Goal: Task Accomplishment & Management: Manage account settings

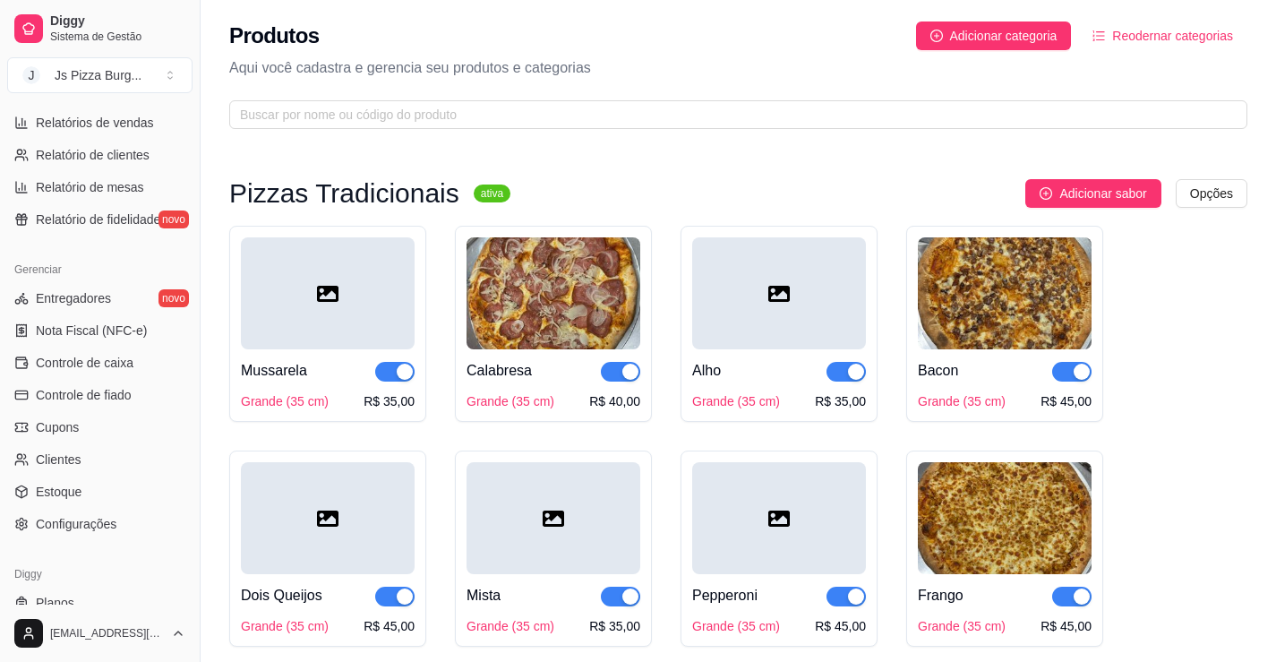
scroll to position [627, 0]
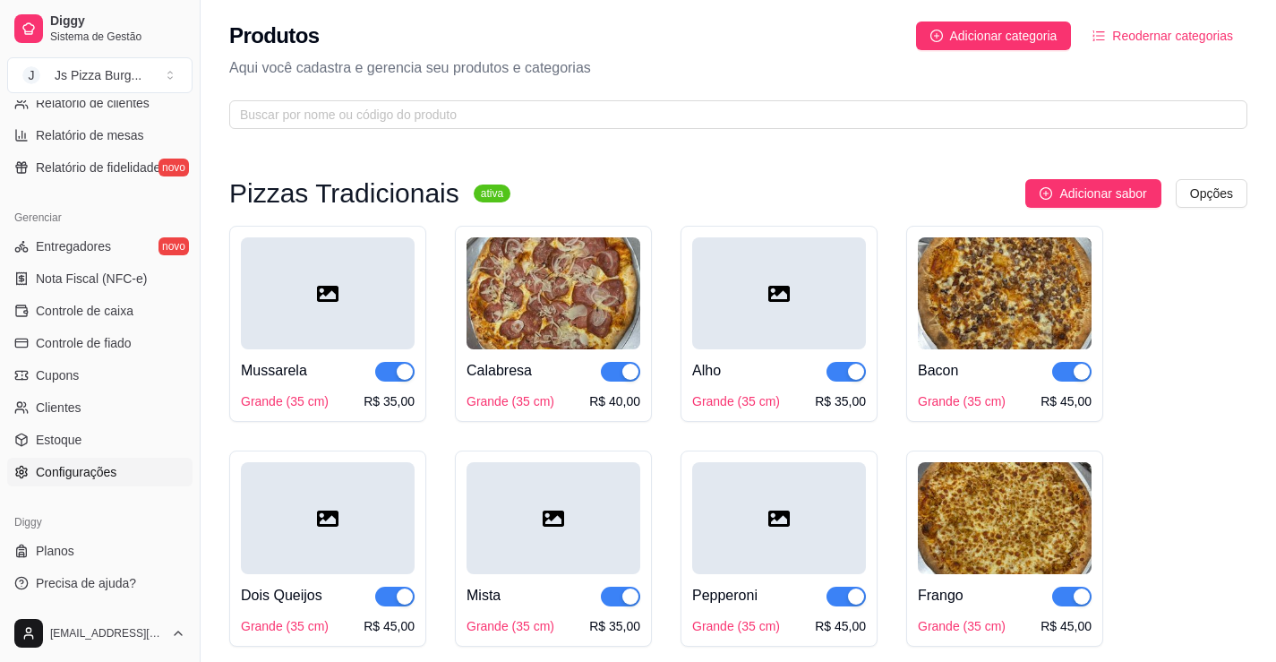
click at [120, 477] on link "Configurações" at bounding box center [99, 471] width 185 height 29
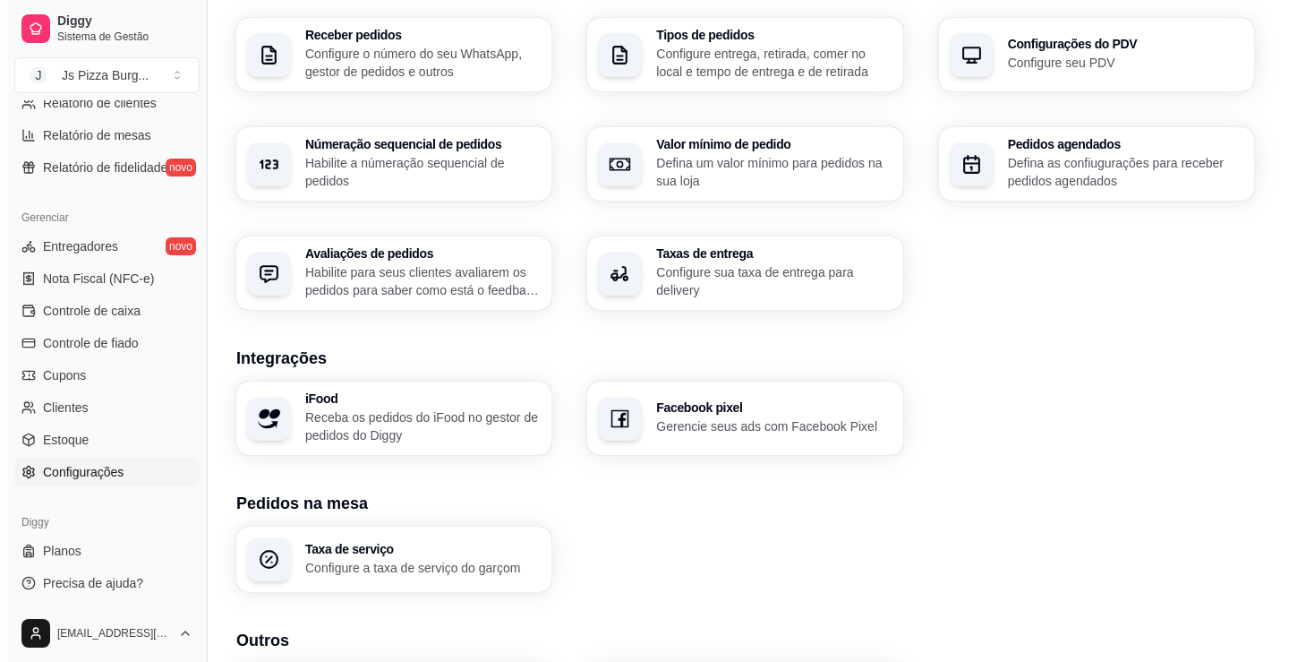
scroll to position [593, 0]
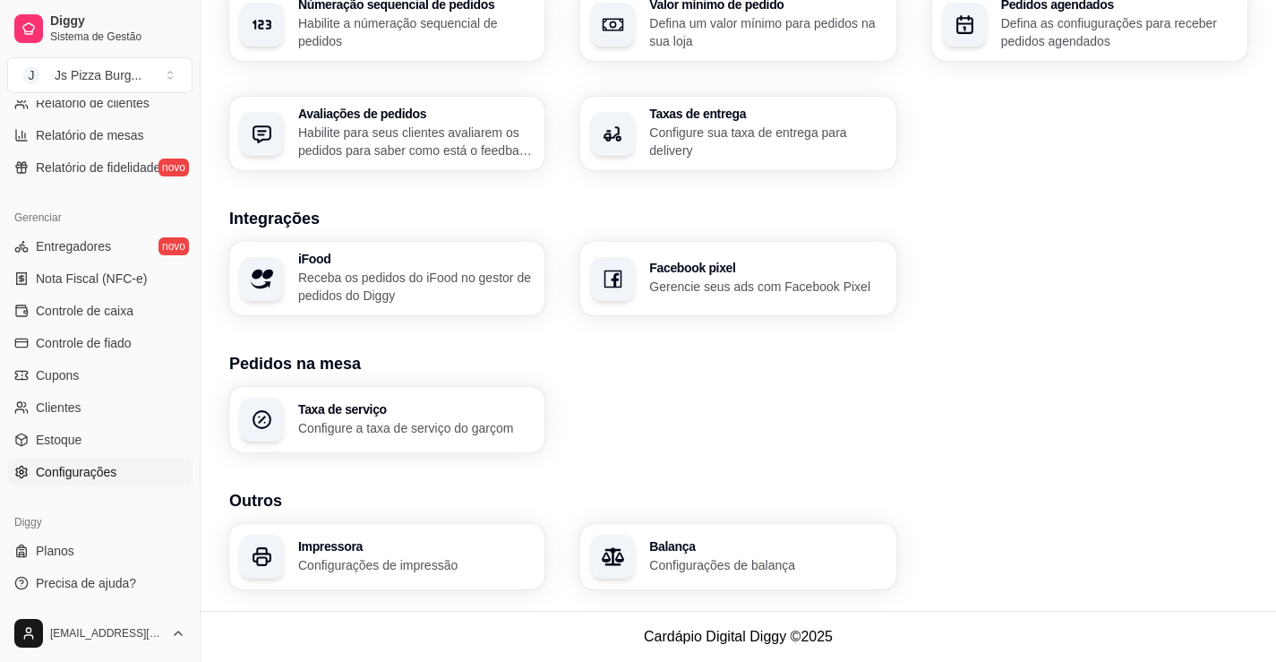
click at [321, 560] on p "Configurações de impressão" at bounding box center [415, 565] width 235 height 18
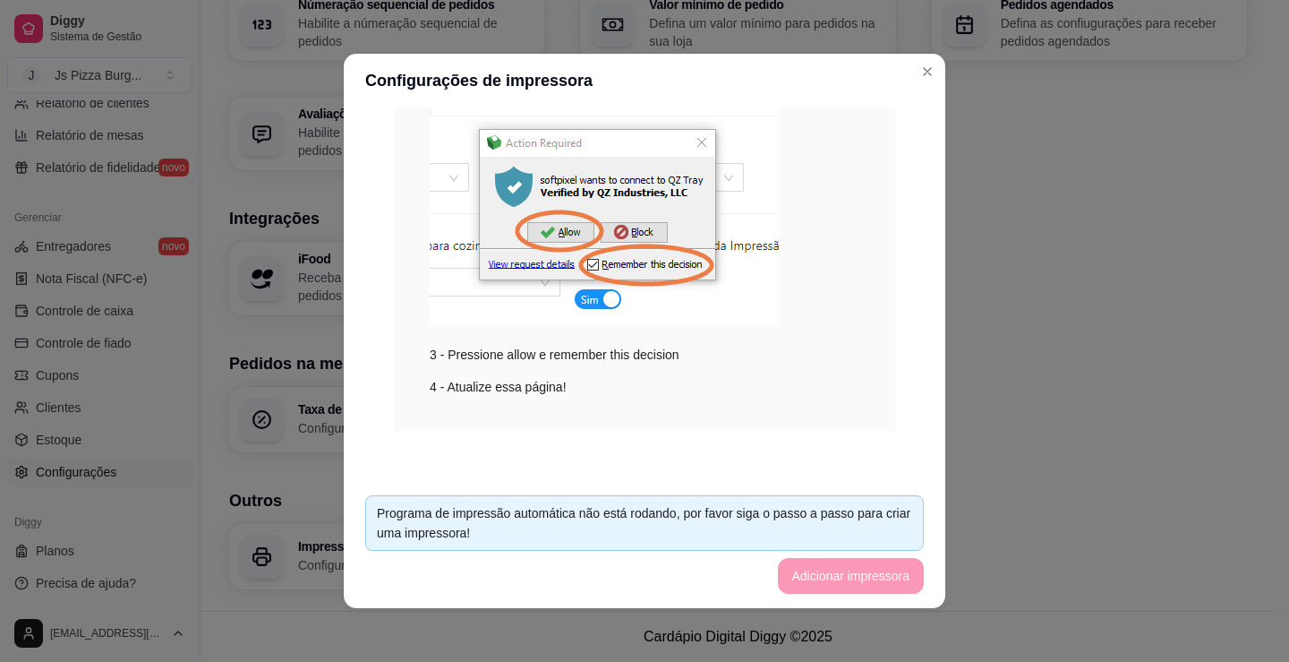
scroll to position [289, 0]
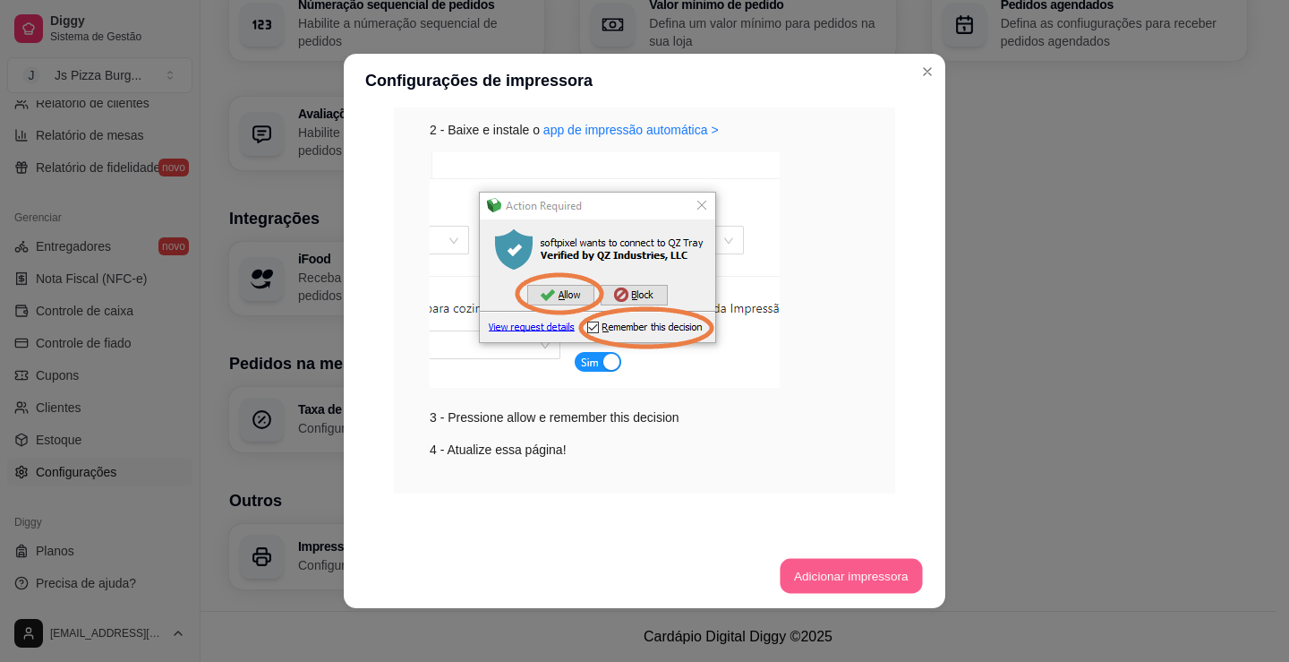
click at [793, 581] on button "Adicionar impressora" at bounding box center [851, 576] width 142 height 35
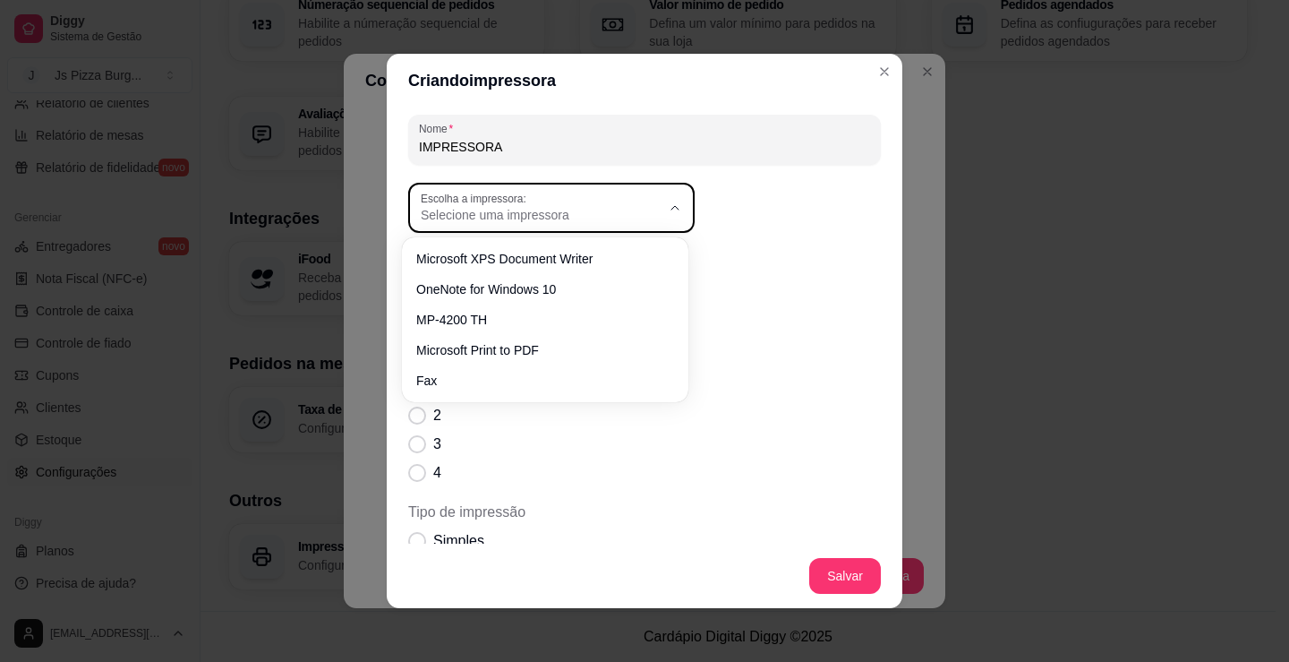
click at [519, 213] on span "Selecione uma impressora" at bounding box center [541, 215] width 240 height 18
click at [474, 322] on span "MP-4200 TH" at bounding box center [536, 316] width 230 height 17
type input "MP-4200 TH"
select select "MP-4200 TH"
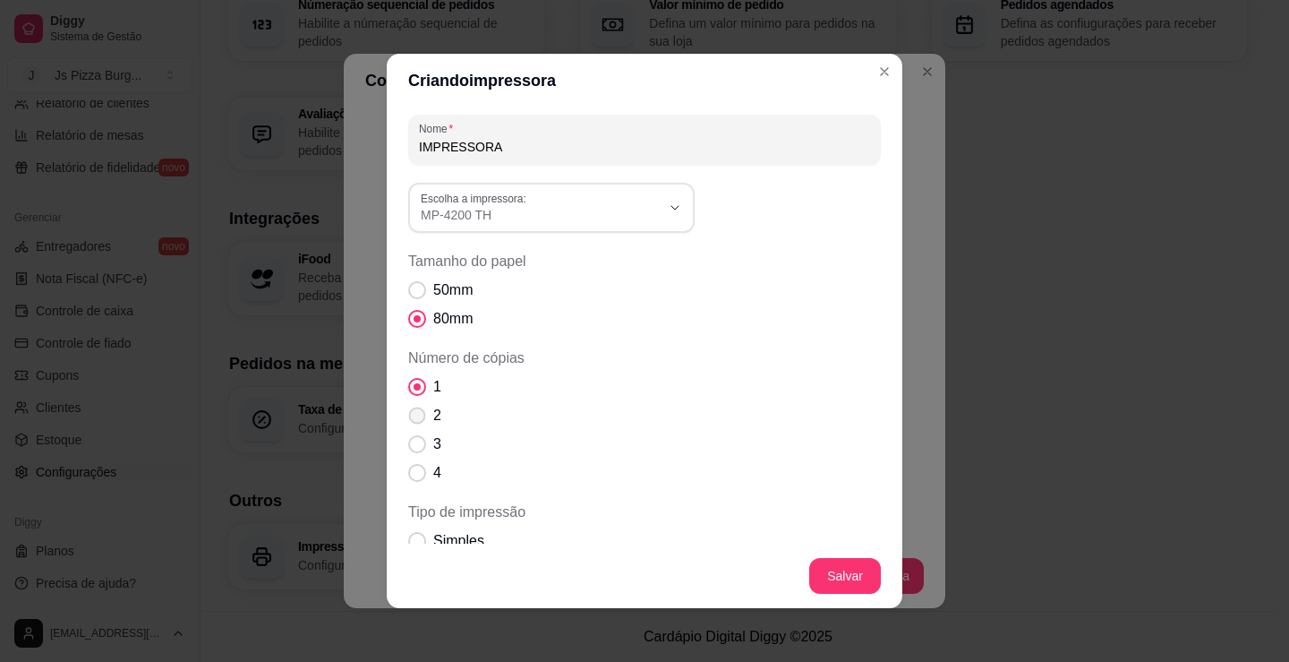
click at [418, 416] on span "Número de cópias" at bounding box center [417, 415] width 17 height 17
click at [418, 419] on input "2" at bounding box center [413, 425] width 12 height 12
radio input "true"
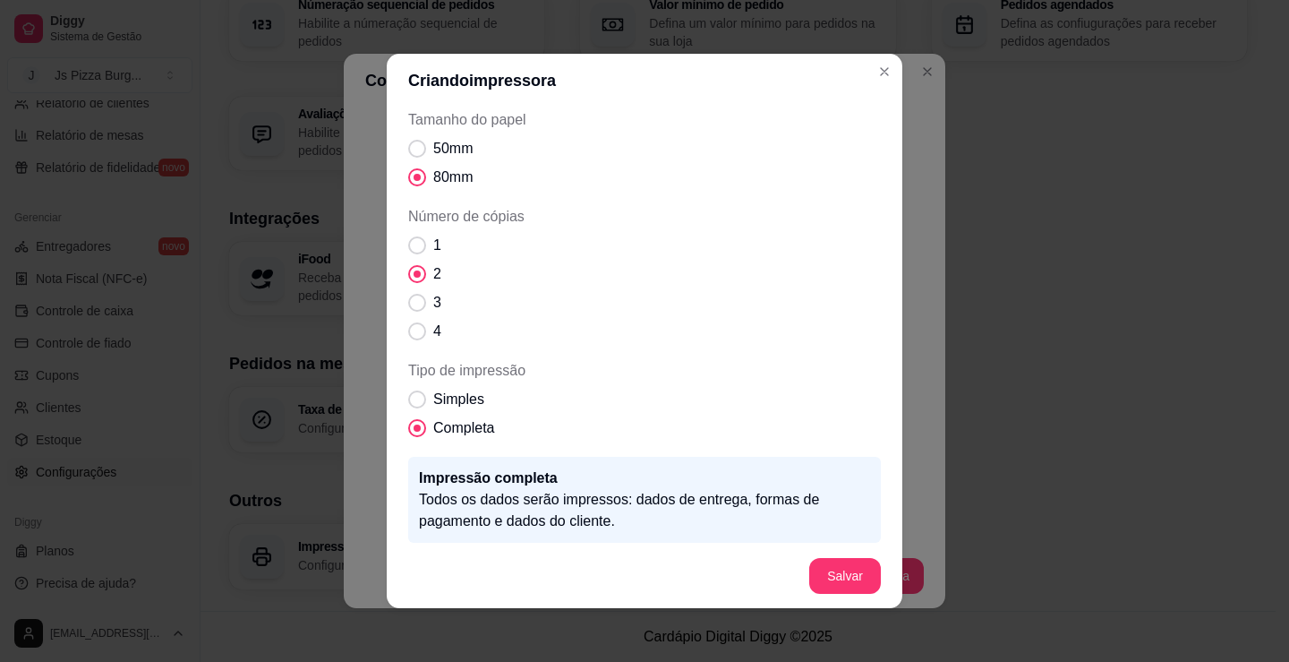
scroll to position [143, 0]
click at [895, 538] on div "Nome IMPRESSORA MP-4200 TH Escolha a impressora: Microsoft XPS Document Writer …" at bounding box center [645, 325] width 516 height 436
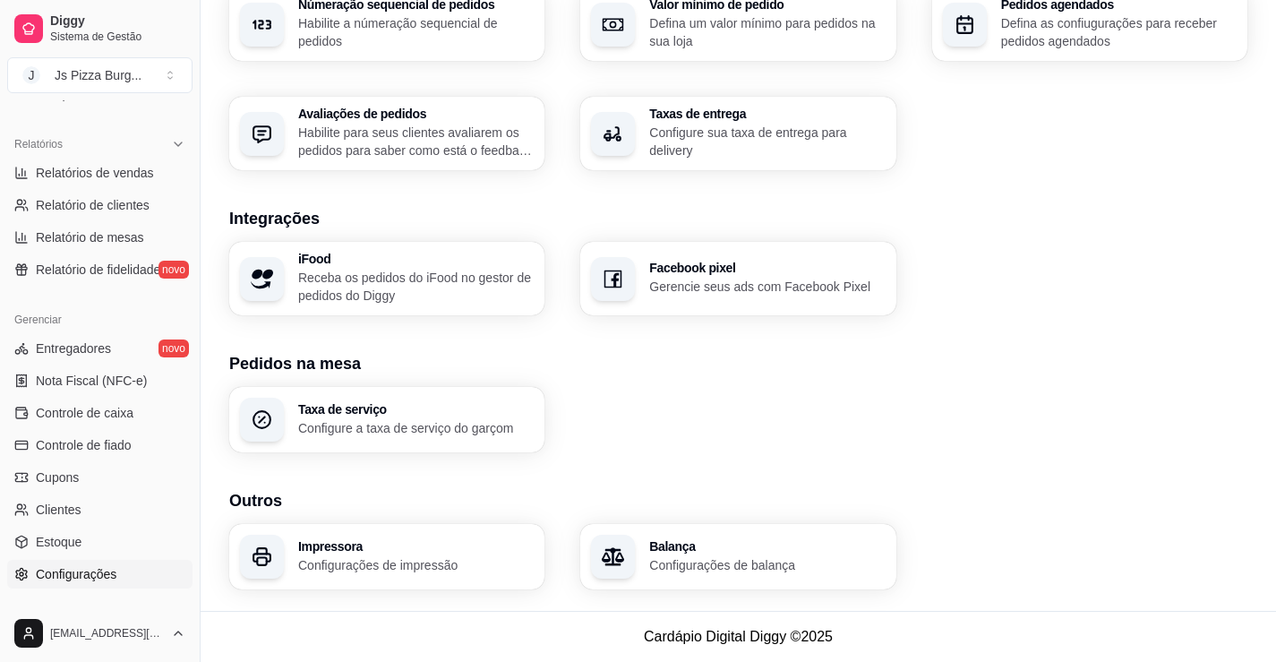
scroll to position [537, 0]
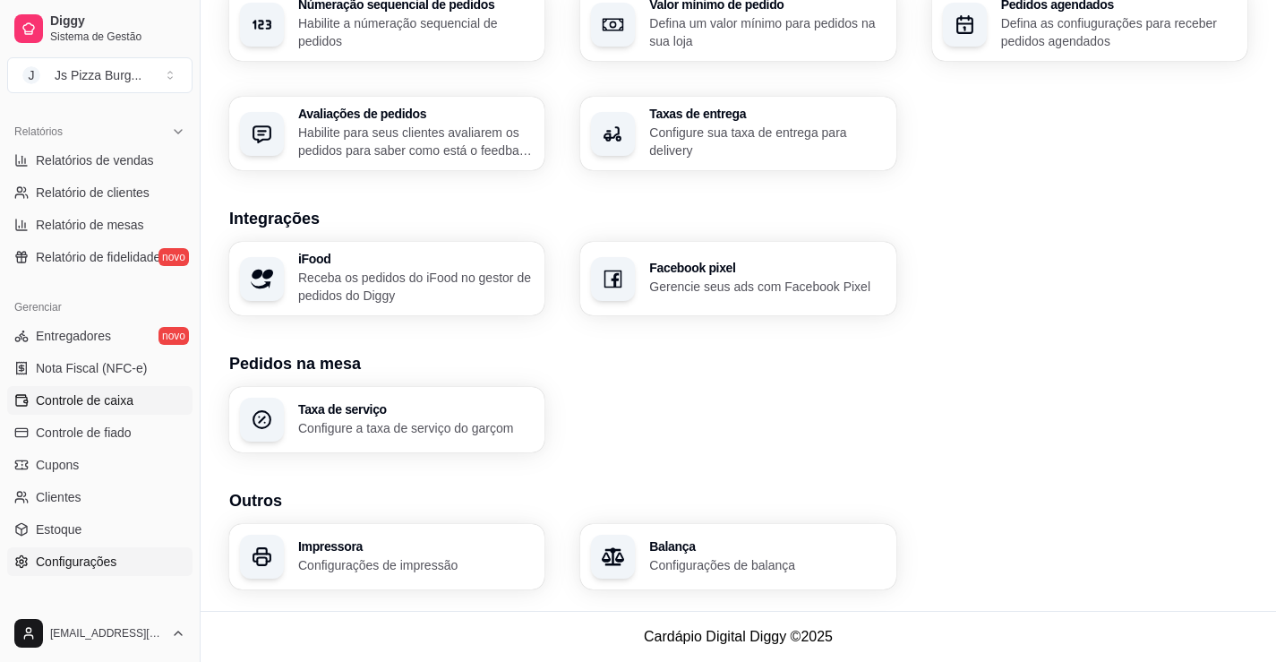
click at [97, 397] on span "Controle de caixa" at bounding box center [85, 400] width 98 height 18
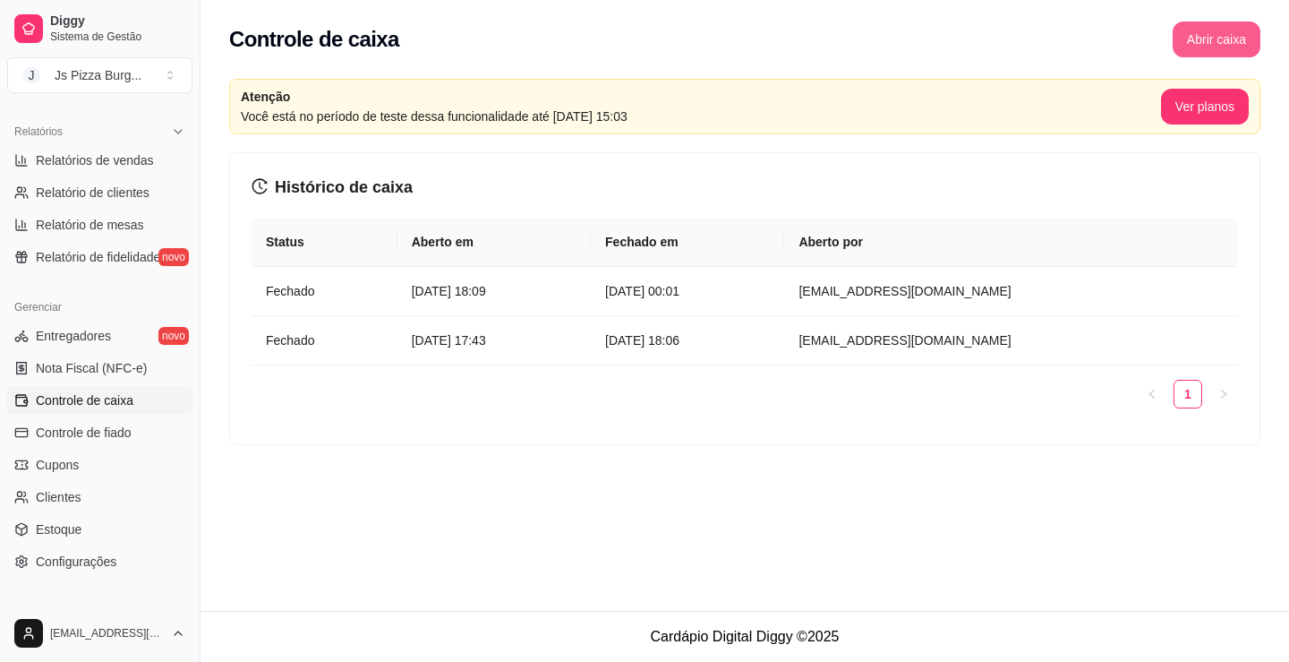
click at [1195, 34] on button "Abrir caixa" at bounding box center [1217, 39] width 88 height 36
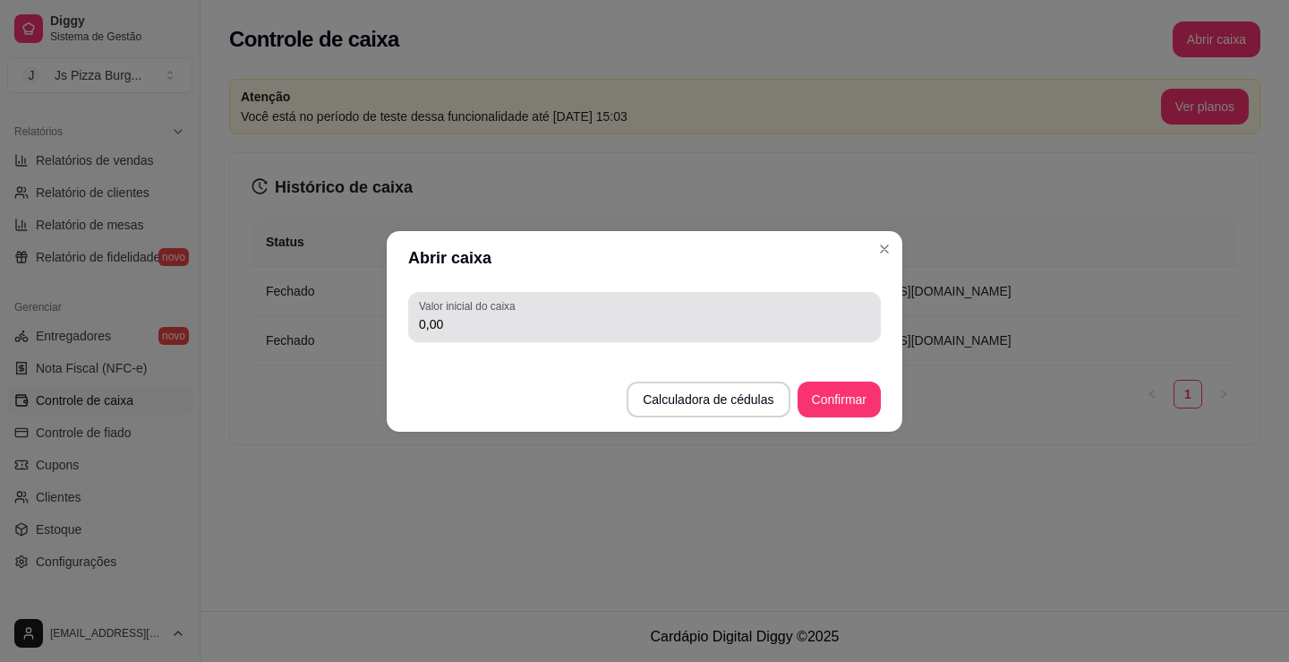
drag, startPoint x: 742, startPoint y: 294, endPoint x: 726, endPoint y: 306, distance: 20.4
click at [739, 295] on div "Valor inicial do caixa 0,00" at bounding box center [644, 317] width 473 height 50
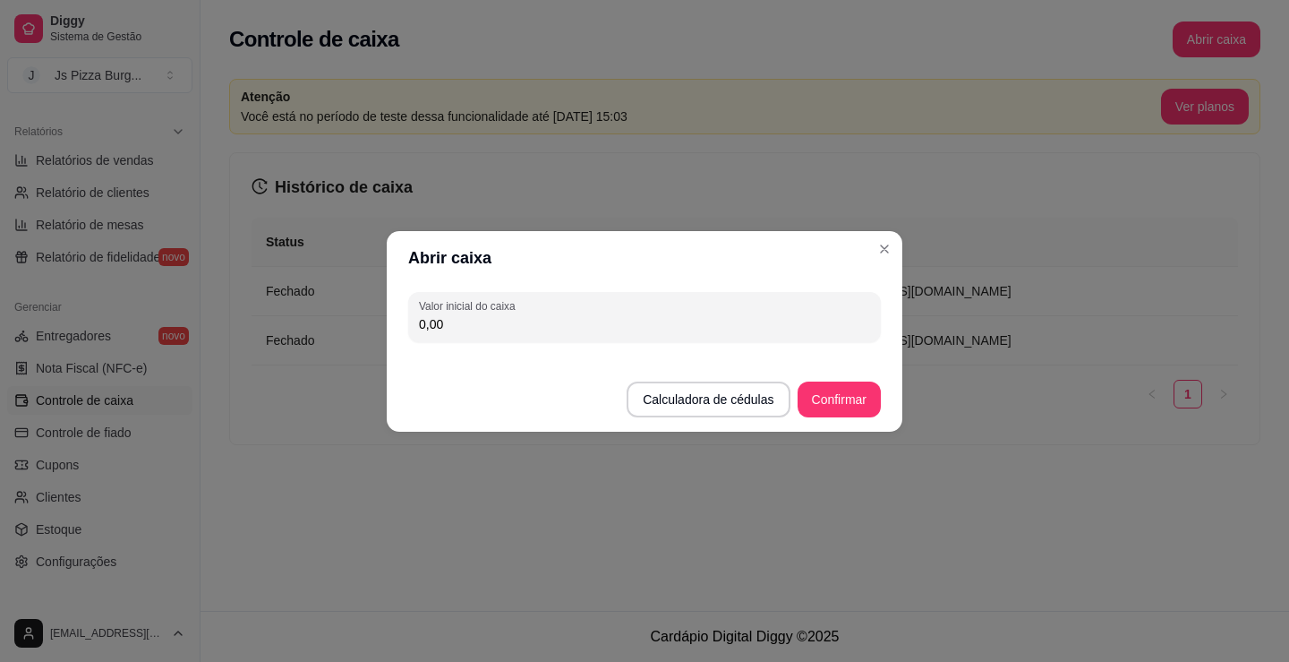
click at [714, 315] on input "0,00" at bounding box center [644, 324] width 451 height 18
type input "100,00"
click at [834, 405] on button "Confirmar" at bounding box center [839, 399] width 83 height 36
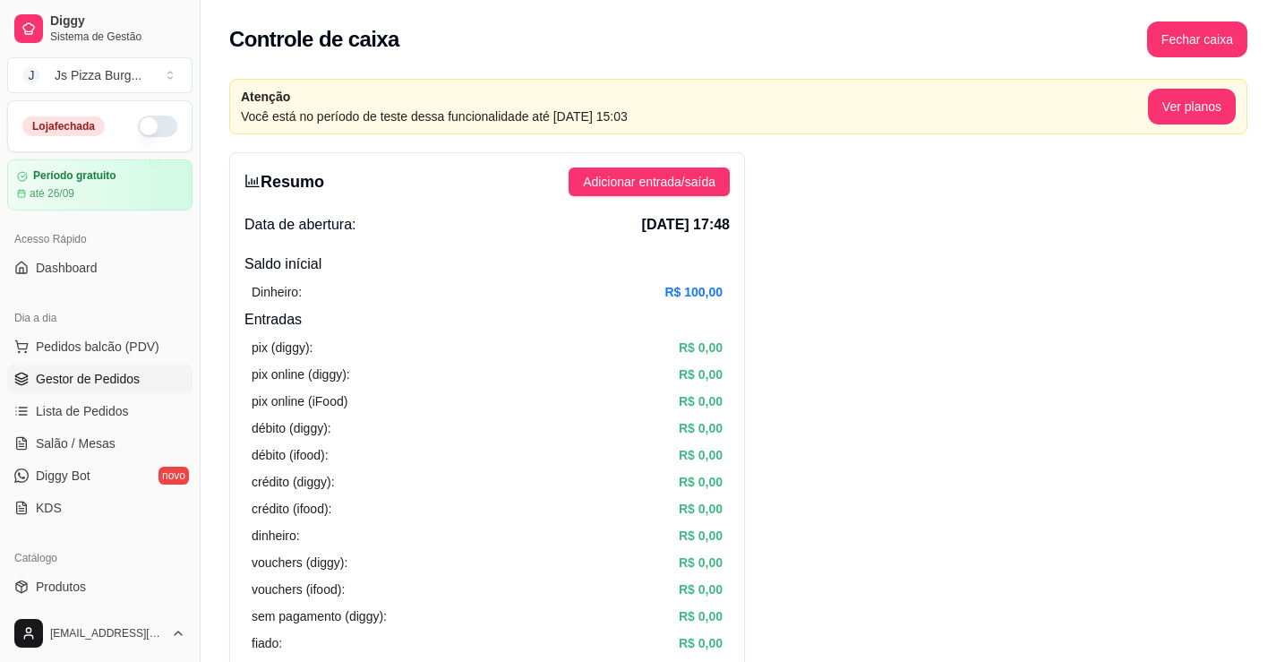
click at [129, 373] on span "Gestor de Pedidos" at bounding box center [88, 379] width 104 height 18
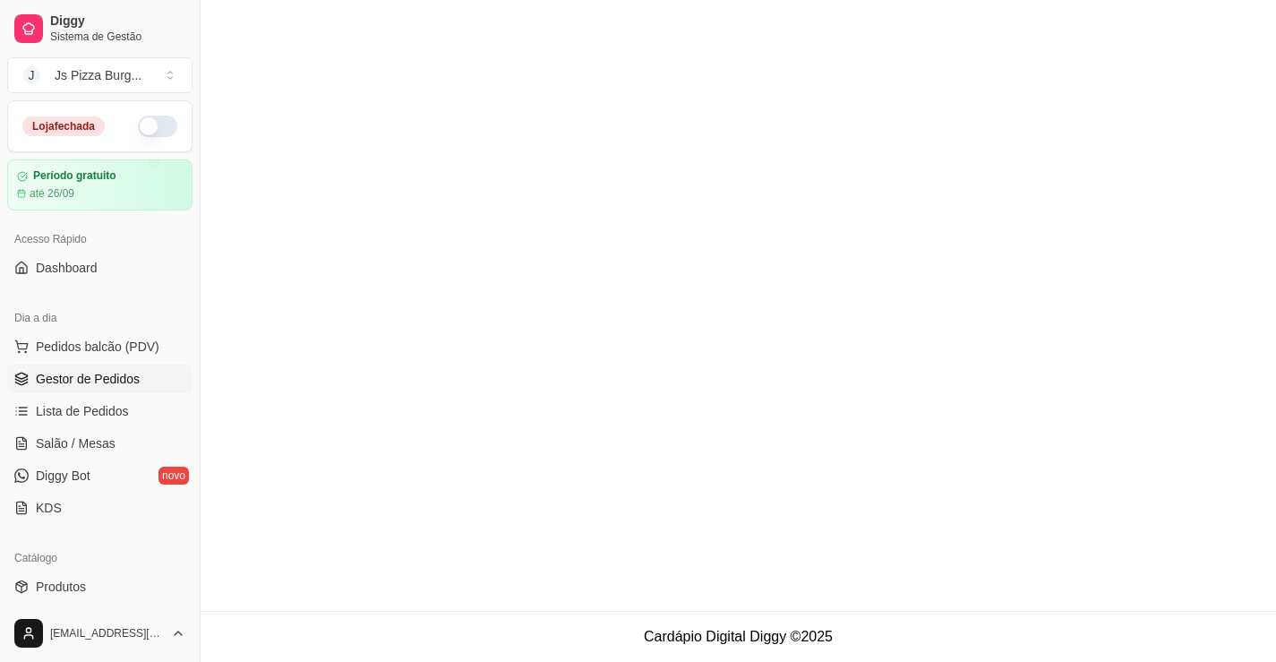
click at [147, 131] on button "button" at bounding box center [157, 125] width 39 height 21
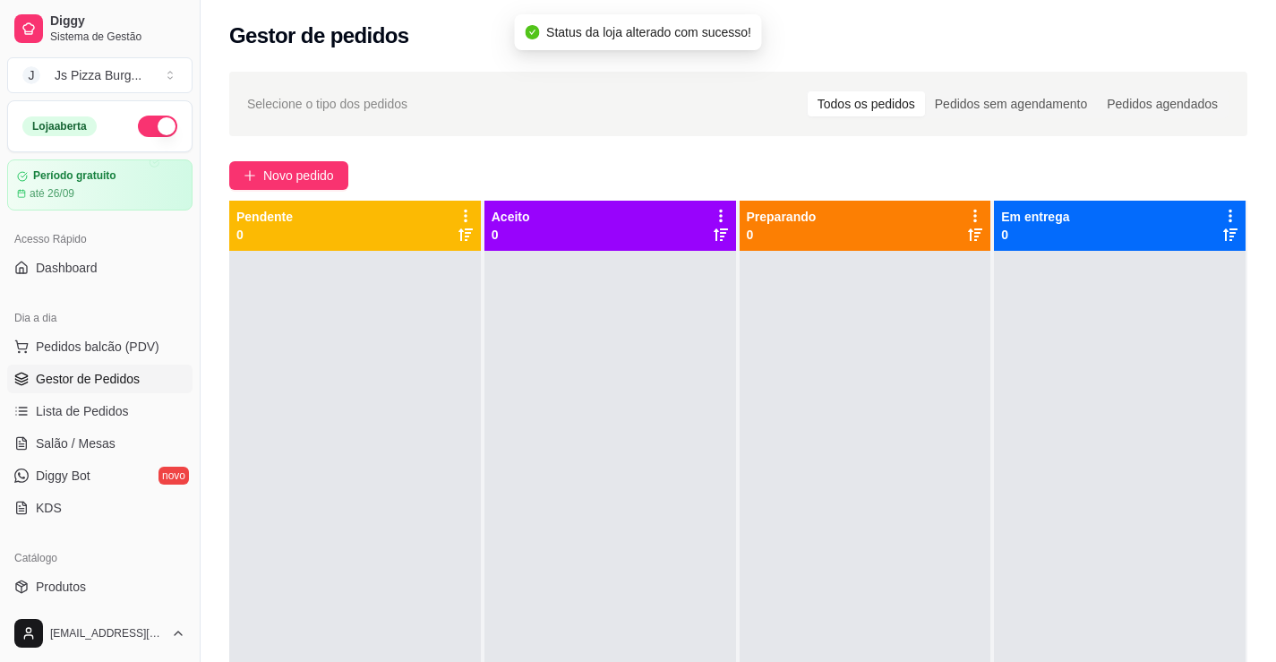
click at [149, 130] on button "button" at bounding box center [157, 125] width 39 height 21
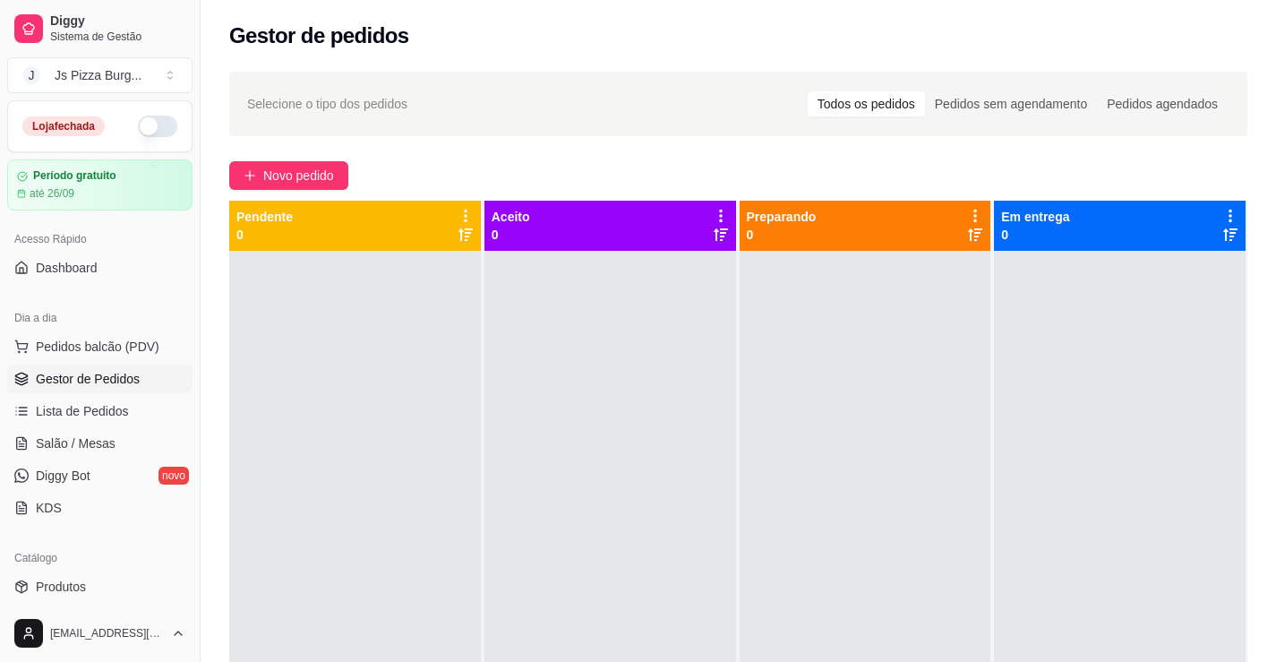
click at [154, 124] on button "button" at bounding box center [157, 125] width 39 height 21
drag, startPoint x: 338, startPoint y: 52, endPoint x: 513, endPoint y: 50, distance: 174.6
click at [513, 50] on div "Gestor de pedidos" at bounding box center [738, 30] width 1075 height 61
click at [144, 341] on button "Pedidos balcão (PDV)" at bounding box center [99, 346] width 185 height 29
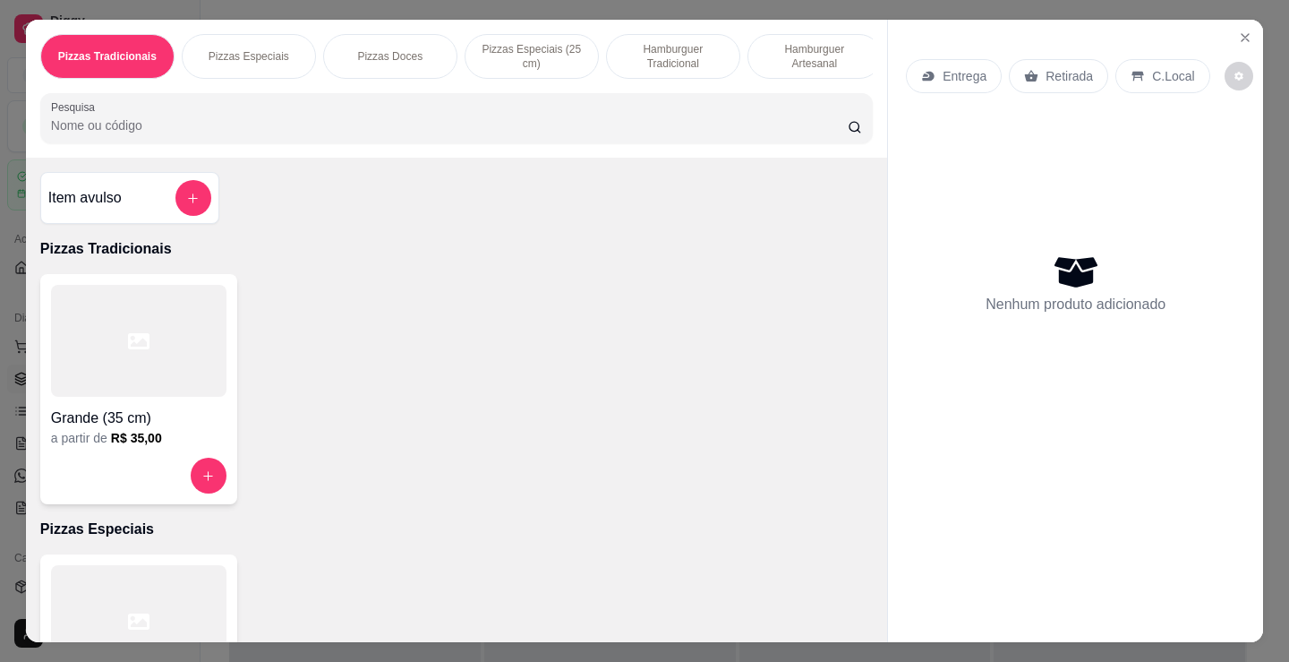
click at [808, 50] on p "Hamburguer Artesanal" at bounding box center [815, 56] width 104 height 29
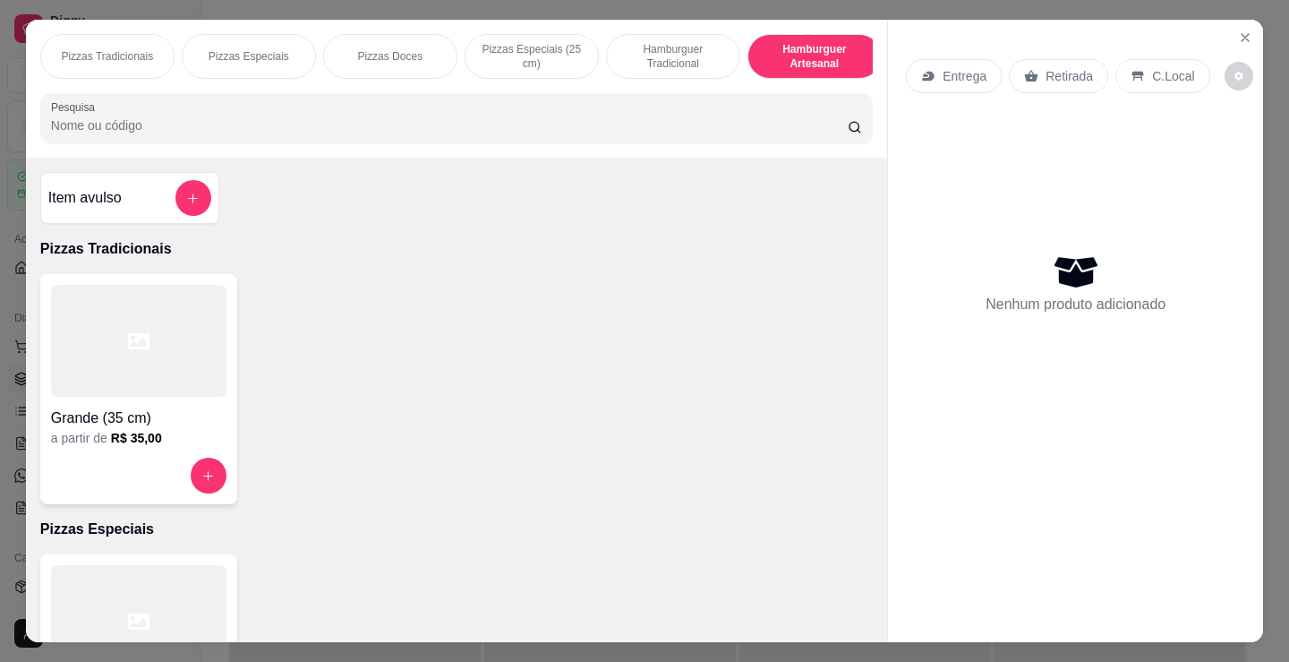
scroll to position [44, 0]
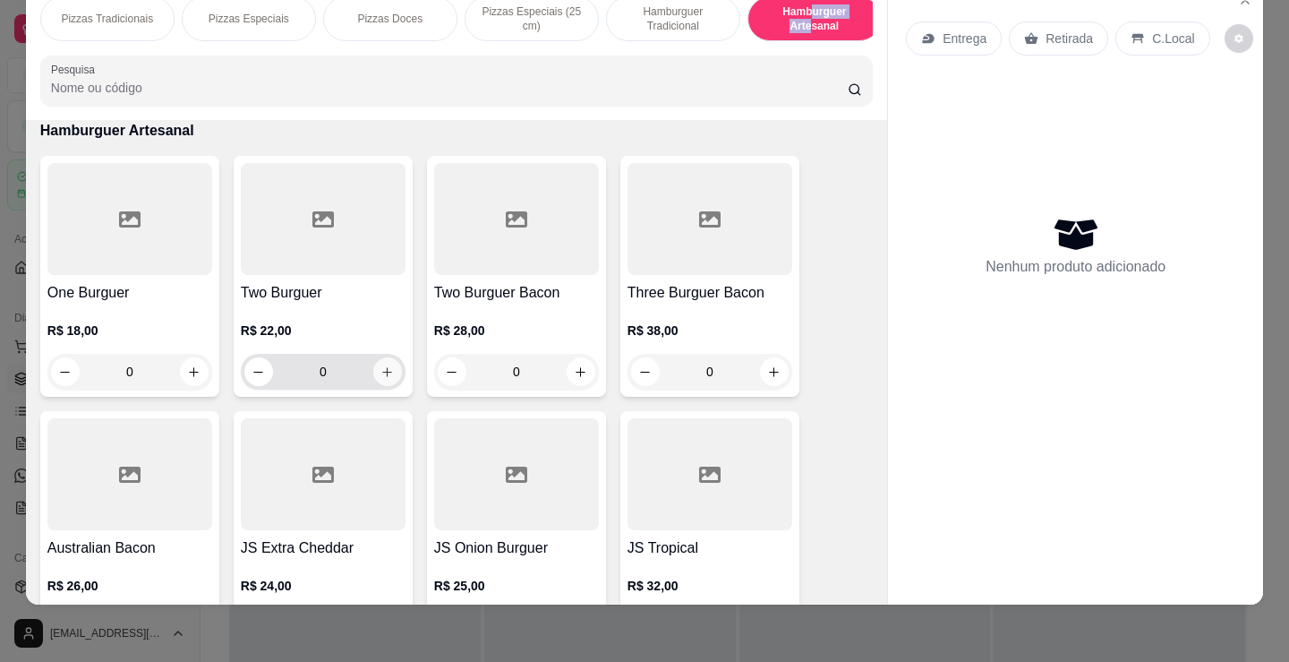
click at [384, 372] on icon "increase-product-quantity" at bounding box center [386, 371] width 13 height 13
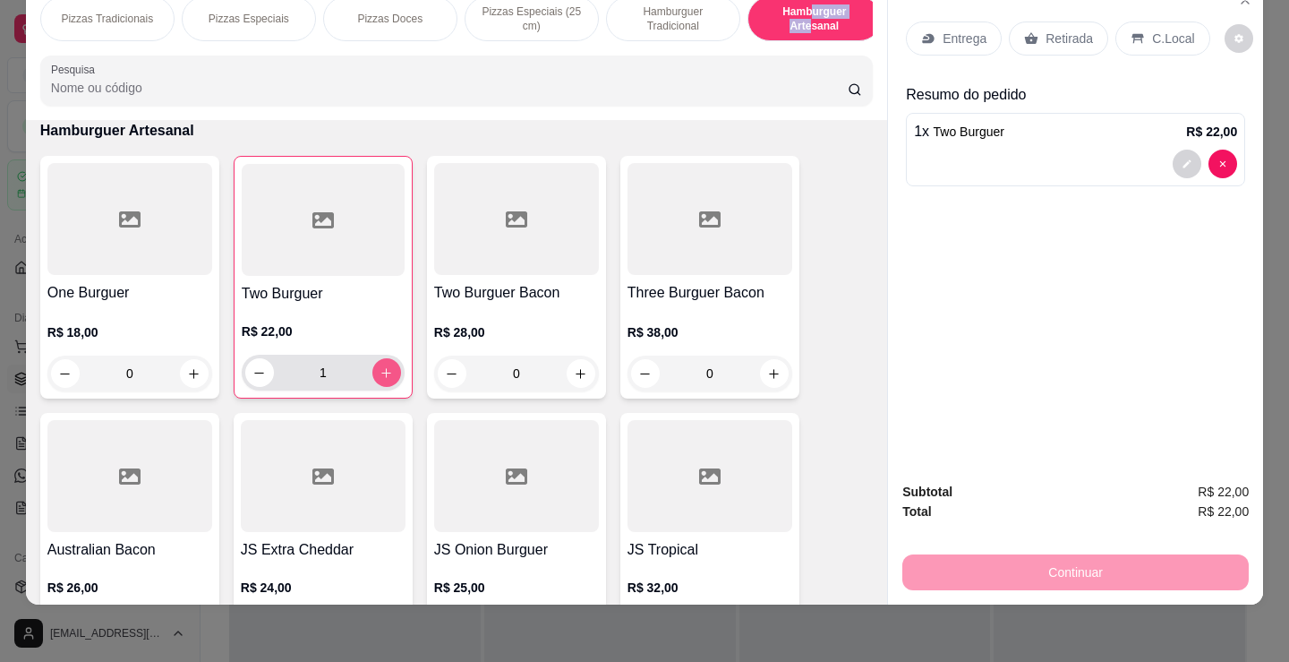
click at [384, 372] on icon "increase-product-quantity" at bounding box center [386, 372] width 13 height 13
type input "2"
click at [1065, 21] on div "Retirada" at bounding box center [1058, 38] width 99 height 34
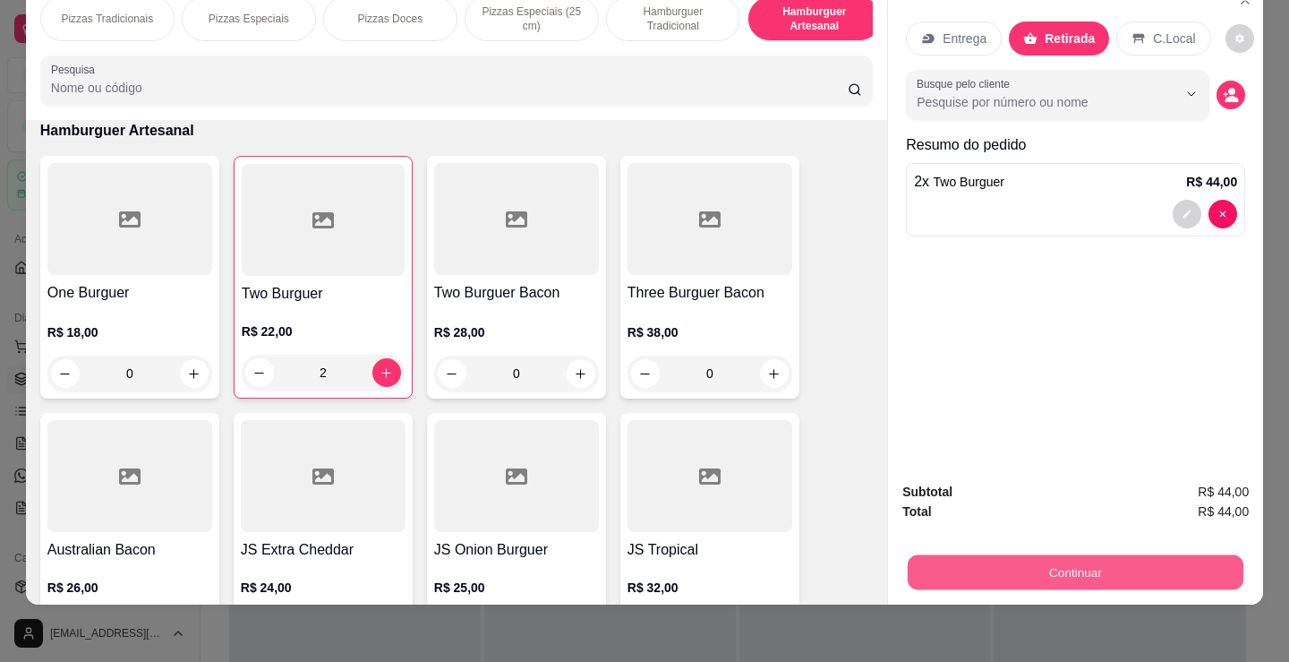
click at [1073, 571] on button "Continuar" at bounding box center [1076, 571] width 336 height 35
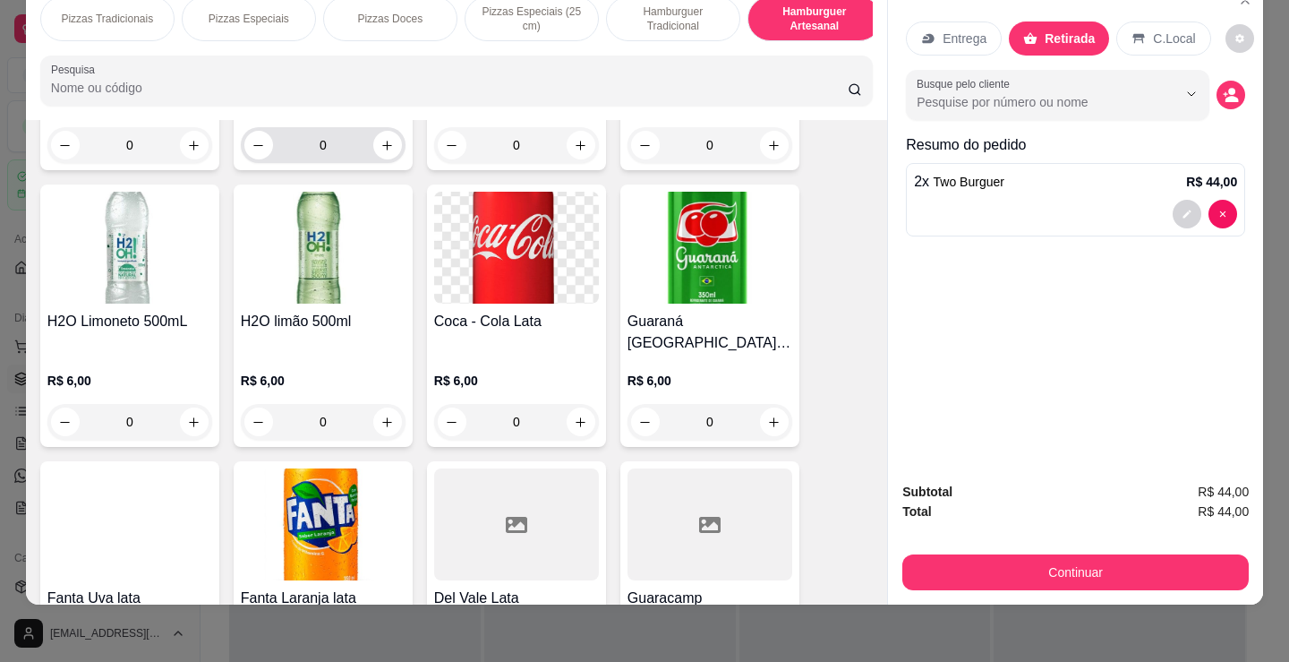
scroll to position [3256, 0]
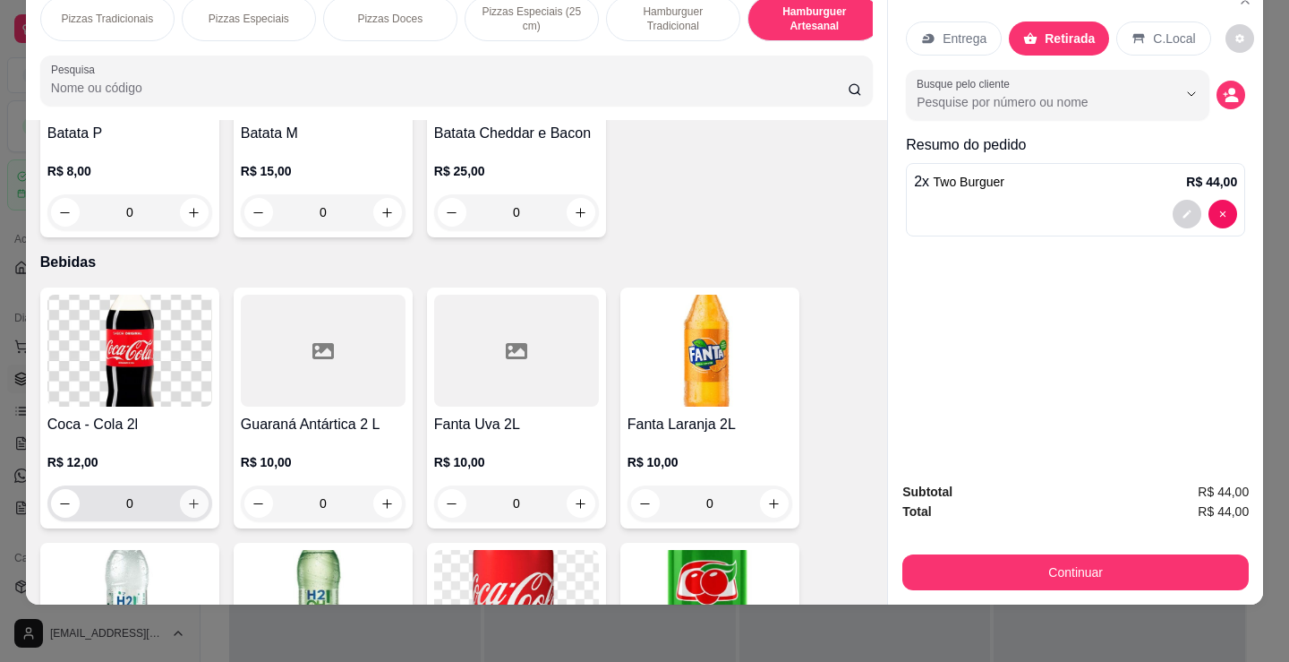
click at [192, 500] on icon "increase-product-quantity" at bounding box center [193, 503] width 13 height 13
type input "1"
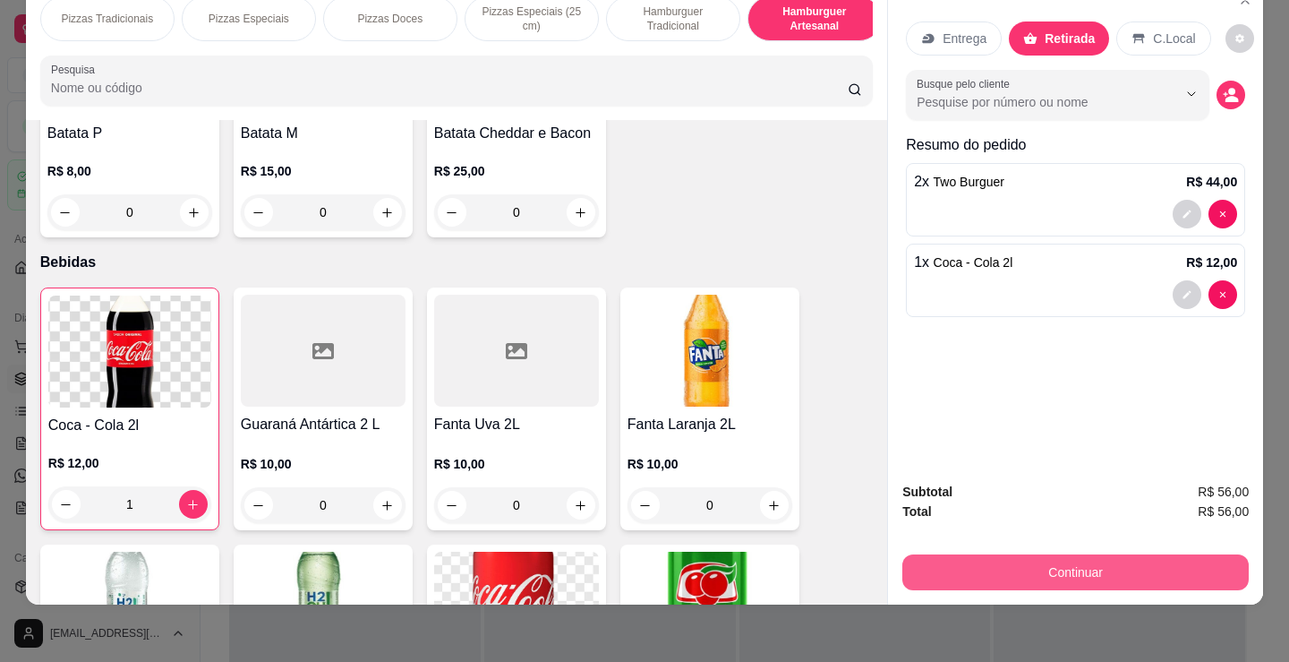
click at [1039, 554] on button "Continuar" at bounding box center [1075, 572] width 346 height 36
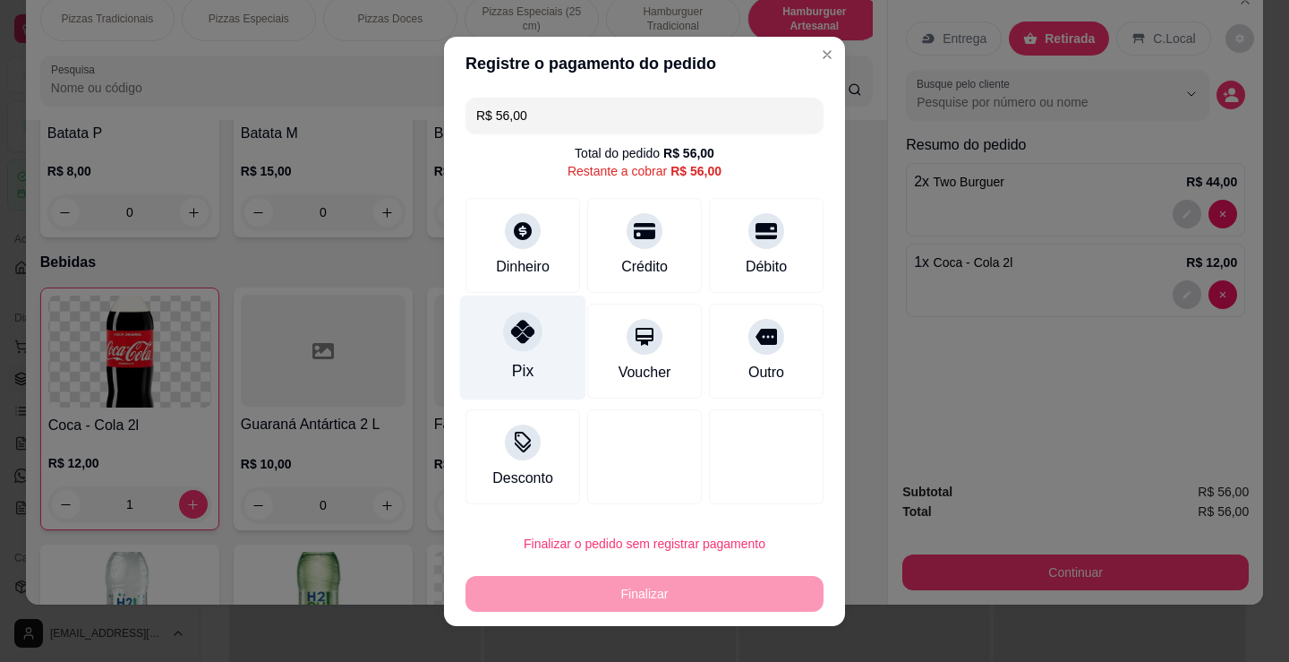
drag, startPoint x: 497, startPoint y: 346, endPoint x: 494, endPoint y: 329, distance: 17.2
click at [497, 345] on div "Pix" at bounding box center [523, 347] width 126 height 105
type input "R$ 0,00"
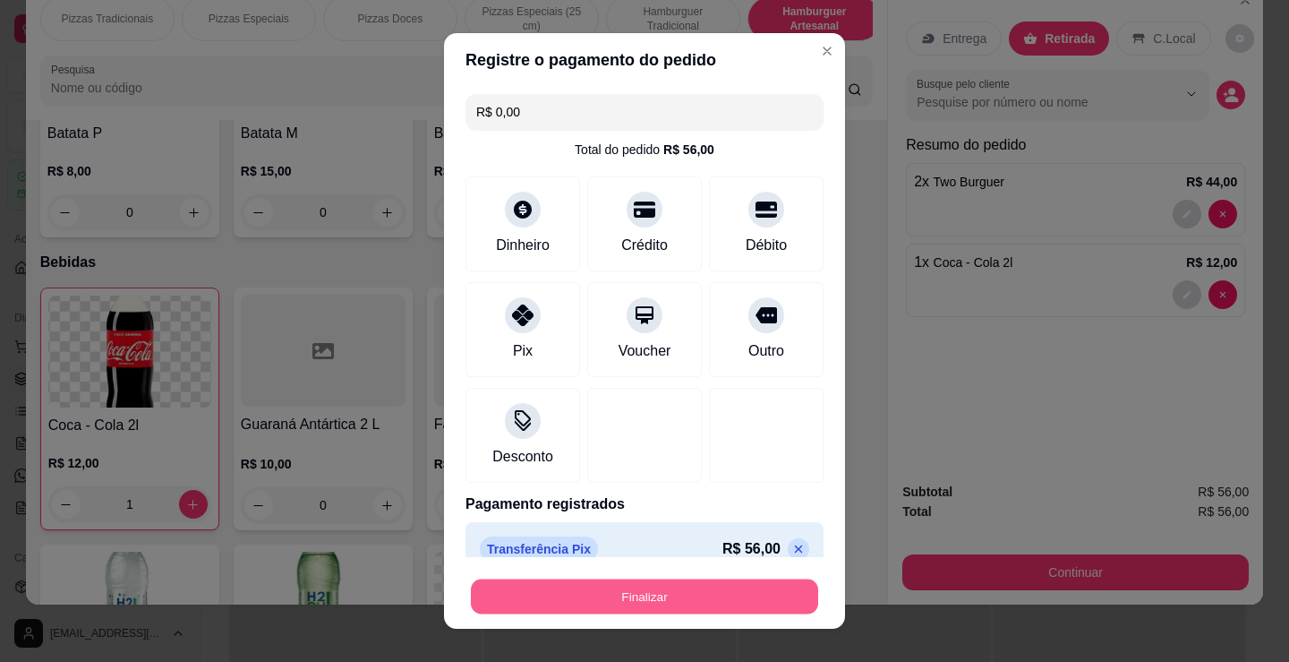
click at [733, 594] on button "Finalizar" at bounding box center [644, 596] width 347 height 35
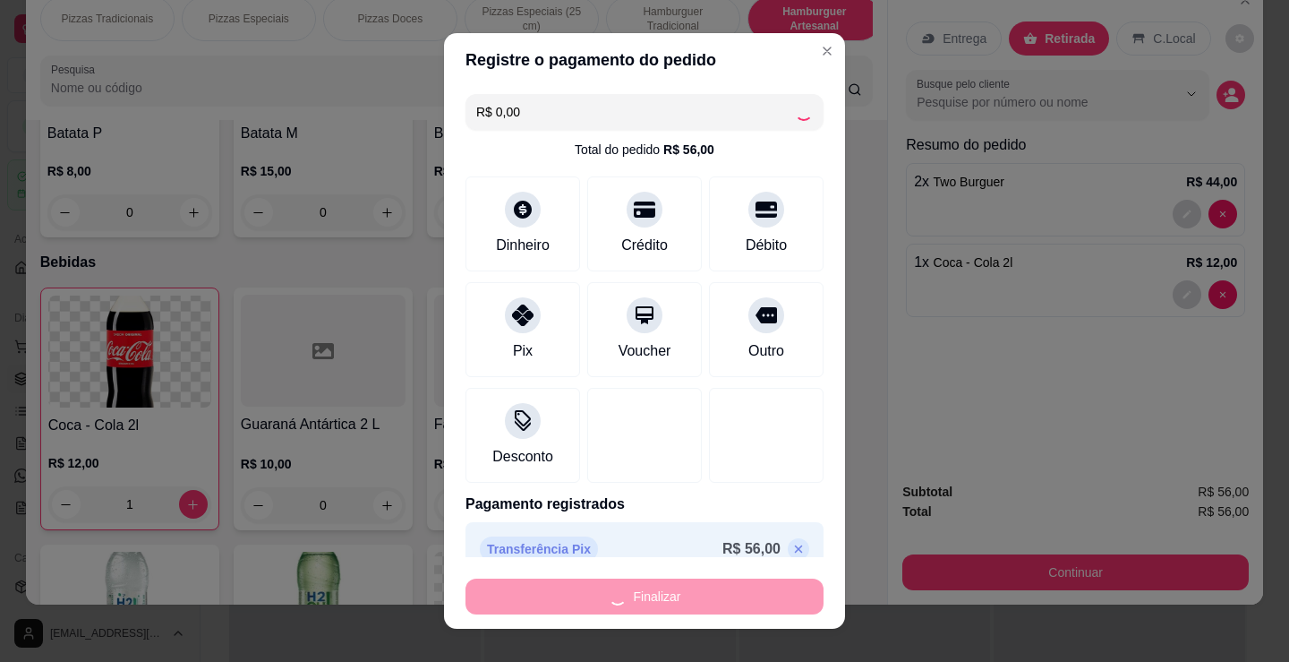
type input "0"
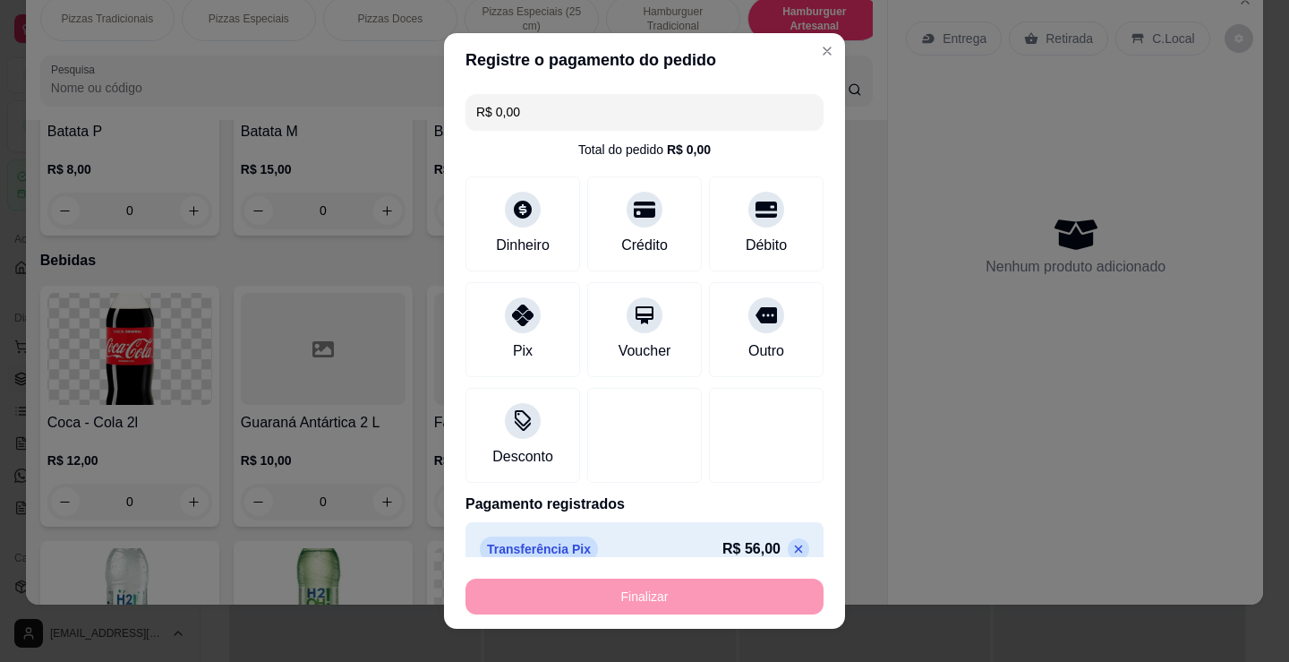
type input "-R$ 56,00"
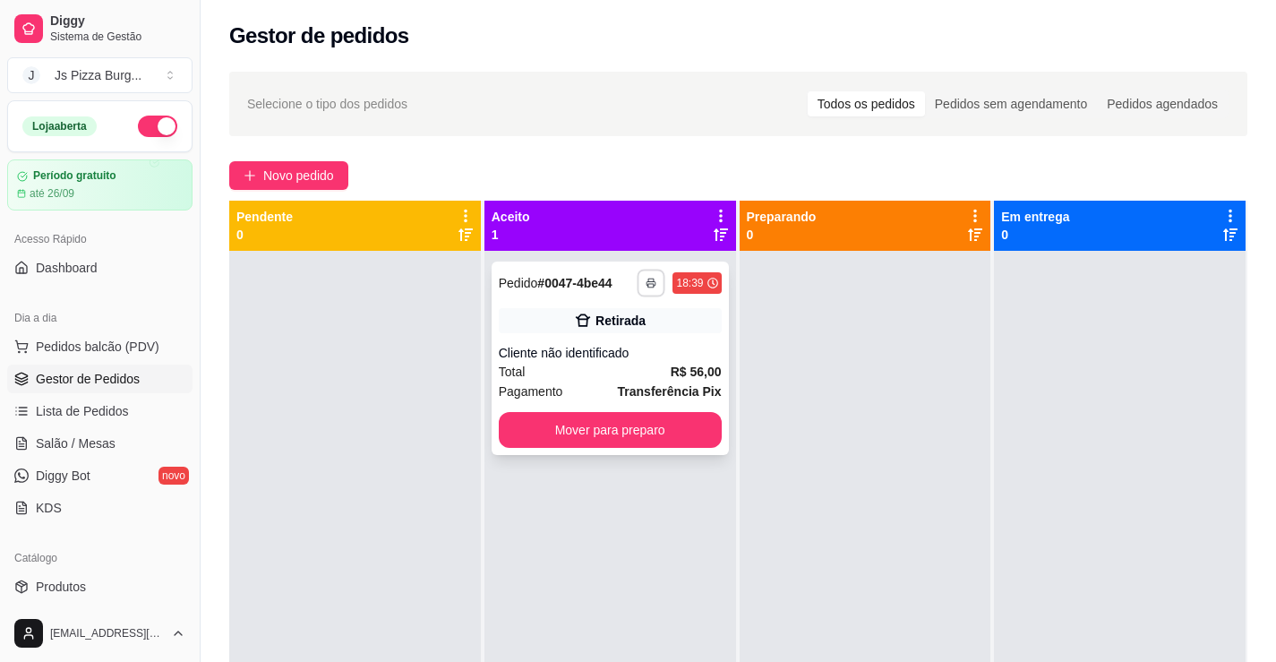
click at [649, 278] on polyline "button" at bounding box center [651, 279] width 5 height 3
click at [622, 340] on button "IMPRESSORA" at bounding box center [596, 345] width 125 height 28
click at [642, 272] on button "button" at bounding box center [651, 283] width 29 height 29
click at [634, 355] on button "IMPRESSORA" at bounding box center [596, 345] width 125 height 28
click at [664, 427] on button "Mover para preparo" at bounding box center [609, 430] width 216 height 35
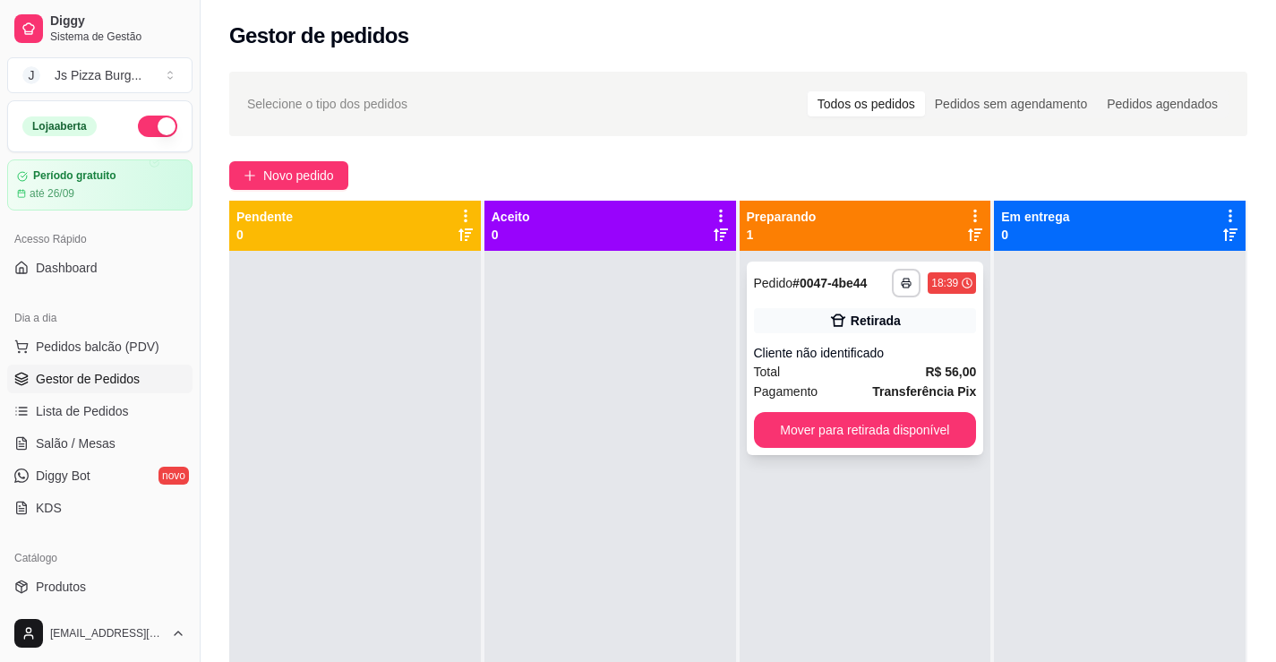
click at [862, 388] on div "Pagamento Transferência Pix" at bounding box center [865, 391] width 223 height 20
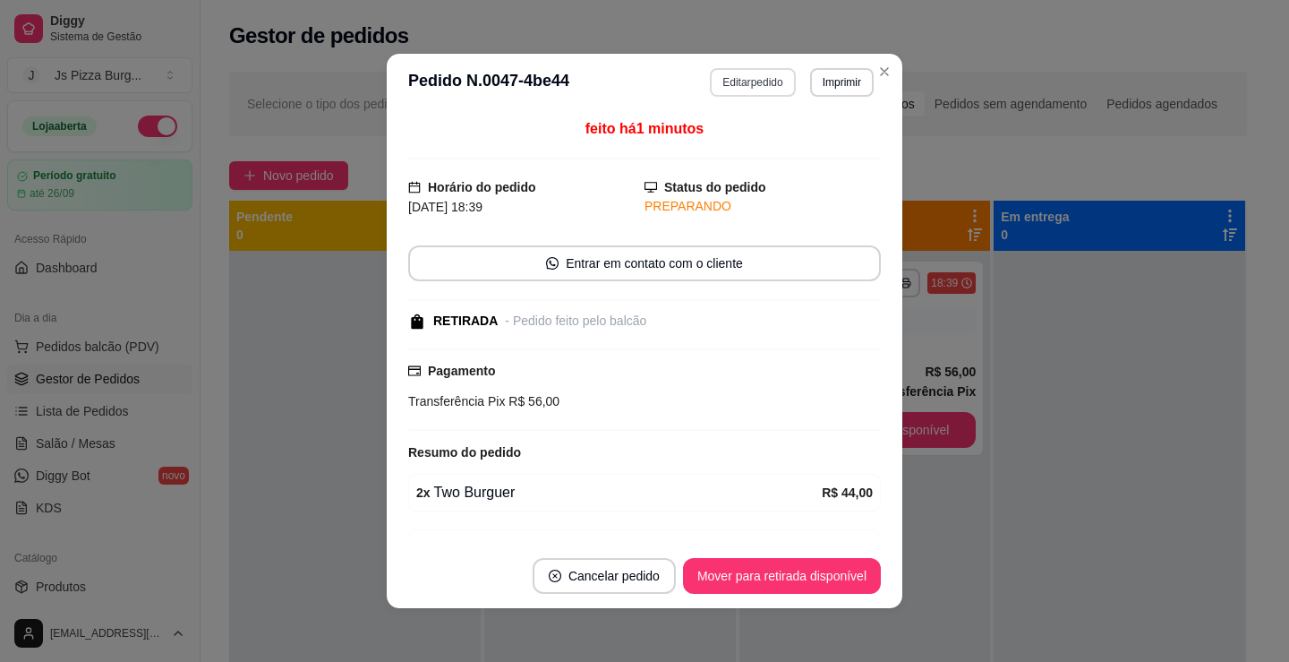
click at [748, 83] on button "Editar pedido" at bounding box center [752, 82] width 85 height 29
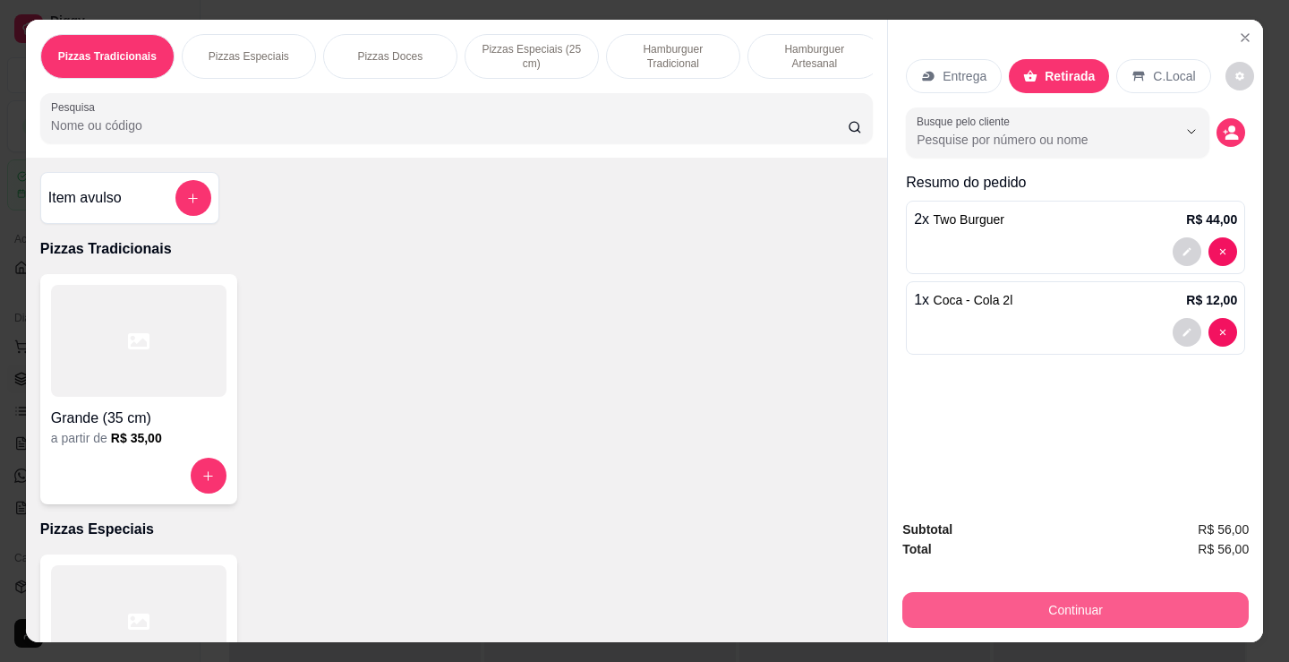
click at [996, 593] on button "Continuar" at bounding box center [1075, 610] width 346 height 36
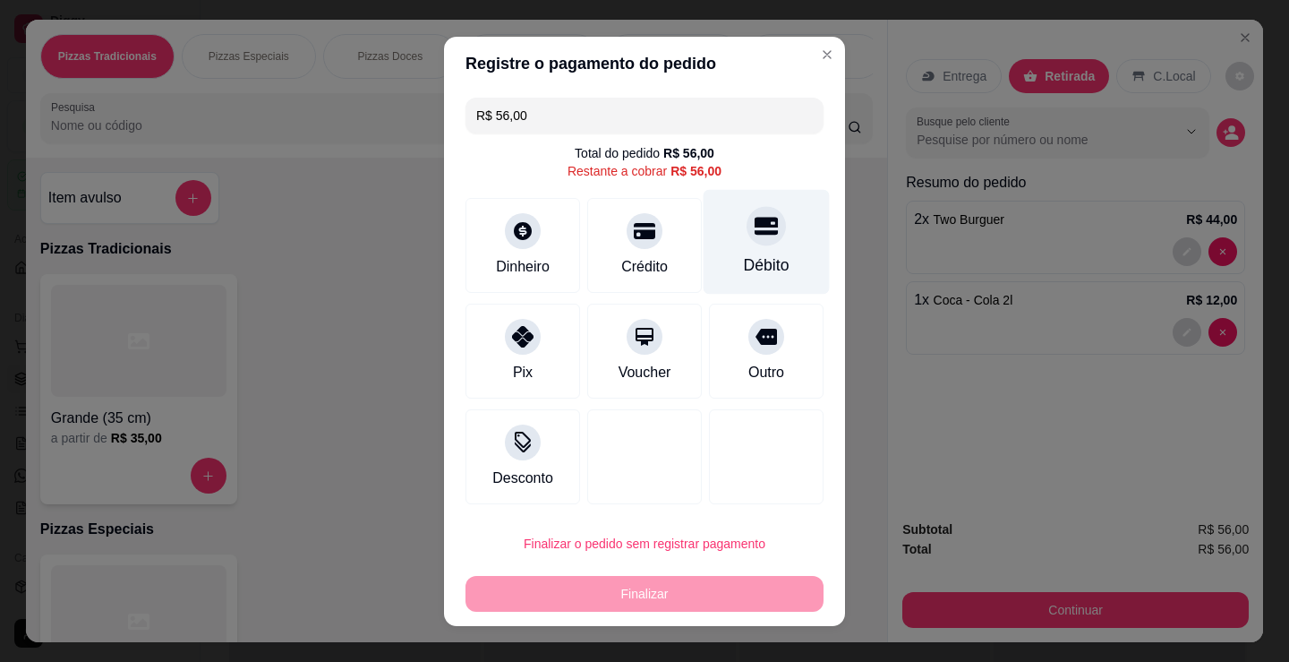
click at [755, 234] on icon at bounding box center [766, 226] width 23 height 18
type input "R$ 0,00"
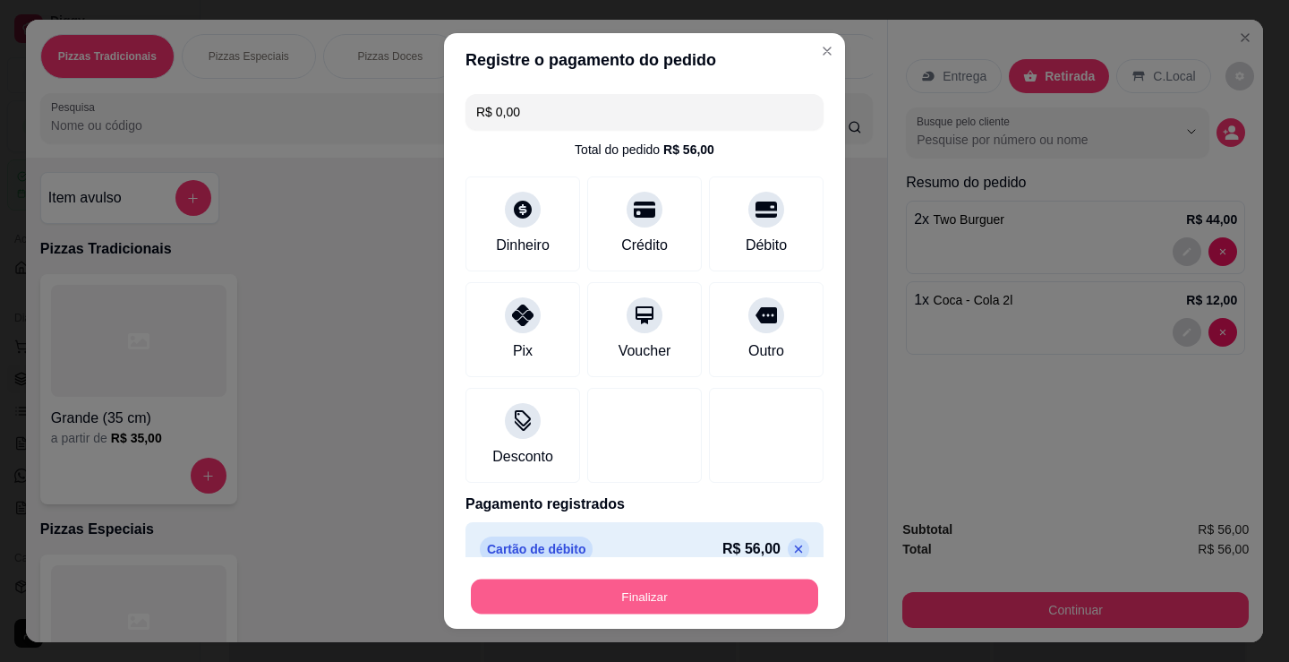
click at [697, 594] on button "Finalizar" at bounding box center [644, 596] width 347 height 35
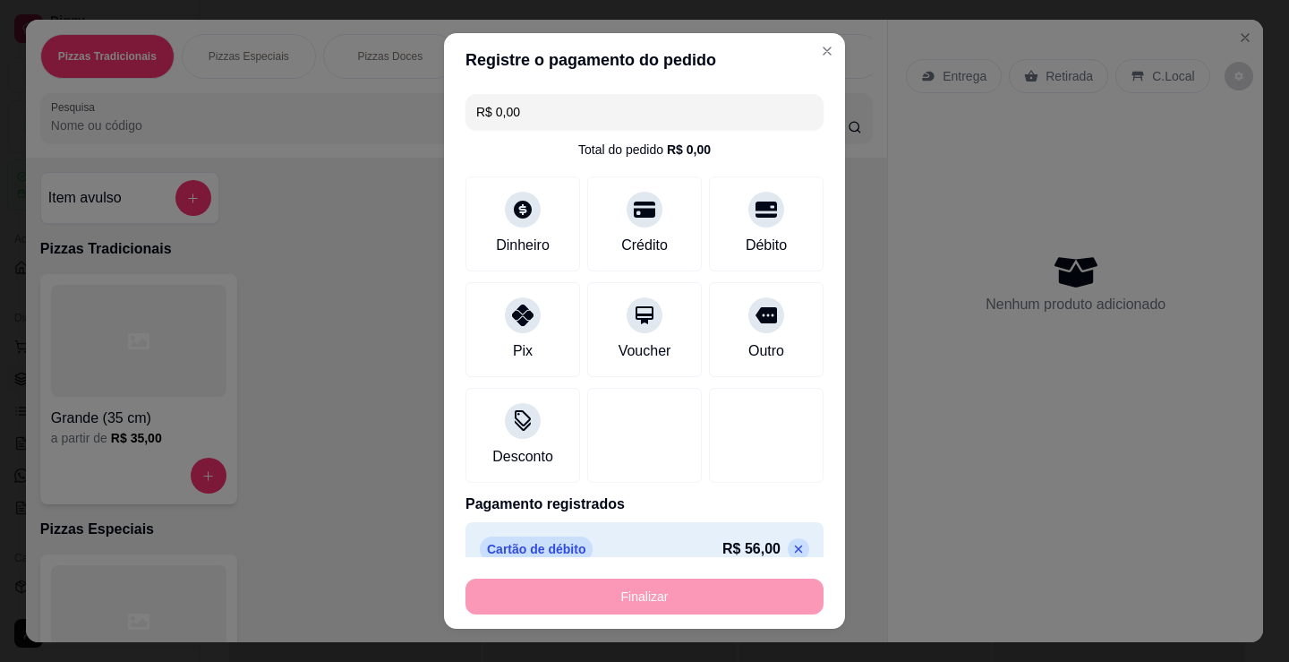
type input "0"
type input "-R$ 56,00"
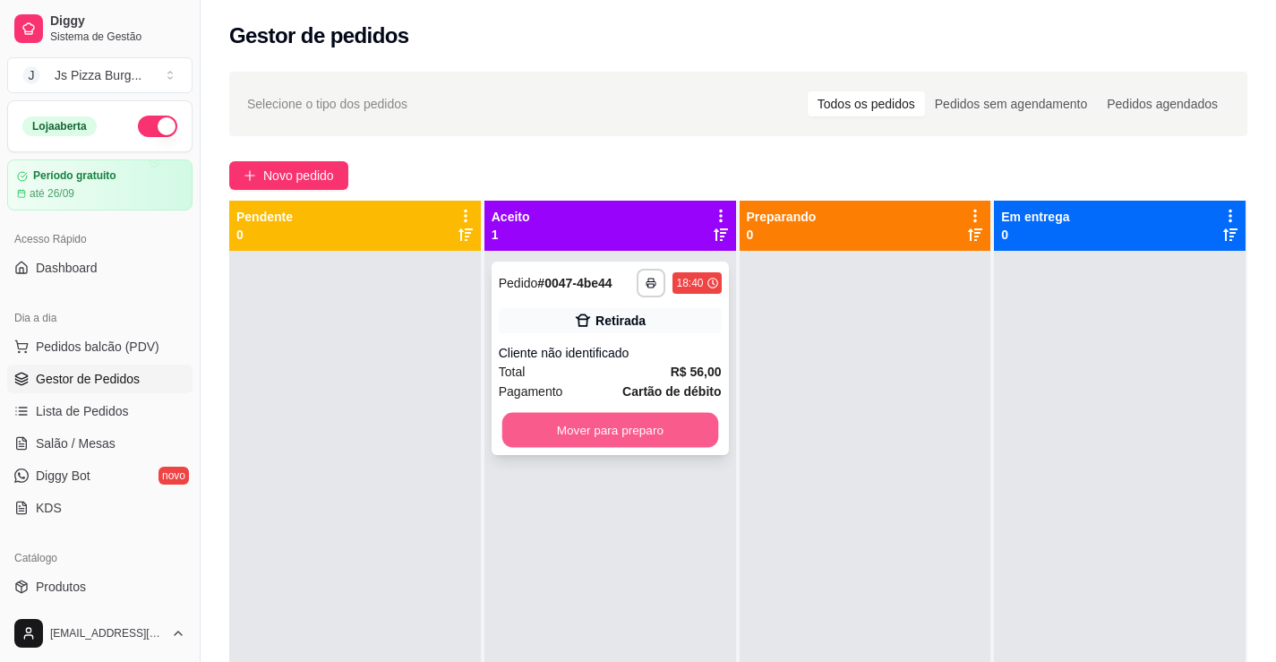
click at [675, 435] on button "Mover para preparo" at bounding box center [609, 430] width 216 height 35
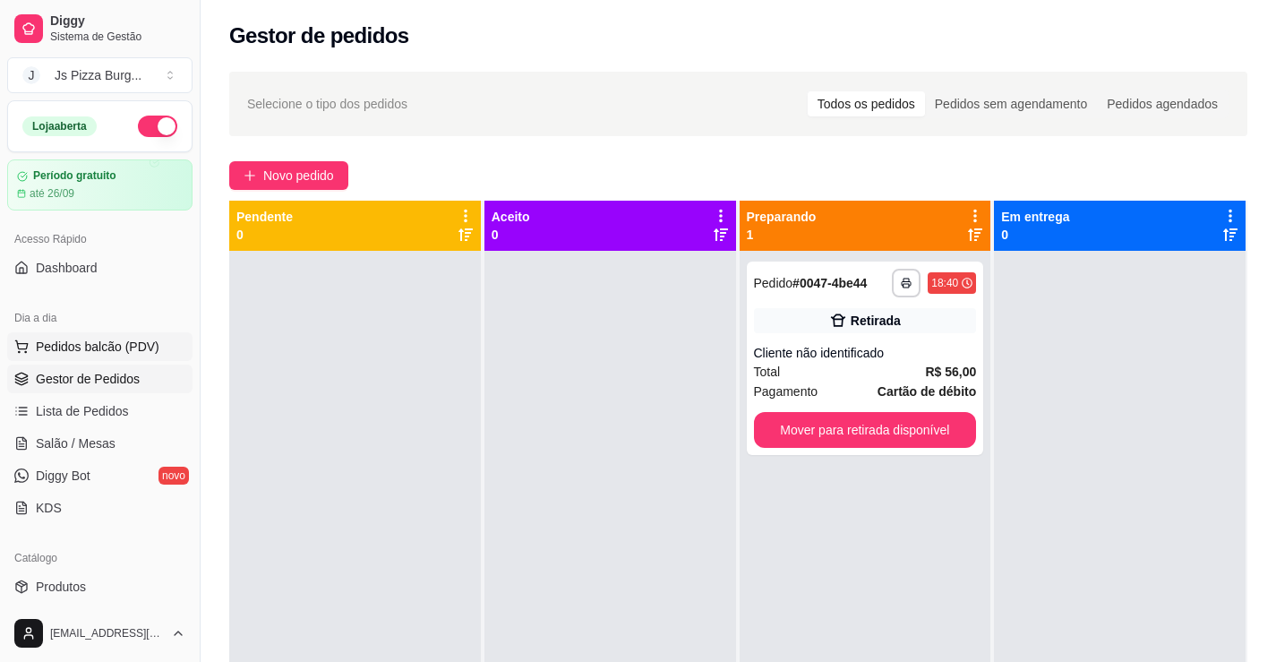
click at [151, 346] on span "Pedidos balcão (PDV)" at bounding box center [98, 347] width 124 height 18
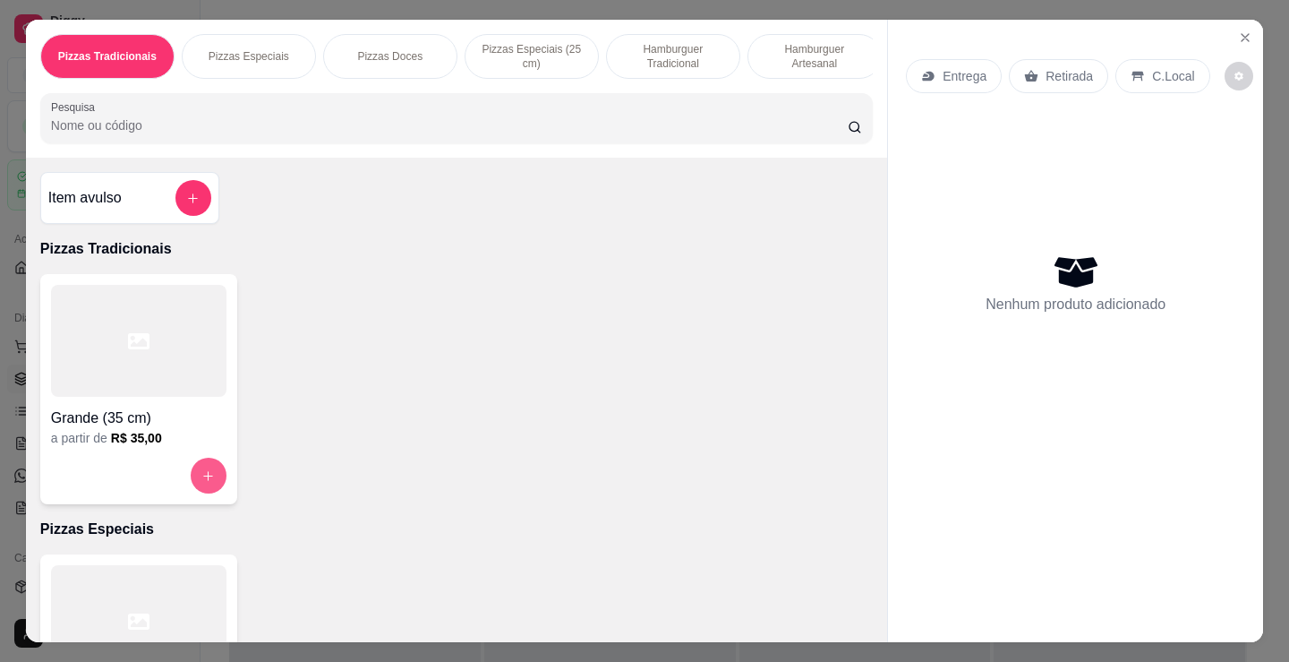
click at [202, 468] on button "increase-product-quantity" at bounding box center [209, 475] width 36 height 36
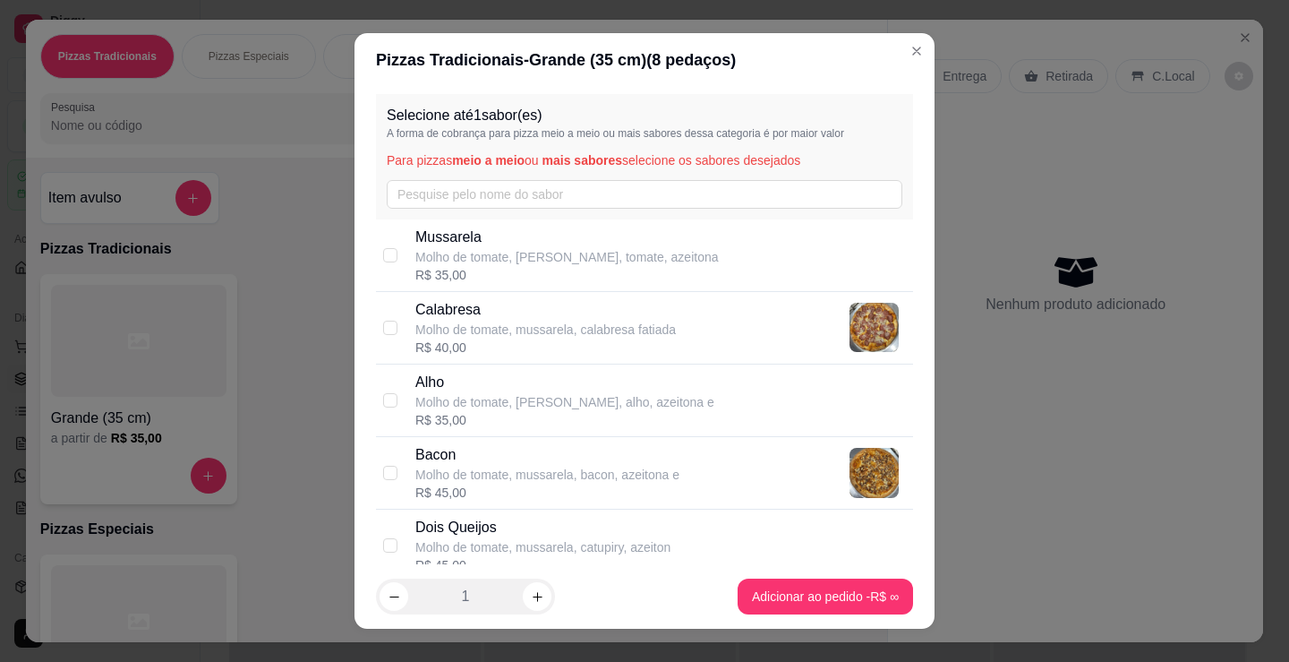
click at [389, 312] on div "Calabresa Molho de tomate, mussarela, calabresa fatiada R$ 40,00" at bounding box center [644, 328] width 537 height 73
checkbox input "true"
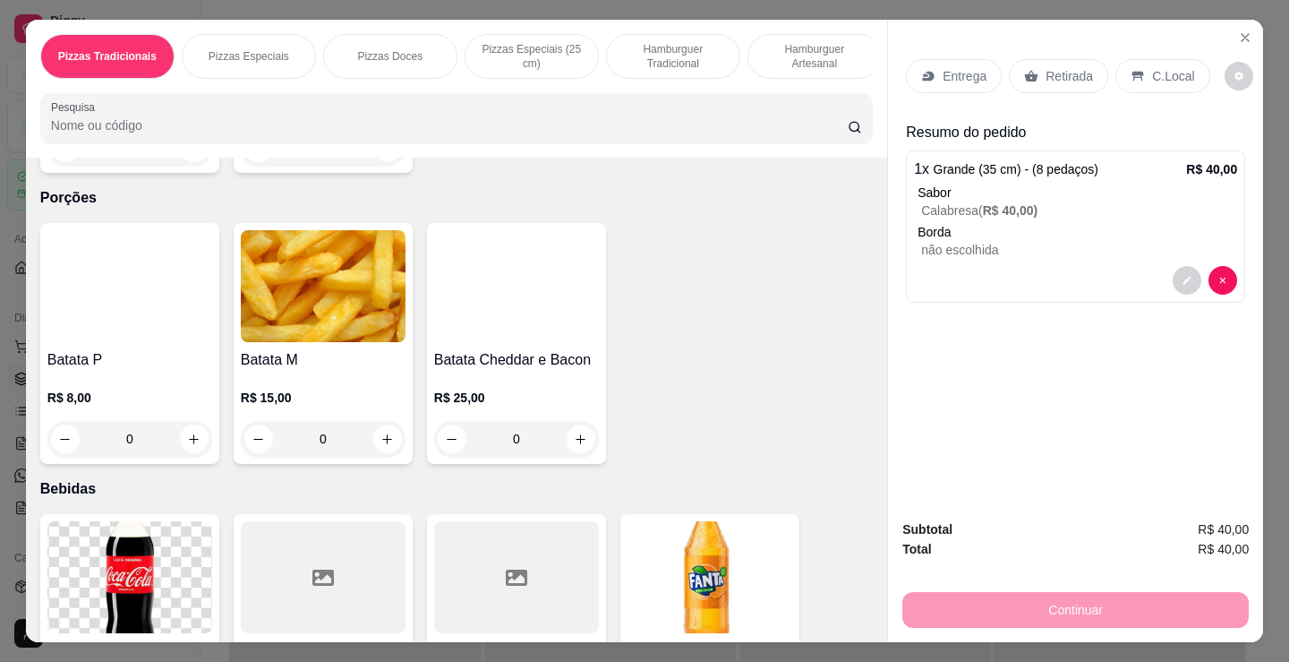
scroll to position [3313, 0]
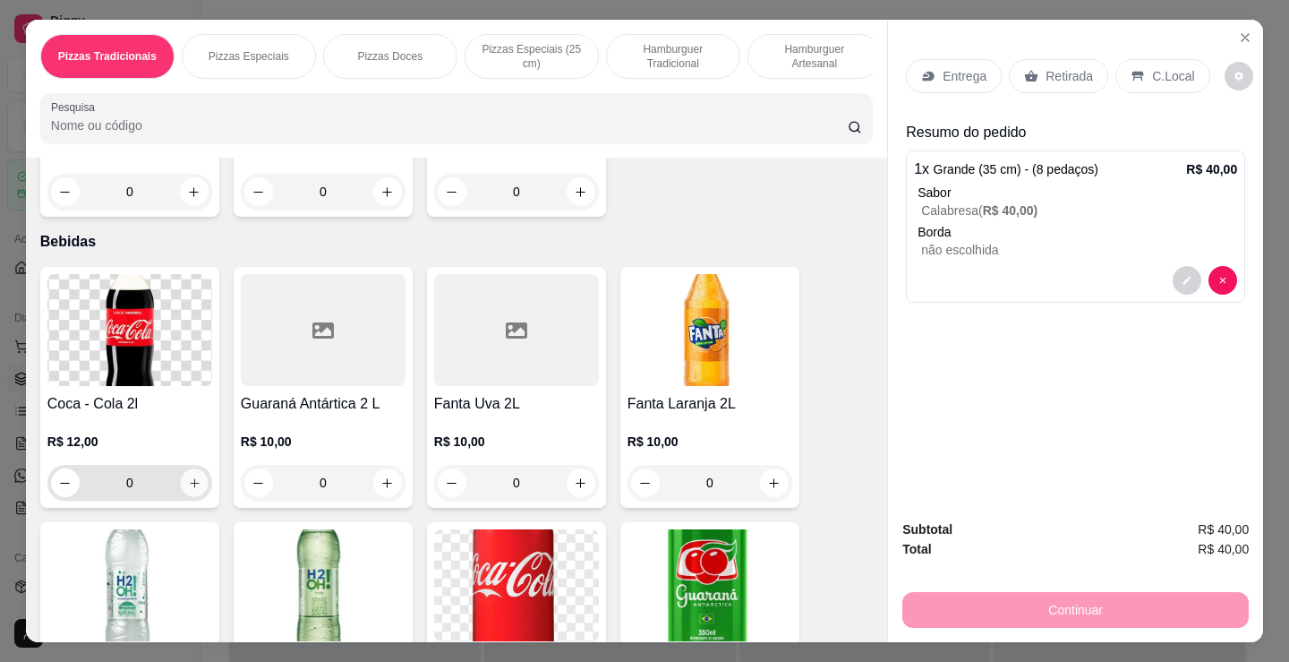
click at [191, 490] on icon "increase-product-quantity" at bounding box center [194, 482] width 13 height 13
type input "1"
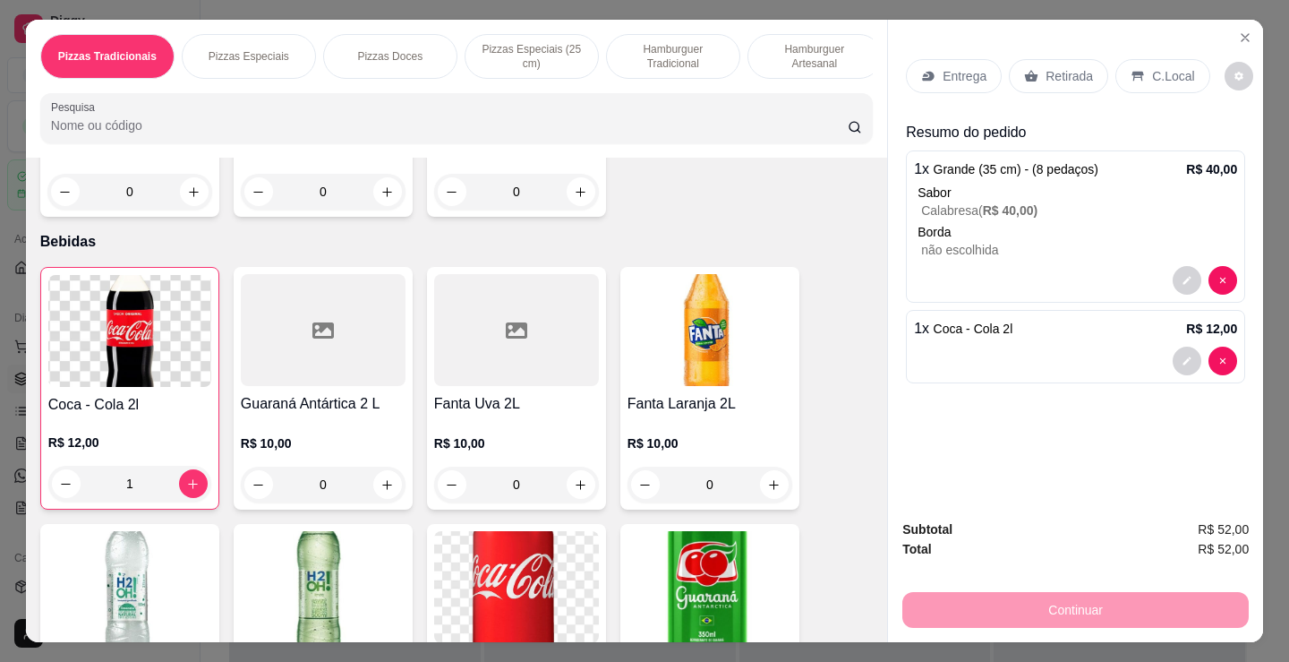
click at [1052, 73] on p "Retirada" at bounding box center [1069, 76] width 47 height 18
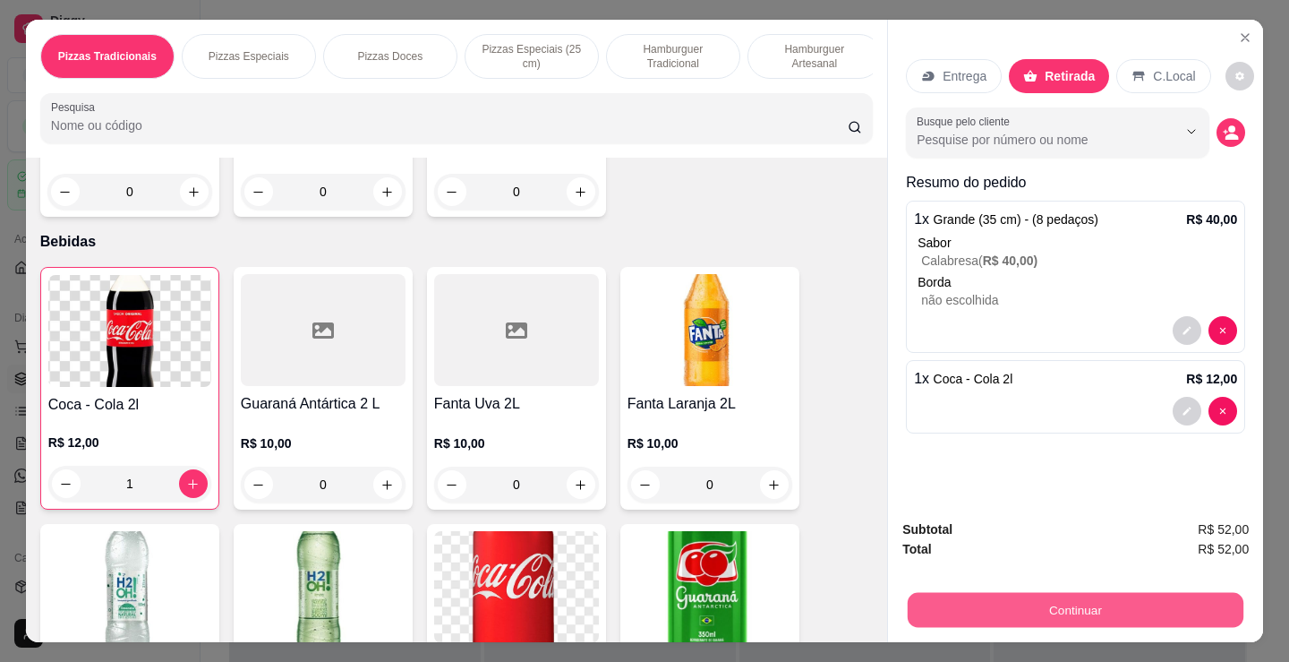
click at [1115, 592] on button "Continuar" at bounding box center [1076, 609] width 336 height 35
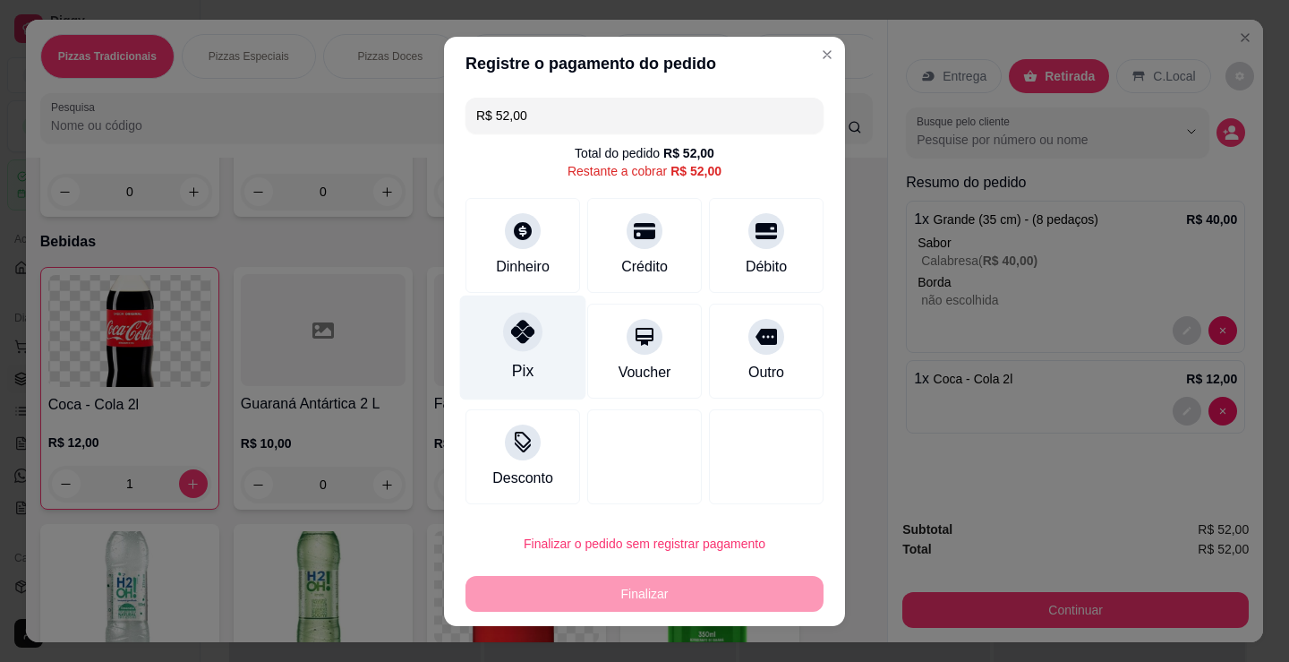
click at [512, 333] on icon at bounding box center [522, 331] width 23 height 23
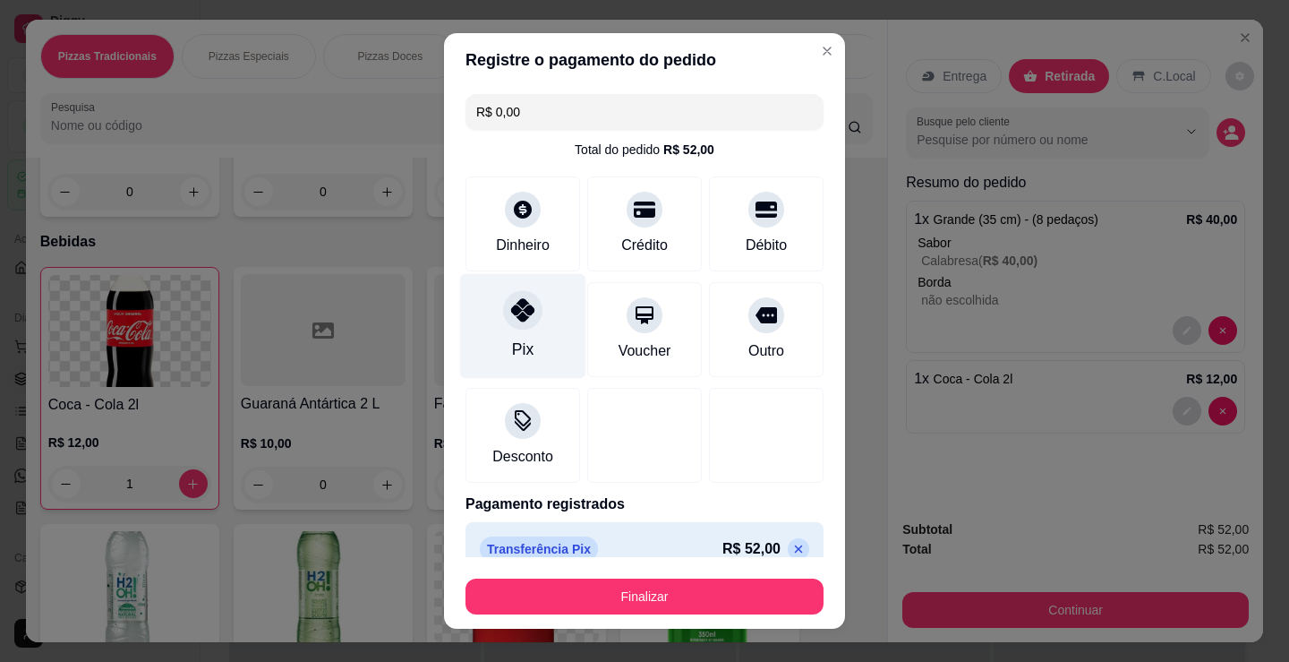
type input "R$ 0,00"
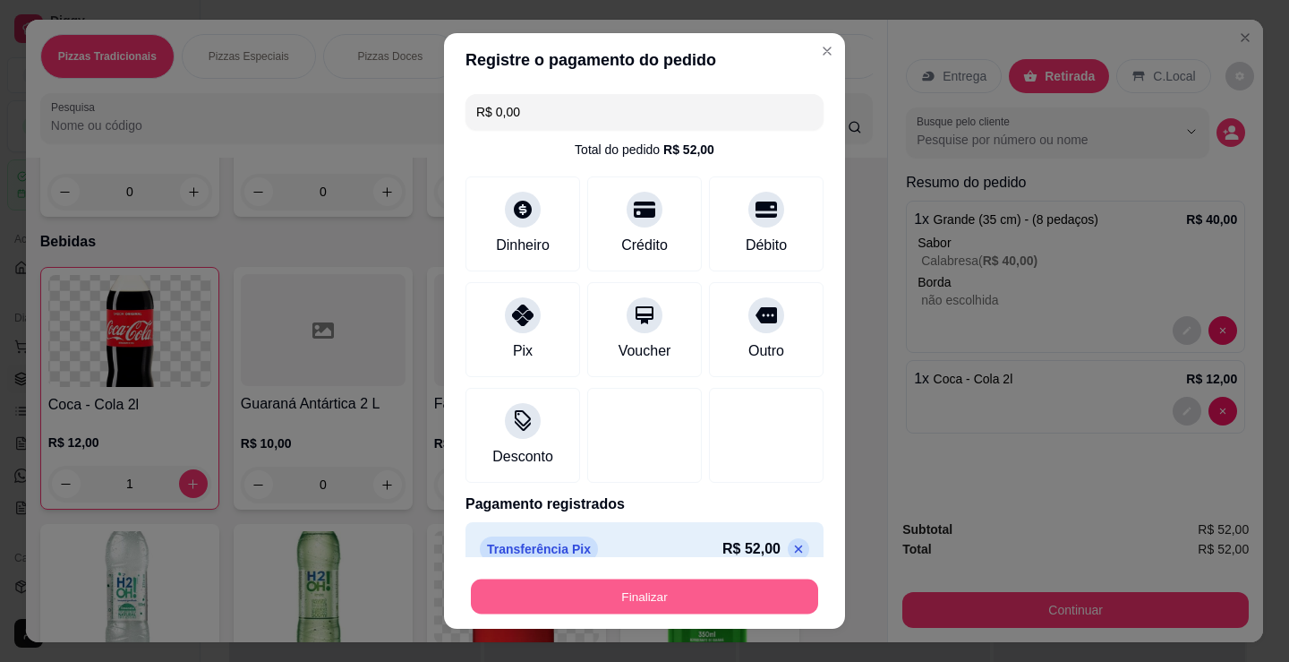
click at [664, 601] on button "Finalizar" at bounding box center [644, 596] width 347 height 35
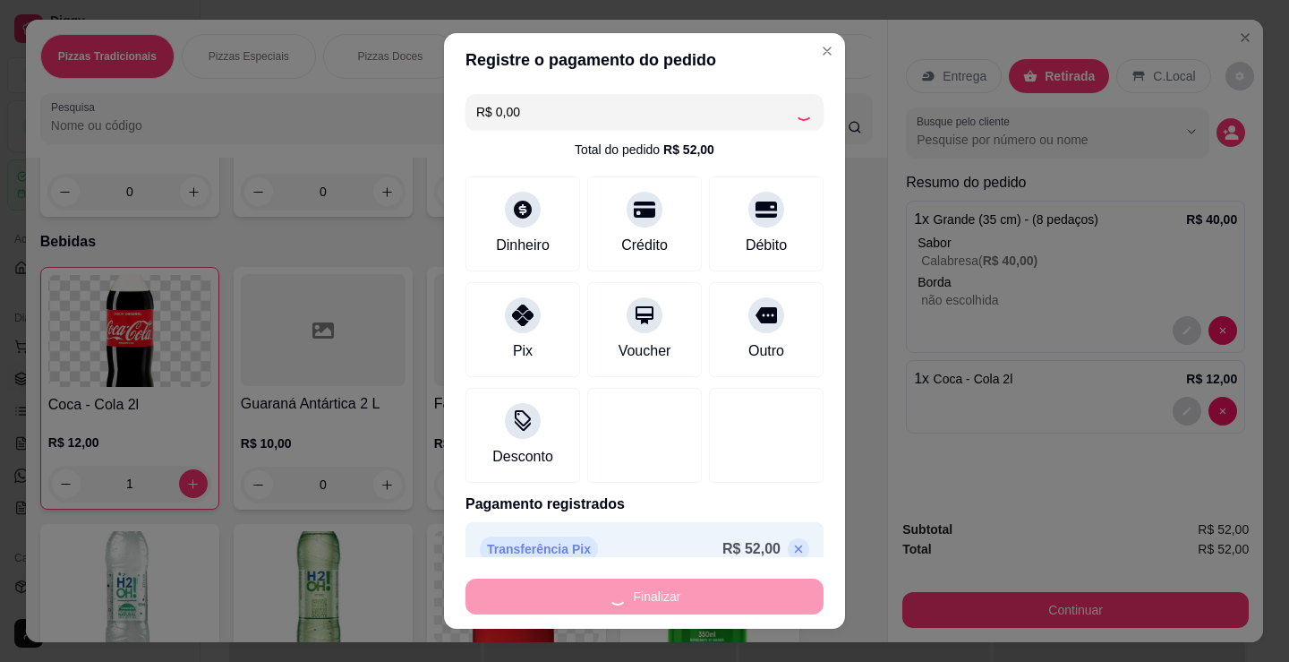
type input "0"
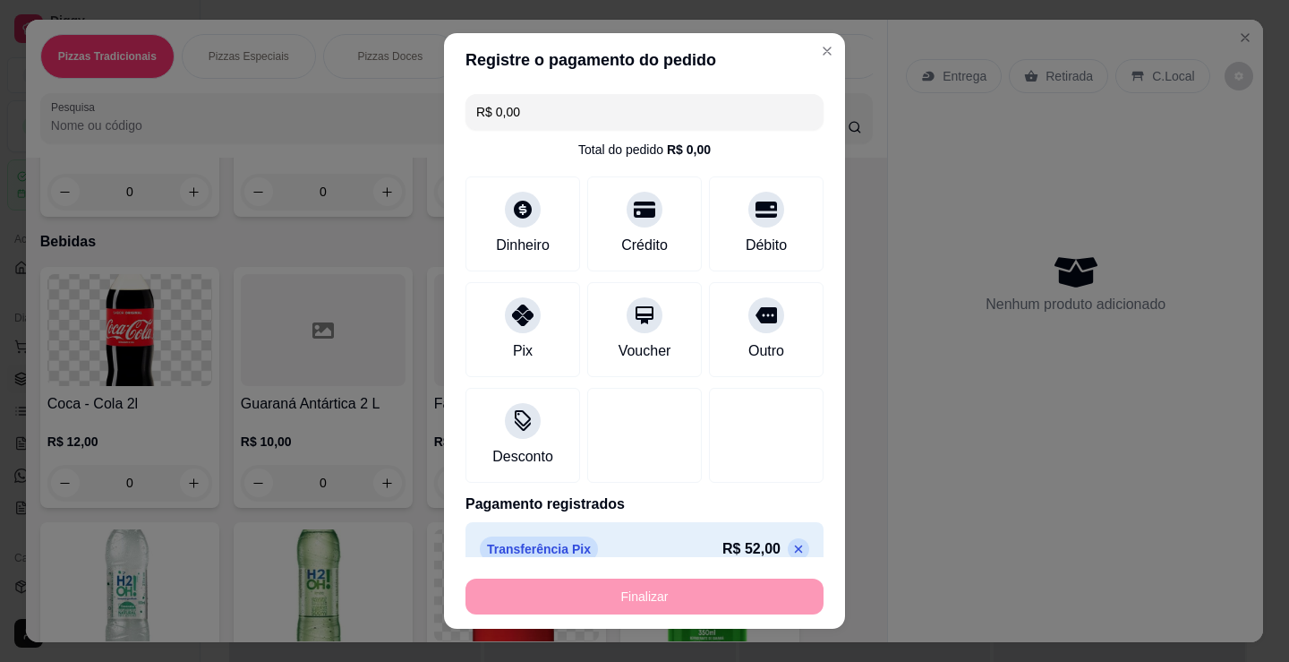
type input "-R$ 52,00"
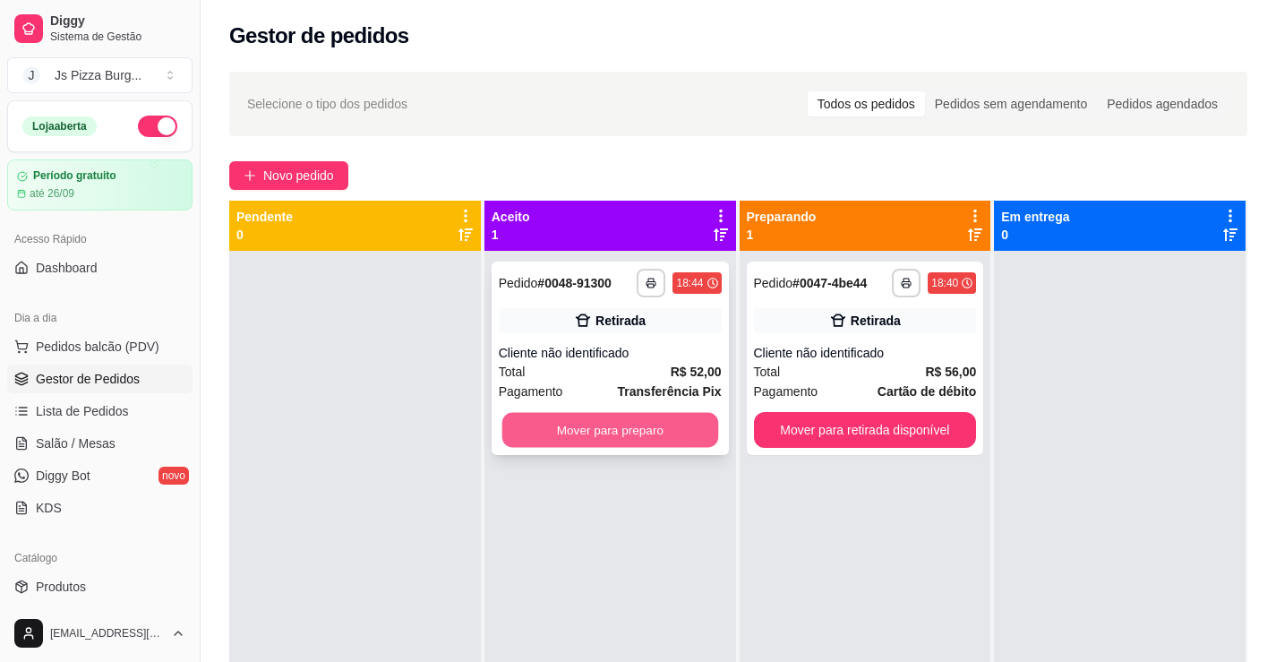
click at [595, 427] on button "Mover para preparo" at bounding box center [609, 430] width 216 height 35
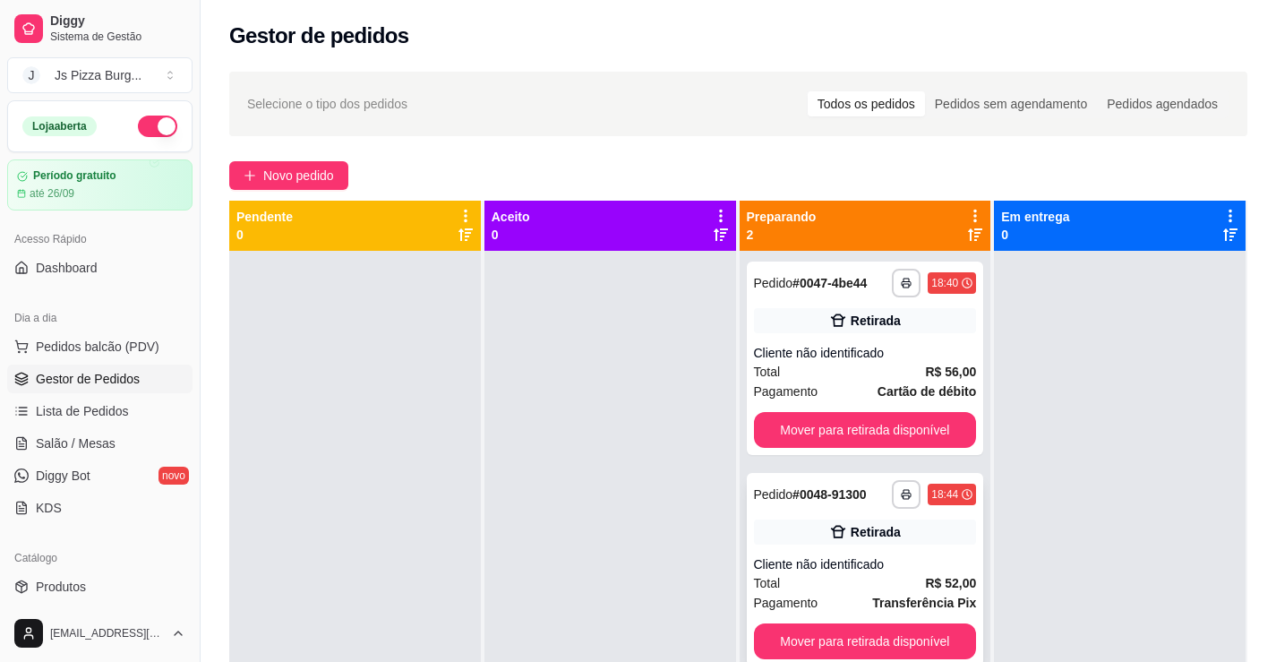
click at [932, 523] on div "Retirada" at bounding box center [865, 531] width 223 height 25
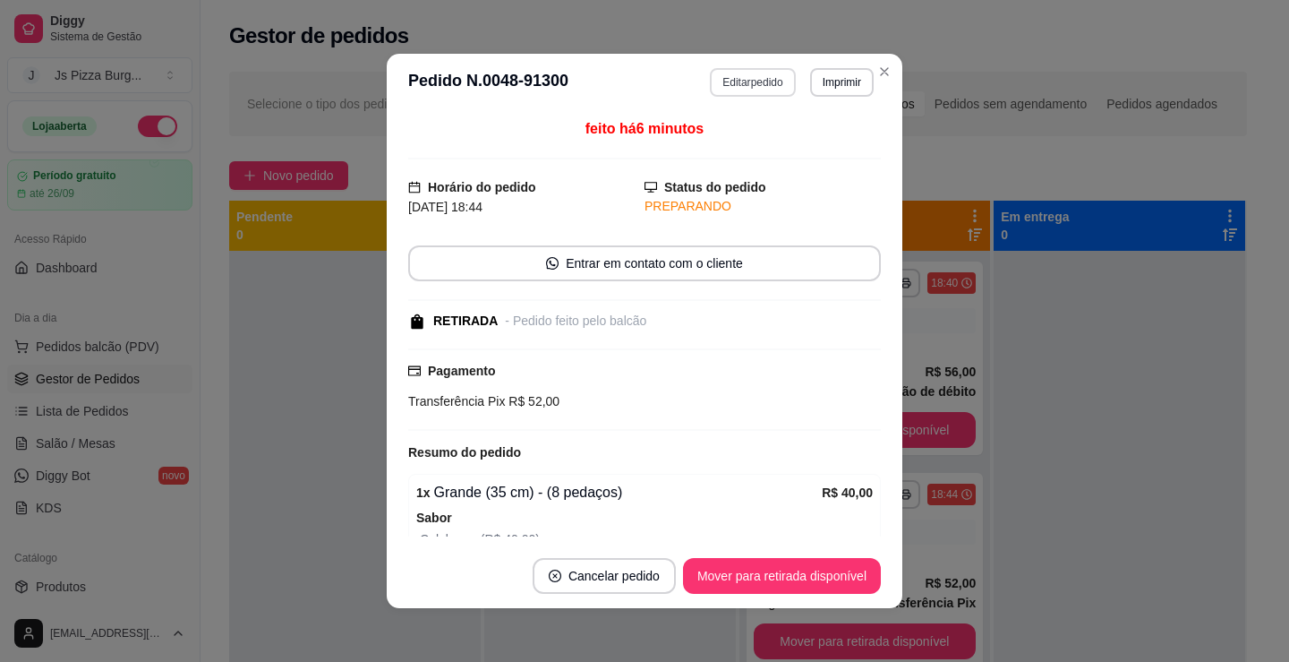
click at [736, 69] on button "Editar pedido" at bounding box center [752, 82] width 85 height 29
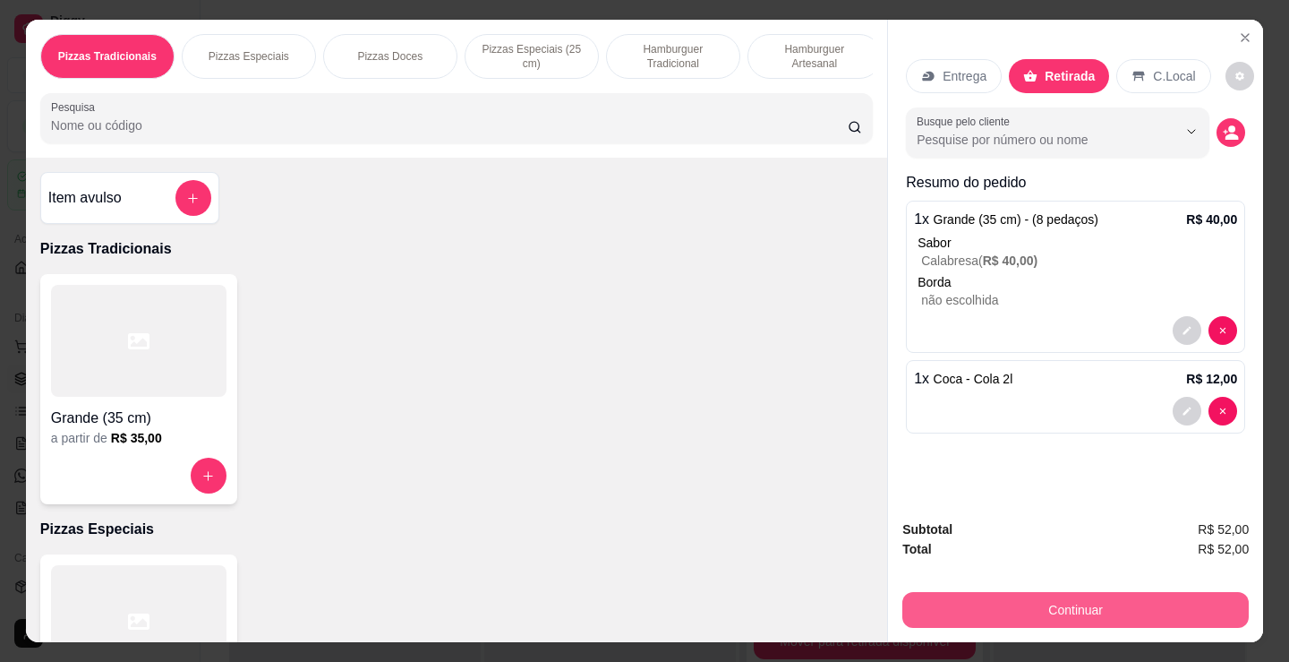
click at [1004, 603] on button "Continuar" at bounding box center [1075, 610] width 346 height 36
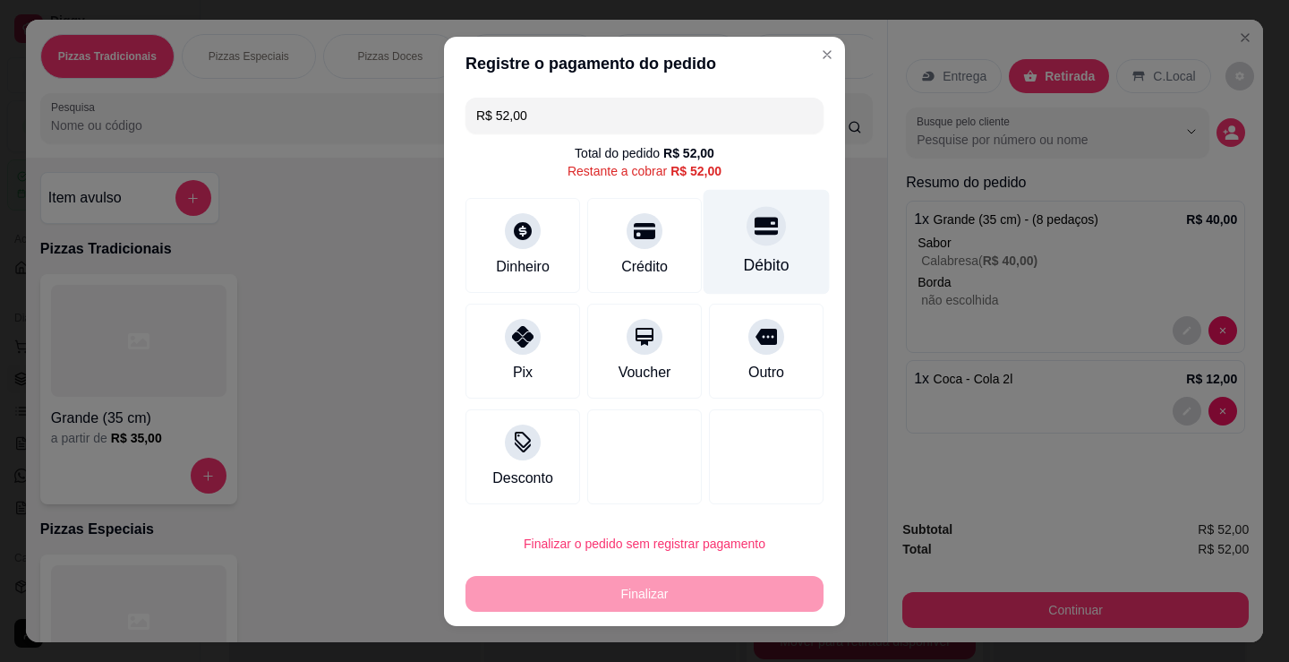
click at [744, 262] on div "Débito" at bounding box center [767, 264] width 46 height 23
type input "R$ 0,00"
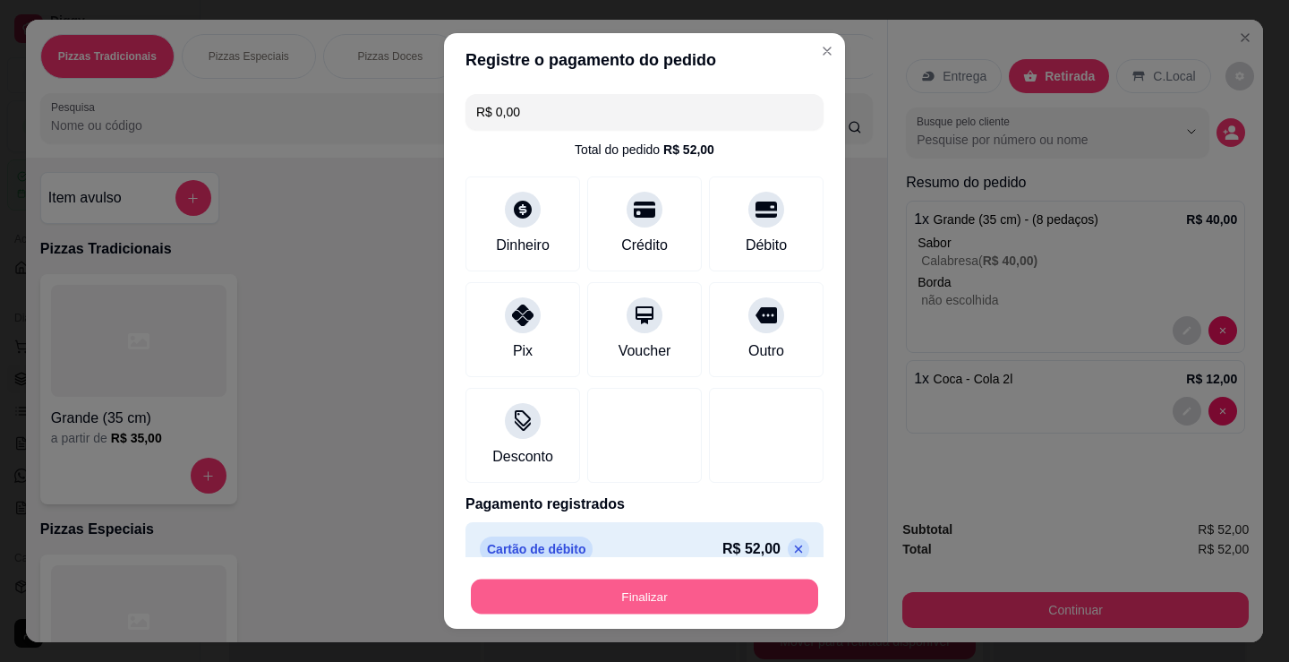
click at [652, 596] on button "Finalizar" at bounding box center [644, 596] width 347 height 35
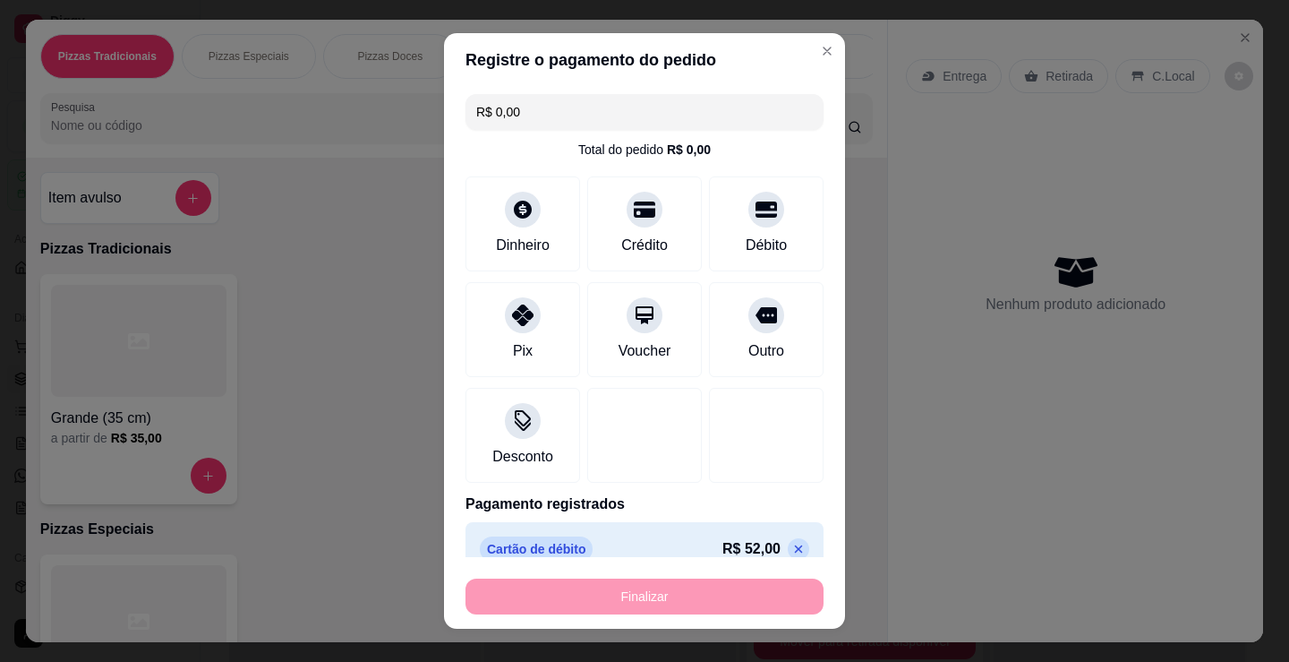
type input "0"
type input "-R$ 52,00"
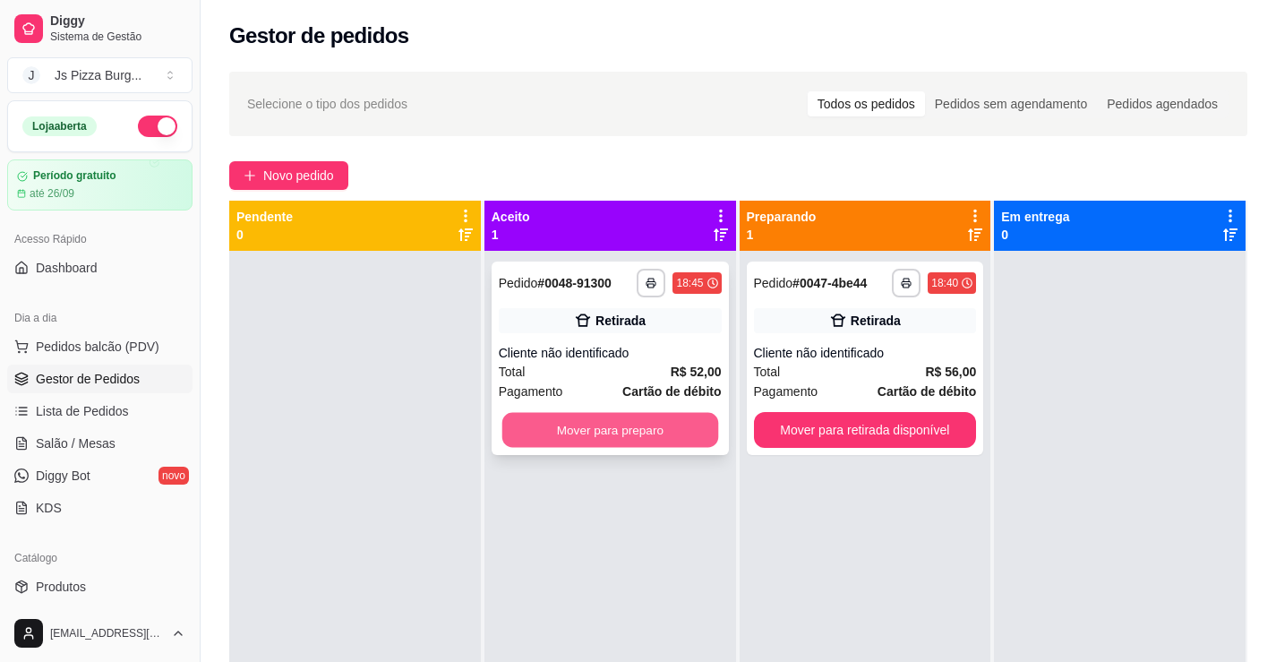
click at [653, 431] on button "Mover para preparo" at bounding box center [609, 430] width 216 height 35
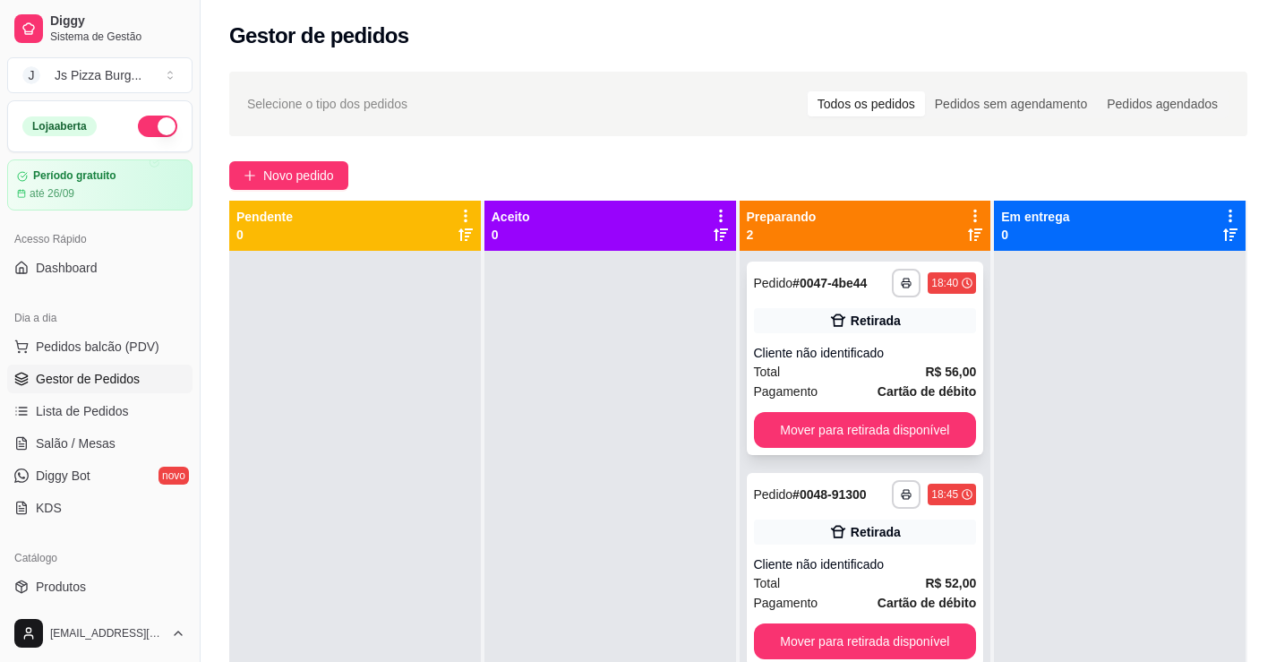
click at [926, 327] on div "Retirada" at bounding box center [865, 320] width 223 height 25
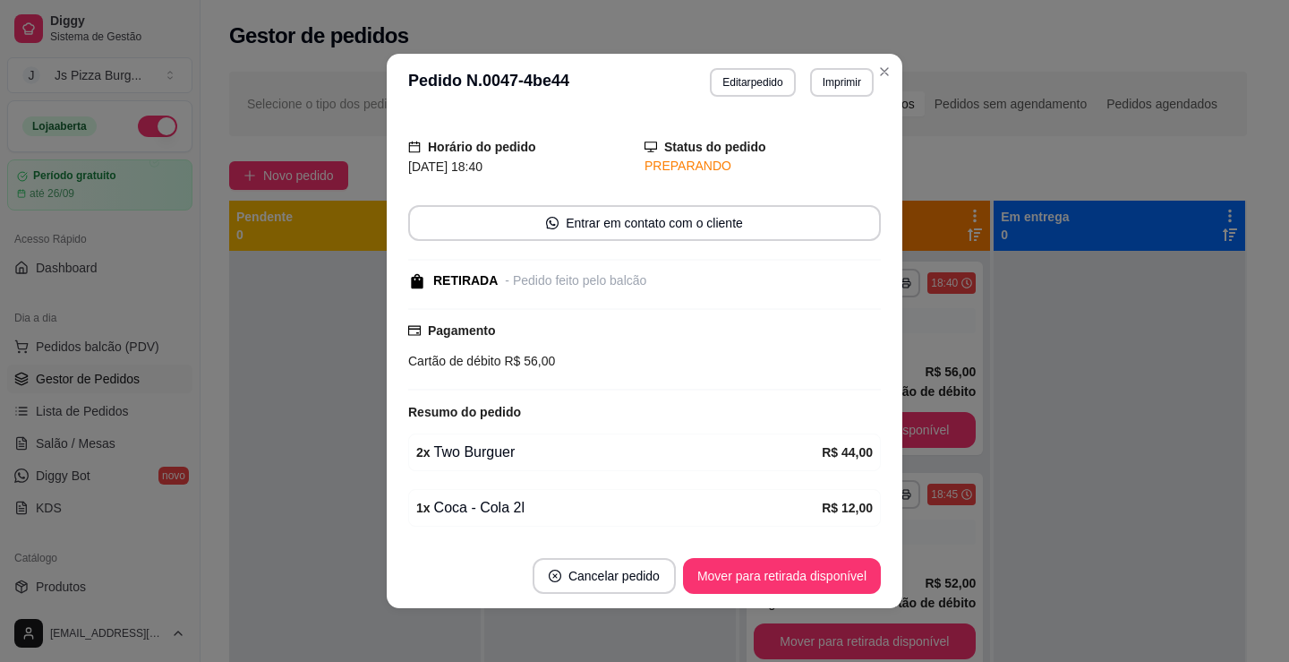
scroll to position [90, 0]
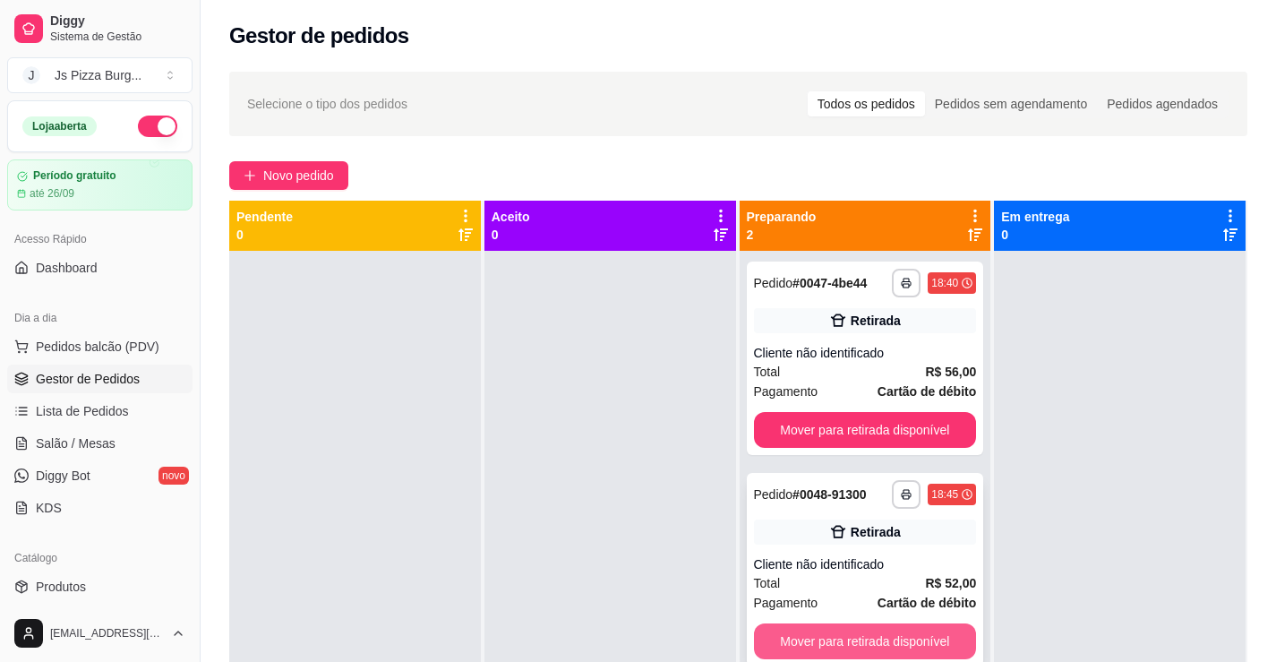
click at [788, 639] on button "Mover para retirada disponível" at bounding box center [865, 641] width 223 height 36
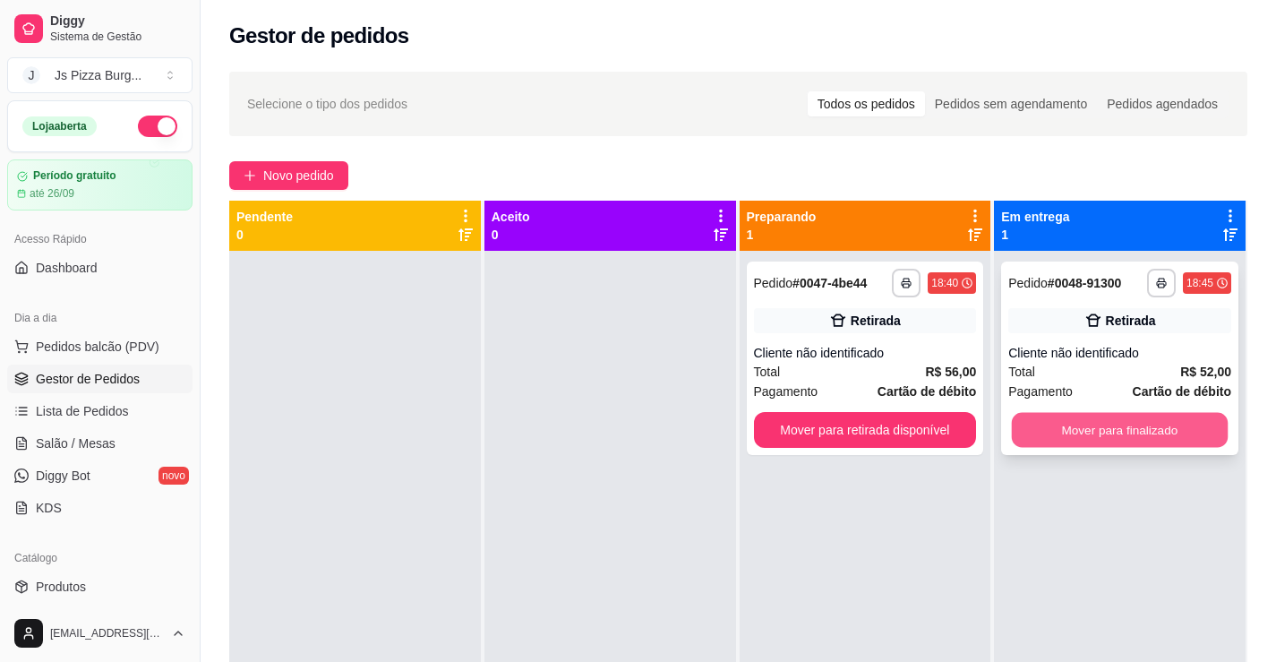
click at [1184, 423] on button "Mover para finalizado" at bounding box center [1120, 430] width 216 height 35
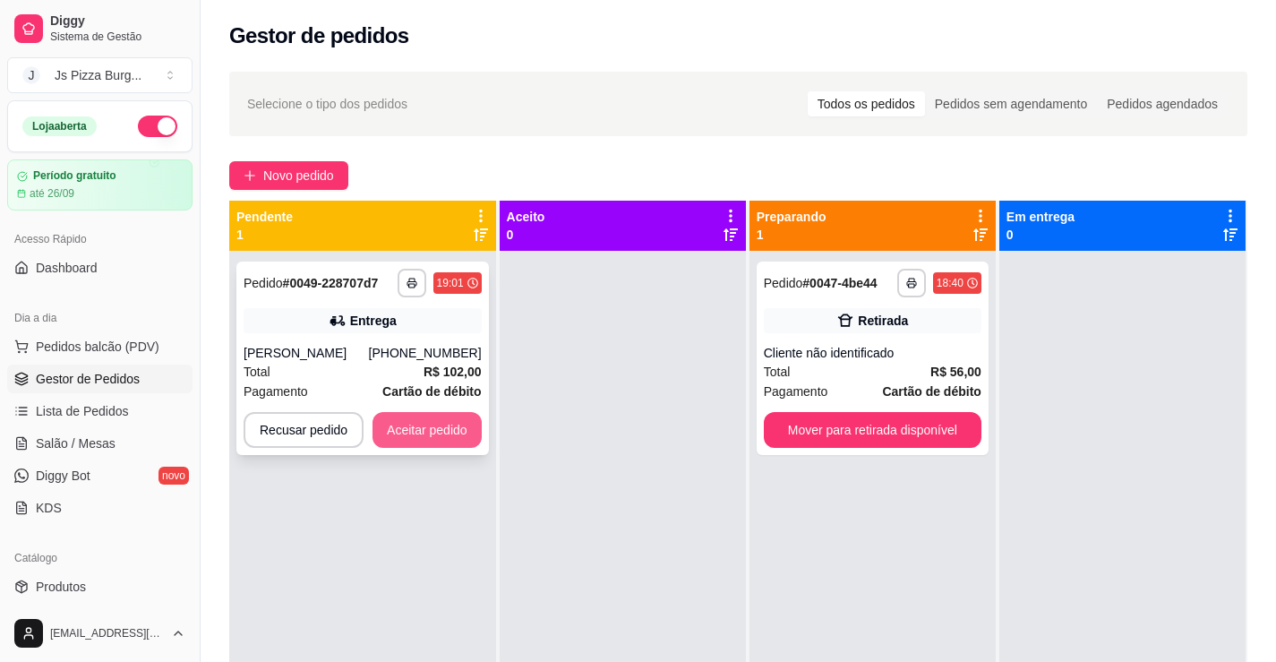
click at [397, 428] on button "Aceitar pedido" at bounding box center [426, 430] width 109 height 36
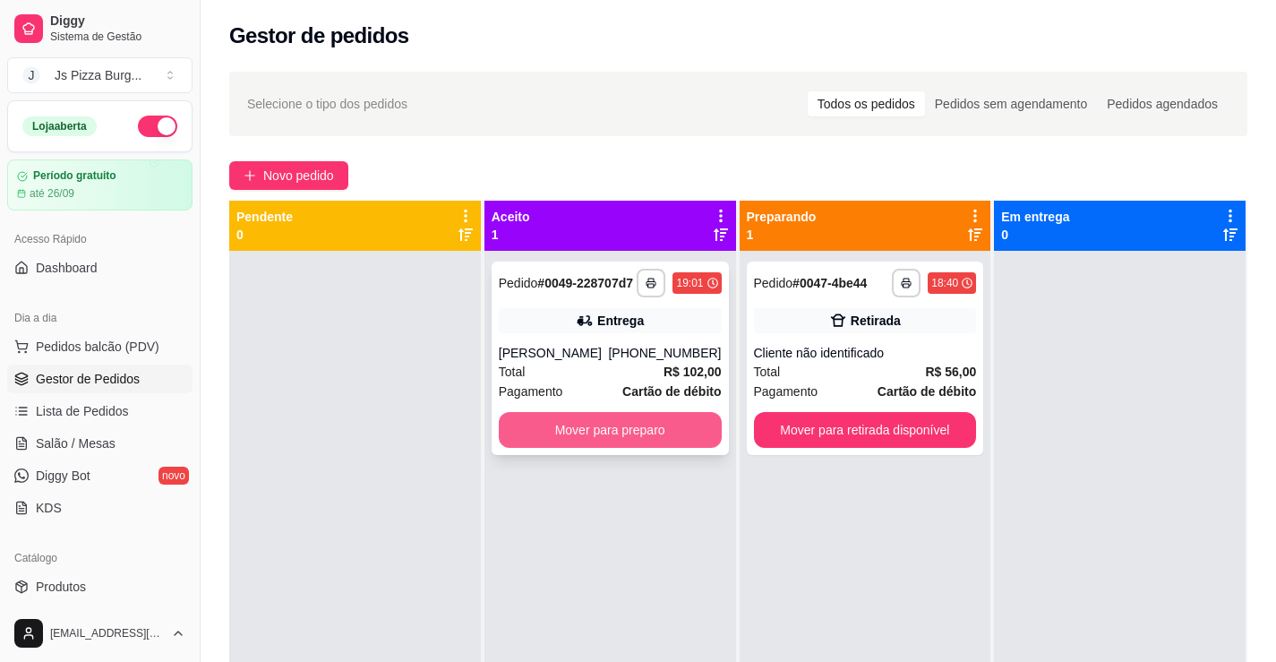
click at [628, 440] on button "Mover para preparo" at bounding box center [610, 430] width 223 height 36
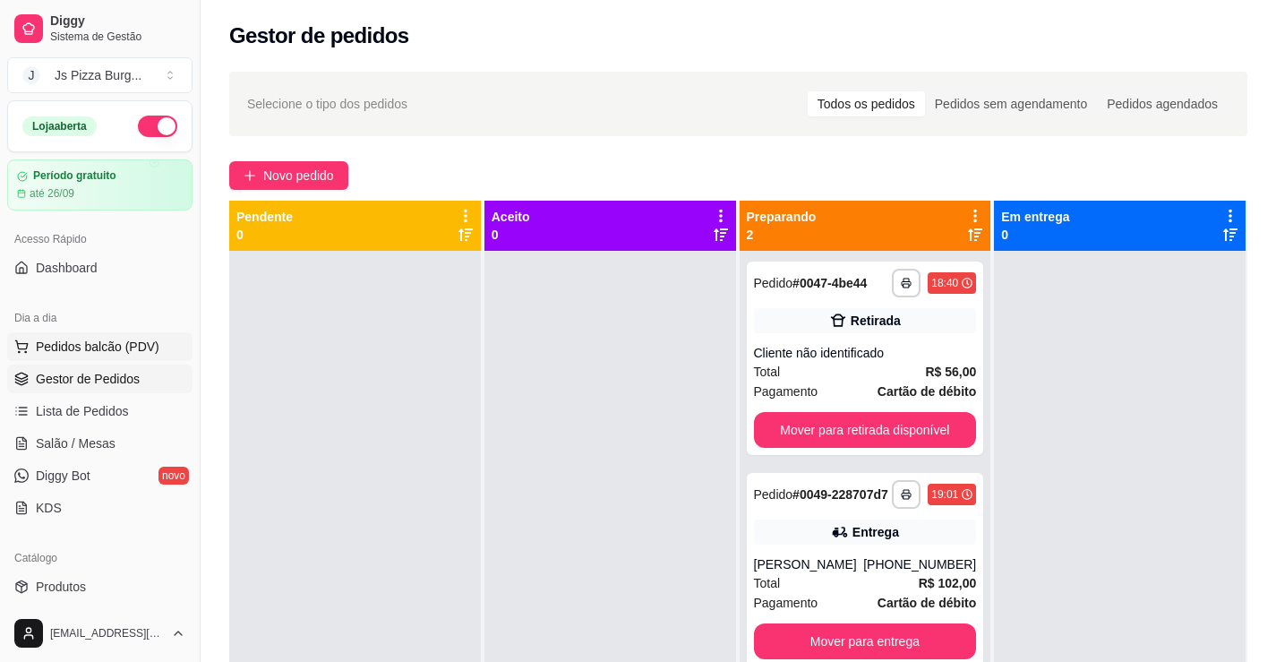
click at [139, 355] on button "Pedidos balcão (PDV)" at bounding box center [99, 346] width 185 height 29
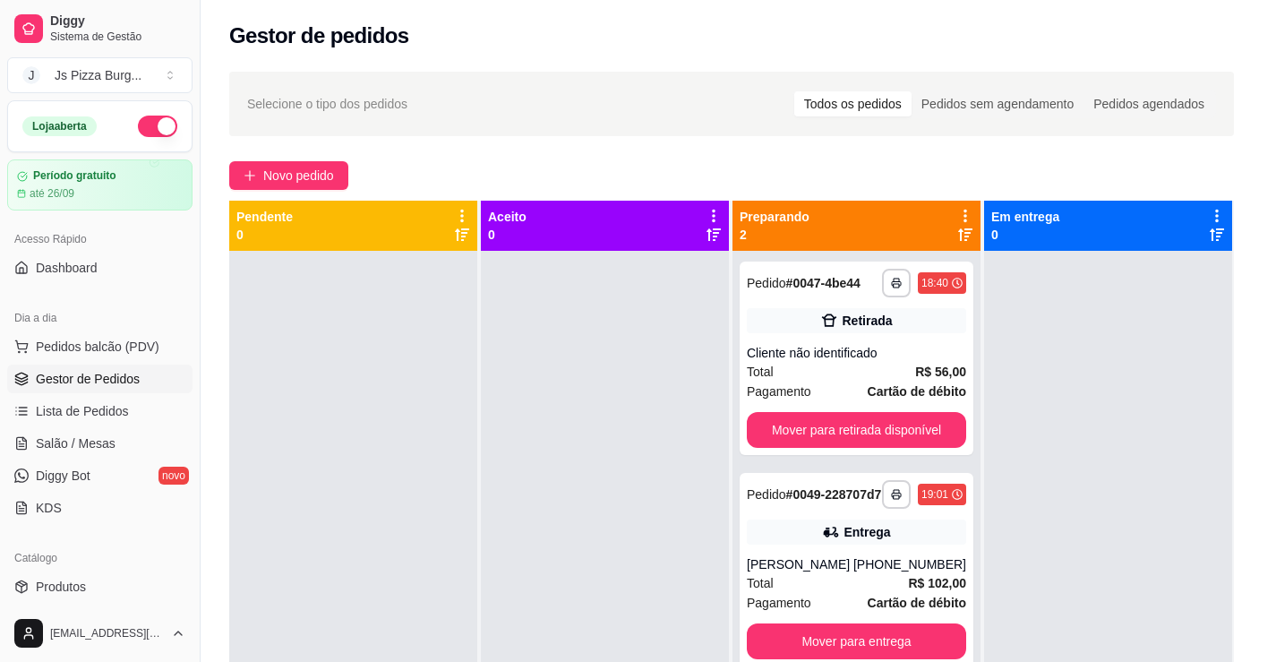
click at [143, 350] on div at bounding box center [131, 342] width 177 height 114
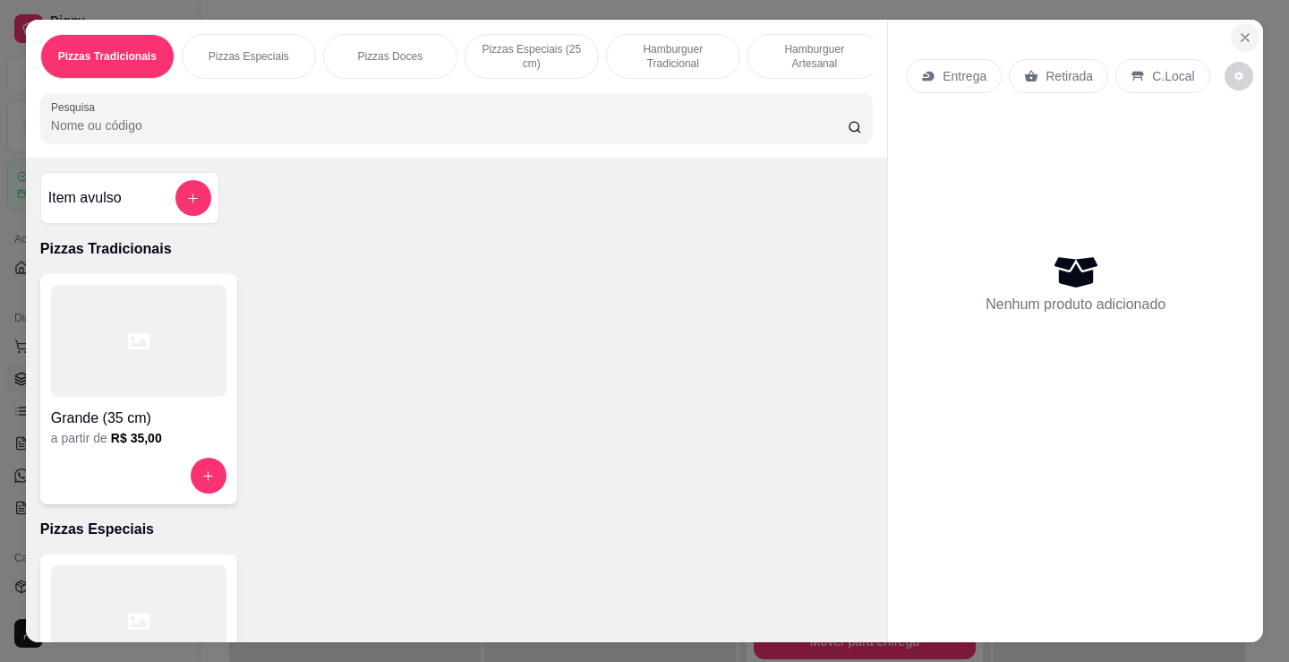
click at [1244, 30] on icon "Close" at bounding box center [1245, 37] width 14 height 14
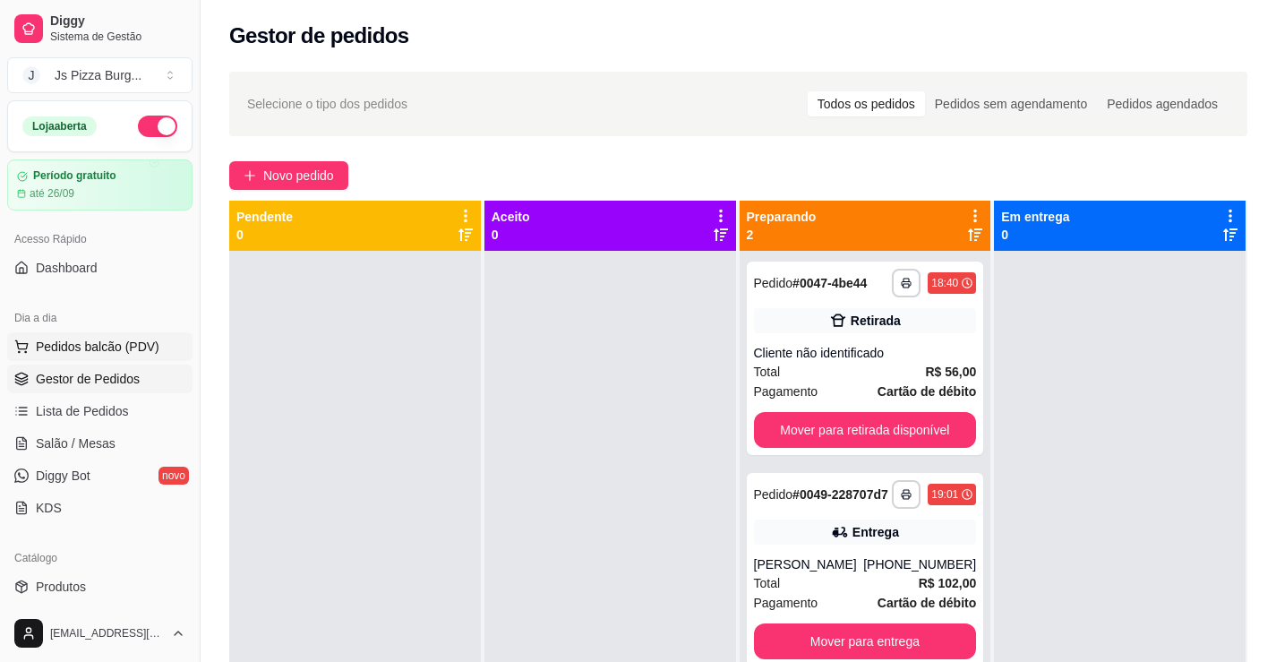
click at [122, 338] on span "Pedidos balcão (PDV)" at bounding box center [98, 347] width 124 height 18
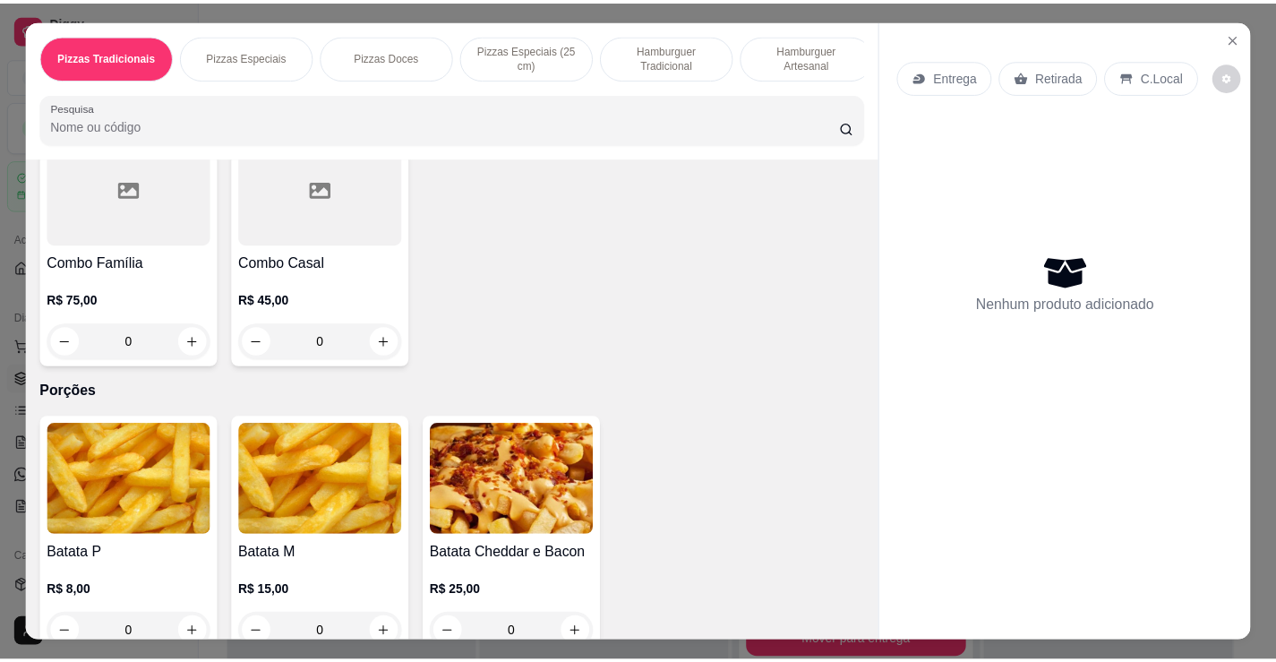
scroll to position [3313, 0]
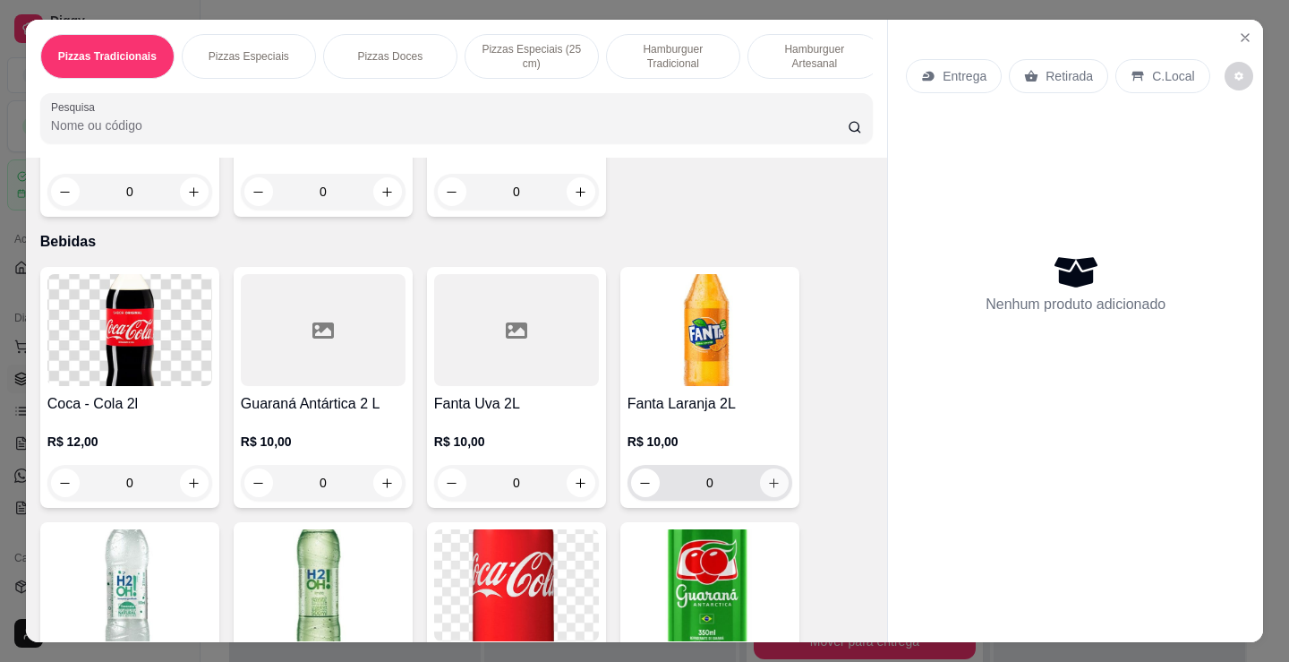
click at [772, 489] on icon "increase-product-quantity" at bounding box center [773, 482] width 13 height 13
type input "1"
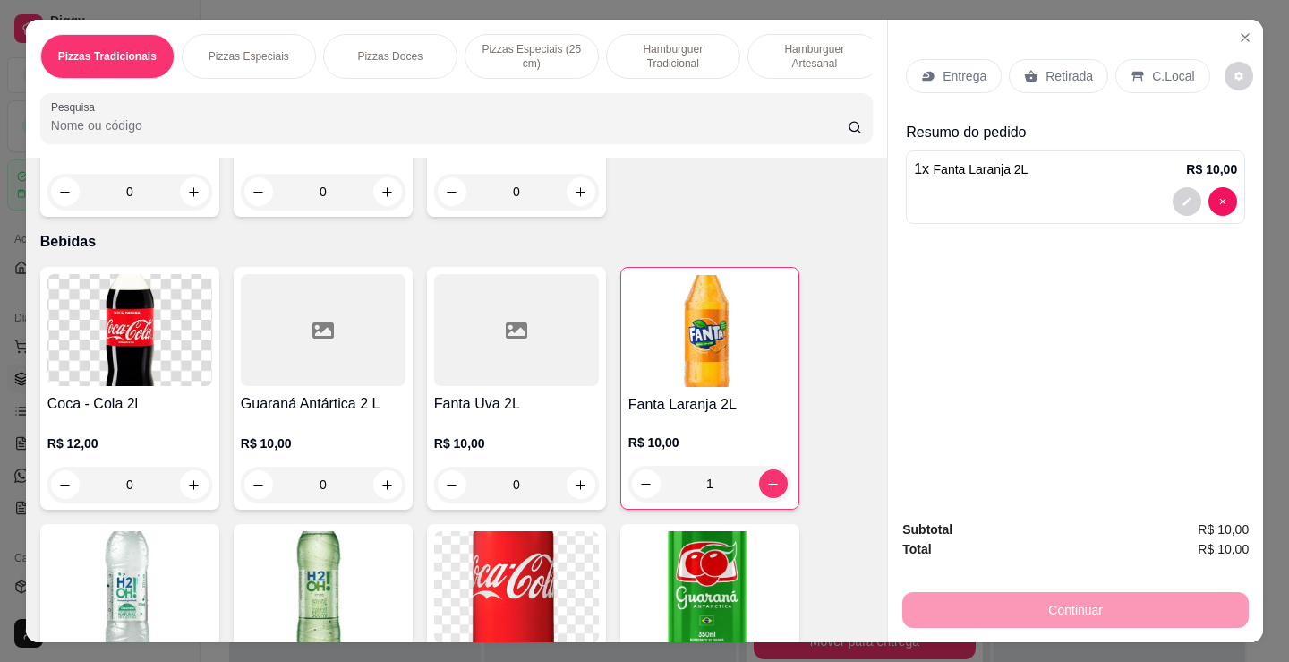
click at [1070, 67] on p "Retirada" at bounding box center [1069, 76] width 47 height 18
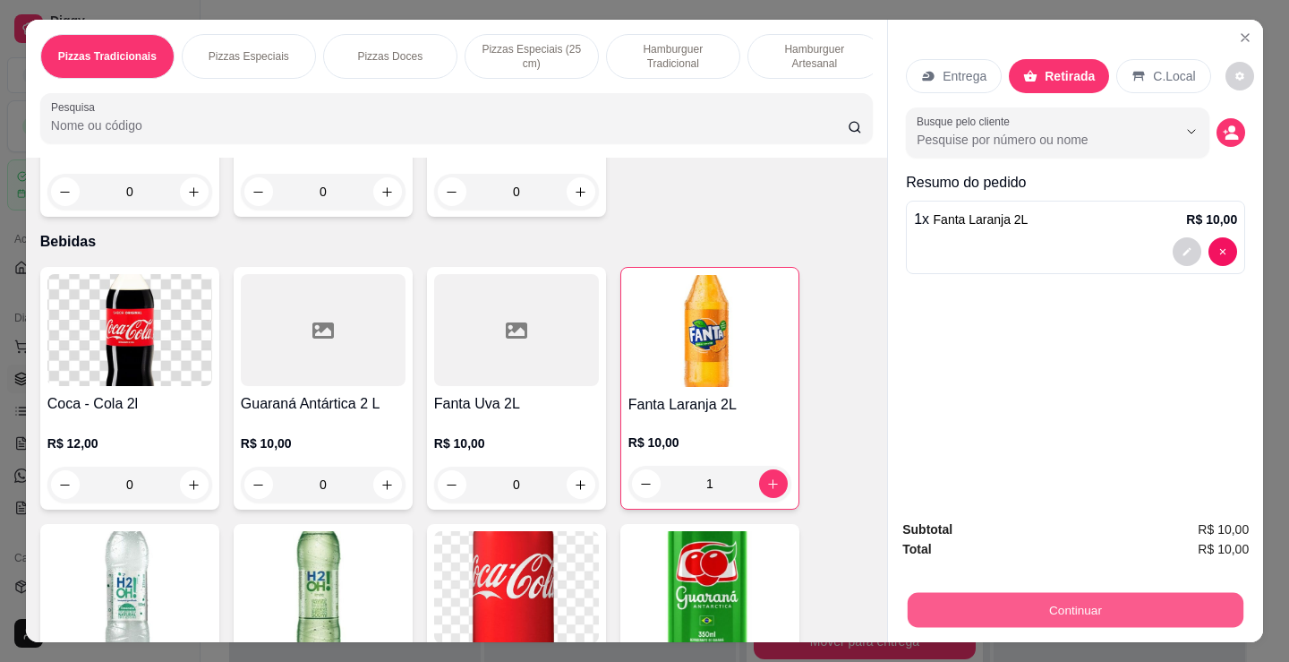
click at [986, 617] on button "Continuar" at bounding box center [1076, 609] width 336 height 35
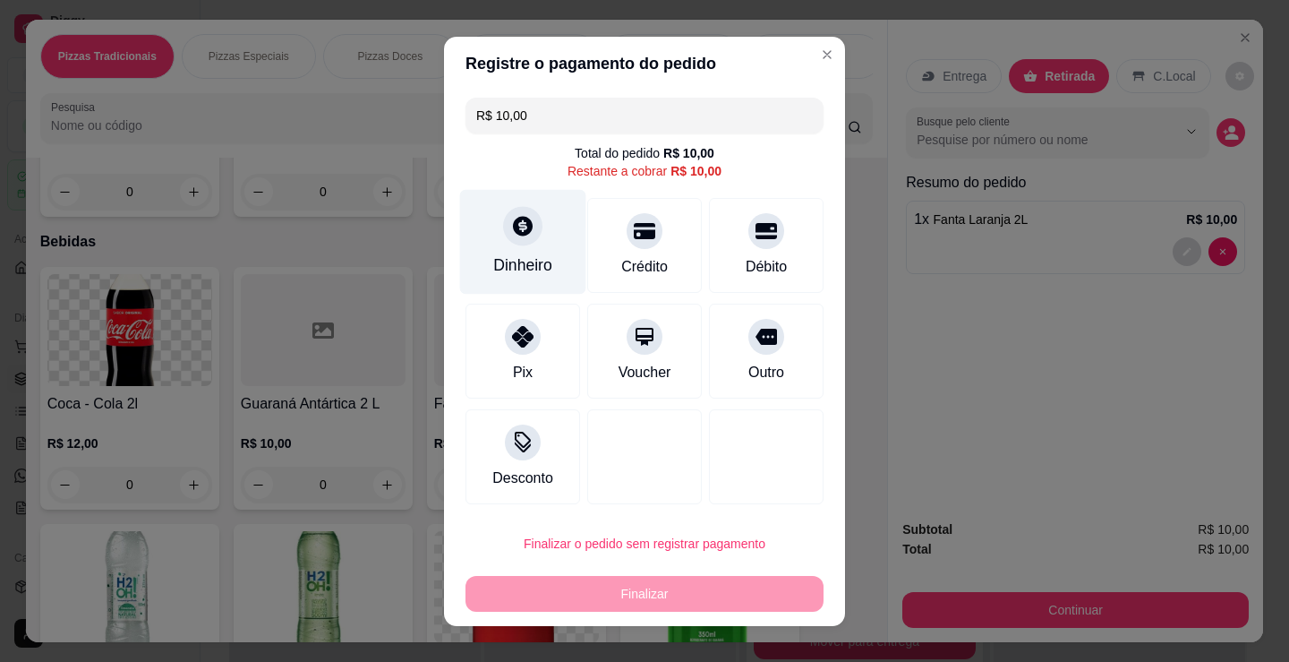
click at [526, 227] on div at bounding box center [522, 225] width 39 height 39
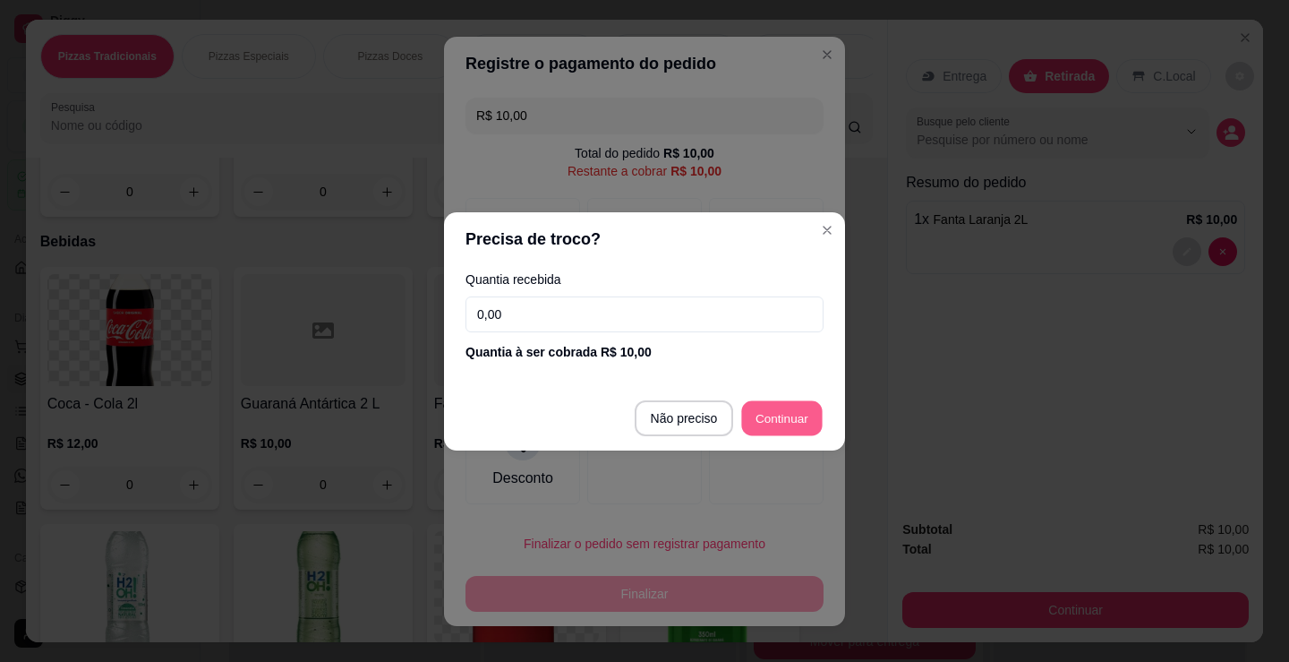
type input "R$ 0,00"
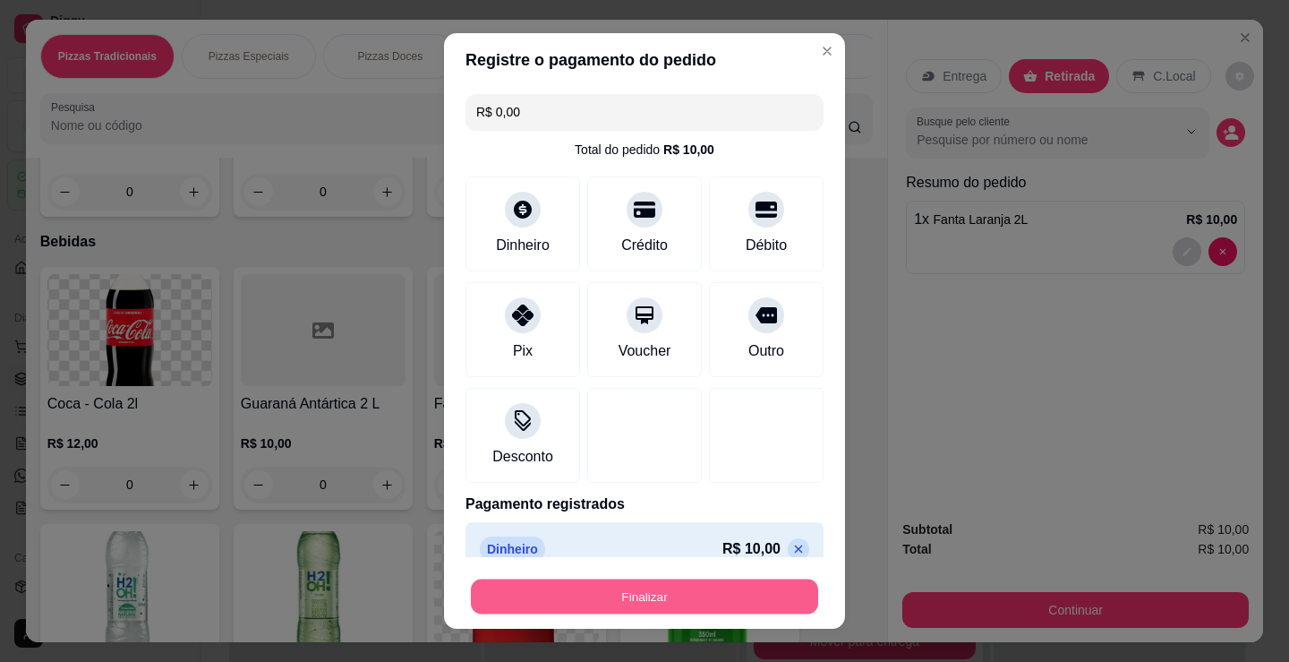
click at [691, 592] on button "Finalizar" at bounding box center [644, 596] width 347 height 35
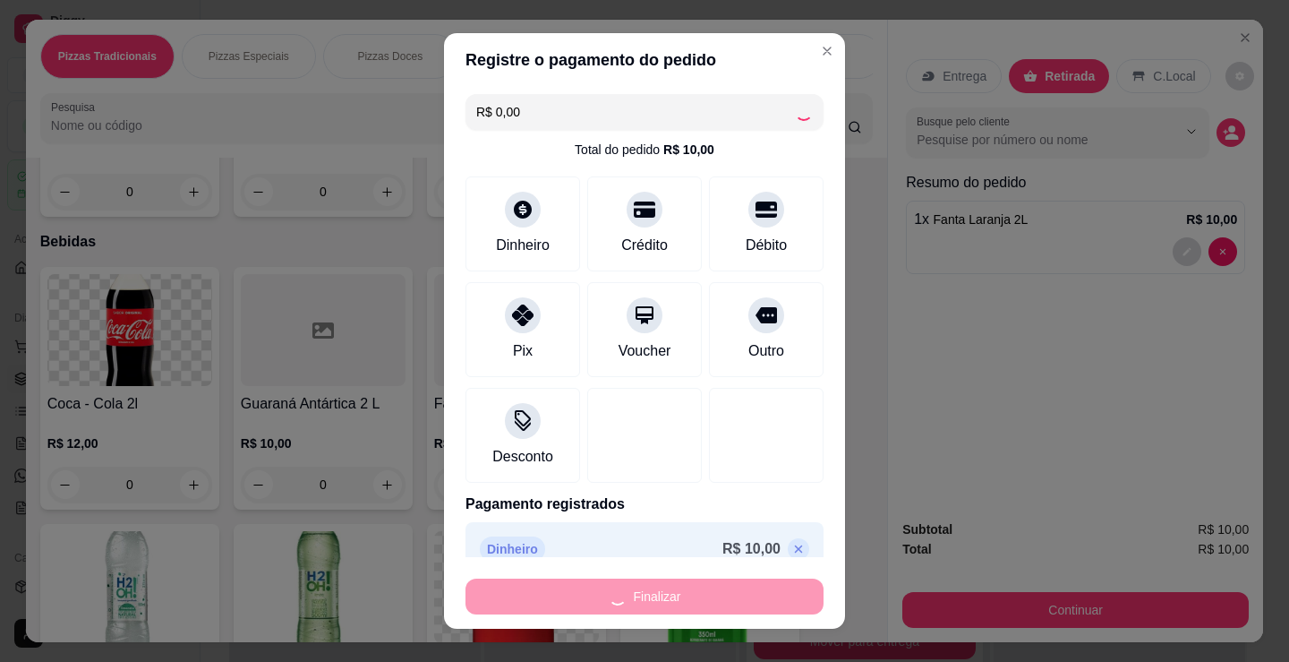
type input "0"
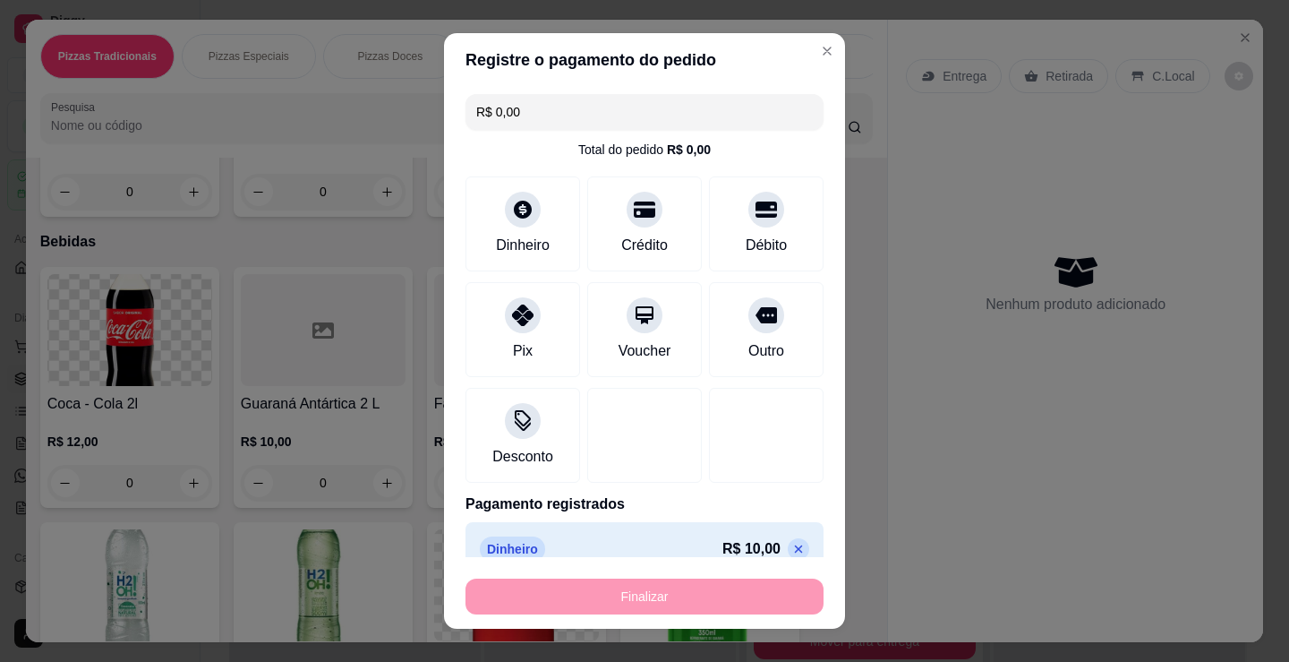
type input "-R$ 10,00"
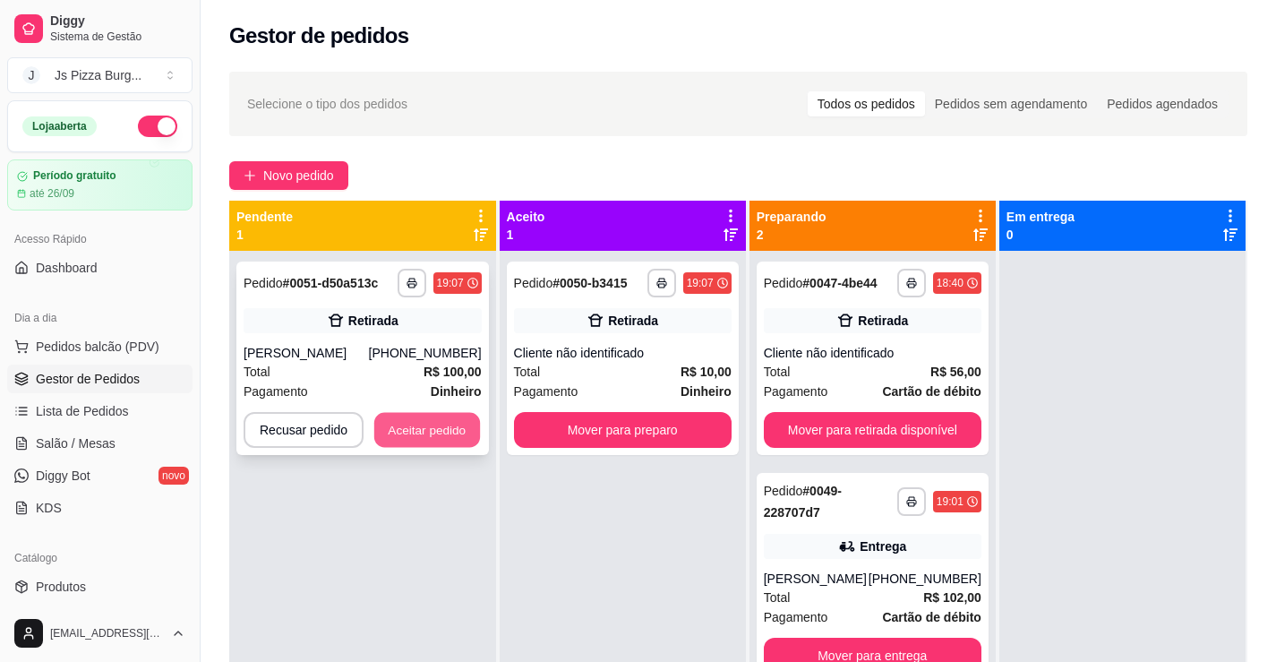
click at [432, 435] on button "Aceitar pedido" at bounding box center [427, 430] width 106 height 35
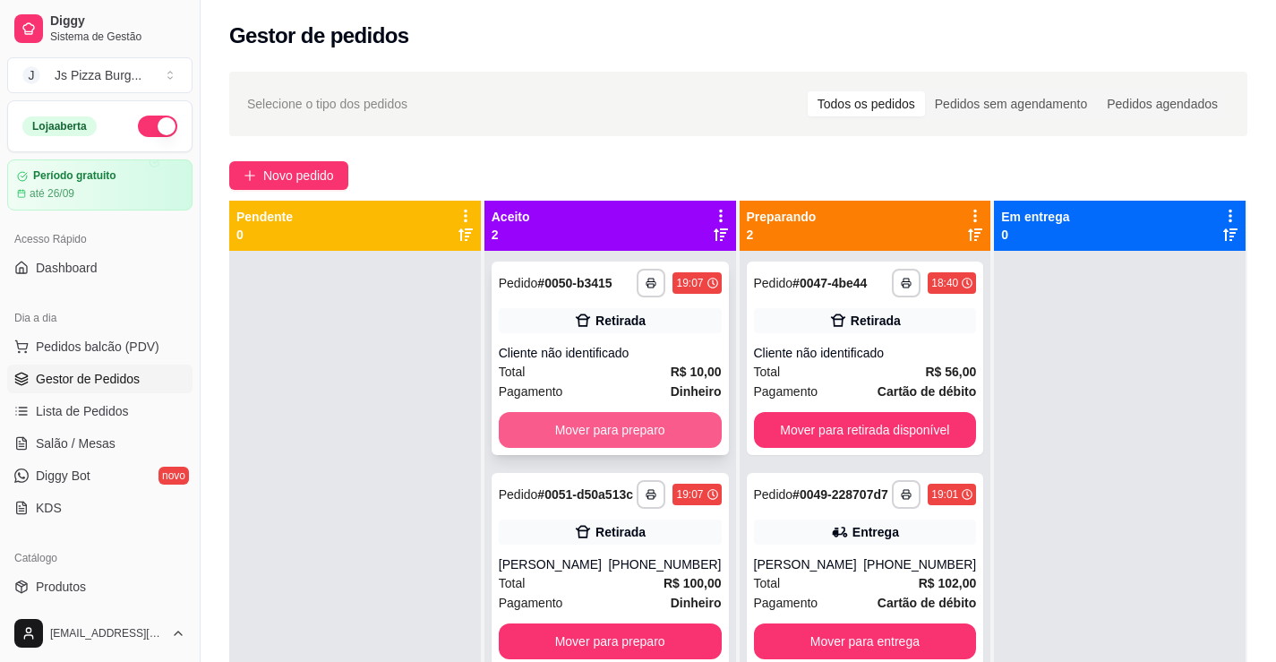
scroll to position [50, 0]
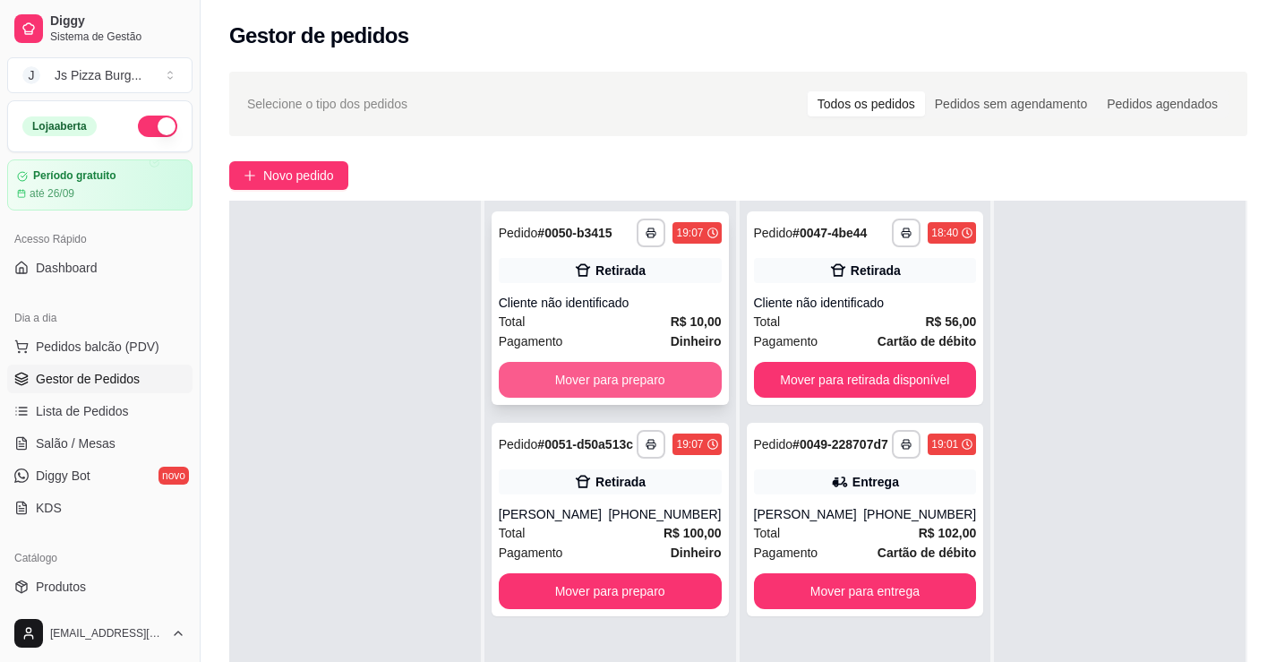
click at [641, 374] on button "Mover para preparo" at bounding box center [610, 380] width 223 height 36
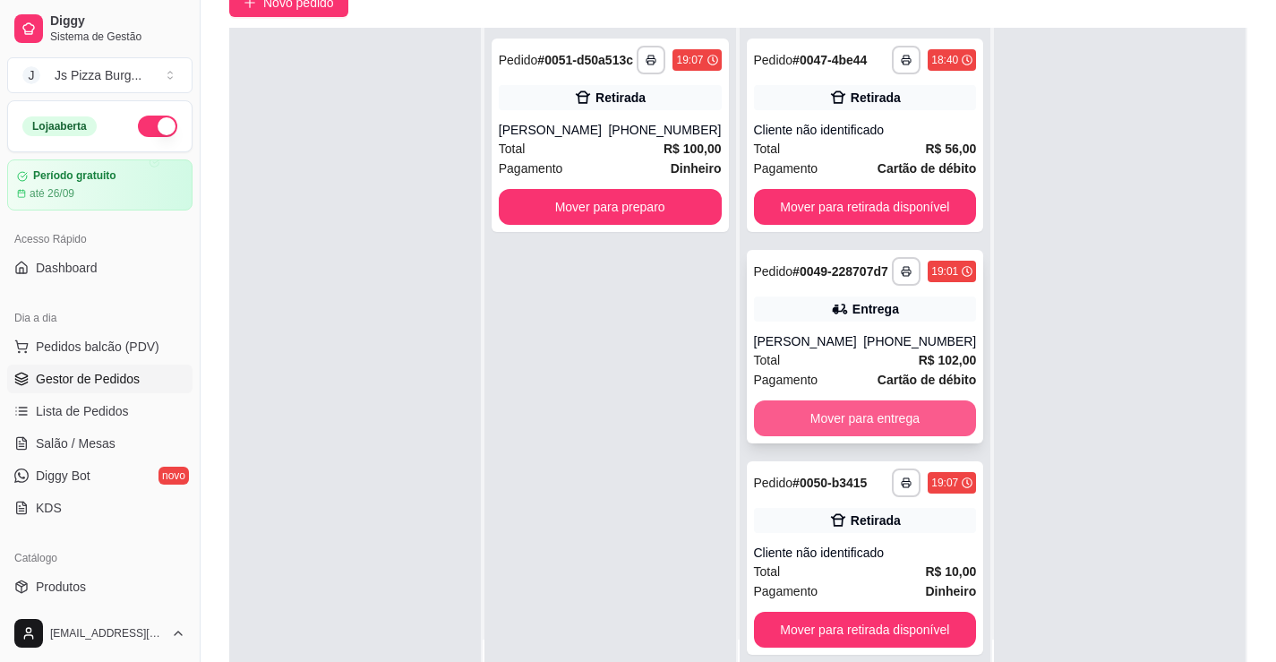
scroll to position [179, 0]
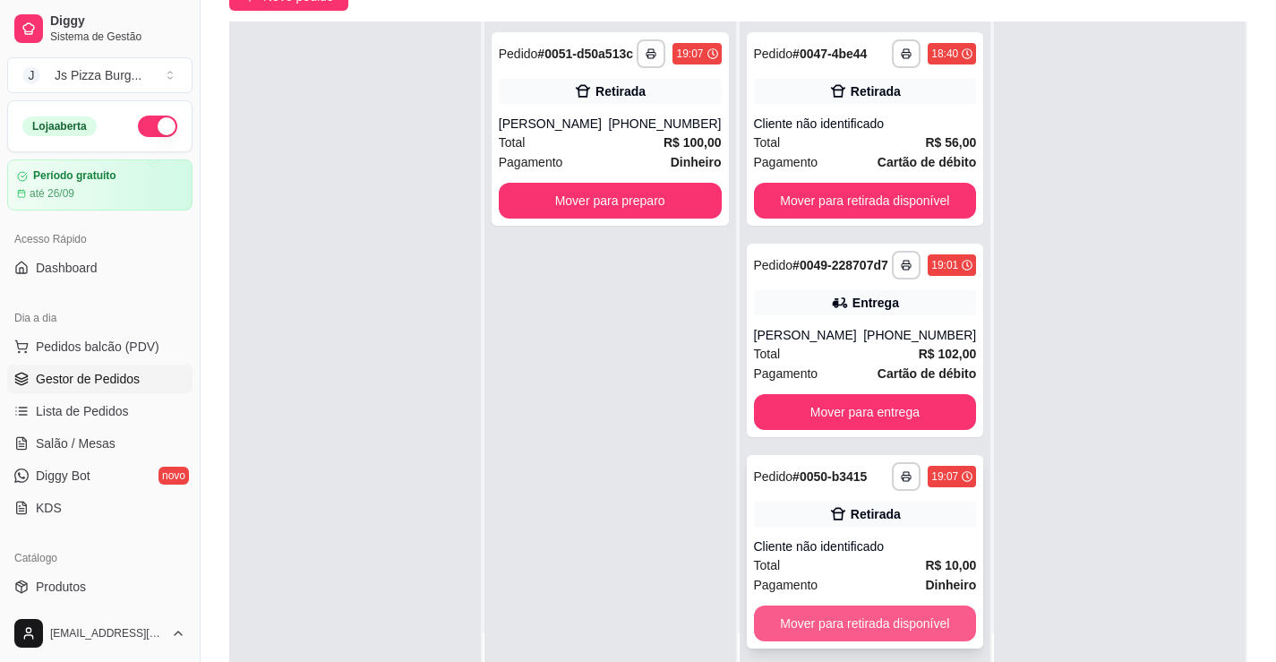
click at [853, 630] on button "Mover para retirada disponível" at bounding box center [865, 623] width 223 height 36
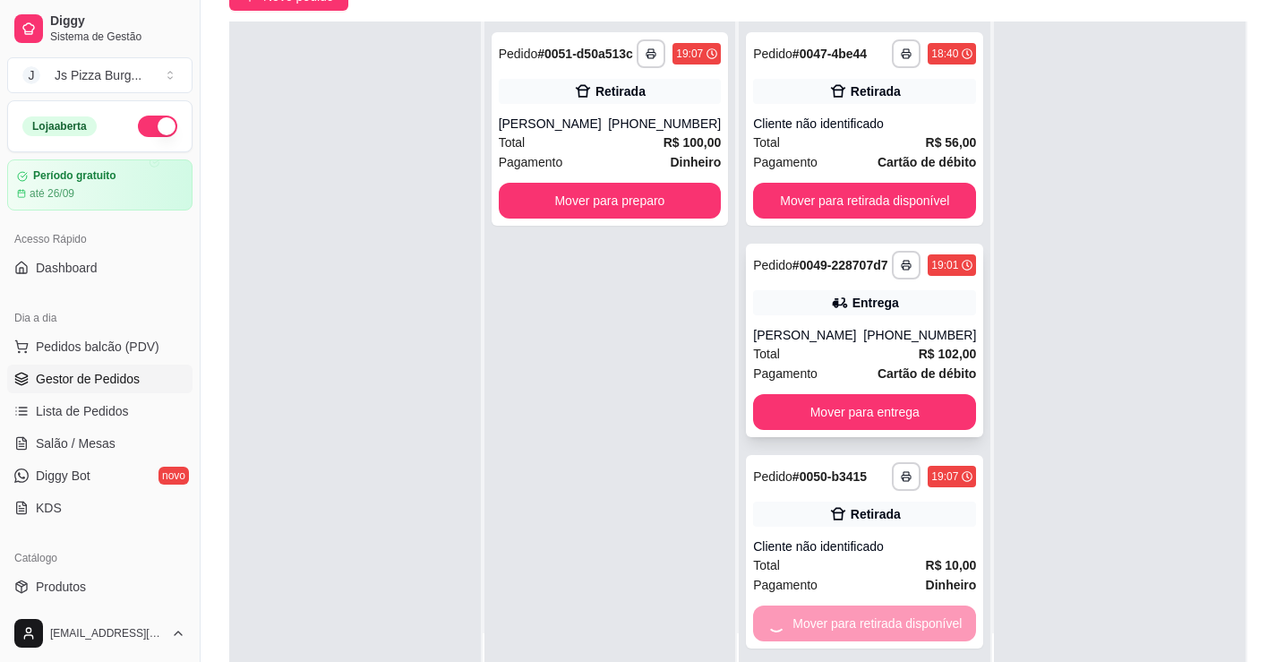
scroll to position [0, 0]
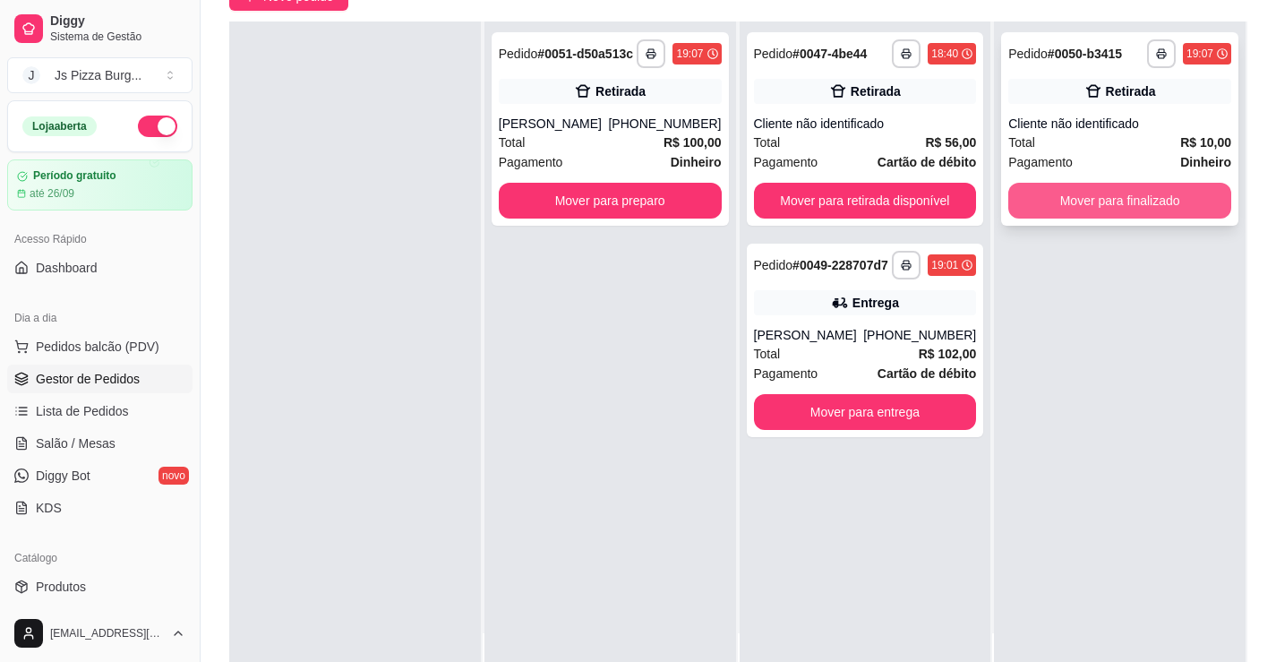
click at [1067, 193] on button "Mover para finalizado" at bounding box center [1119, 201] width 223 height 36
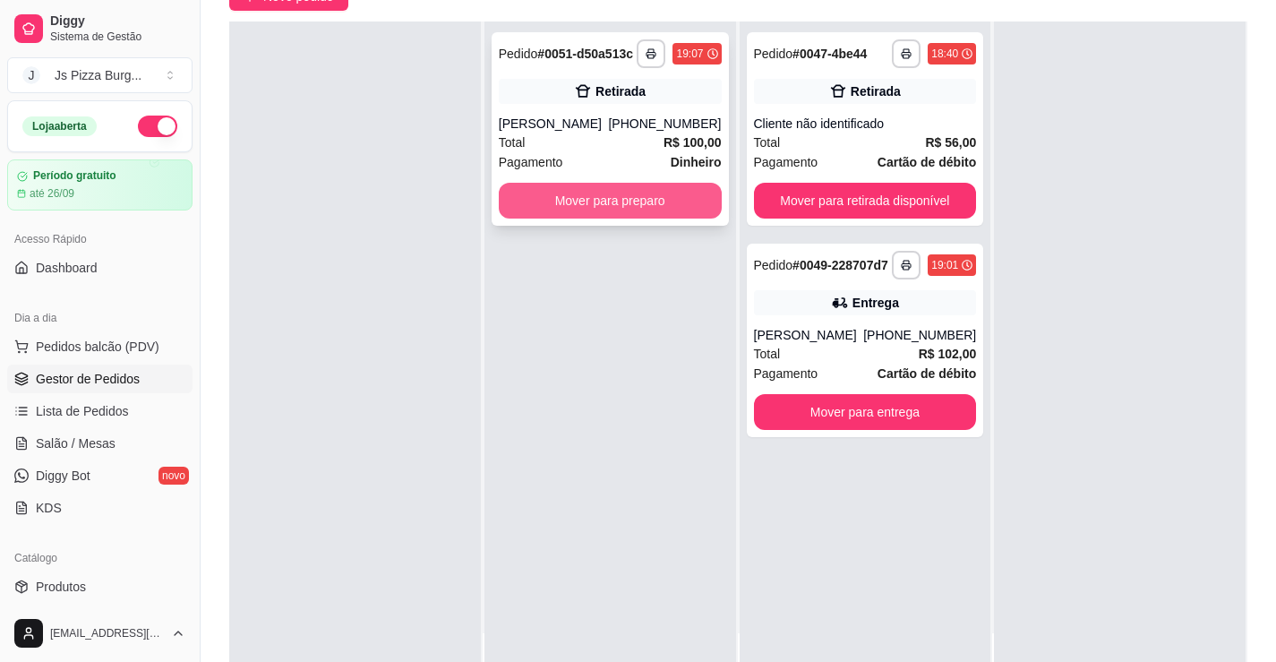
click at [685, 205] on button "Mover para preparo" at bounding box center [610, 201] width 223 height 36
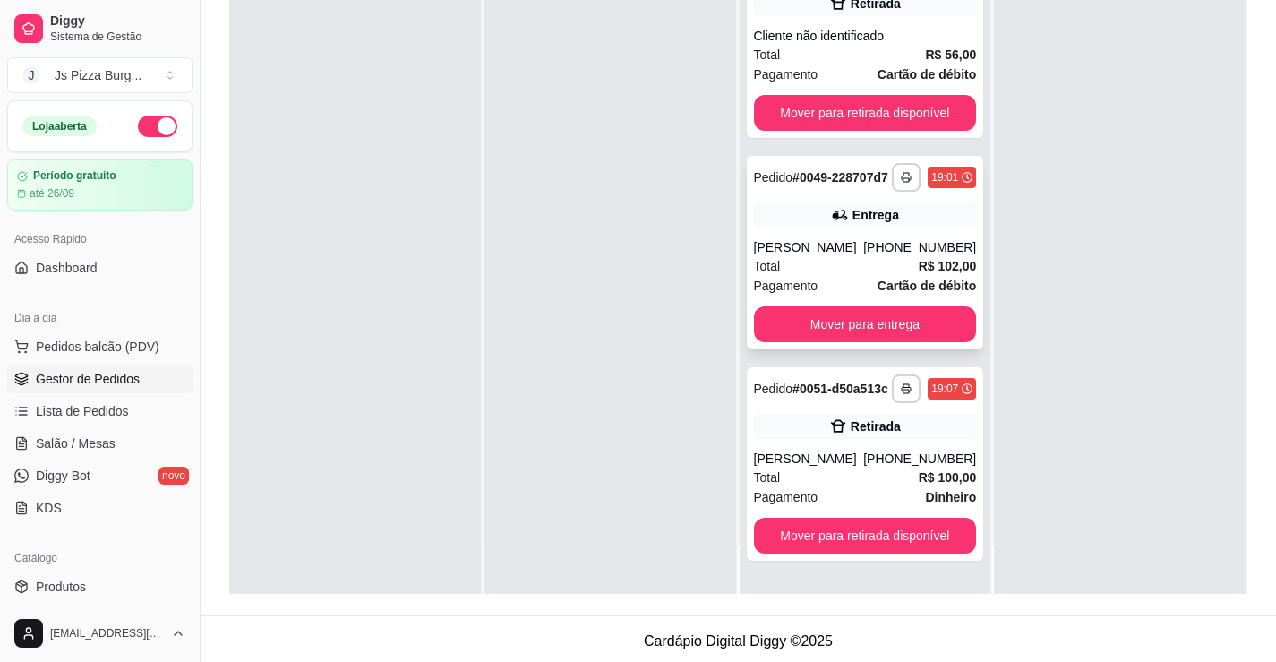
scroll to position [50, 0]
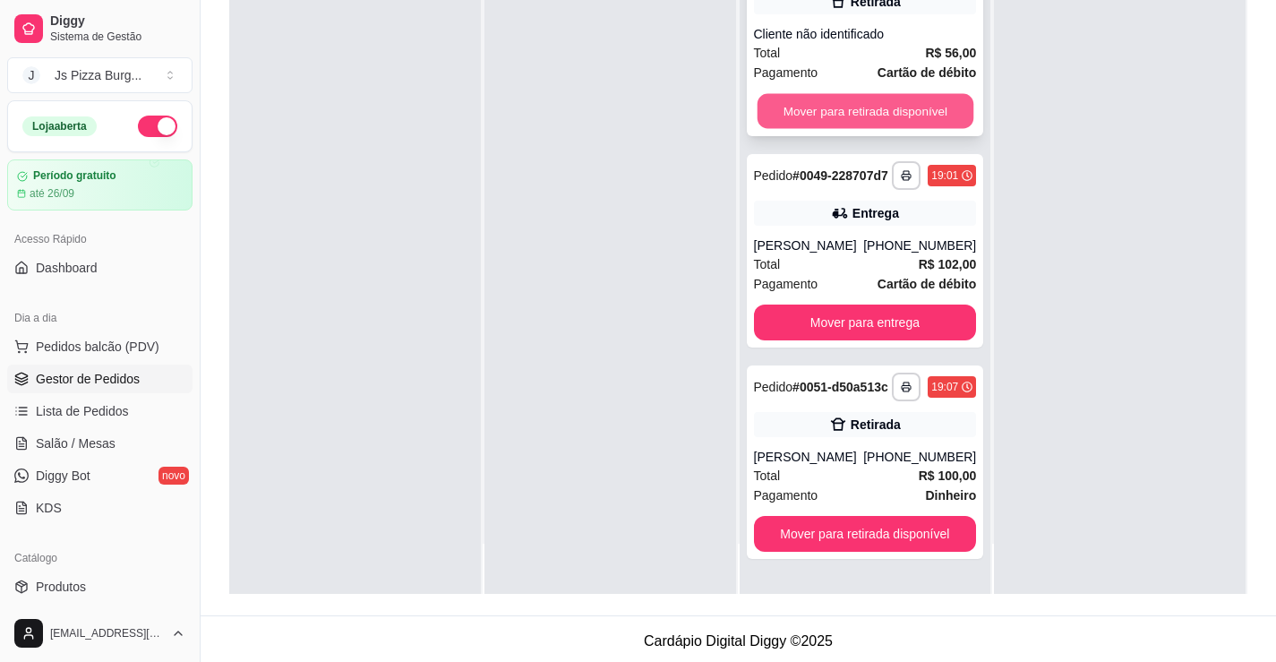
click at [877, 110] on button "Mover para retirada disponível" at bounding box center [865, 111] width 216 height 35
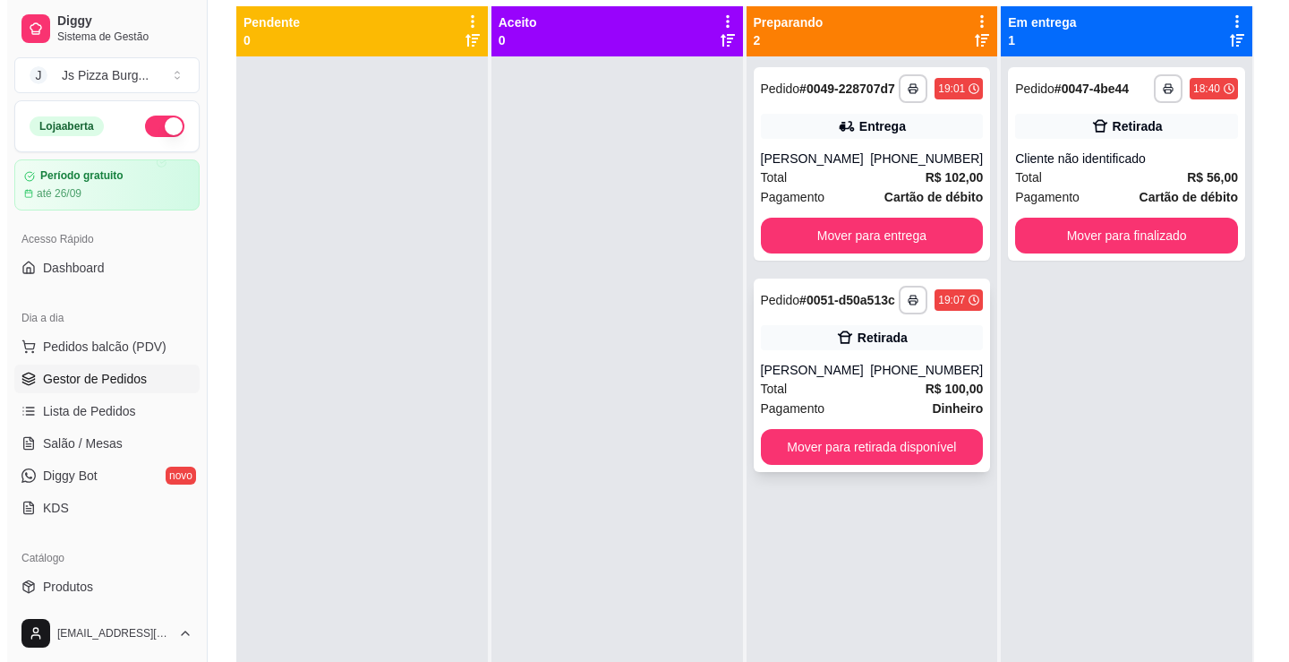
scroll to position [90, 0]
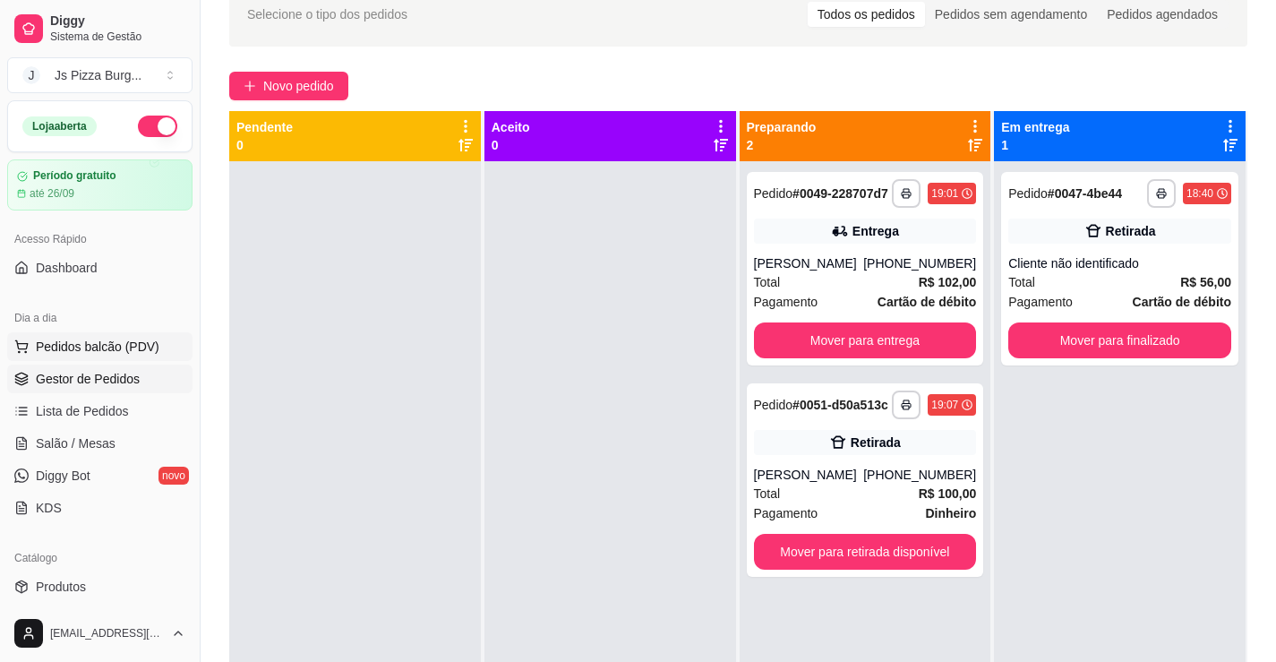
click at [151, 343] on span "Pedidos balcão (PDV)" at bounding box center [98, 347] width 124 height 18
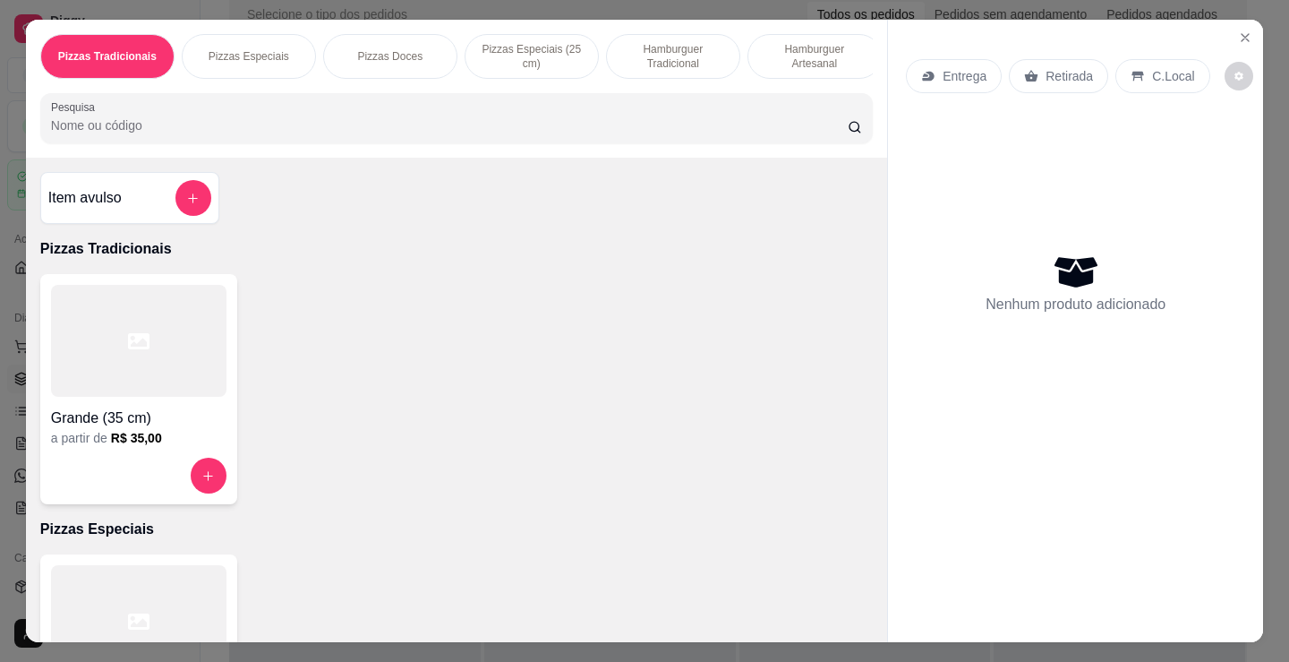
click at [687, 59] on p "Hamburguer Tradicional" at bounding box center [673, 56] width 104 height 29
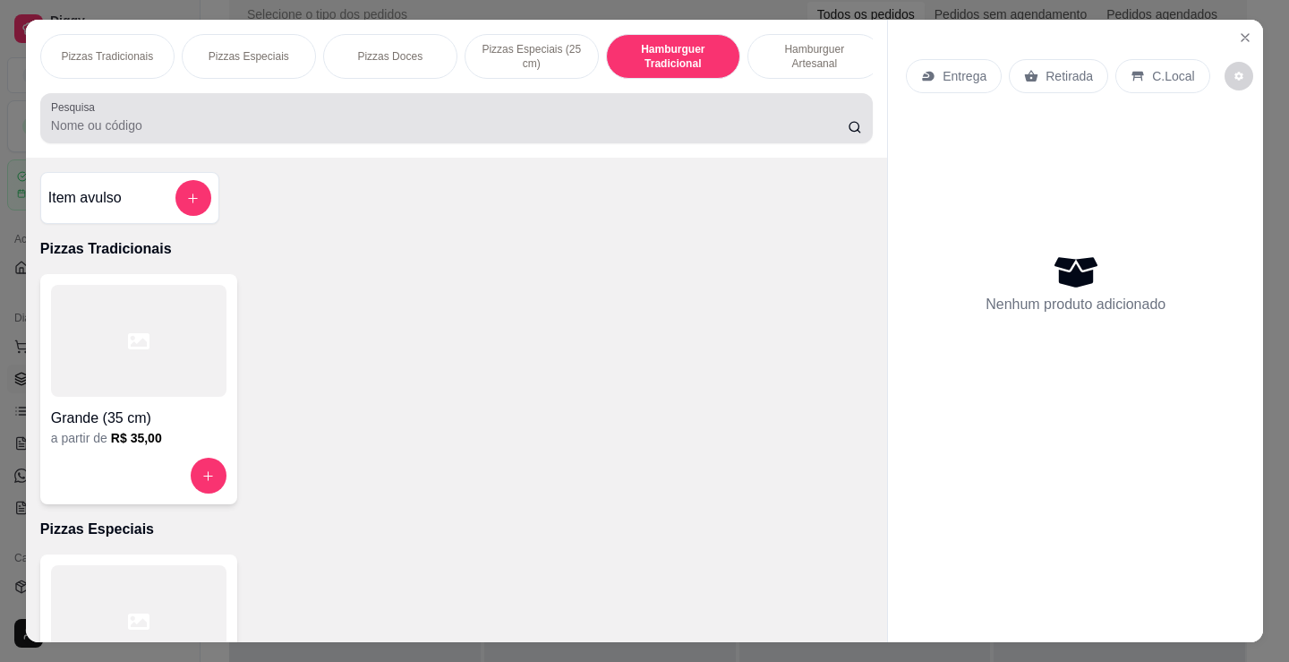
scroll to position [44, 0]
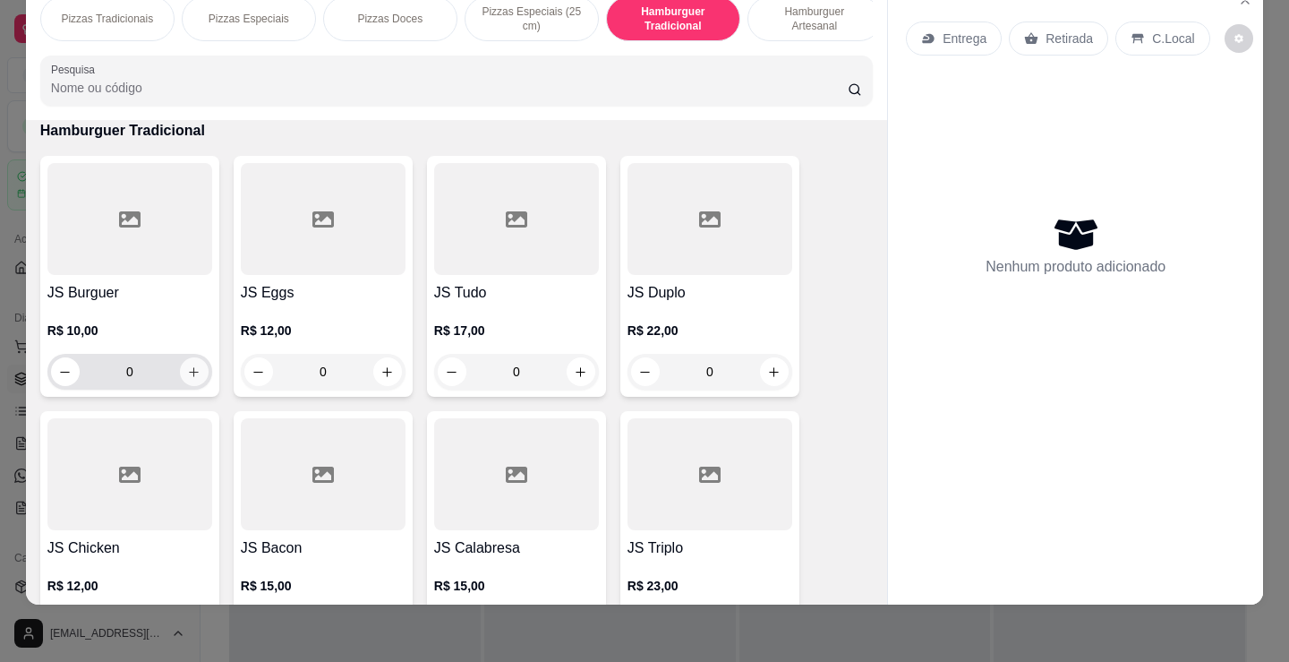
click at [187, 375] on icon "increase-product-quantity" at bounding box center [193, 371] width 13 height 13
type input "1"
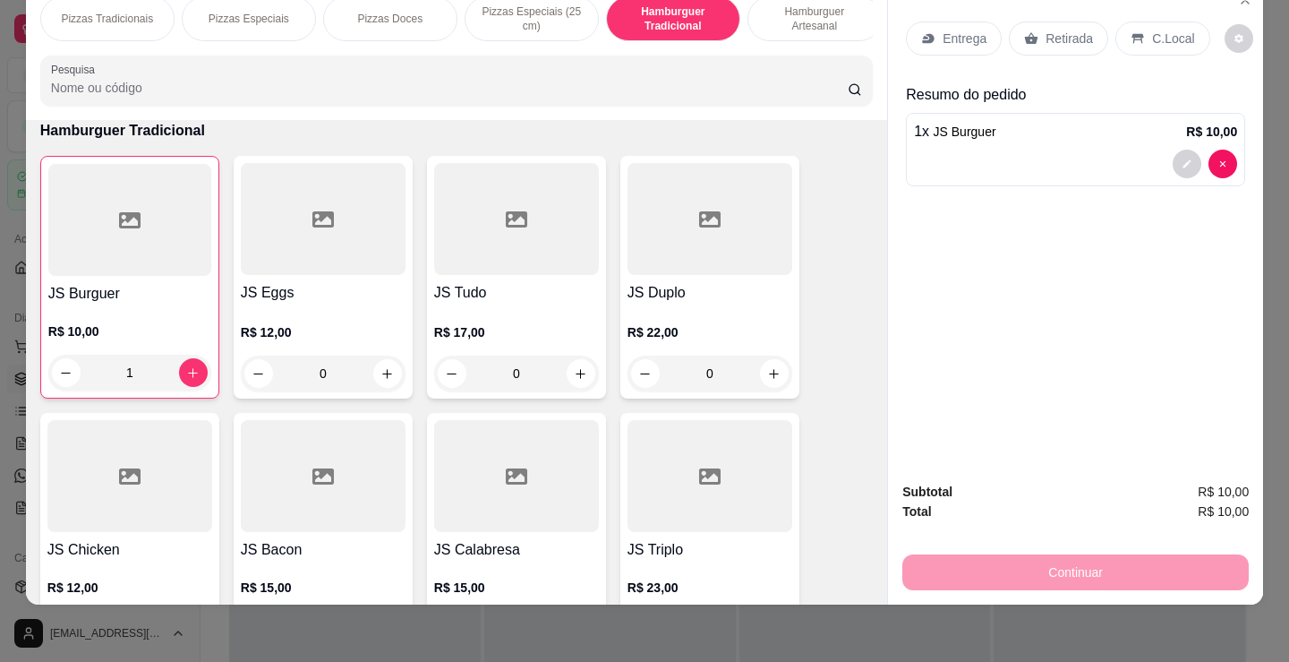
click at [1068, 33] on p "Retirada" at bounding box center [1069, 39] width 47 height 18
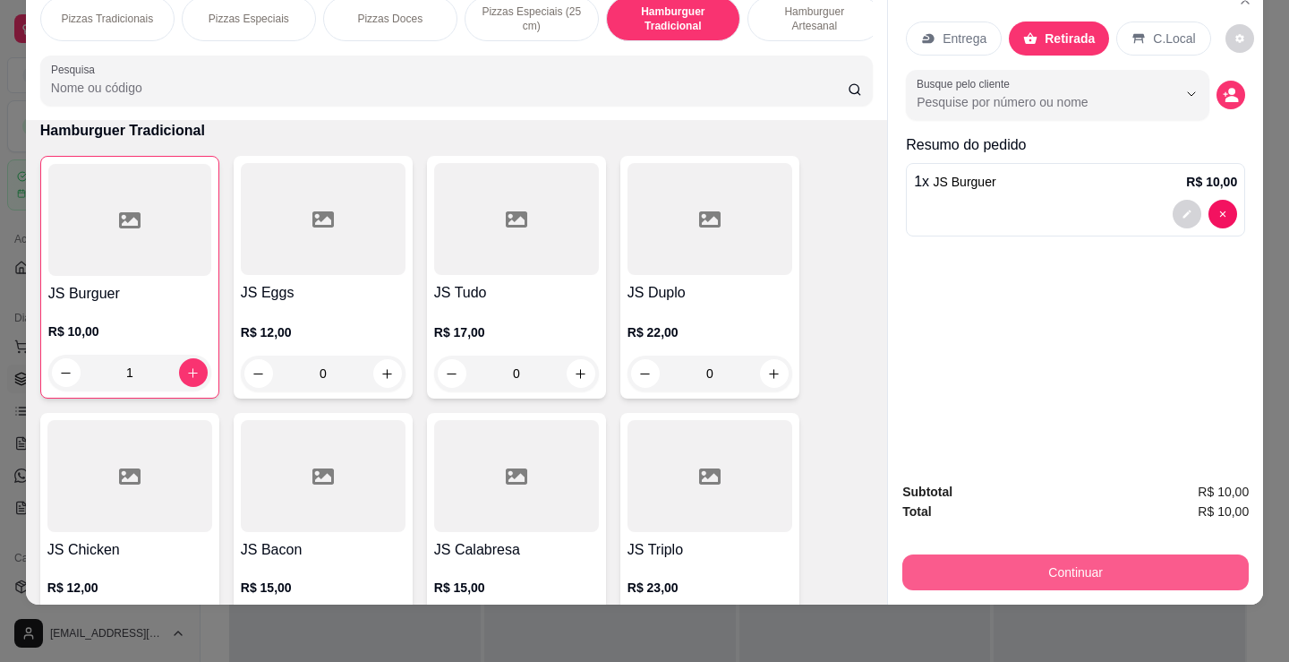
click at [985, 554] on button "Continuar" at bounding box center [1075, 572] width 346 height 36
click at [1001, 554] on button "Continuar" at bounding box center [1075, 572] width 346 height 36
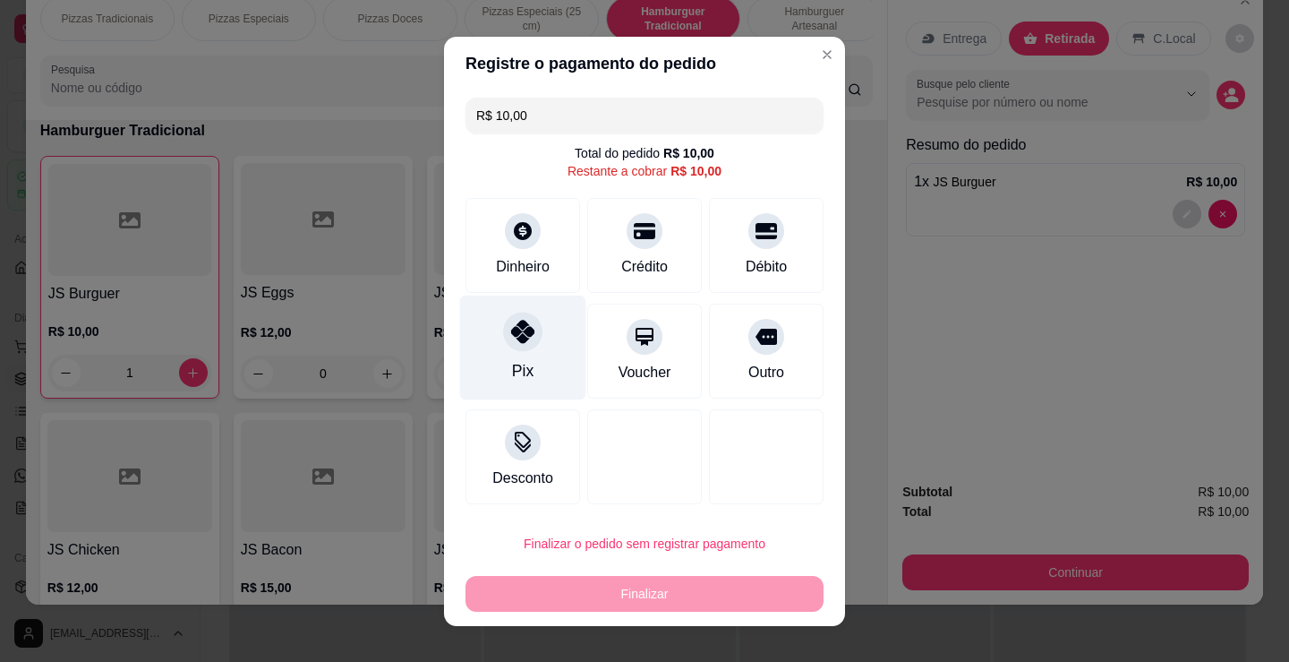
click at [517, 338] on icon at bounding box center [522, 331] width 23 height 23
type input "R$ 0,00"
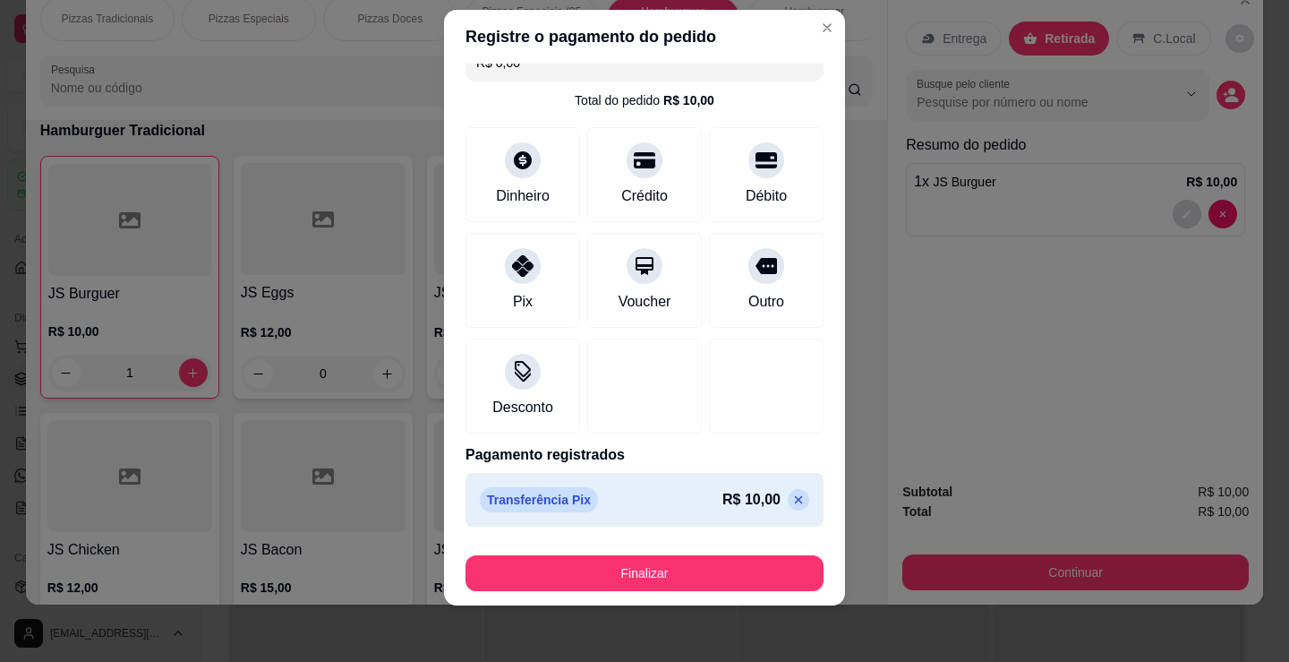
scroll to position [24, 0]
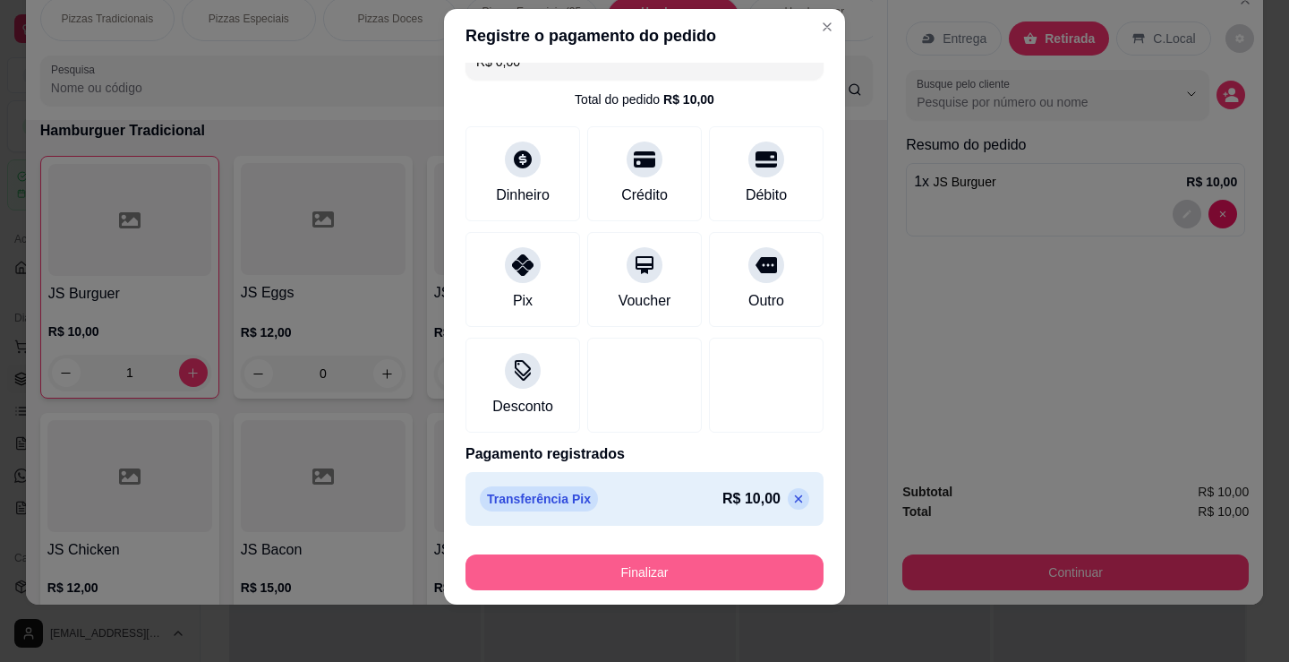
click at [666, 590] on div "Finalizar" at bounding box center [645, 572] width 358 height 36
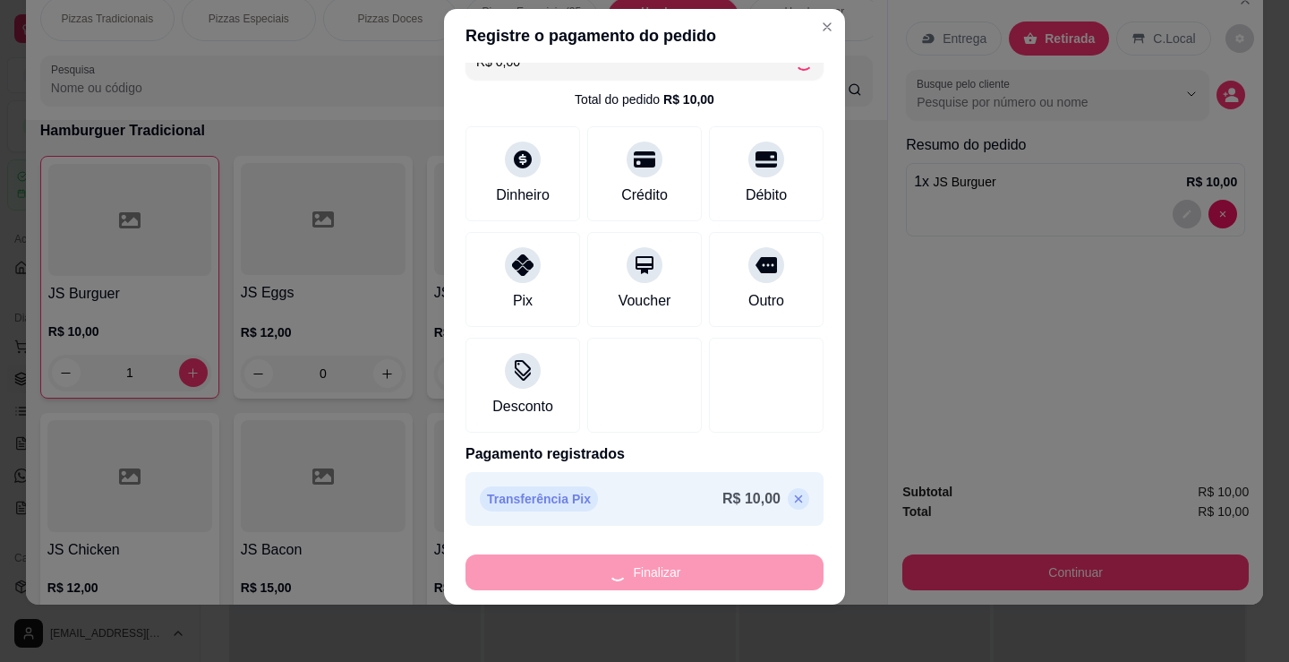
type input "0"
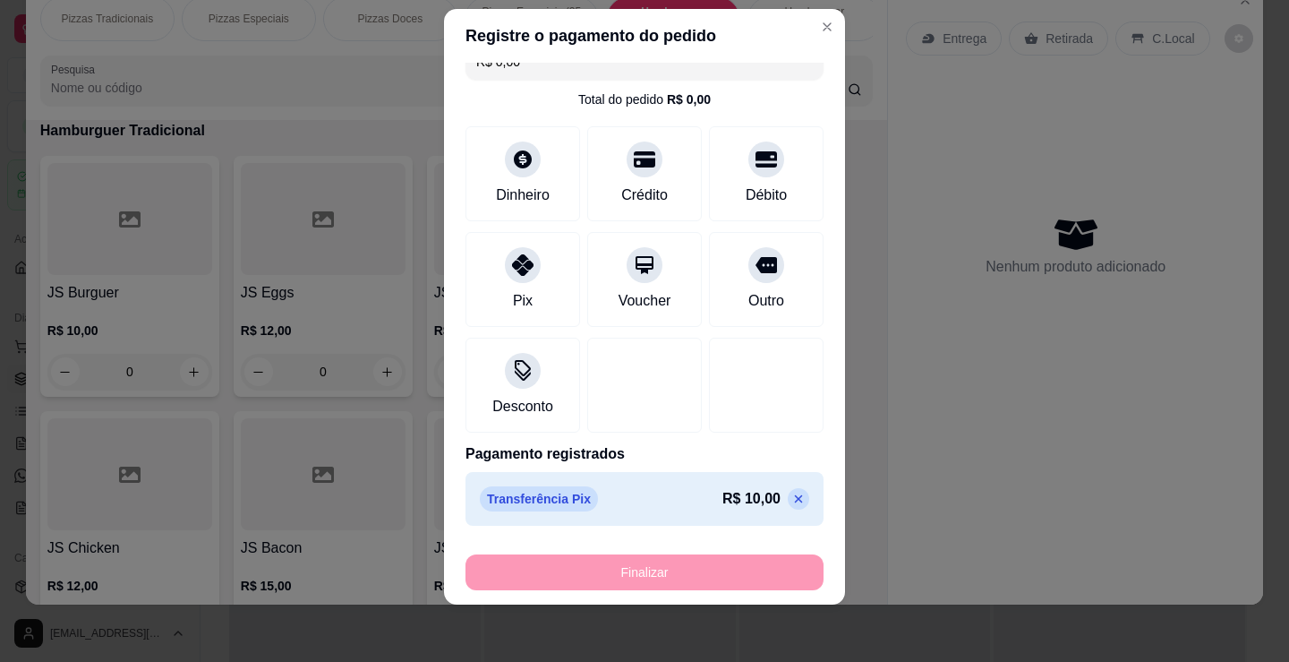
type input "-R$ 10,00"
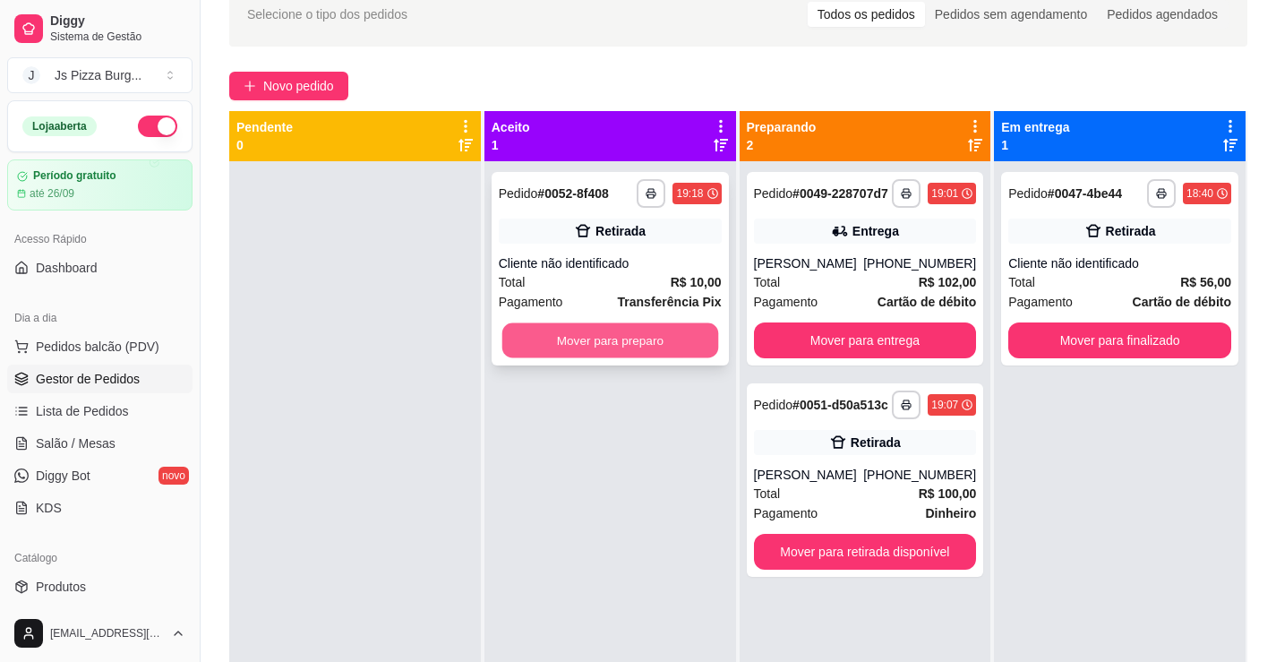
click at [660, 339] on button "Mover para preparo" at bounding box center [609, 340] width 216 height 35
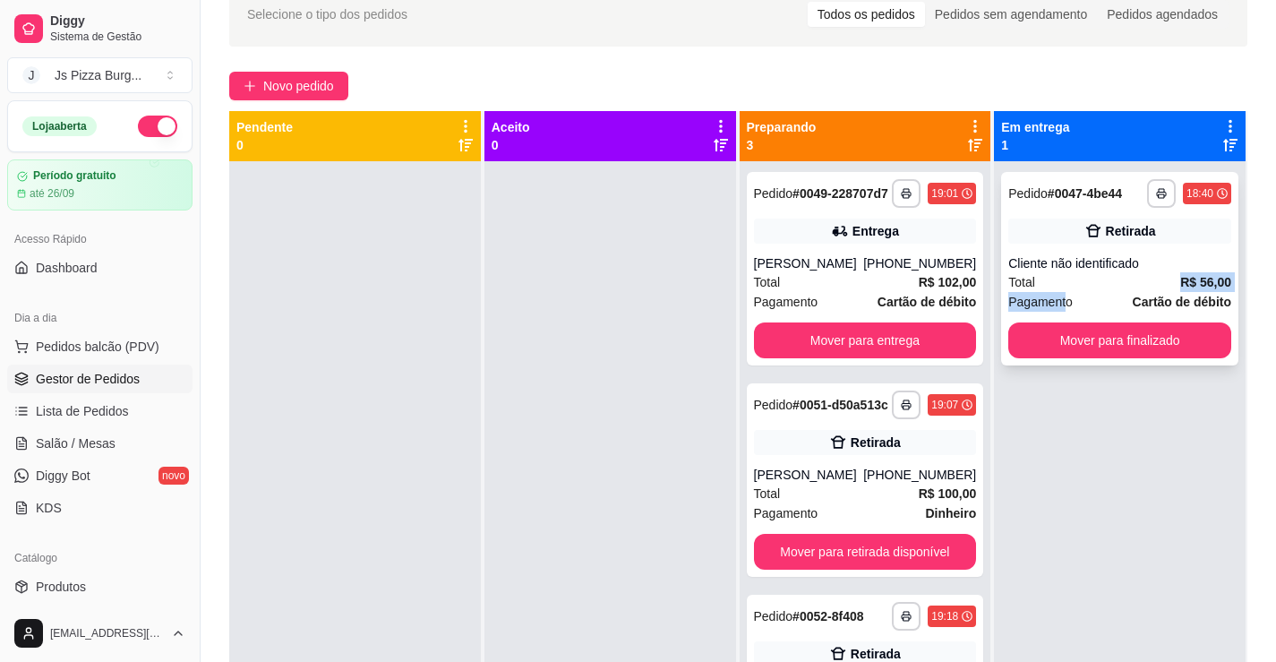
drag, startPoint x: 1054, startPoint y: 293, endPoint x: 1053, endPoint y: 303, distance: 9.9
click at [1053, 303] on div "**********" at bounding box center [1119, 268] width 237 height 193
click at [1039, 339] on button "Mover para finalizado" at bounding box center [1120, 340] width 216 height 35
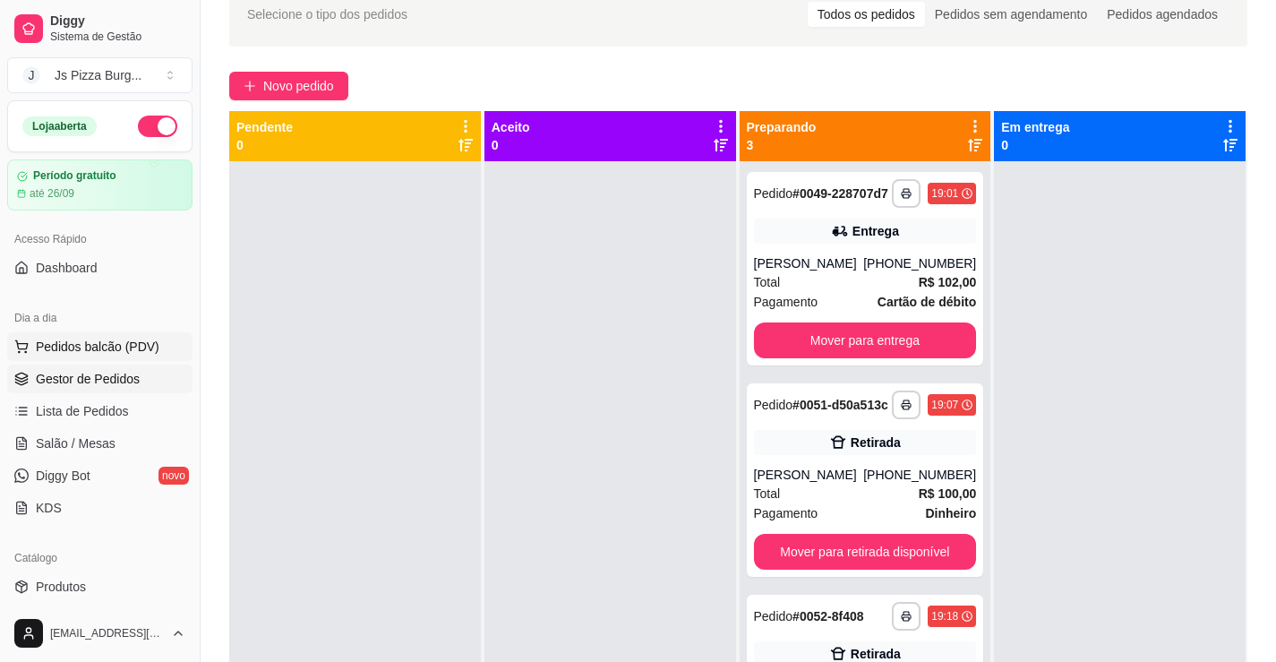
click at [73, 352] on span "Pedidos balcão (PDV)" at bounding box center [98, 347] width 124 height 18
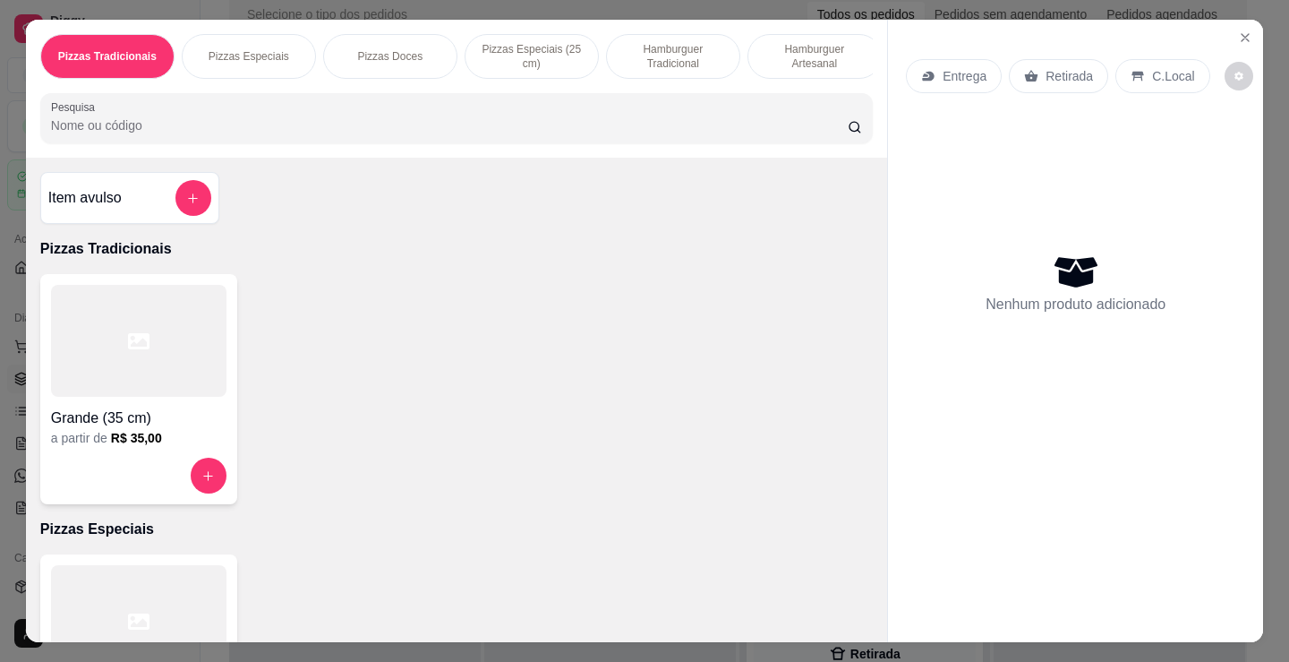
click at [691, 61] on p "Hamburguer Tradicional" at bounding box center [673, 56] width 104 height 29
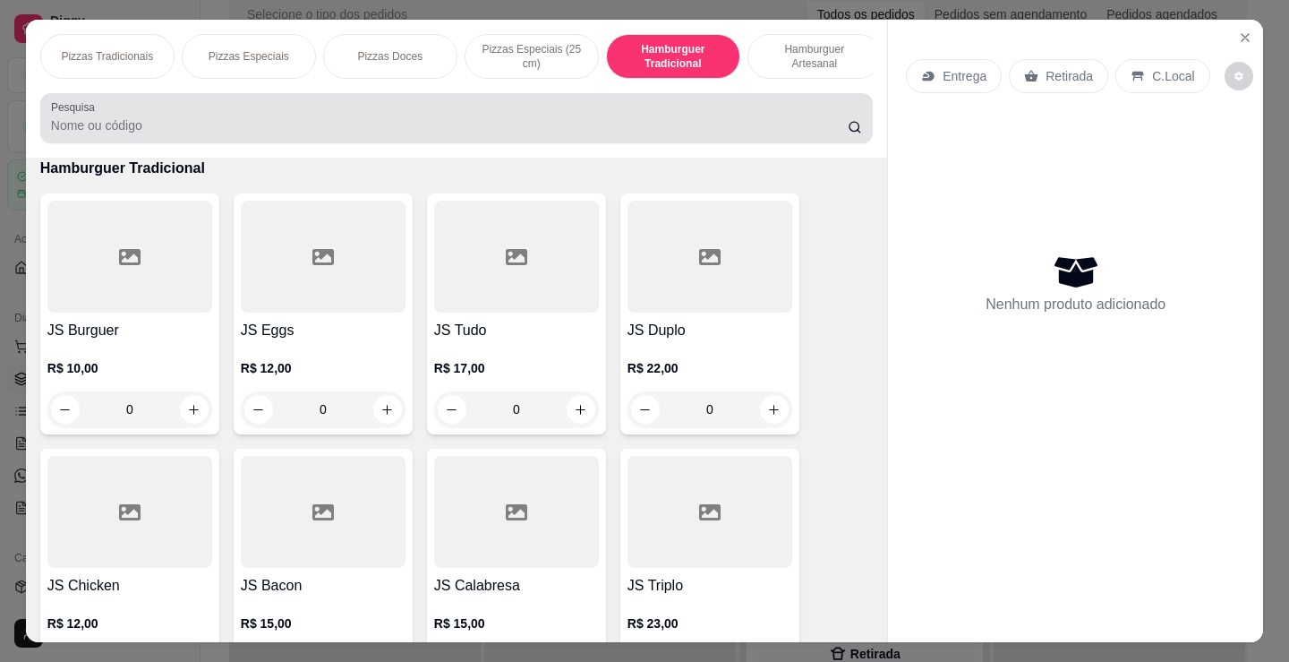
scroll to position [44, 0]
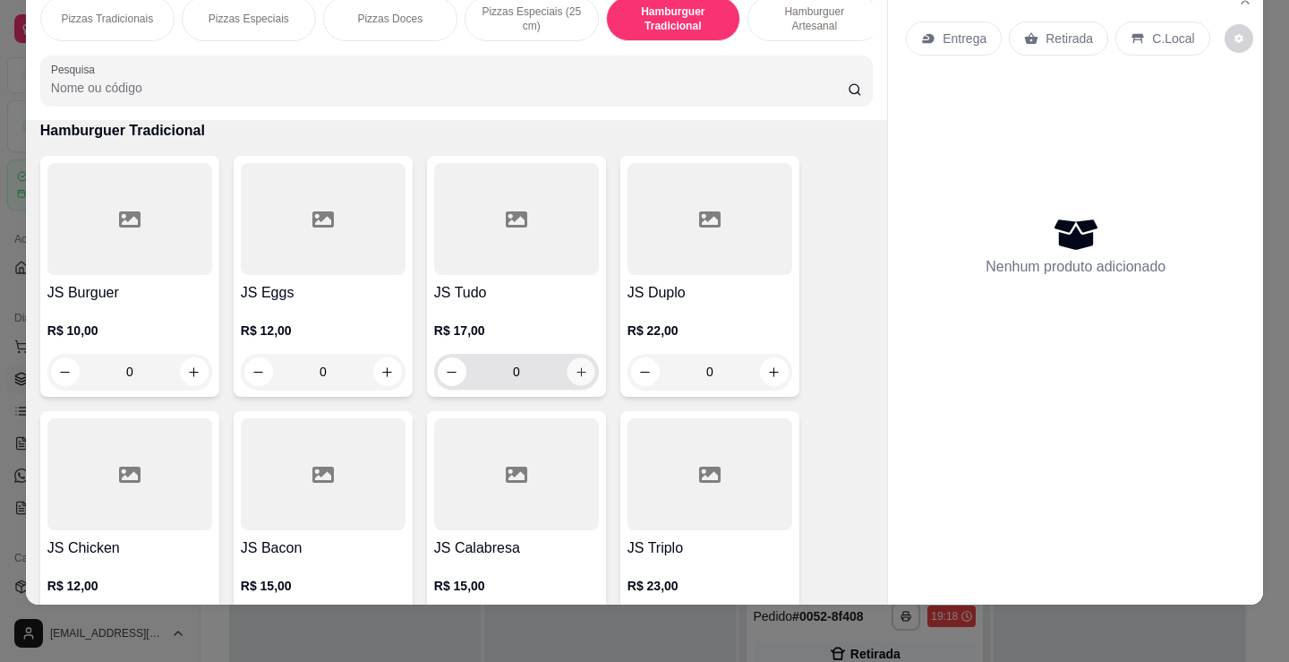
click at [587, 376] on button "increase-product-quantity" at bounding box center [581, 372] width 28 height 28
type input "1"
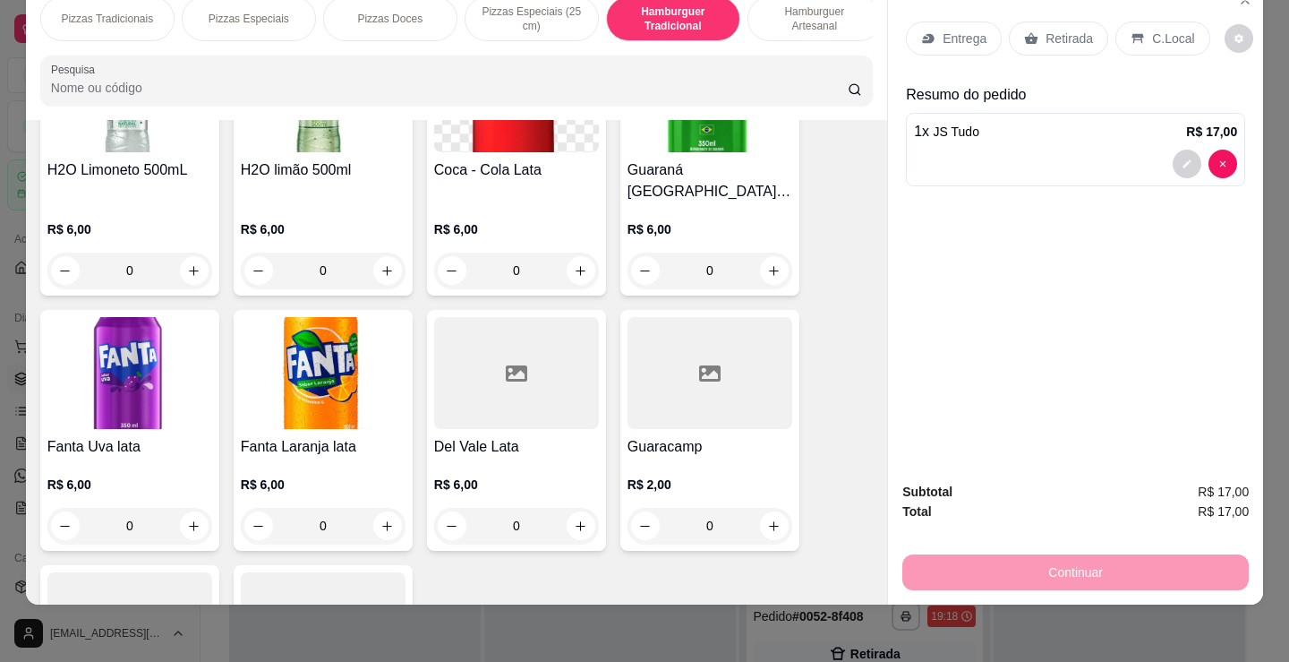
scroll to position [3887, 0]
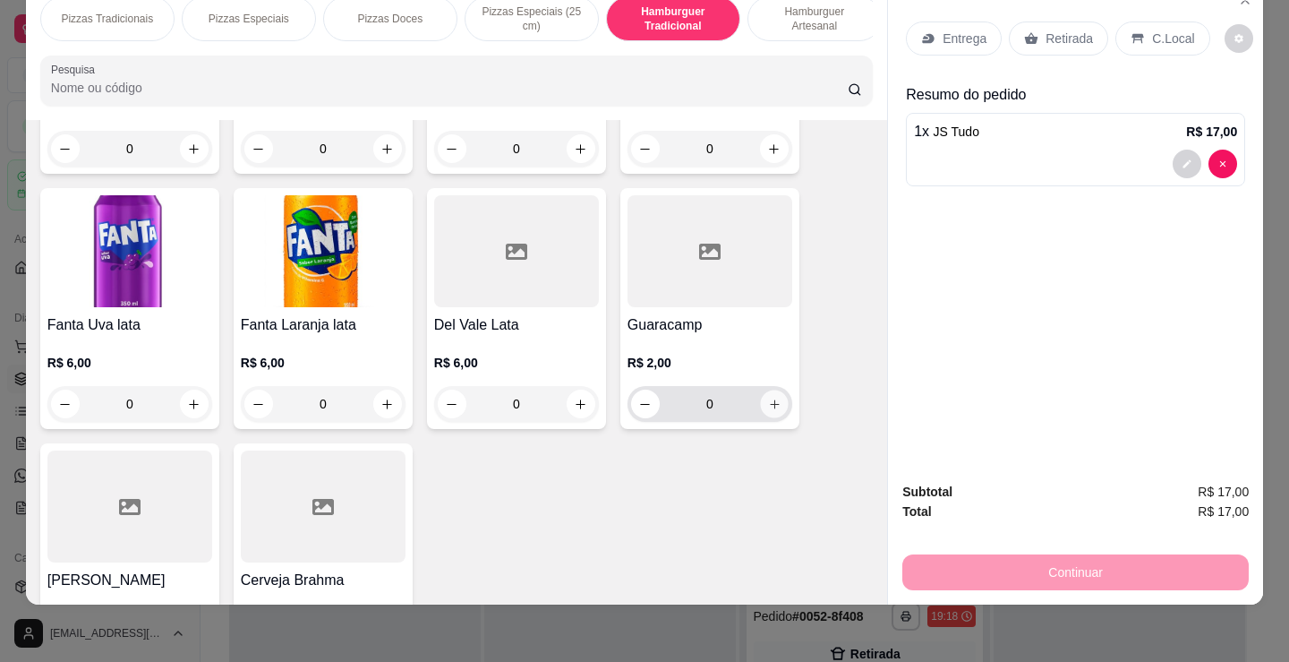
click at [760, 390] on button "increase-product-quantity" at bounding box center [774, 404] width 28 height 28
type input "1"
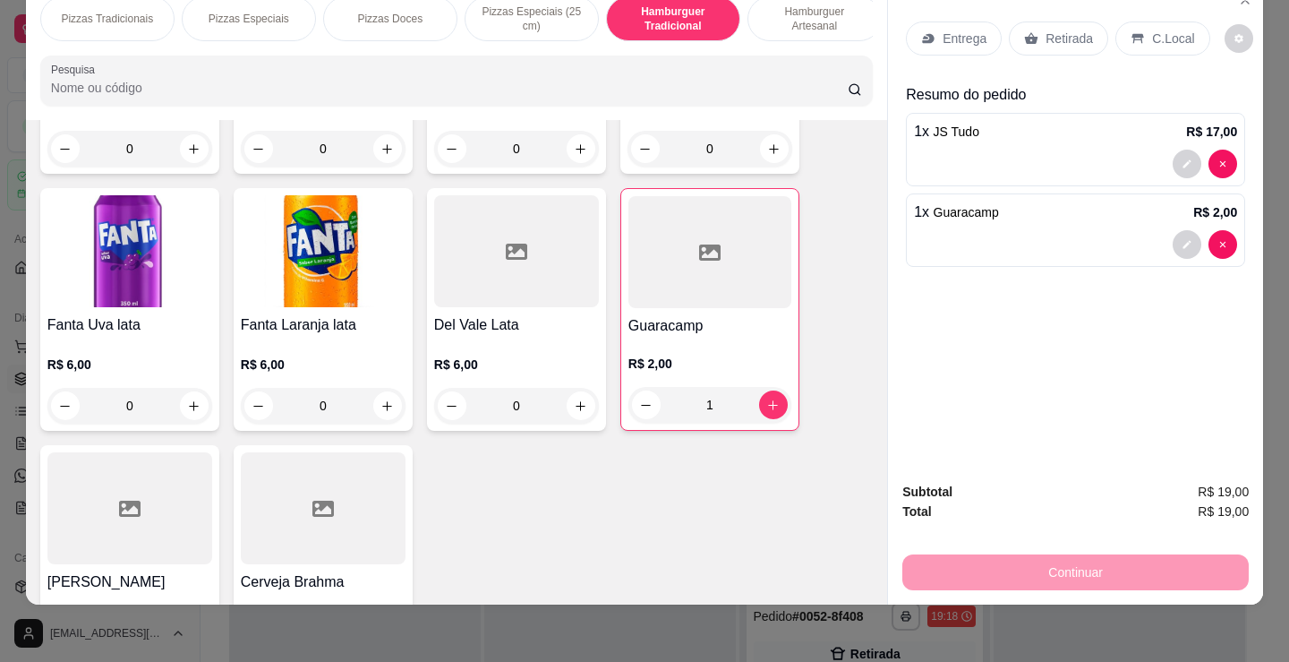
click at [1083, 27] on div "Retirada" at bounding box center [1058, 38] width 99 height 34
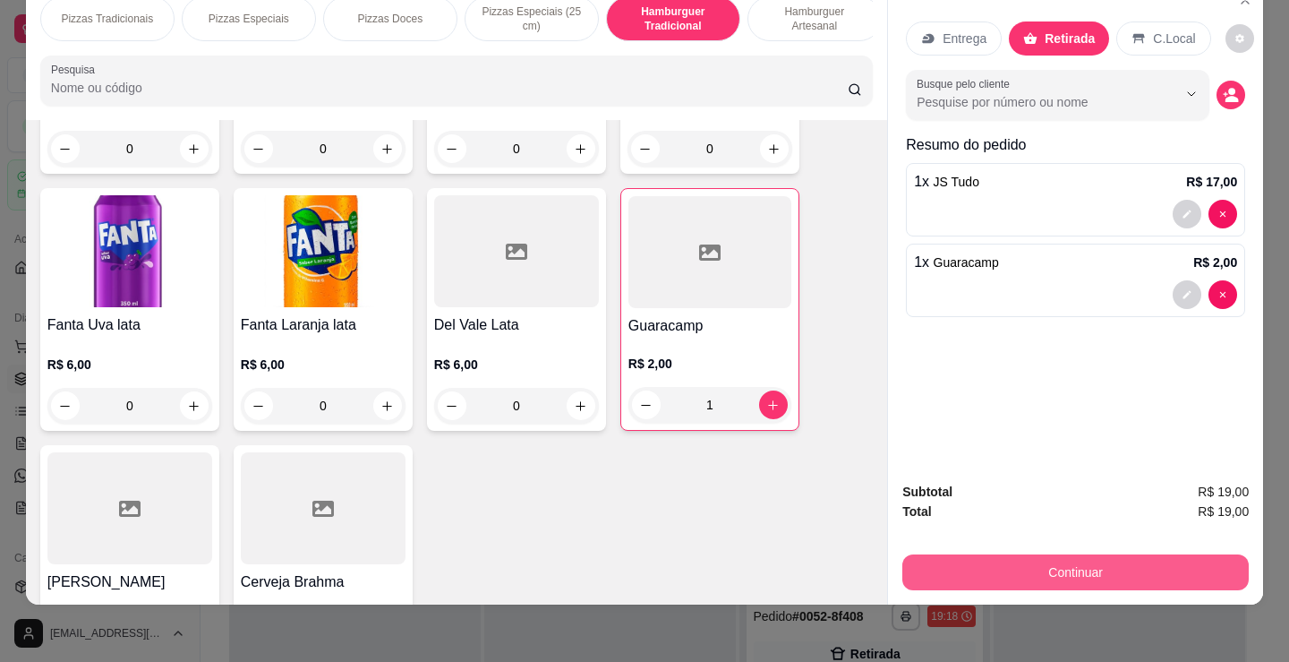
click at [1116, 554] on button "Continuar" at bounding box center [1075, 572] width 346 height 36
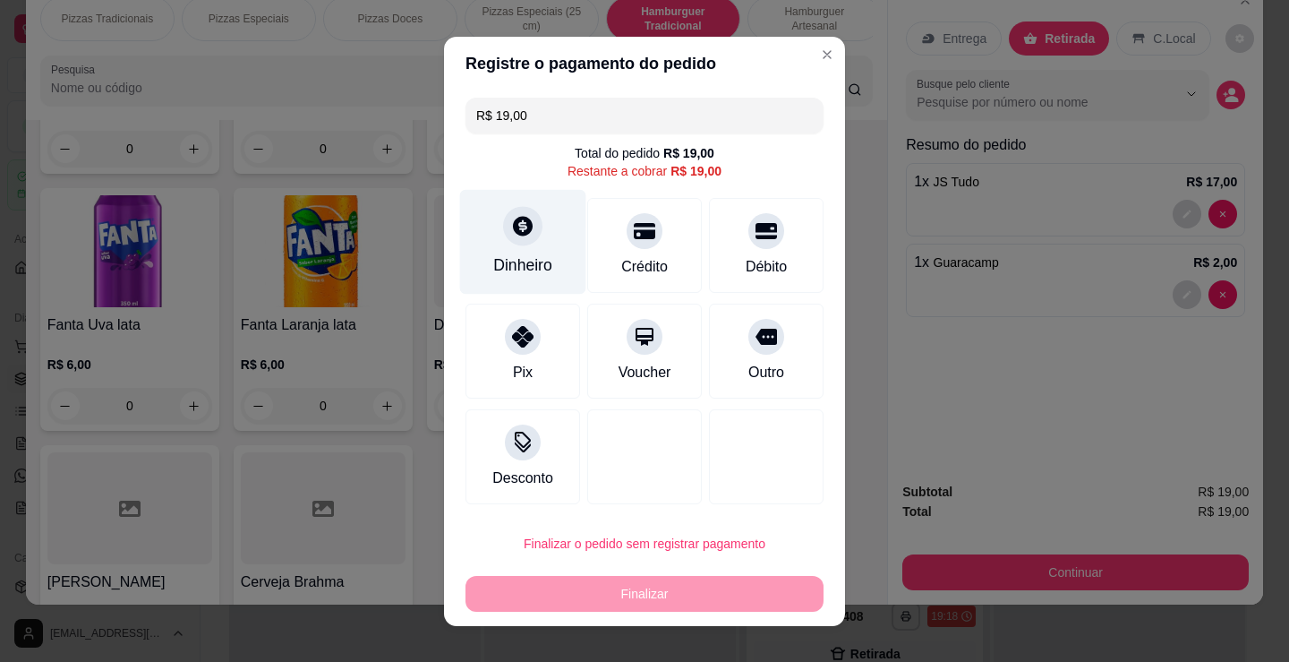
click at [511, 224] on icon at bounding box center [522, 225] width 23 height 23
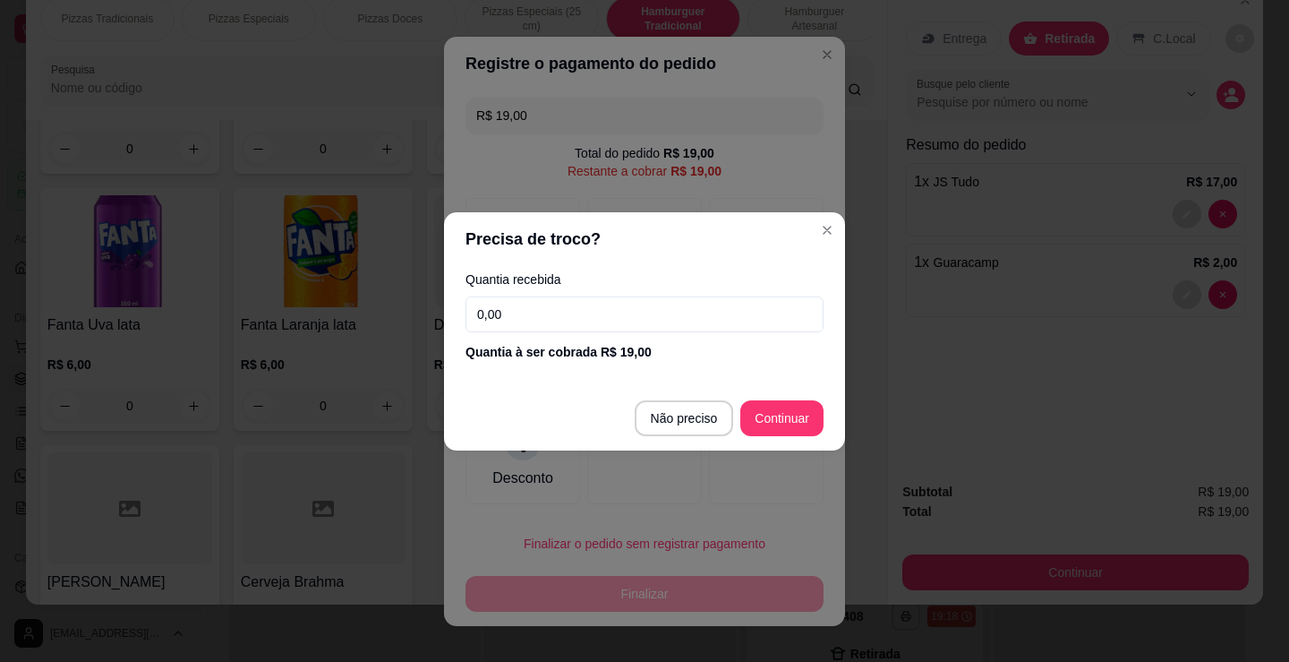
click at [751, 316] on input "0,00" at bounding box center [645, 314] width 358 height 36
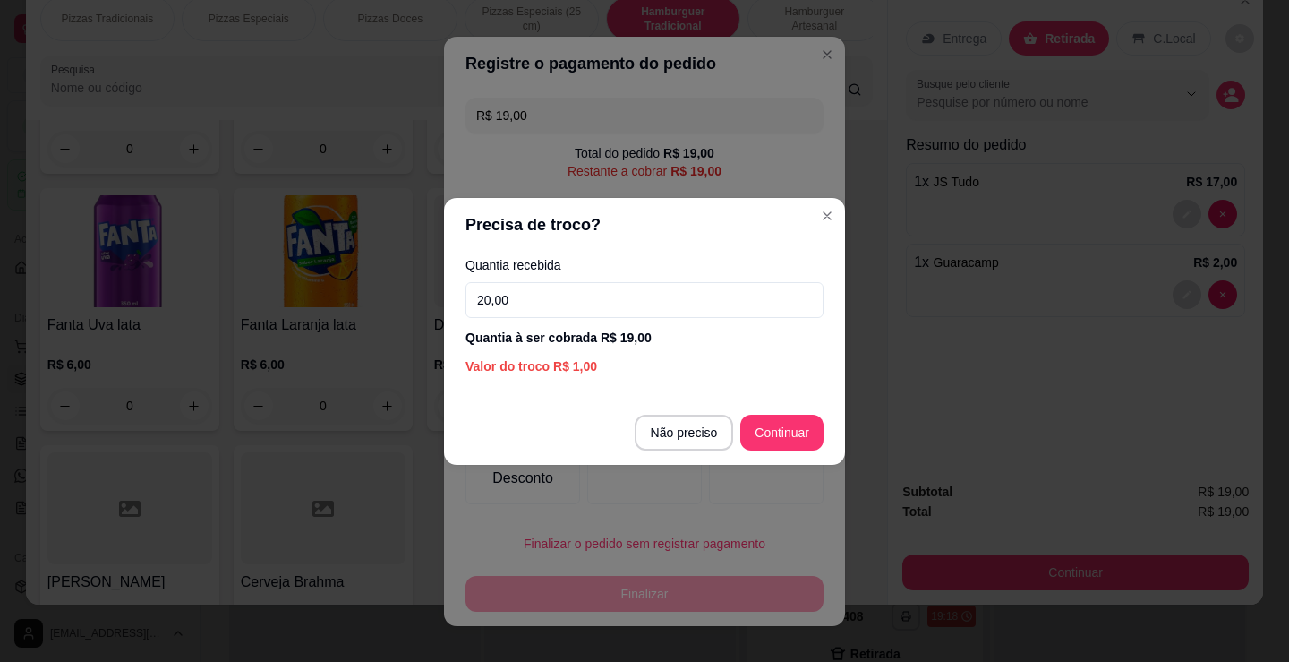
type input "20,00"
type input "R$ 0,00"
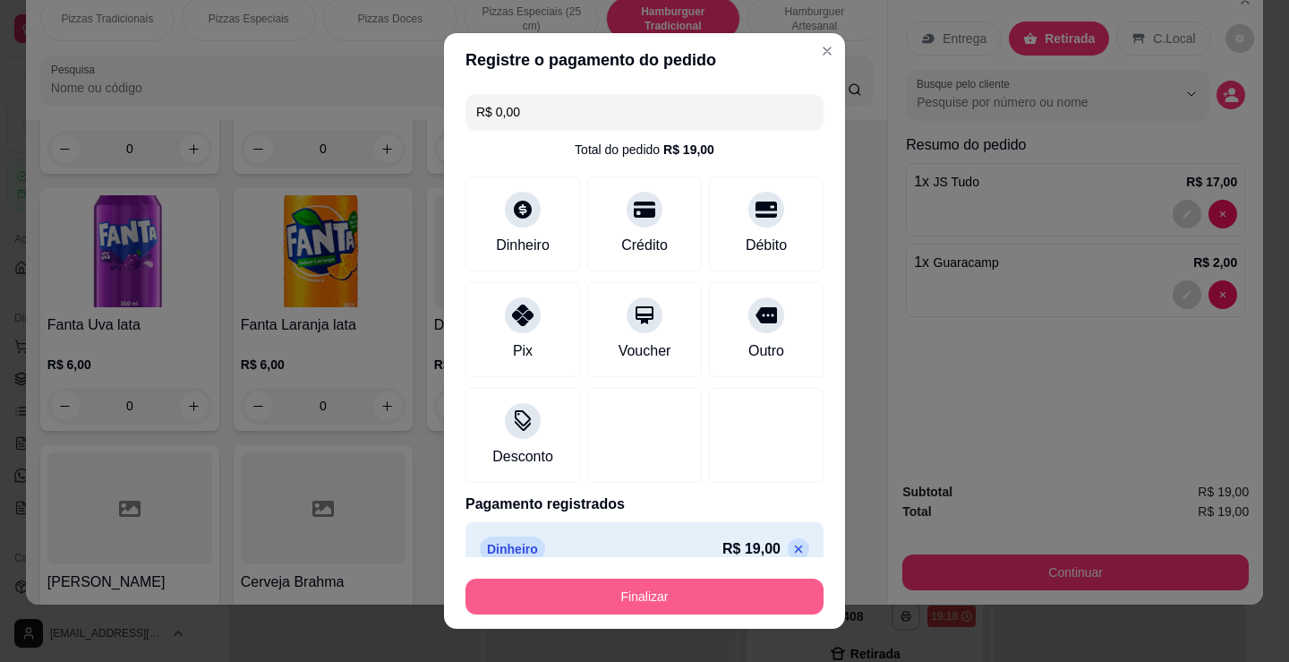
click at [748, 590] on button "Finalizar" at bounding box center [645, 596] width 358 height 36
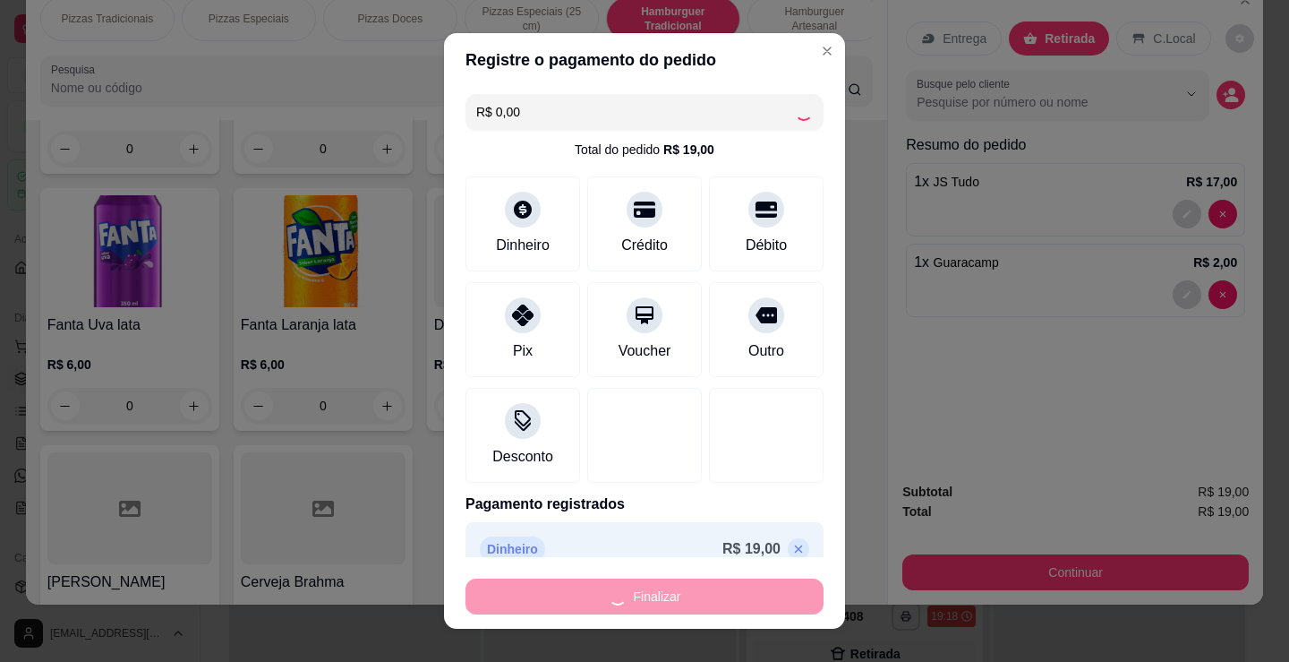
type input "0"
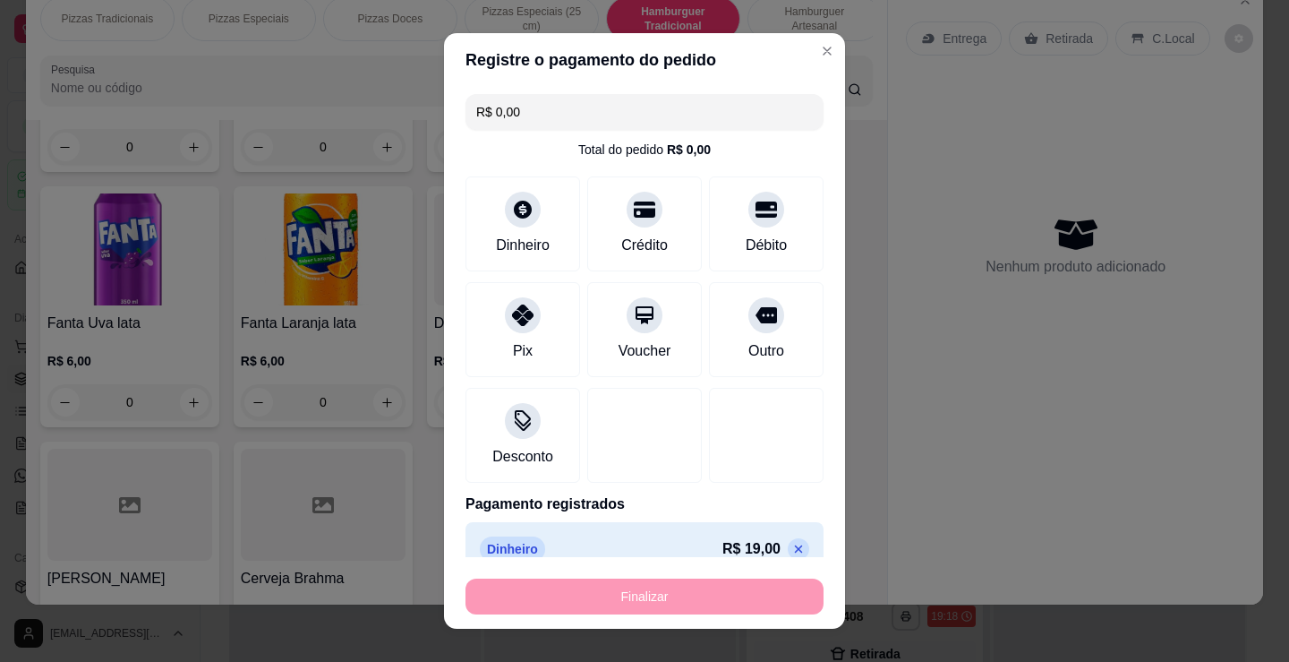
type input "-R$ 19,00"
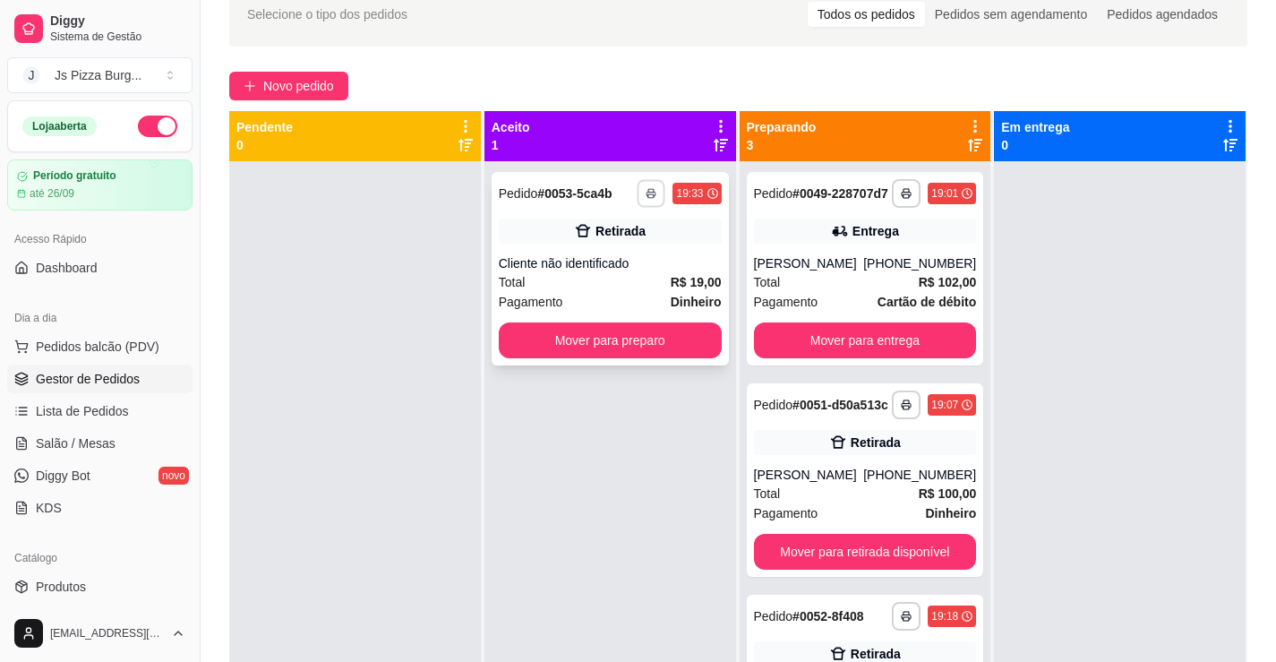
click at [651, 195] on button "button" at bounding box center [651, 193] width 28 height 28
click at [633, 257] on button "IMPRESSORA" at bounding box center [598, 256] width 130 height 29
click at [625, 338] on button "Mover para preparo" at bounding box center [610, 340] width 223 height 36
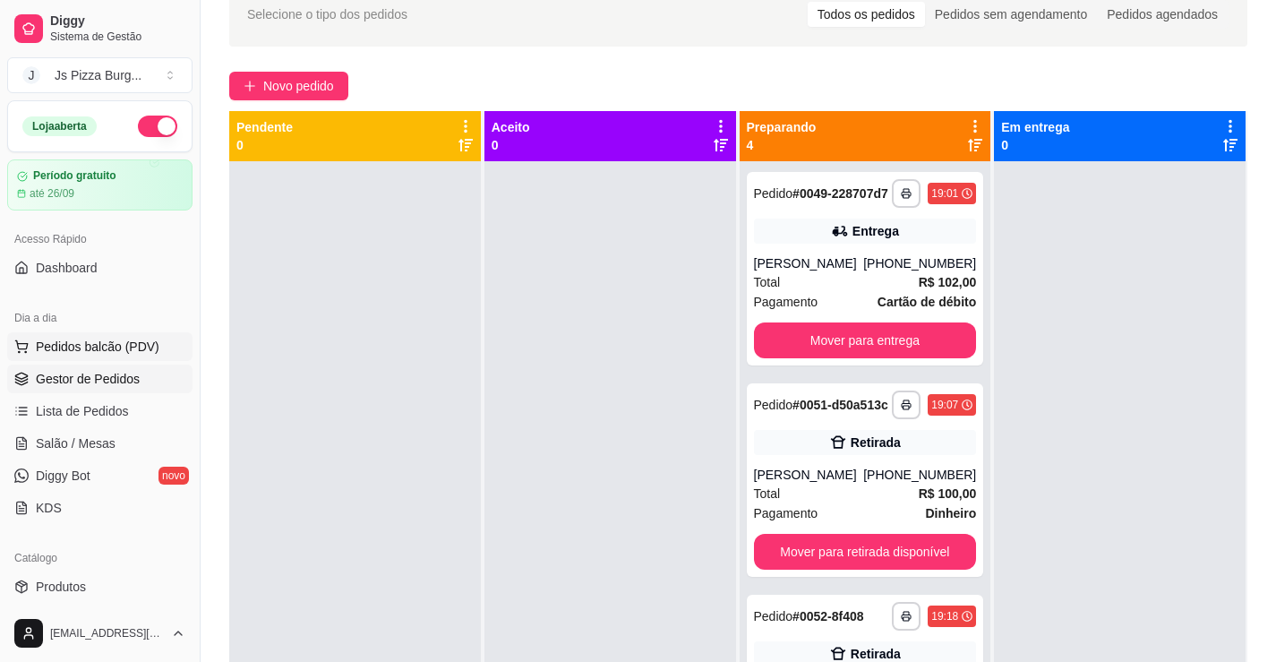
click at [58, 348] on span "Pedidos balcão (PDV)" at bounding box center [98, 347] width 124 height 18
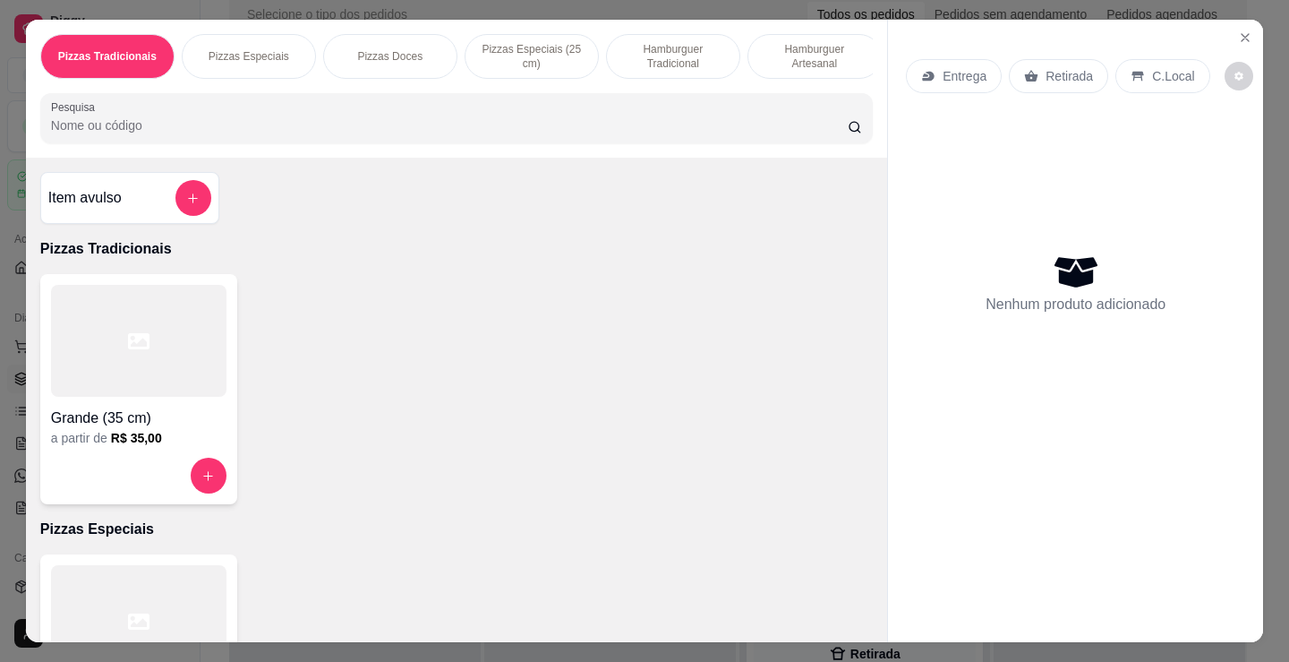
click at [662, 52] on p "Hamburguer Tradicional" at bounding box center [673, 56] width 104 height 29
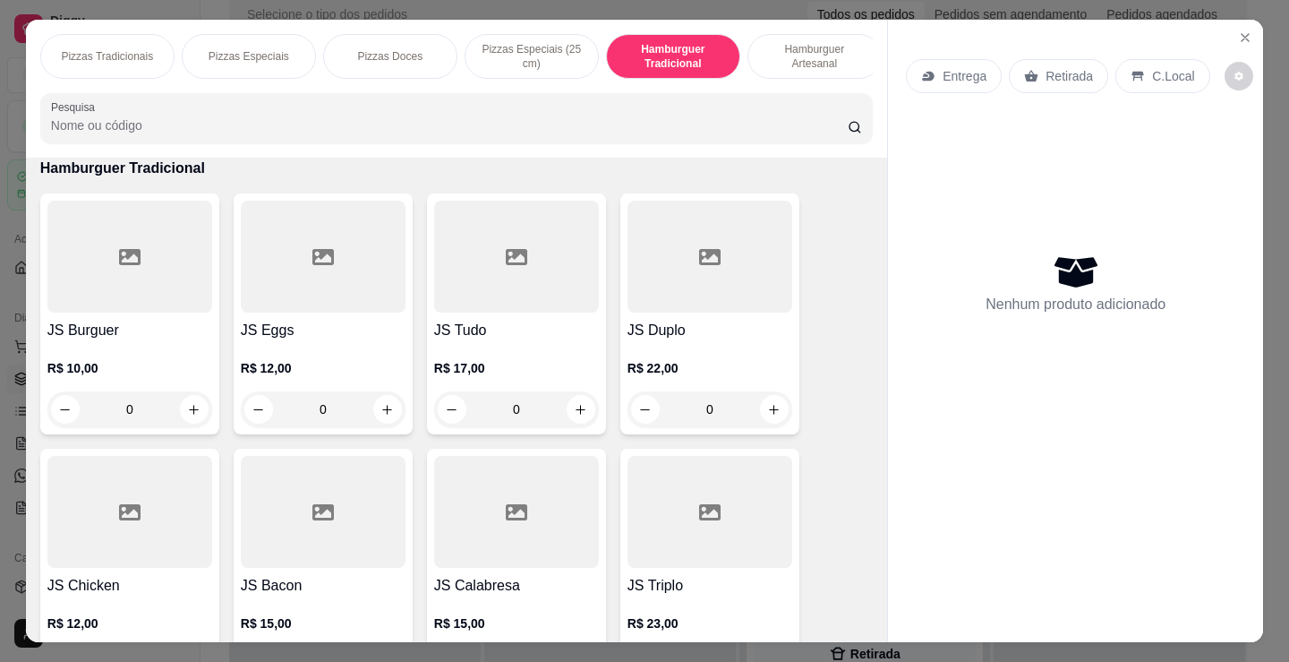
scroll to position [44, 0]
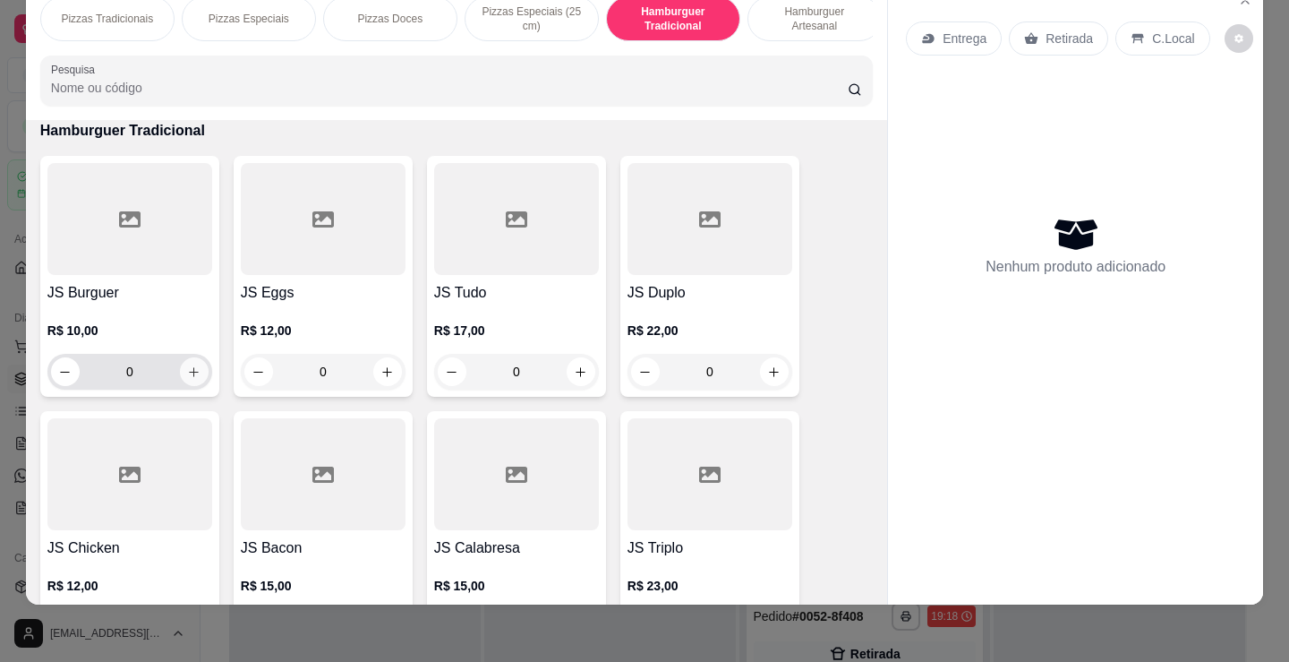
click at [187, 376] on icon "increase-product-quantity" at bounding box center [193, 371] width 13 height 13
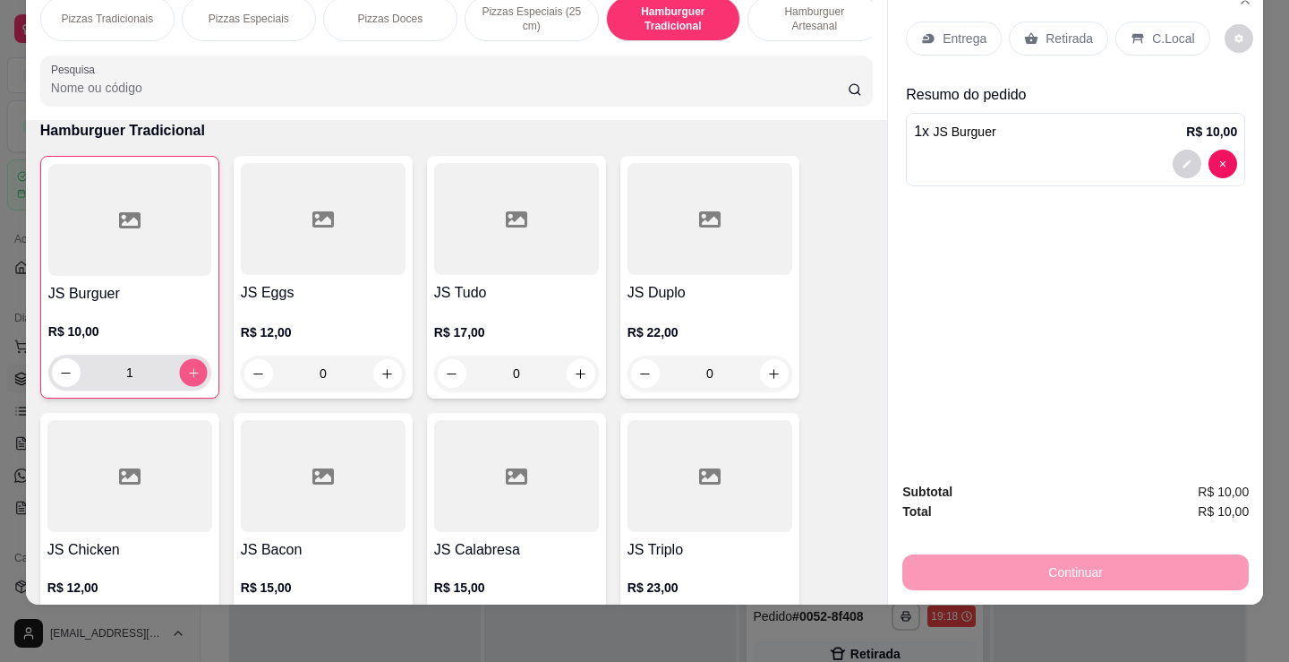
click at [187, 378] on icon "increase-product-quantity" at bounding box center [193, 372] width 13 height 13
type input "3"
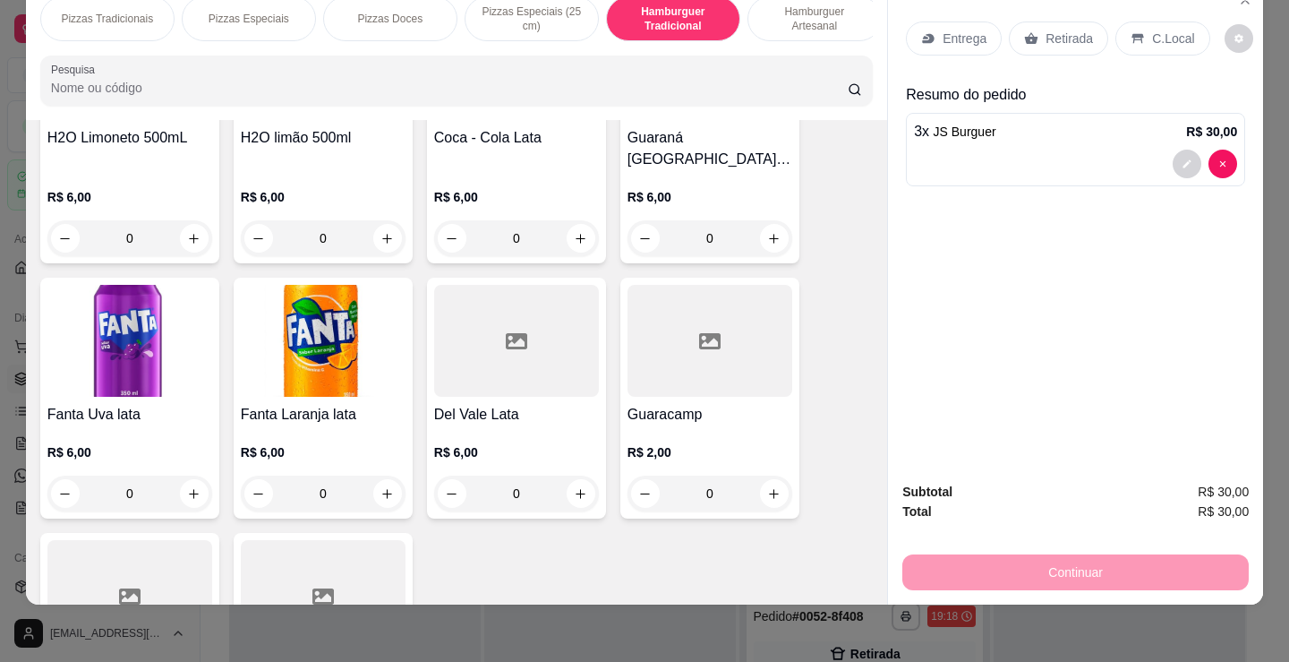
scroll to position [3887, 0]
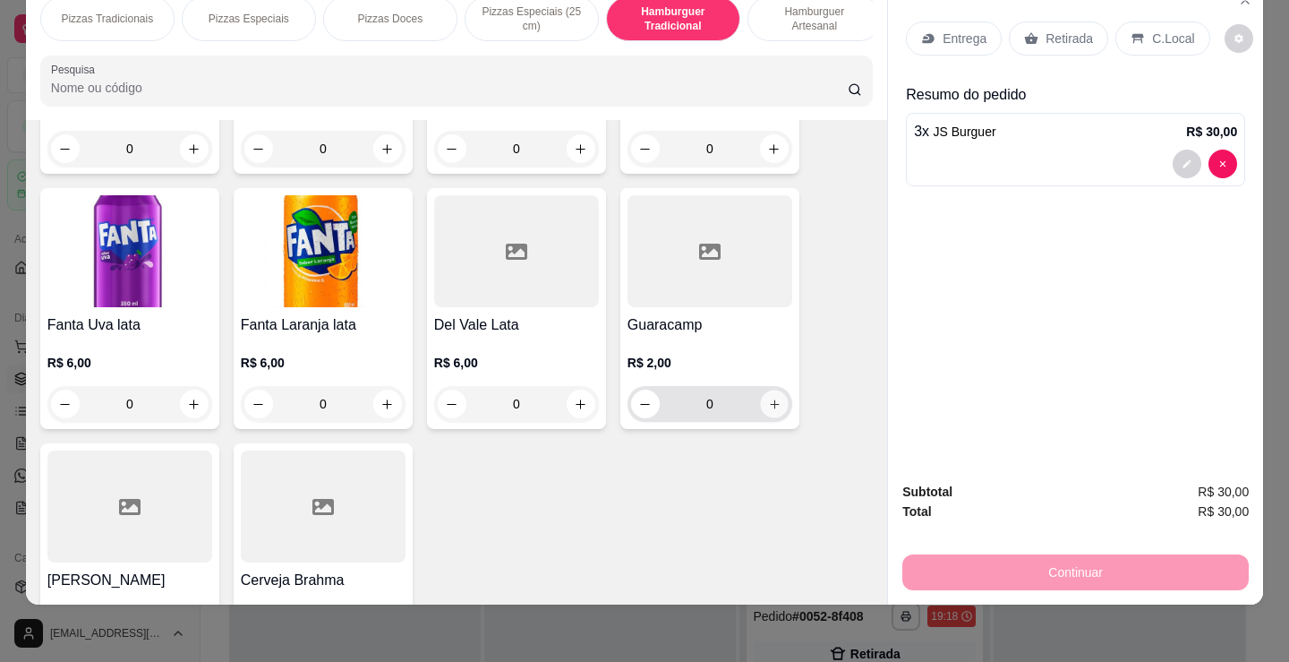
click at [774, 390] on button "increase-product-quantity" at bounding box center [774, 404] width 28 height 28
type input "1"
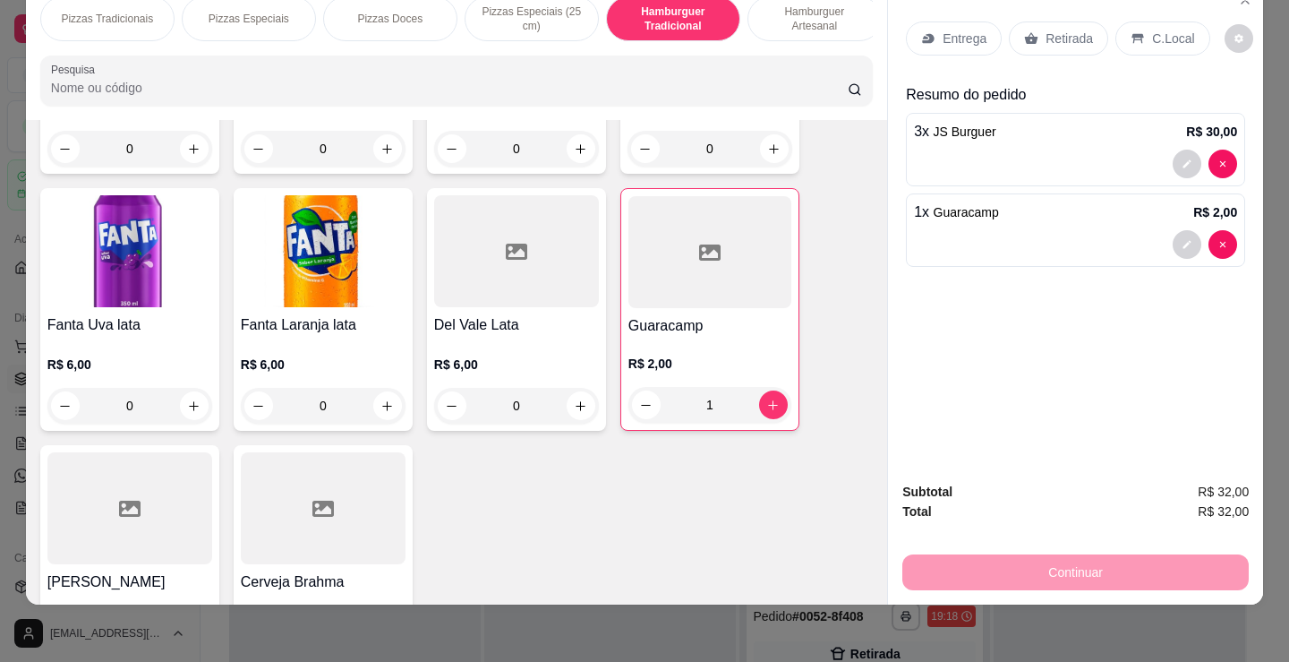
click at [1060, 30] on p "Retirada" at bounding box center [1069, 39] width 47 height 18
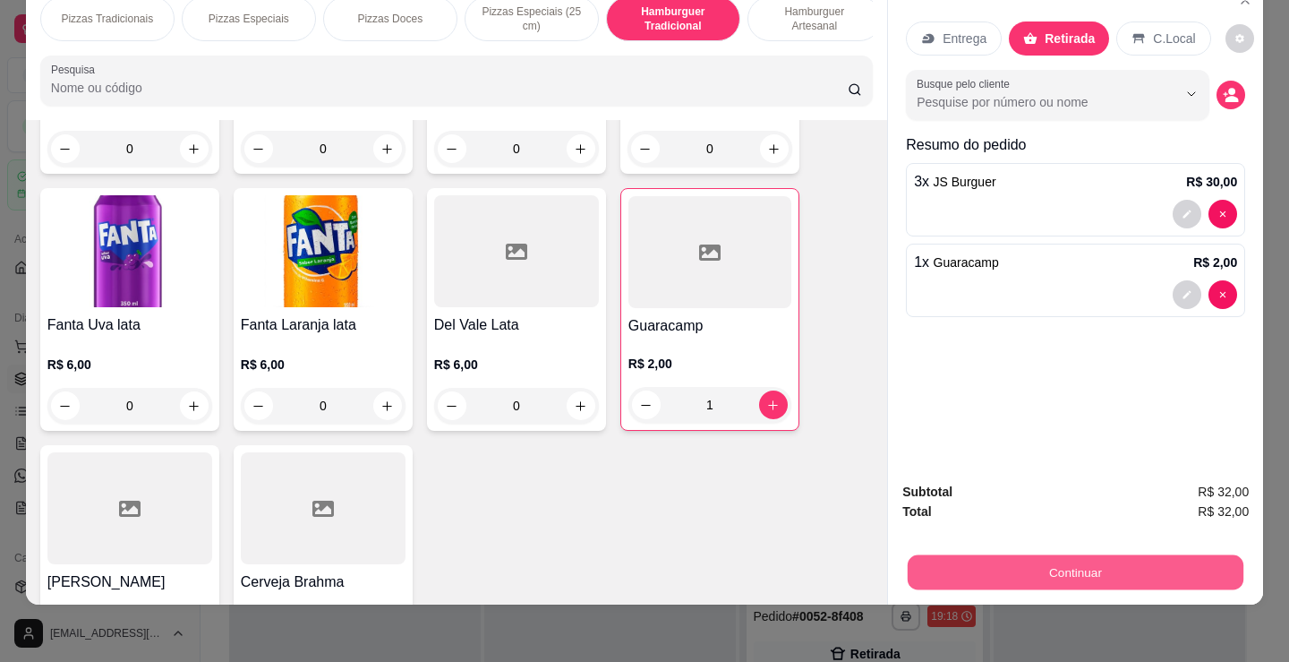
click at [1165, 554] on button "Continuar" at bounding box center [1076, 571] width 336 height 35
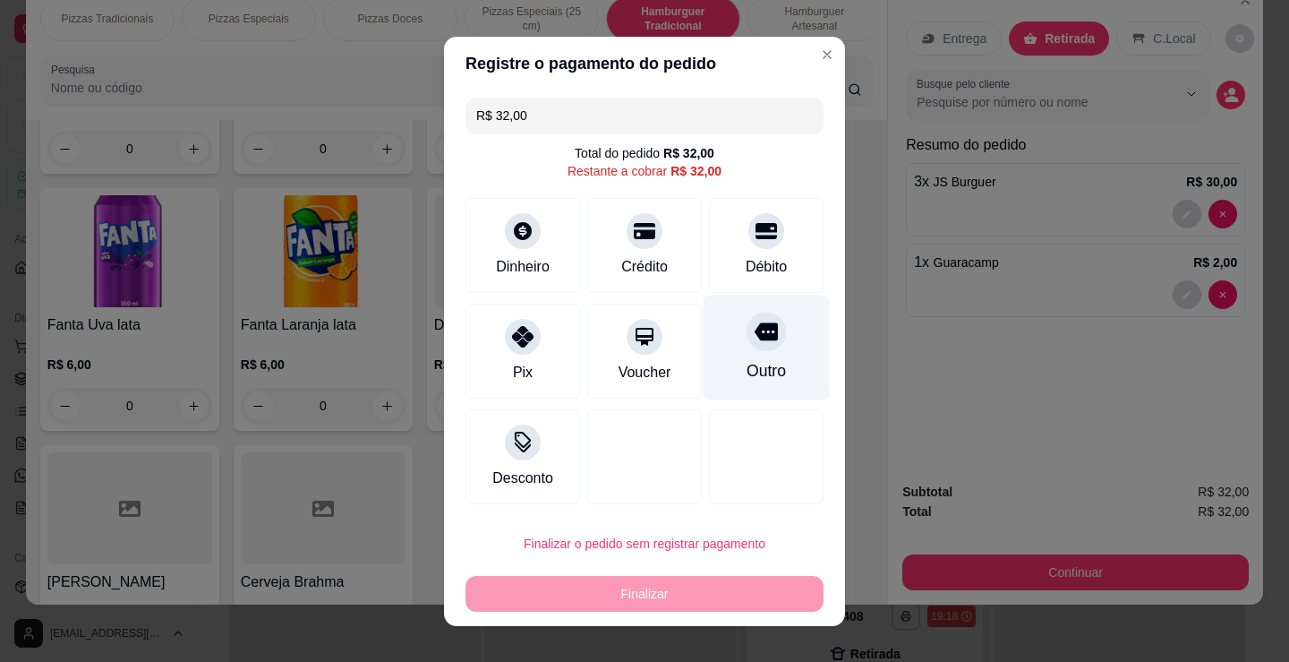
click at [749, 352] on div "Outro" at bounding box center [767, 347] width 126 height 105
type input "R$ 0,00"
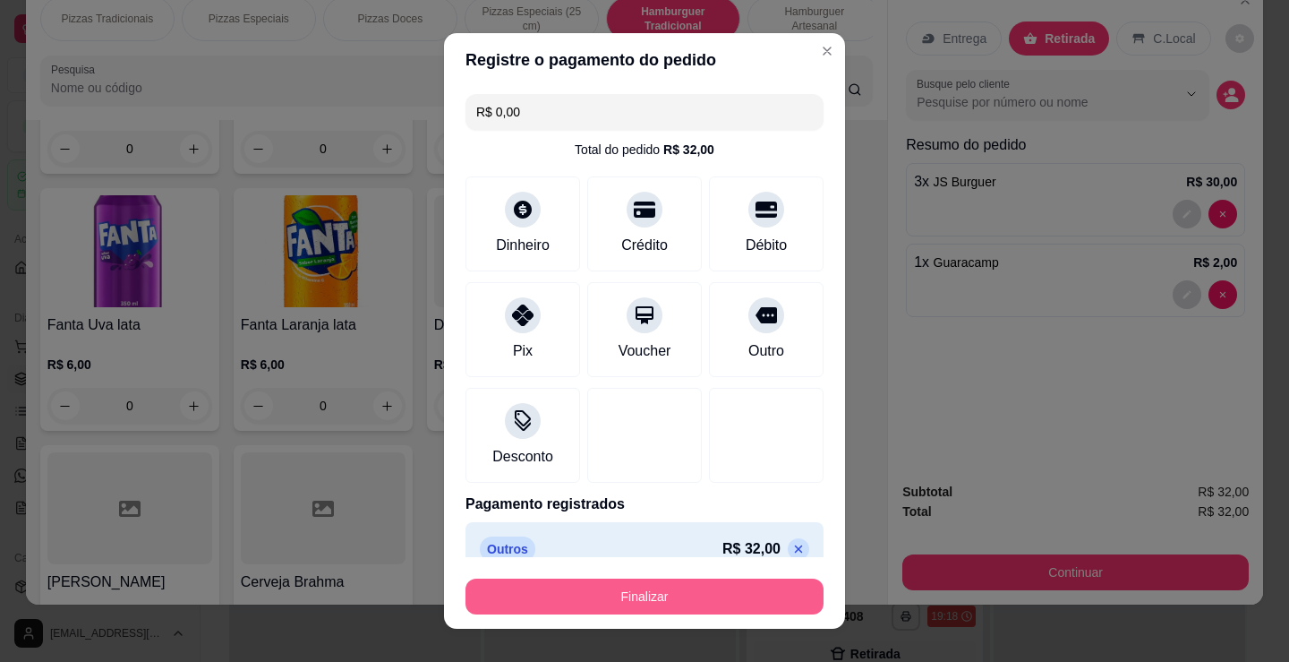
click at [708, 586] on button "Finalizar" at bounding box center [645, 596] width 358 height 36
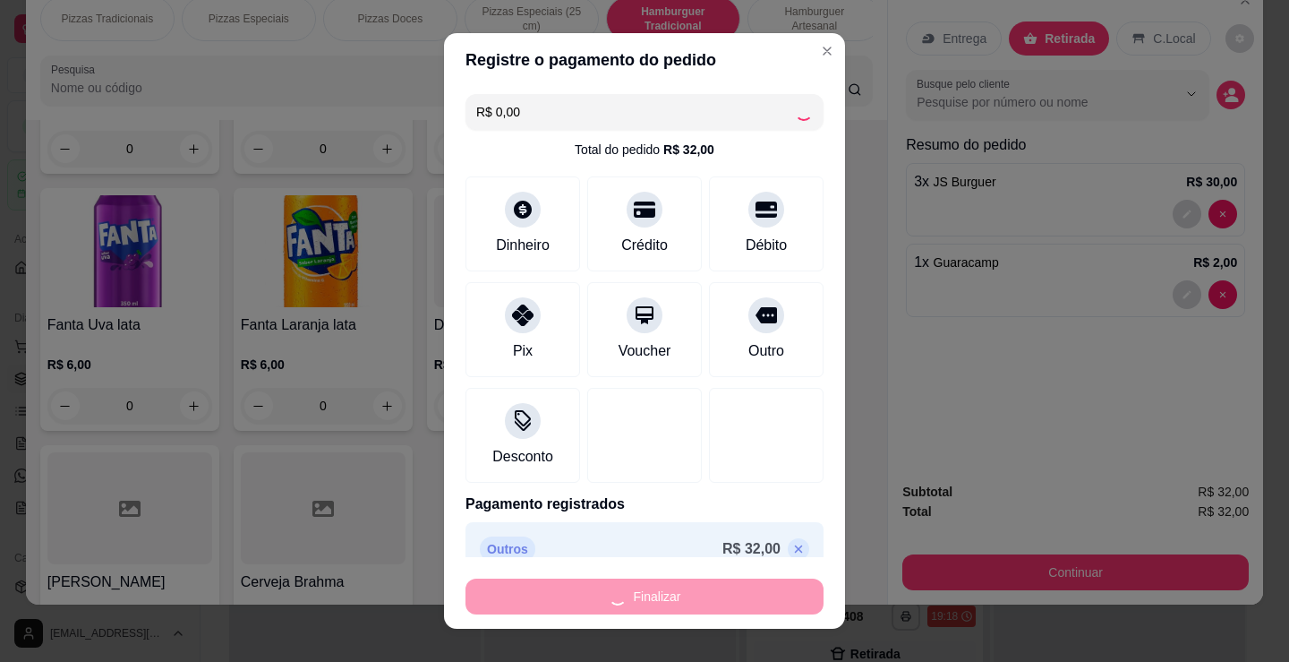
type input "0"
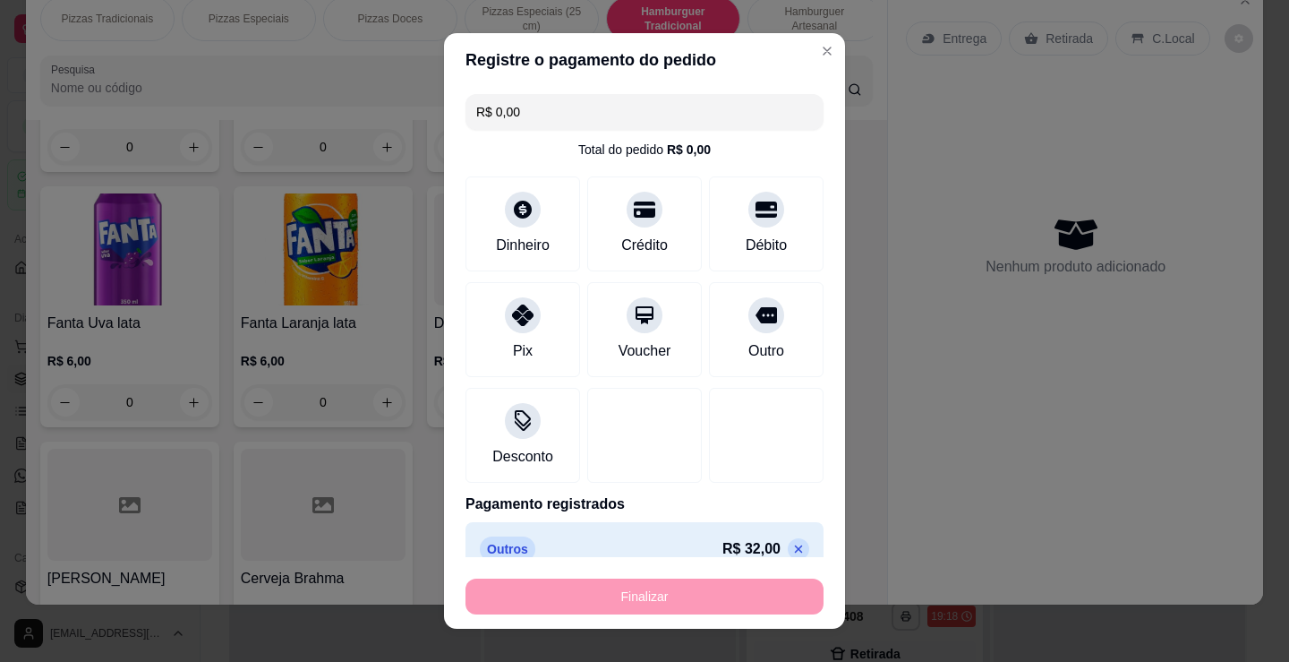
type input "-R$ 32,00"
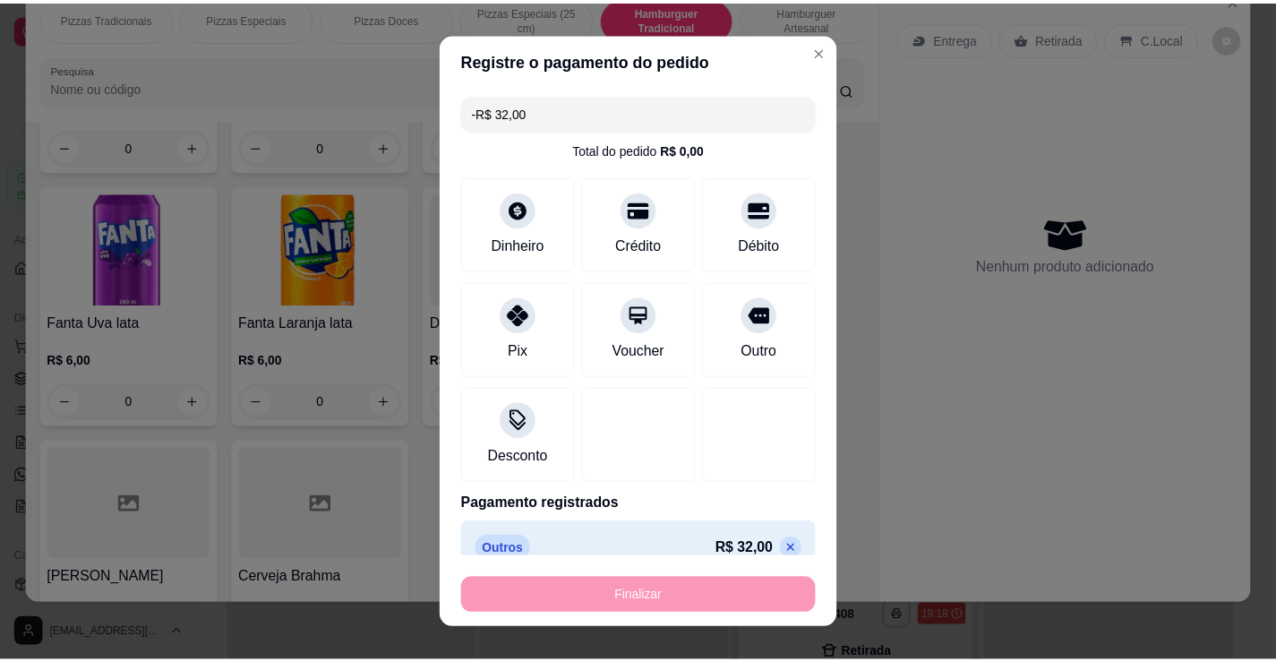
scroll to position [3886, 0]
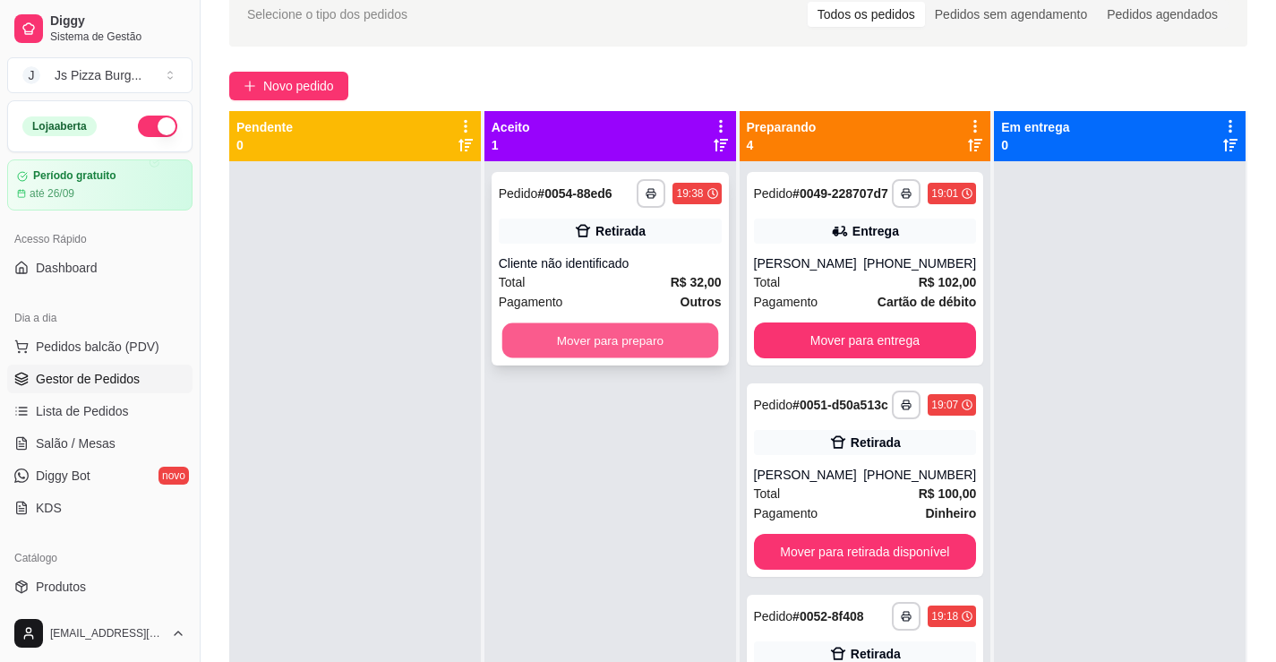
click at [582, 339] on button "Mover para preparo" at bounding box center [609, 340] width 216 height 35
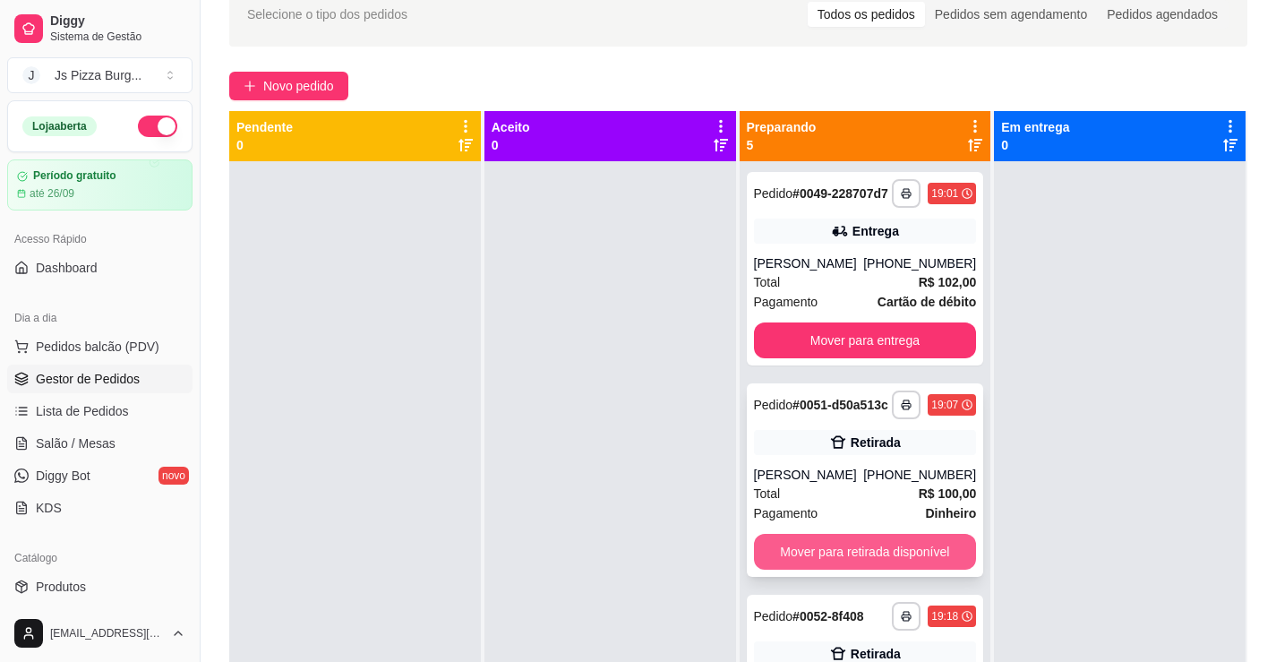
click at [900, 569] on button "Mover para retirada disponível" at bounding box center [865, 552] width 223 height 36
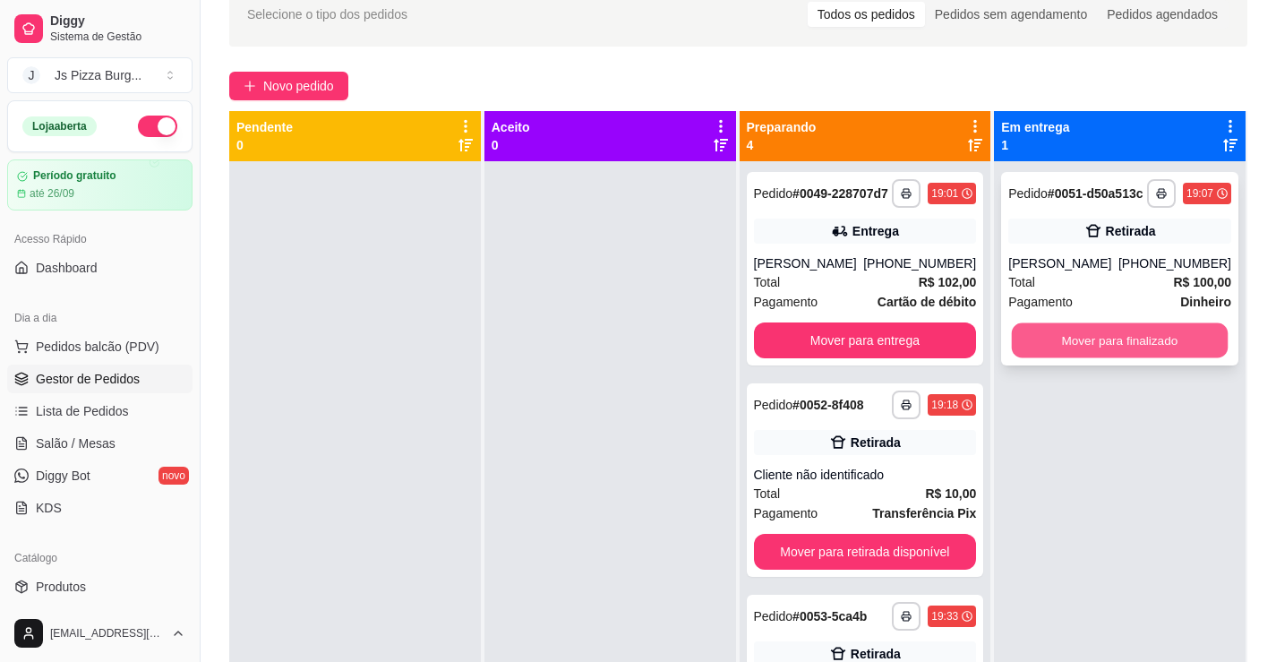
click at [1125, 328] on button "Mover para finalizado" at bounding box center [1120, 340] width 216 height 35
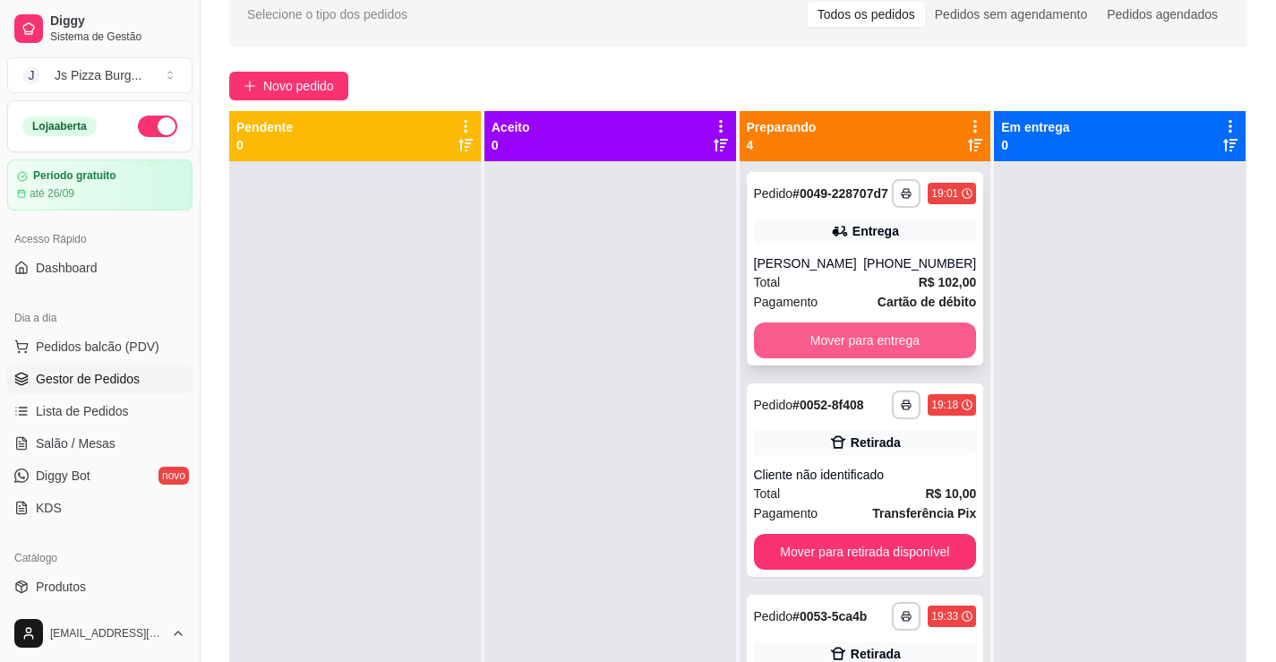
click at [915, 345] on button "Mover para entrega" at bounding box center [865, 340] width 223 height 36
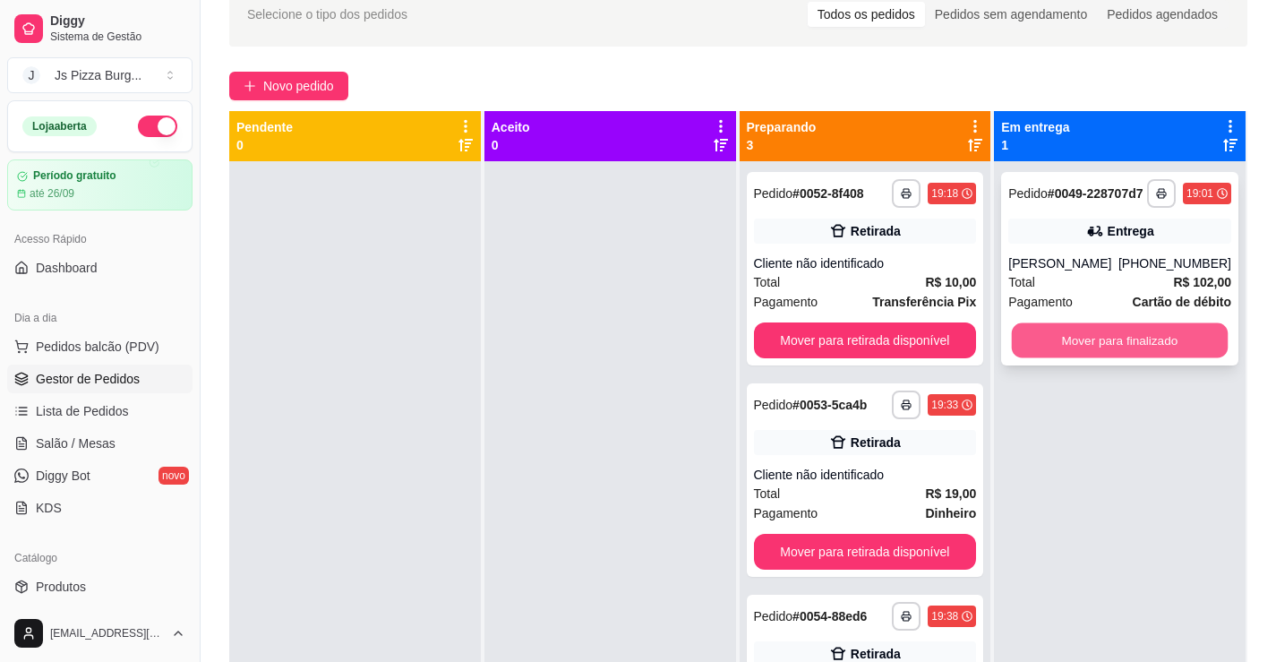
click at [1090, 353] on button "Mover para finalizado" at bounding box center [1120, 340] width 216 height 35
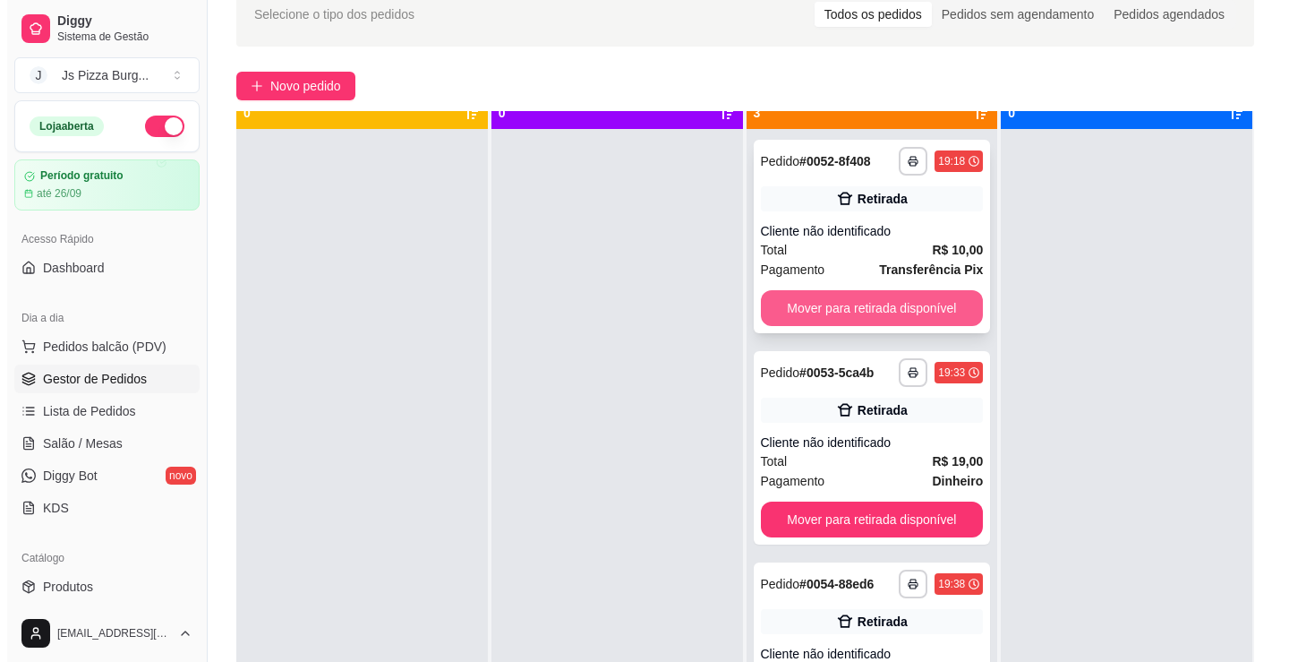
scroll to position [50, 0]
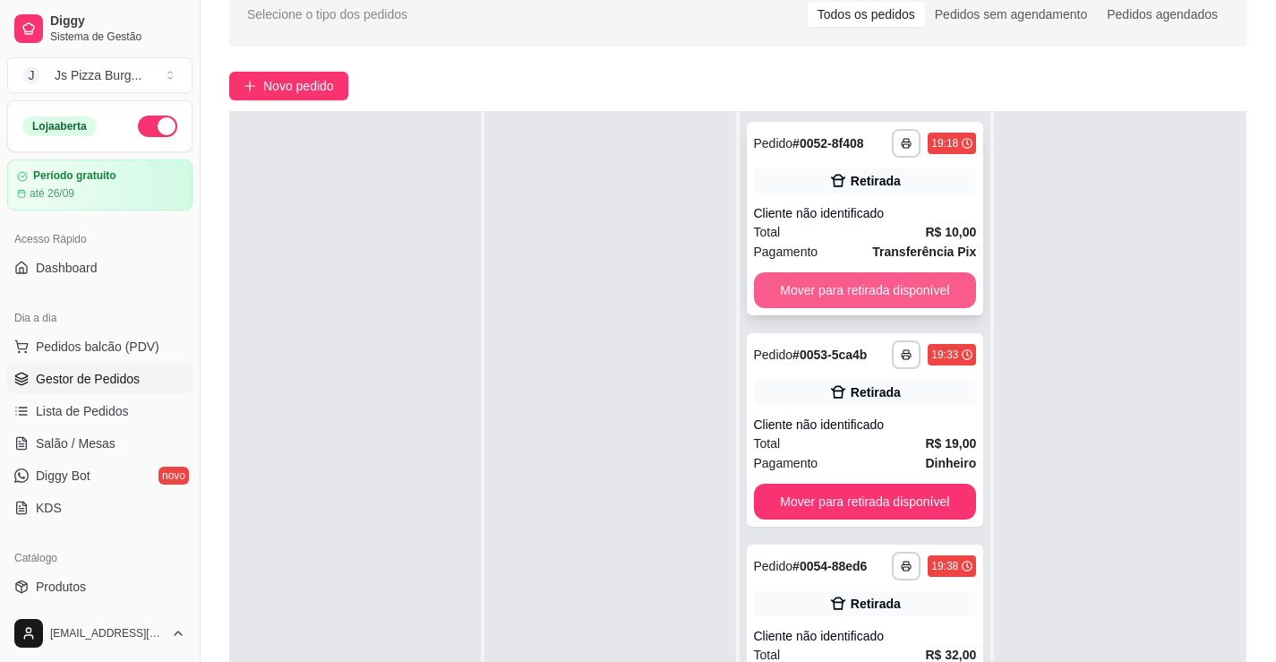
click at [899, 286] on button "Mover para retirada disponível" at bounding box center [865, 290] width 223 height 36
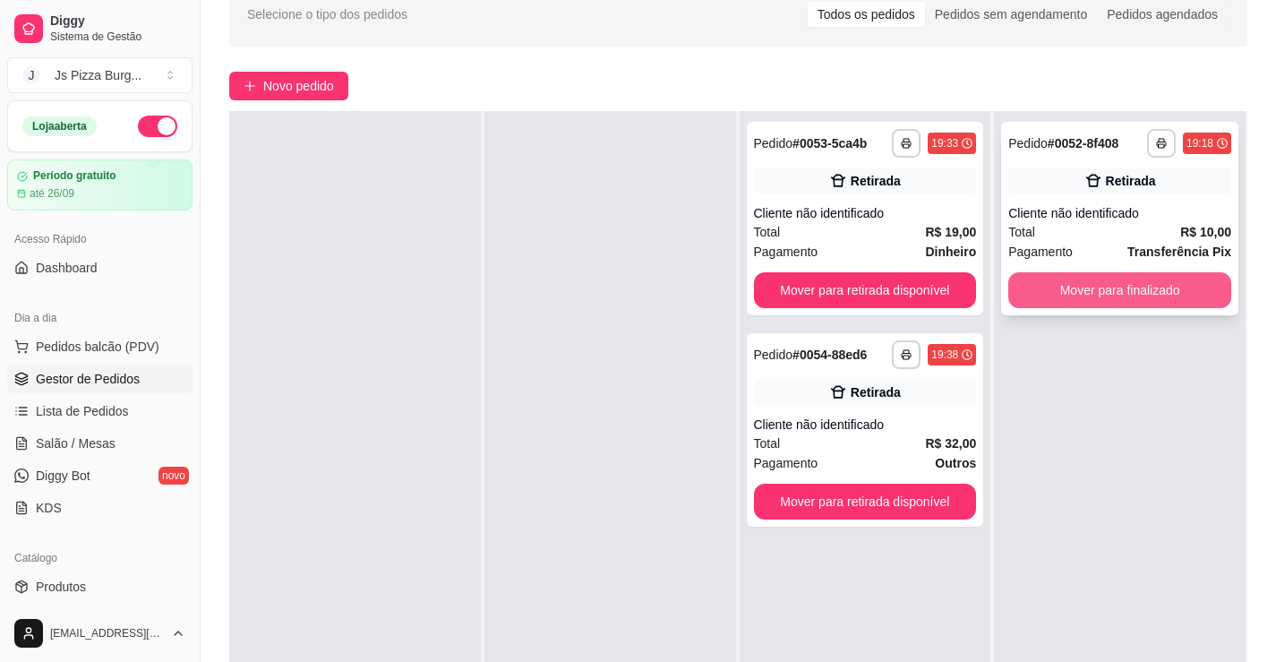
click at [1049, 285] on button "Mover para finalizado" at bounding box center [1119, 290] width 223 height 36
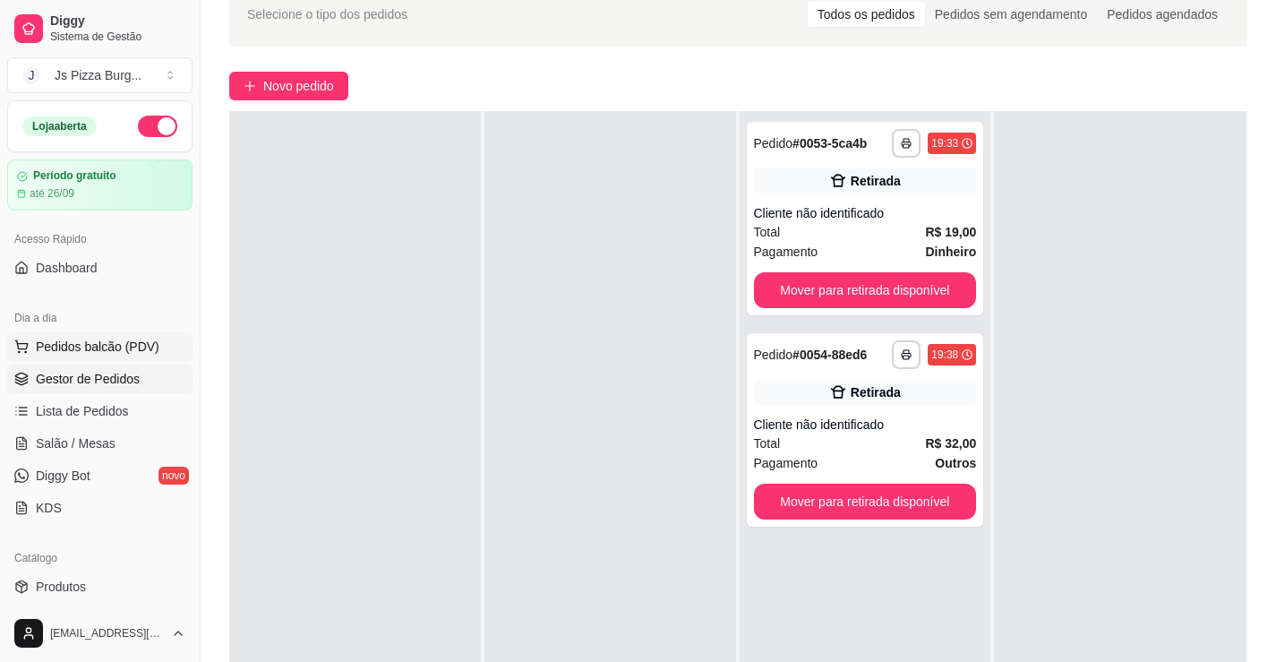
click at [159, 344] on button "Pedidos balcão (PDV)" at bounding box center [99, 346] width 185 height 29
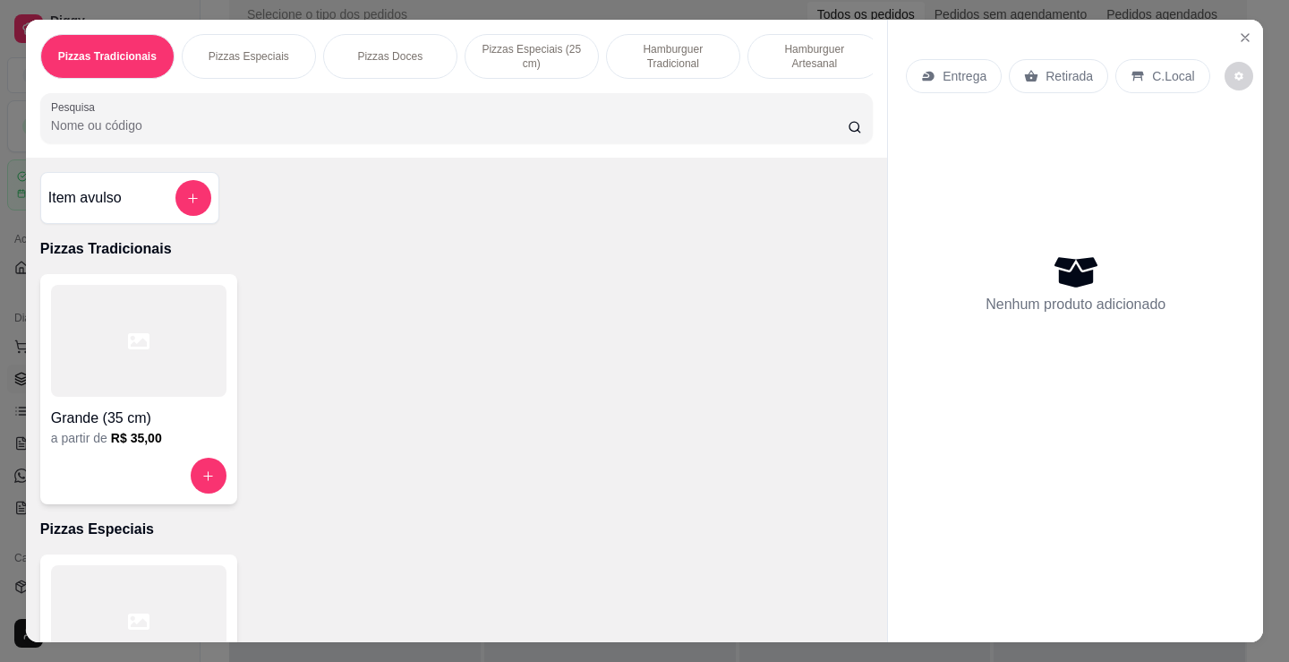
scroll to position [0, 432]
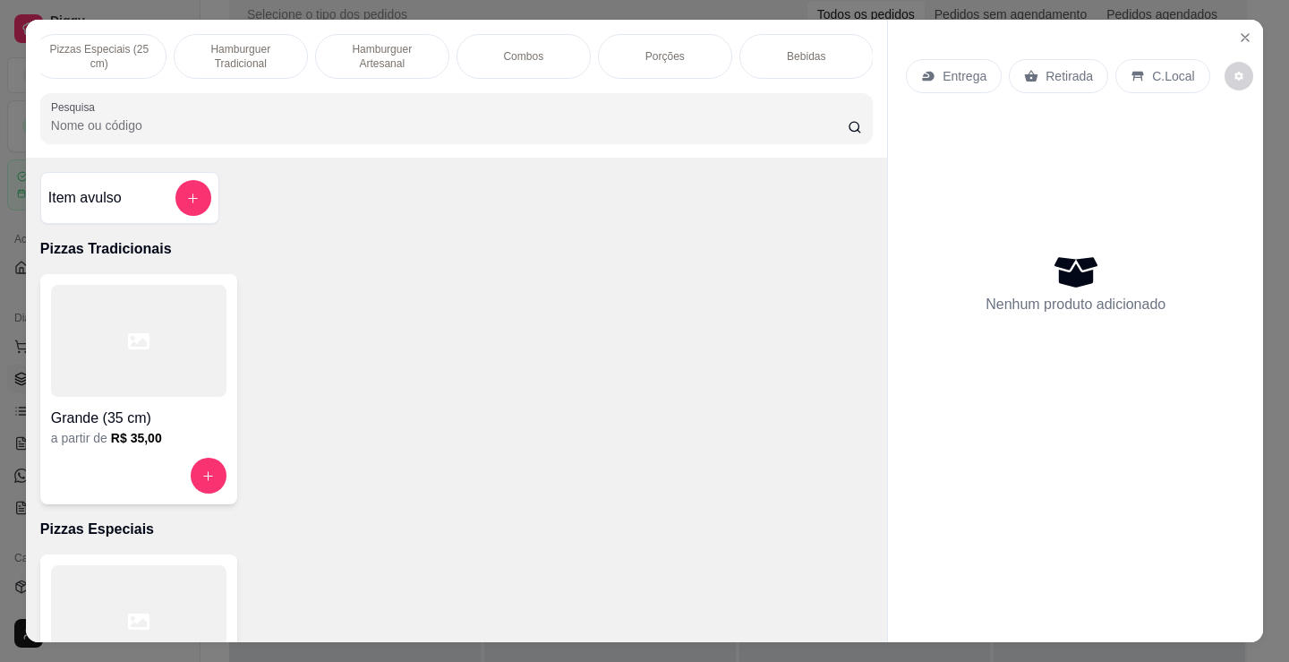
click at [397, 47] on p "Hamburguer Artesanal" at bounding box center [382, 56] width 104 height 29
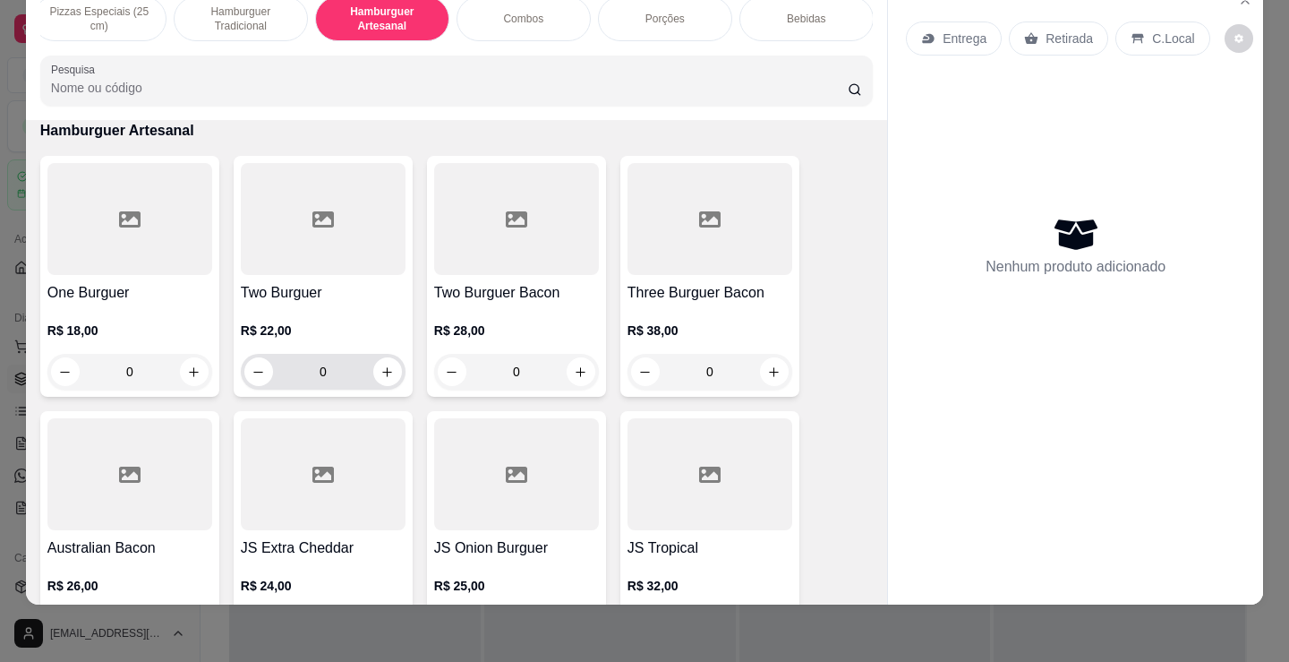
scroll to position [2092, 0]
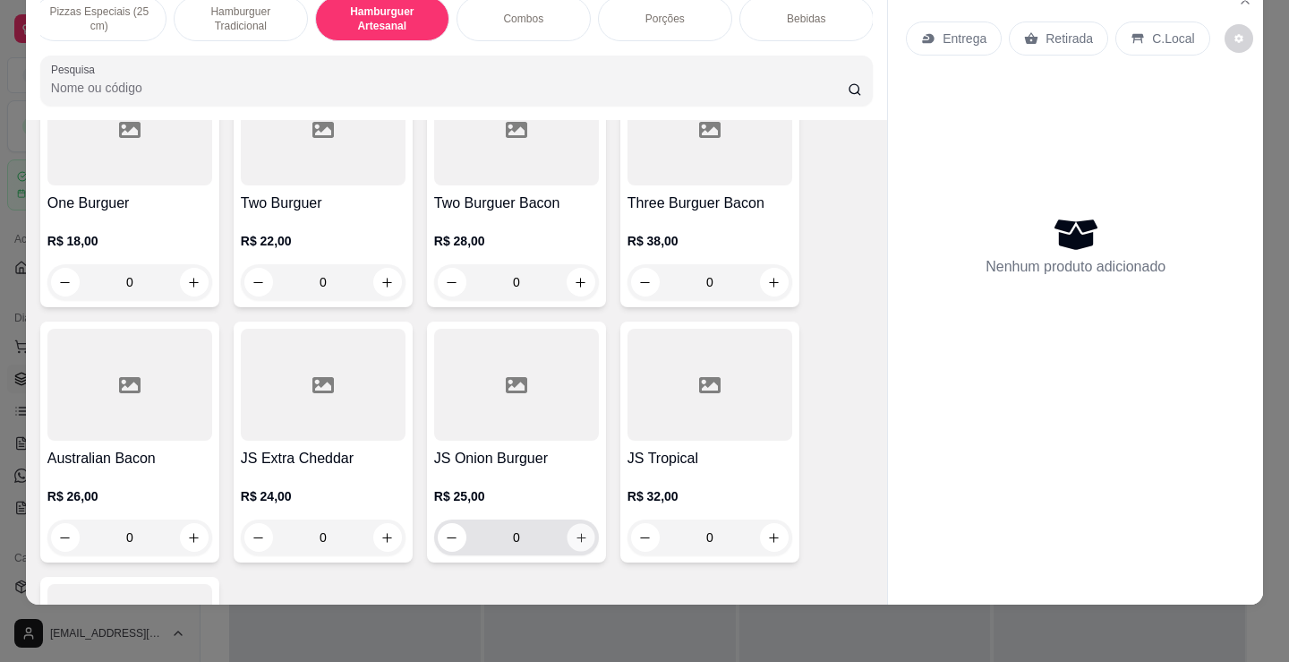
click at [575, 543] on icon "increase-product-quantity" at bounding box center [581, 537] width 13 height 13
type input "1"
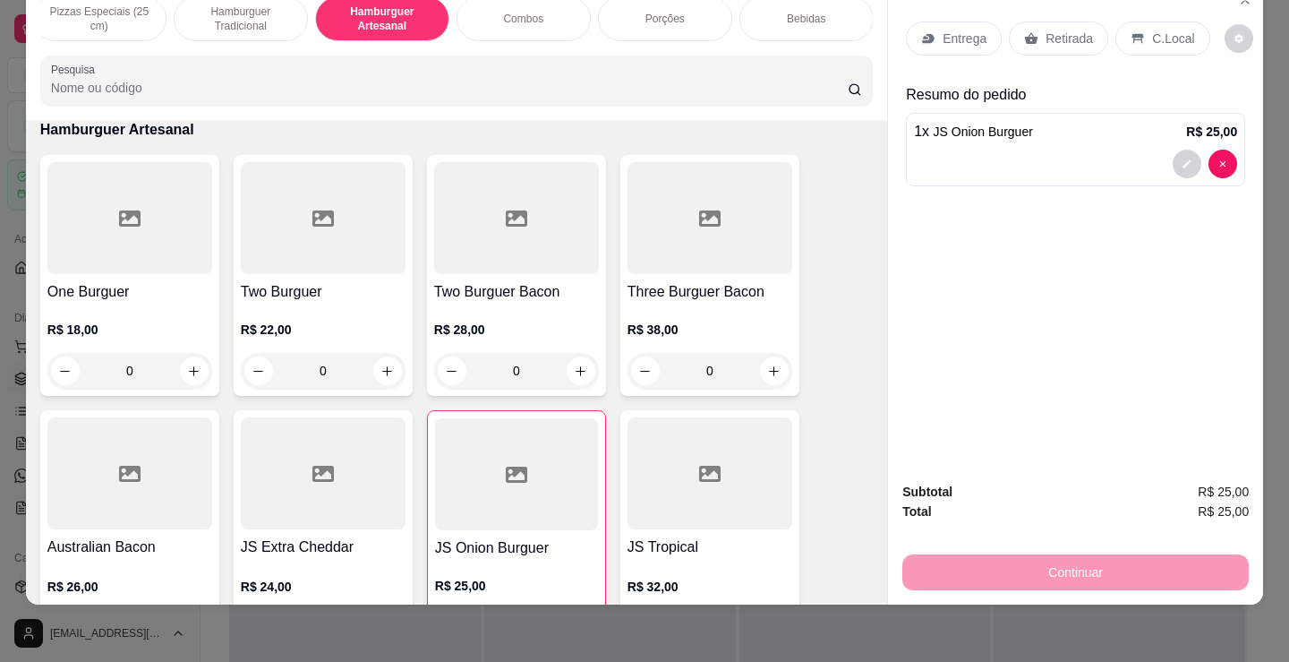
scroll to position [2003, 0]
click at [188, 371] on icon "increase-product-quantity" at bounding box center [194, 371] width 13 height 13
type input "1"
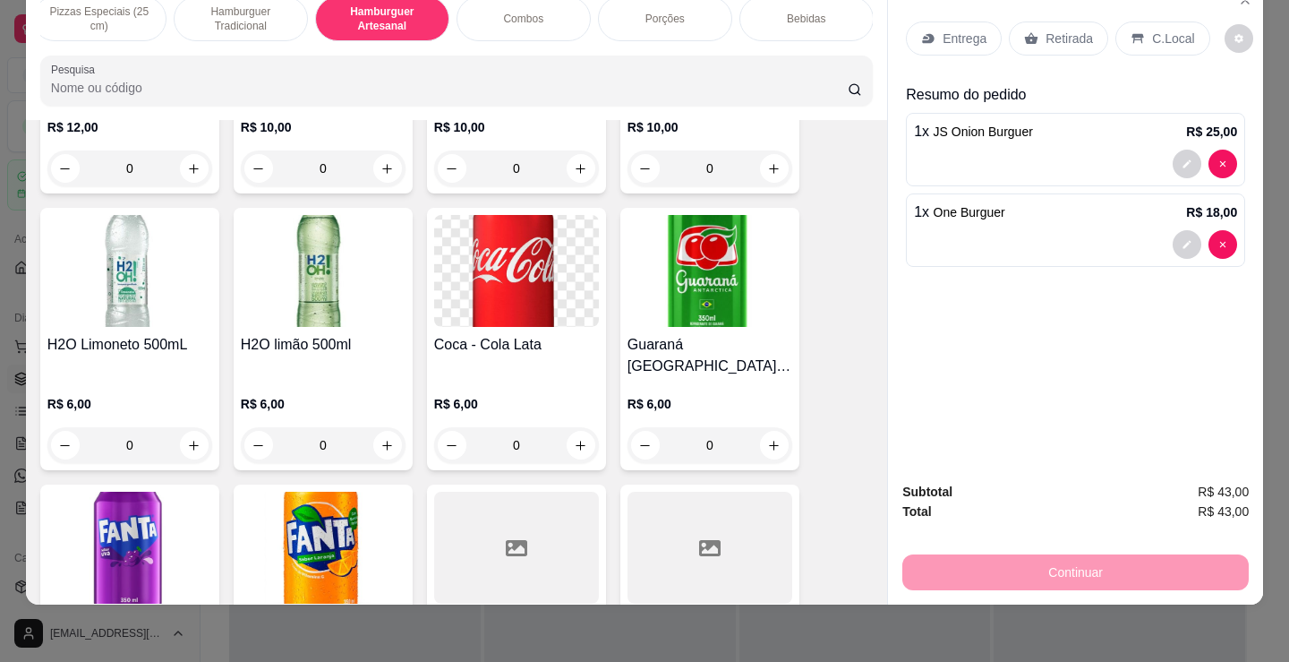
scroll to position [3614, 0]
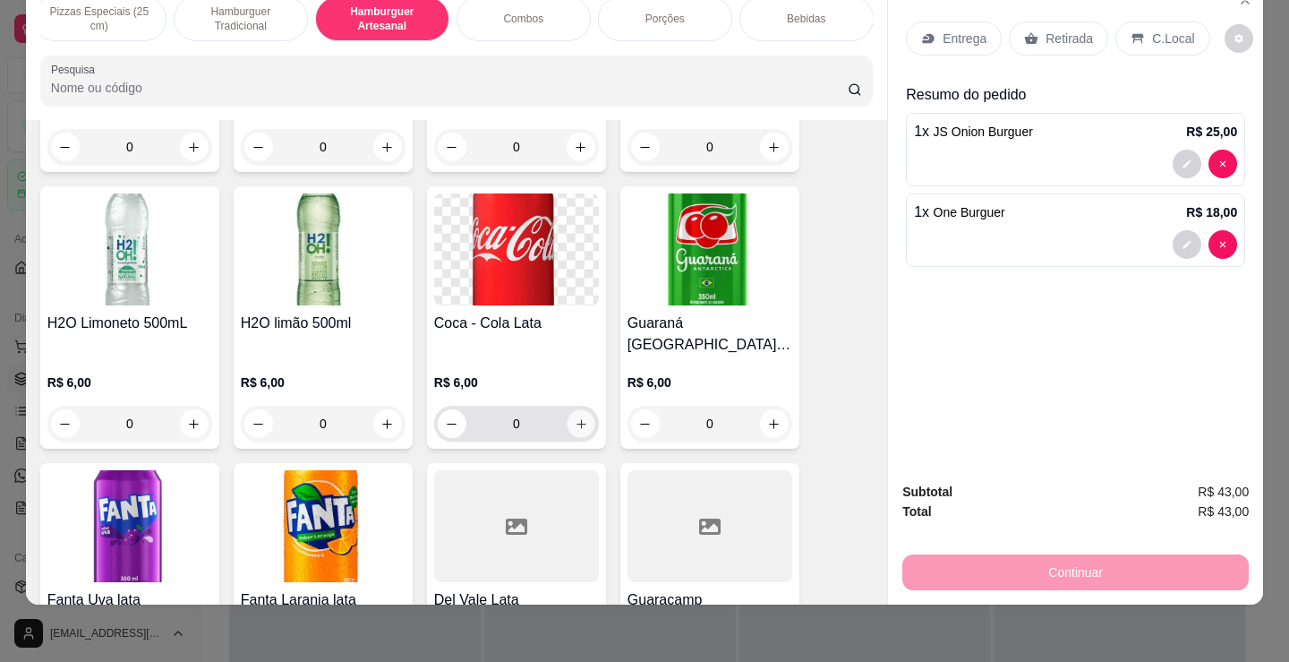
click at [575, 414] on button "increase-product-quantity" at bounding box center [581, 424] width 28 height 28
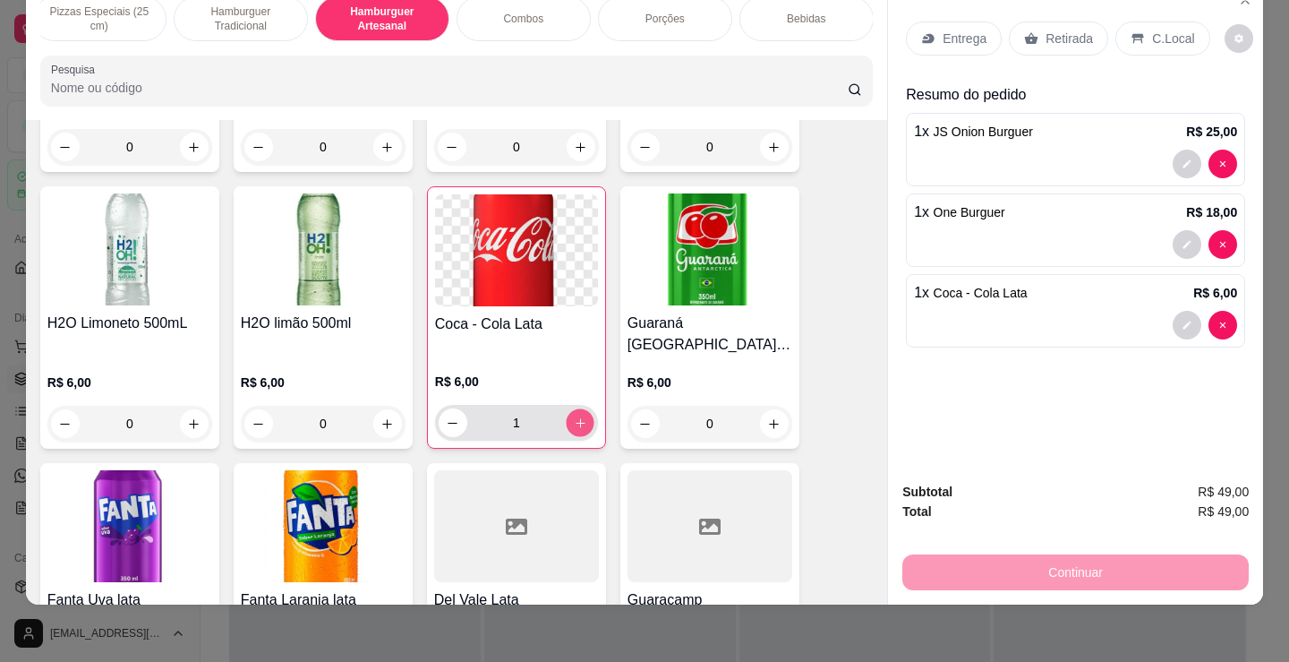
click at [574, 416] on icon "increase-product-quantity" at bounding box center [580, 422] width 13 height 13
type input "2"
click at [1065, 30] on p "Retirada" at bounding box center [1069, 39] width 47 height 18
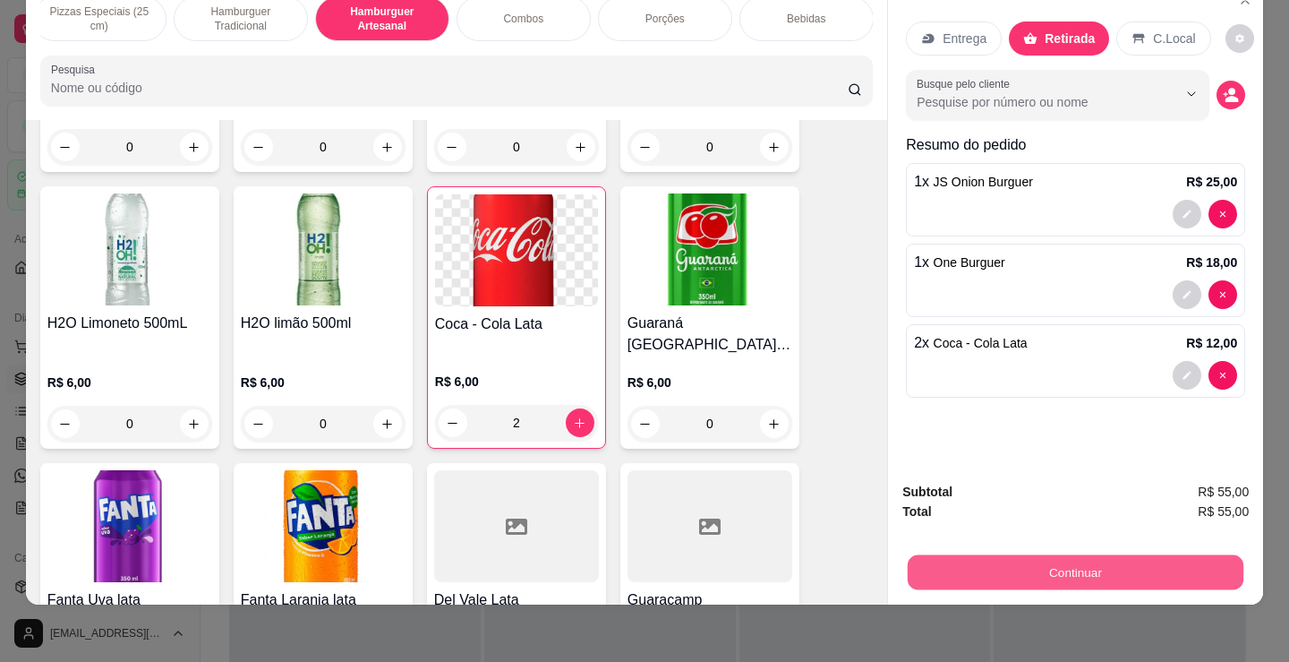
click at [1094, 554] on button "Continuar" at bounding box center [1076, 571] width 336 height 35
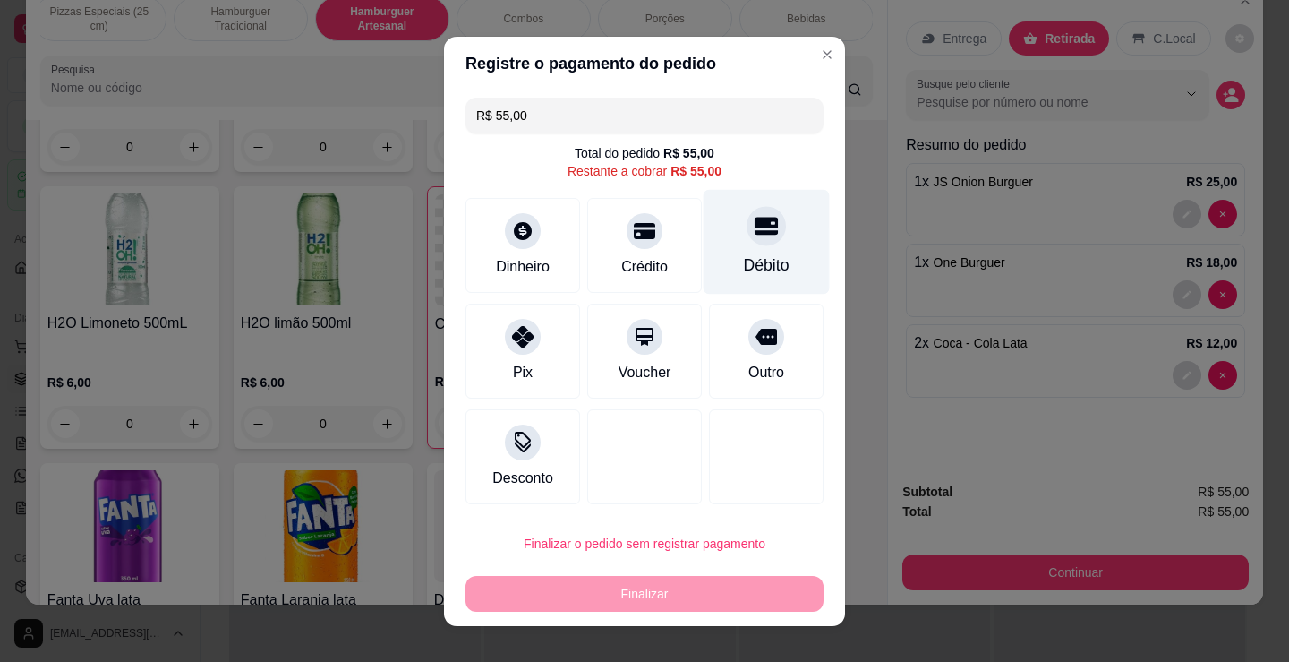
drag, startPoint x: 769, startPoint y: 235, endPoint x: 778, endPoint y: 238, distance: 9.3
click at [772, 237] on div "Débito" at bounding box center [767, 241] width 126 height 105
type input "R$ 0,00"
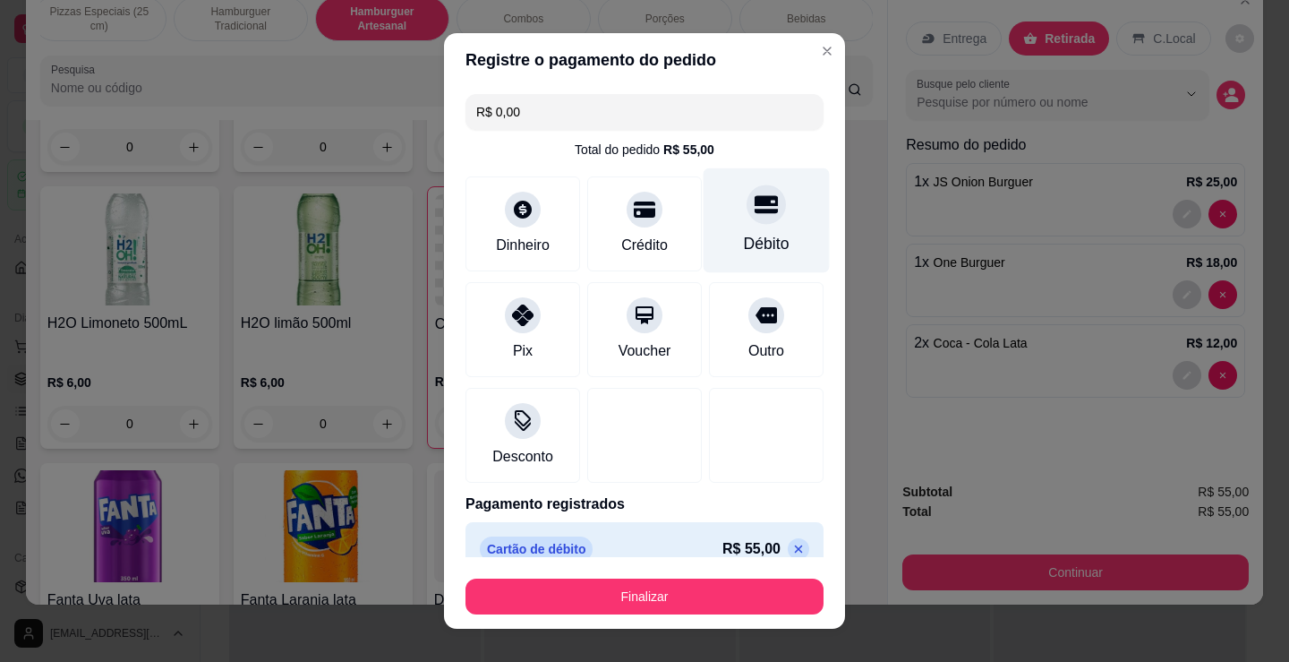
click at [704, 218] on div "Débito" at bounding box center [767, 220] width 126 height 105
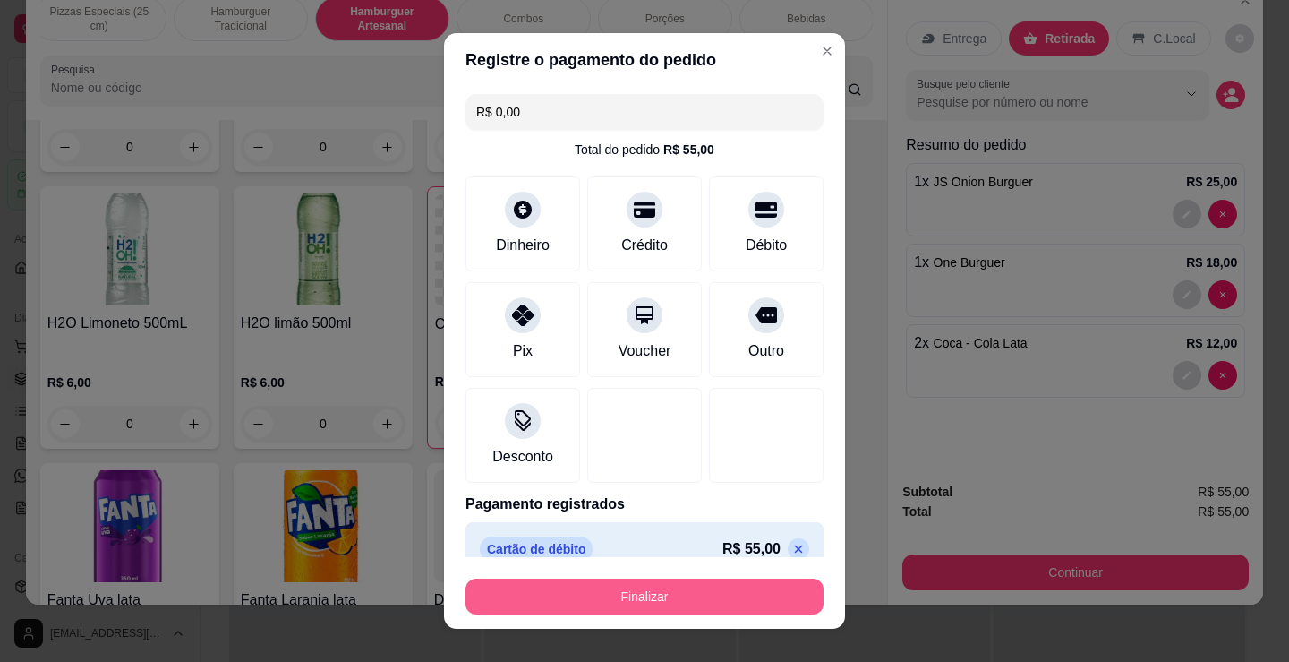
click at [760, 595] on button "Finalizar" at bounding box center [645, 596] width 358 height 36
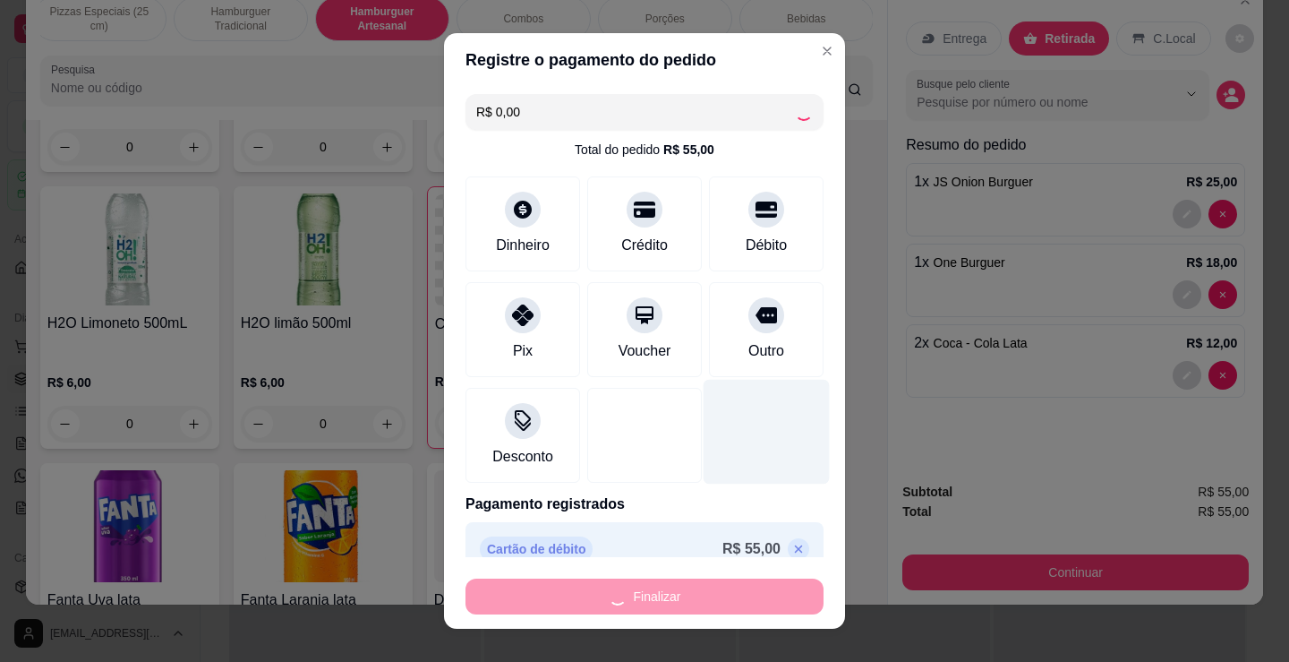
type input "0"
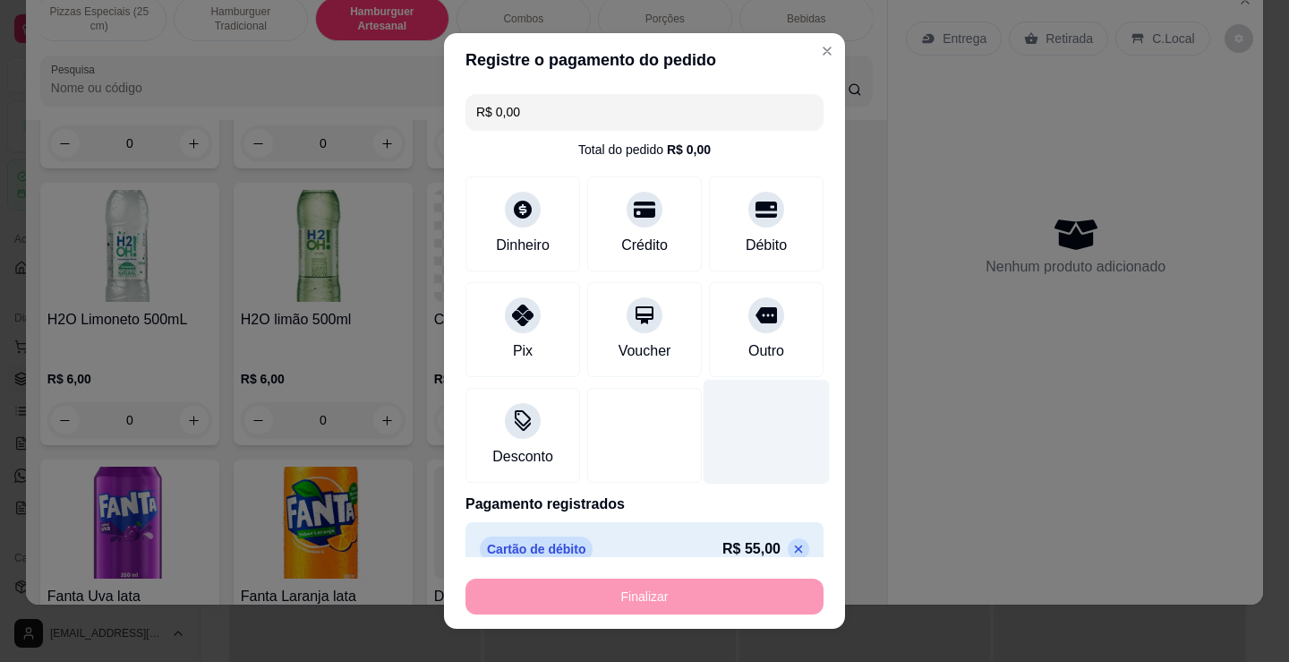
type input "-R$ 55,00"
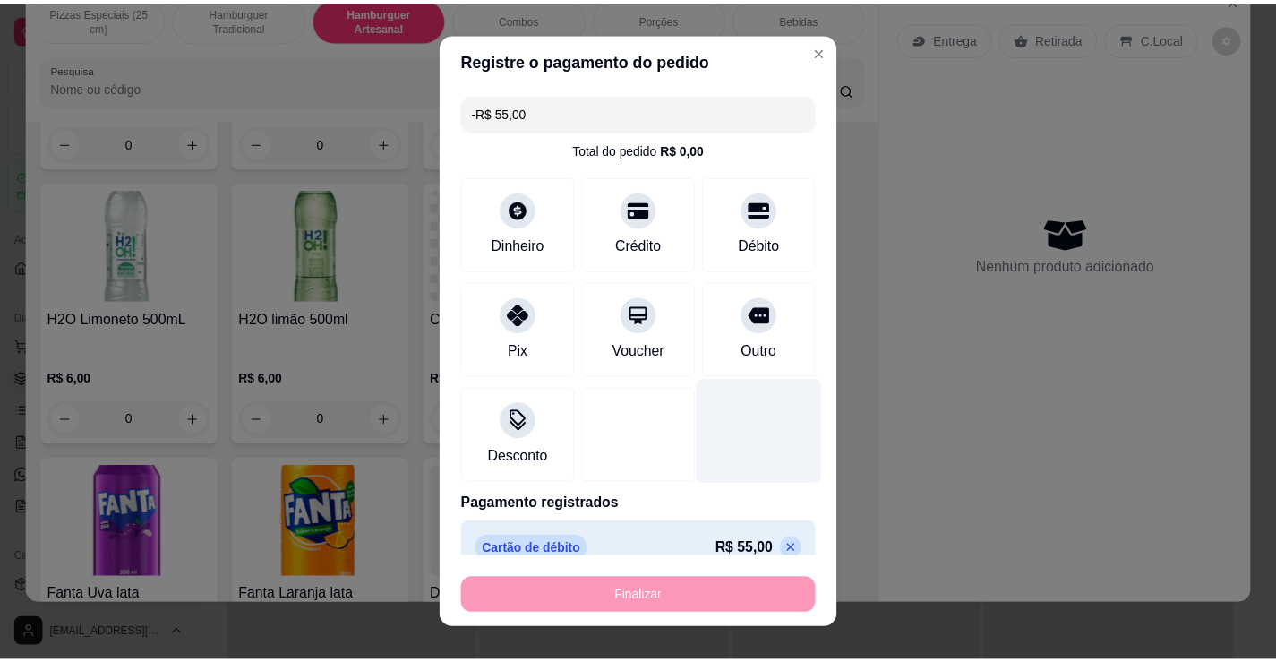
scroll to position [3611, 0]
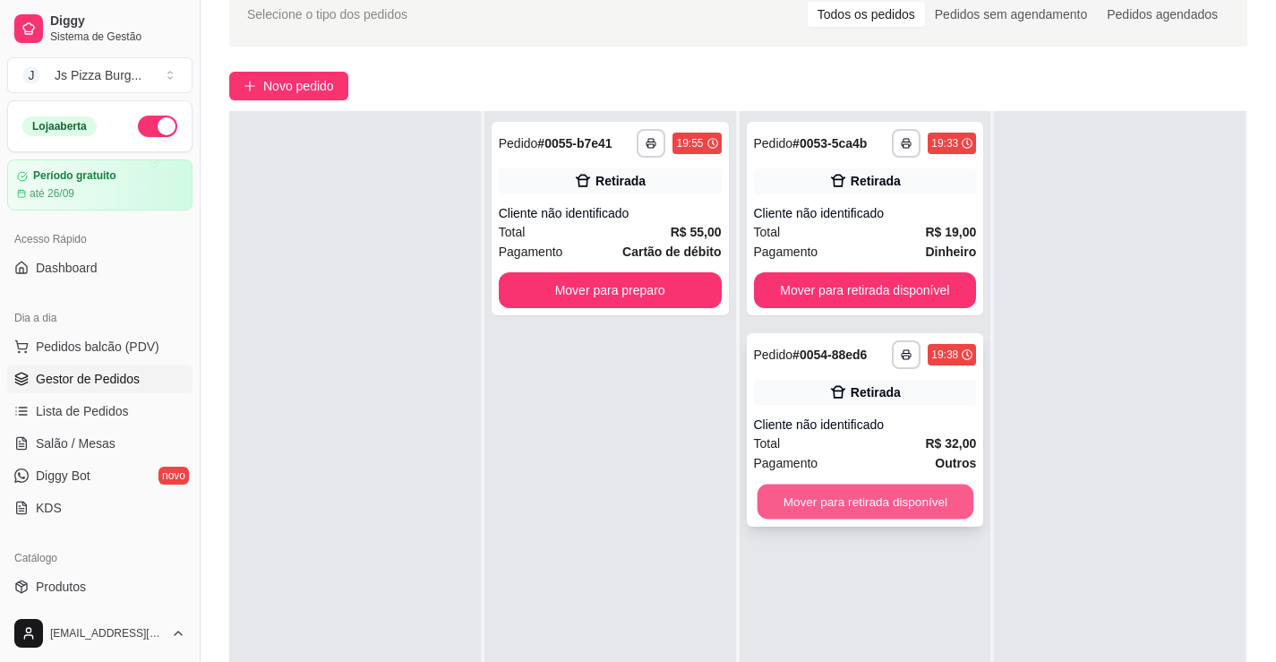
click at [917, 491] on button "Mover para retirada disponível" at bounding box center [865, 501] width 216 height 35
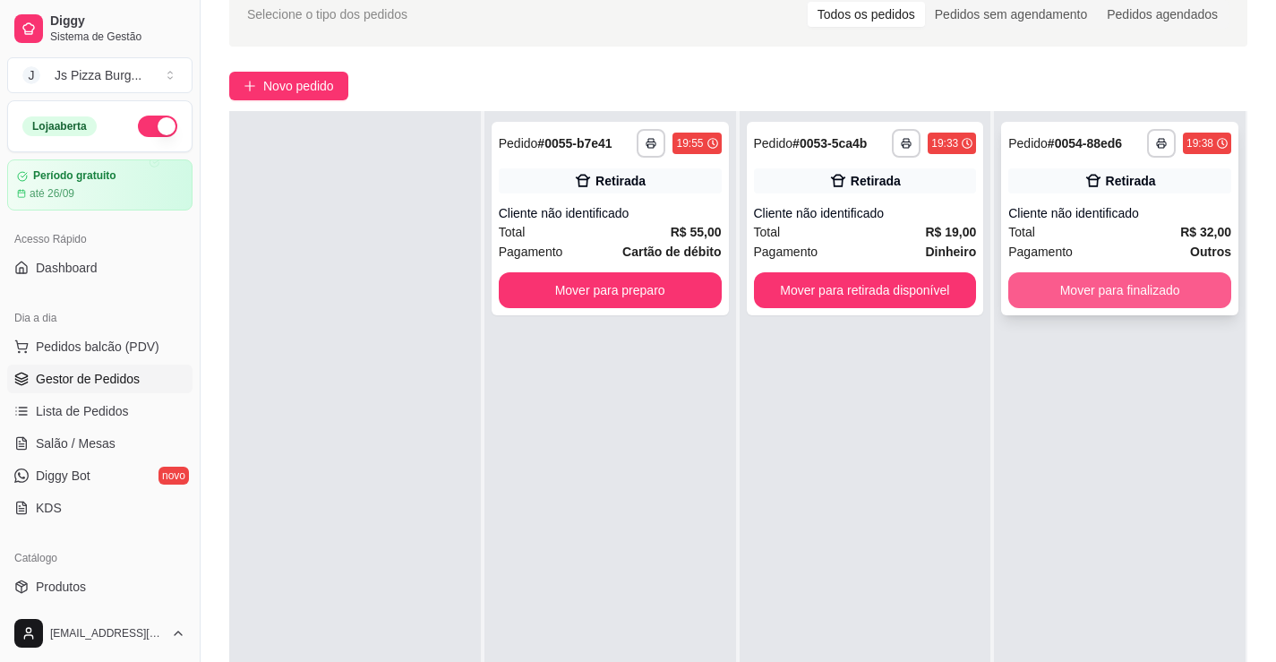
click at [1059, 292] on button "Mover para finalizado" at bounding box center [1119, 290] width 223 height 36
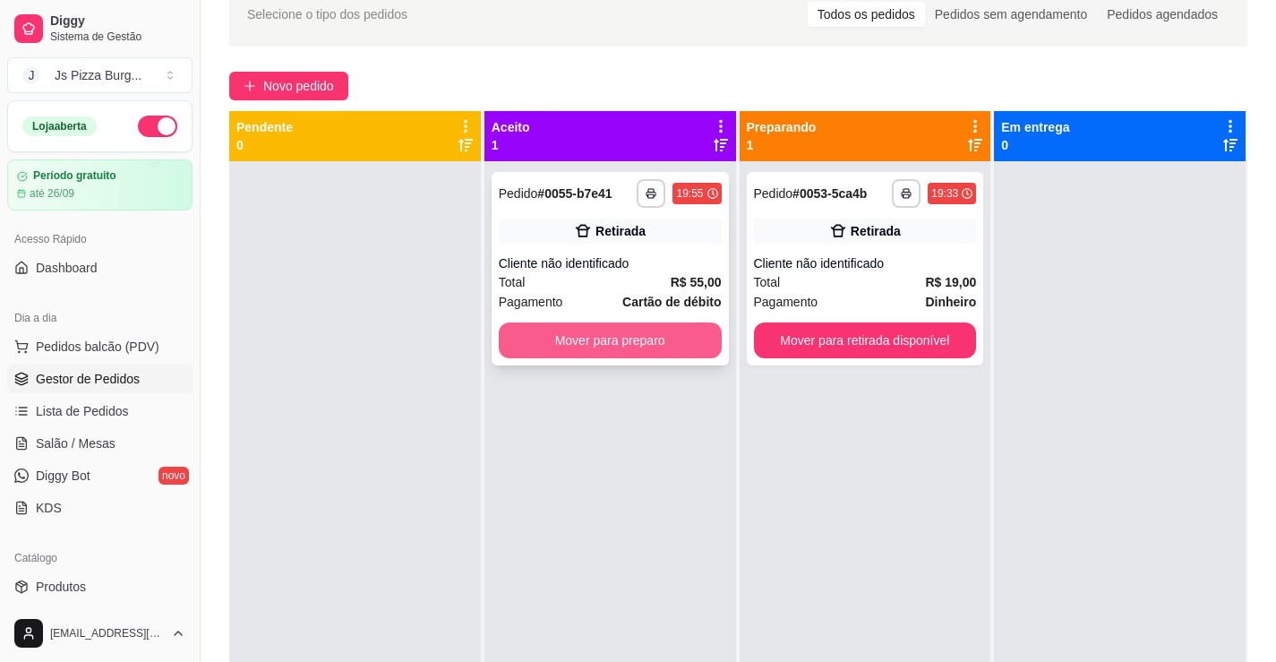
click at [637, 335] on button "Mover para preparo" at bounding box center [610, 340] width 223 height 36
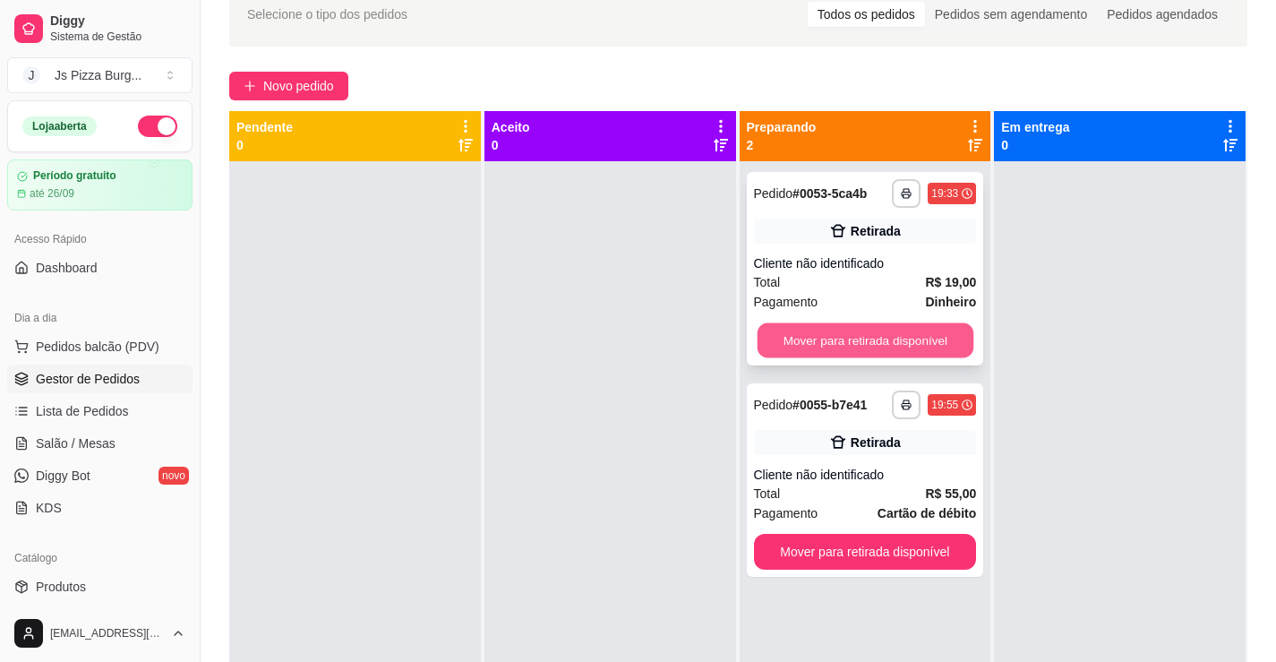
click at [929, 344] on button "Mover para retirada disponível" at bounding box center [865, 340] width 216 height 35
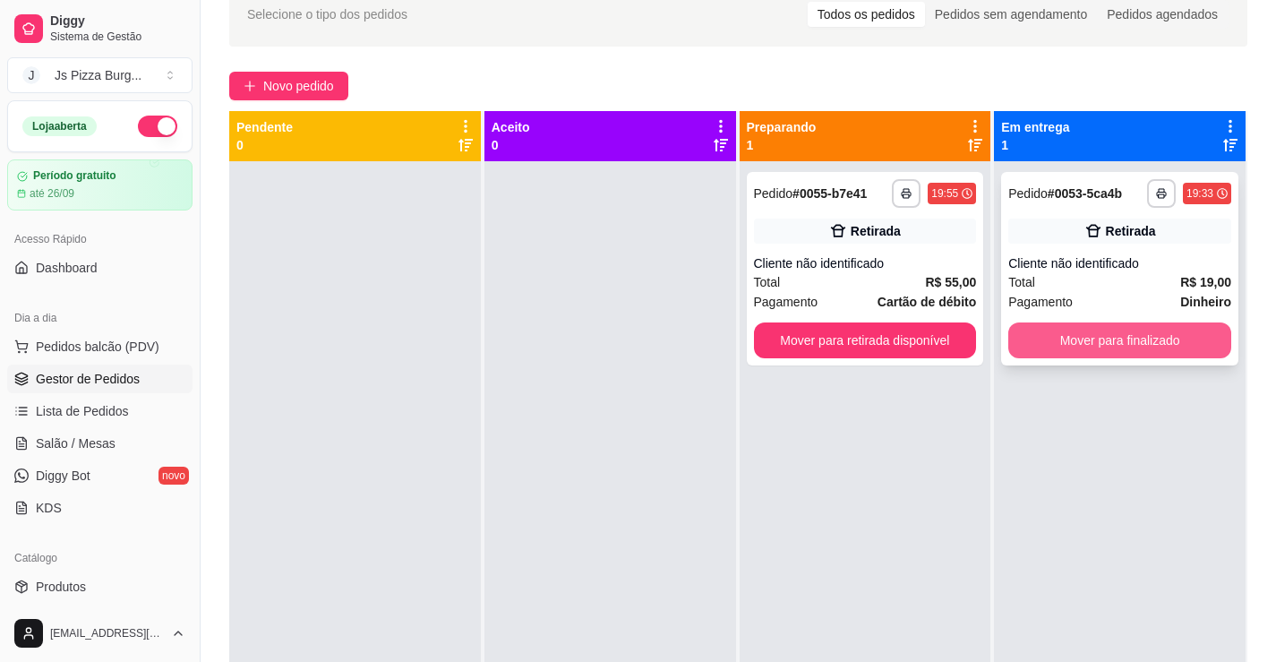
click at [1119, 343] on button "Mover para finalizado" at bounding box center [1119, 340] width 223 height 36
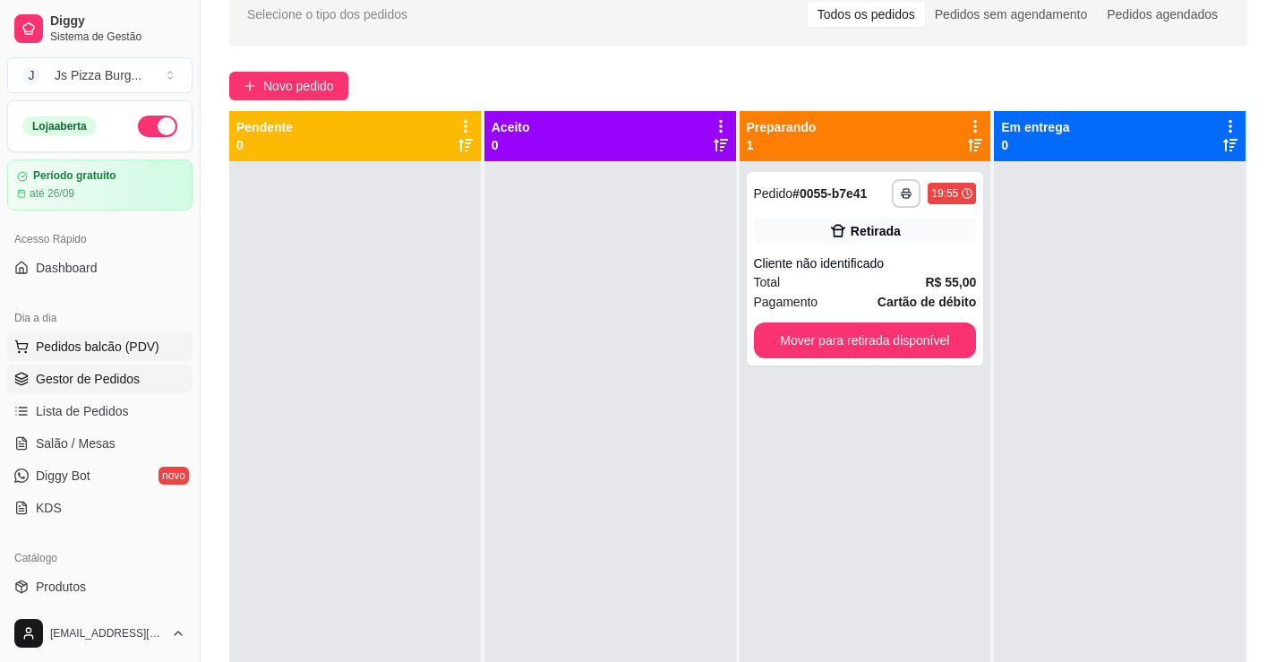
click at [102, 342] on span "Pedidos balcão (PDV)" at bounding box center [98, 347] width 124 height 18
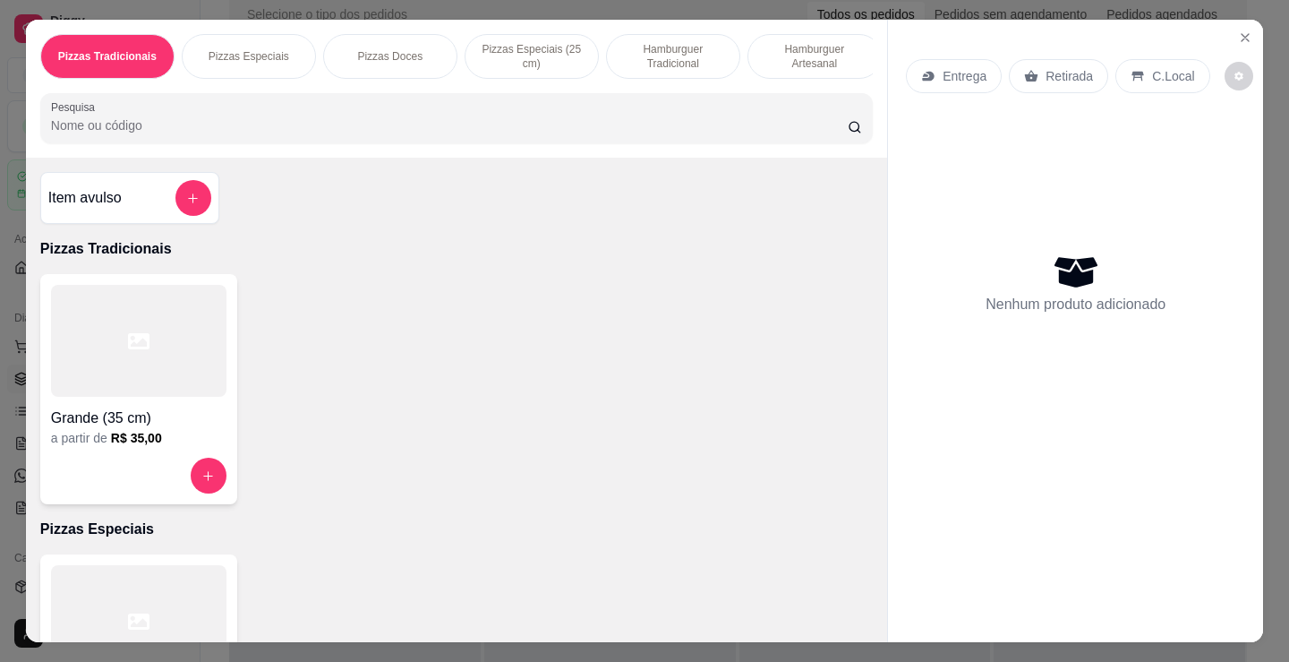
click at [670, 52] on p "Hamburguer Tradicional" at bounding box center [673, 56] width 104 height 29
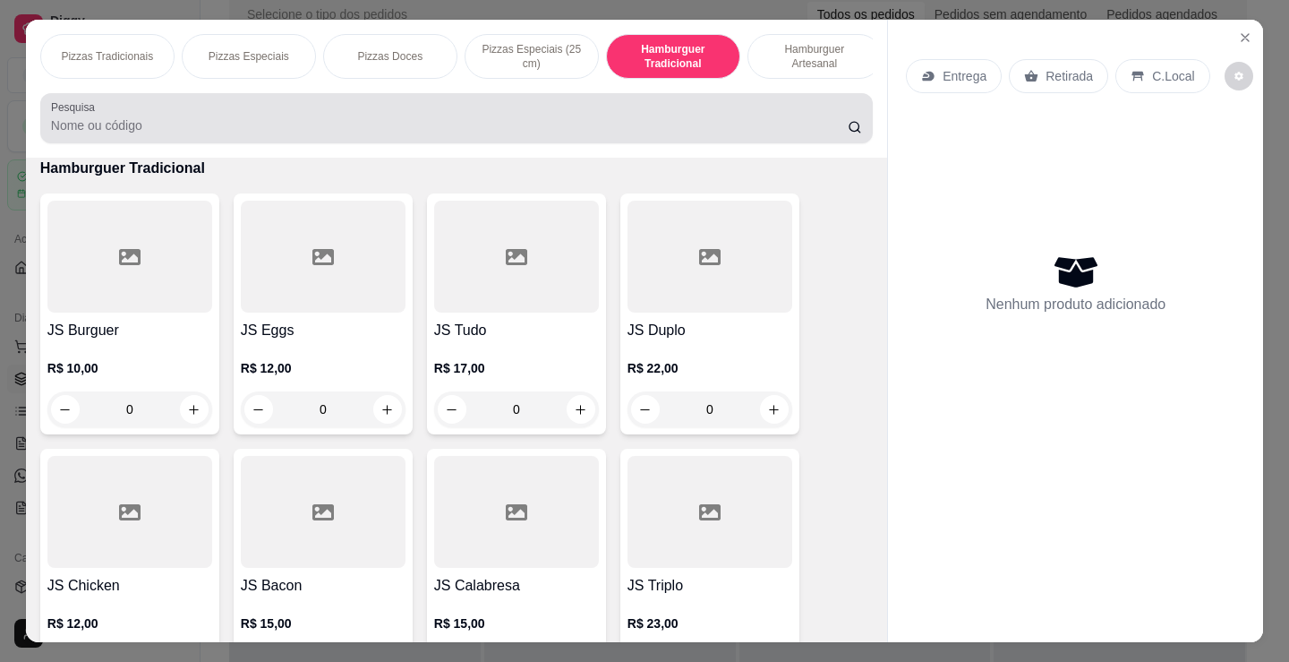
scroll to position [44, 0]
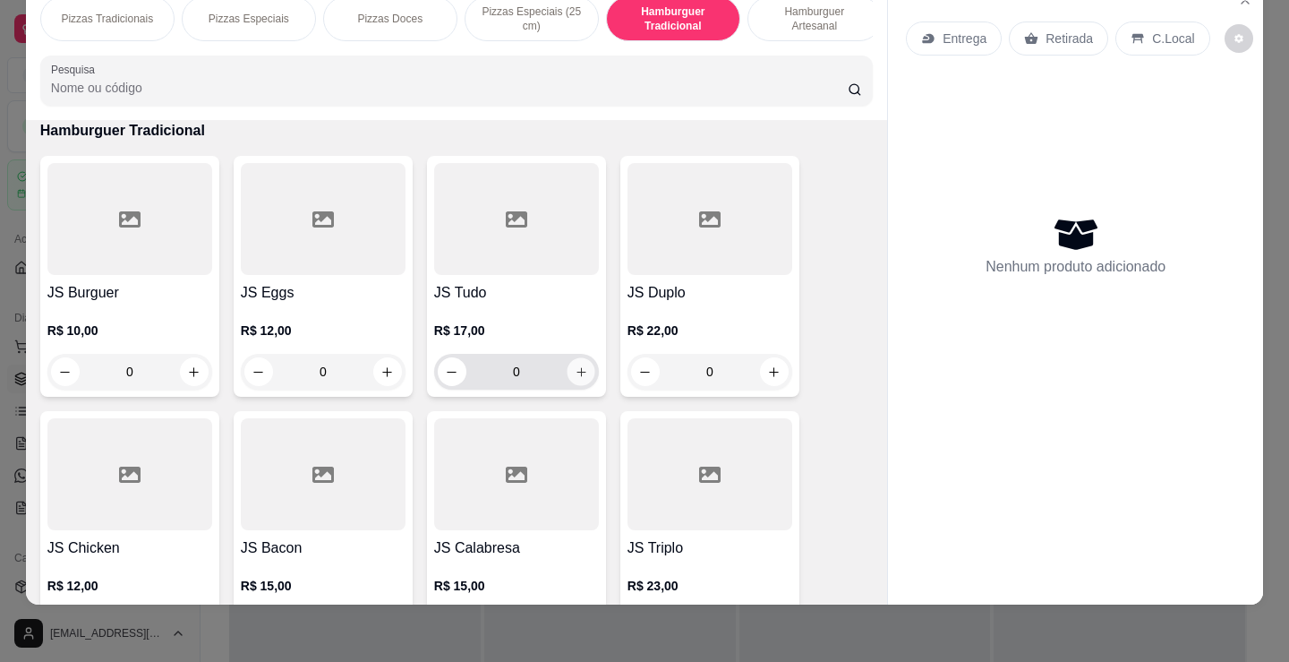
click at [575, 378] on icon "increase-product-quantity" at bounding box center [581, 371] width 13 height 13
type input "1"
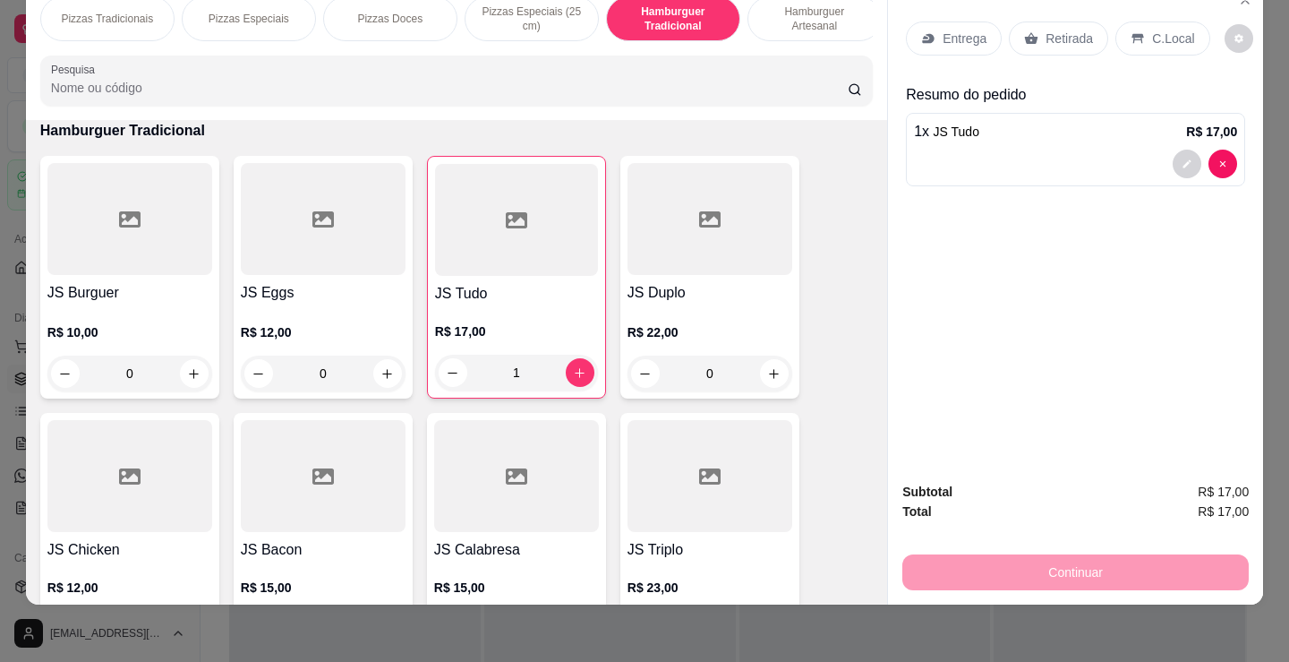
click at [1074, 30] on p "Retirada" at bounding box center [1069, 39] width 47 height 18
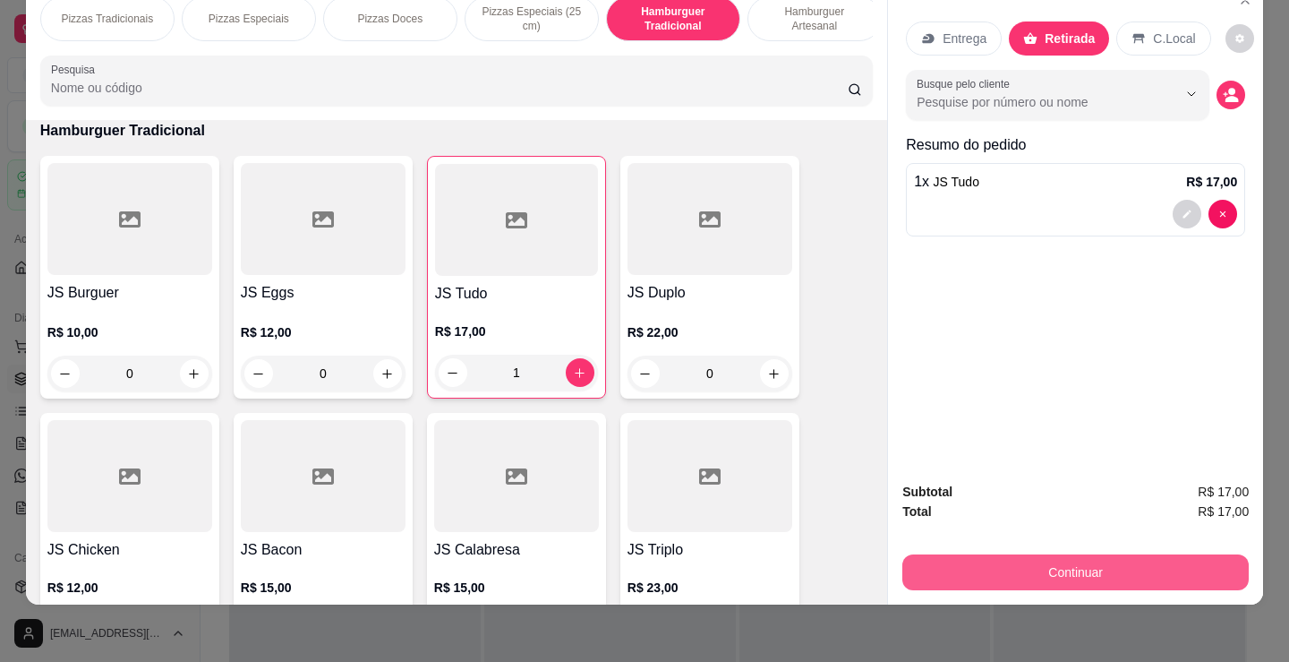
click at [1056, 555] on button "Continuar" at bounding box center [1075, 572] width 346 height 36
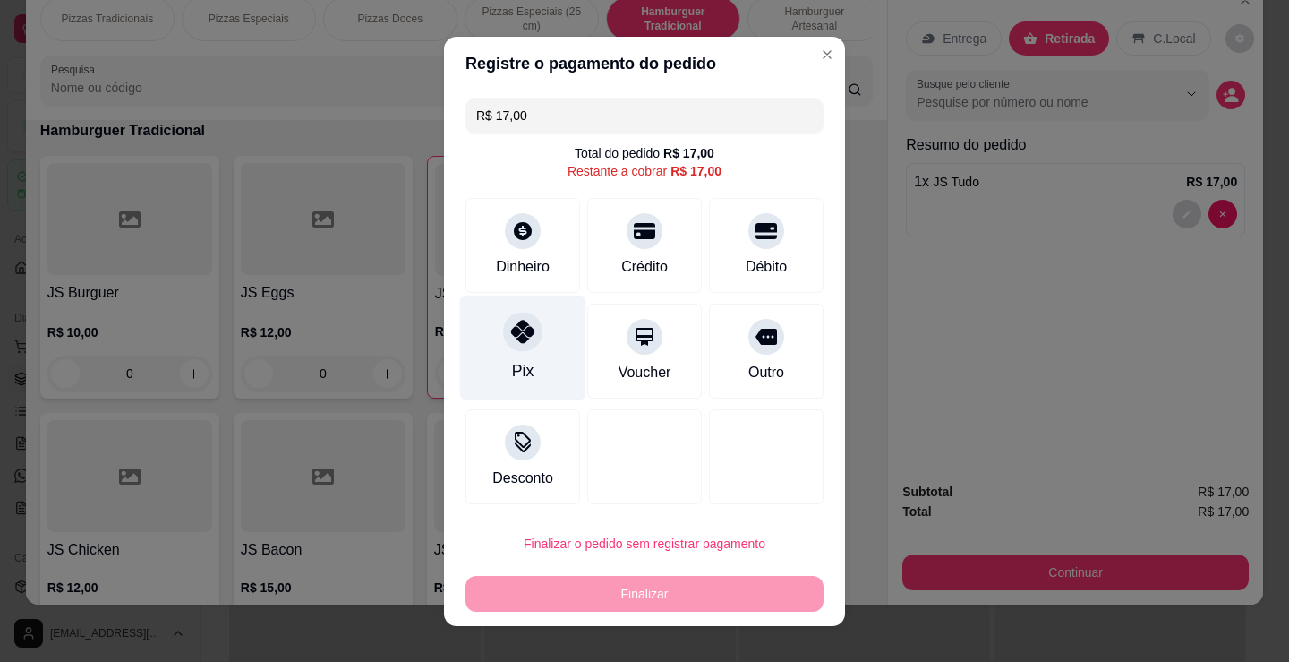
click at [502, 356] on div "Pix" at bounding box center [523, 347] width 126 height 105
type input "R$ 0,00"
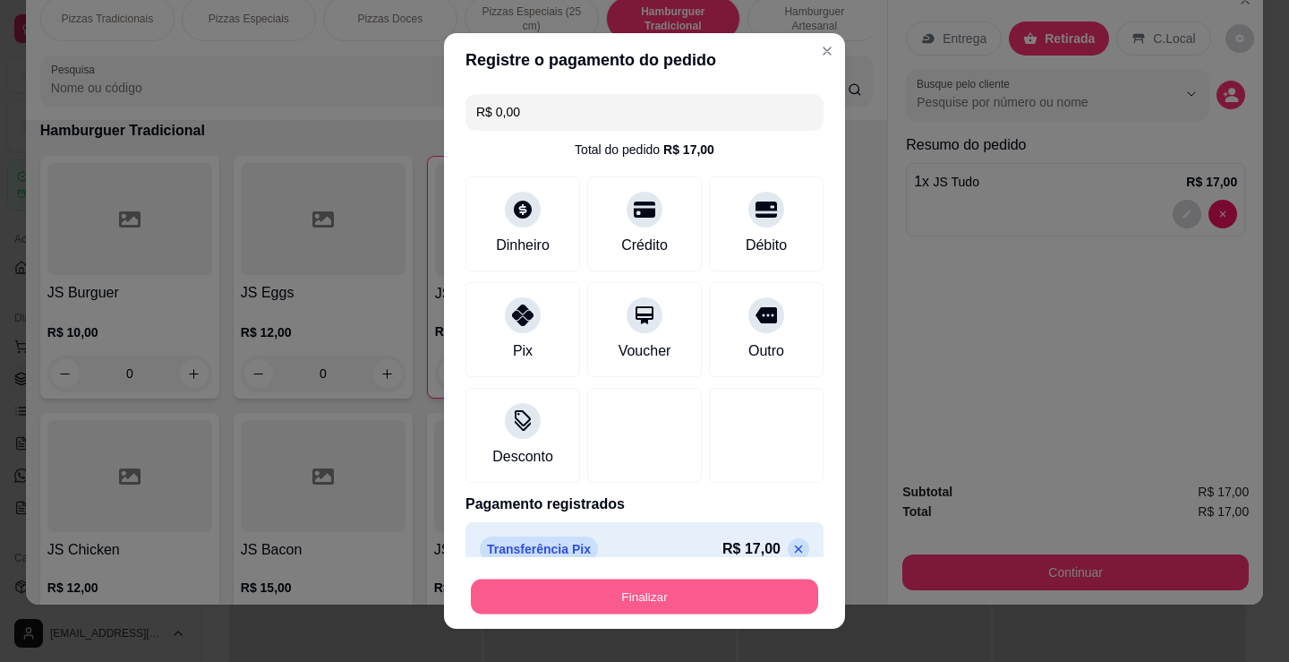
click at [722, 589] on button "Finalizar" at bounding box center [644, 596] width 347 height 35
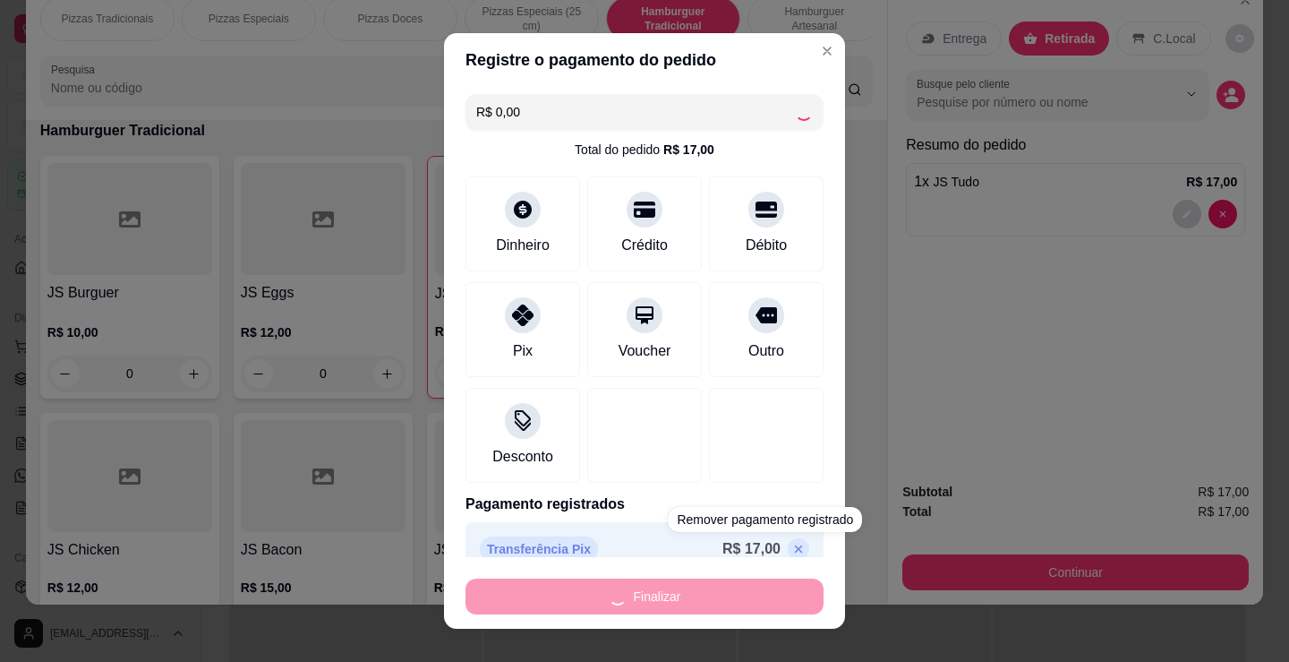
type input "0"
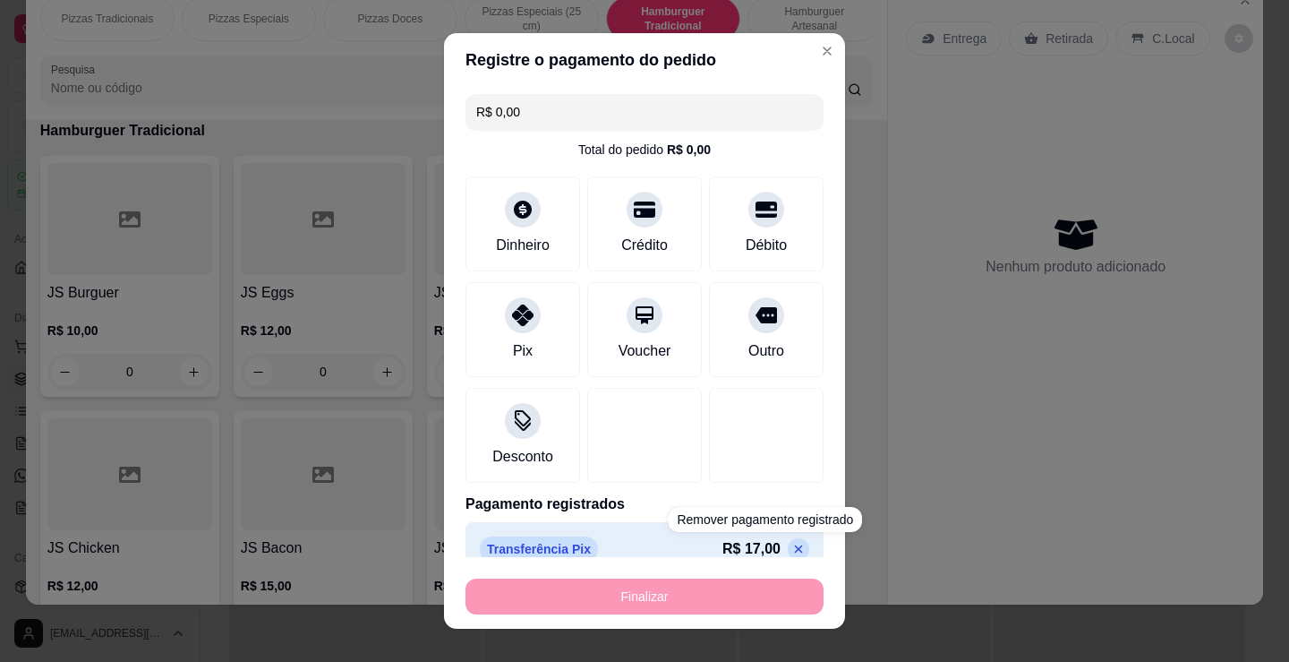
type input "-R$ 17,00"
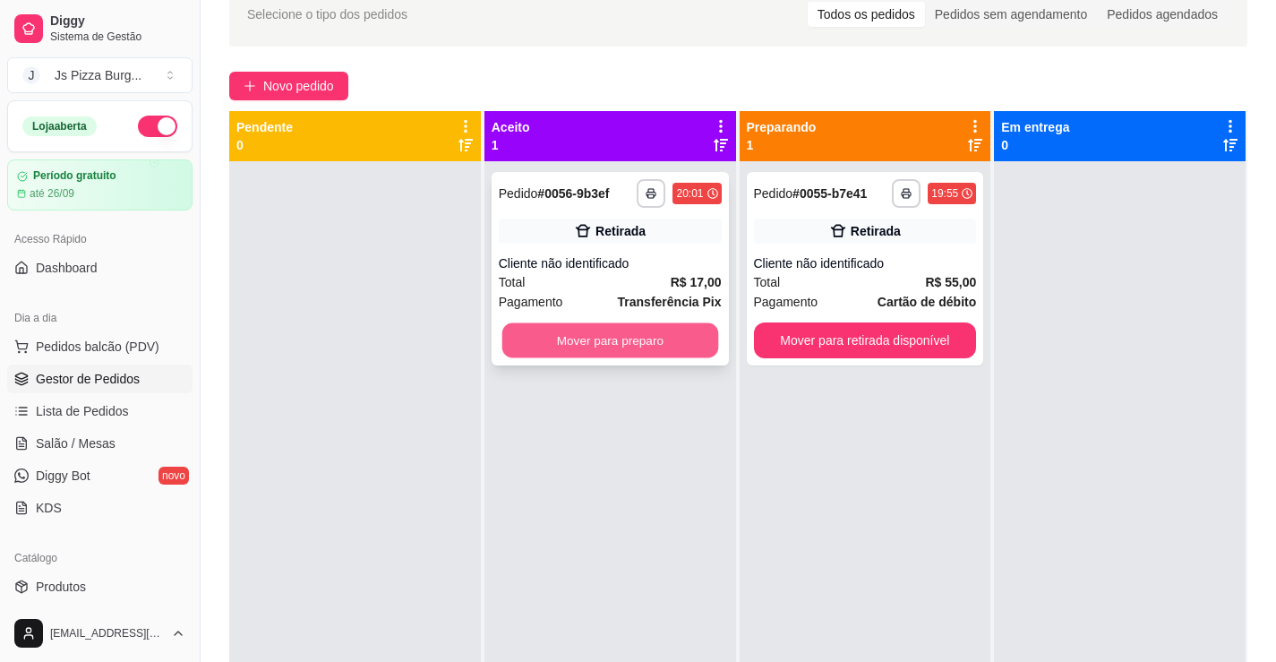
click at [623, 333] on button "Mover para preparo" at bounding box center [609, 340] width 216 height 35
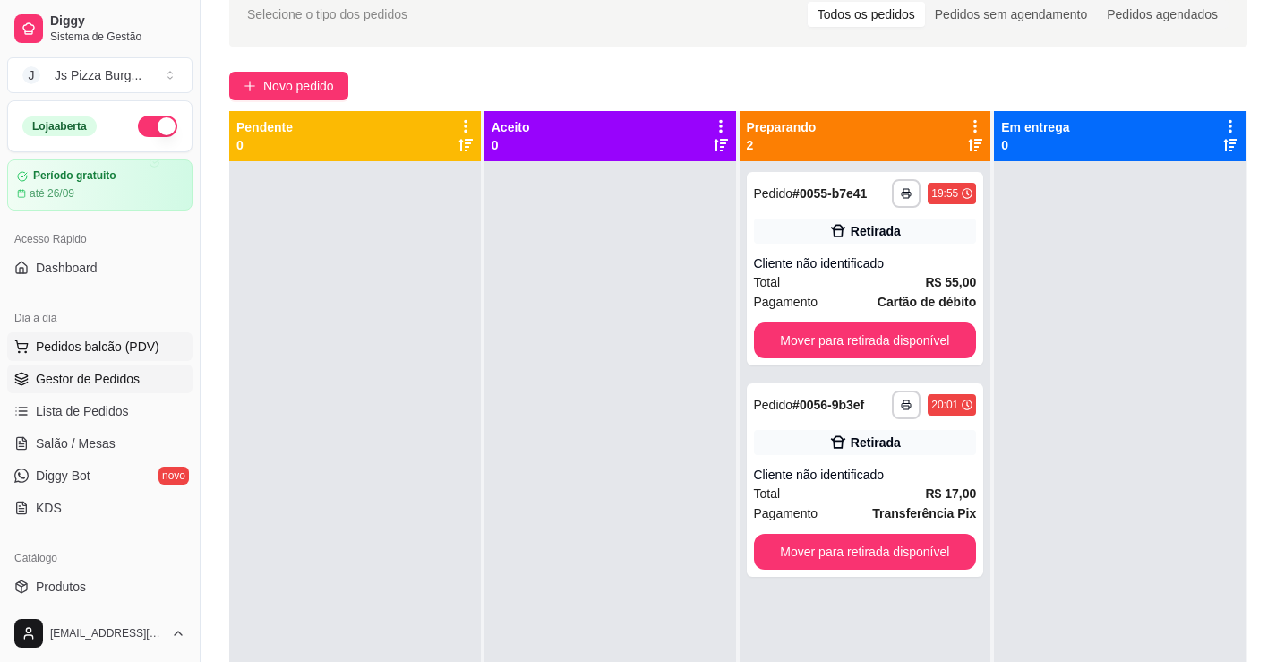
click at [120, 352] on span "Pedidos balcão (PDV)" at bounding box center [98, 347] width 124 height 18
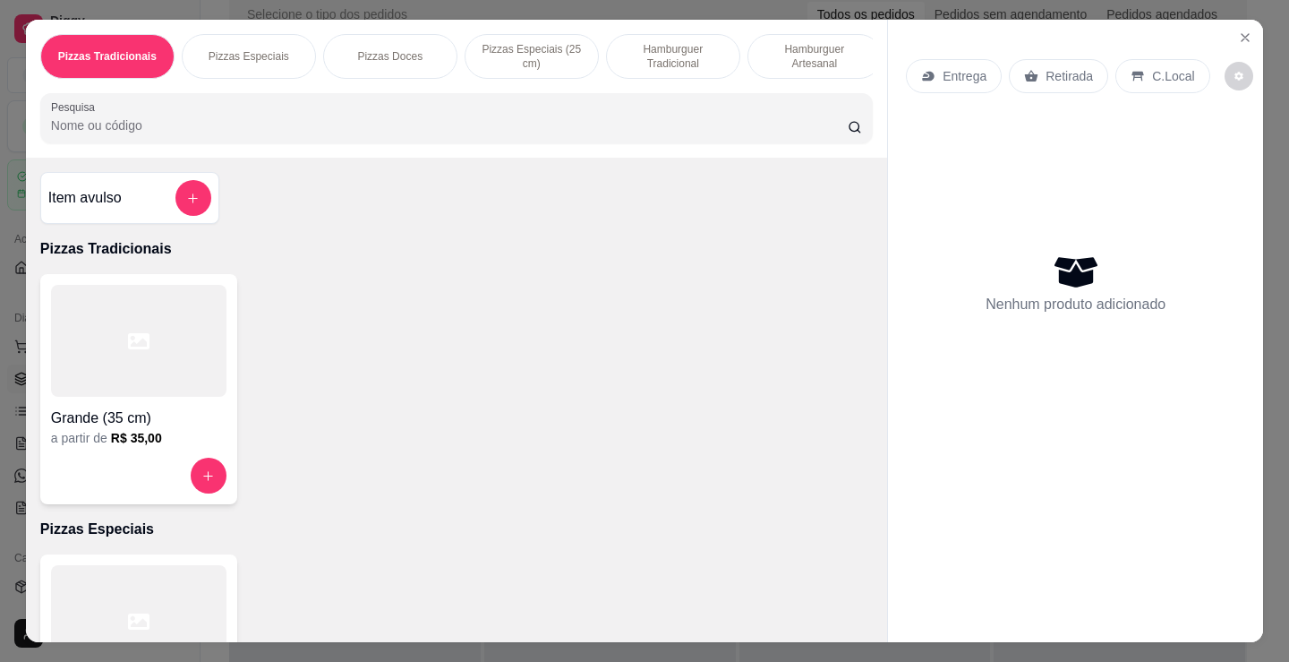
click at [656, 47] on p "Hamburguer Tradicional" at bounding box center [673, 56] width 104 height 29
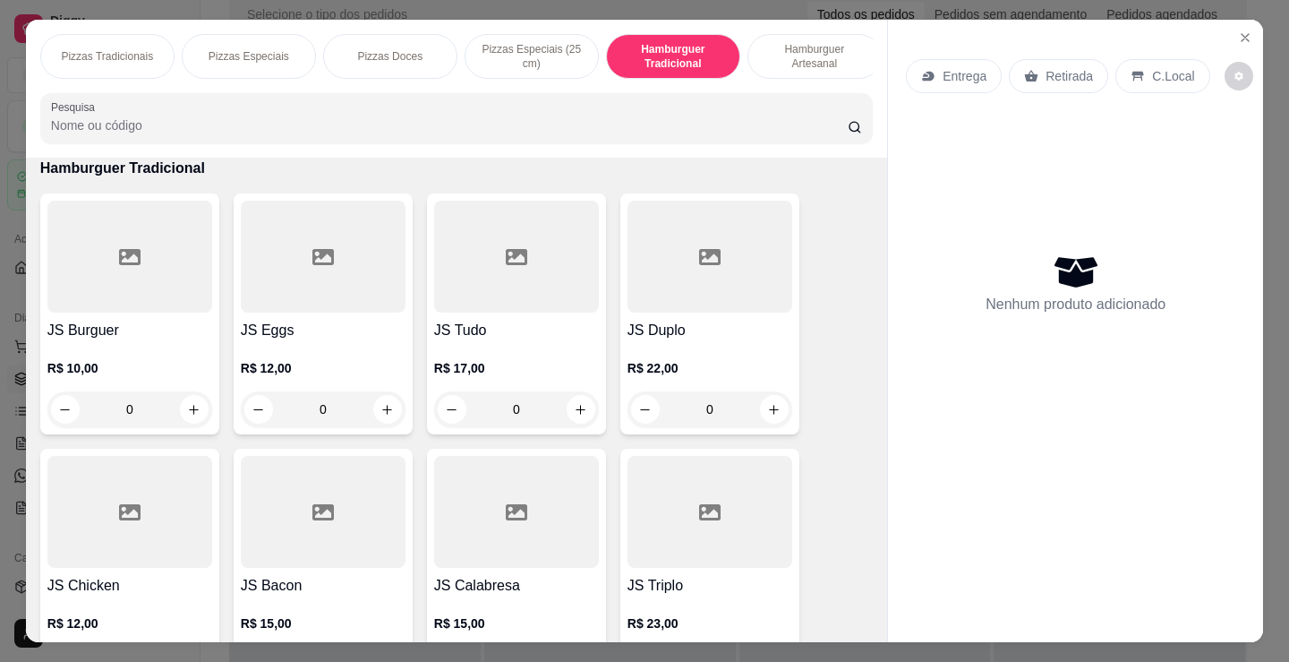
scroll to position [44, 0]
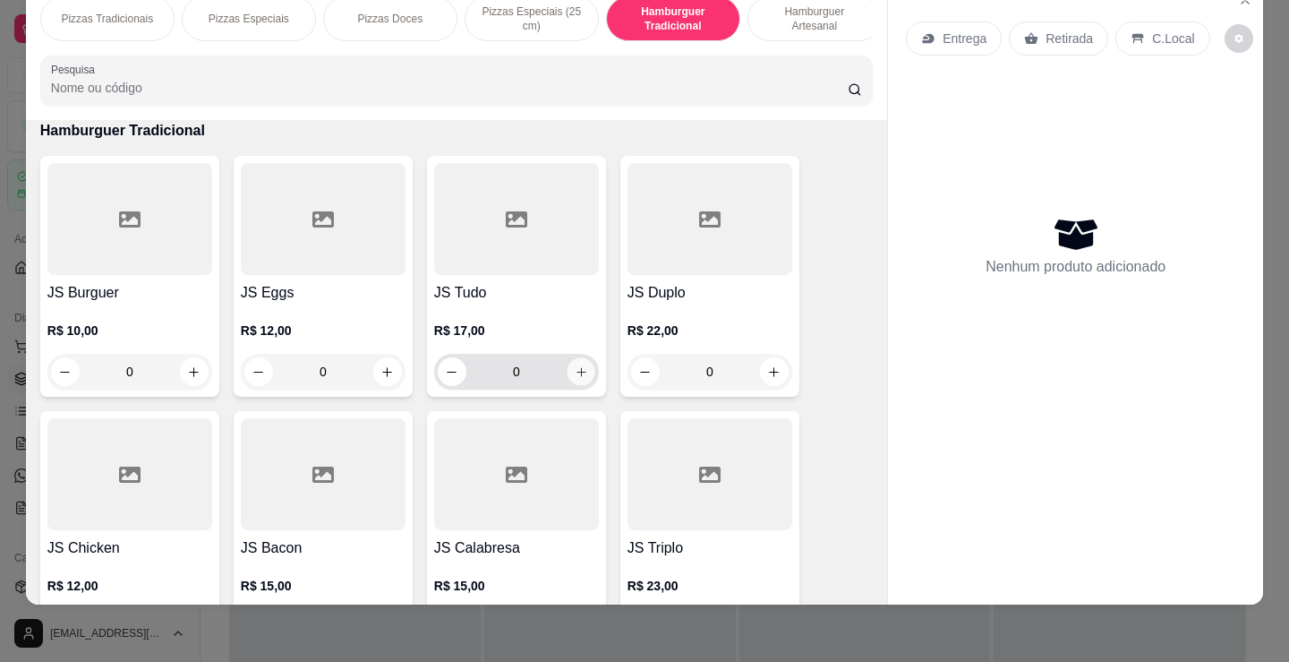
click at [579, 380] on button "increase-product-quantity" at bounding box center [581, 372] width 28 height 28
type input "1"
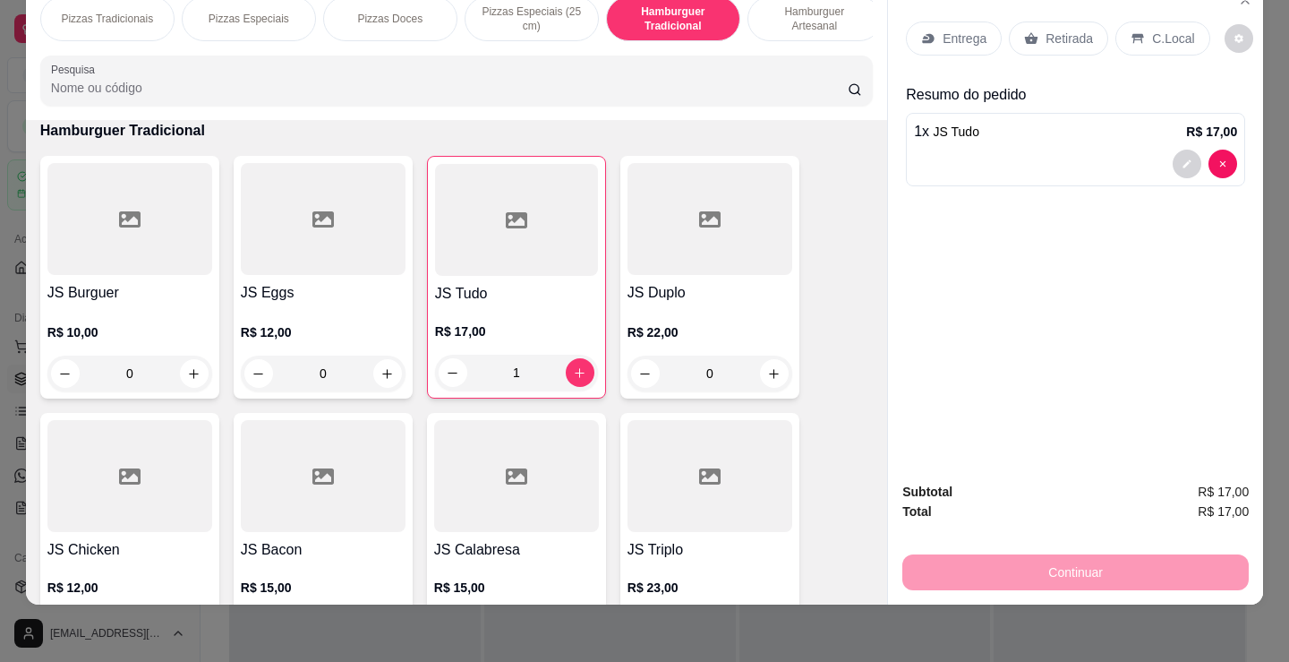
click at [1060, 30] on p "Retirada" at bounding box center [1069, 39] width 47 height 18
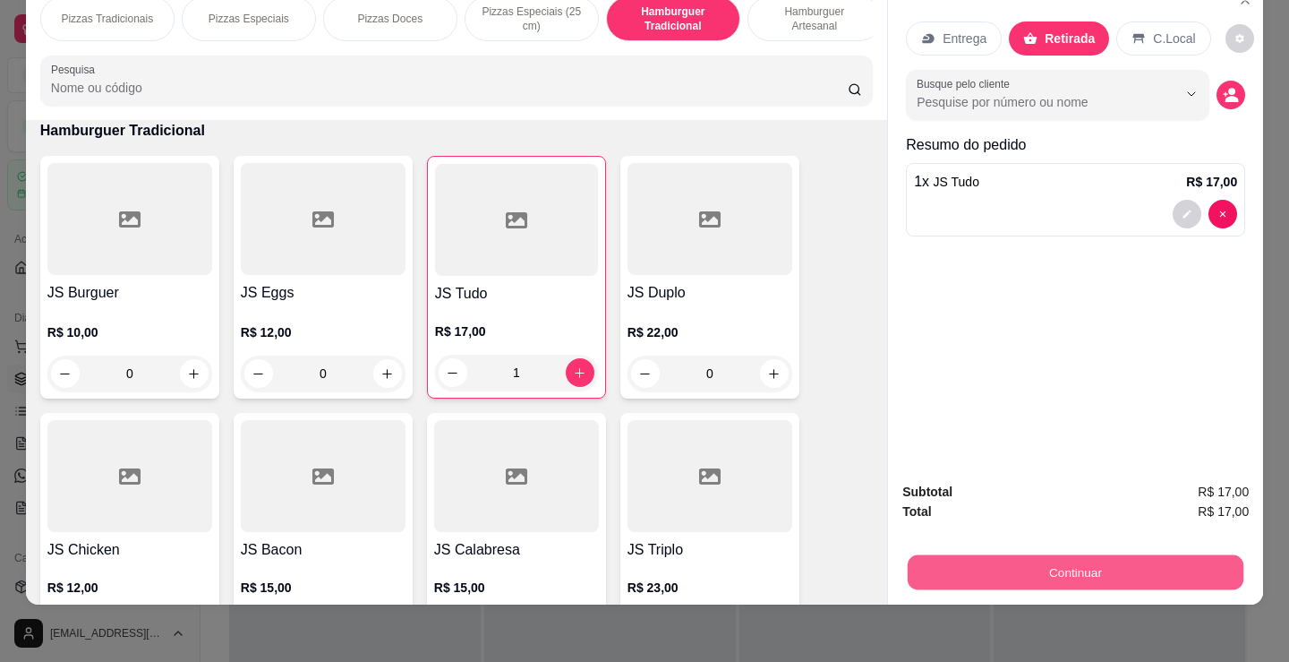
click at [1002, 562] on button "Continuar" at bounding box center [1076, 571] width 336 height 35
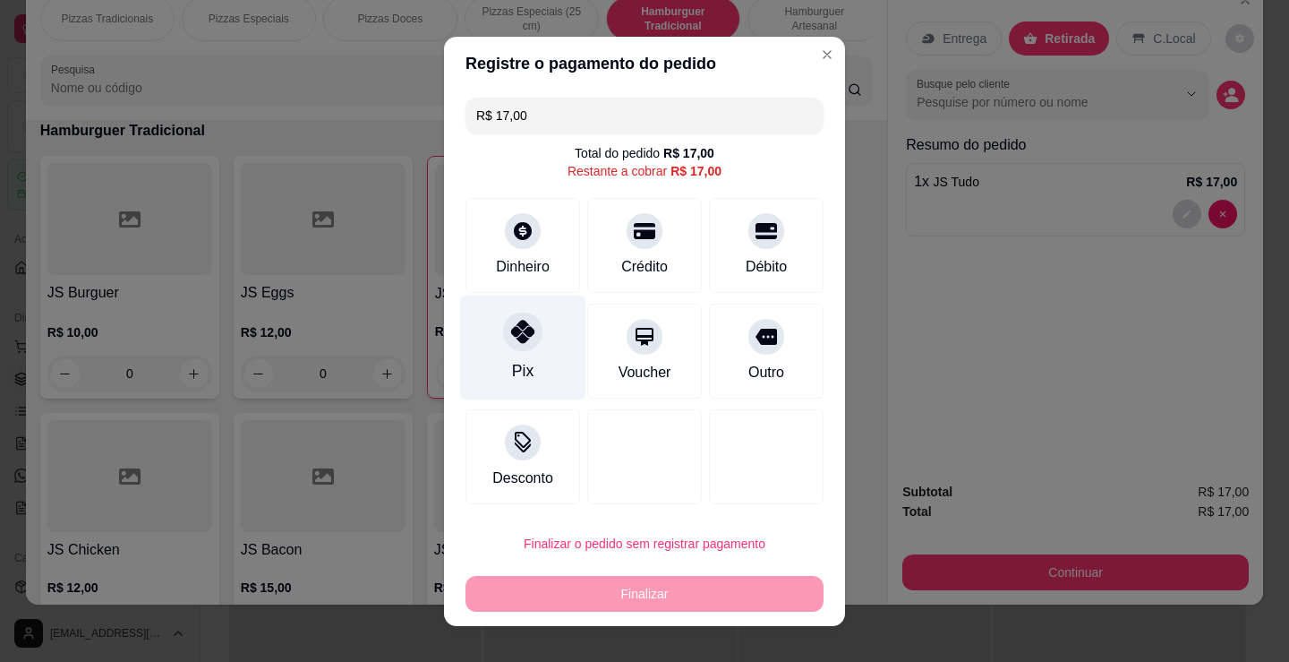
drag, startPoint x: 531, startPoint y: 341, endPoint x: 568, endPoint y: 369, distance: 46.0
click at [528, 342] on div at bounding box center [522, 331] width 39 height 39
type input "R$ 0,00"
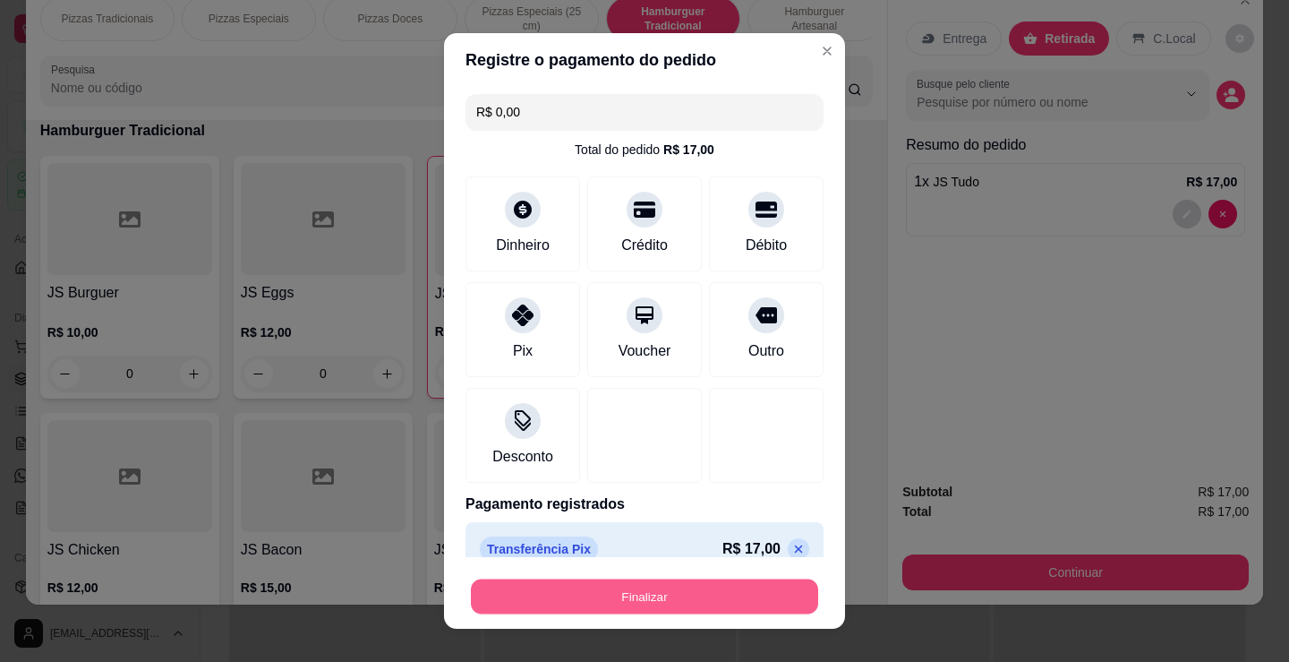
click at [755, 599] on button "Finalizar" at bounding box center [644, 596] width 347 height 35
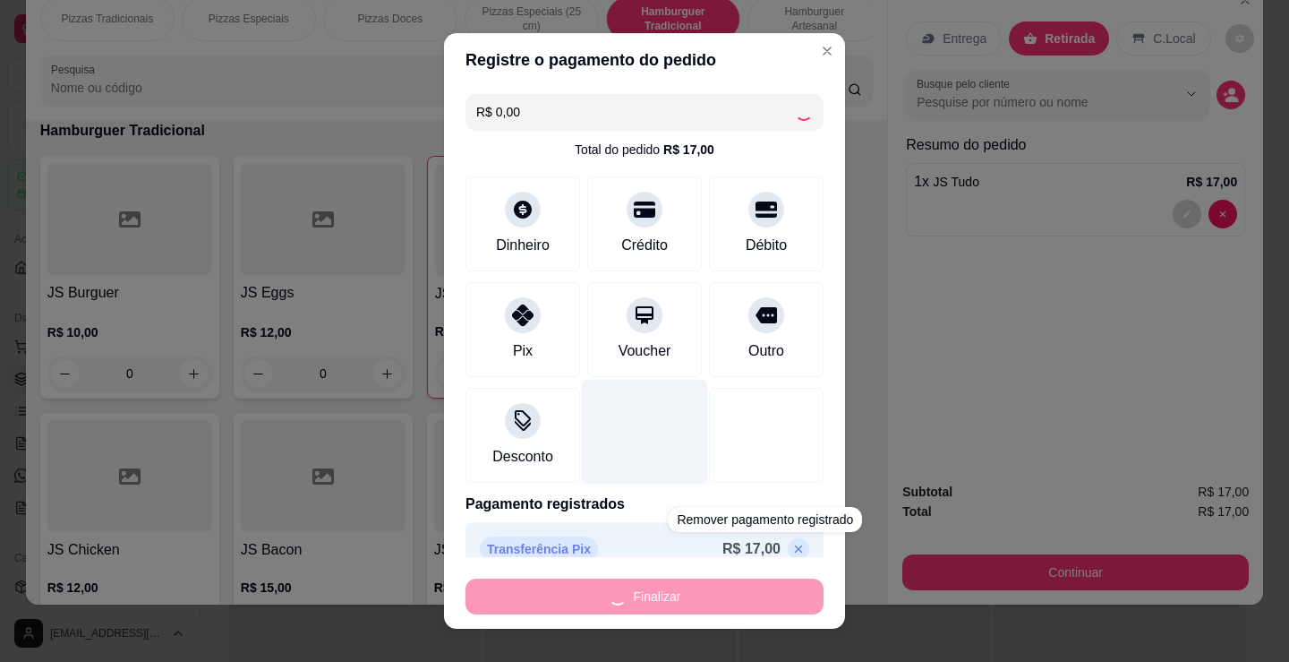
type input "0"
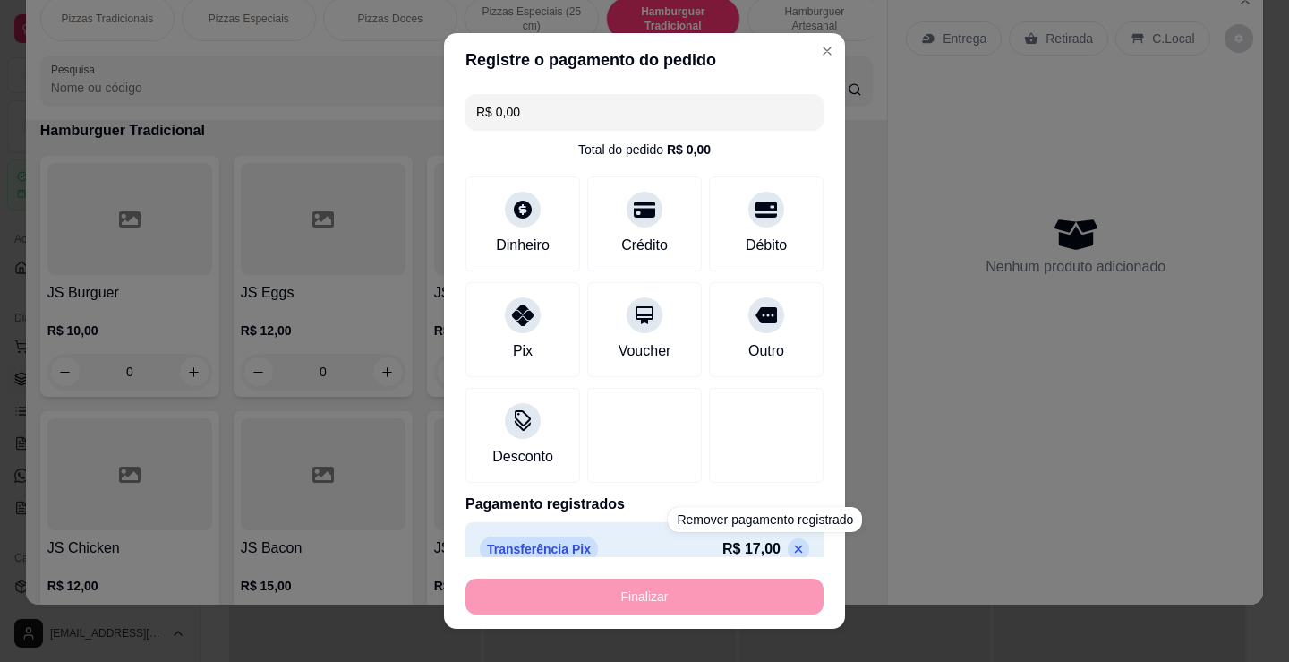
type input "-R$ 17,00"
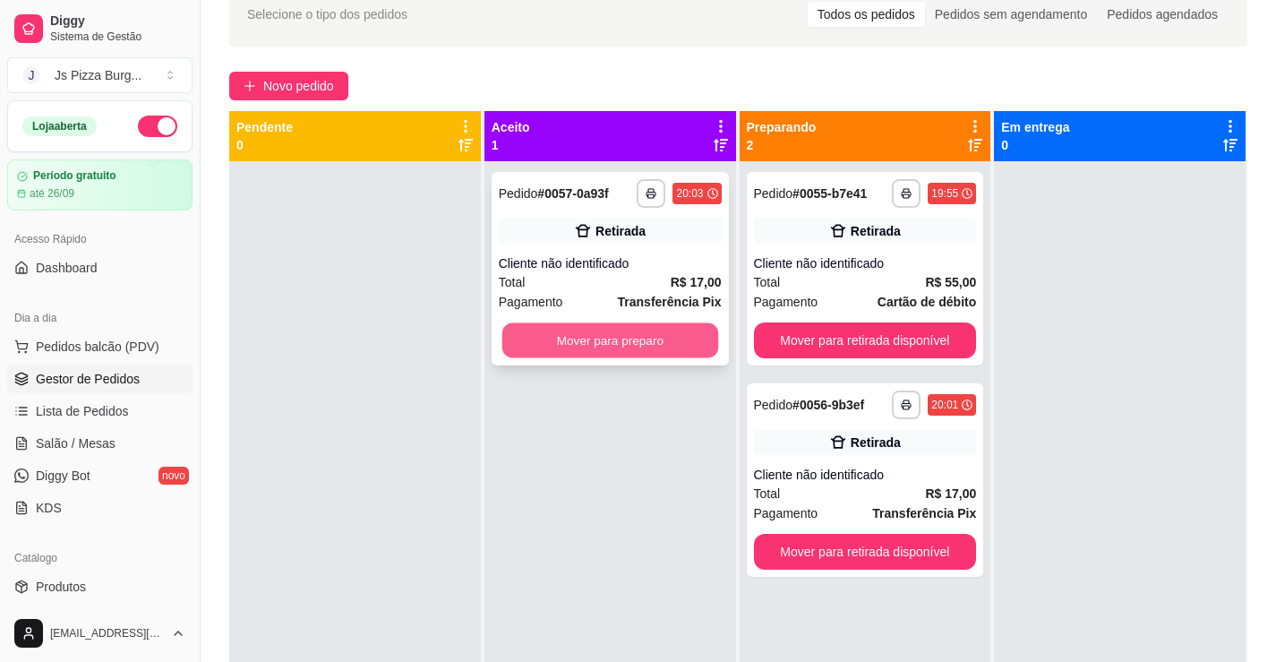
click at [618, 343] on button "Mover para preparo" at bounding box center [609, 340] width 216 height 35
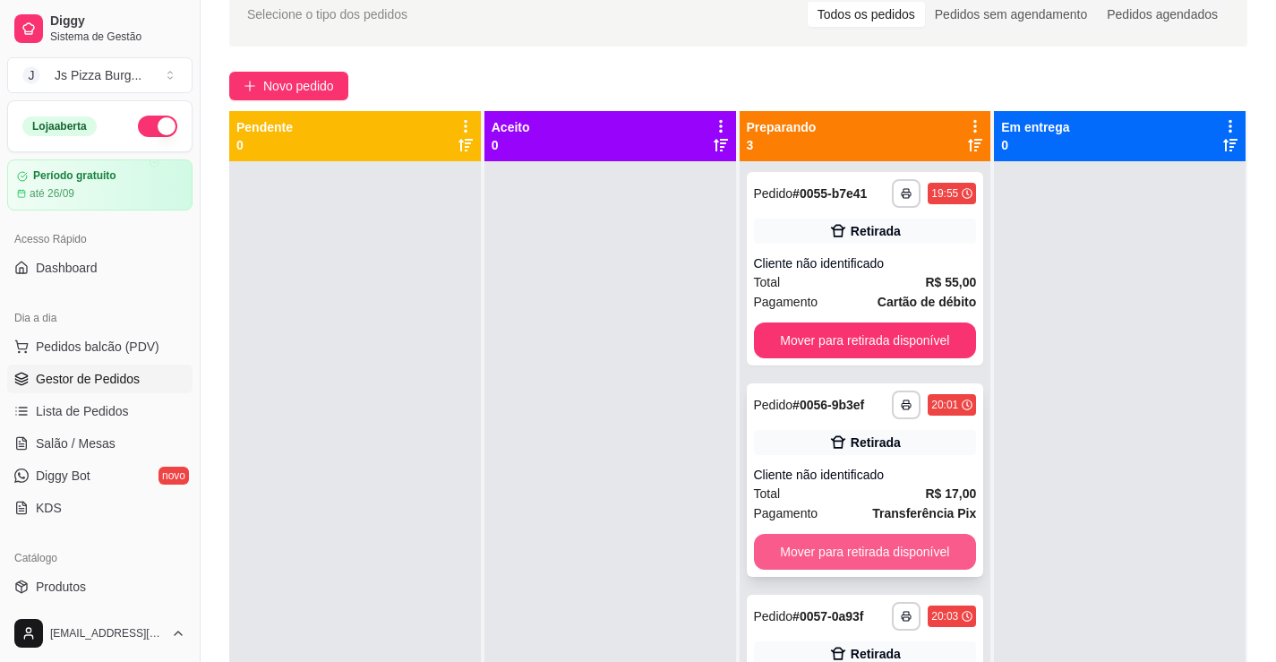
click at [890, 551] on button "Mover para retirada disponível" at bounding box center [865, 552] width 223 height 36
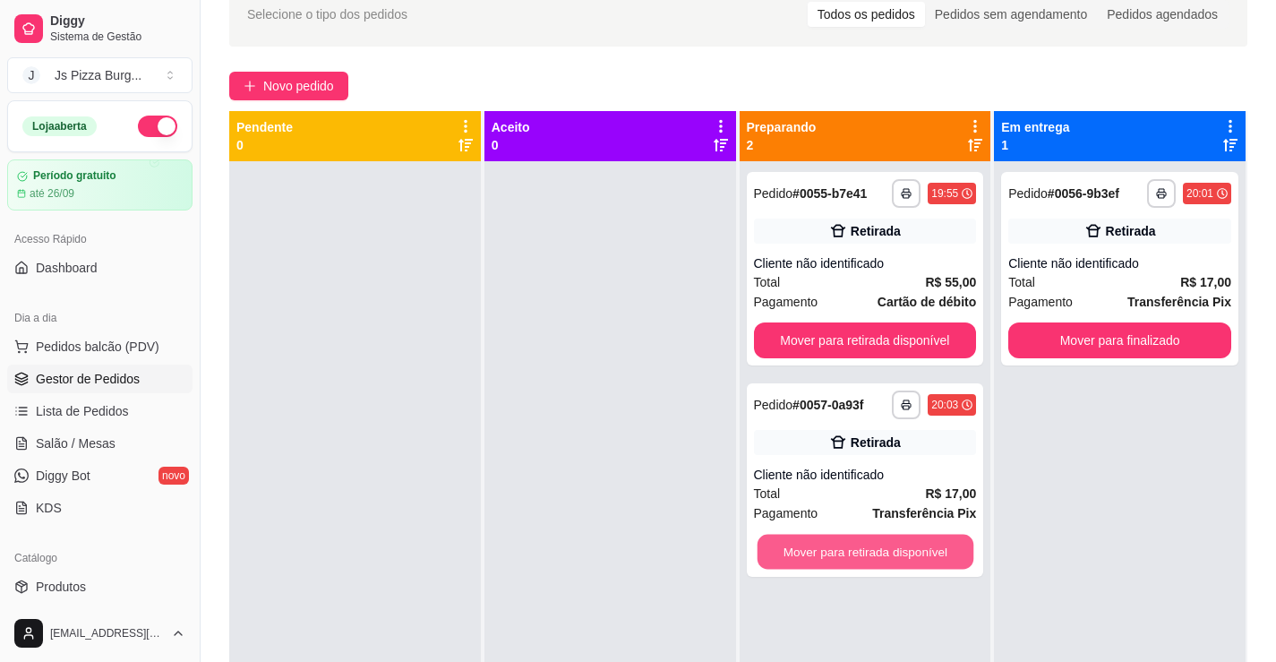
click at [912, 551] on button "Mover para retirada disponível" at bounding box center [865, 551] width 216 height 35
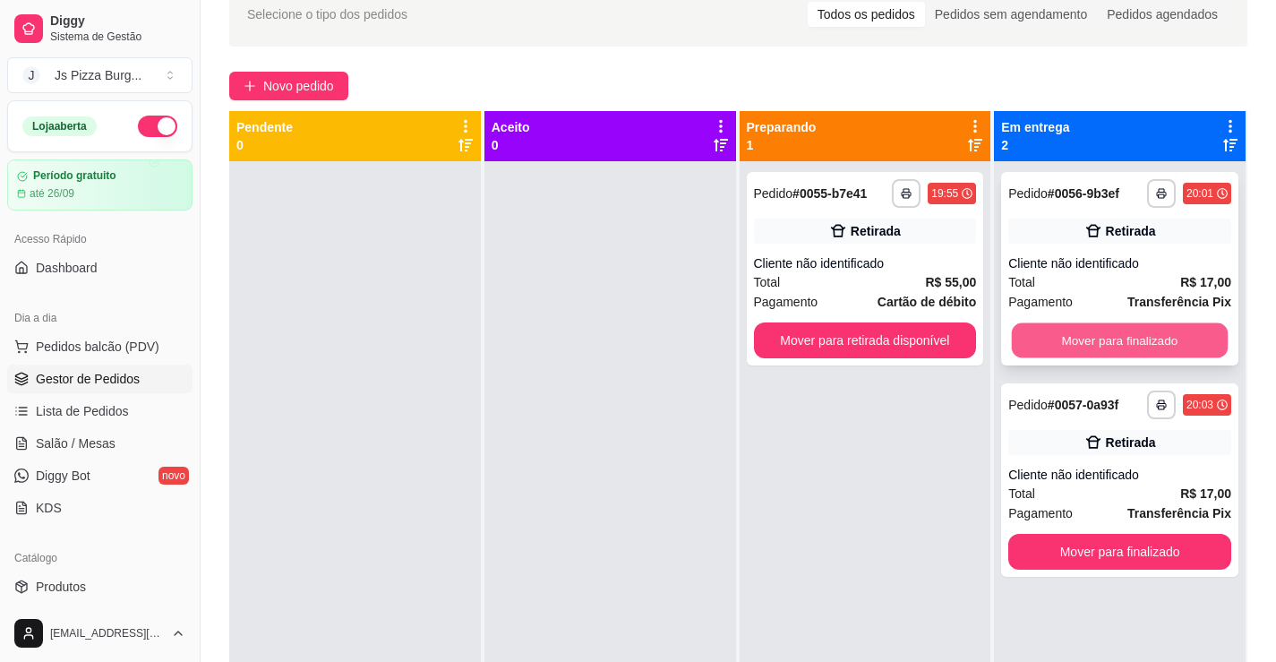
click at [1201, 331] on button "Mover para finalizado" at bounding box center [1120, 340] width 216 height 35
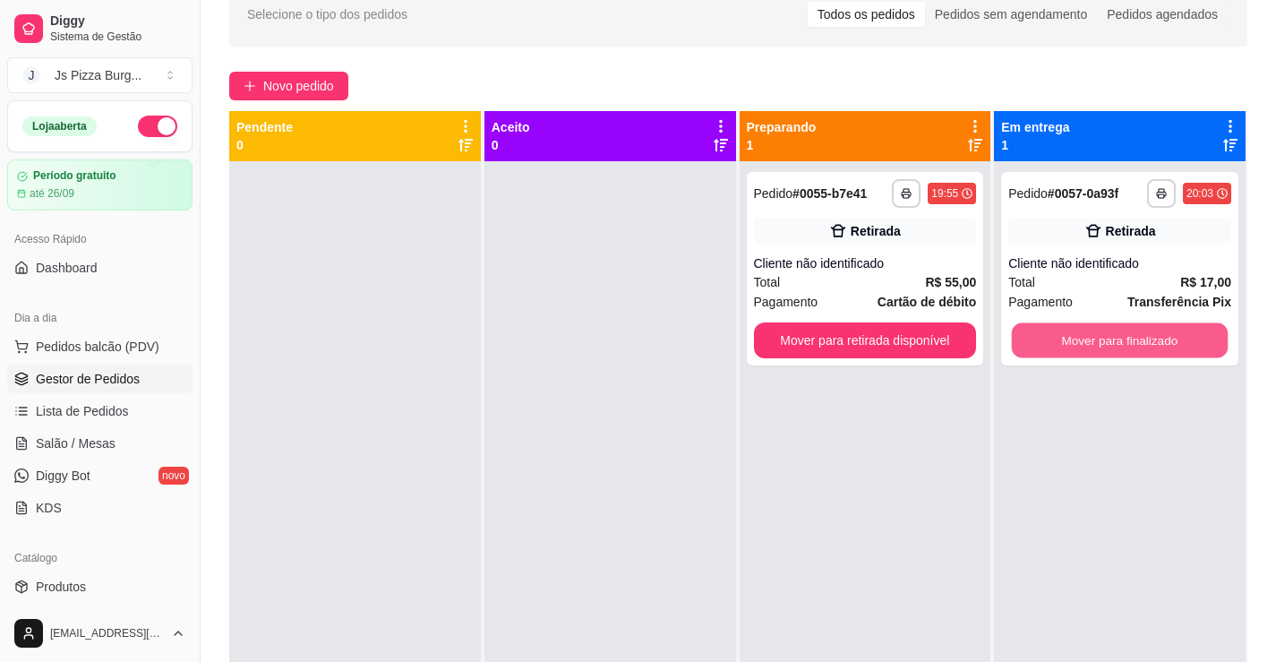
click at [1201, 331] on button "Mover para finalizado" at bounding box center [1120, 340] width 216 height 35
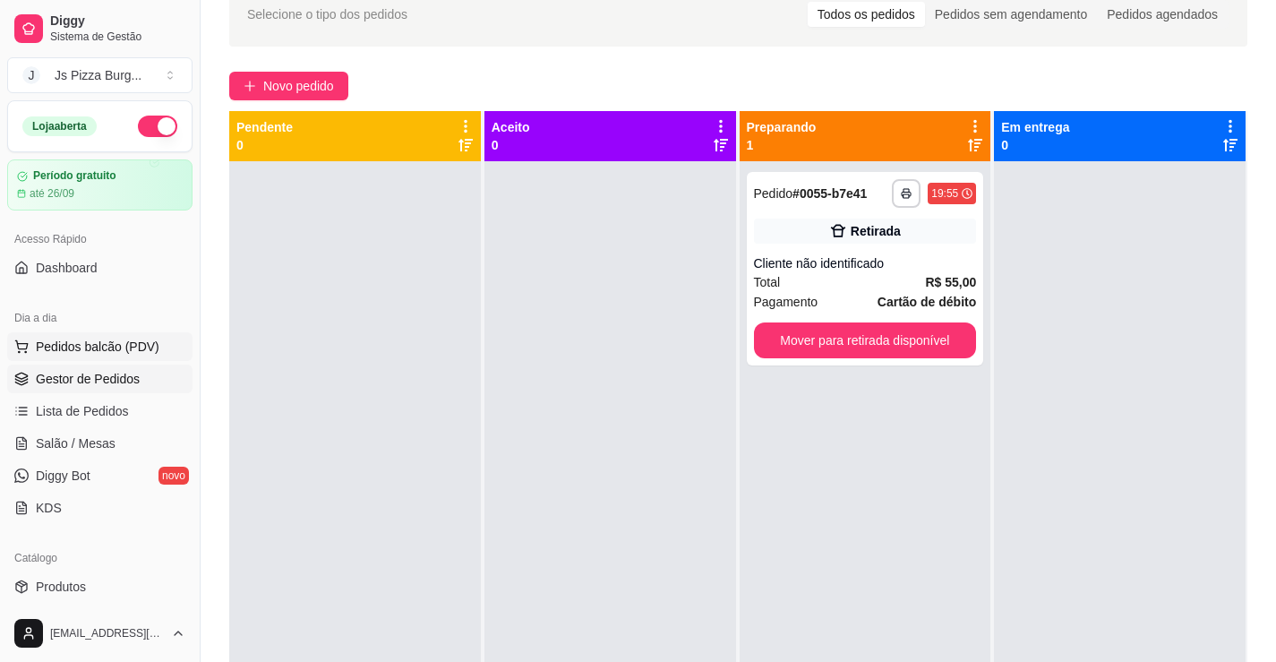
click at [94, 352] on span "Pedidos balcão (PDV)" at bounding box center [98, 347] width 124 height 18
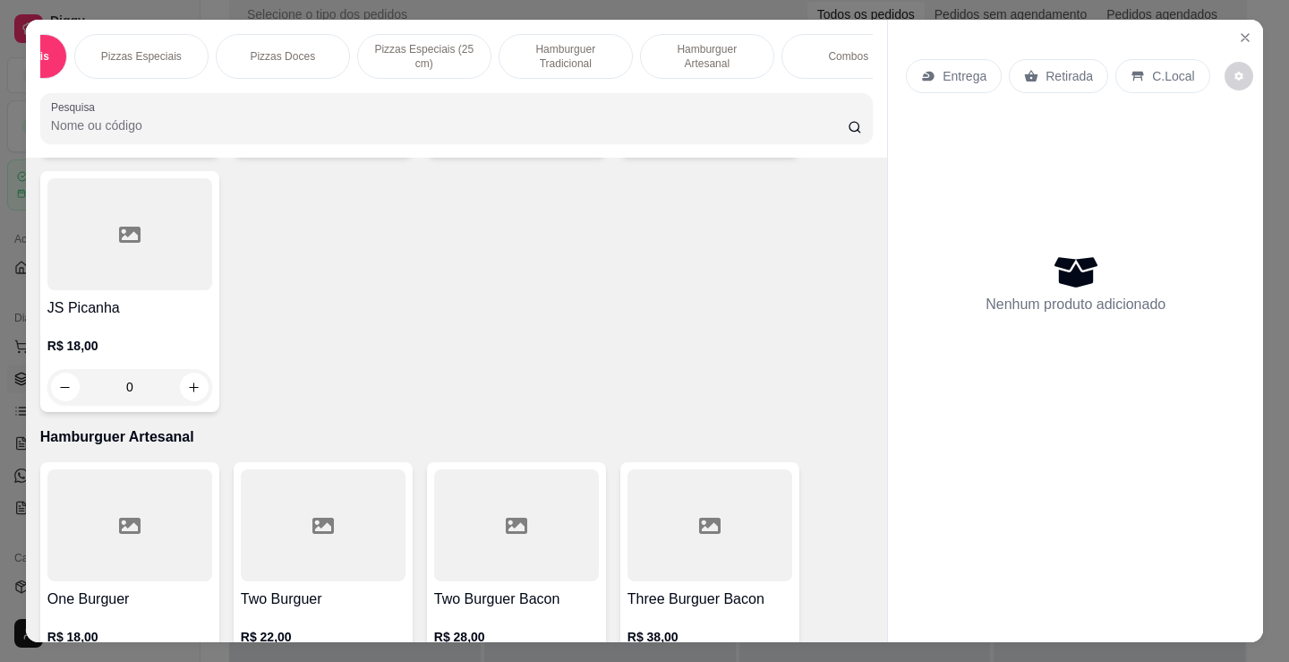
scroll to position [0, 143]
click at [826, 43] on div "Combos" at bounding box center [813, 56] width 134 height 45
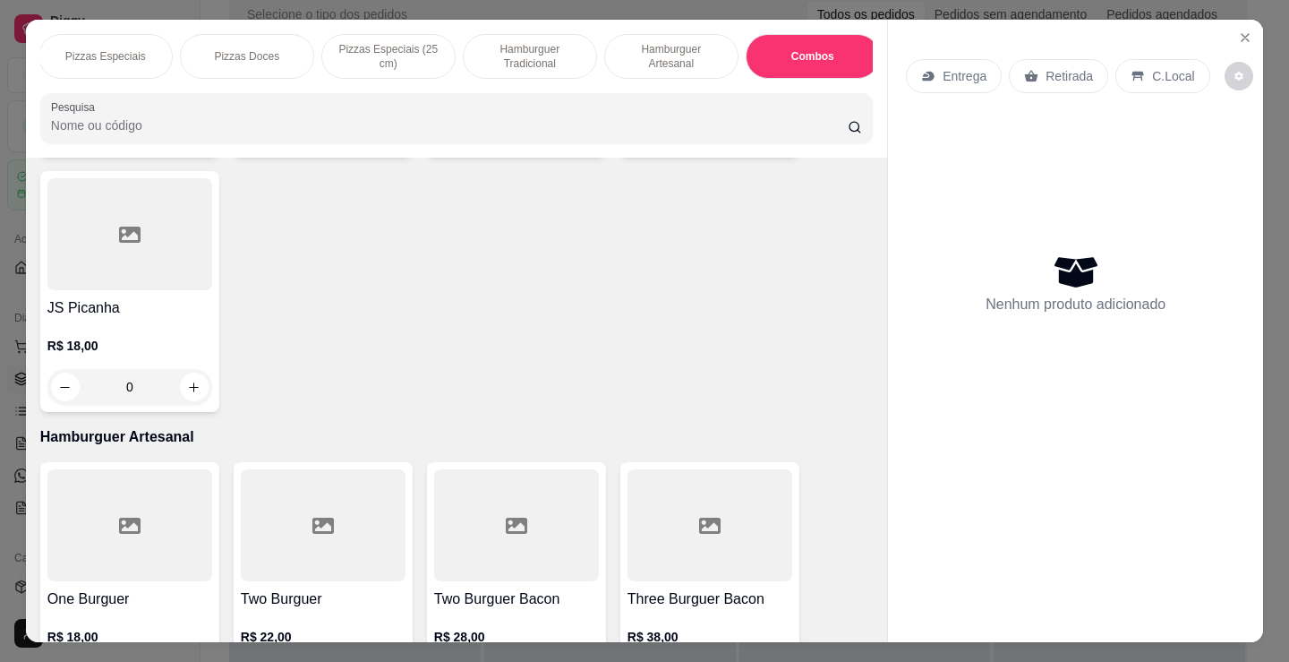
scroll to position [44, 0]
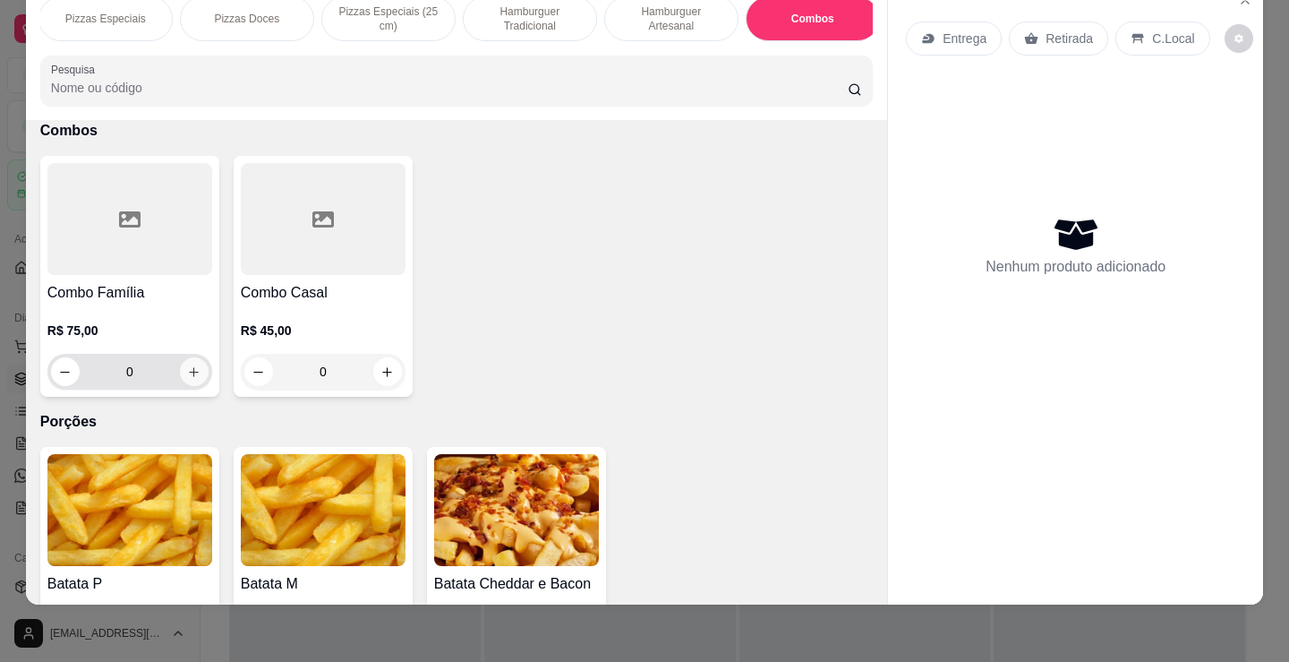
click at [191, 378] on icon "increase-product-quantity" at bounding box center [193, 371] width 13 height 13
type input "1"
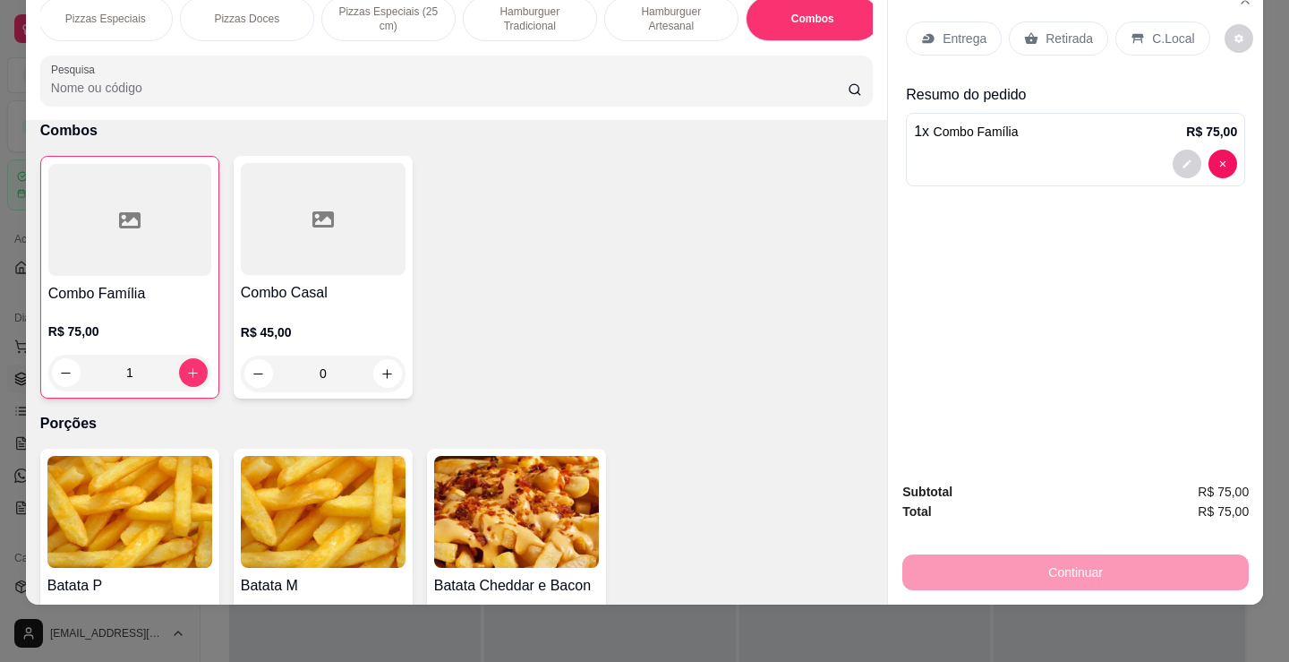
click at [1061, 35] on div "Retirada" at bounding box center [1058, 38] width 99 height 34
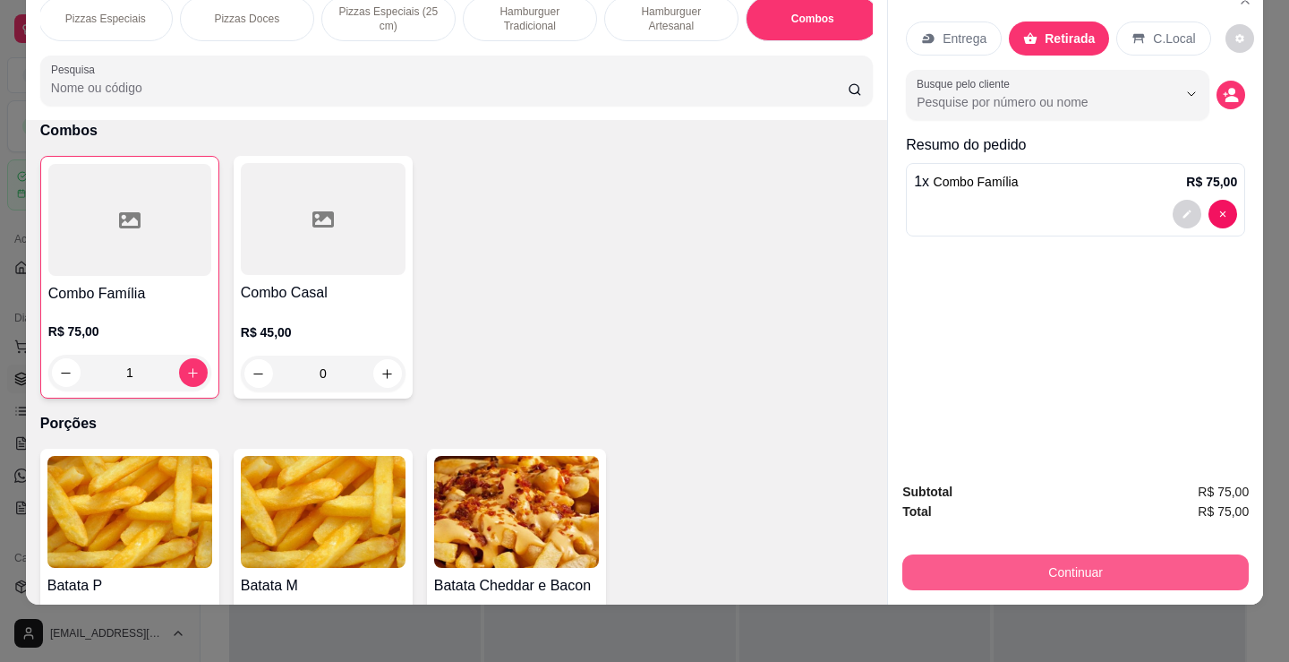
click at [1000, 554] on button "Continuar" at bounding box center [1075, 572] width 346 height 36
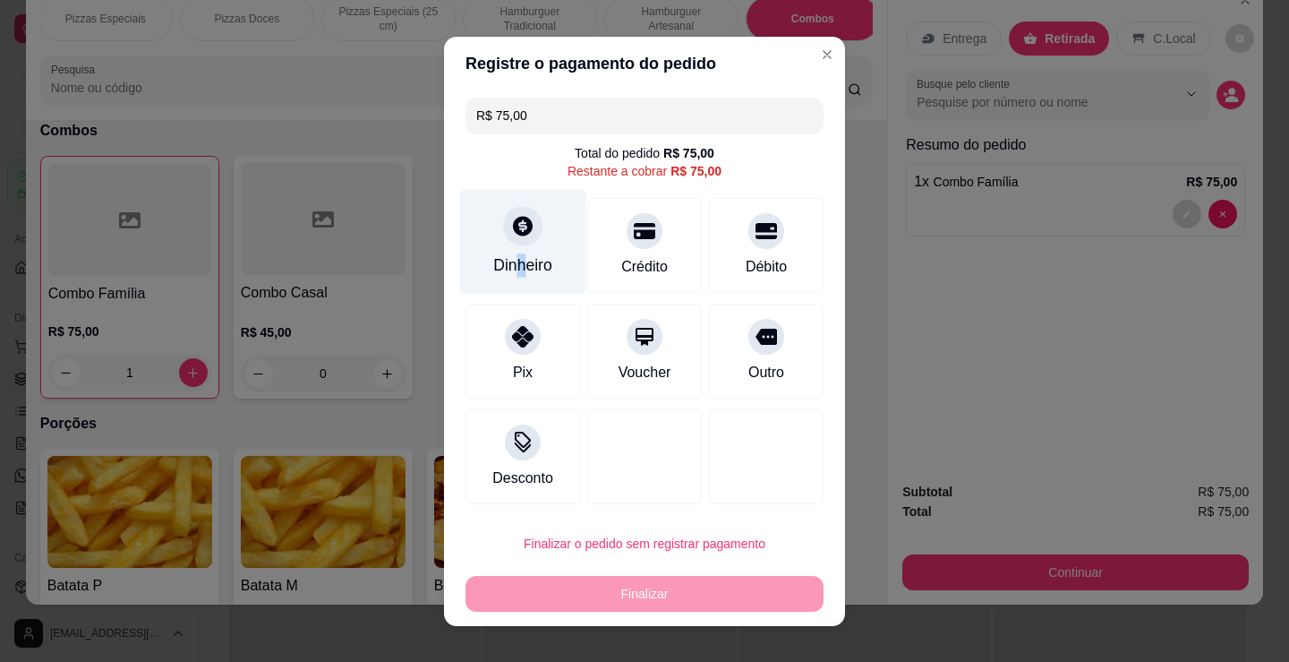
click at [514, 259] on div "Dinheiro" at bounding box center [522, 264] width 59 height 23
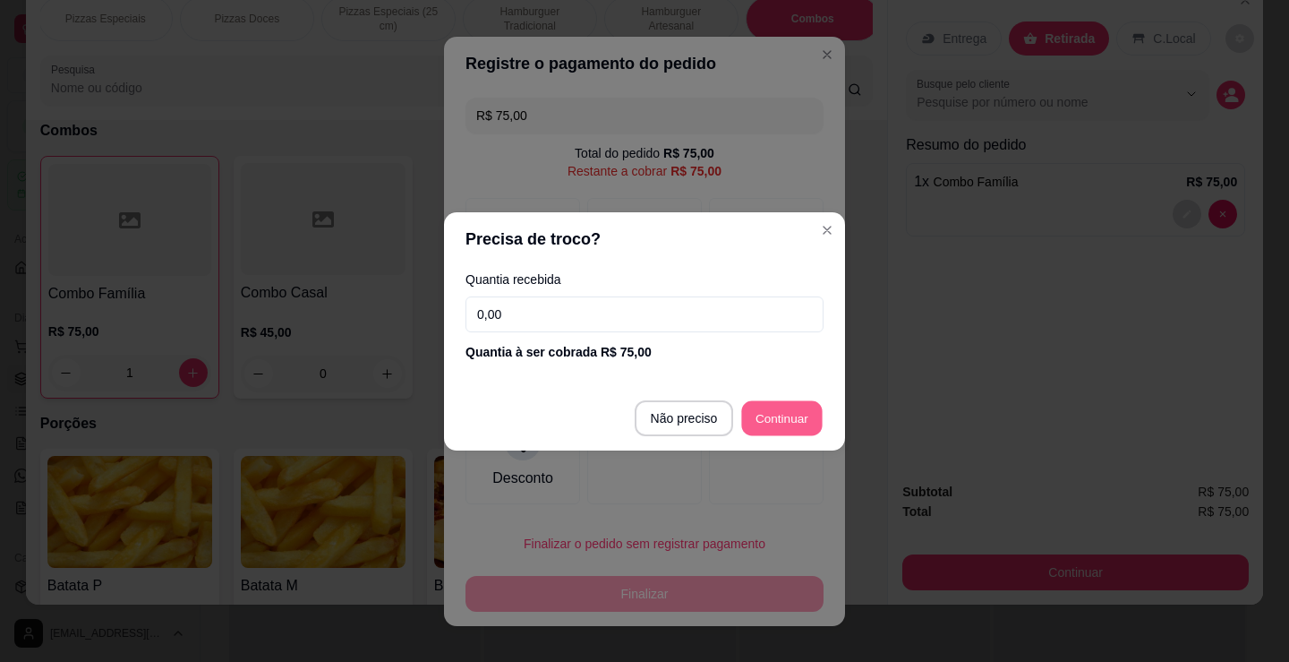
type input "R$ 0,00"
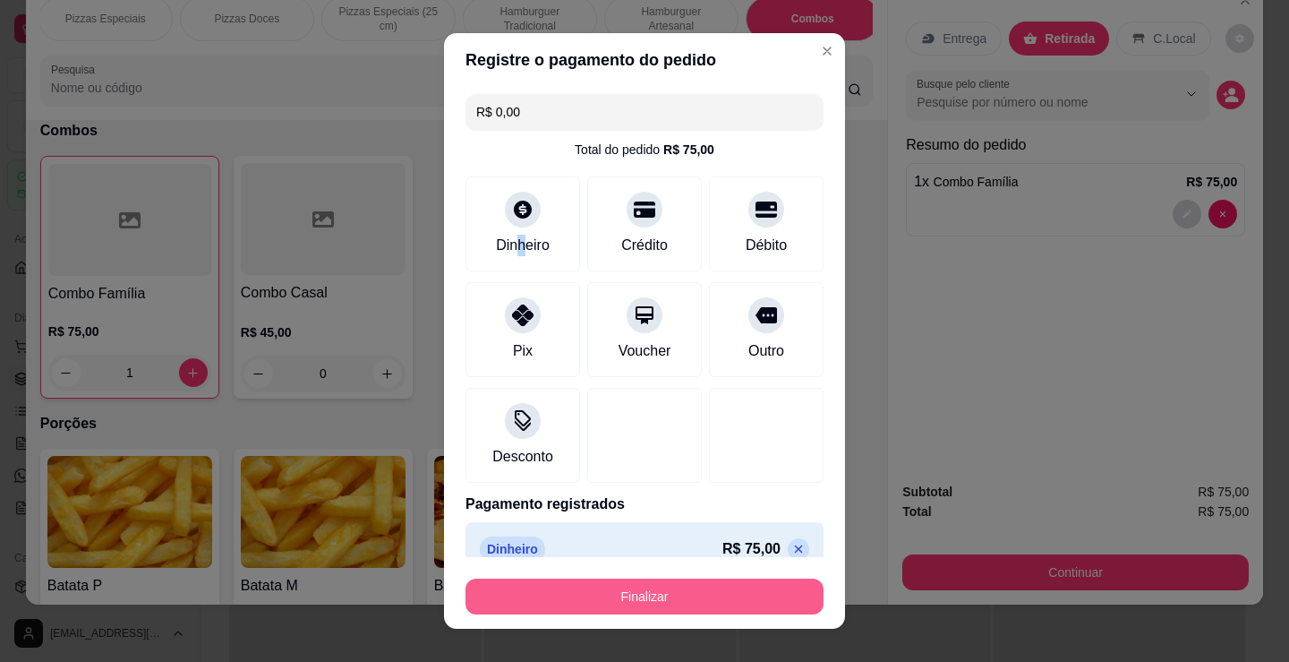
click at [742, 596] on button "Finalizar" at bounding box center [645, 596] width 358 height 36
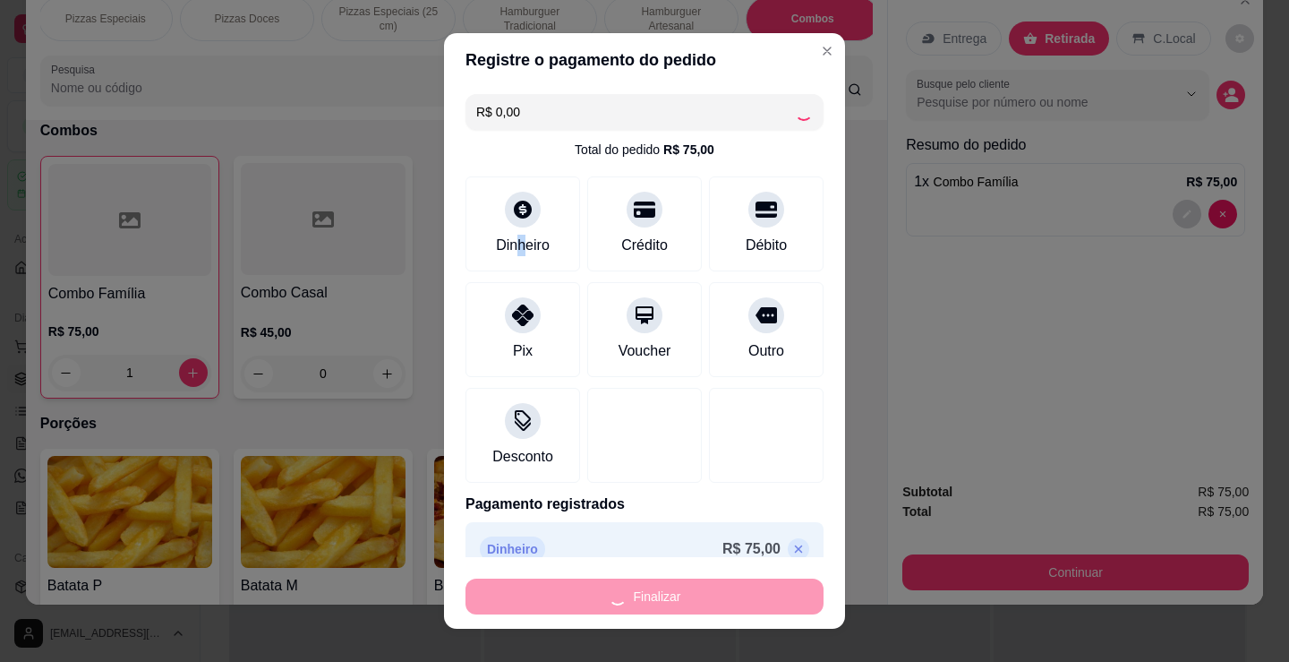
type input "0"
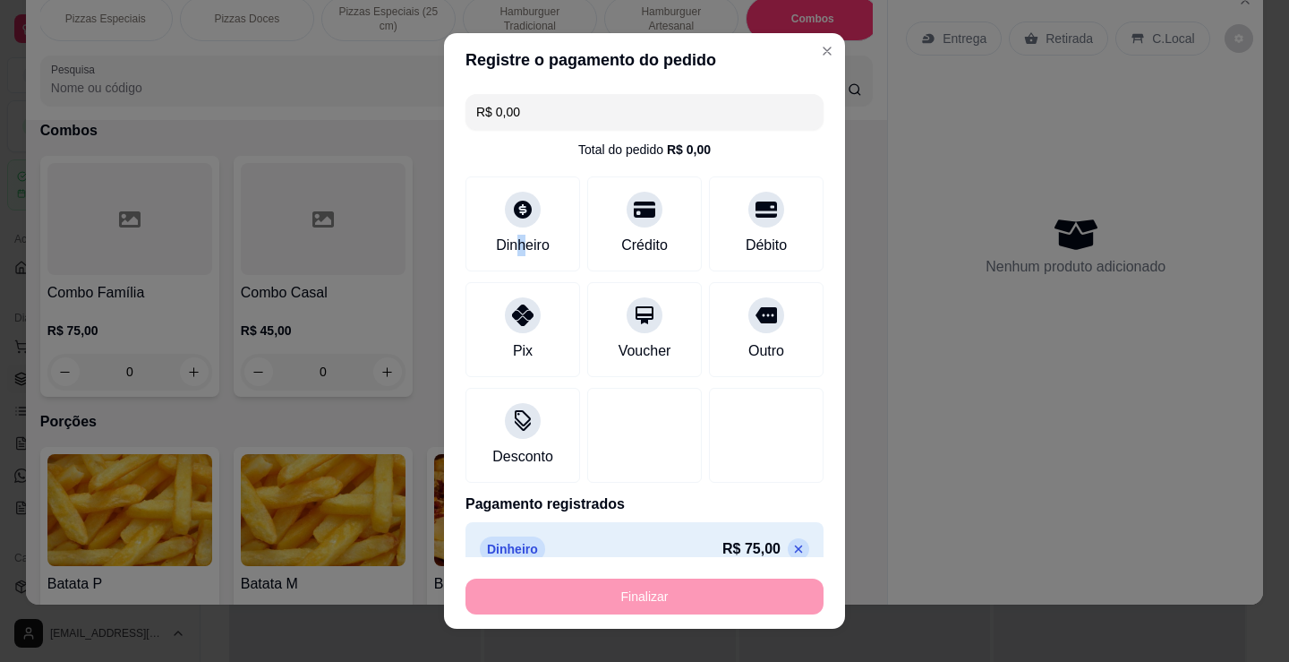
type input "-R$ 75,00"
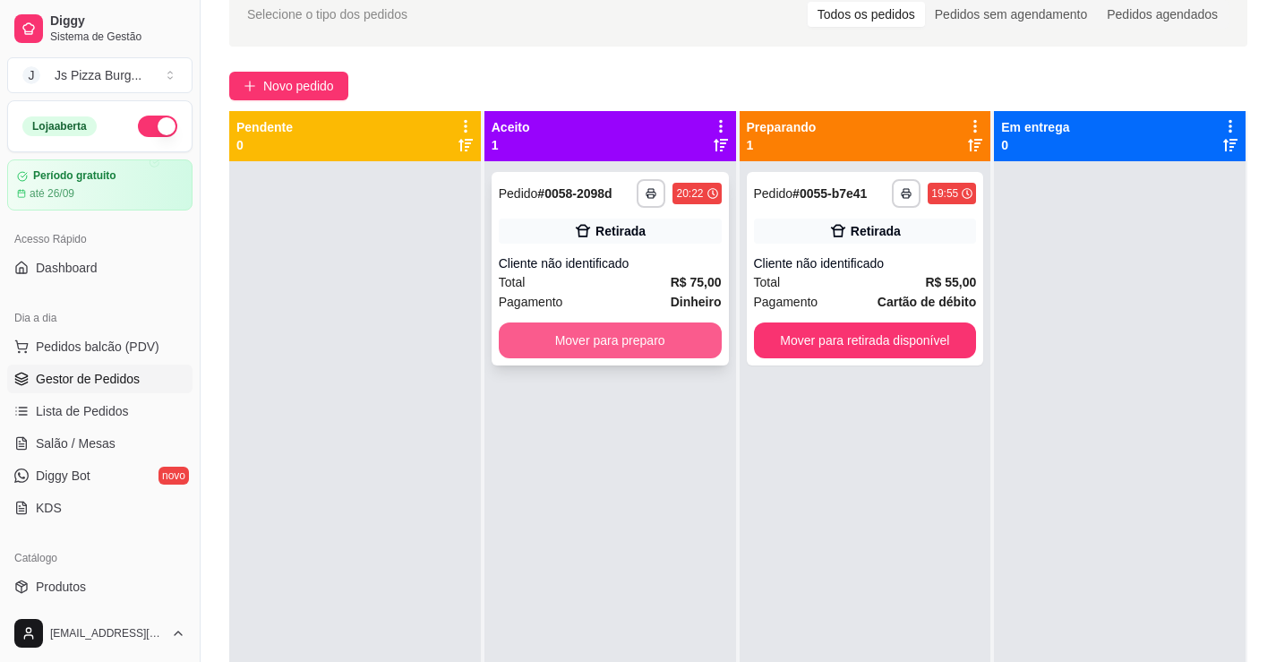
click at [640, 332] on button "Mover para preparo" at bounding box center [610, 340] width 223 height 36
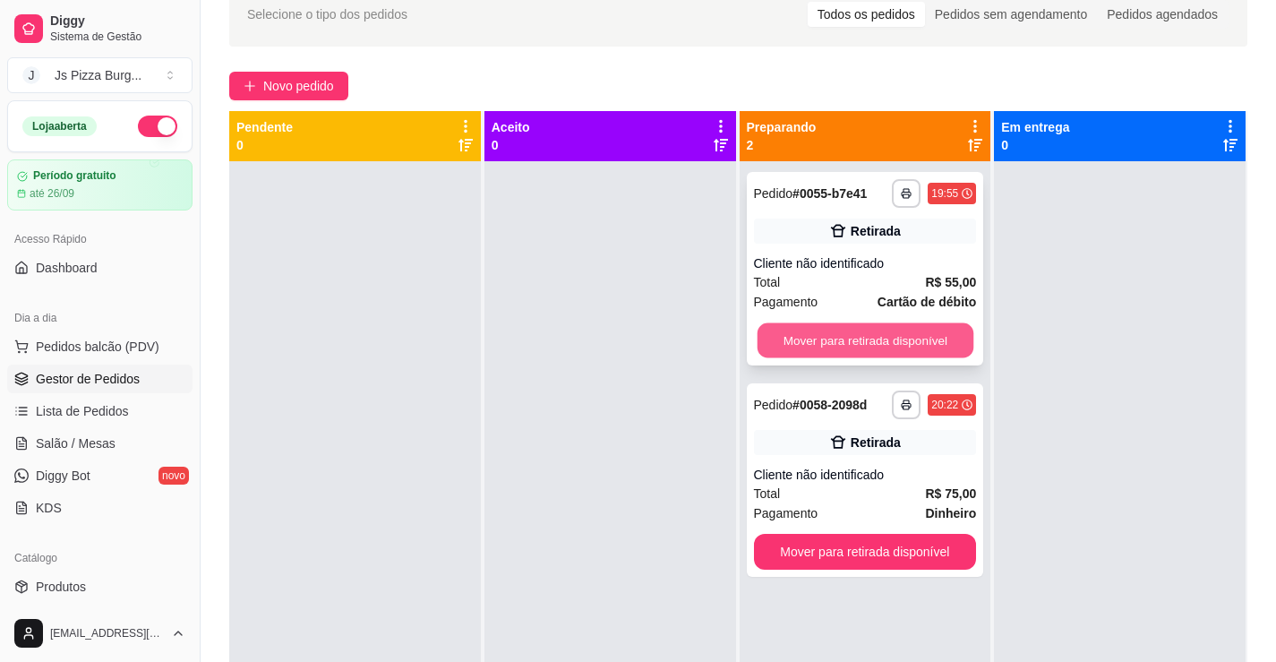
click at [919, 329] on button "Mover para retirada disponível" at bounding box center [865, 340] width 216 height 35
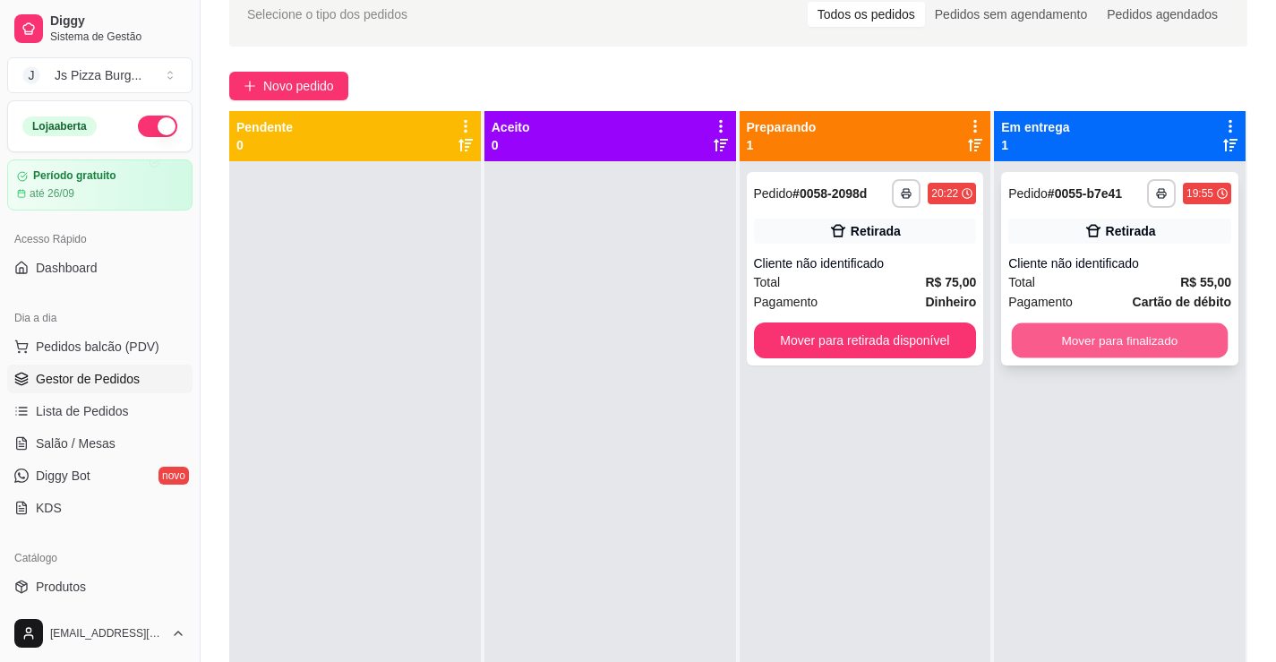
click at [1094, 351] on button "Mover para finalizado" at bounding box center [1120, 340] width 216 height 35
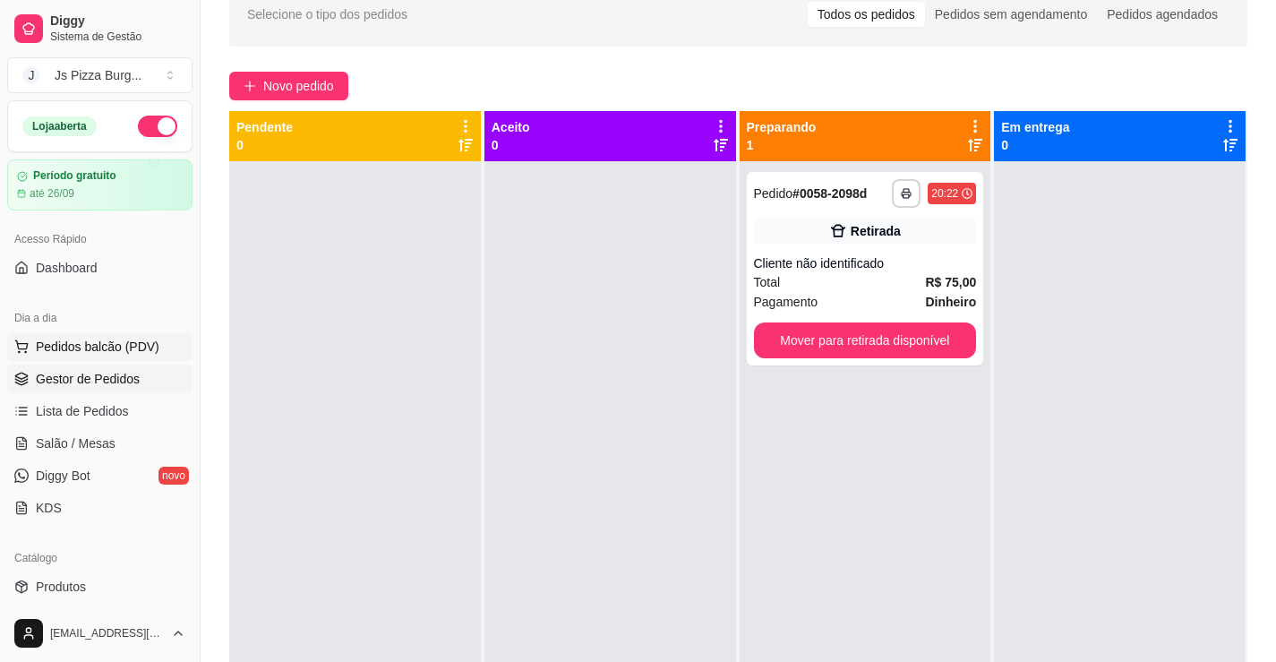
click at [124, 347] on span "Pedidos balcão (PDV)" at bounding box center [98, 347] width 124 height 18
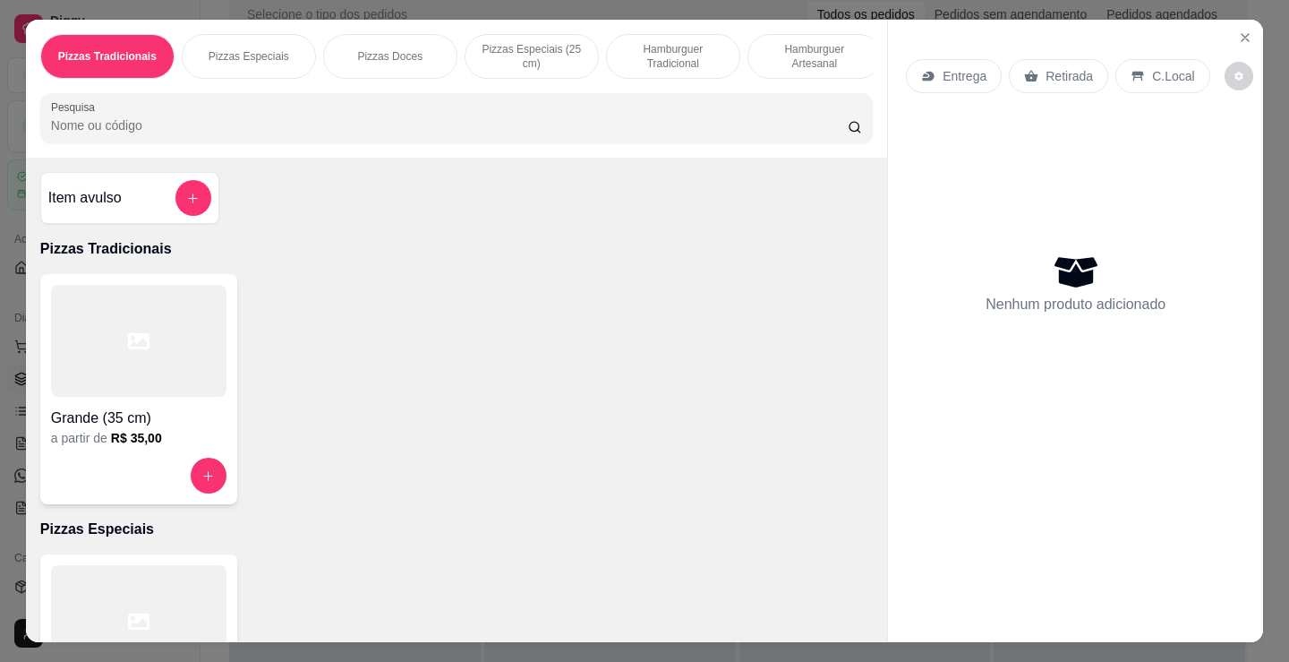
click at [826, 20] on div "Pizzas Tradicionais Pizzas Especiais Pizzas Doces Pizzas Especiais (25 cm) Hamb…" at bounding box center [456, 89] width 861 height 138
click at [813, 44] on p "Hamburguer Artesanal" at bounding box center [815, 56] width 104 height 29
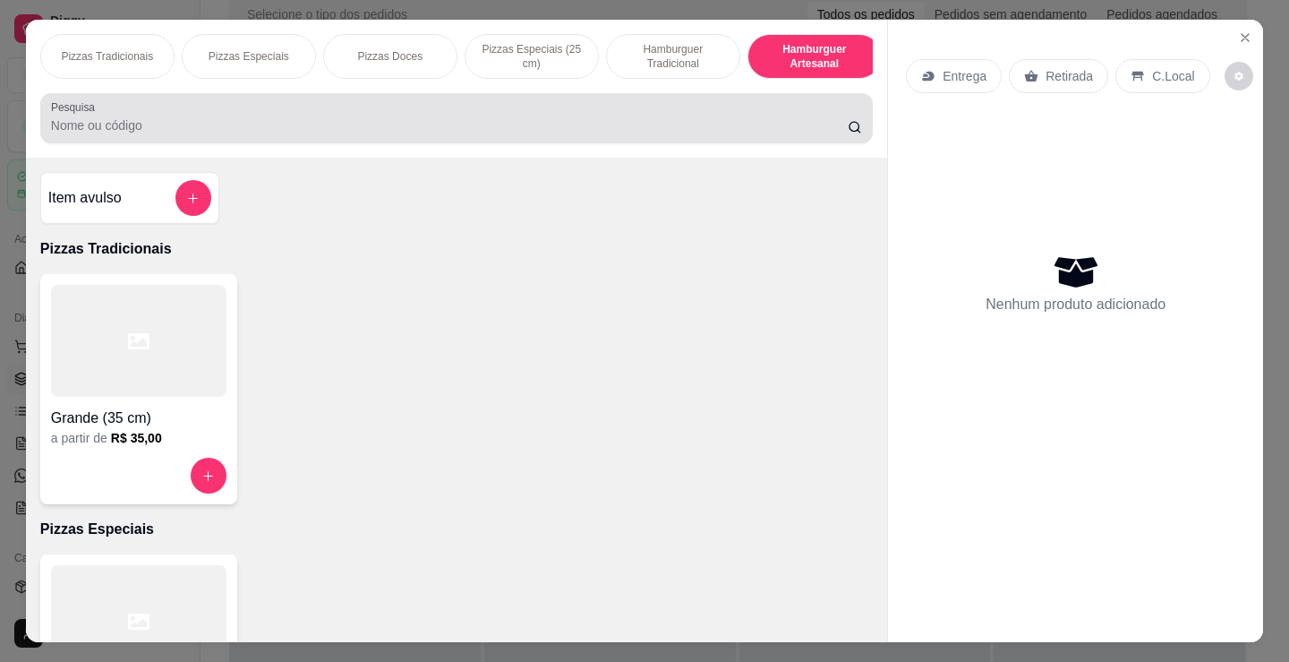
scroll to position [44, 0]
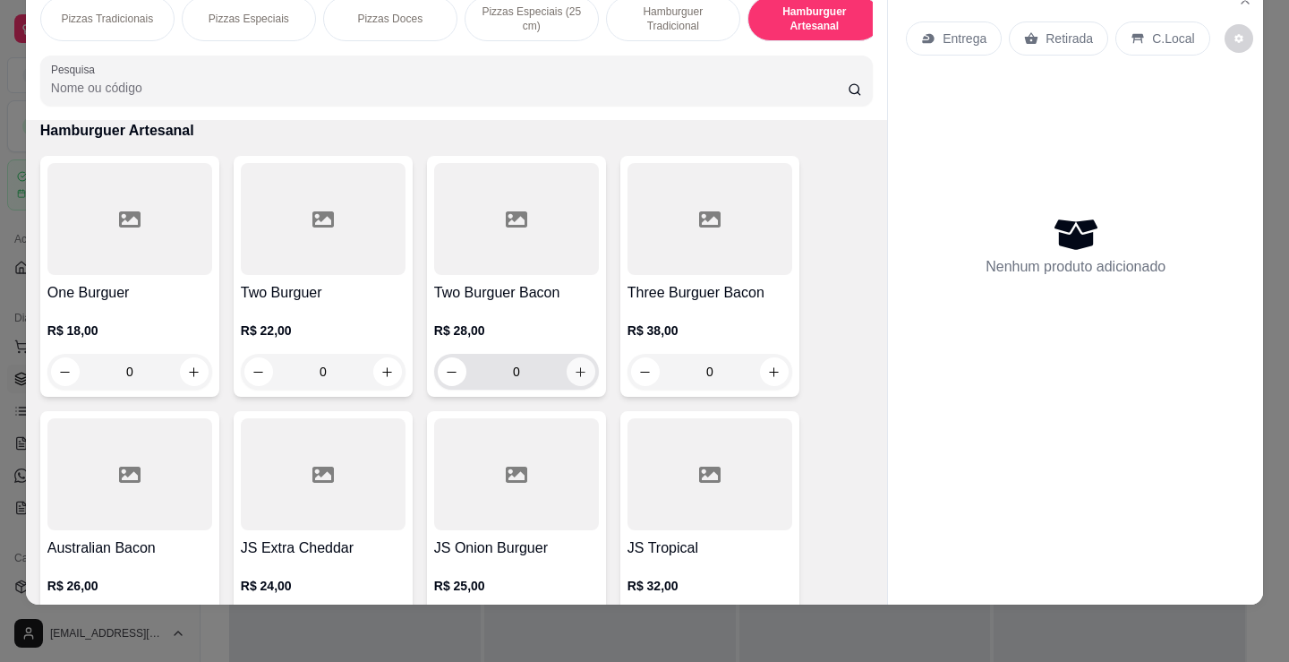
click at [579, 371] on icon "increase-product-quantity" at bounding box center [580, 371] width 13 height 13
type input "1"
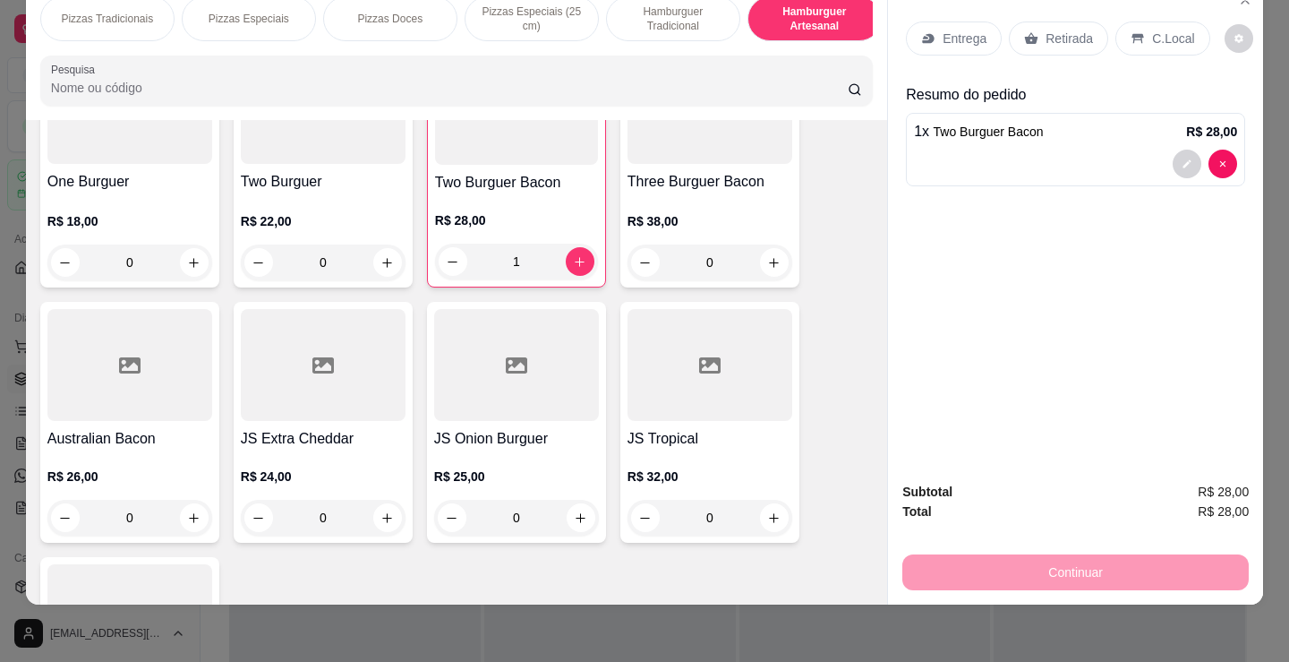
scroll to position [2182, 0]
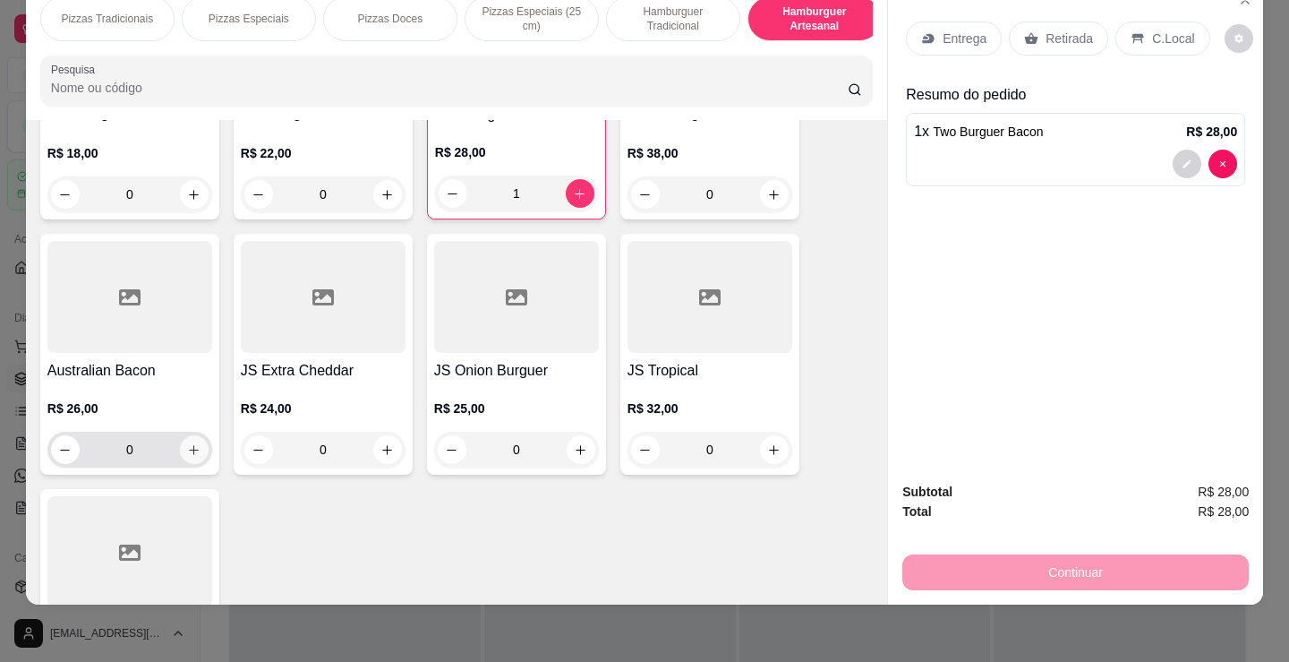
click at [189, 446] on icon "increase-product-quantity" at bounding box center [193, 449] width 13 height 13
type input "1"
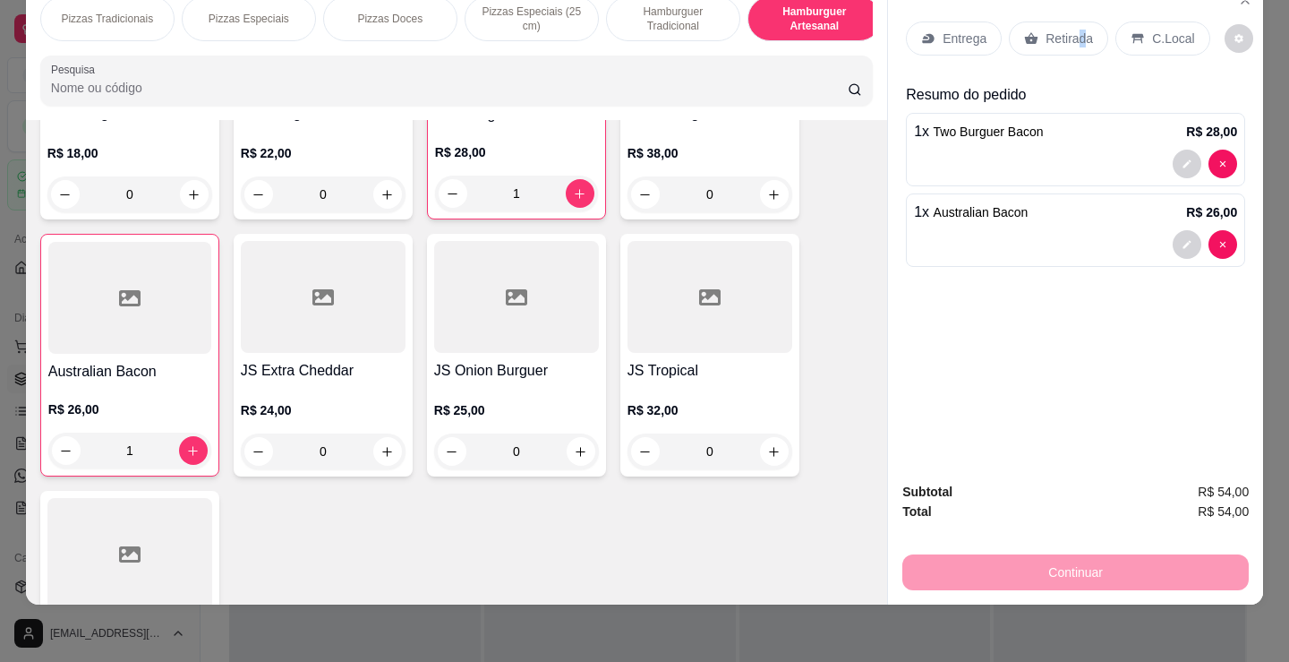
click at [1073, 30] on p "Retirada" at bounding box center [1069, 39] width 47 height 18
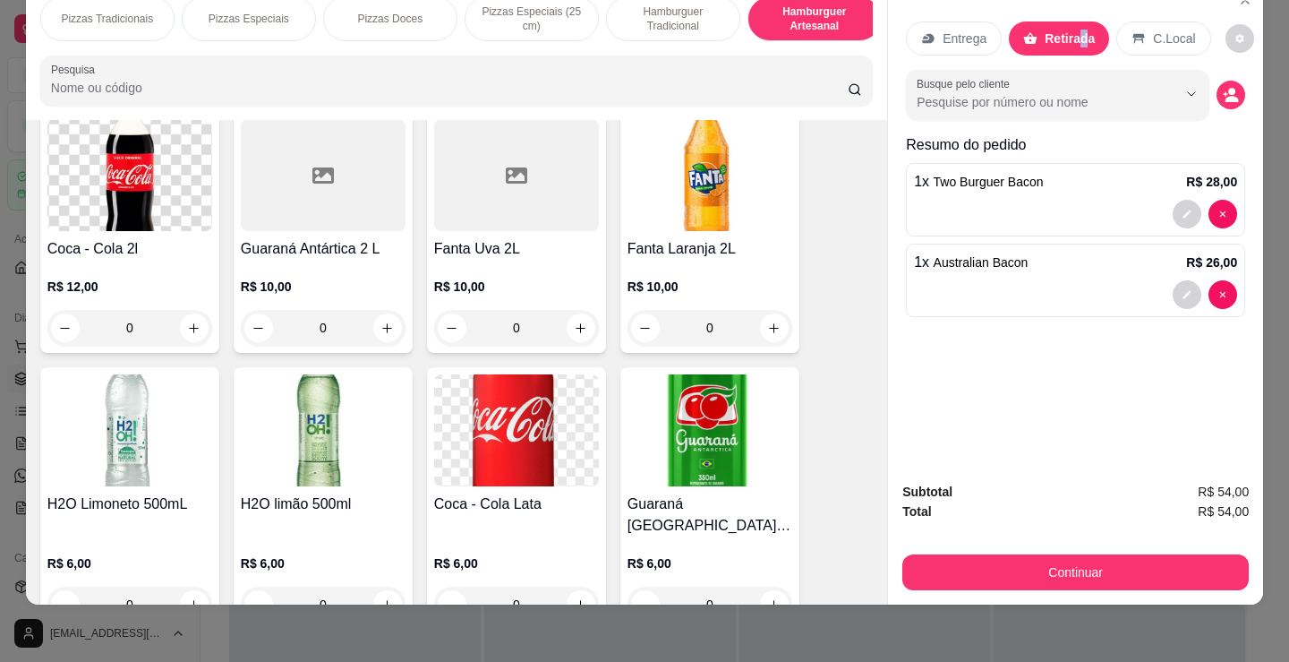
scroll to position [3435, 0]
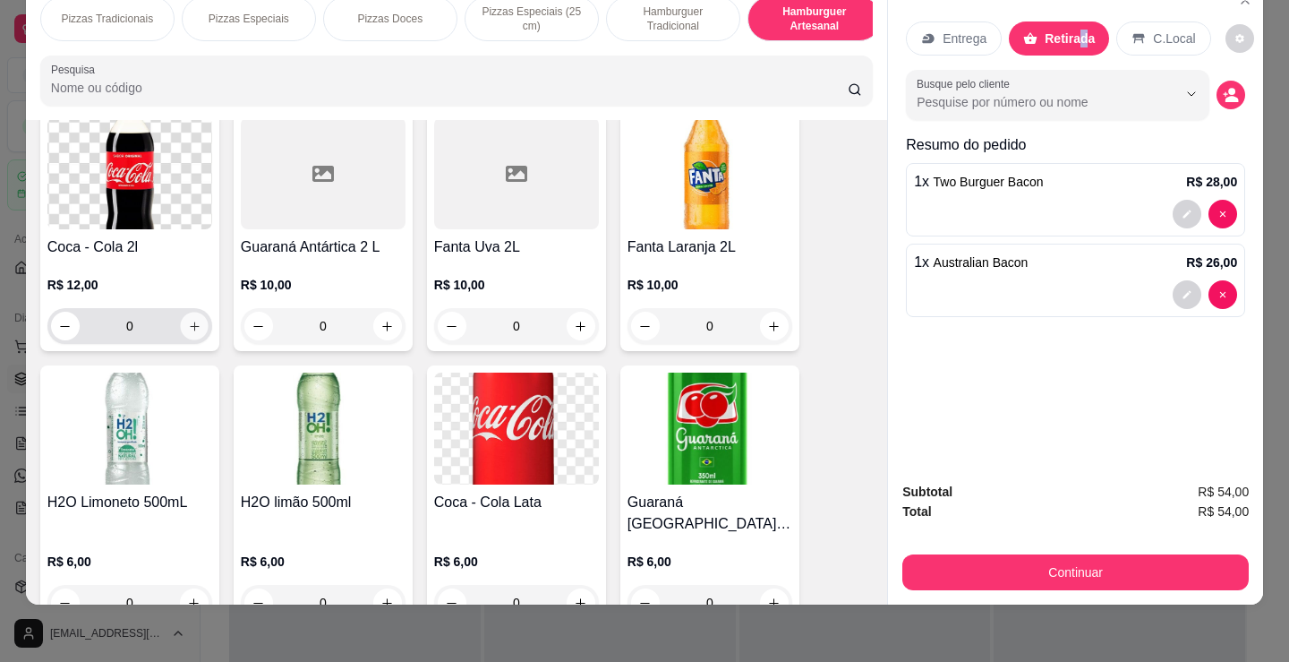
click at [189, 322] on icon "increase-product-quantity" at bounding box center [194, 326] width 13 height 13
type input "1"
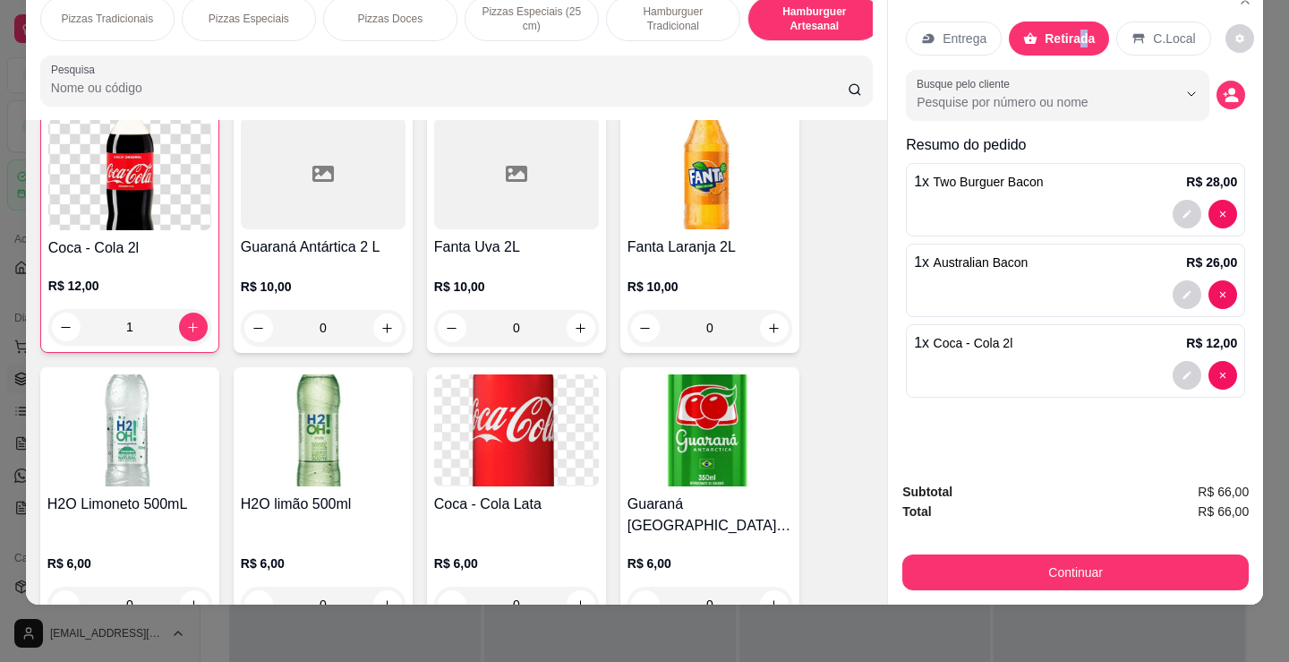
scroll to position [3436, 0]
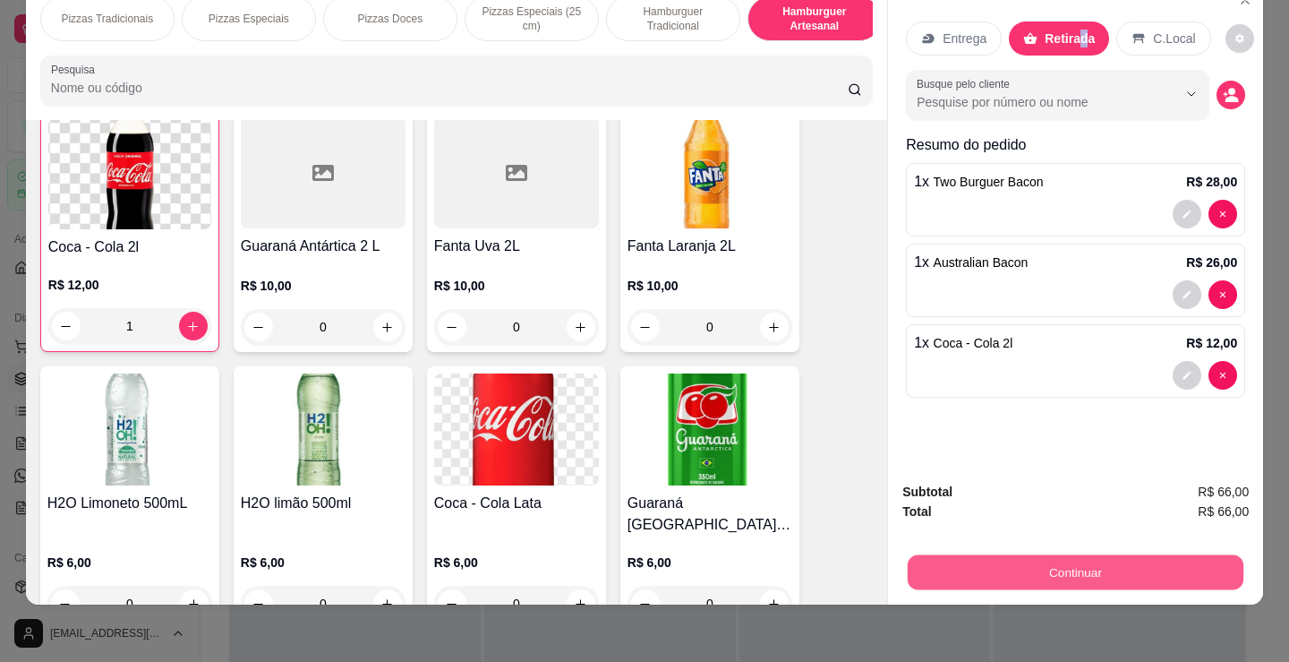
click at [1101, 566] on button "Continuar" at bounding box center [1076, 571] width 336 height 35
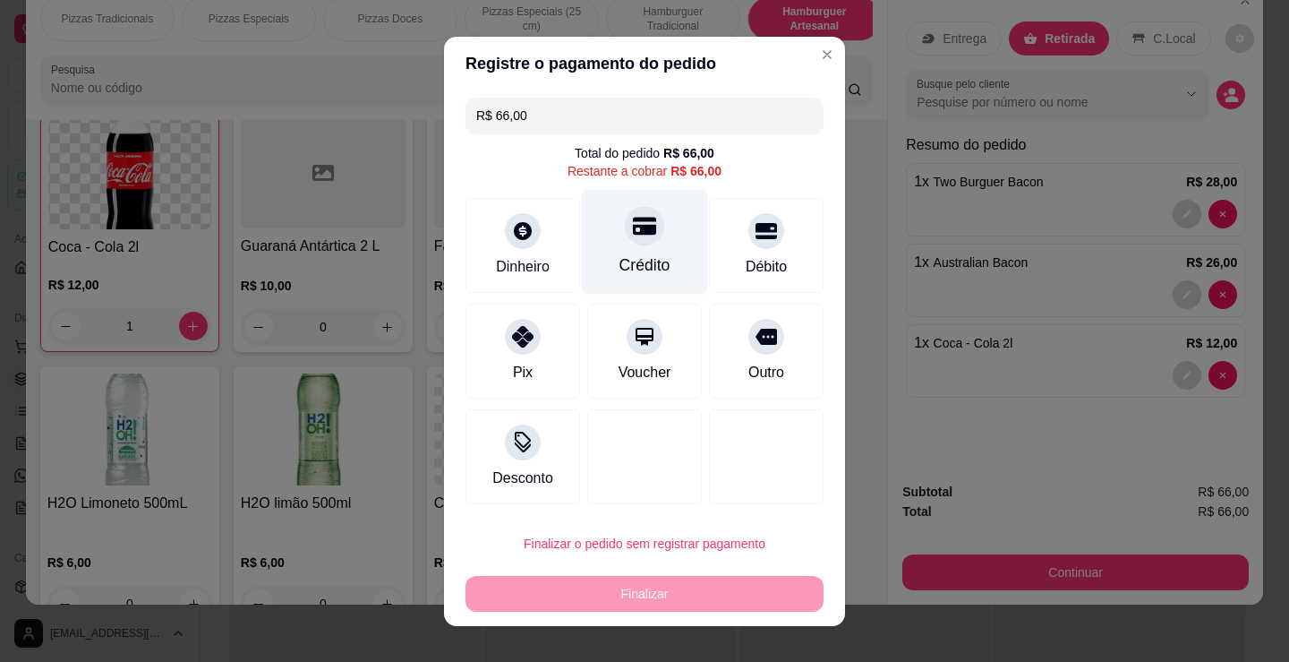
click at [640, 261] on div "Crédito" at bounding box center [645, 264] width 51 height 23
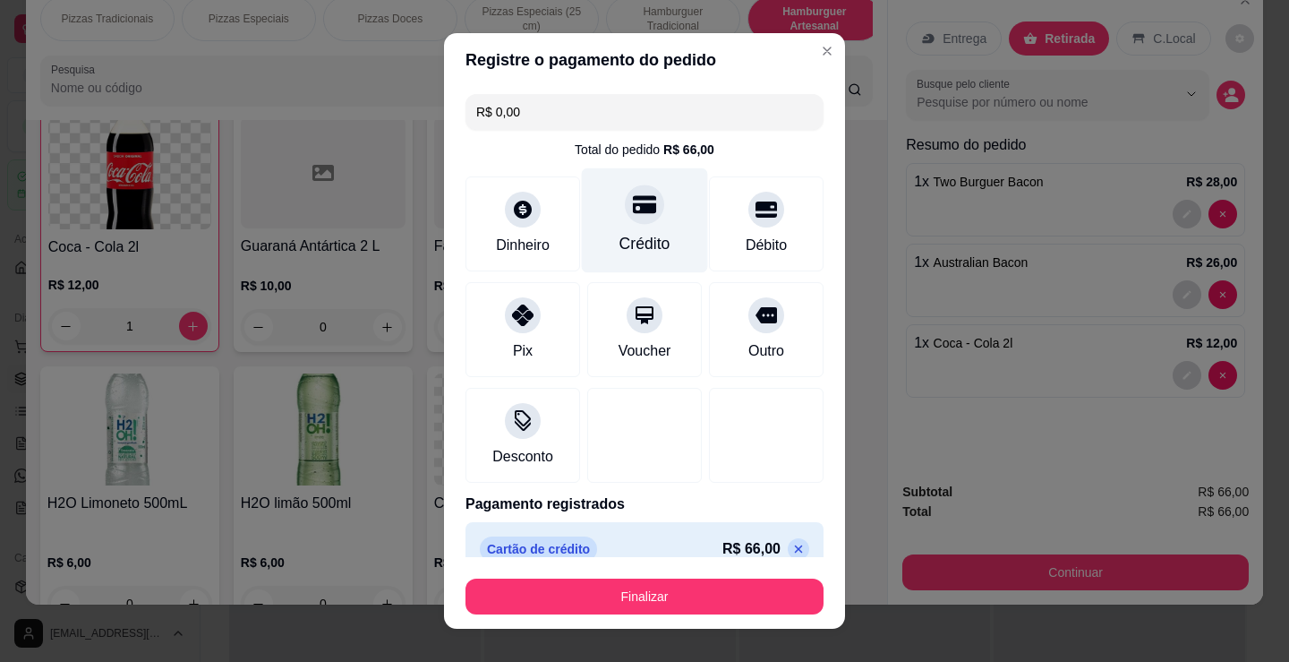
click at [645, 235] on div "Crédito" at bounding box center [645, 243] width 51 height 23
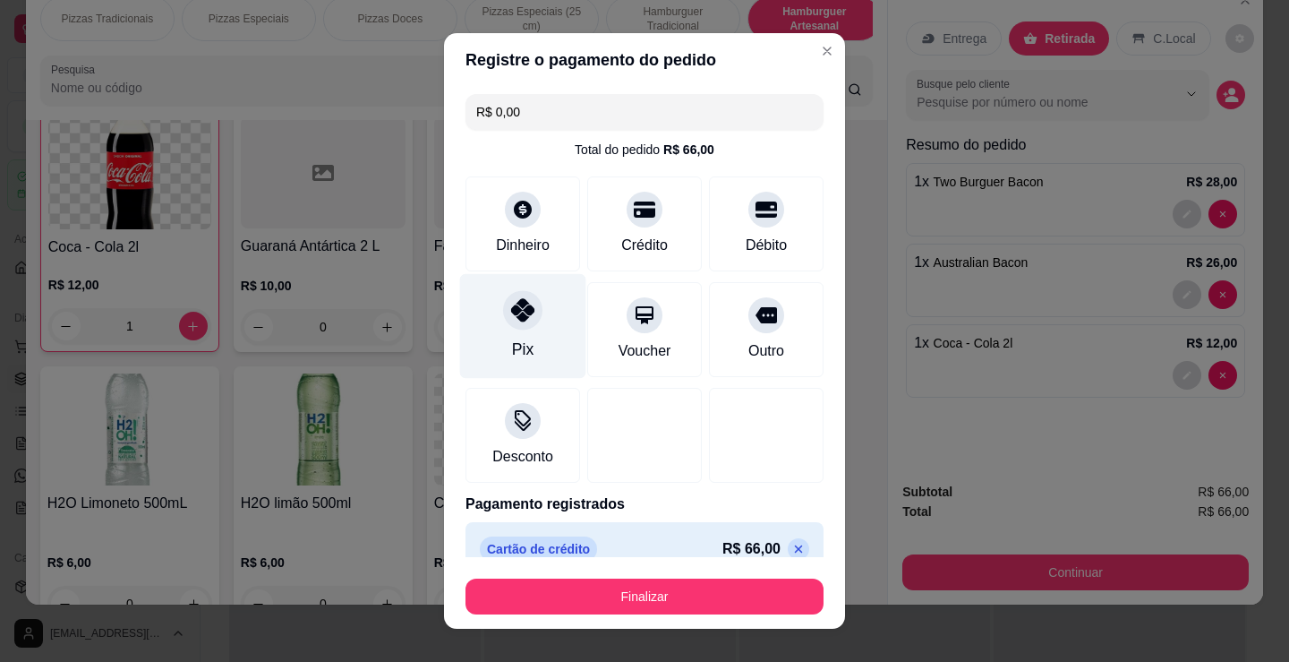
click at [514, 338] on div "Pix" at bounding box center [522, 349] width 21 height 23
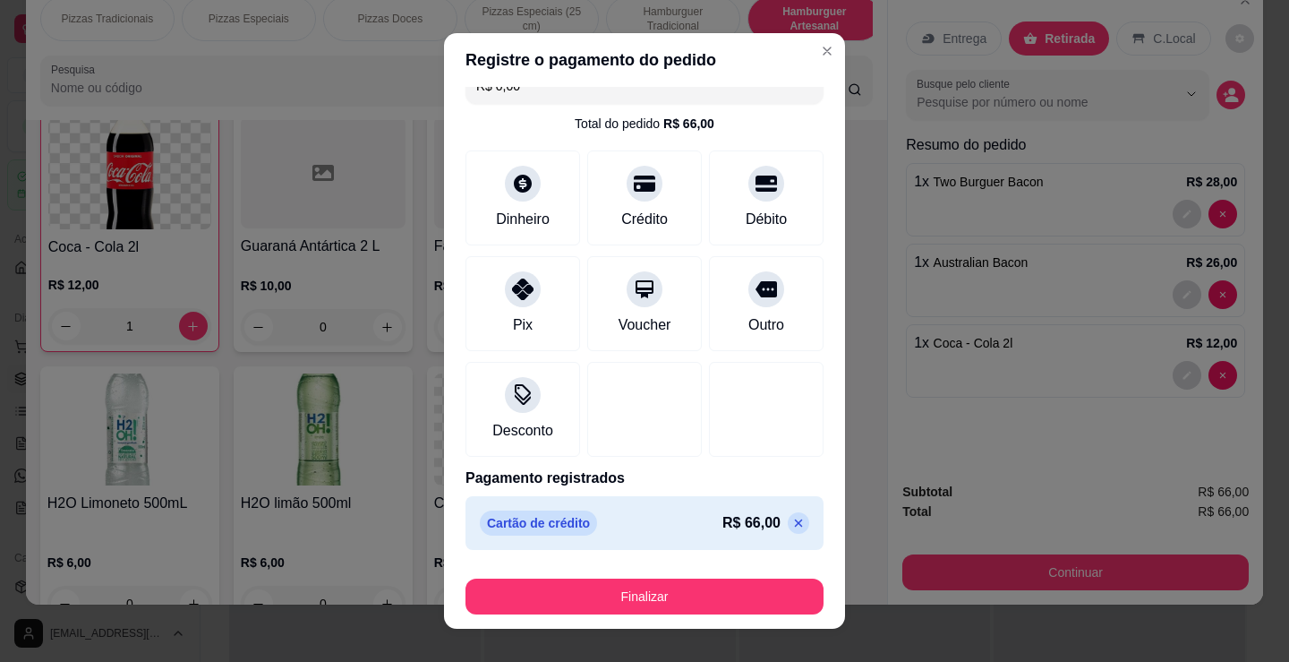
scroll to position [24, 0]
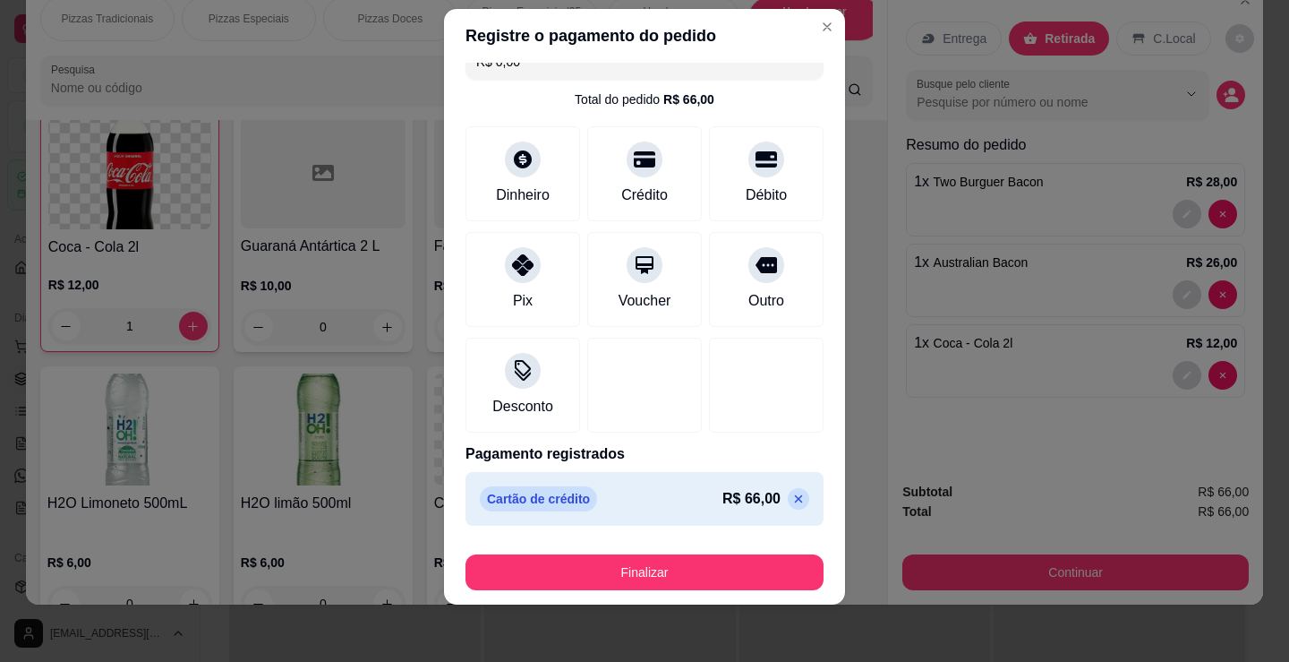
click at [791, 497] on icon at bounding box center [798, 499] width 14 height 14
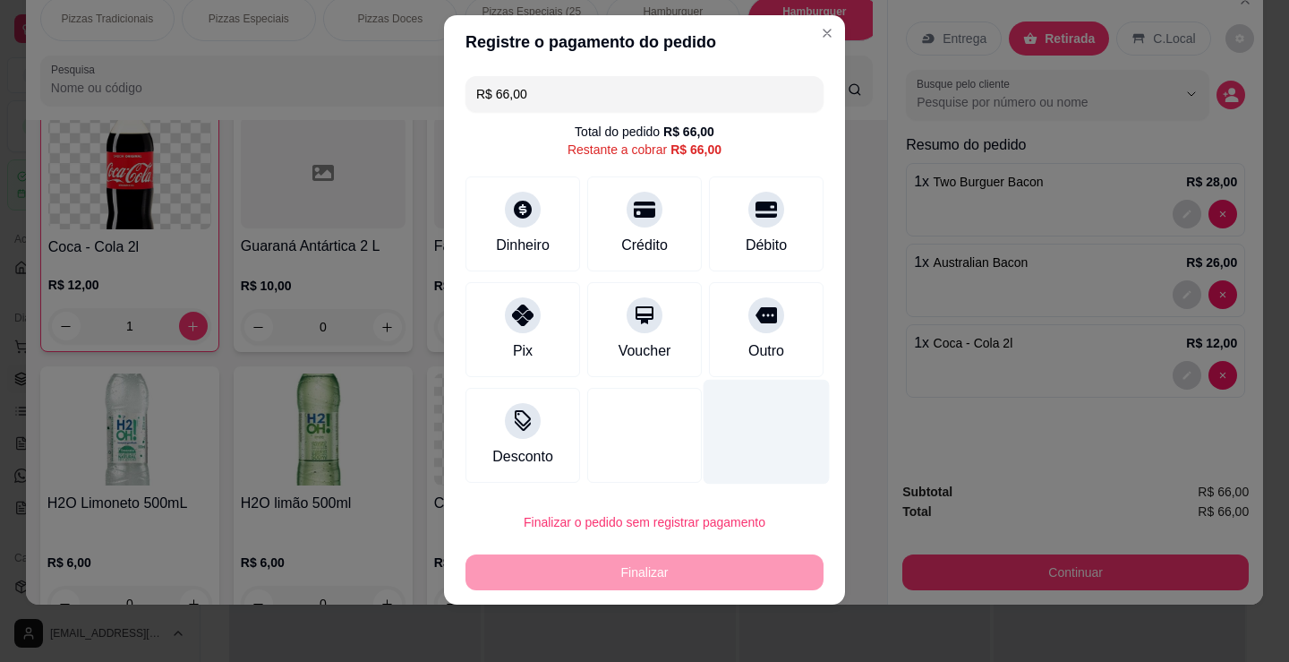
scroll to position [0, 0]
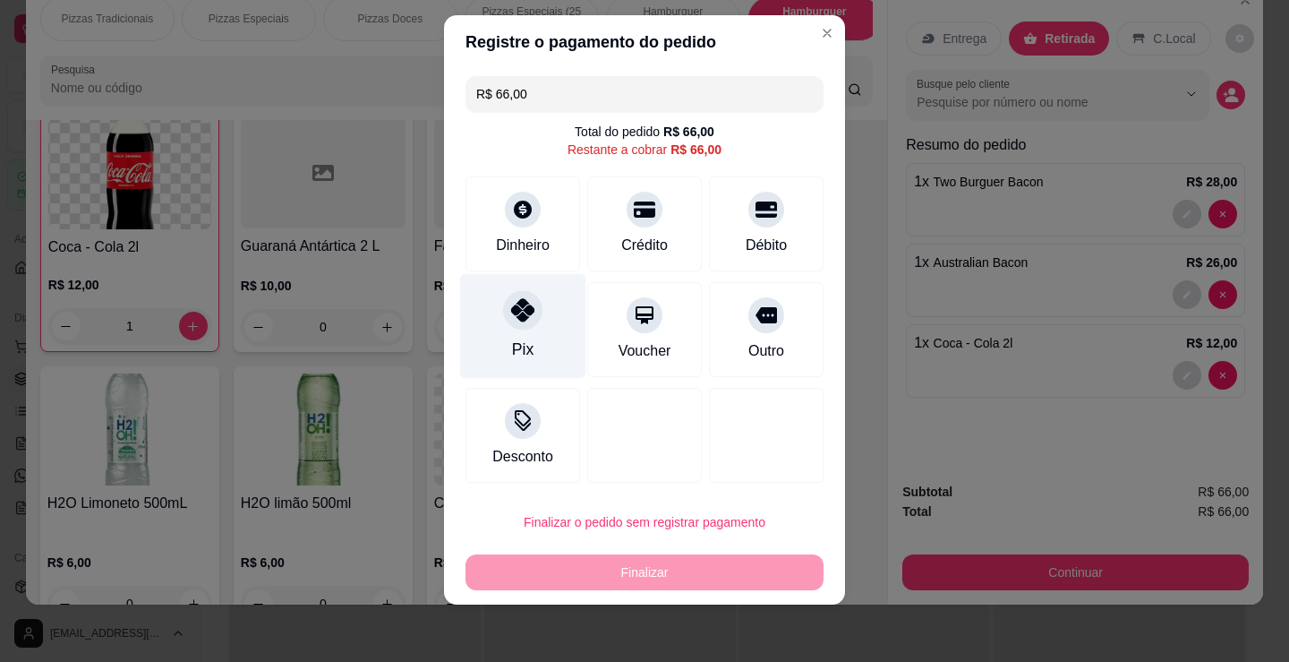
click at [531, 346] on div "Pix" at bounding box center [523, 325] width 126 height 105
type input "R$ 0,00"
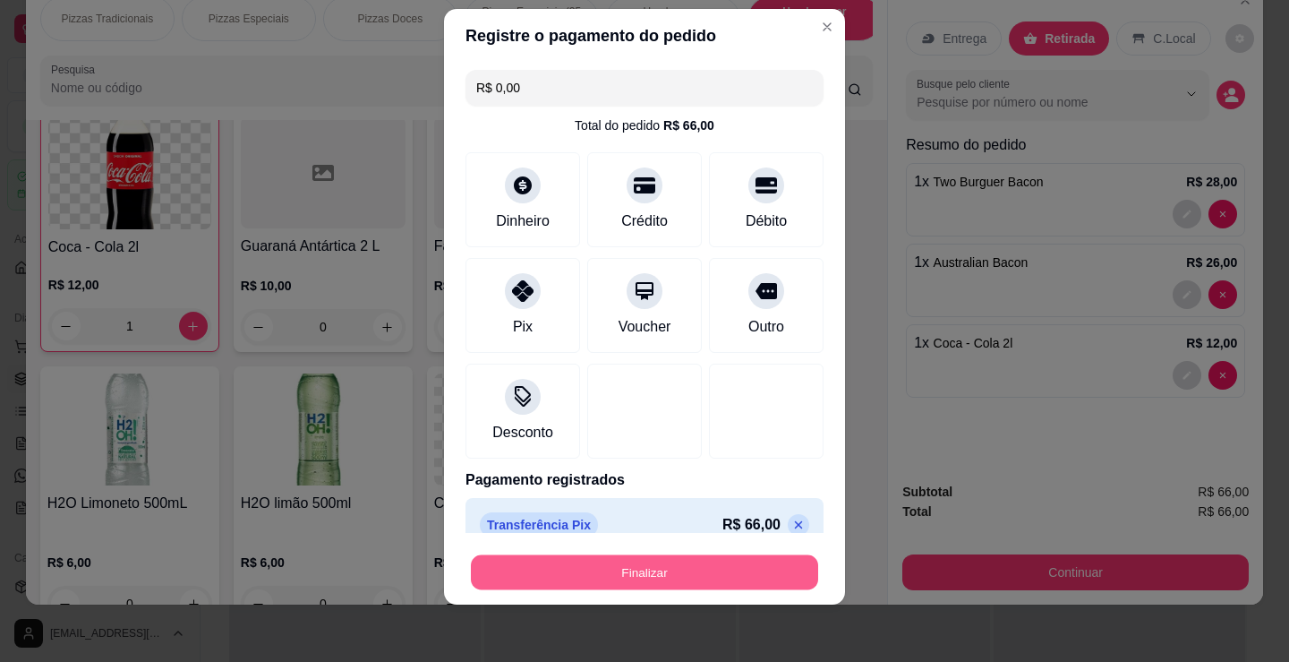
click at [707, 581] on button "Finalizar" at bounding box center [644, 572] width 347 height 35
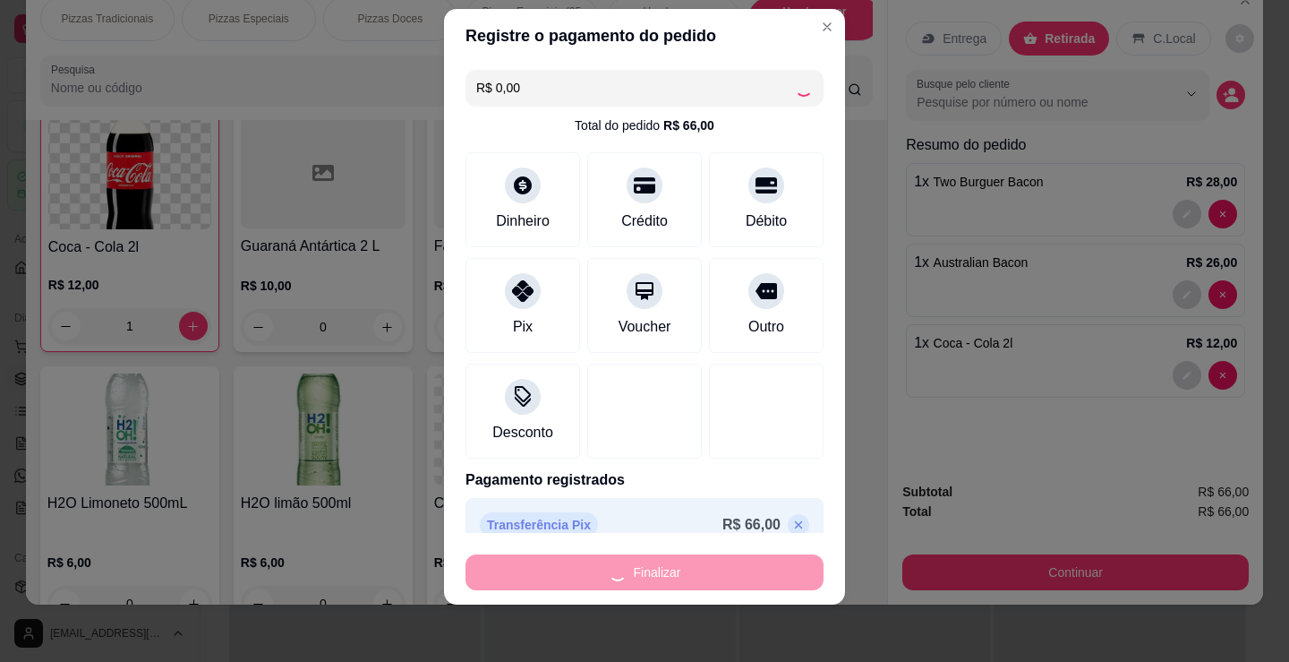
type input "0"
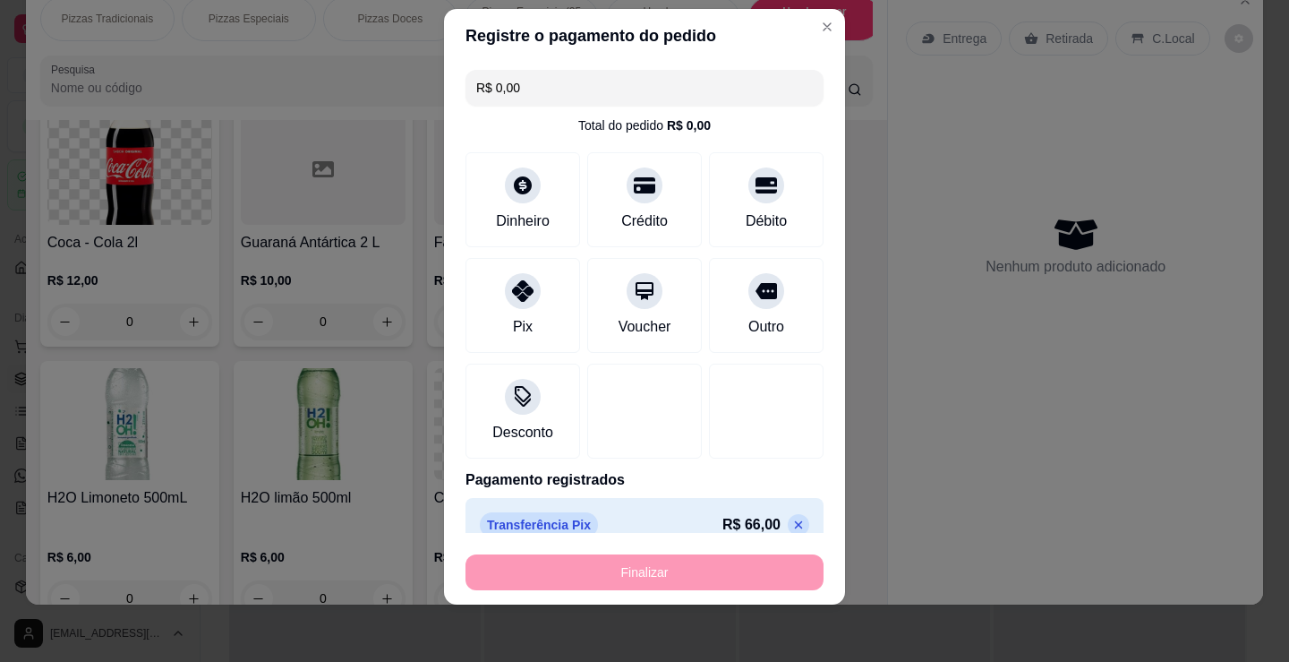
type input "-R$ 66,00"
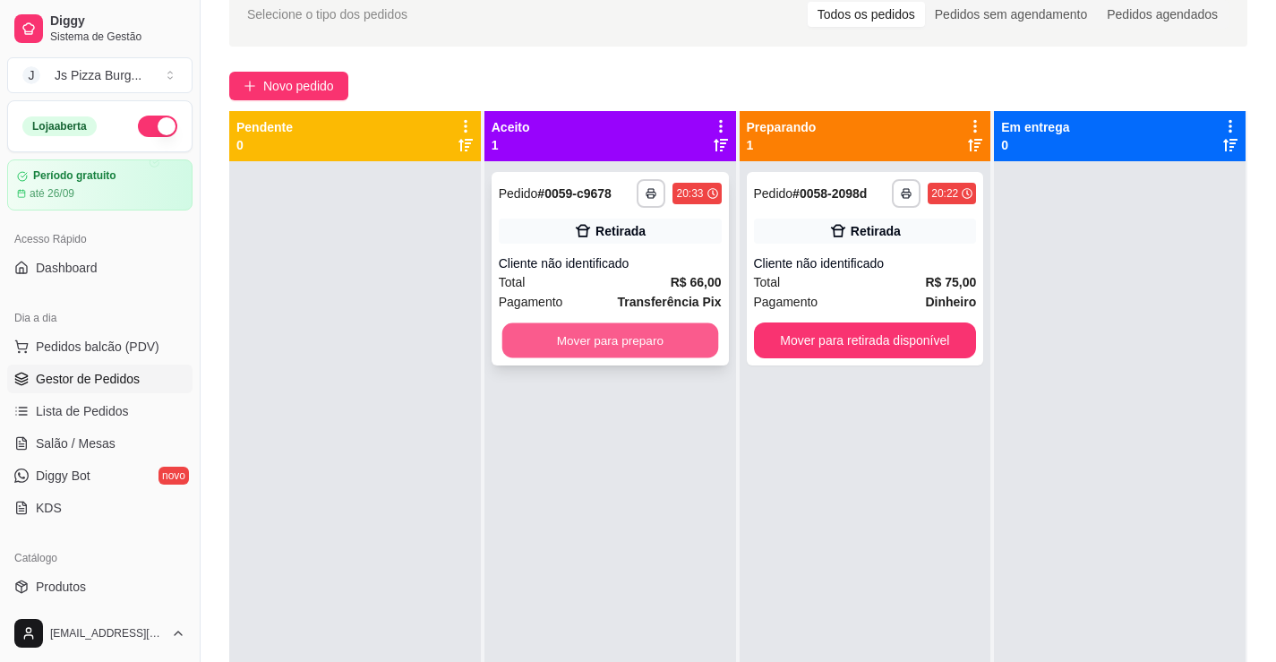
click at [687, 329] on button "Mover para preparo" at bounding box center [609, 340] width 216 height 35
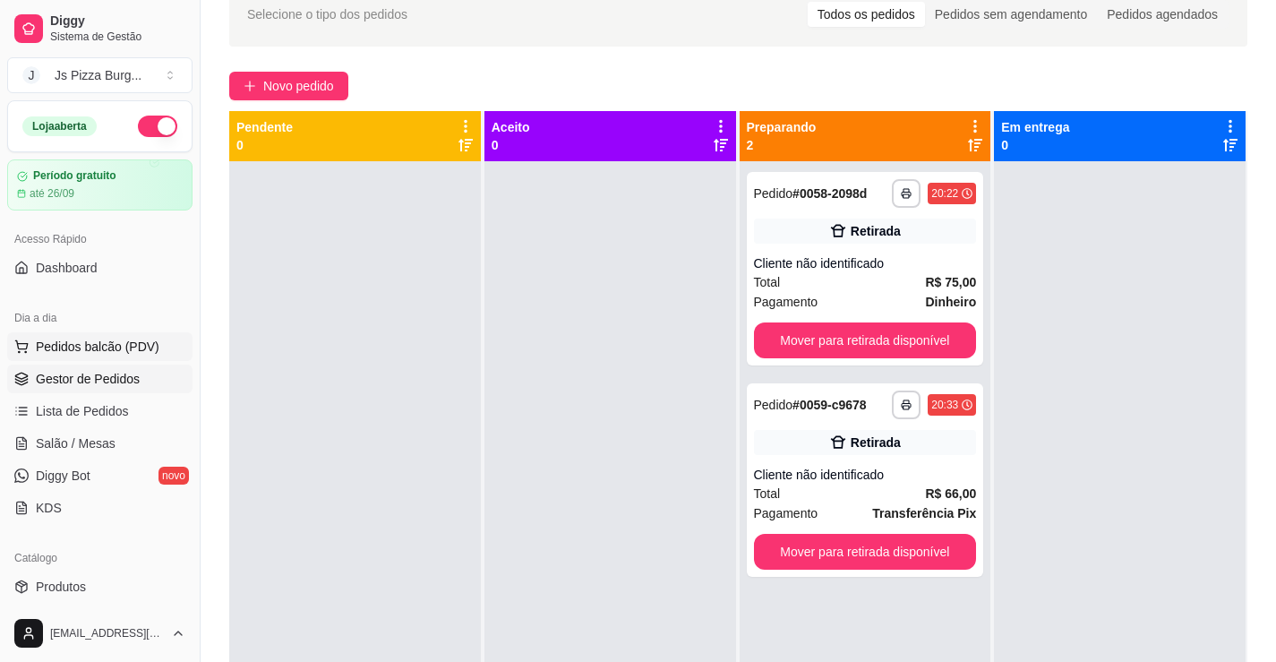
click at [123, 350] on span "Pedidos balcão (PDV)" at bounding box center [98, 347] width 124 height 18
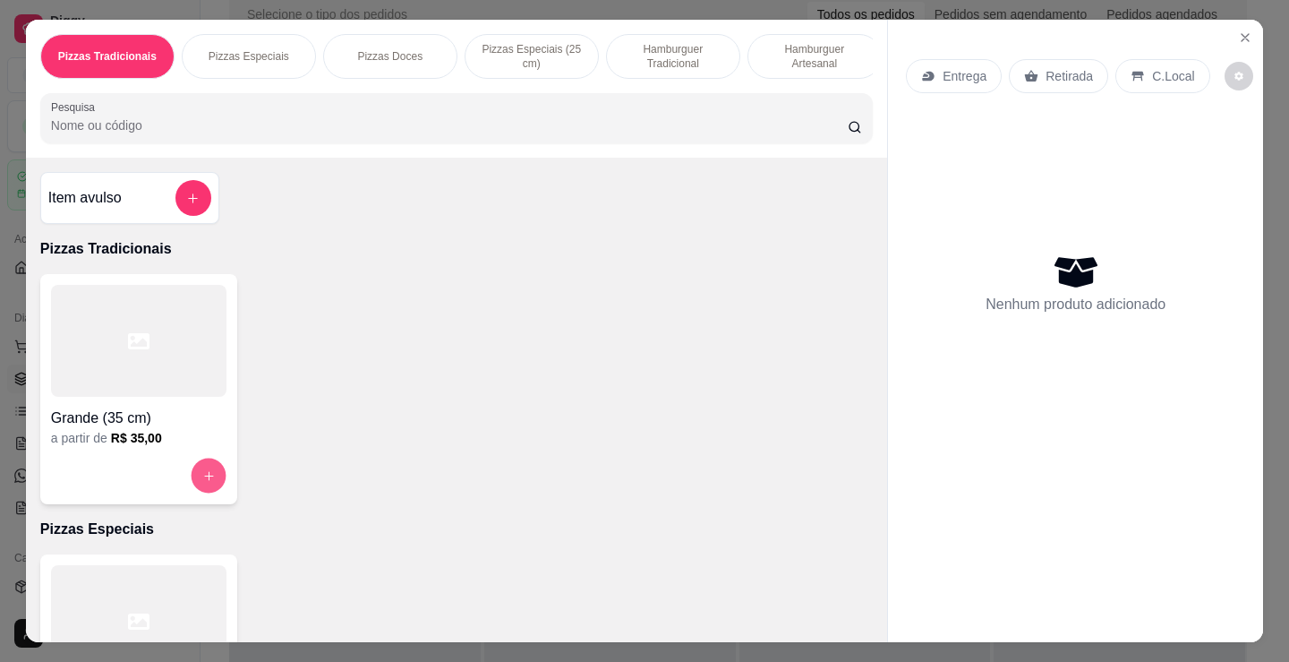
click at [202, 483] on icon "increase-product-quantity" at bounding box center [208, 475] width 13 height 13
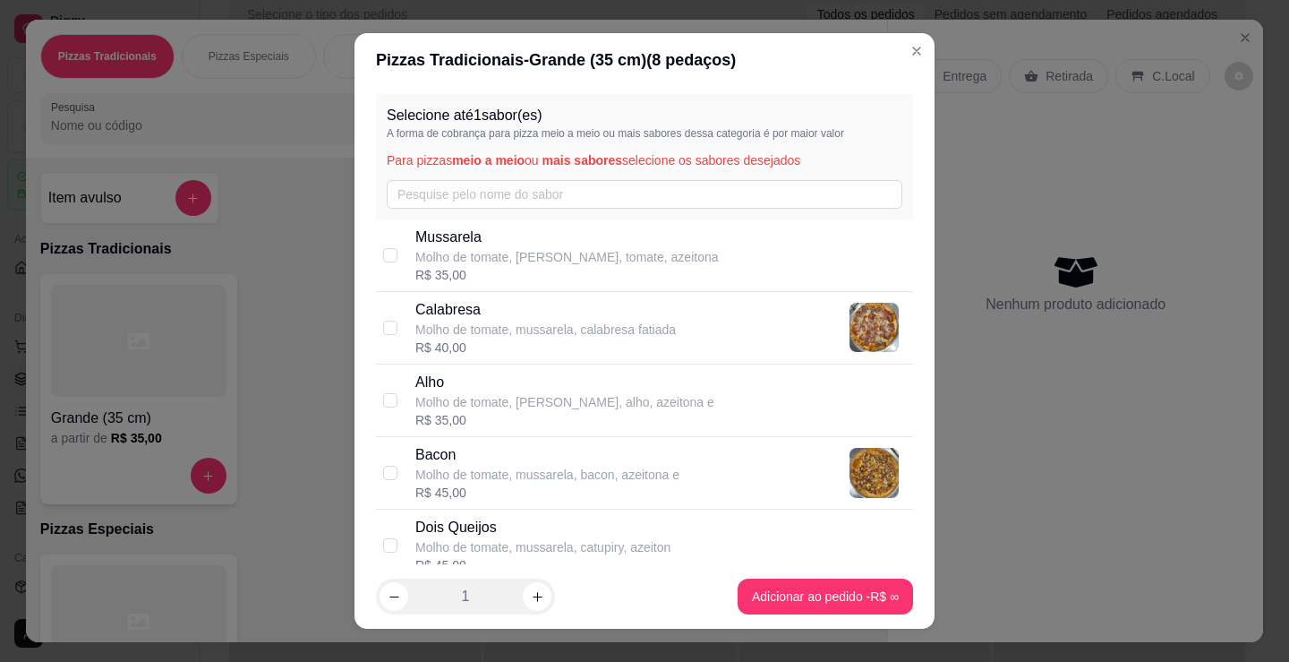
click at [389, 312] on div "Calabresa Molho de tomate, mussarela, calabresa fatiada R$ 40,00" at bounding box center [644, 328] width 537 height 73
checkbox input "true"
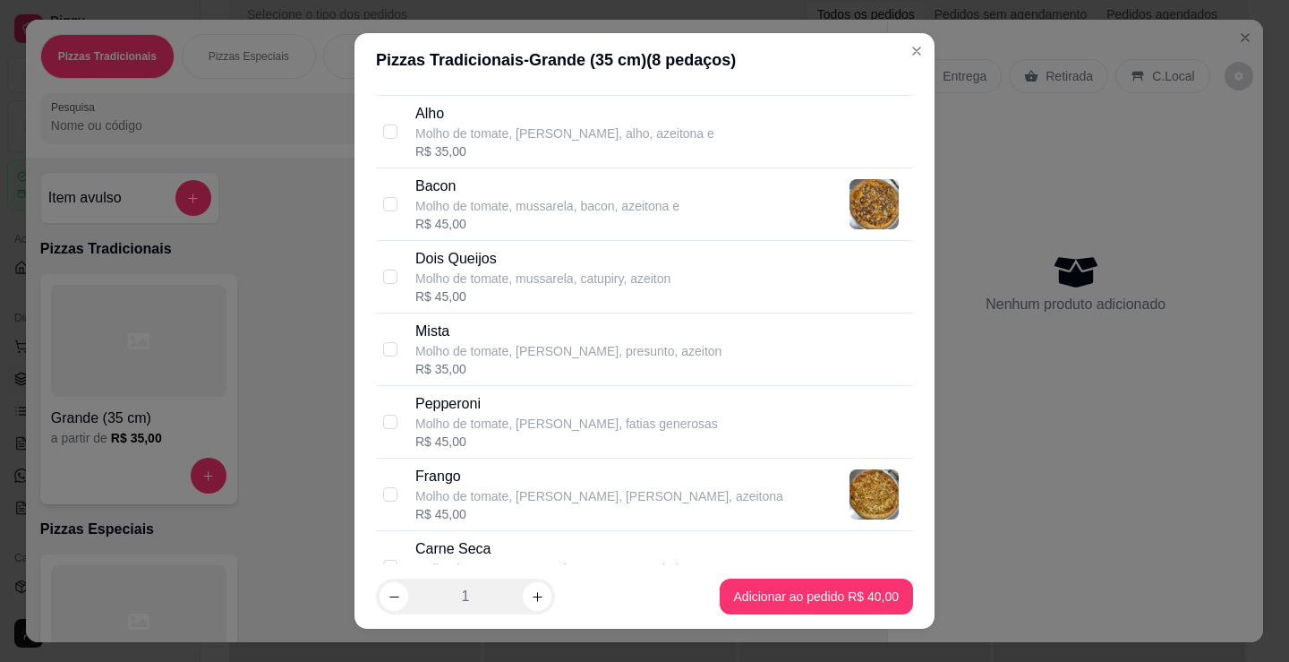
scroll to position [358, 0]
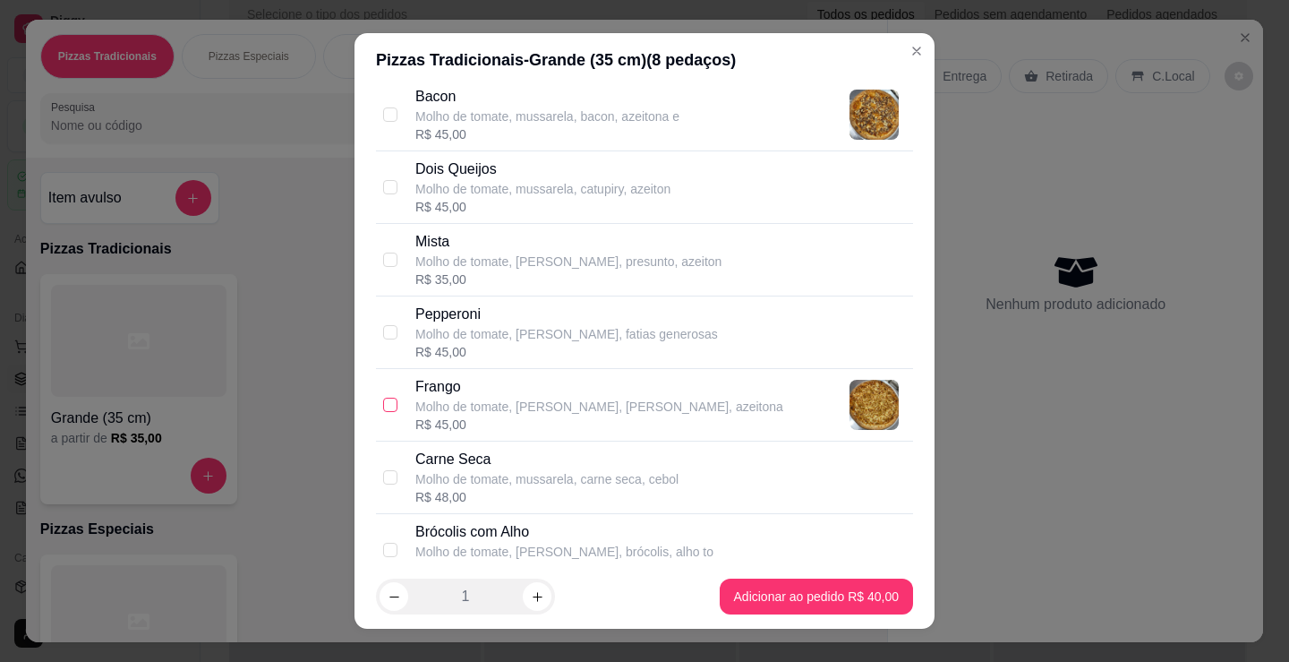
click at [383, 395] on label at bounding box center [390, 405] width 14 height 20
click at [383, 398] on input "checkbox" at bounding box center [390, 405] width 14 height 14
checkbox input "false"
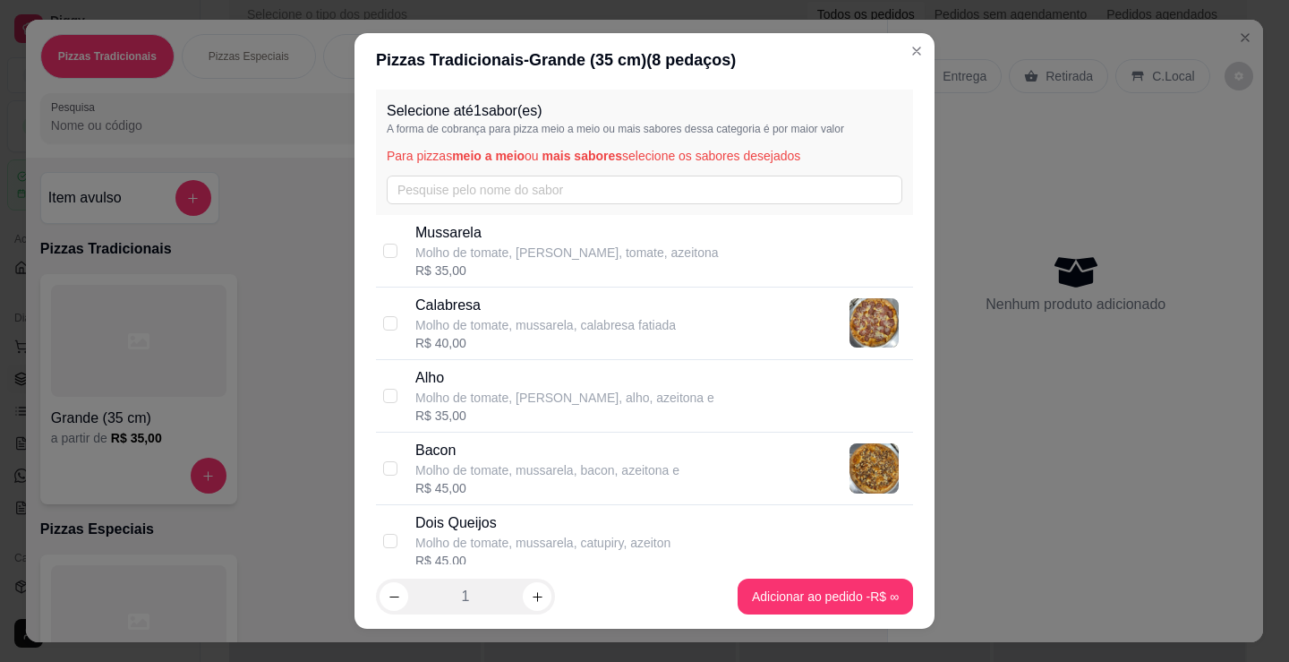
scroll to position [0, 0]
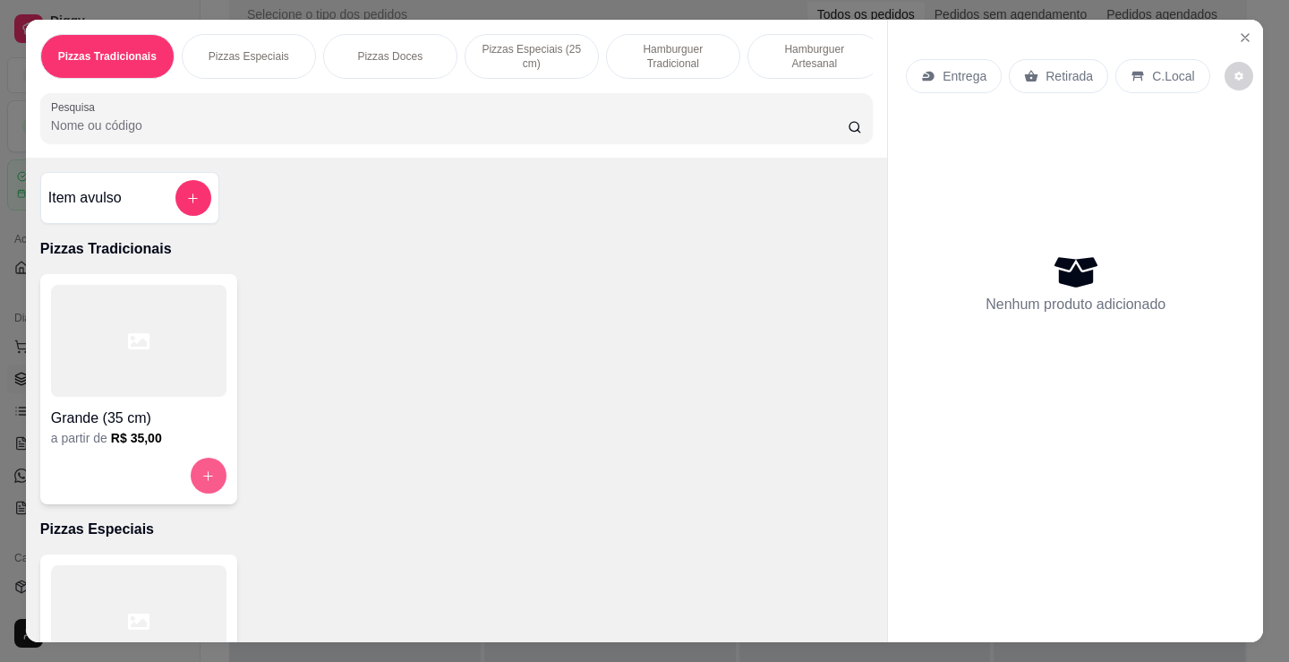
click at [205, 483] on icon "increase-product-quantity" at bounding box center [207, 475] width 13 height 13
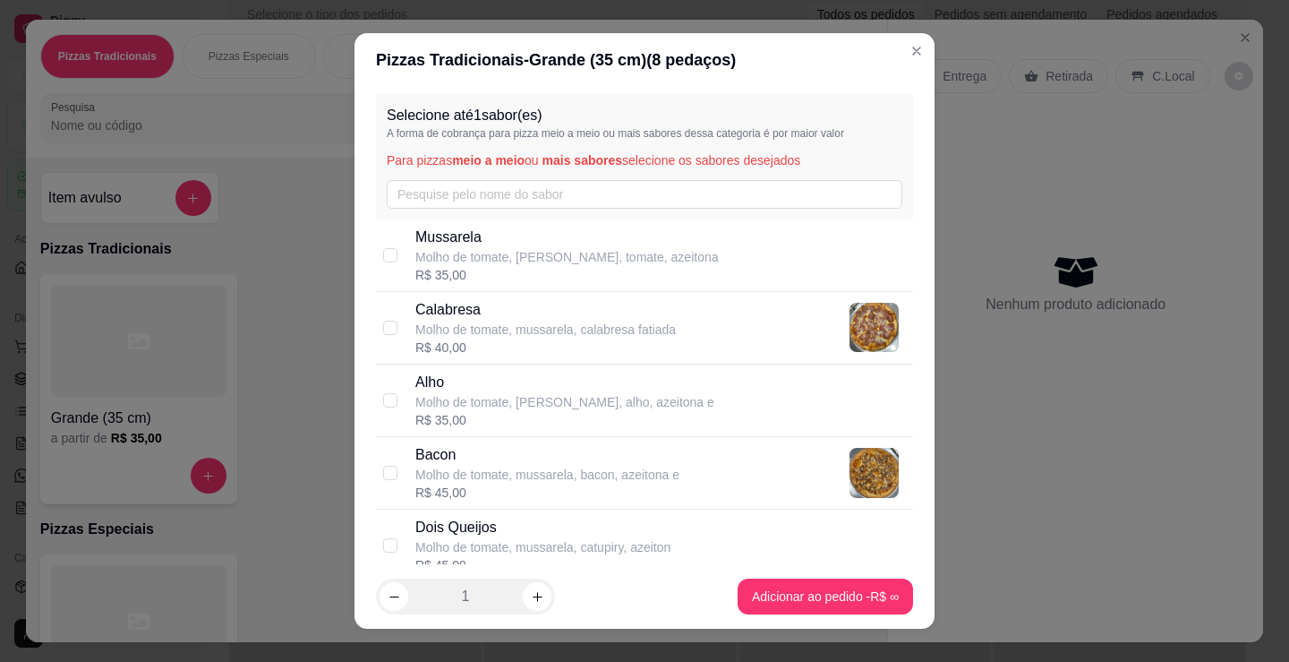
click at [555, 329] on p "Molho de tomate, mussarela, calabresa fatiada" at bounding box center [545, 330] width 261 height 18
checkbox input "true"
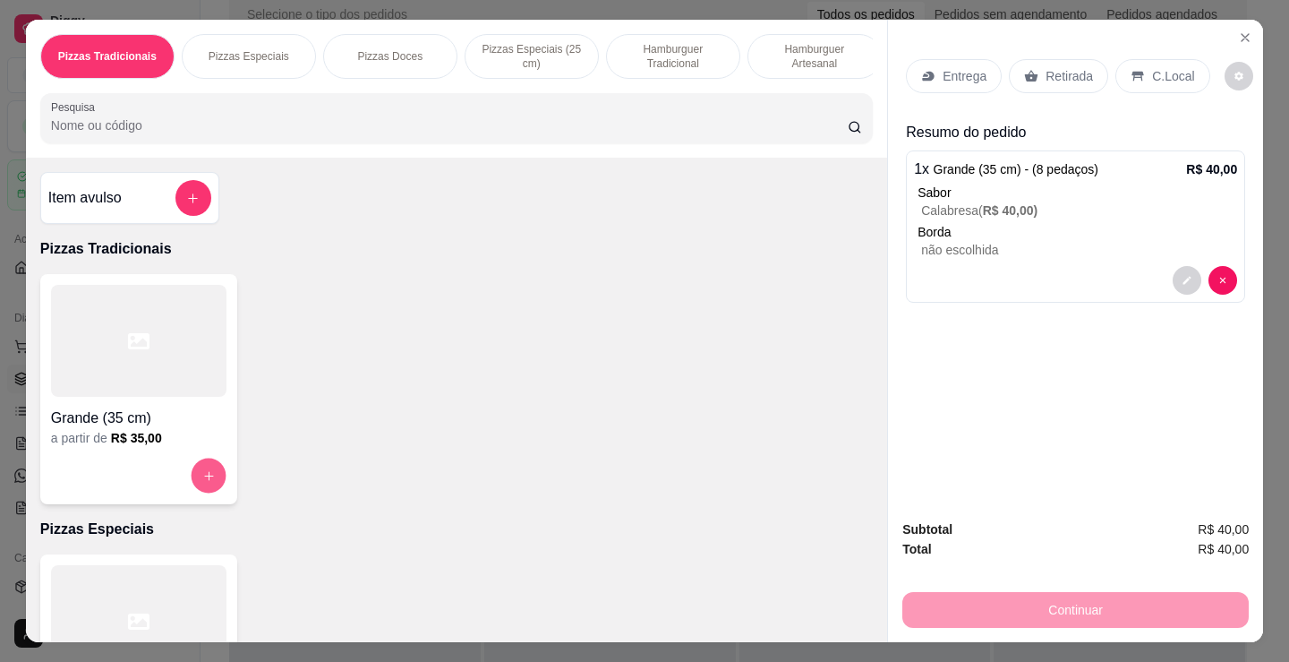
click at [204, 477] on icon "increase-product-quantity" at bounding box center [208, 475] width 13 height 13
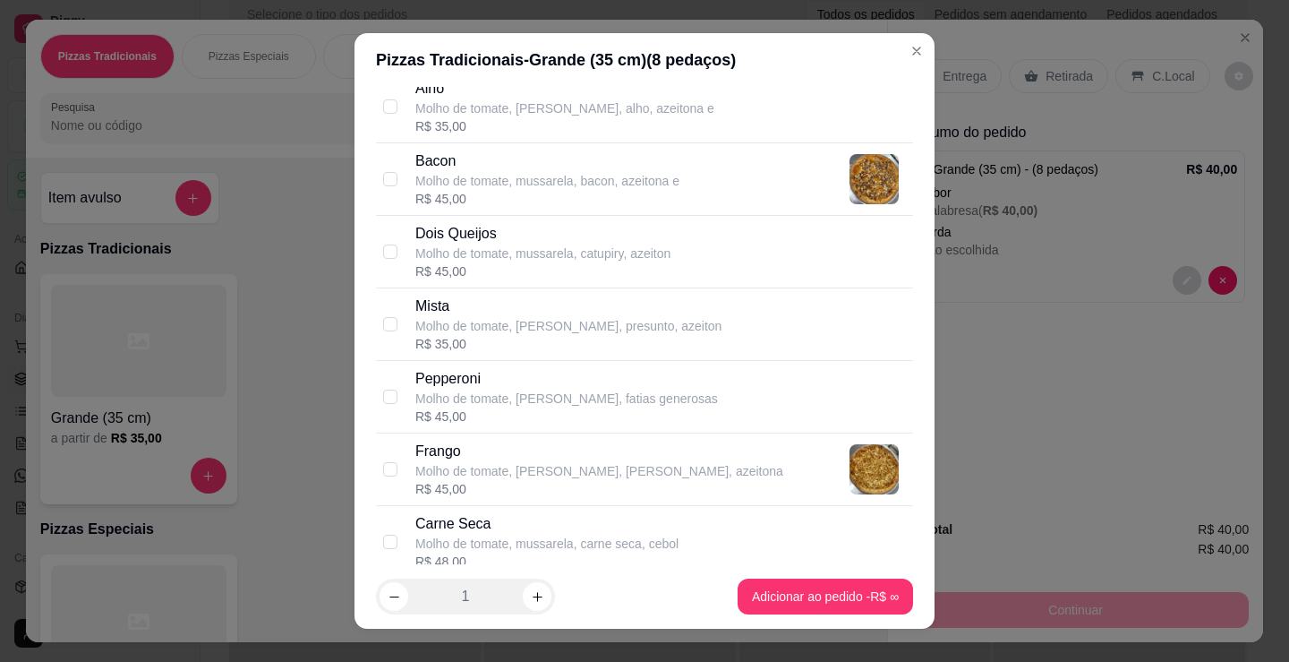
scroll to position [358, 0]
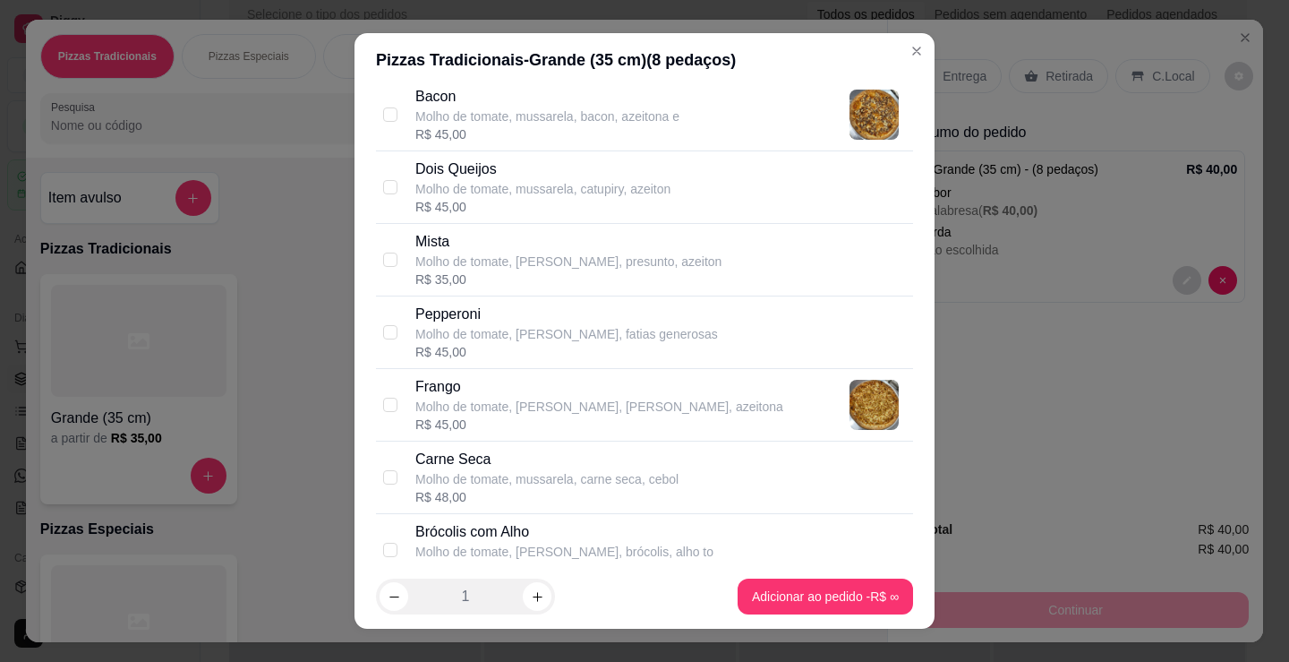
click at [449, 398] on p "Molho de tomate, [PERSON_NAME], [PERSON_NAME], azeitona" at bounding box center [599, 407] width 368 height 18
checkbox input "true"
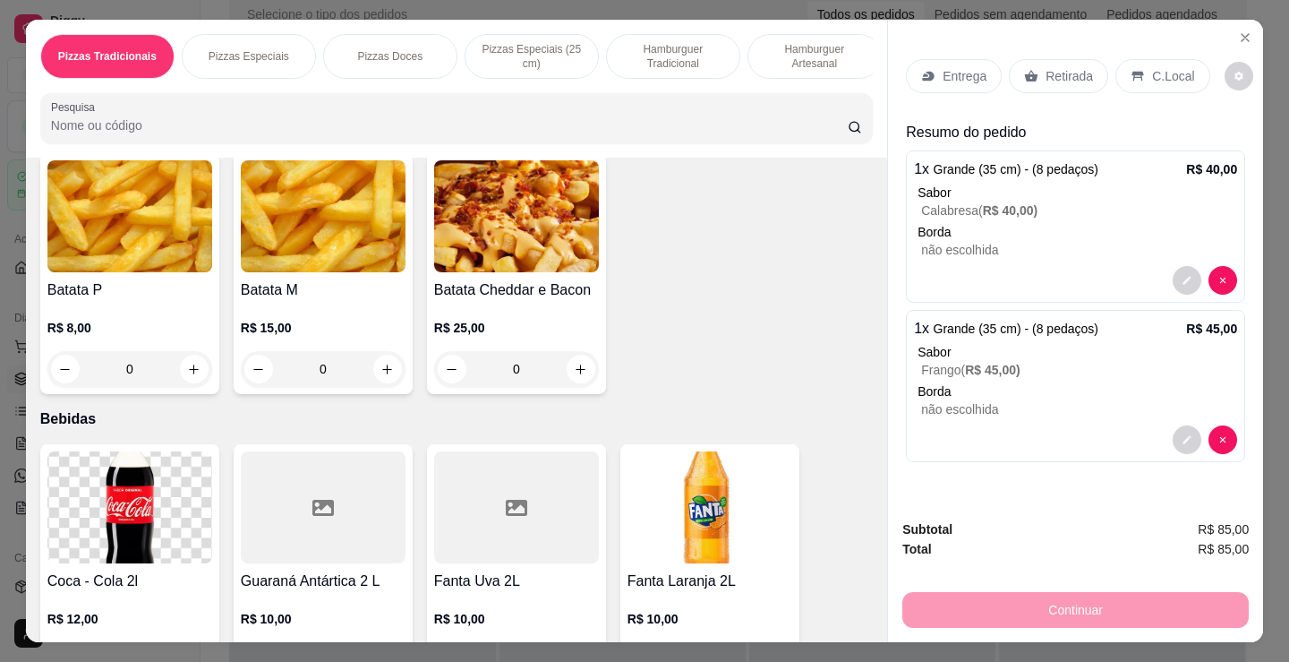
scroll to position [3492, 0]
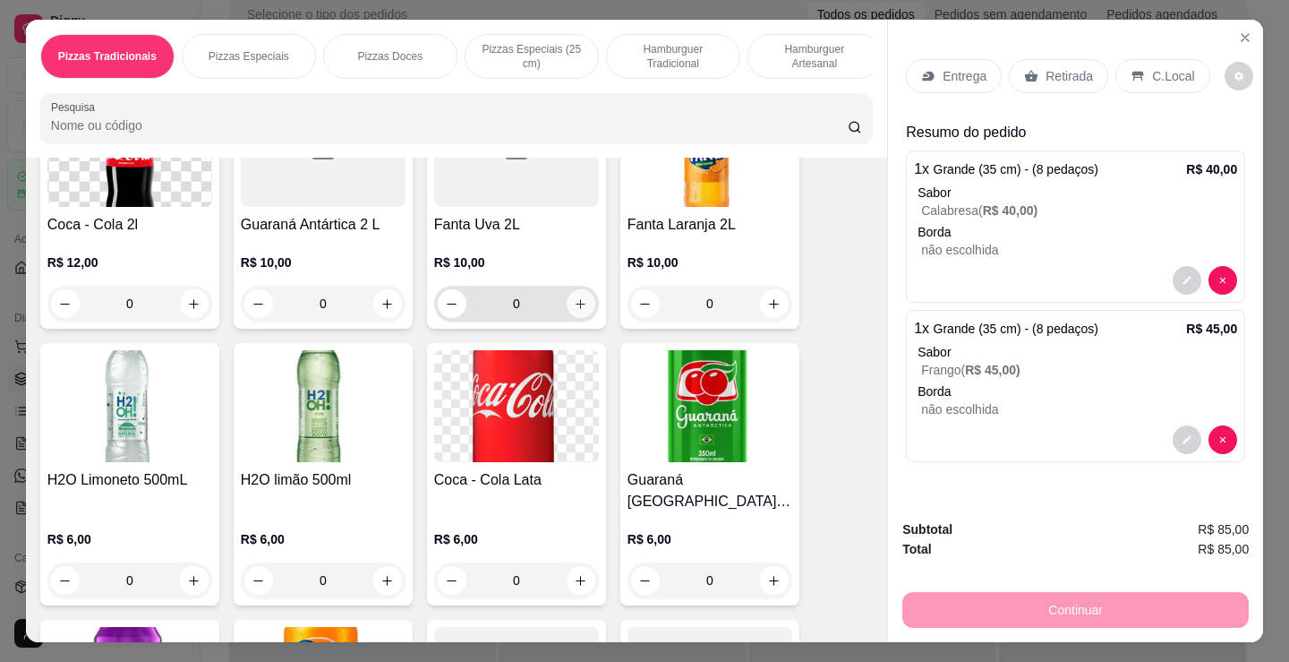
click at [574, 307] on icon "increase-product-quantity" at bounding box center [580, 303] width 13 height 13
type input "1"
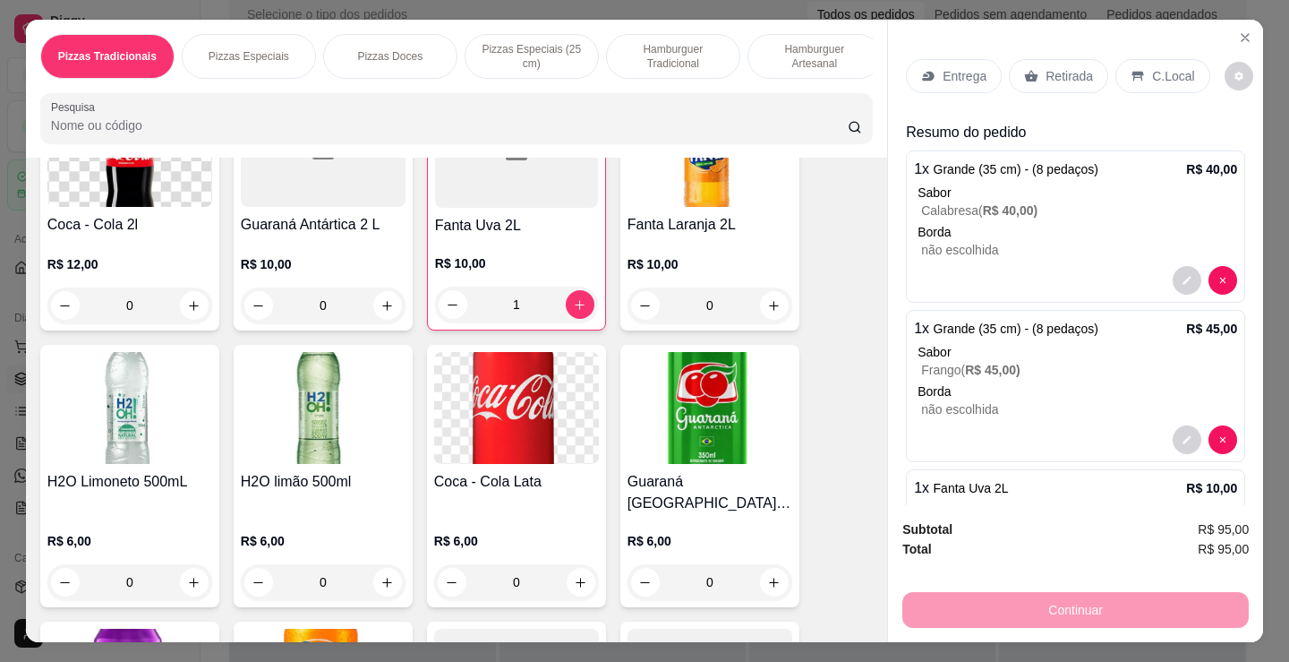
click at [943, 70] on p "Entrega" at bounding box center [965, 76] width 44 height 18
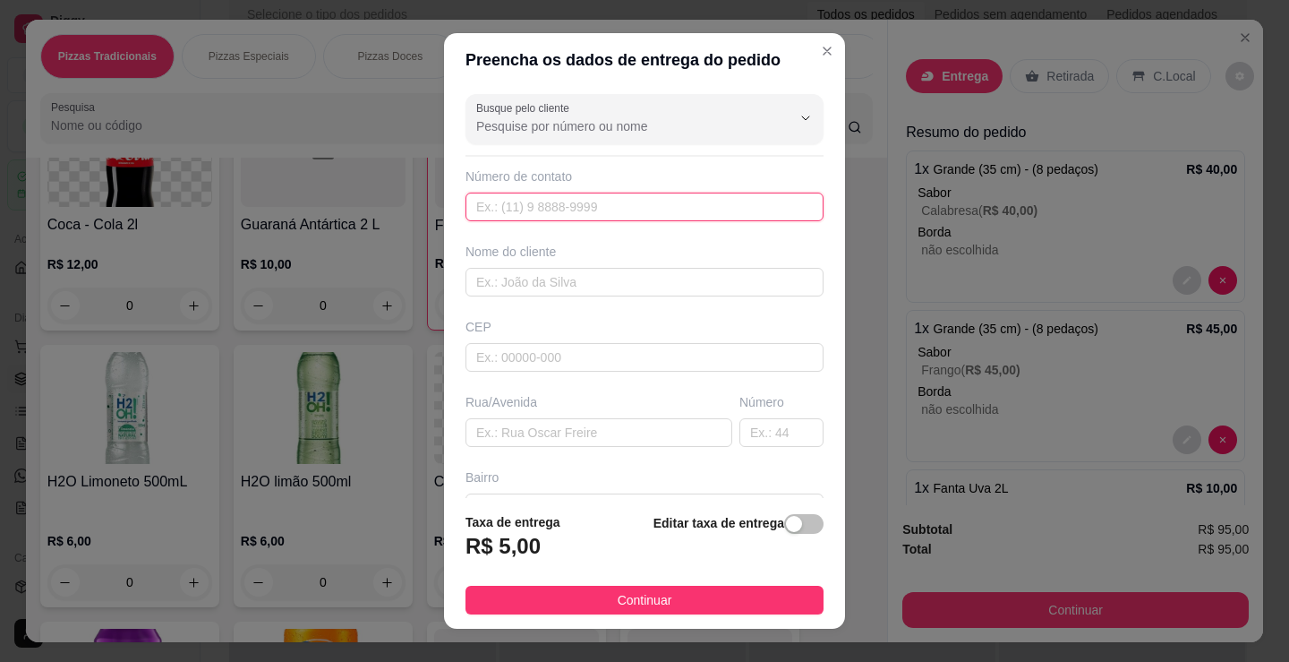
click at [687, 215] on input "text" at bounding box center [645, 206] width 358 height 29
type input "[PHONE_NUMBER]"
click at [703, 297] on div "Busque pelo cliente Número de contato [PHONE_NUMBER] Nome do cliente CEP Rua/[G…" at bounding box center [644, 292] width 401 height 411
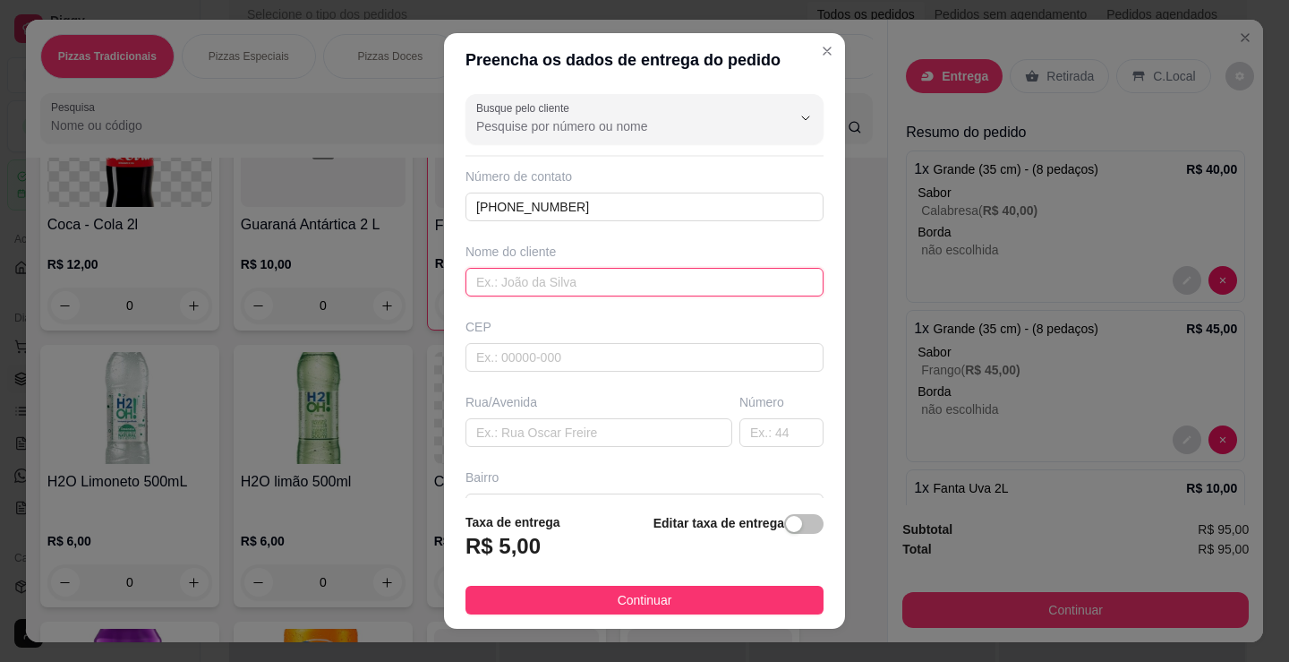
click at [712, 285] on input "text" at bounding box center [645, 282] width 358 height 29
type input "[PERSON_NAME]"
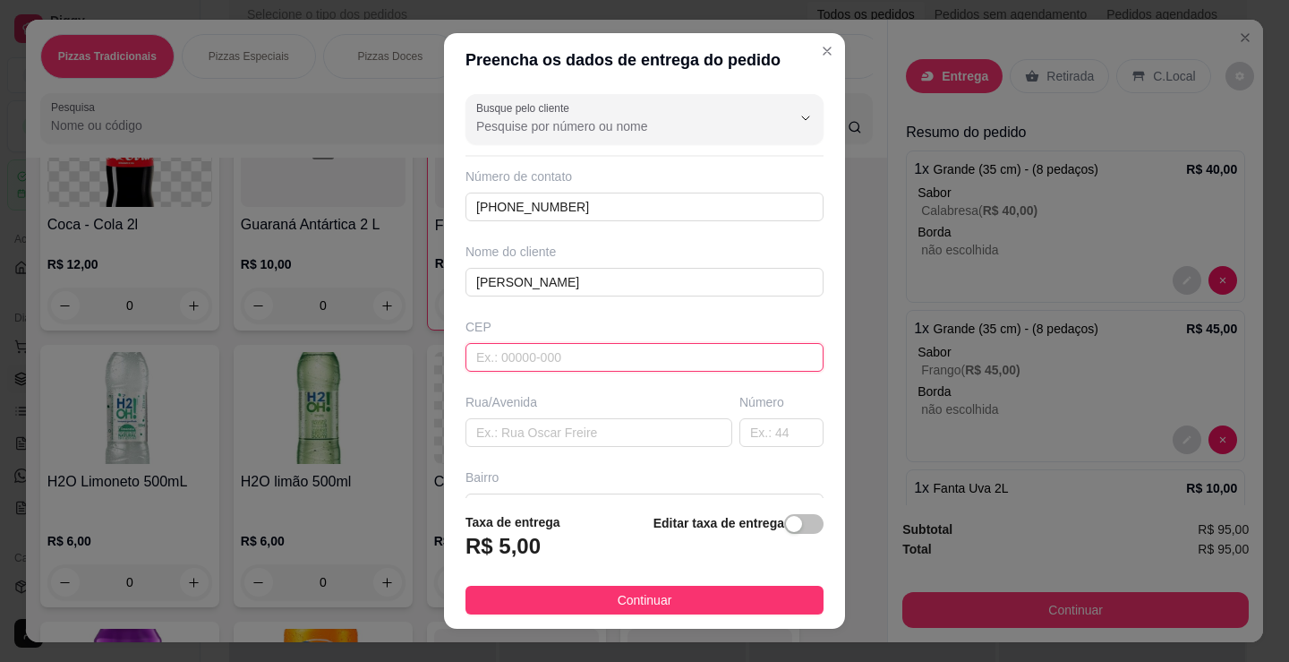
click at [674, 360] on input "text" at bounding box center [645, 357] width 358 height 29
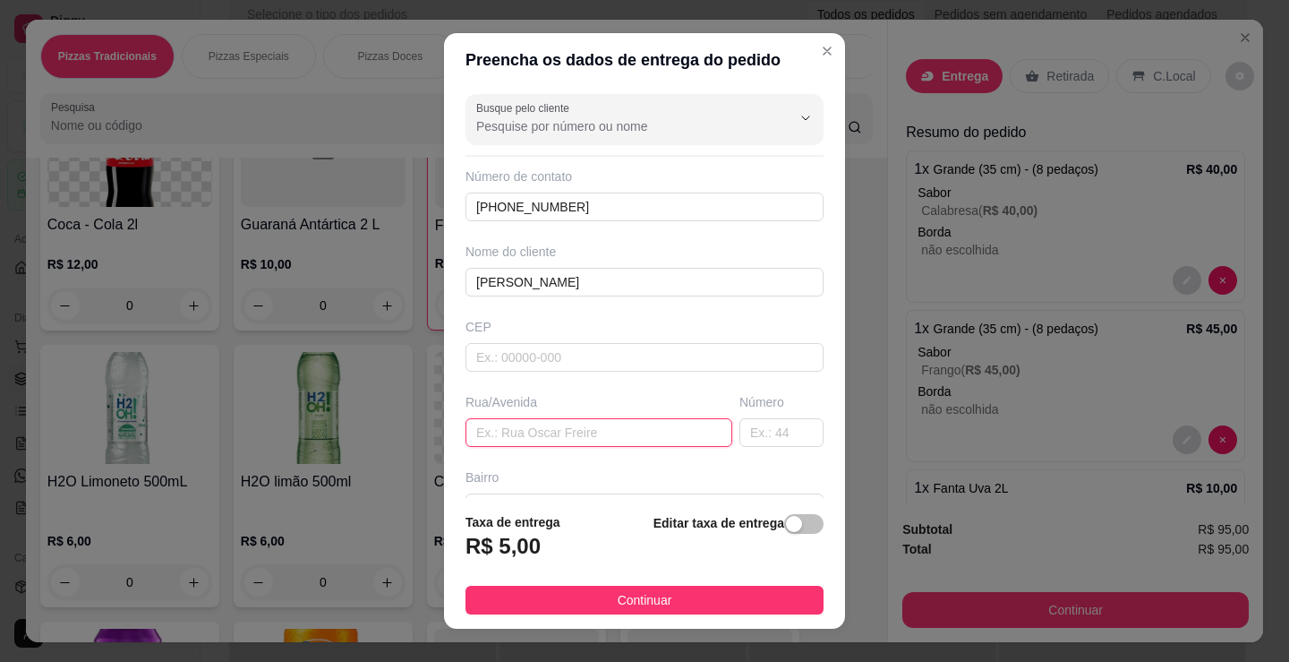
click at [625, 432] on input "text" at bounding box center [599, 432] width 267 height 29
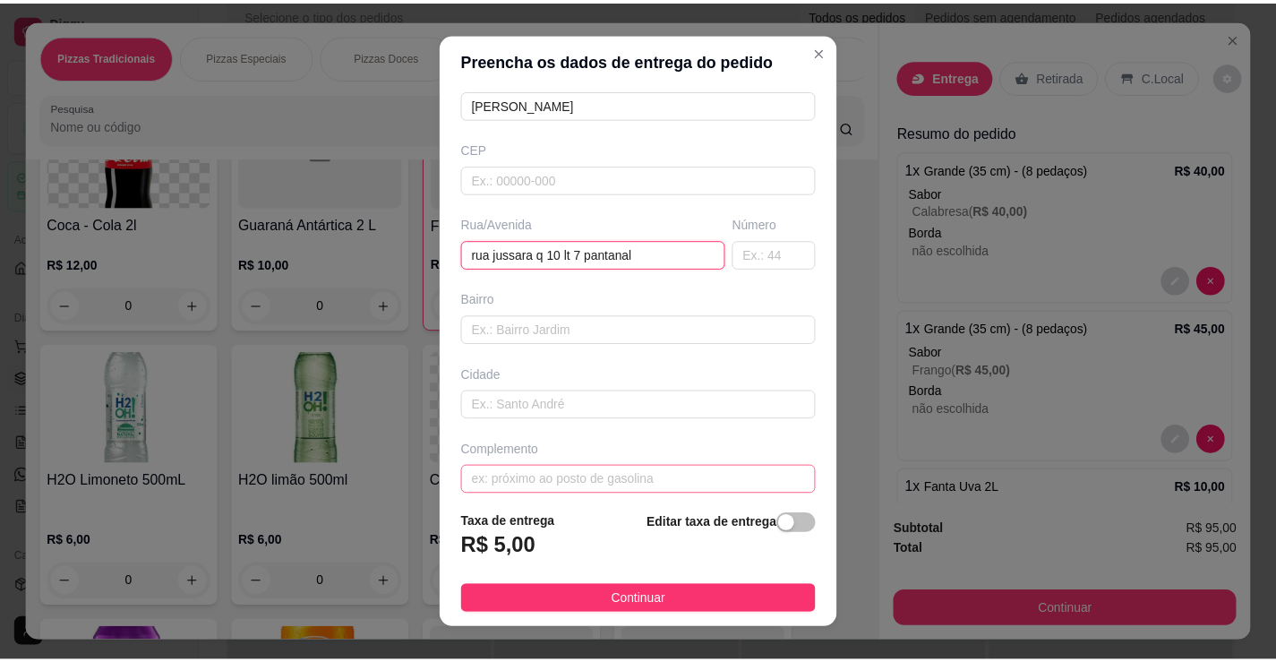
scroll to position [179, 0]
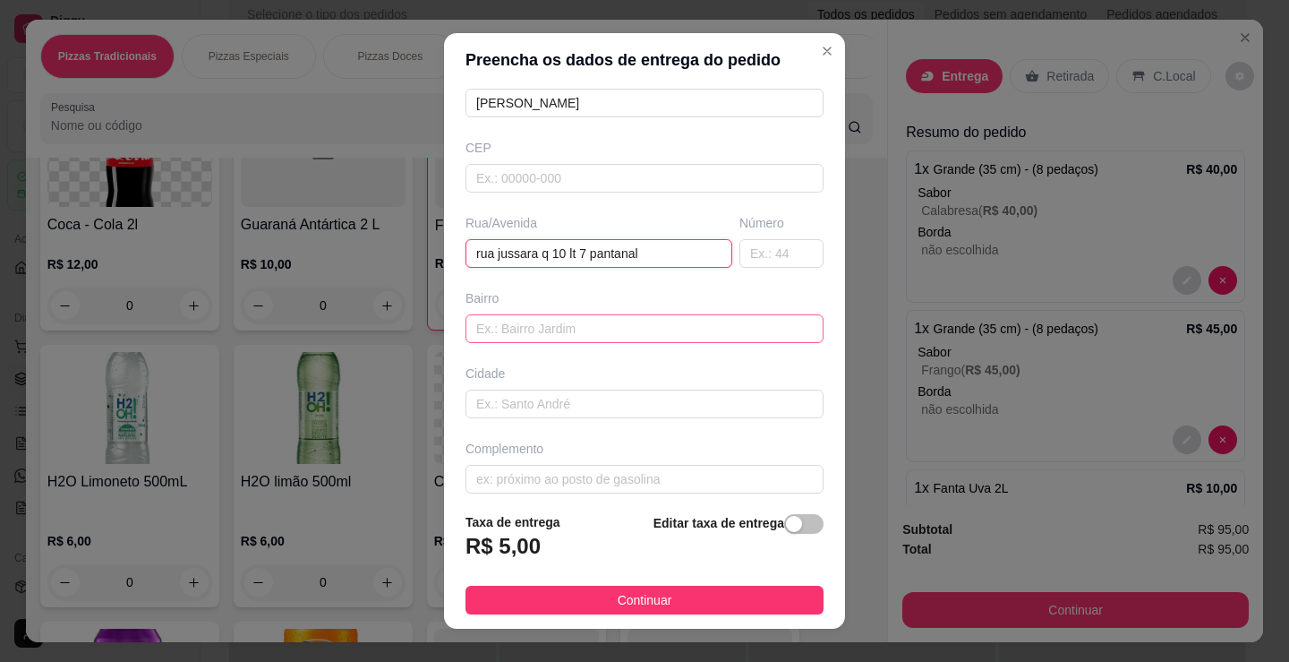
type input "rua jussara q 10 lt 7 pantanal"
click at [601, 330] on input "text" at bounding box center [645, 328] width 358 height 29
click at [748, 594] on button "Continuar" at bounding box center [645, 600] width 358 height 29
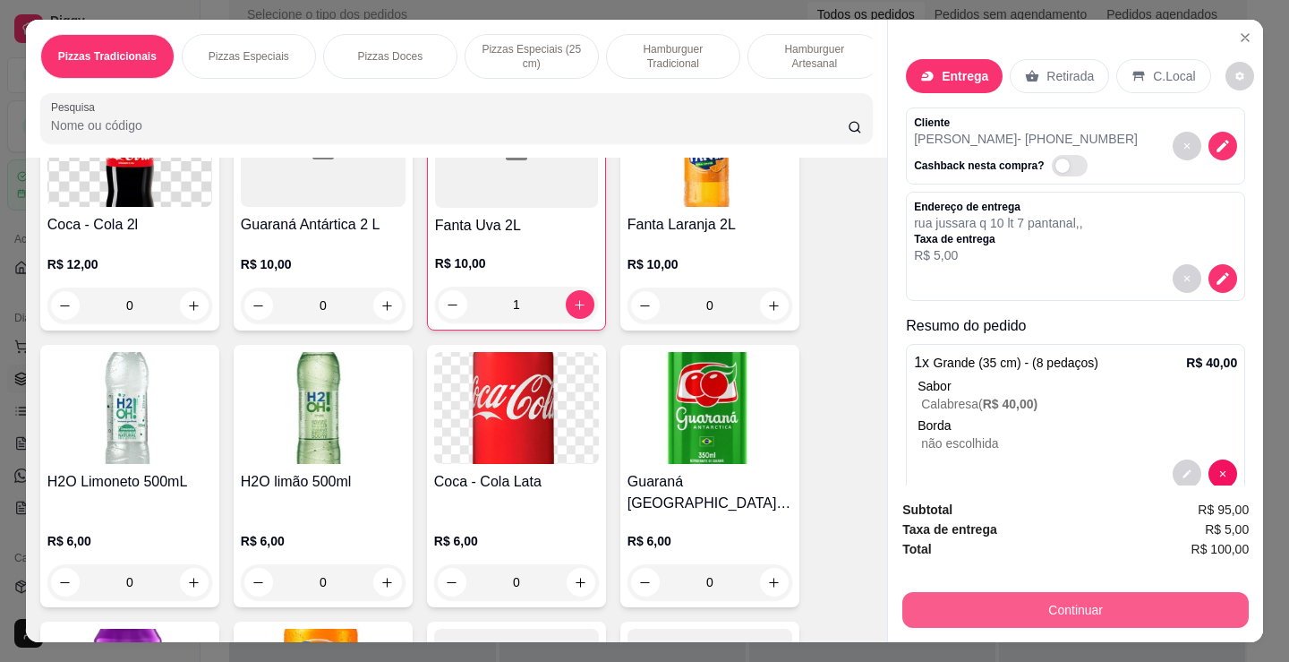
click at [1096, 599] on button "Continuar" at bounding box center [1075, 610] width 346 height 36
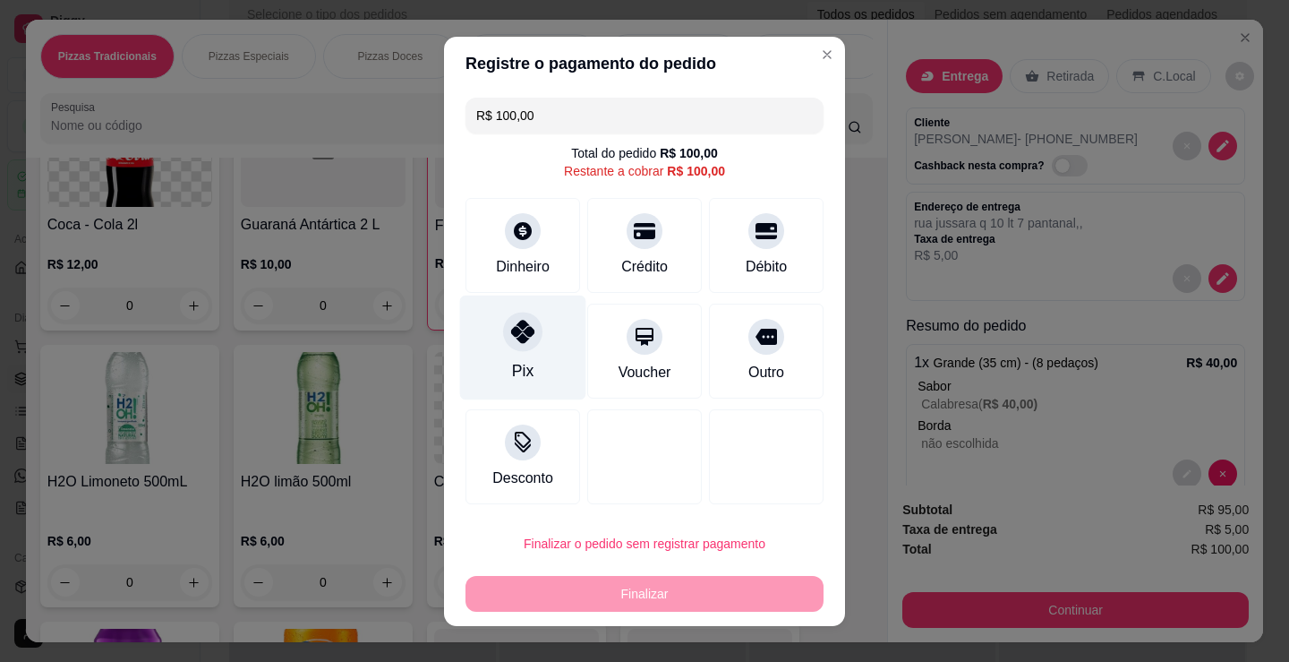
click at [515, 329] on icon at bounding box center [522, 331] width 23 height 23
type input "R$ 0,00"
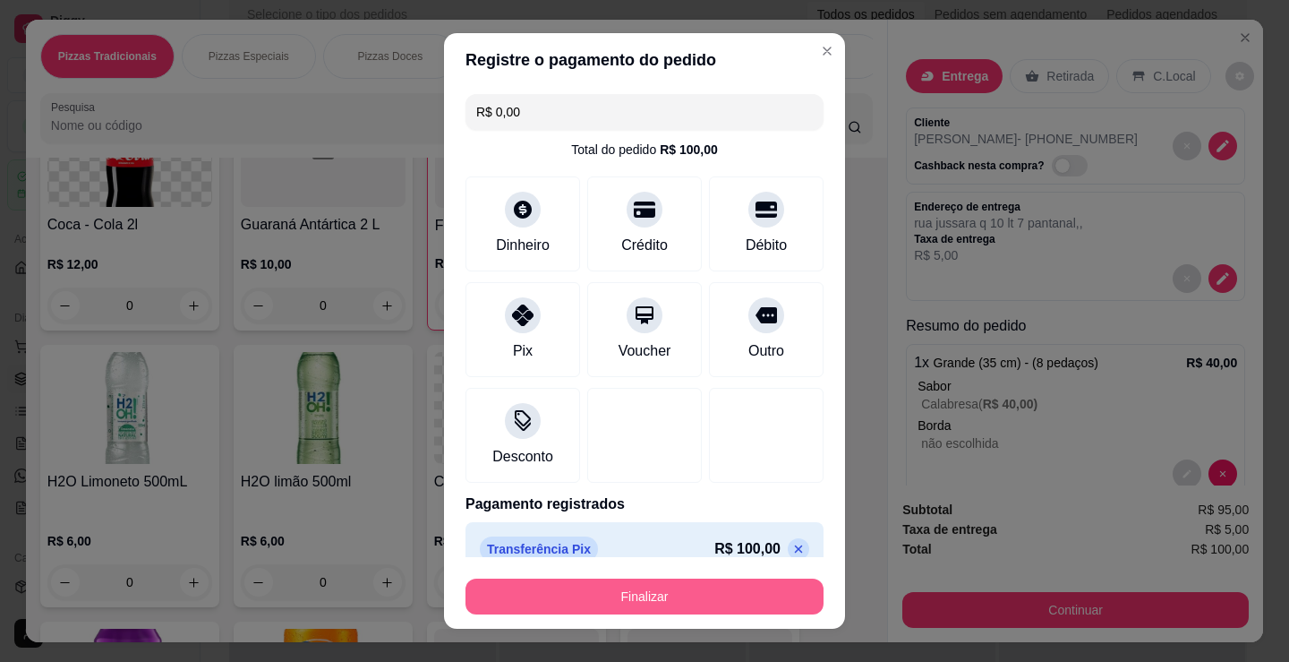
click at [735, 597] on button "Finalizar" at bounding box center [645, 596] width 358 height 36
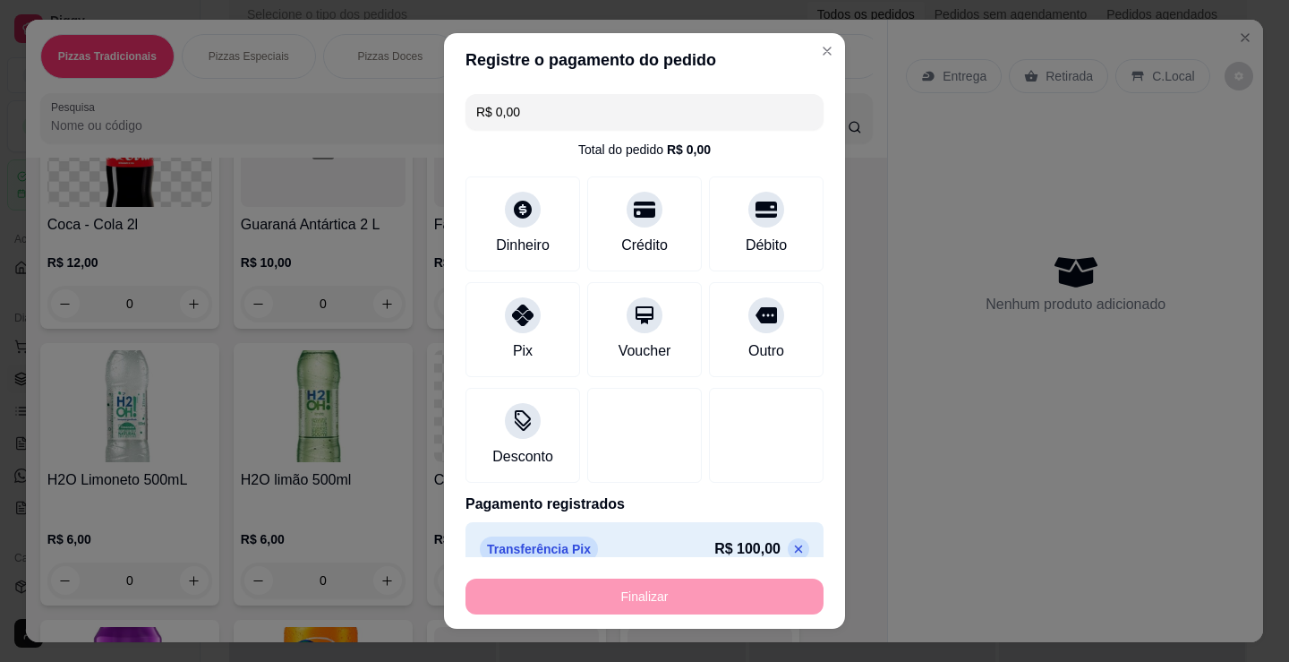
type input "0"
type input "-R$ 100,00"
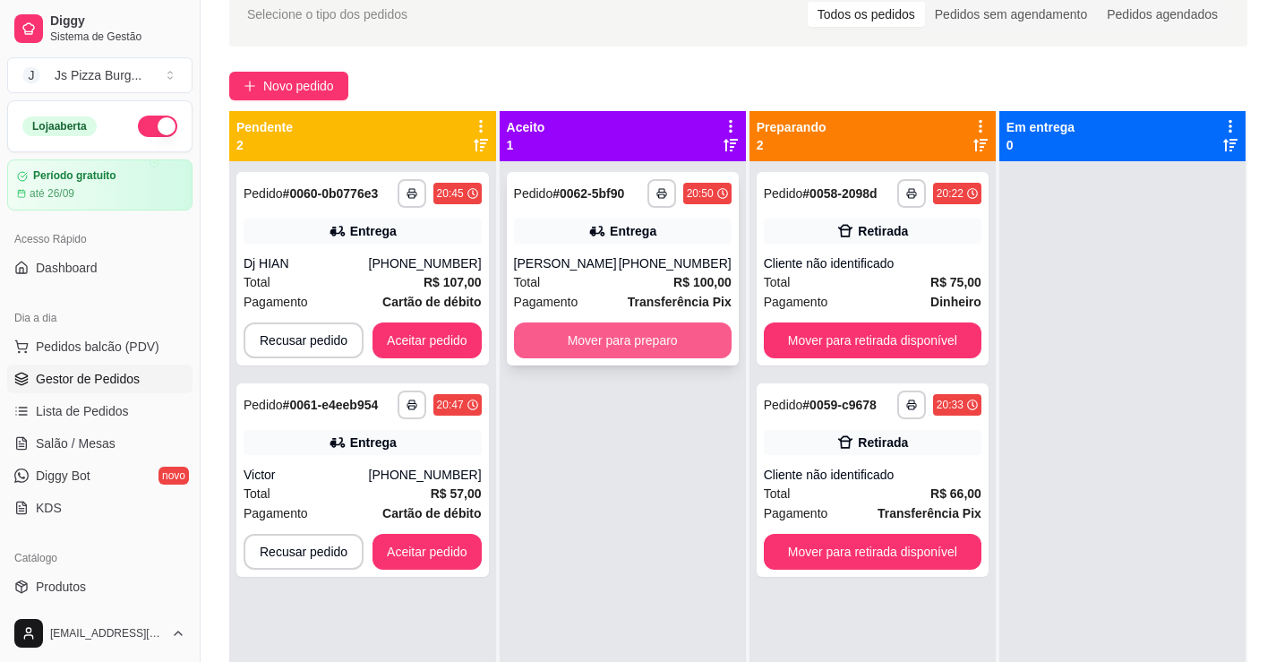
click at [676, 337] on button "Mover para preparo" at bounding box center [623, 340] width 218 height 36
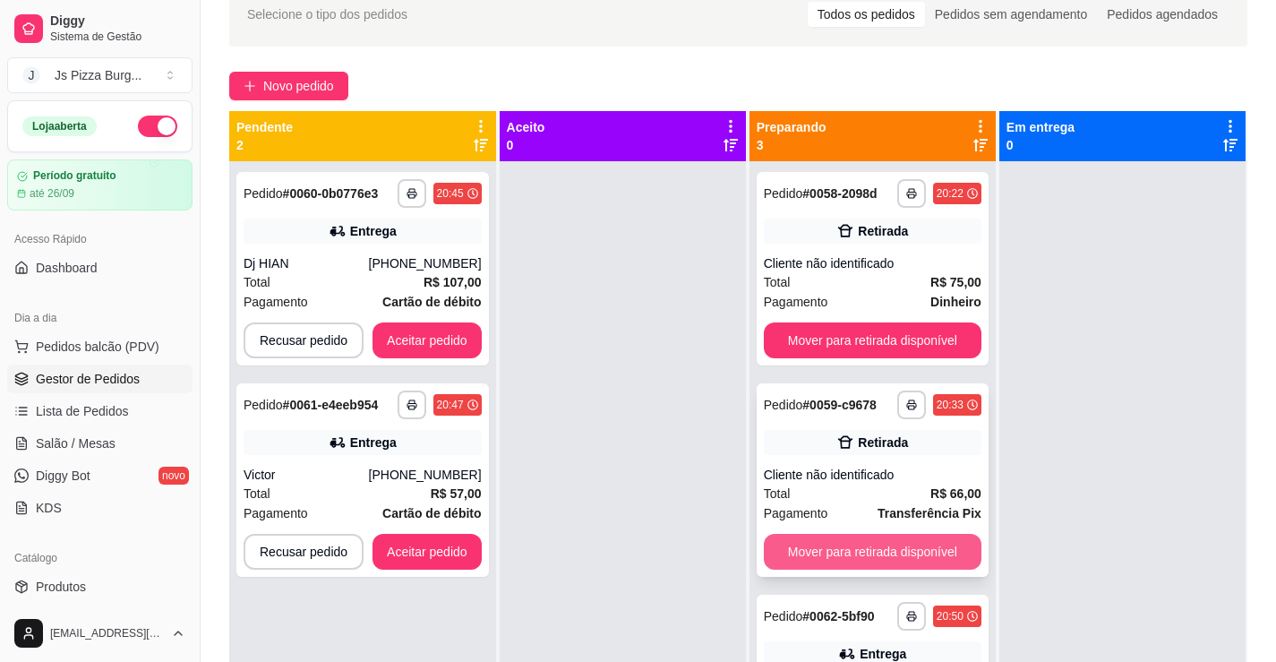
click at [882, 543] on button "Mover para retirada disponível" at bounding box center [873, 552] width 218 height 36
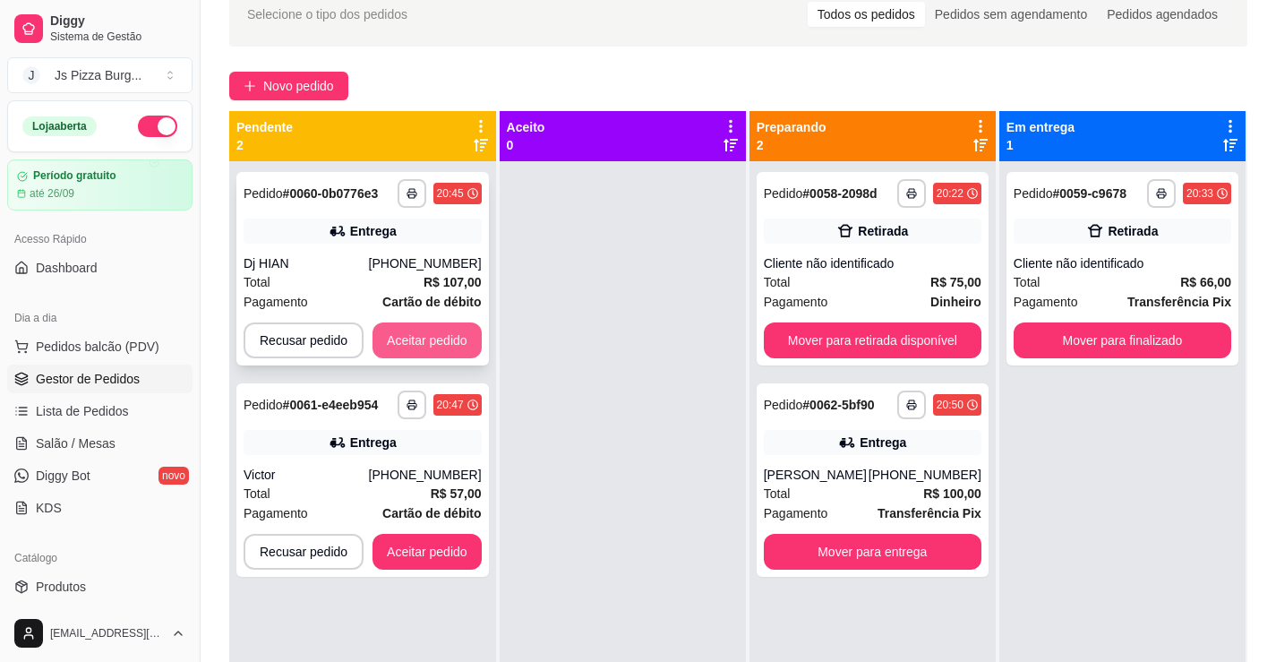
click at [431, 353] on button "Aceitar pedido" at bounding box center [426, 340] width 109 height 36
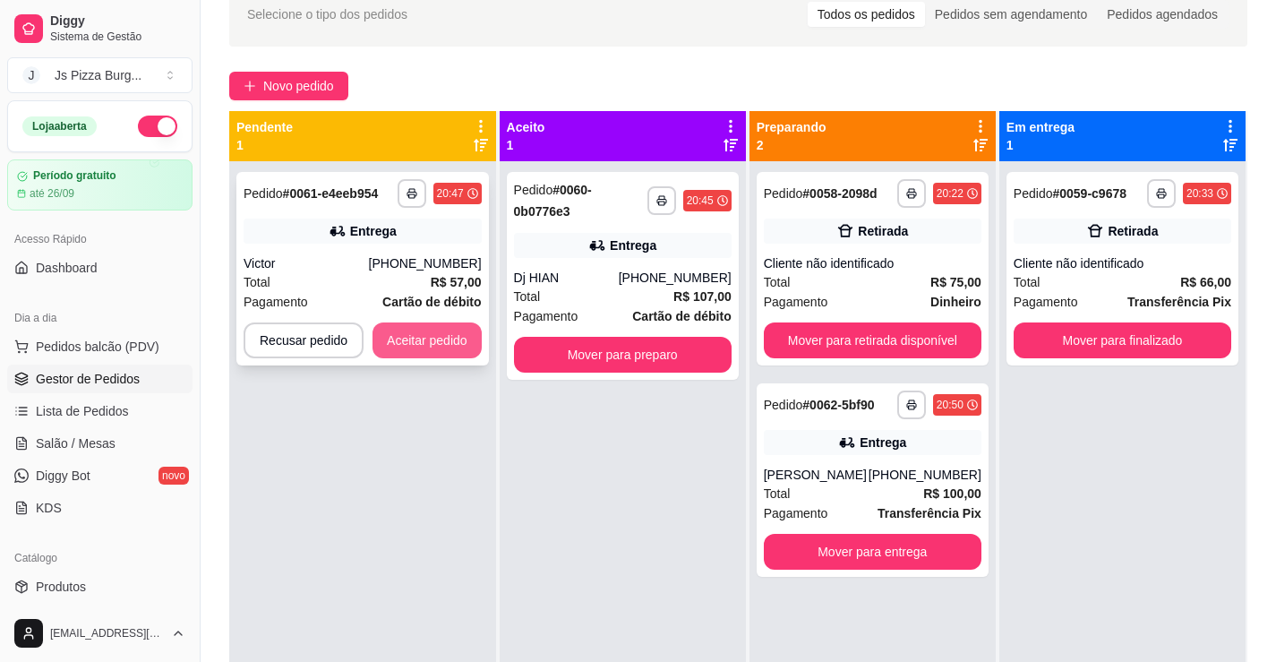
click at [416, 335] on button "Aceitar pedido" at bounding box center [426, 340] width 109 height 36
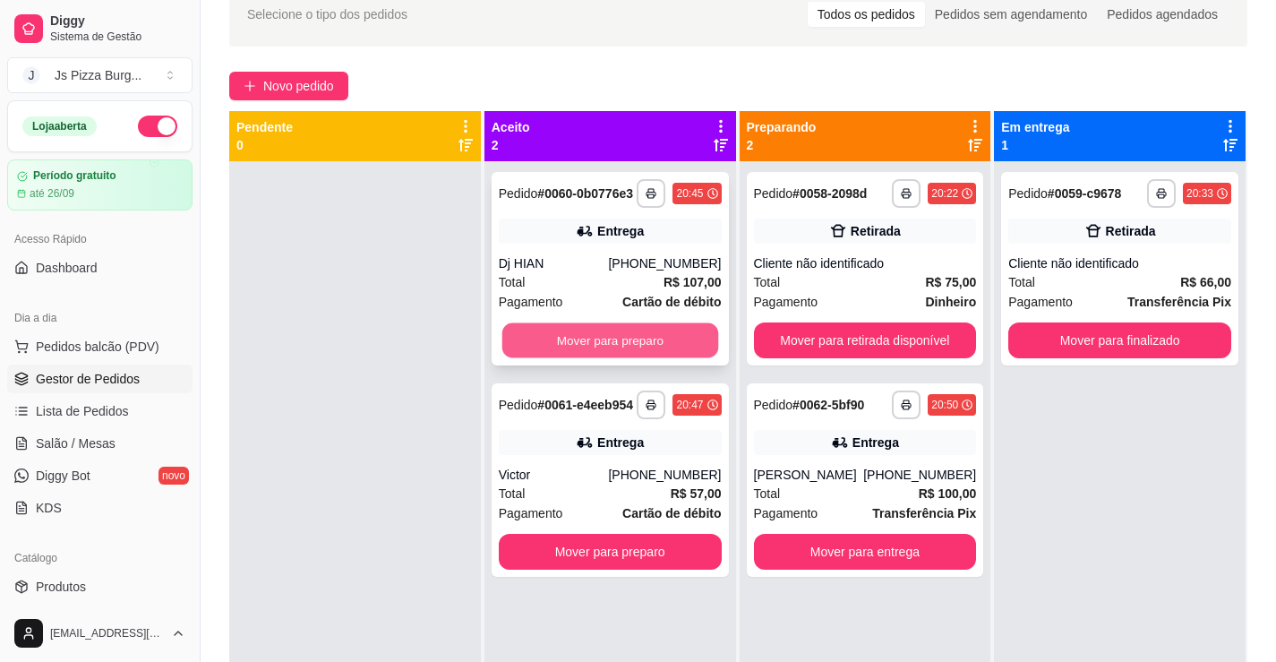
click at [665, 358] on button "Mover para preparo" at bounding box center [609, 340] width 216 height 35
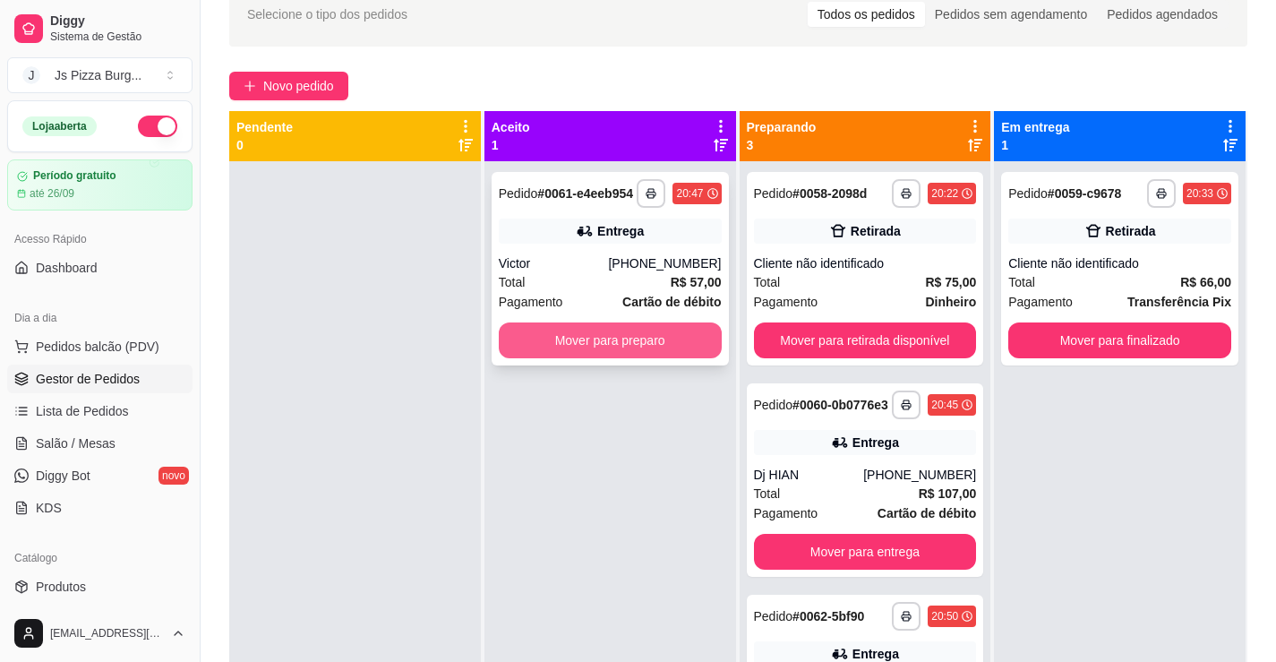
click at [664, 338] on button "Mover para preparo" at bounding box center [610, 340] width 223 height 36
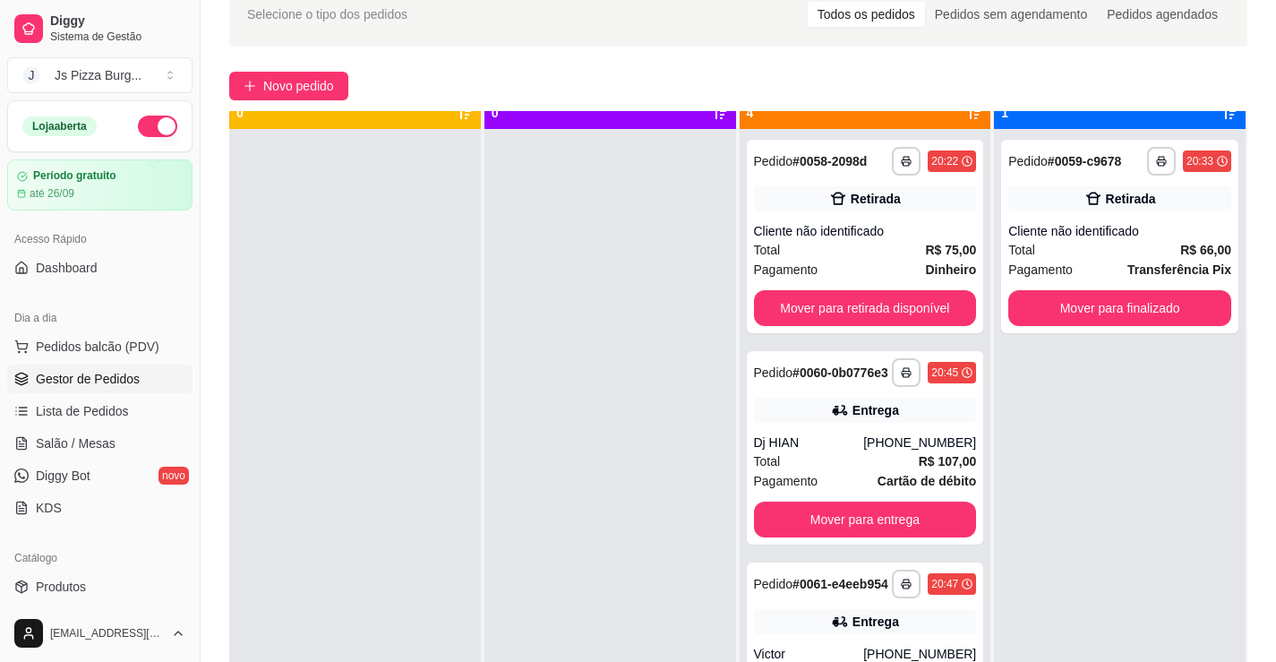
scroll to position [50, 0]
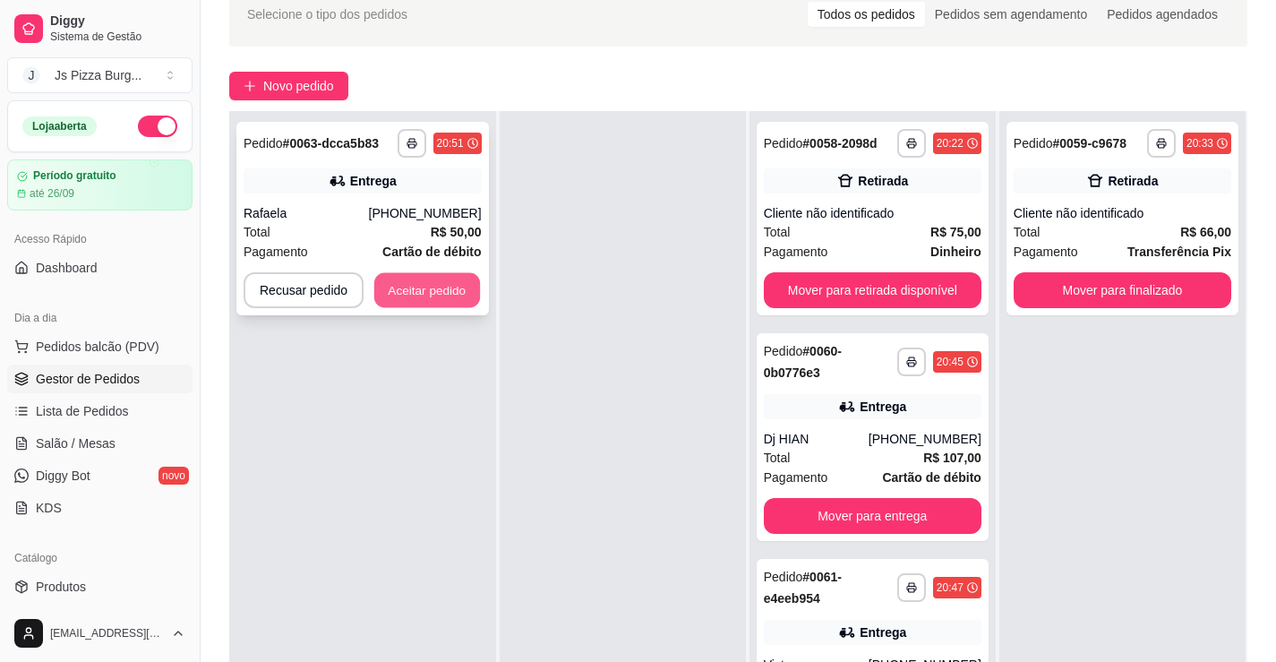
click at [438, 288] on button "Aceitar pedido" at bounding box center [427, 290] width 106 height 35
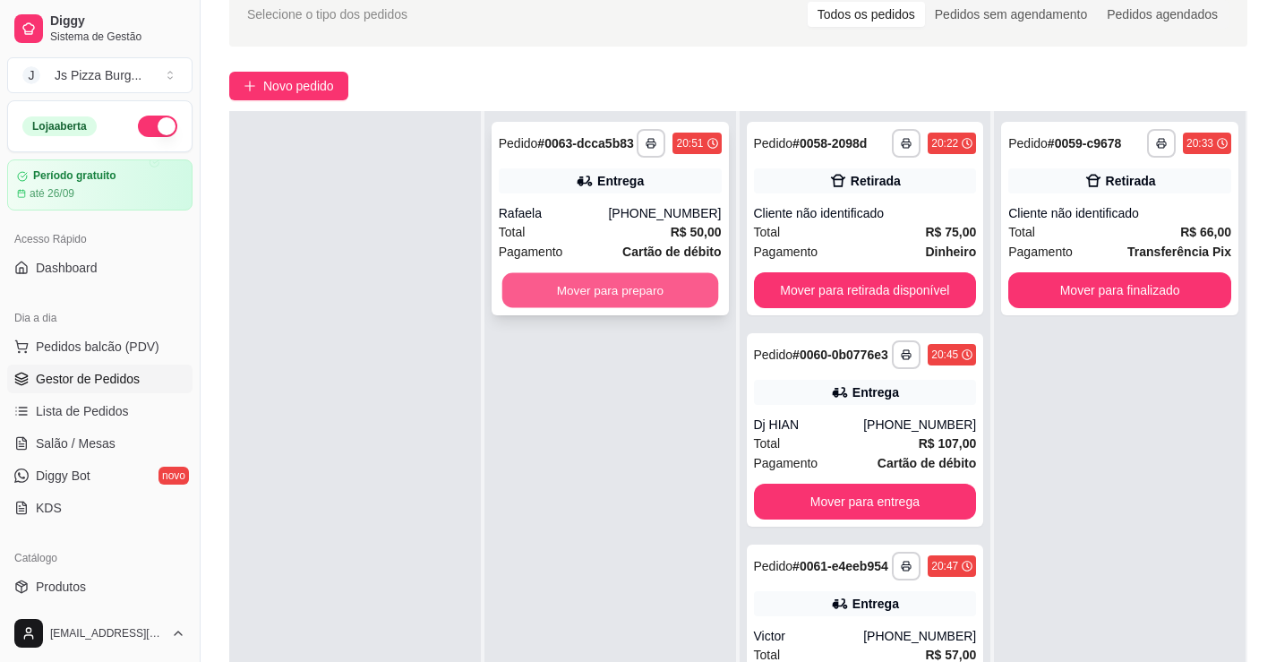
click at [670, 291] on button "Mover para preparo" at bounding box center [609, 290] width 216 height 35
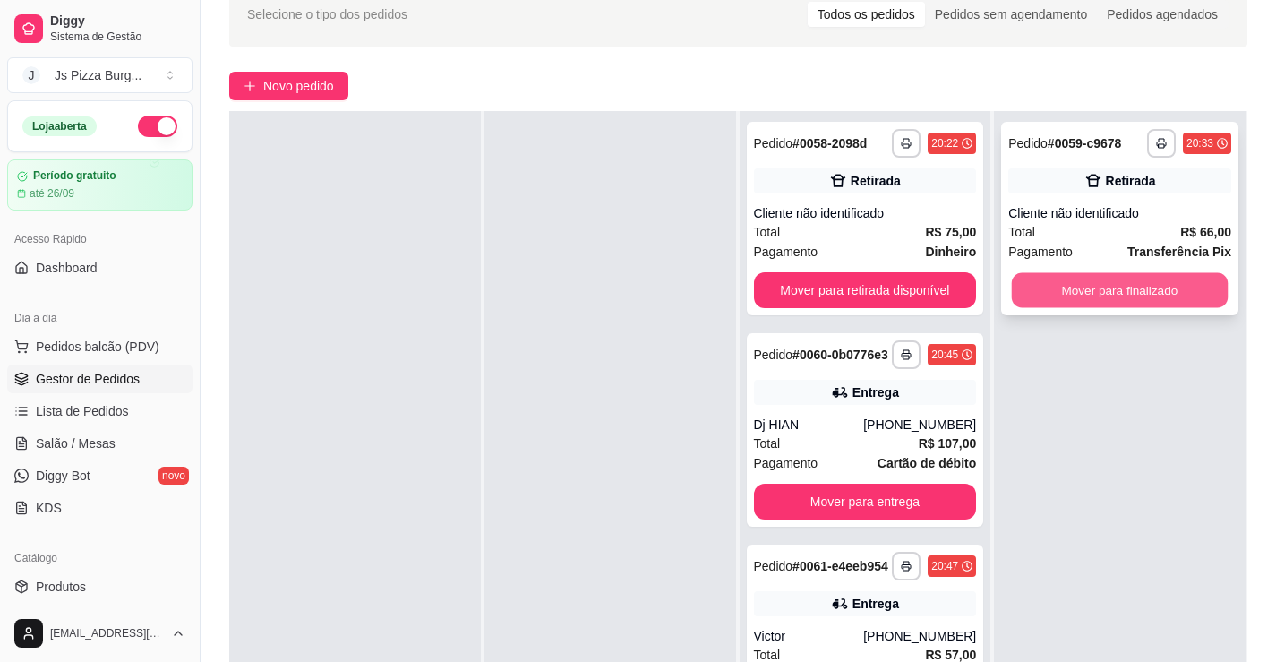
click at [1119, 296] on button "Mover para finalizado" at bounding box center [1120, 290] width 216 height 35
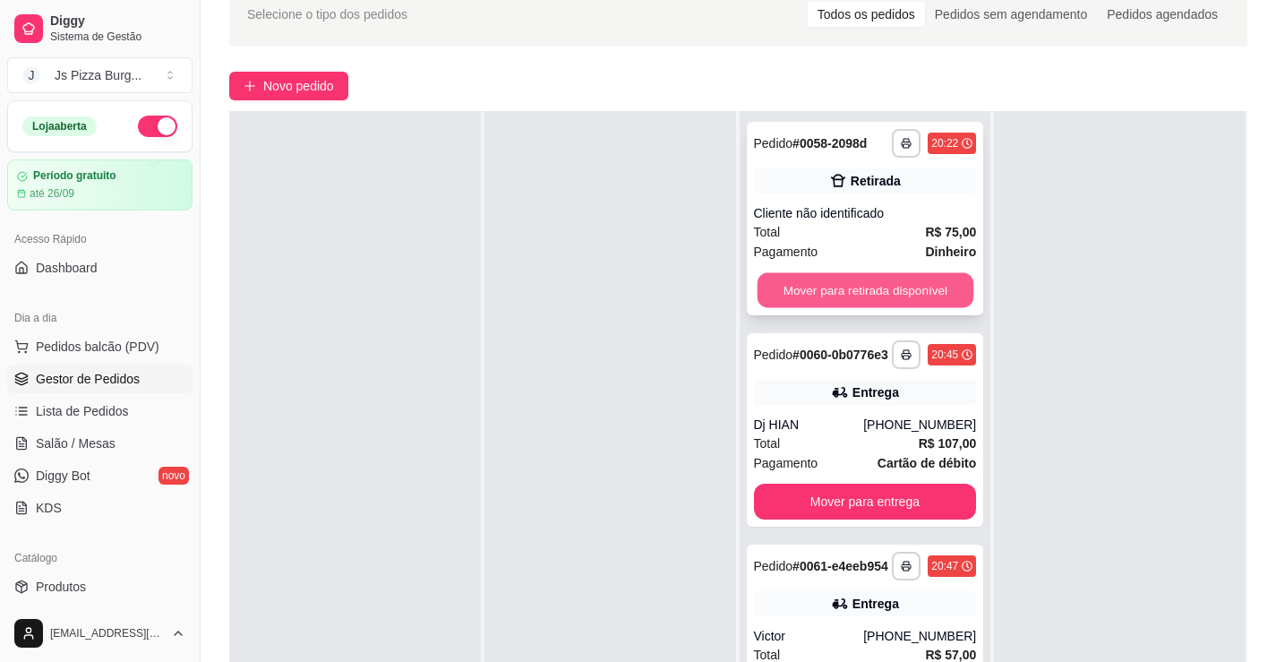
click at [897, 282] on button "Mover para retirada disponível" at bounding box center [865, 290] width 216 height 35
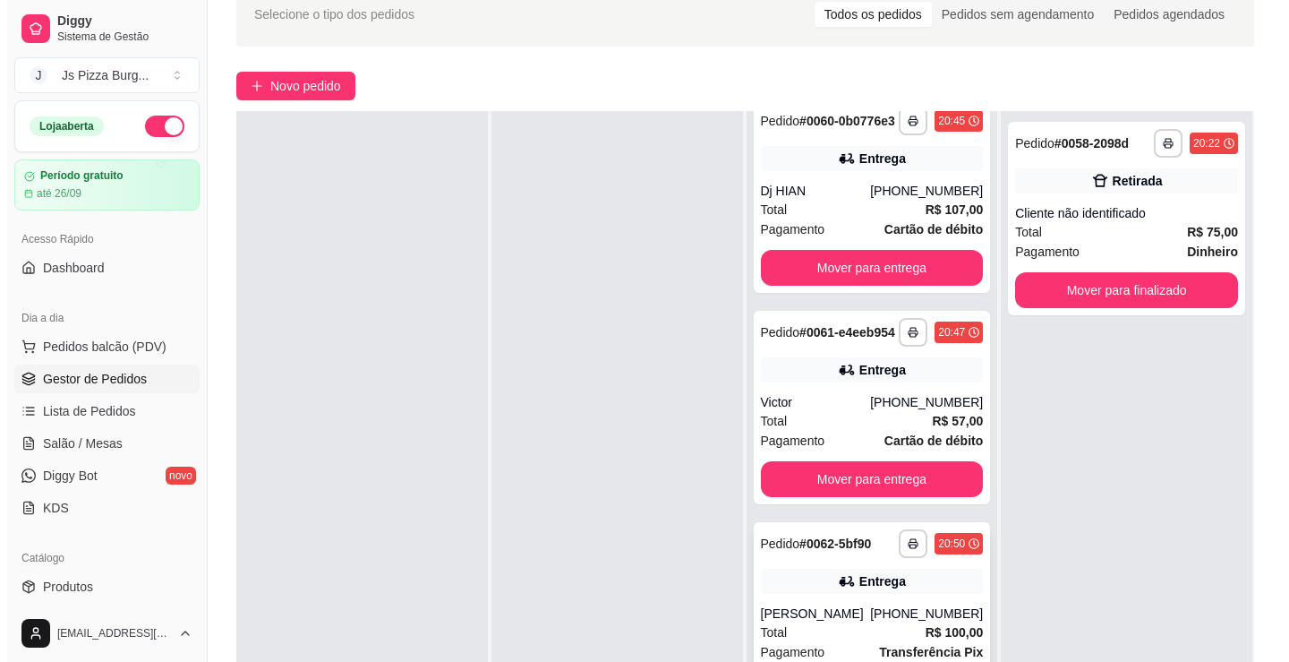
scroll to position [0, 0]
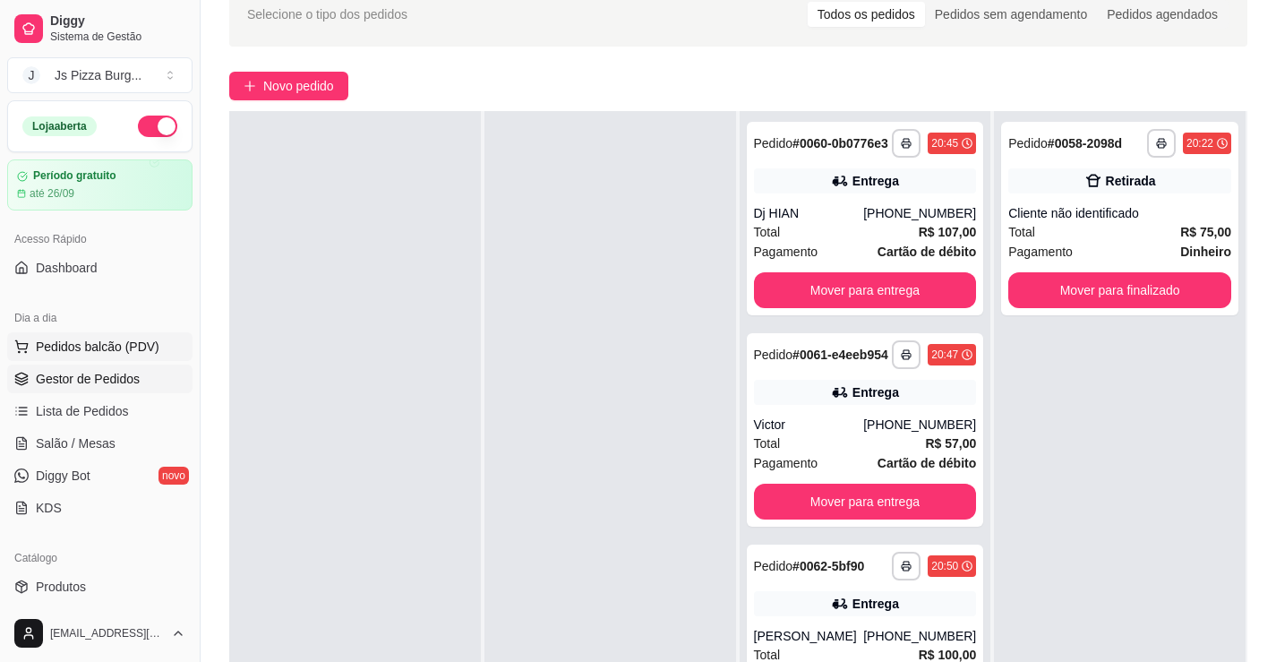
click at [141, 346] on span "Pedidos balcão (PDV)" at bounding box center [98, 347] width 124 height 18
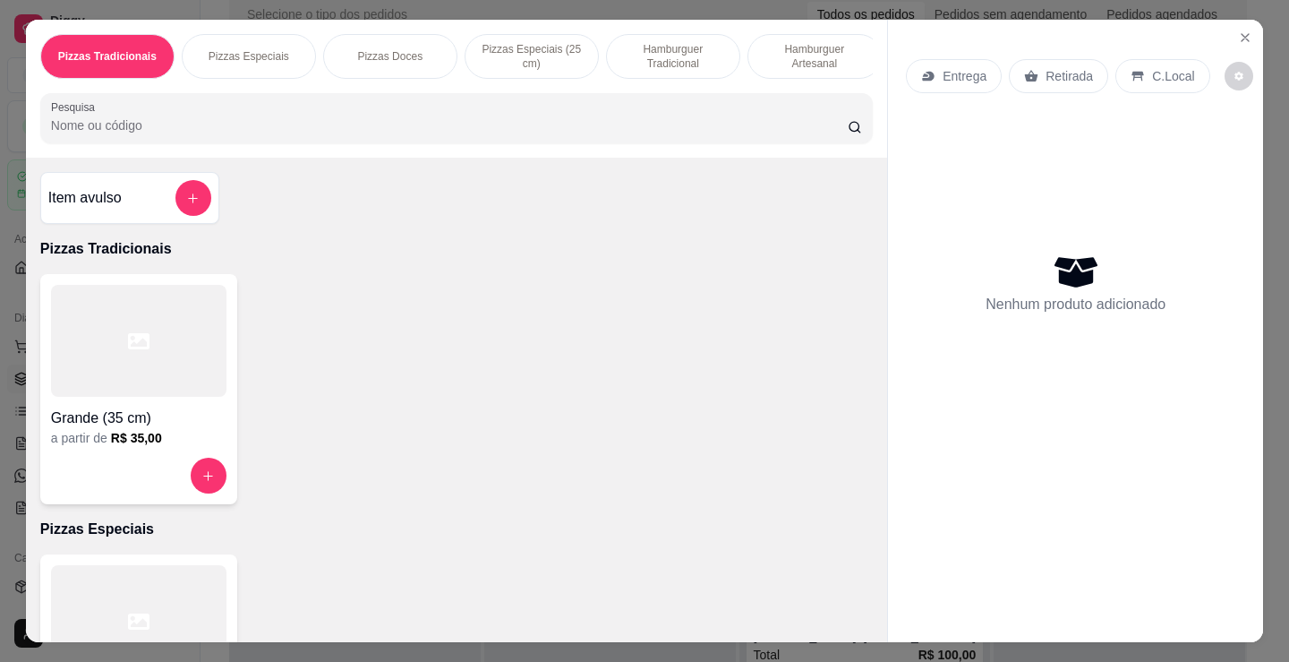
click at [673, 49] on p "Hamburguer Tradicional" at bounding box center [673, 56] width 104 height 29
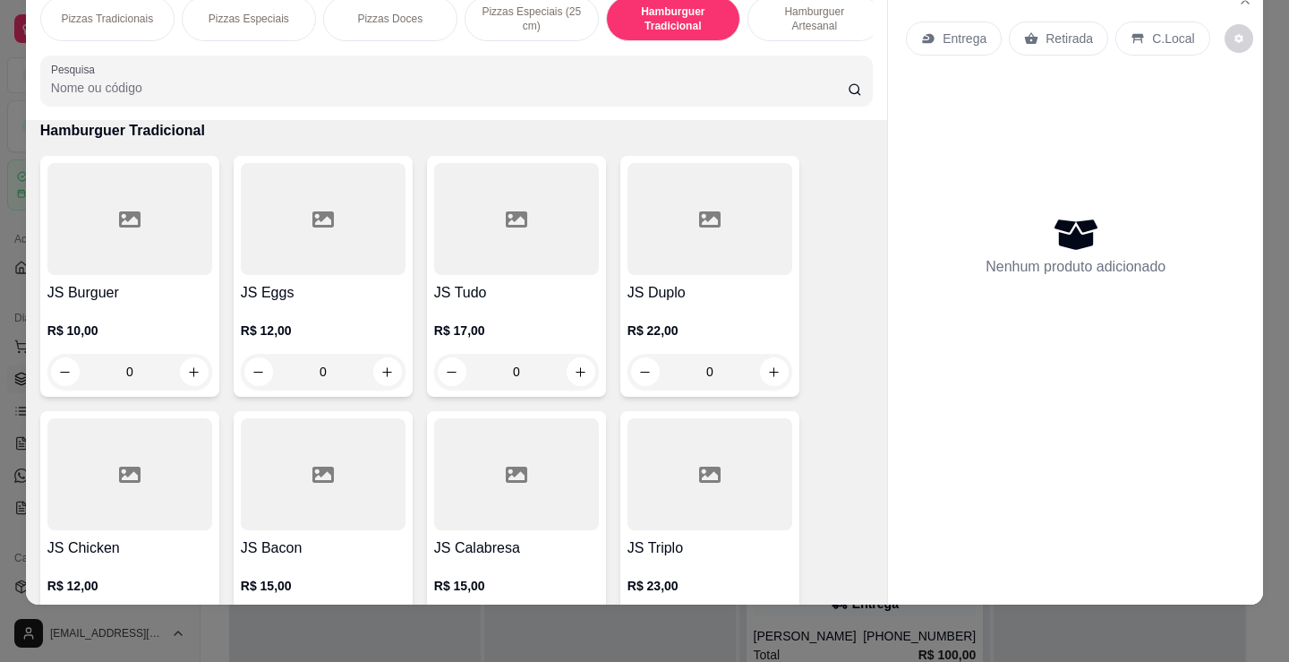
scroll to position [1381, 0]
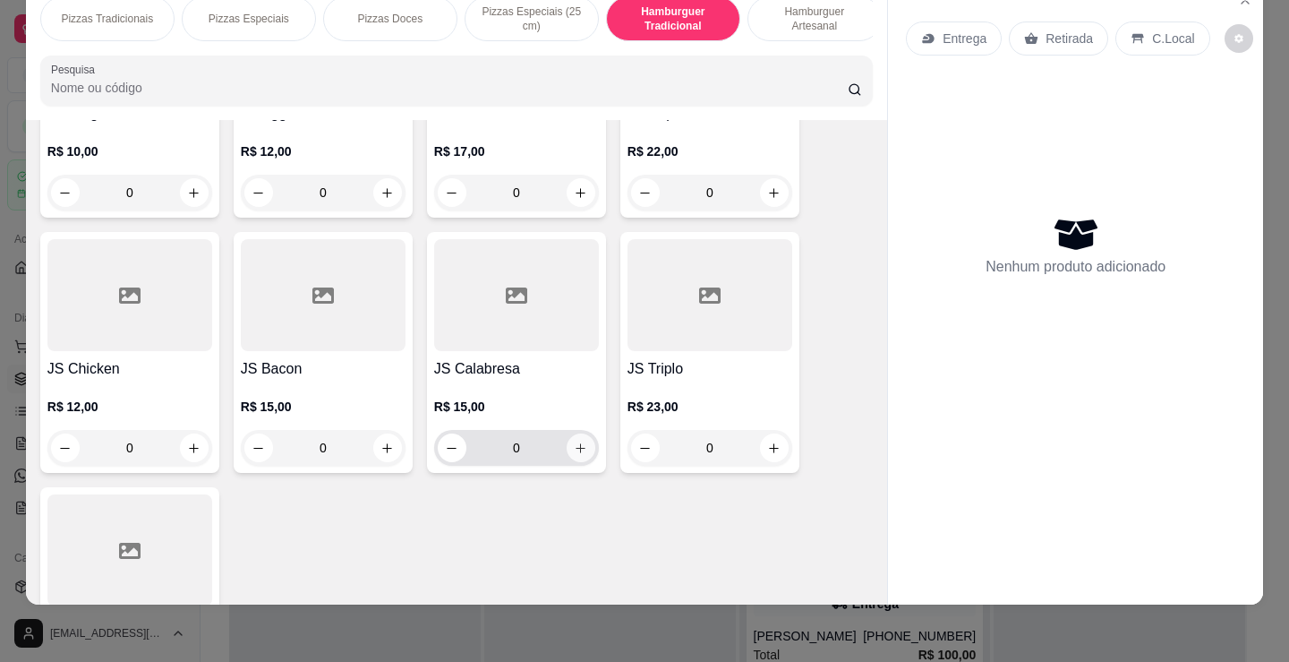
click at [574, 452] on icon "increase-product-quantity" at bounding box center [580, 447] width 13 height 13
type input "1"
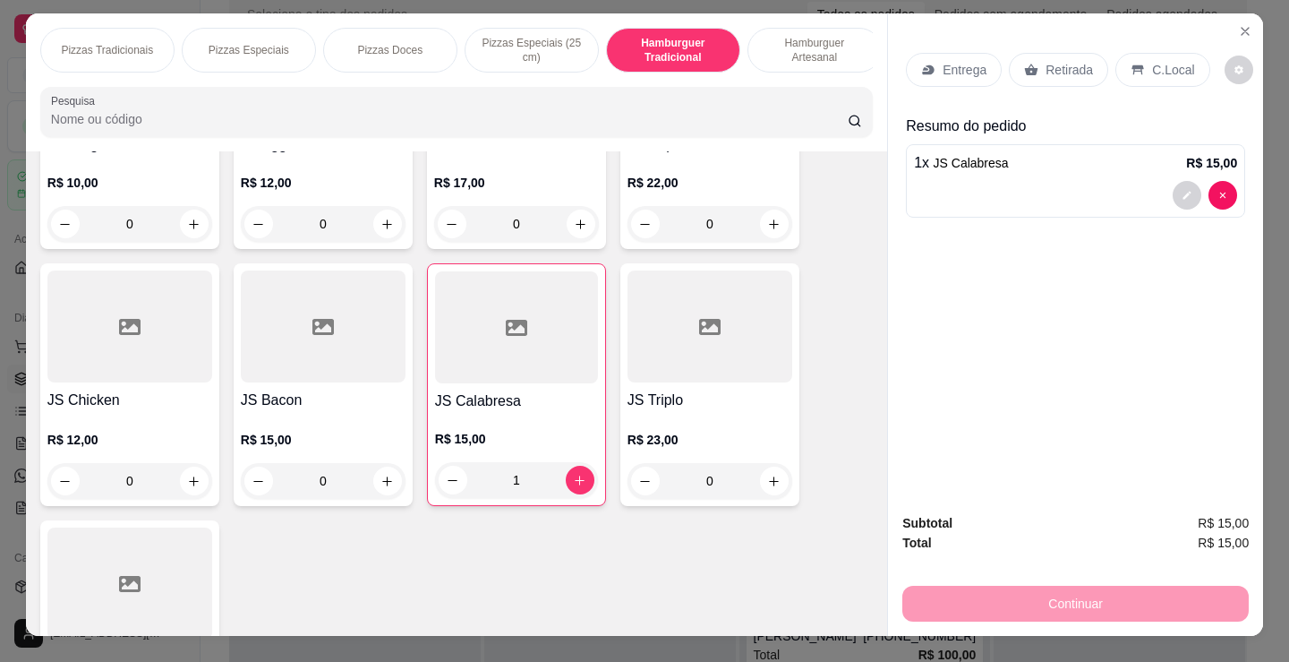
scroll to position [0, 0]
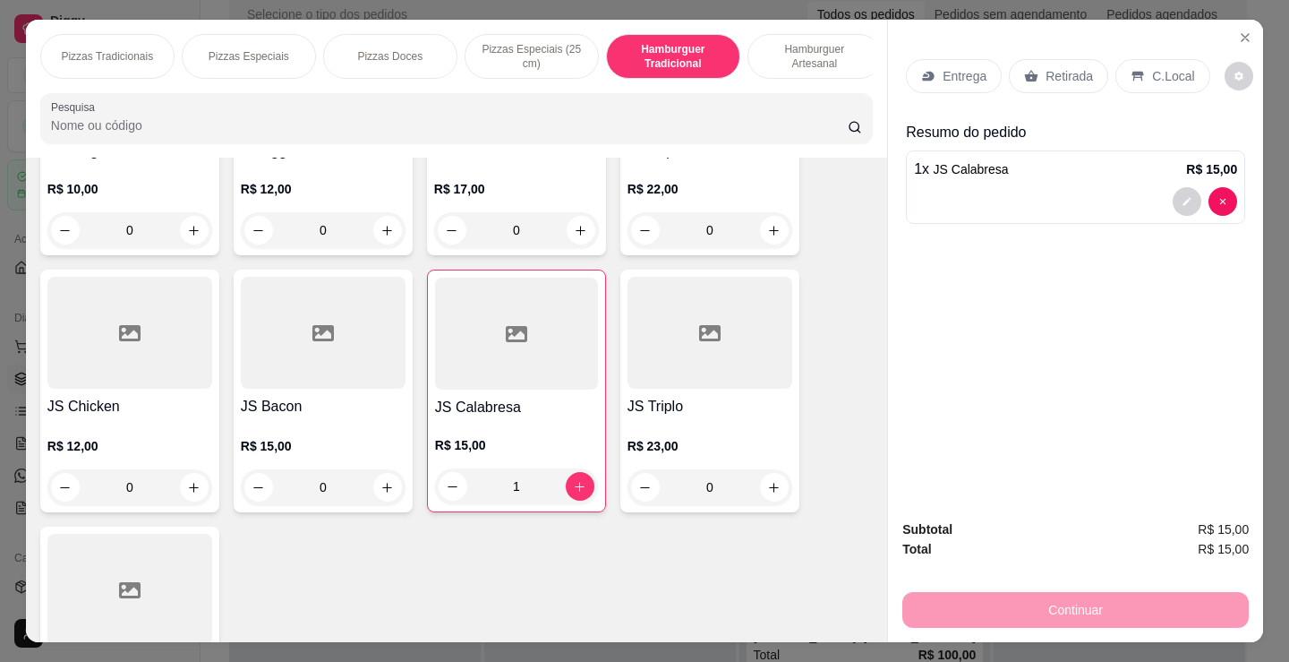
click at [1071, 76] on p "Retirada" at bounding box center [1069, 76] width 47 height 18
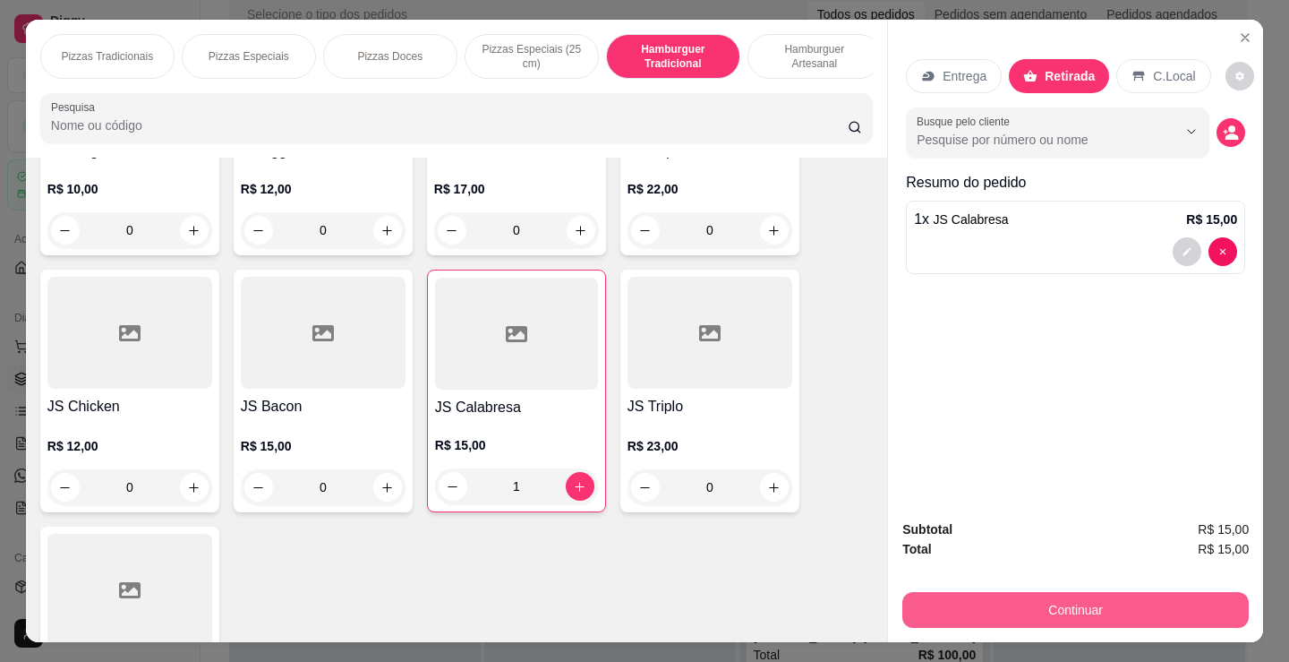
click at [1004, 603] on button "Continuar" at bounding box center [1075, 610] width 346 height 36
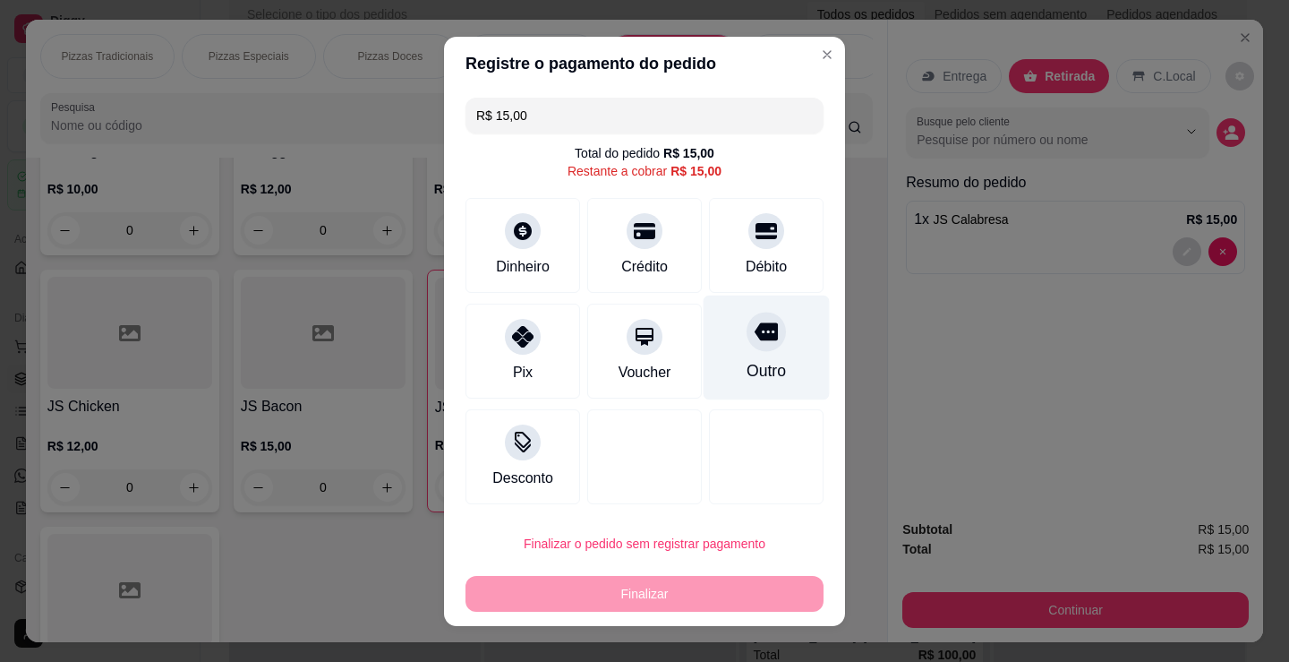
click at [755, 329] on icon at bounding box center [766, 331] width 23 height 18
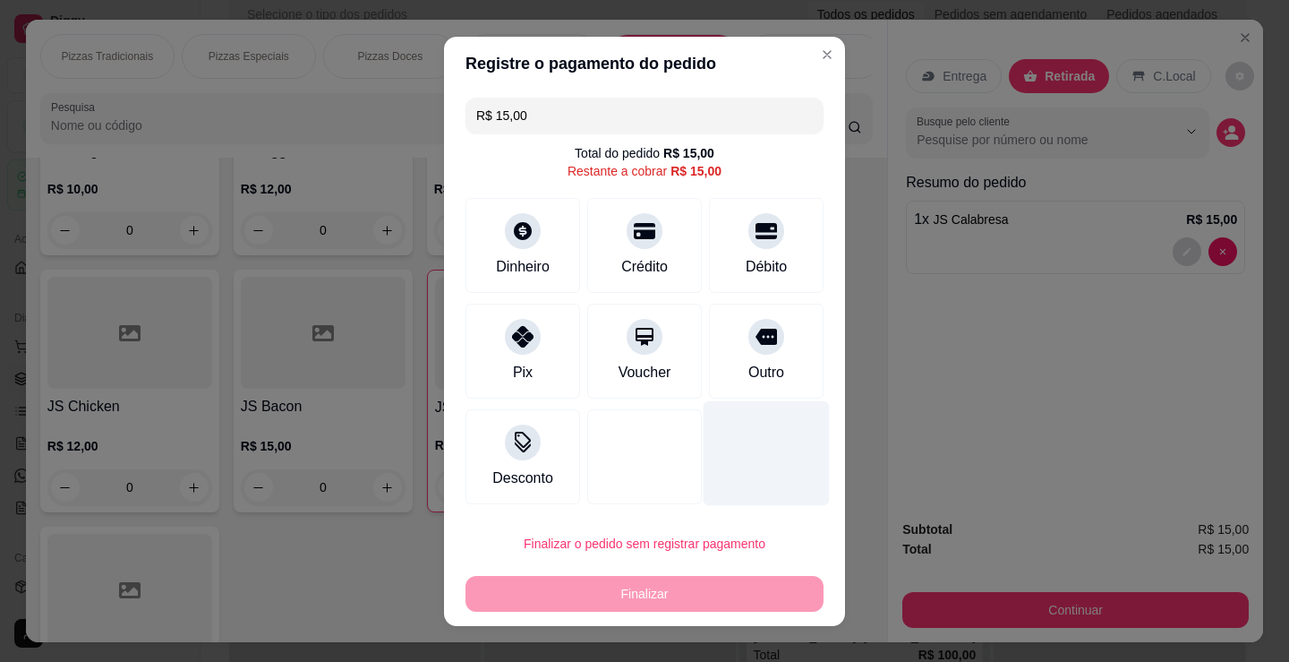
type input "R$ 0,00"
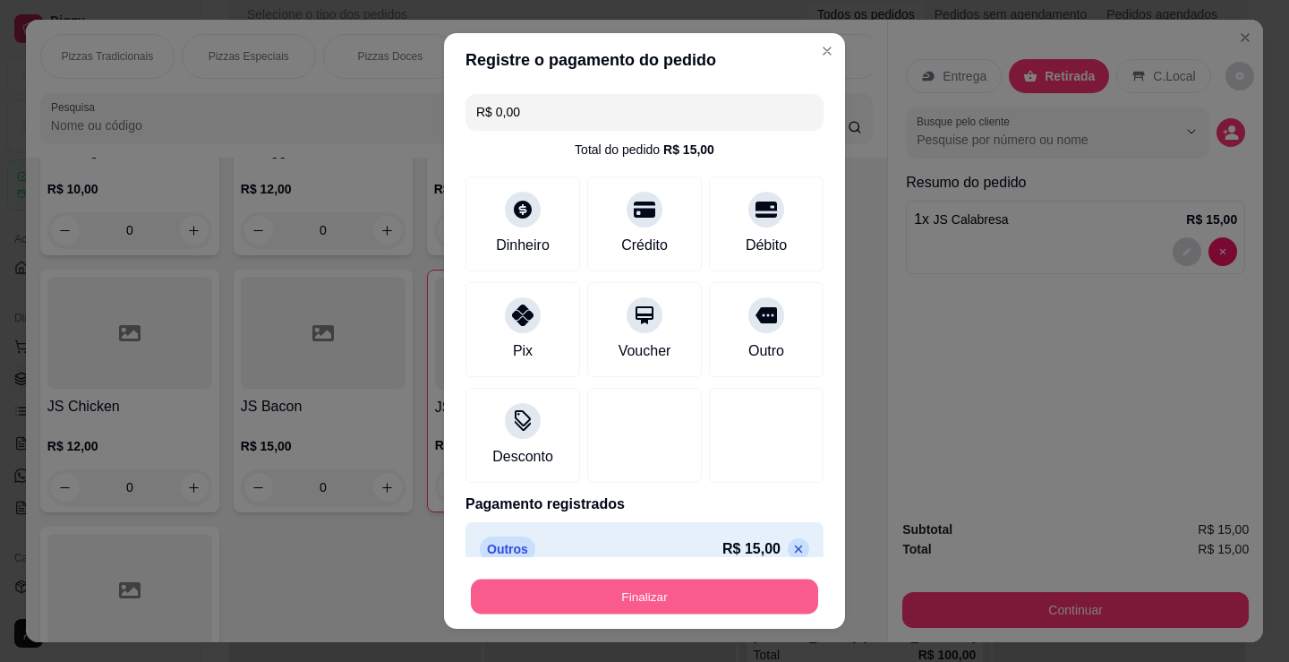
click at [759, 589] on button "Finalizar" at bounding box center [644, 596] width 347 height 35
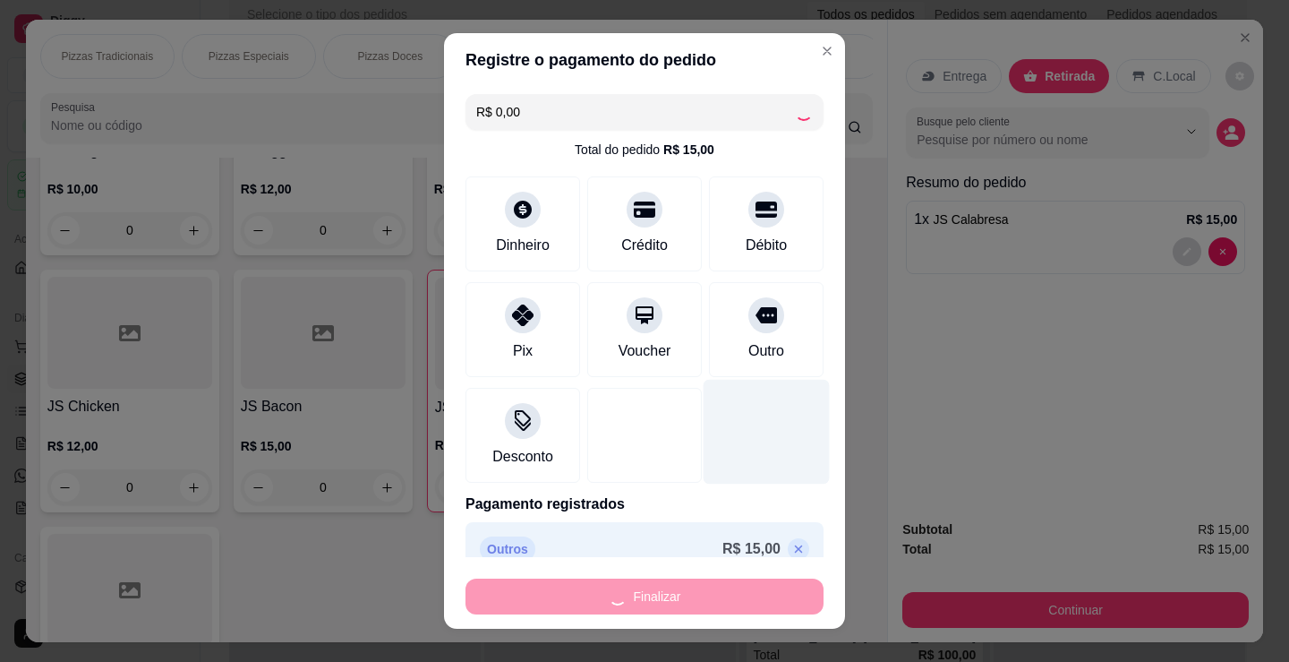
type input "0"
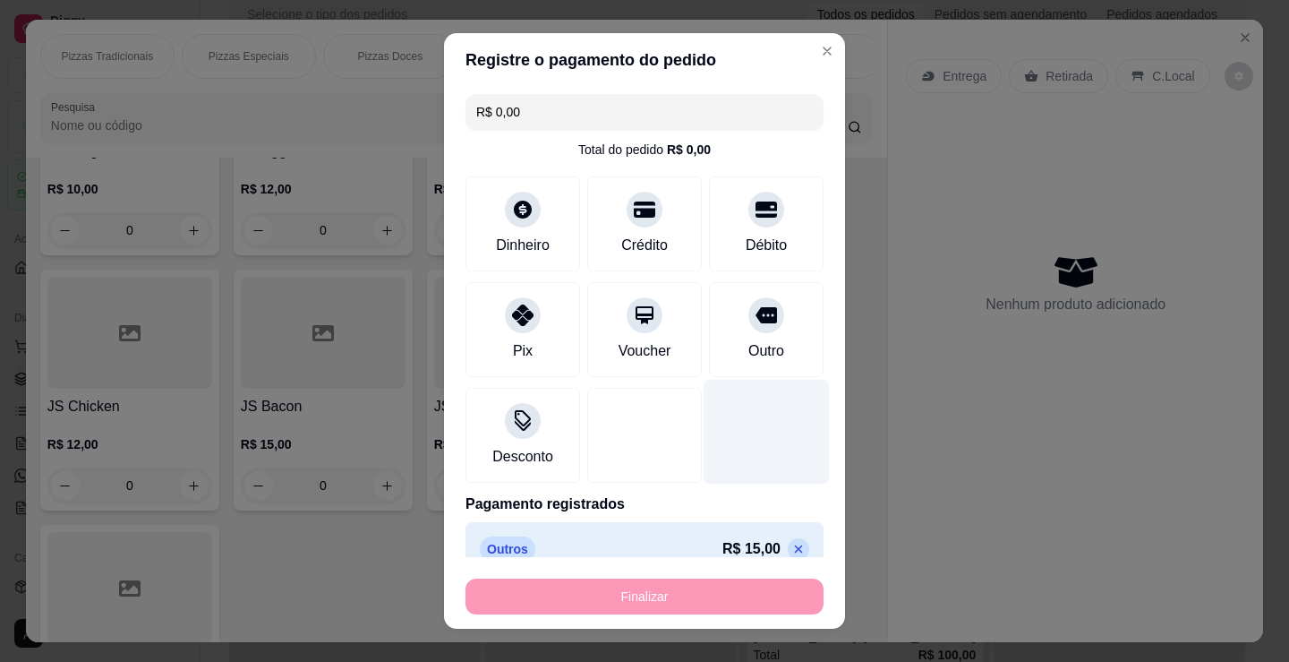
type input "-R$ 15,00"
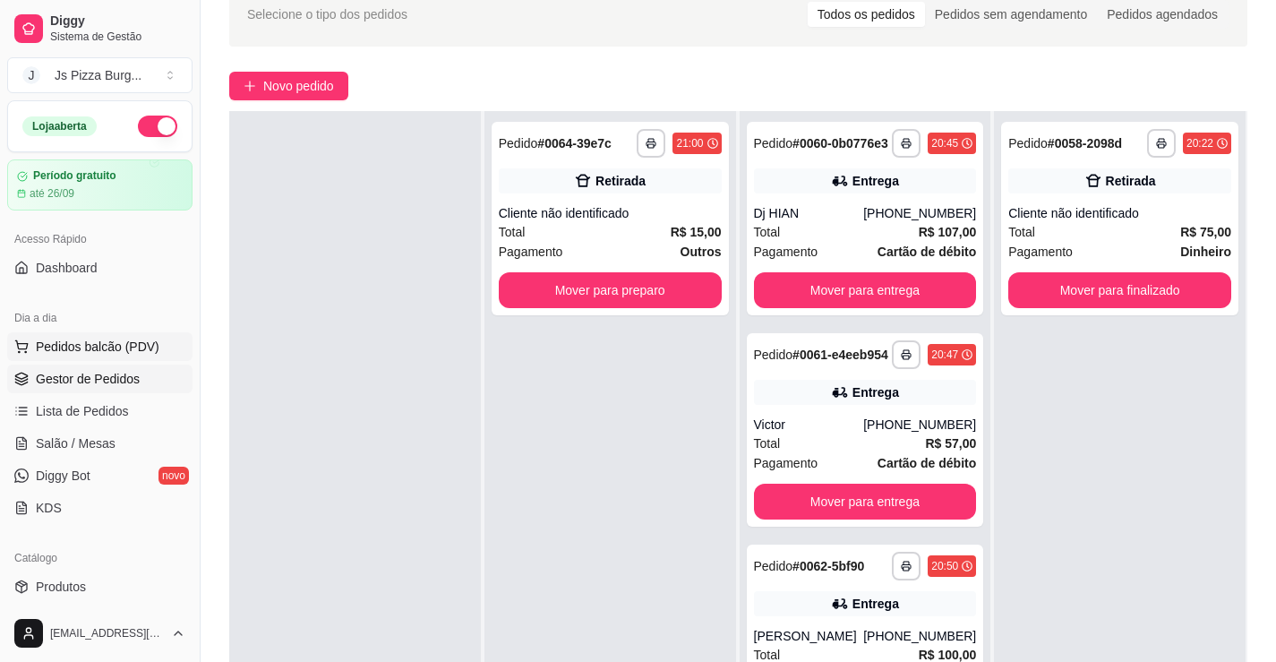
click at [136, 339] on span "Pedidos balcão (PDV)" at bounding box center [98, 347] width 124 height 18
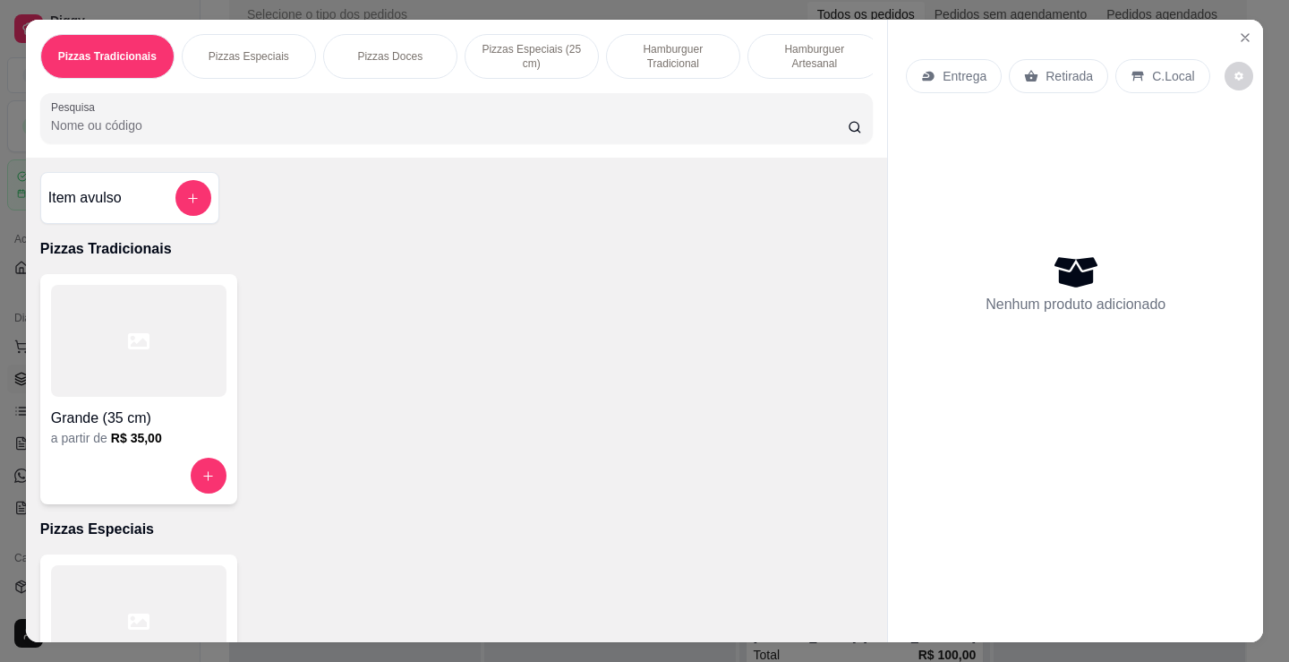
click at [669, 44] on p "Hamburguer Tradicional" at bounding box center [673, 56] width 104 height 29
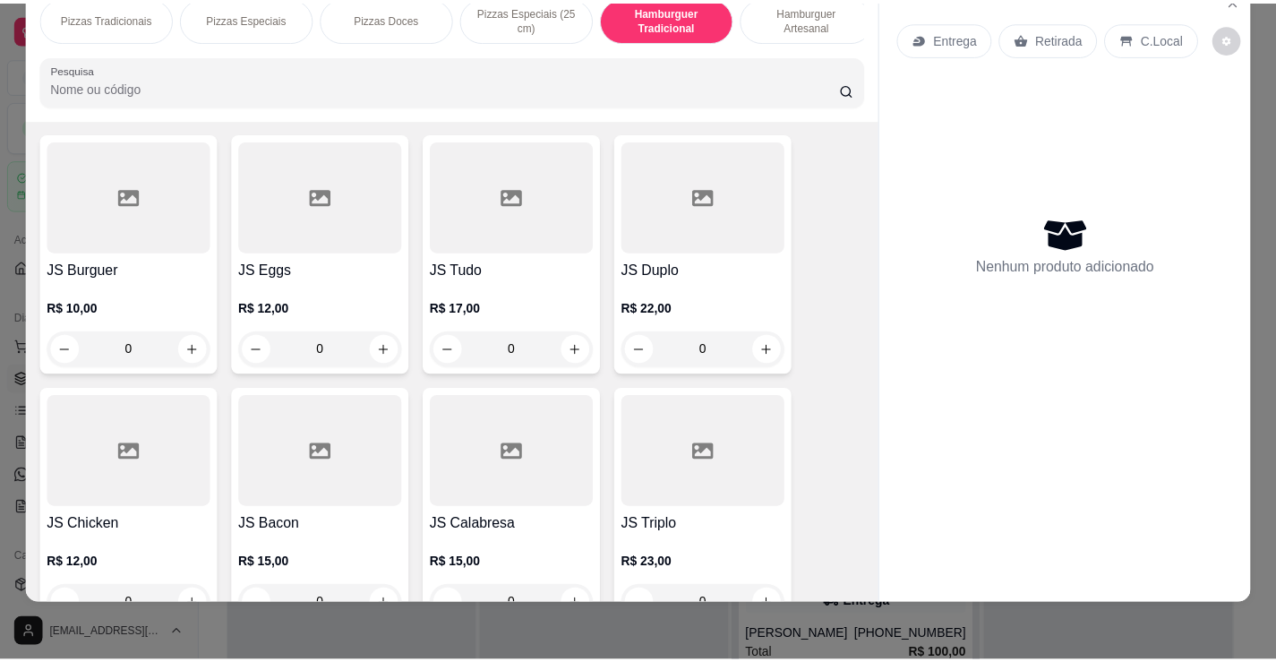
scroll to position [1291, 0]
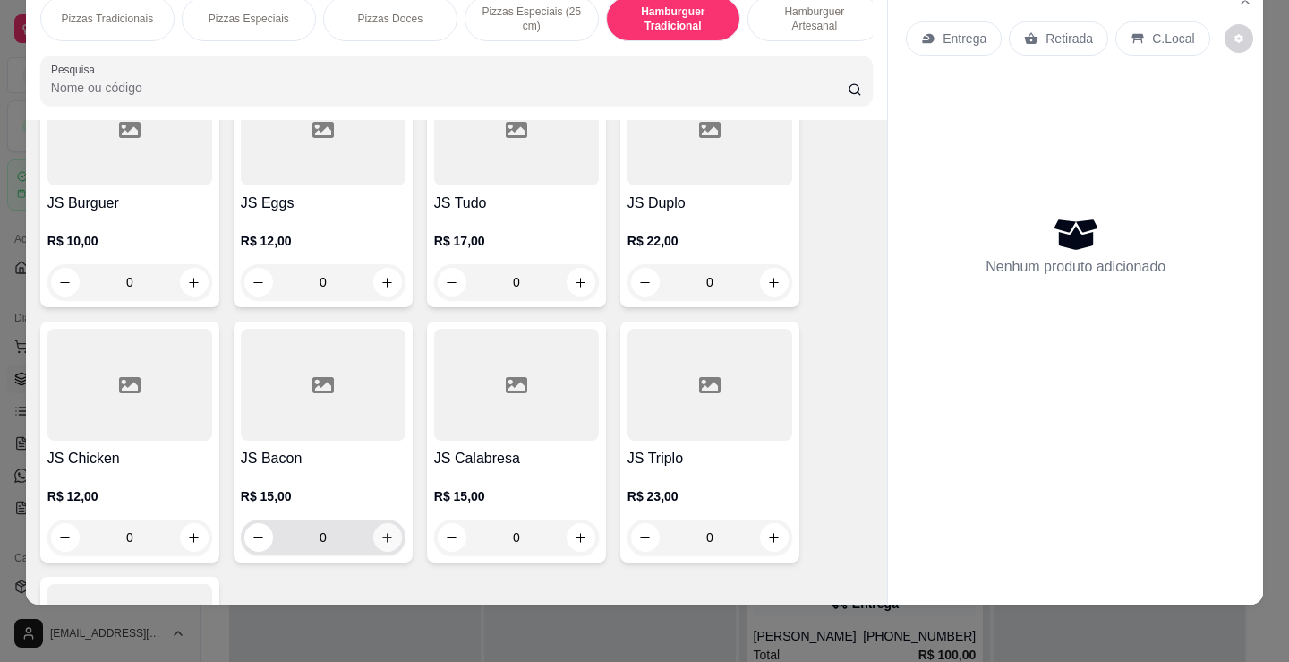
click at [383, 542] on icon "increase-product-quantity" at bounding box center [386, 537] width 13 height 13
type input "1"
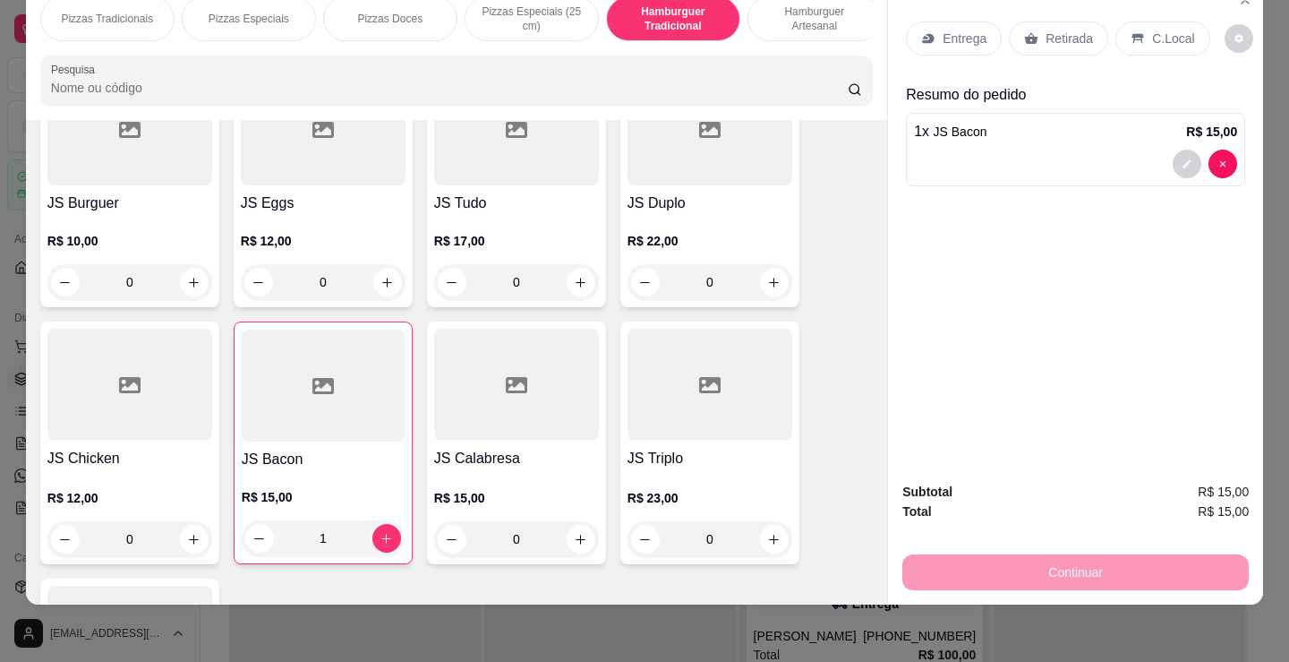
click at [1061, 30] on p "Retirada" at bounding box center [1069, 39] width 47 height 18
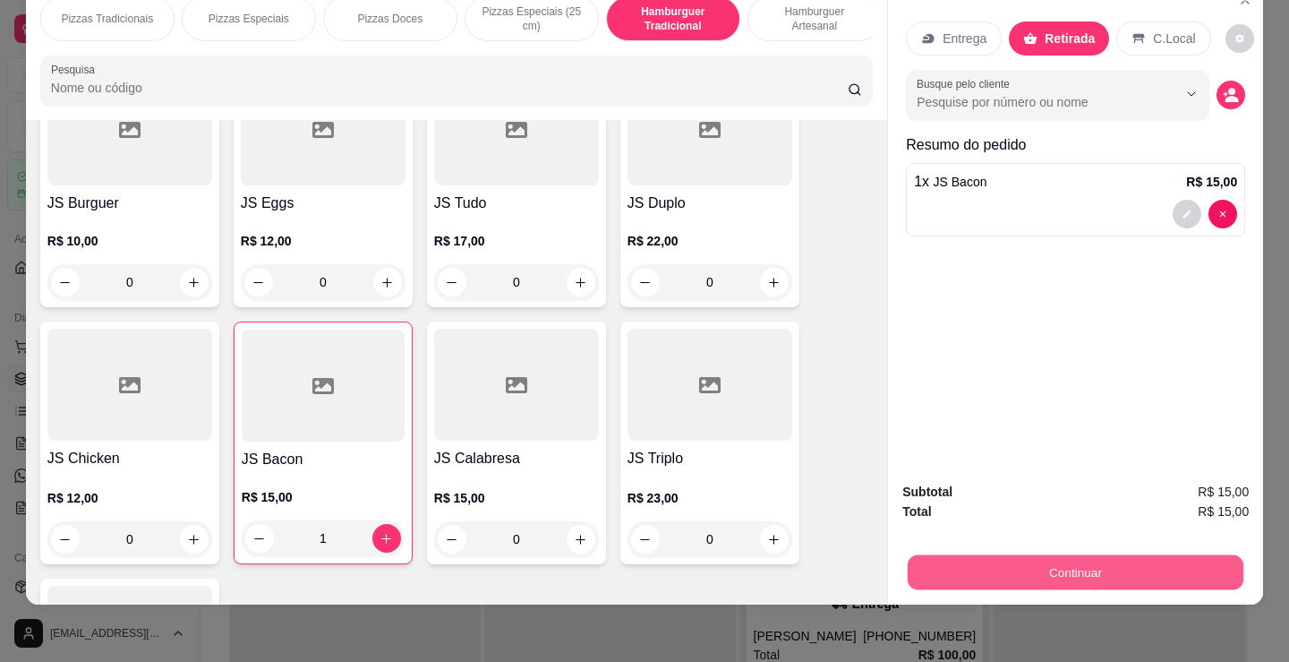
click at [1124, 565] on button "Continuar" at bounding box center [1076, 571] width 336 height 35
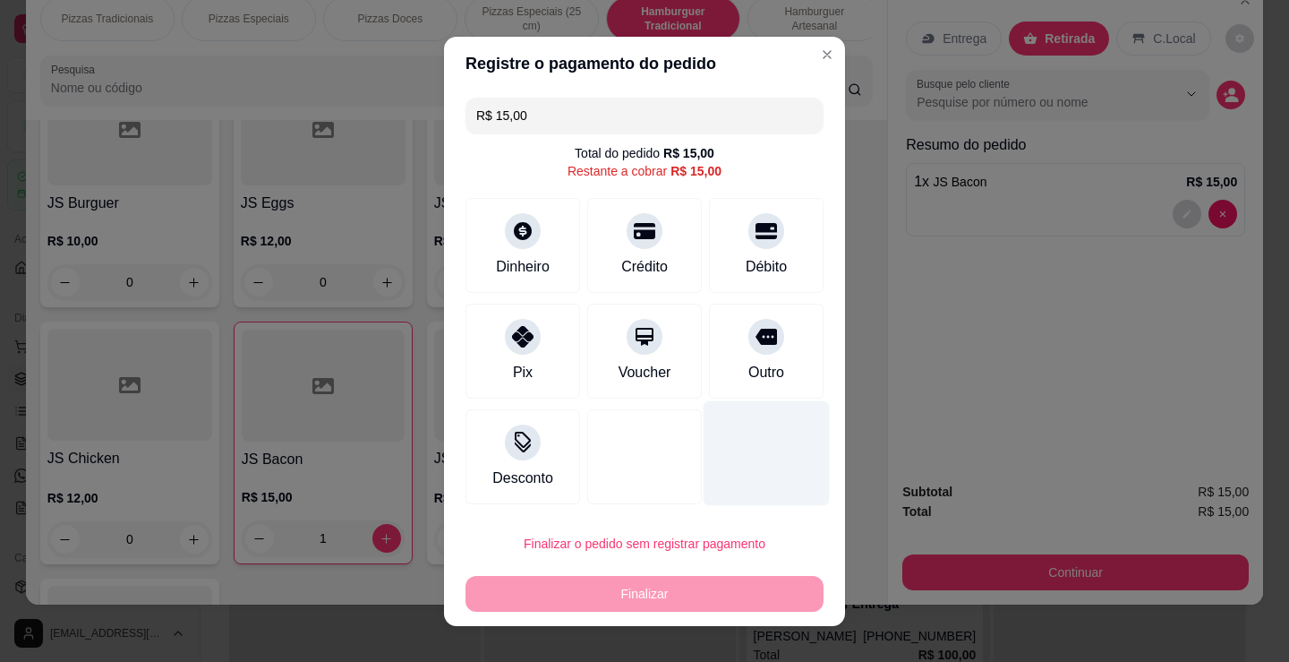
drag, startPoint x: 765, startPoint y: 357, endPoint x: 743, endPoint y: 395, distance: 43.8
click at [765, 356] on div "Outro" at bounding box center [766, 350] width 115 height 95
type input "R$ 0,00"
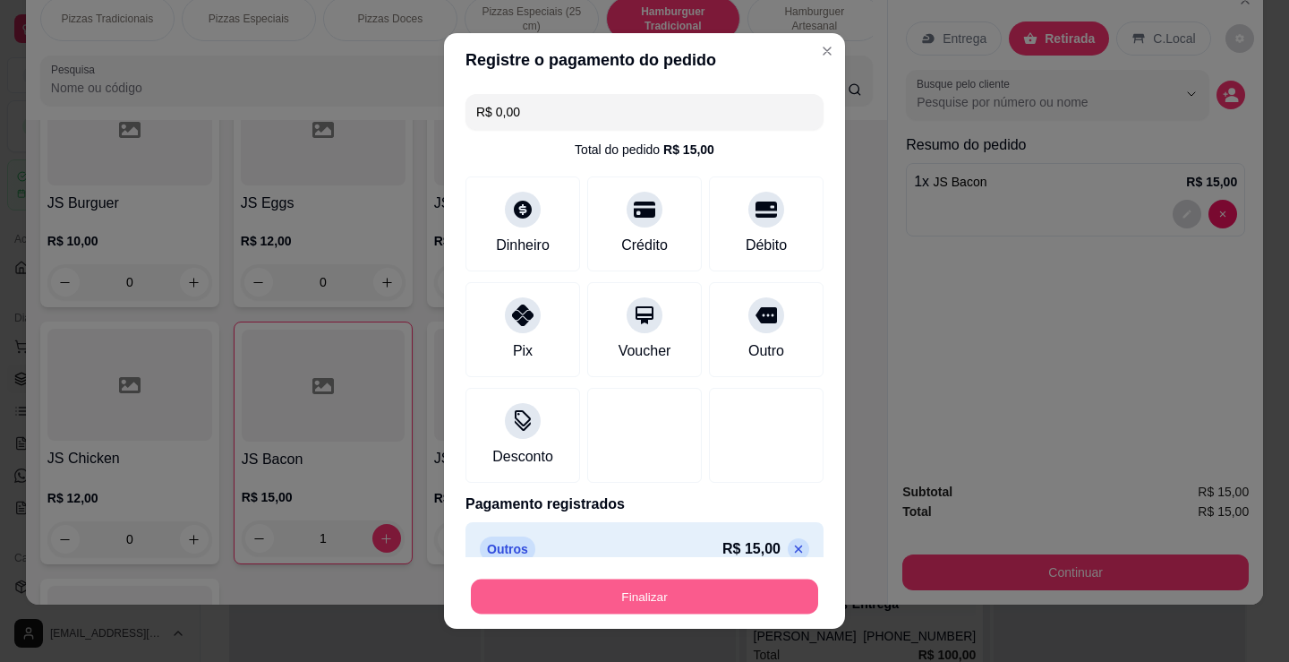
click at [719, 594] on button "Finalizar" at bounding box center [644, 596] width 347 height 35
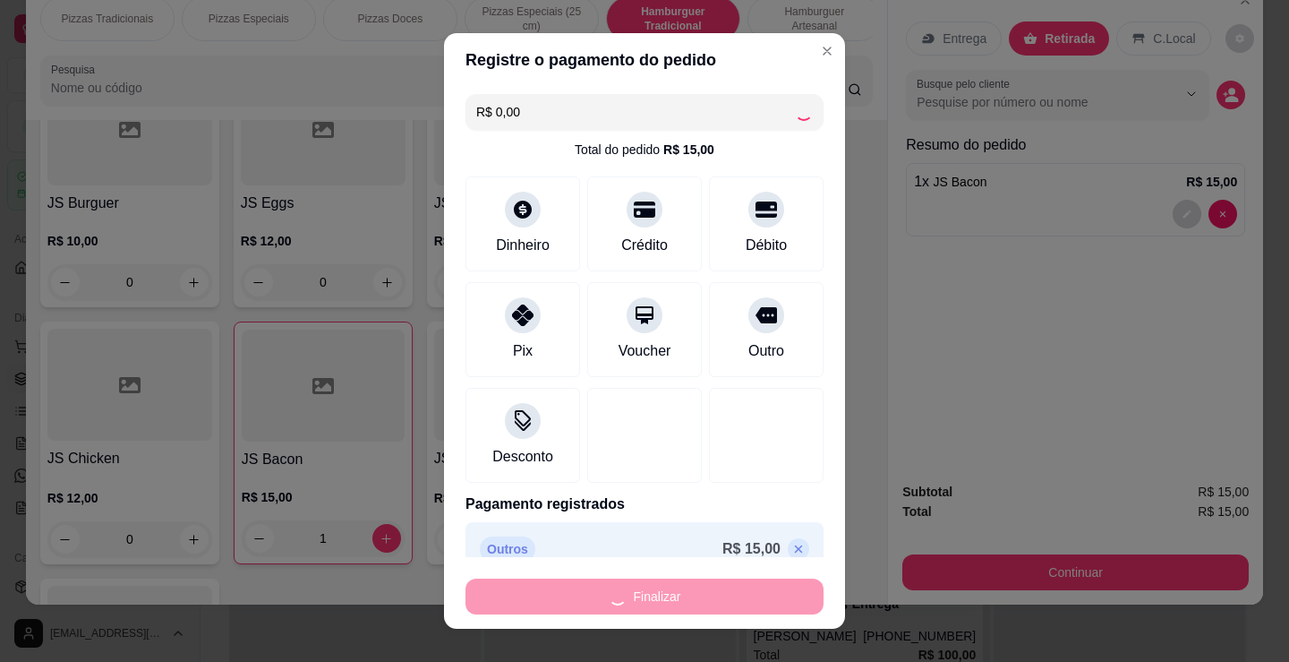
type input "0"
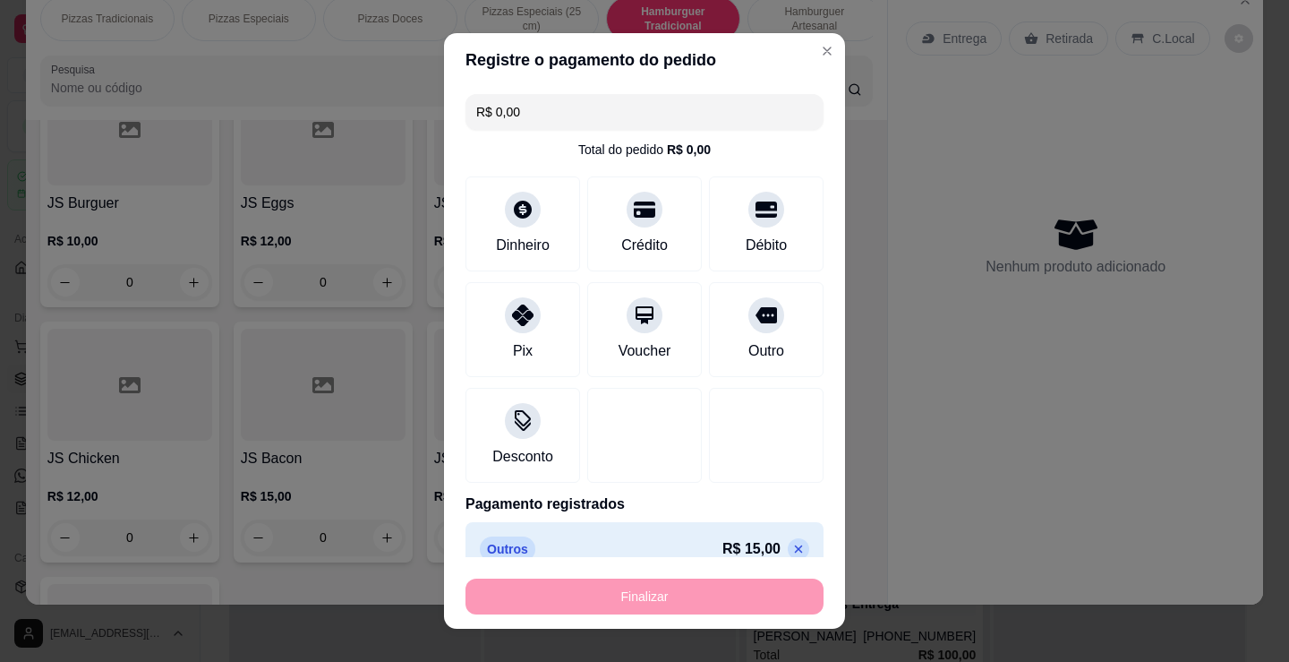
type input "-R$ 15,00"
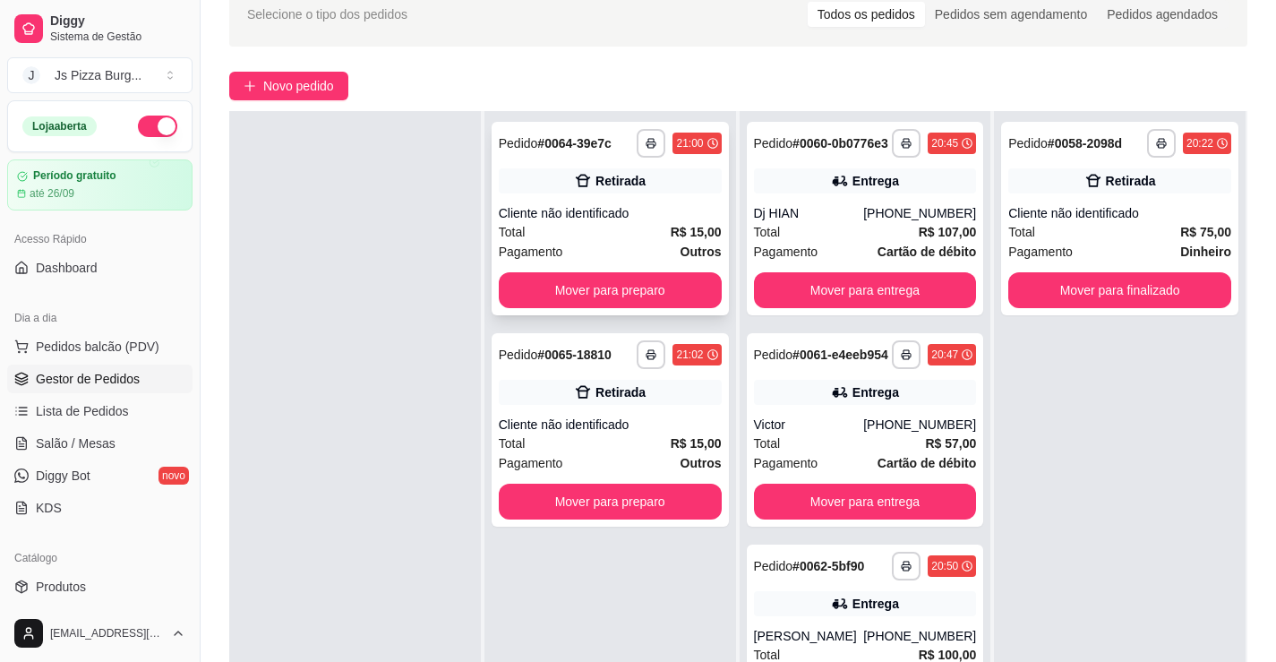
click at [666, 221] on div "Cliente não identificado" at bounding box center [610, 213] width 223 height 18
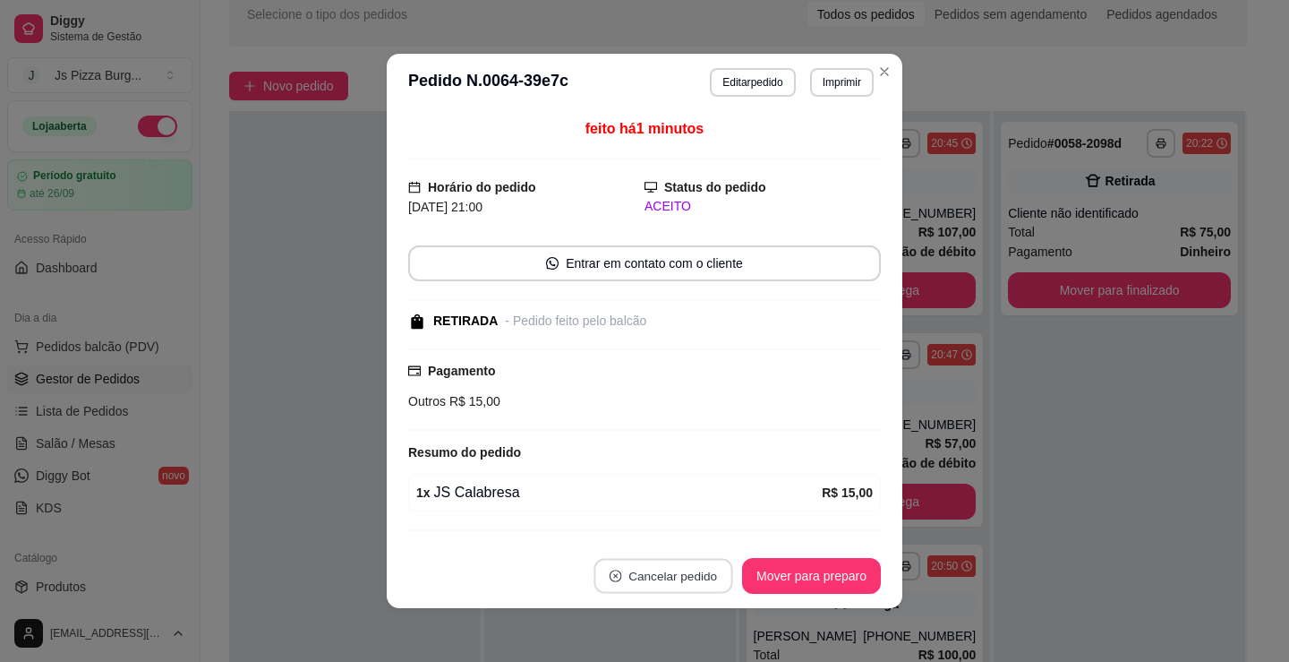
click at [629, 572] on button "Cancelar pedido" at bounding box center [663, 576] width 139 height 35
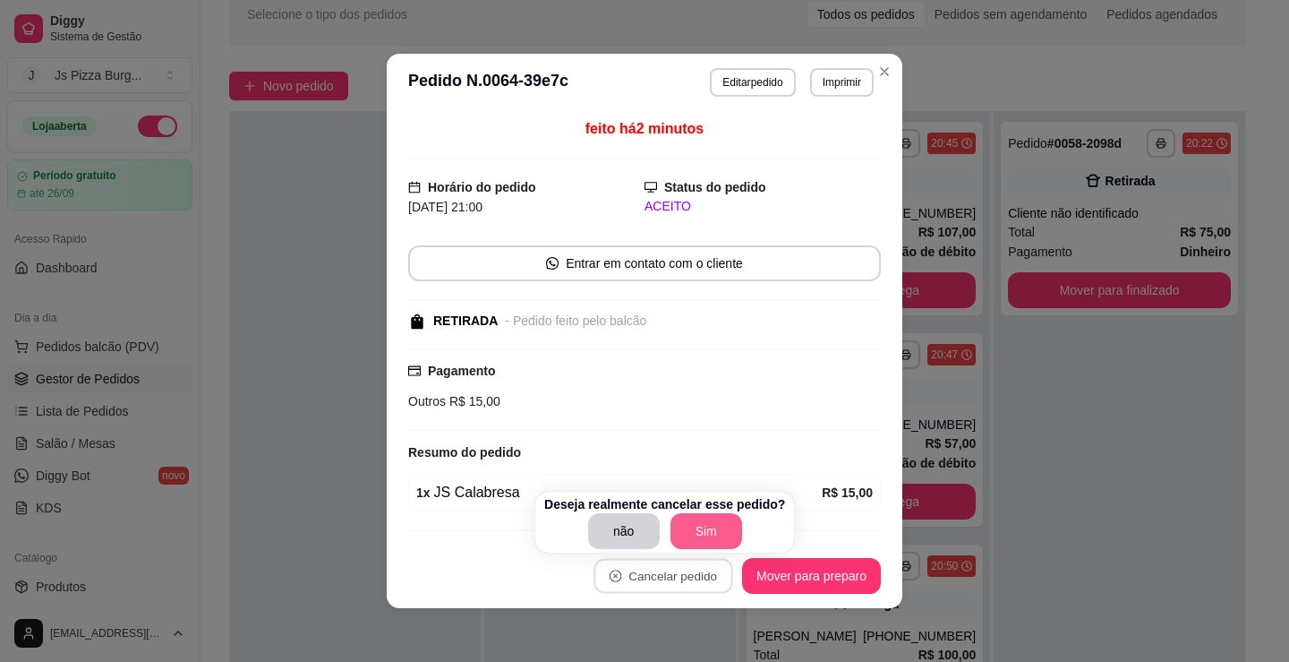
click at [707, 536] on button "Sim" at bounding box center [707, 531] width 72 height 36
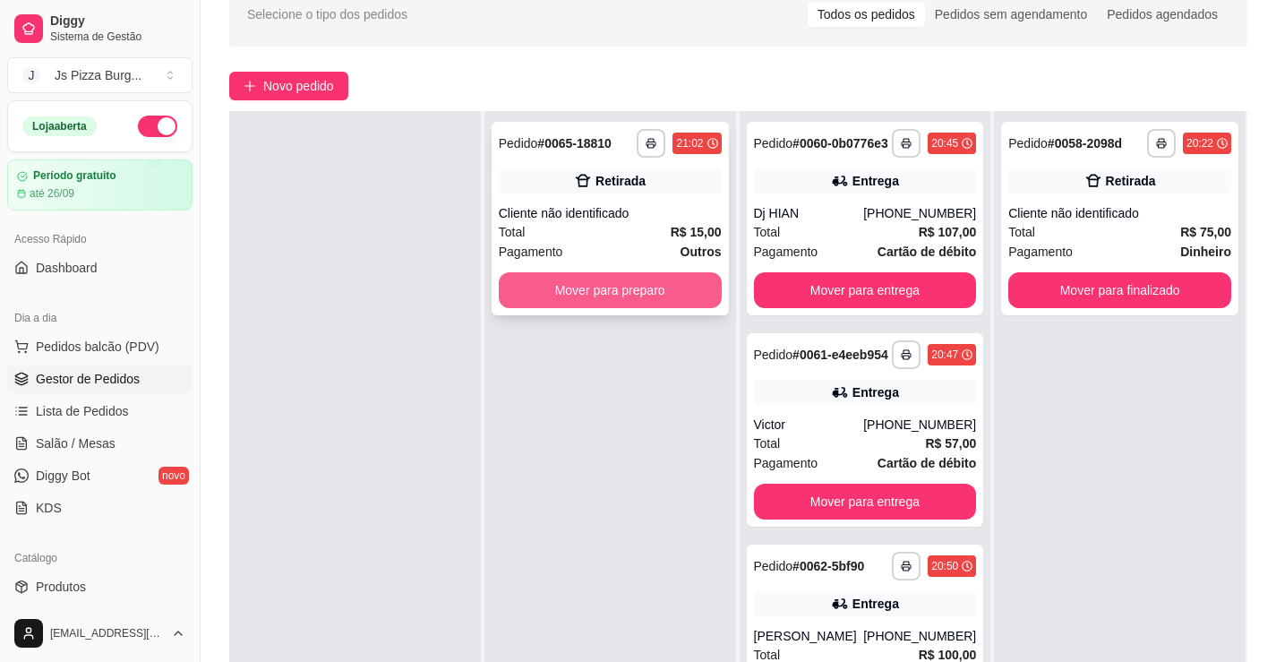
click at [688, 293] on button "Mover para preparo" at bounding box center [610, 290] width 223 height 36
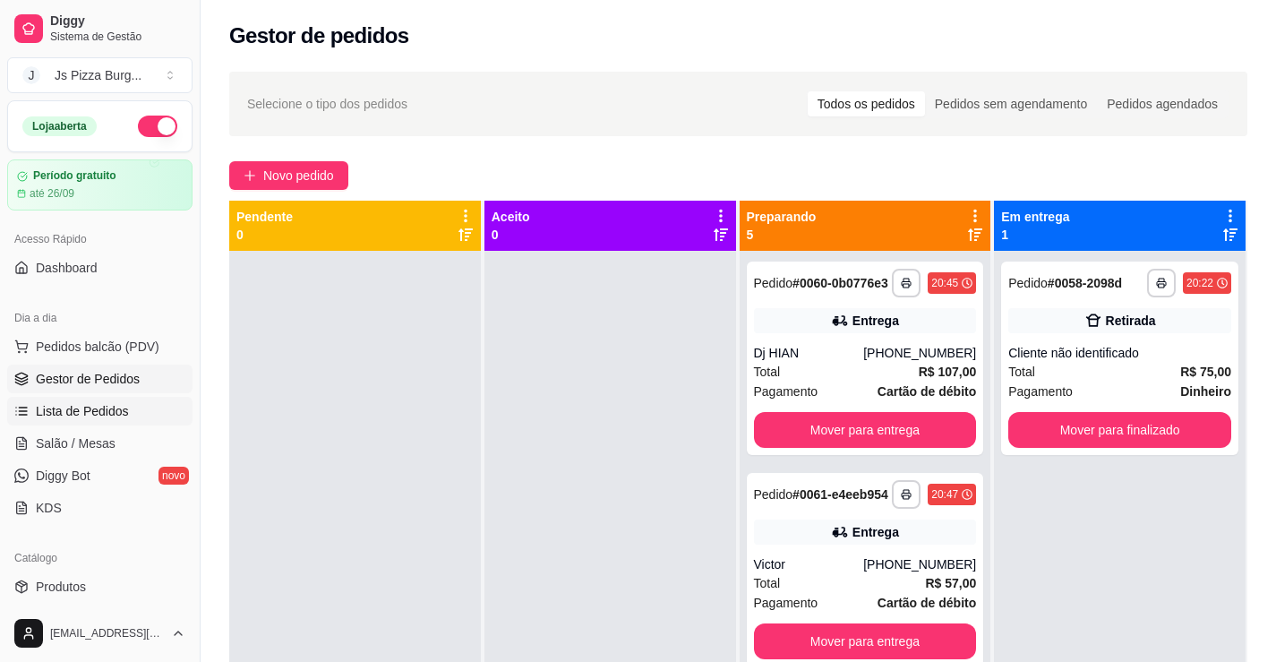
click at [97, 407] on span "Lista de Pedidos" at bounding box center [82, 411] width 93 height 18
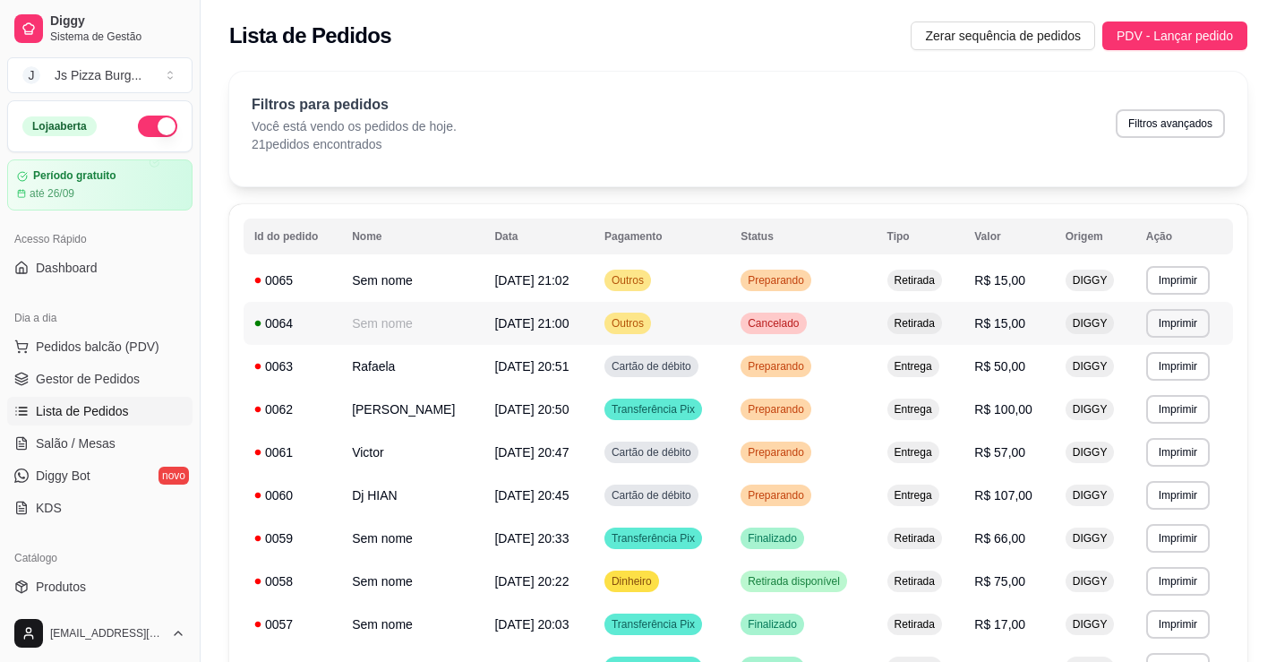
click at [818, 317] on td "Cancelado" at bounding box center [803, 323] width 146 height 43
click at [90, 378] on span "Gestor de Pedidos" at bounding box center [88, 379] width 104 height 18
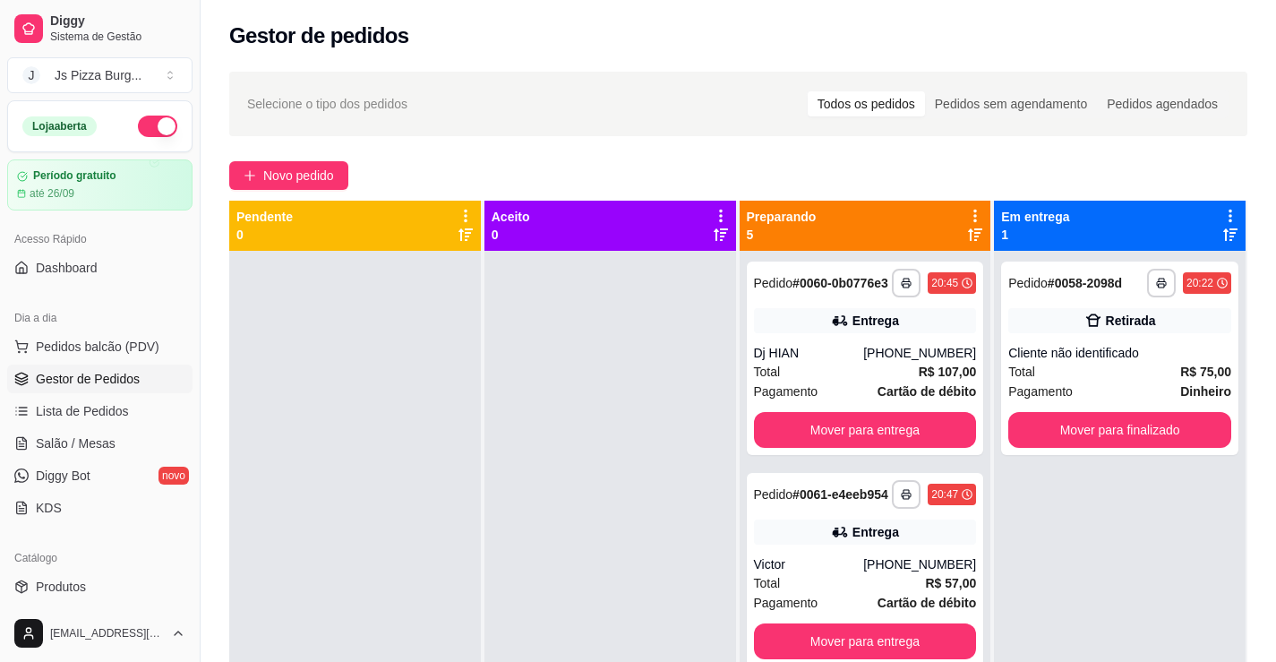
click at [594, 528] on div at bounding box center [610, 582] width 252 height 662
drag, startPoint x: 643, startPoint y: 487, endPoint x: 663, endPoint y: 466, distance: 29.1
click at [654, 474] on div at bounding box center [610, 582] width 252 height 662
click at [1120, 427] on button "Mover para finalizado" at bounding box center [1120, 430] width 216 height 35
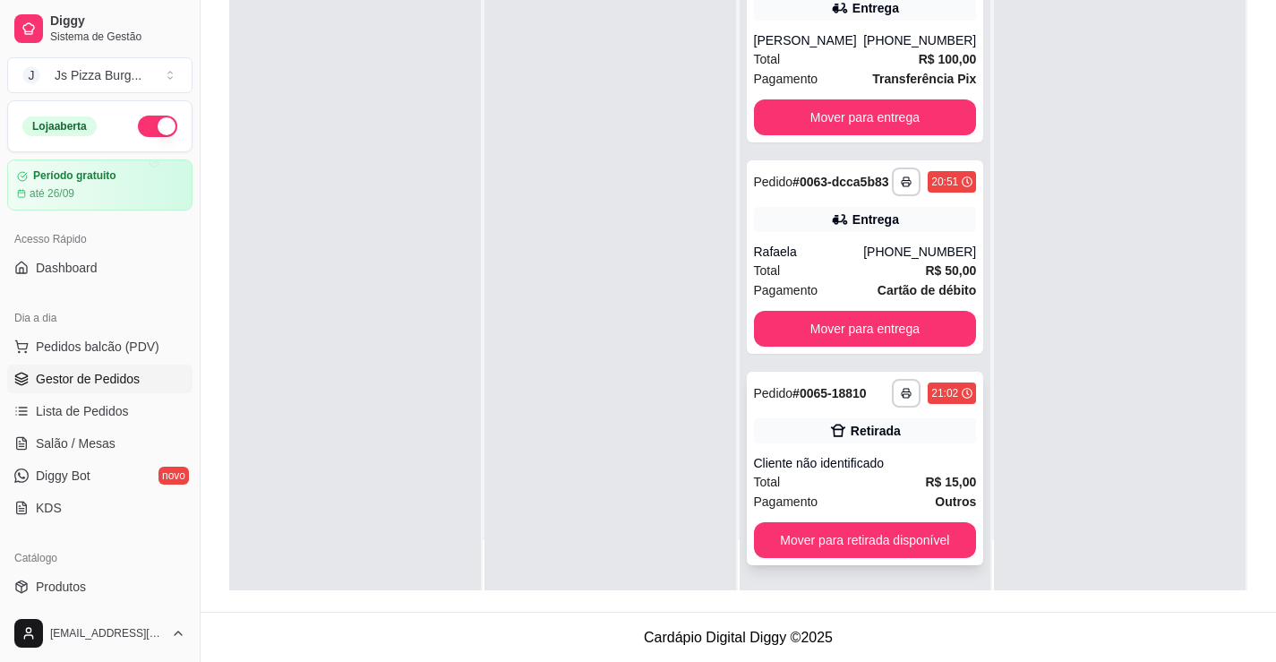
scroll to position [273, 0]
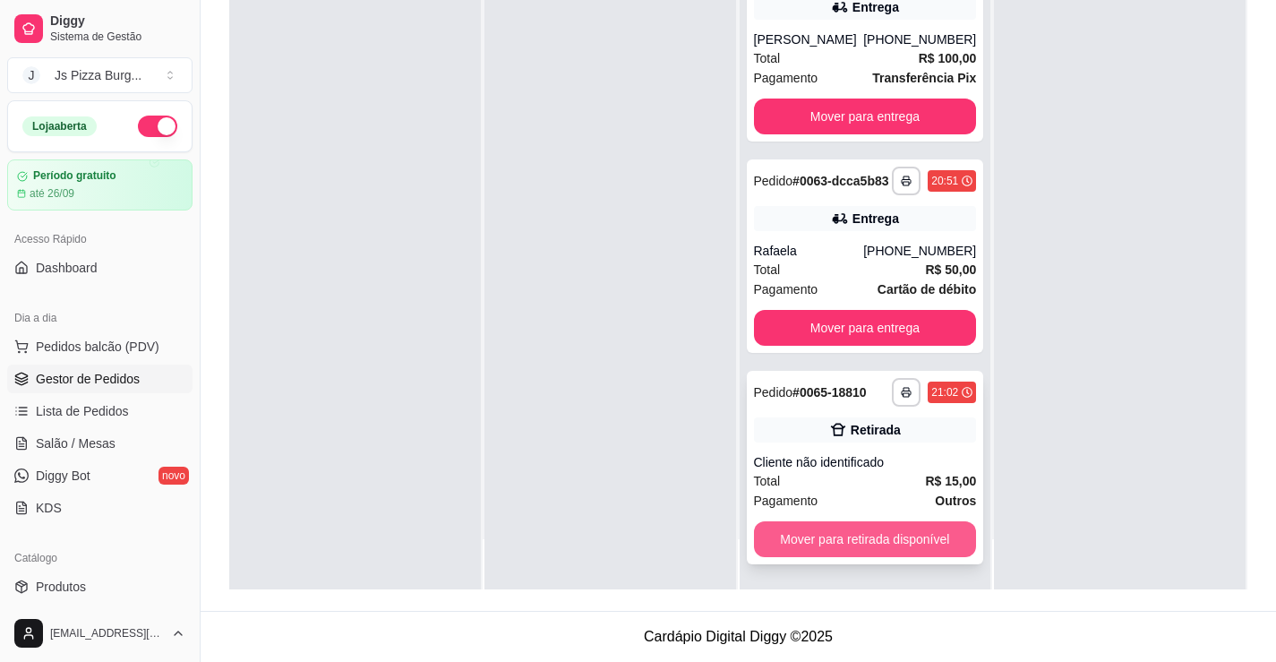
click at [868, 537] on button "Mover para retirada disponível" at bounding box center [865, 539] width 223 height 36
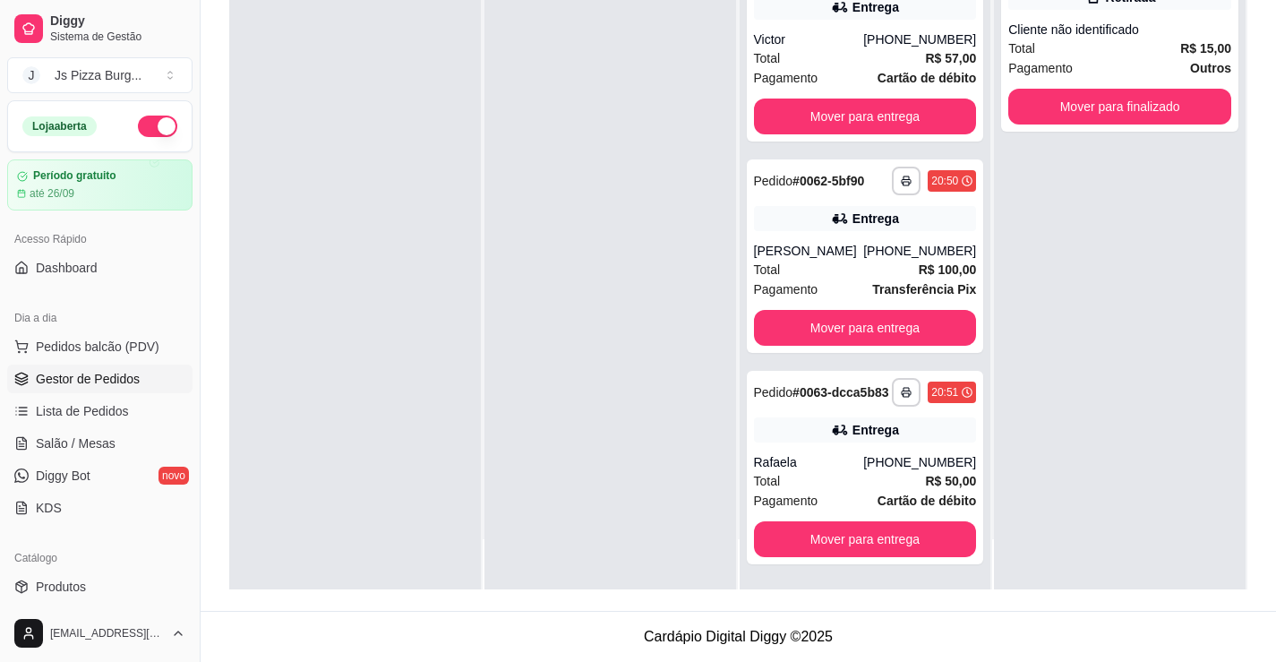
scroll to position [244, 0]
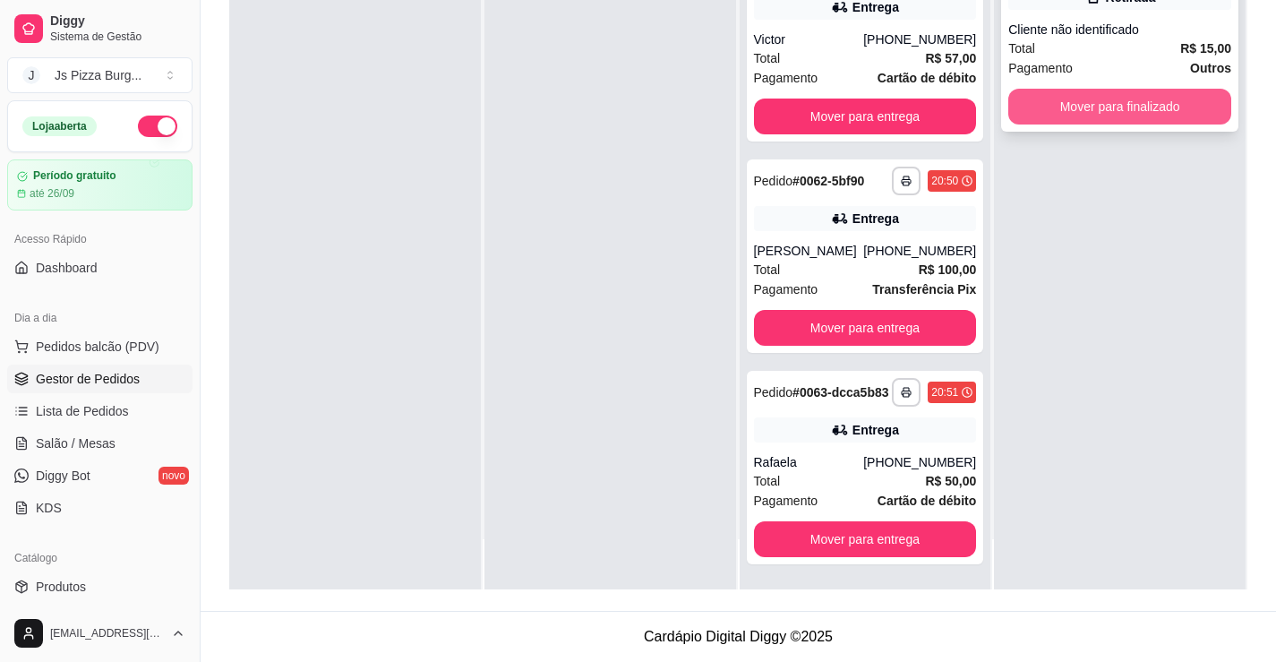
click at [1158, 105] on button "Mover para finalizado" at bounding box center [1119, 107] width 223 height 36
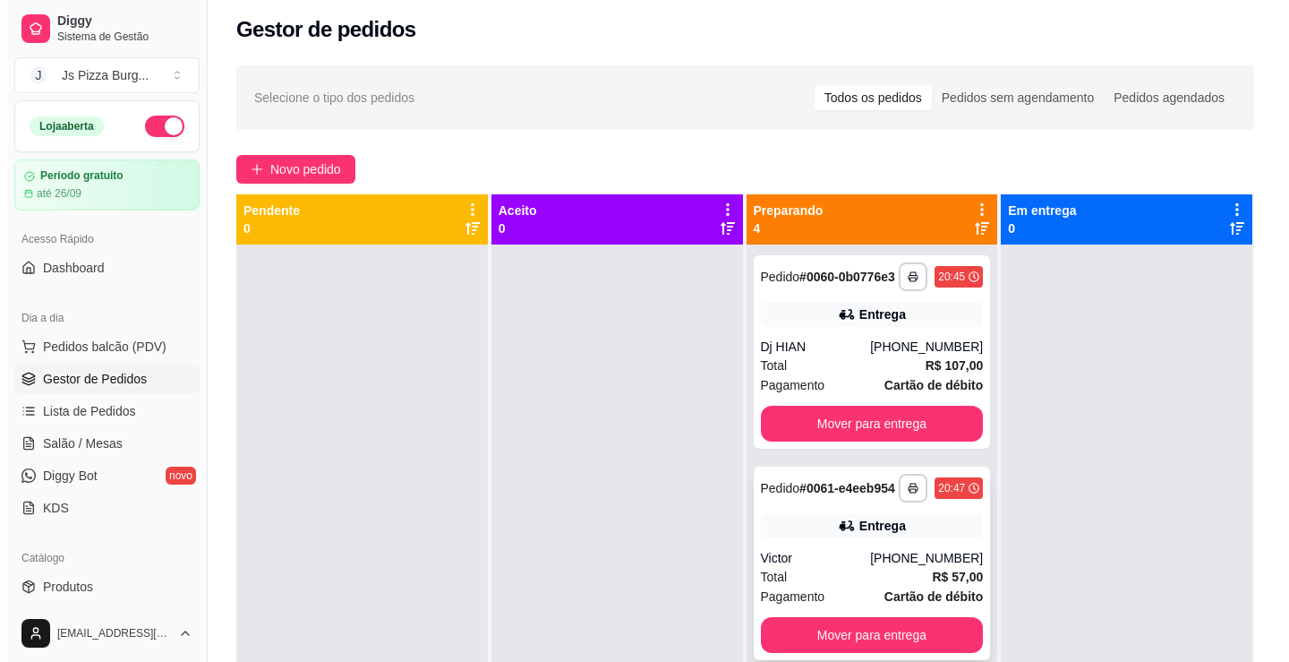
scroll to position [0, 0]
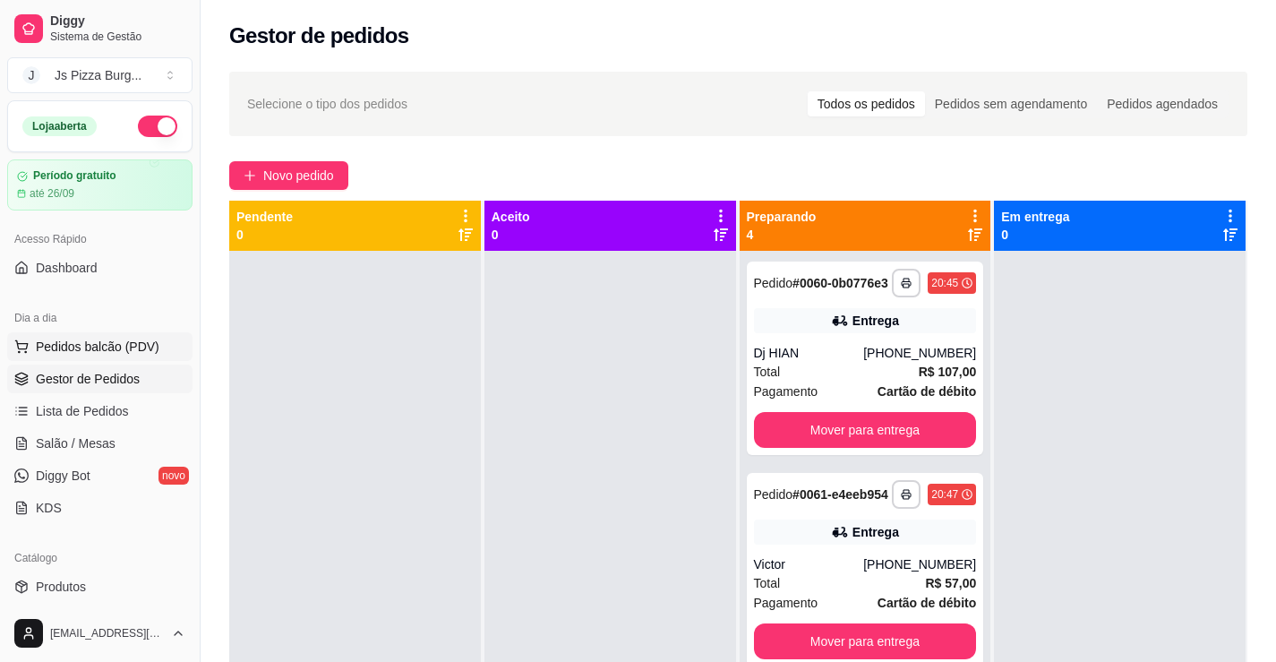
click at [43, 344] on span "Pedidos balcão (PDV)" at bounding box center [98, 347] width 124 height 18
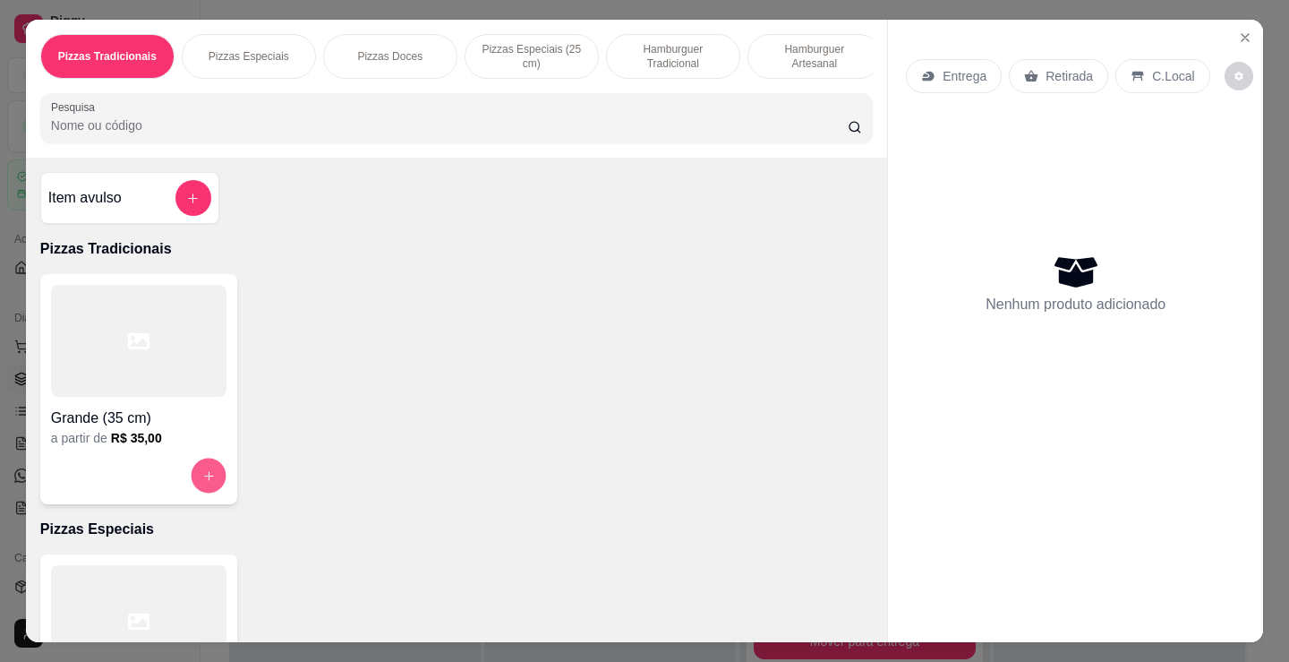
click at [209, 492] on button "increase-product-quantity" at bounding box center [208, 475] width 35 height 35
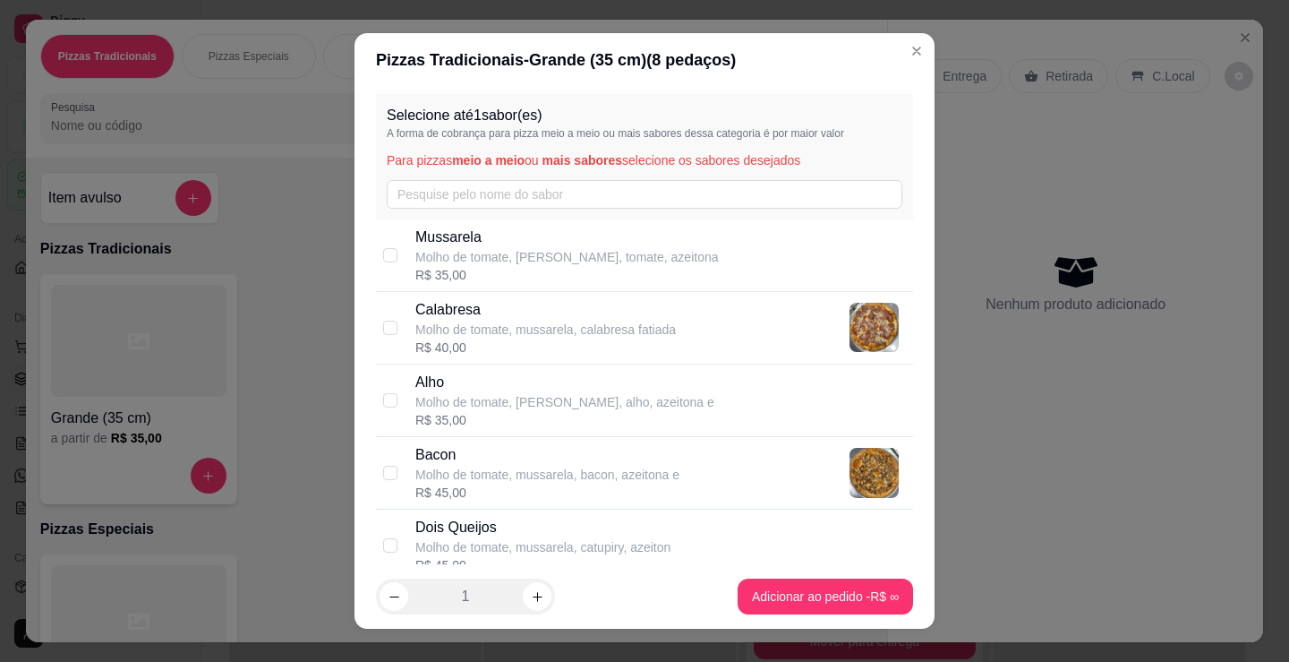
click at [497, 471] on p "Molho de tomate, mussarela, bacon, azeitona e" at bounding box center [547, 475] width 264 height 18
checkbox input "true"
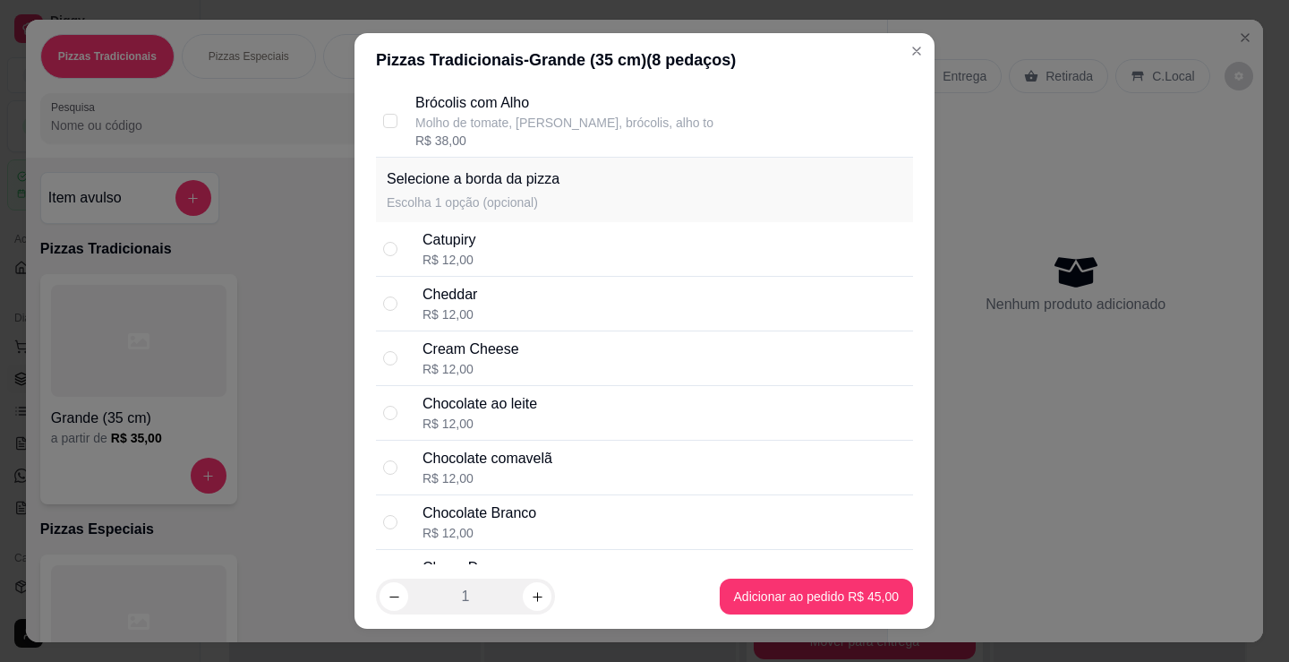
scroll to position [806, 0]
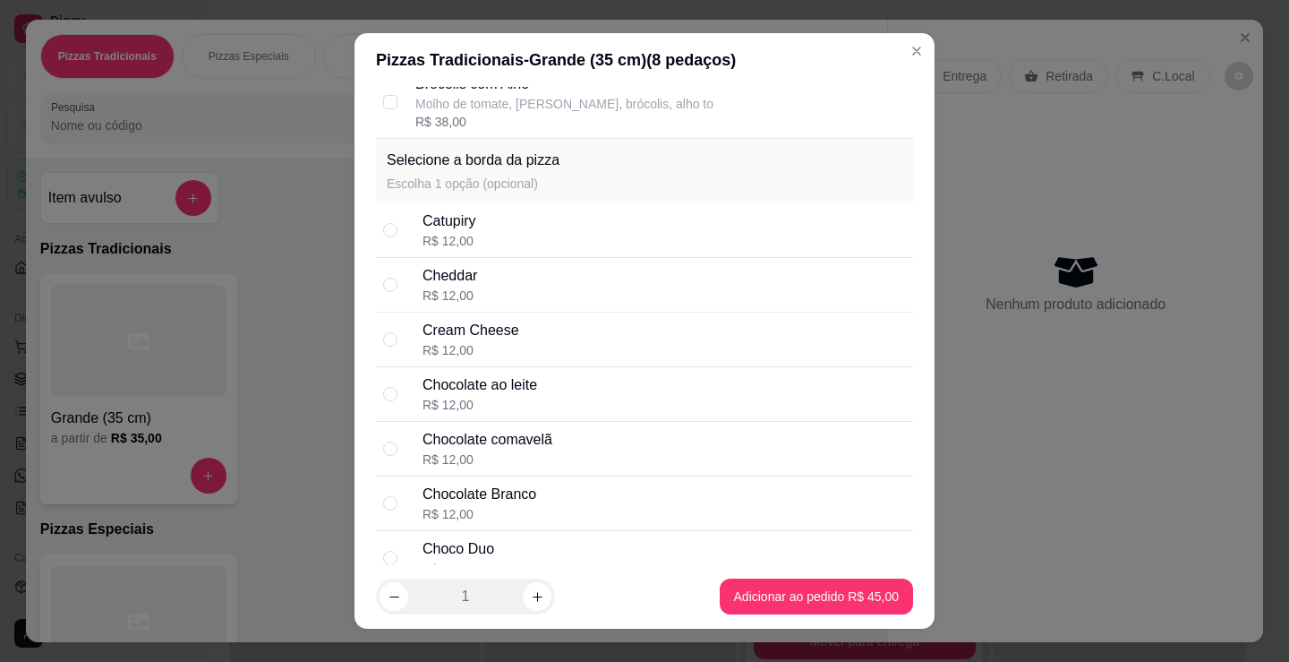
click at [541, 219] on div "Catupiry R$ 12,00" at bounding box center [664, 229] width 483 height 39
radio input "true"
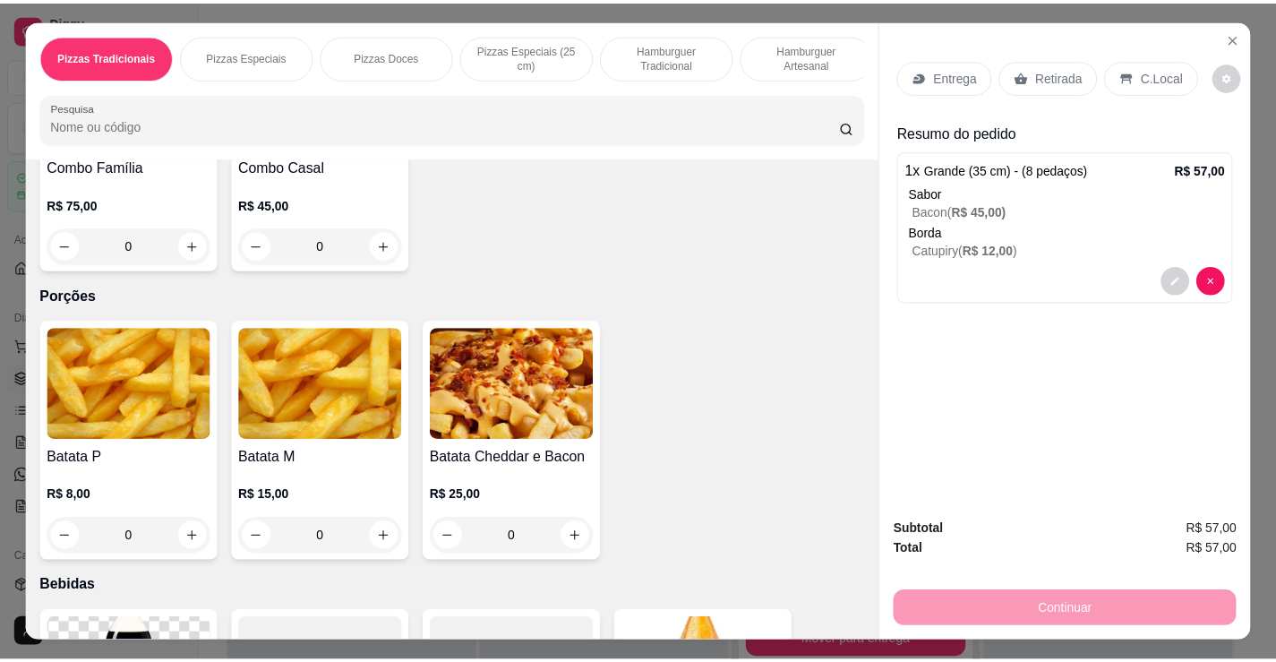
scroll to position [3223, 0]
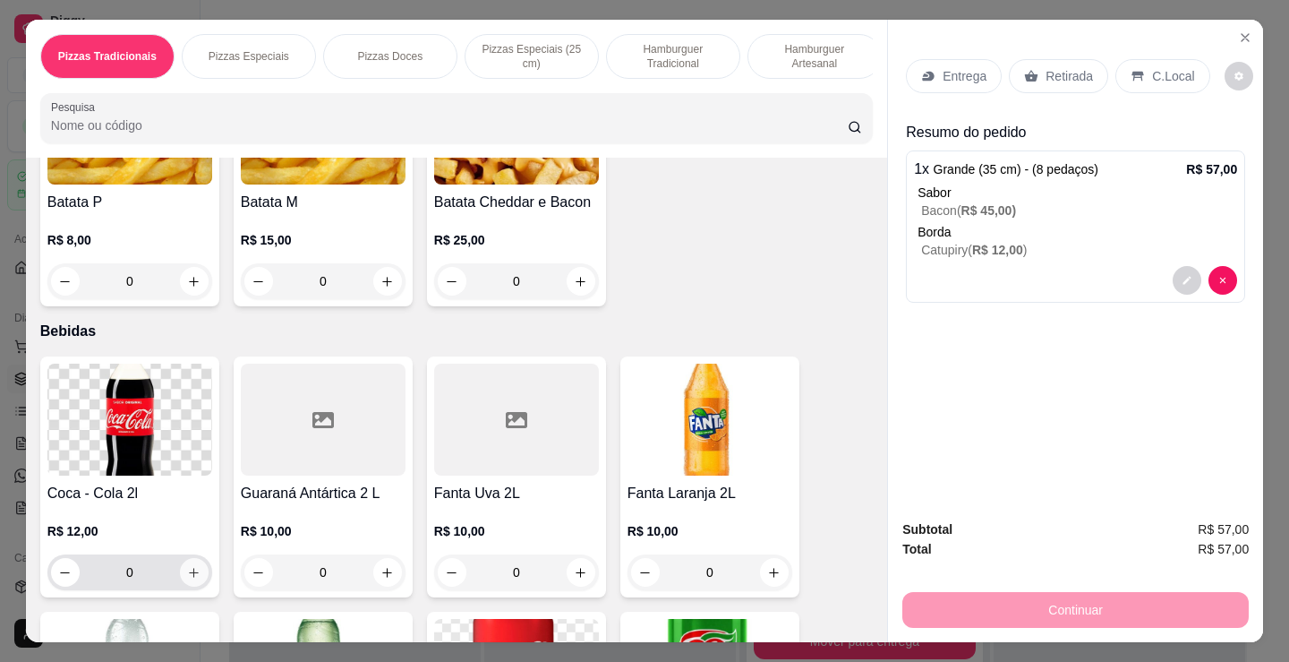
click at [187, 573] on icon "increase-product-quantity" at bounding box center [193, 572] width 13 height 13
type input "1"
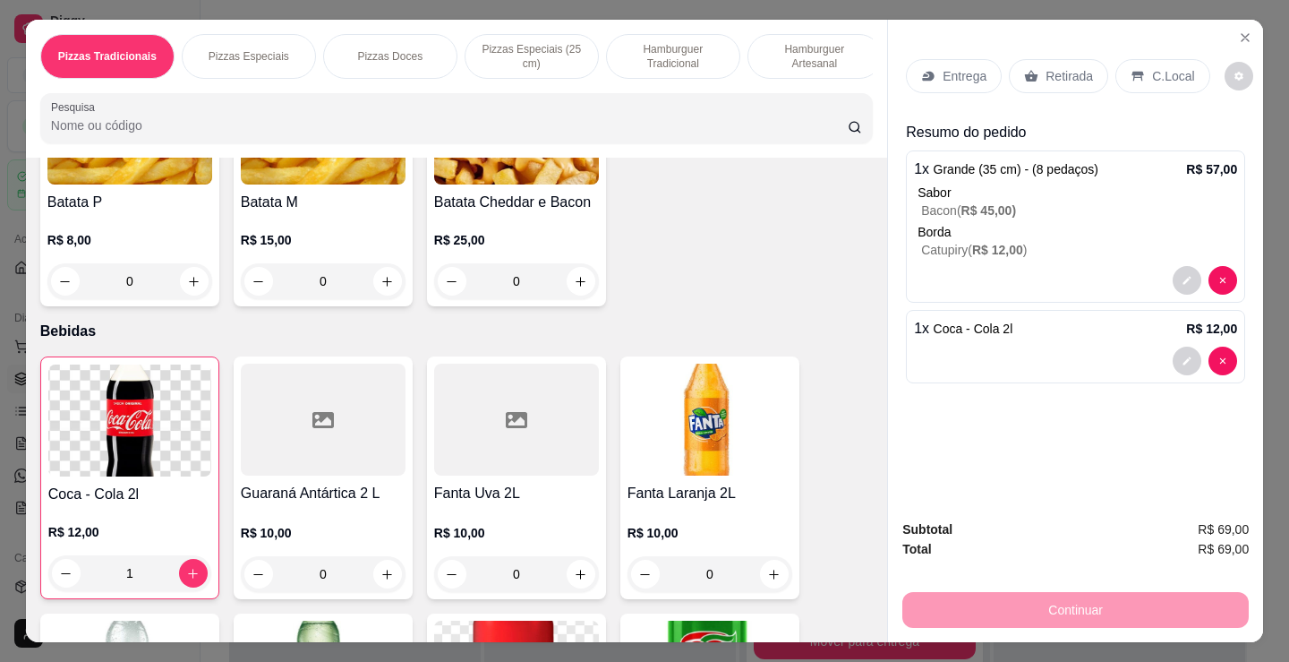
click at [1030, 496] on div "Entrega Retirada C.Local Resumo do pedido 1 x Grande (35 cm) - (8 pedaços) R$ 5…" at bounding box center [1075, 262] width 375 height 485
click at [1032, 69] on div "Retirada" at bounding box center [1058, 76] width 99 height 34
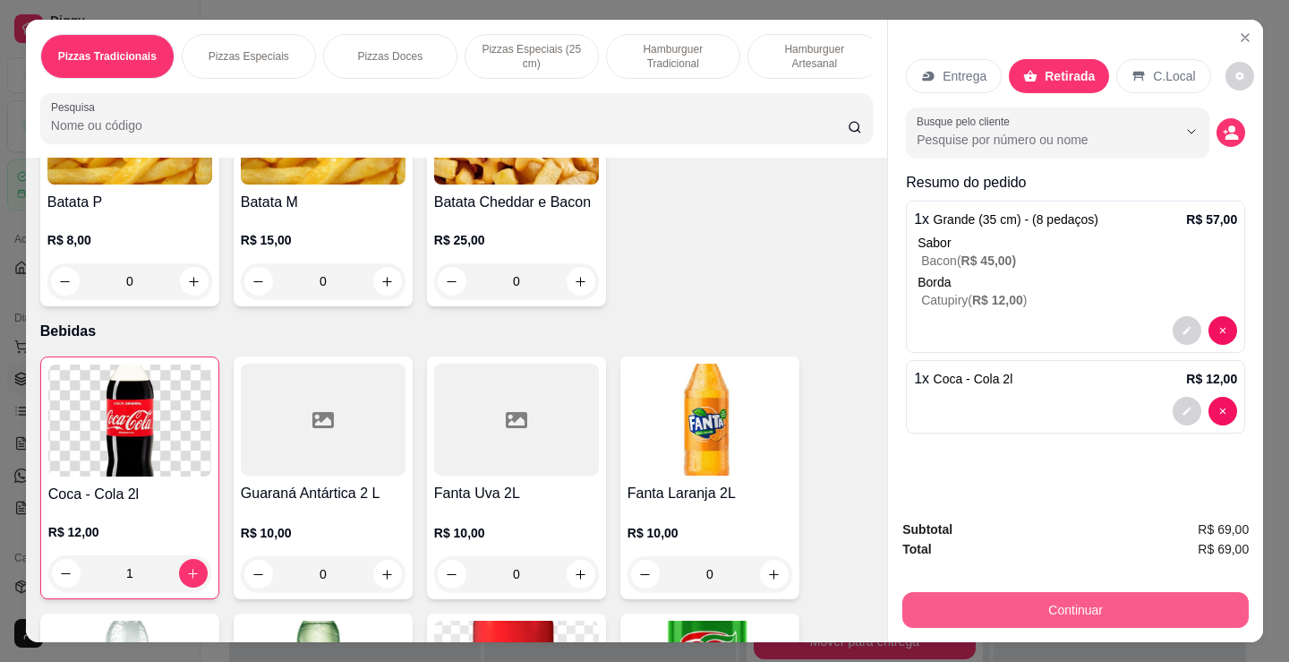
click at [1095, 594] on button "Continuar" at bounding box center [1075, 610] width 346 height 36
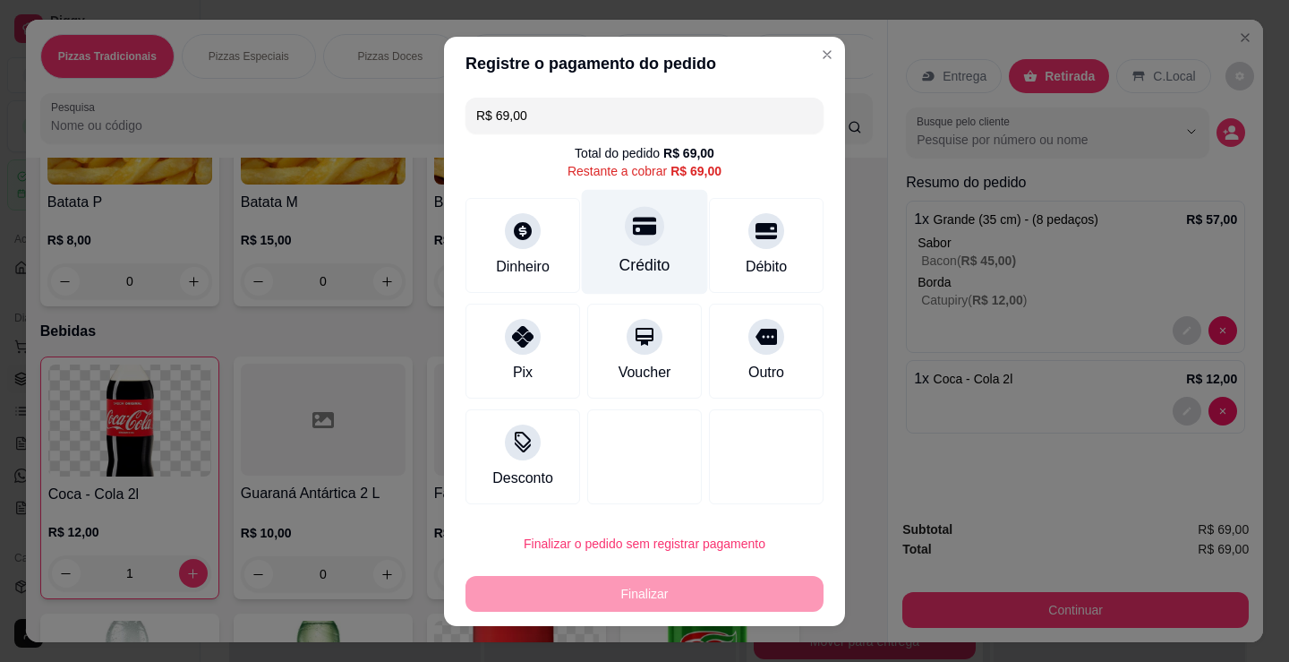
click at [649, 261] on div "Crédito" at bounding box center [645, 264] width 51 height 23
type input "R$ 0,00"
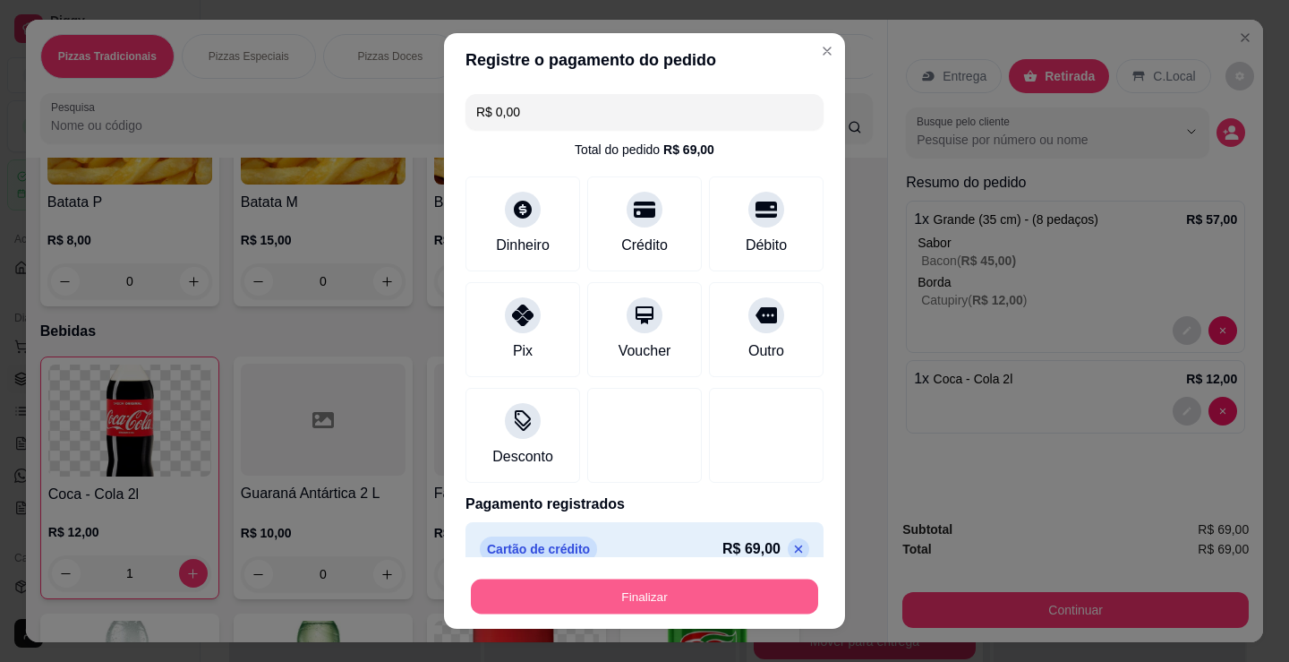
click at [720, 595] on button "Finalizar" at bounding box center [644, 596] width 347 height 35
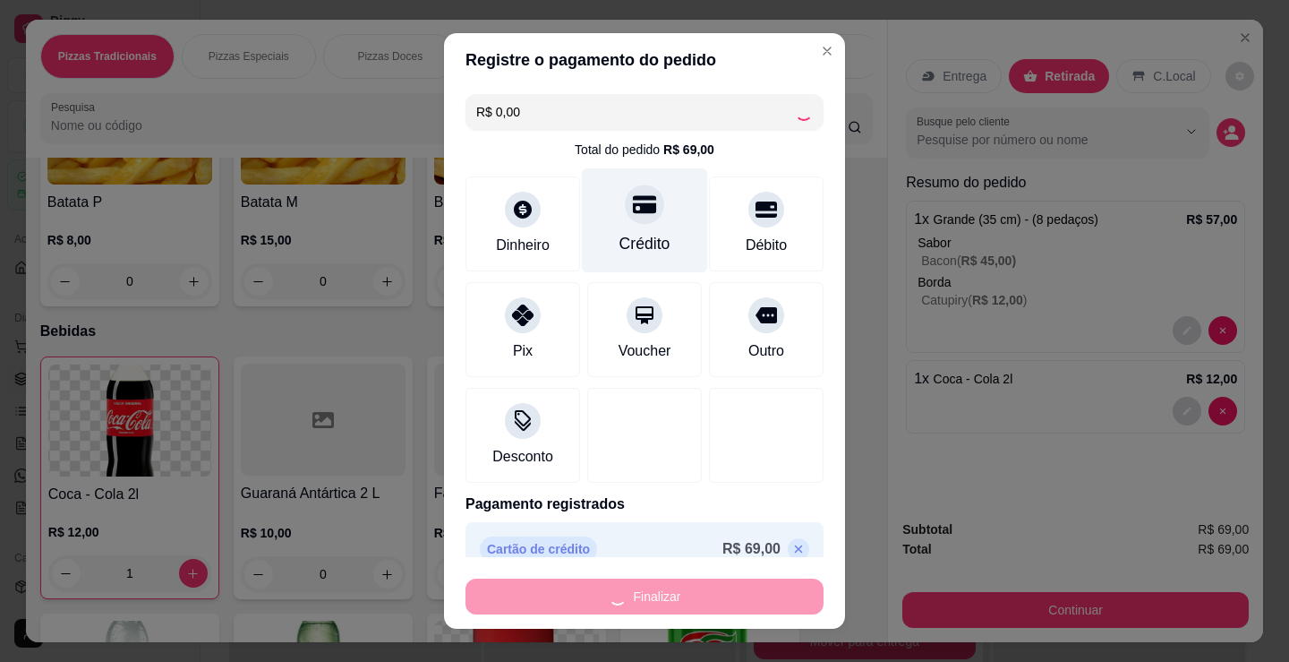
type input "0"
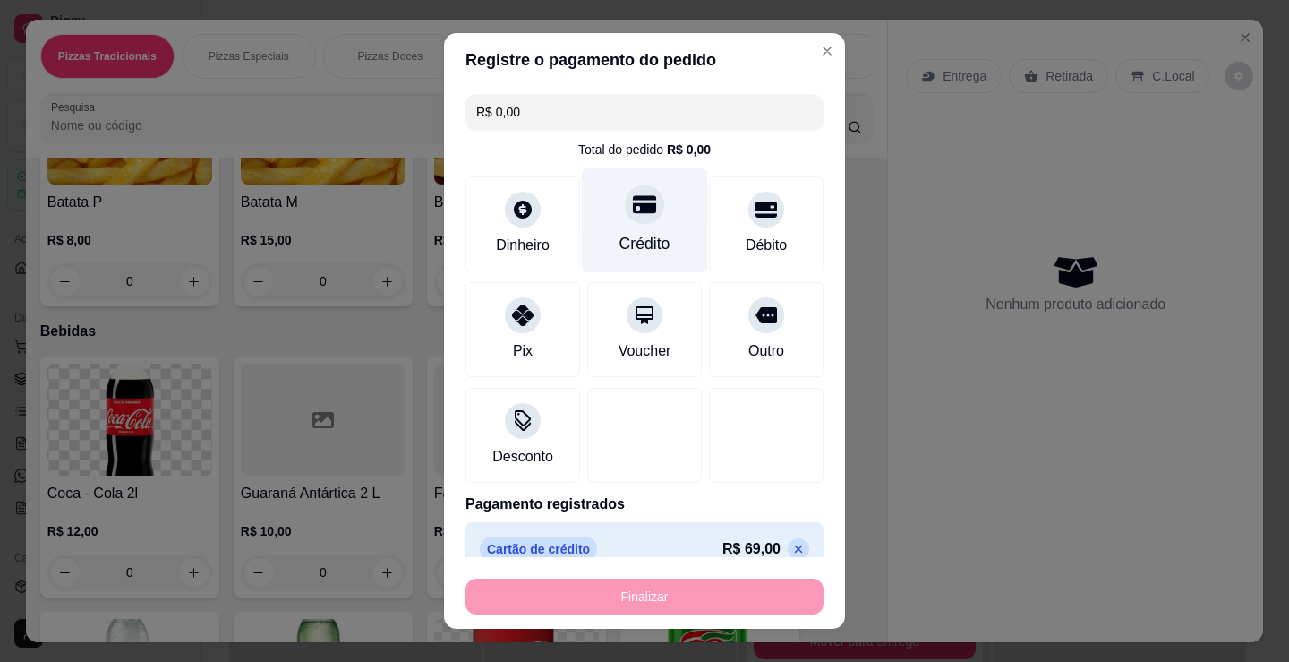
type input "-R$ 69,00"
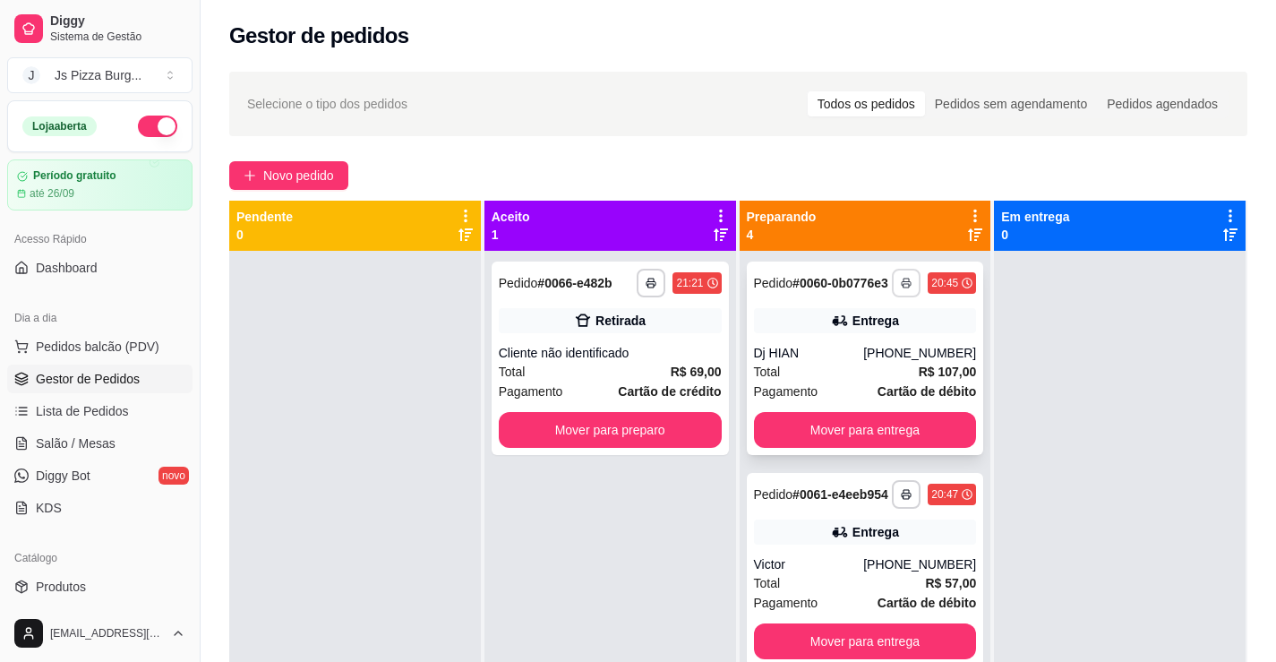
click at [901, 288] on icon "button" at bounding box center [906, 283] width 11 height 11
drag, startPoint x: 596, startPoint y: 518, endPoint x: 628, endPoint y: 491, distance: 42.5
click at [601, 515] on div "**********" at bounding box center [610, 582] width 252 height 662
click at [678, 433] on button "Mover para preparo" at bounding box center [609, 430] width 216 height 35
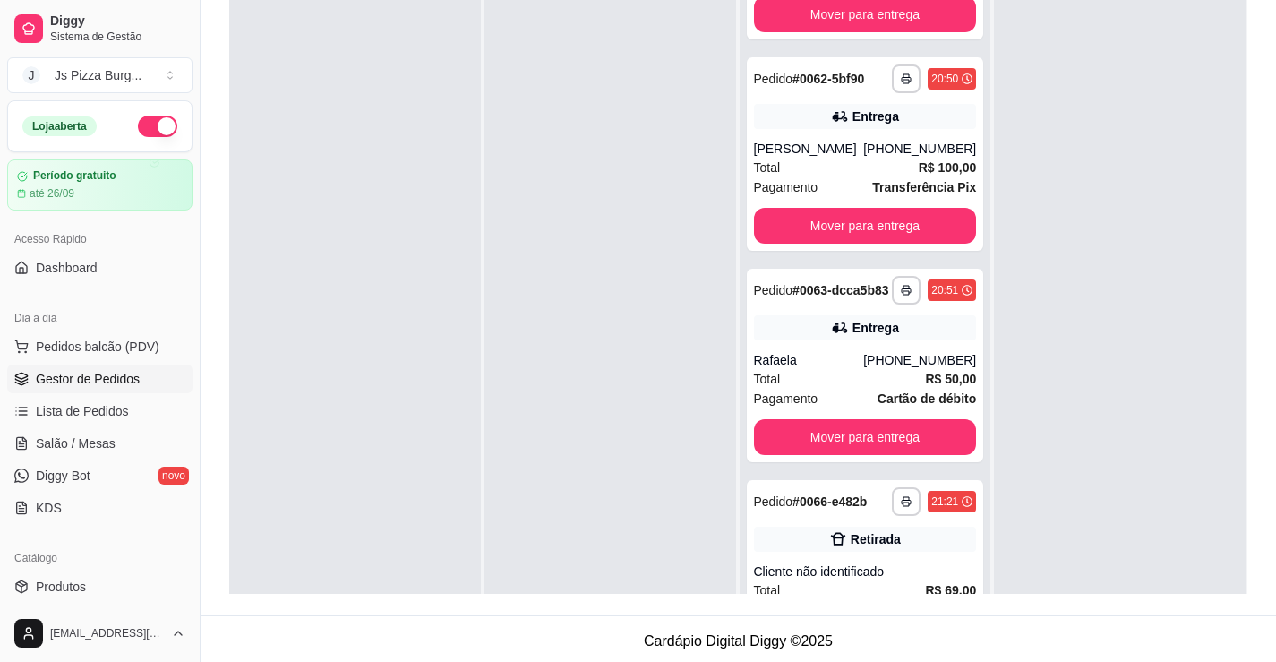
scroll to position [448, 0]
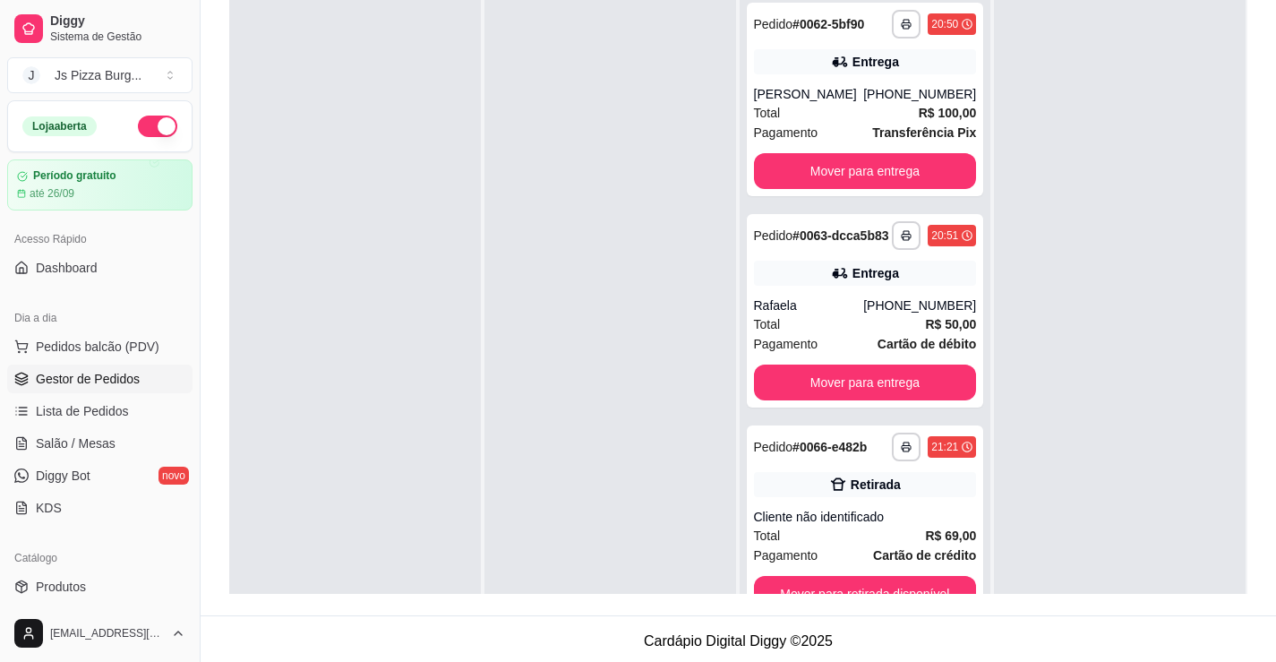
click at [1254, 95] on div "**********" at bounding box center [738, 203] width 1075 height 823
click at [893, 154] on button "Mover para entrega" at bounding box center [865, 171] width 216 height 35
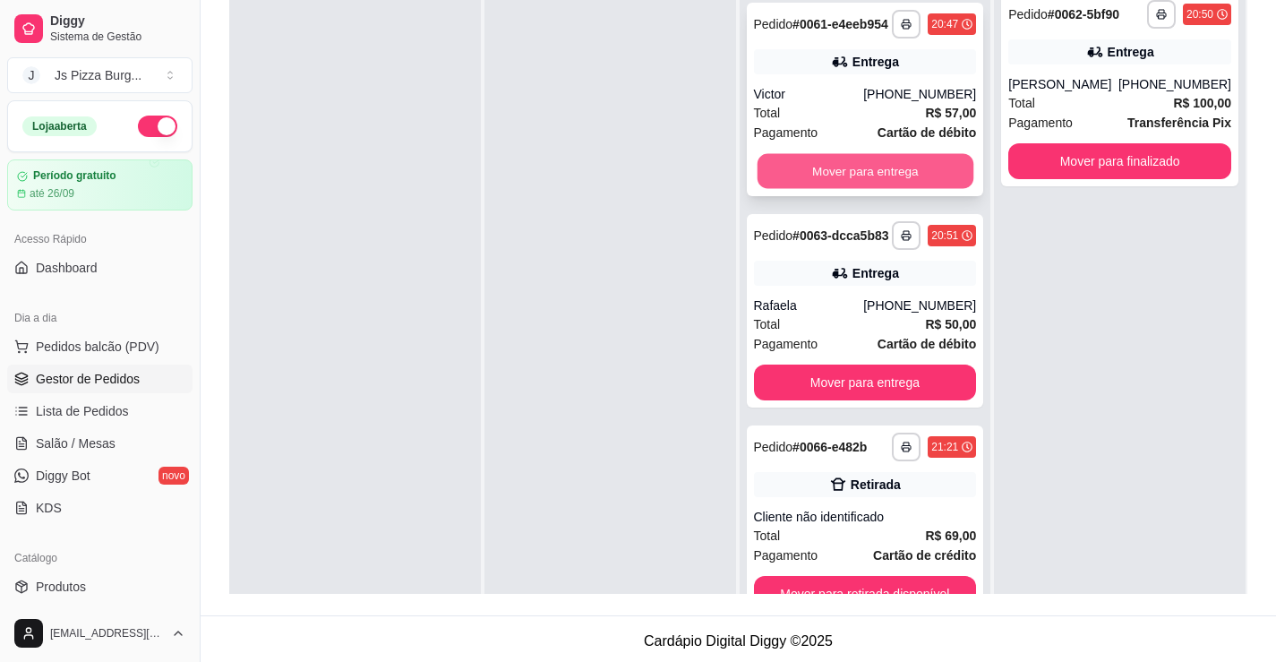
click at [888, 167] on button "Mover para entrega" at bounding box center [865, 171] width 216 height 35
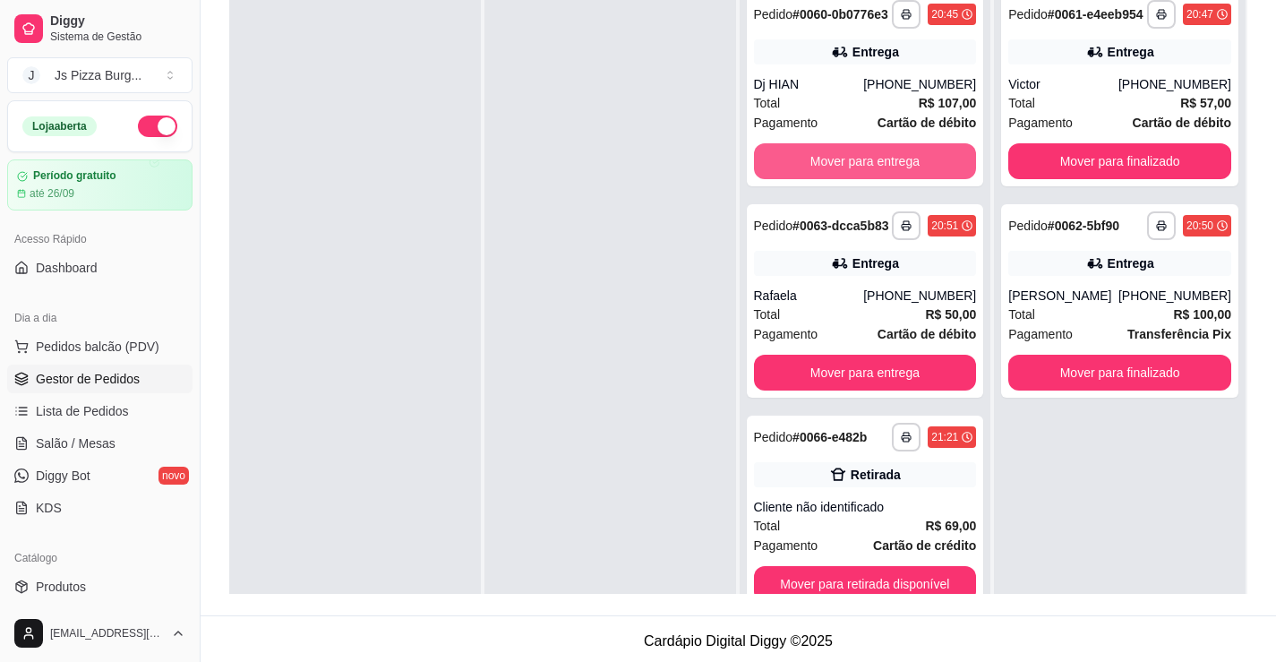
scroll to position [11, 0]
click at [888, 168] on button "Mover para entrega" at bounding box center [865, 161] width 223 height 36
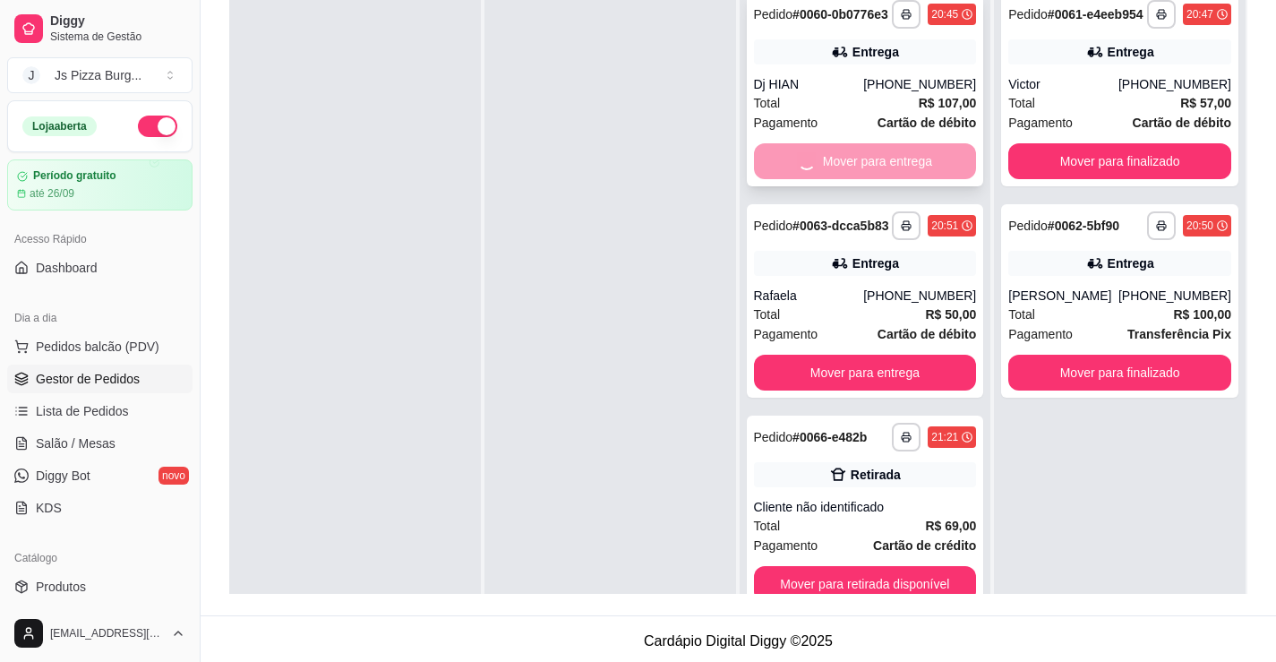
scroll to position [0, 0]
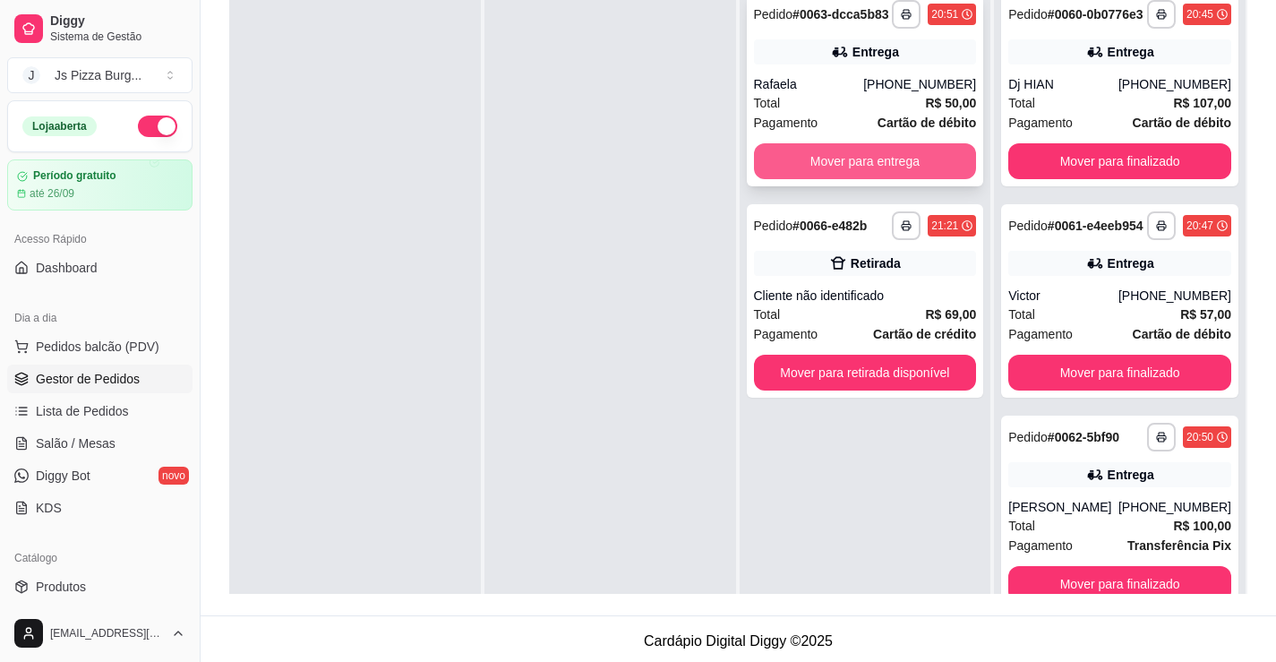
click at [929, 154] on button "Mover para entrega" at bounding box center [865, 161] width 223 height 36
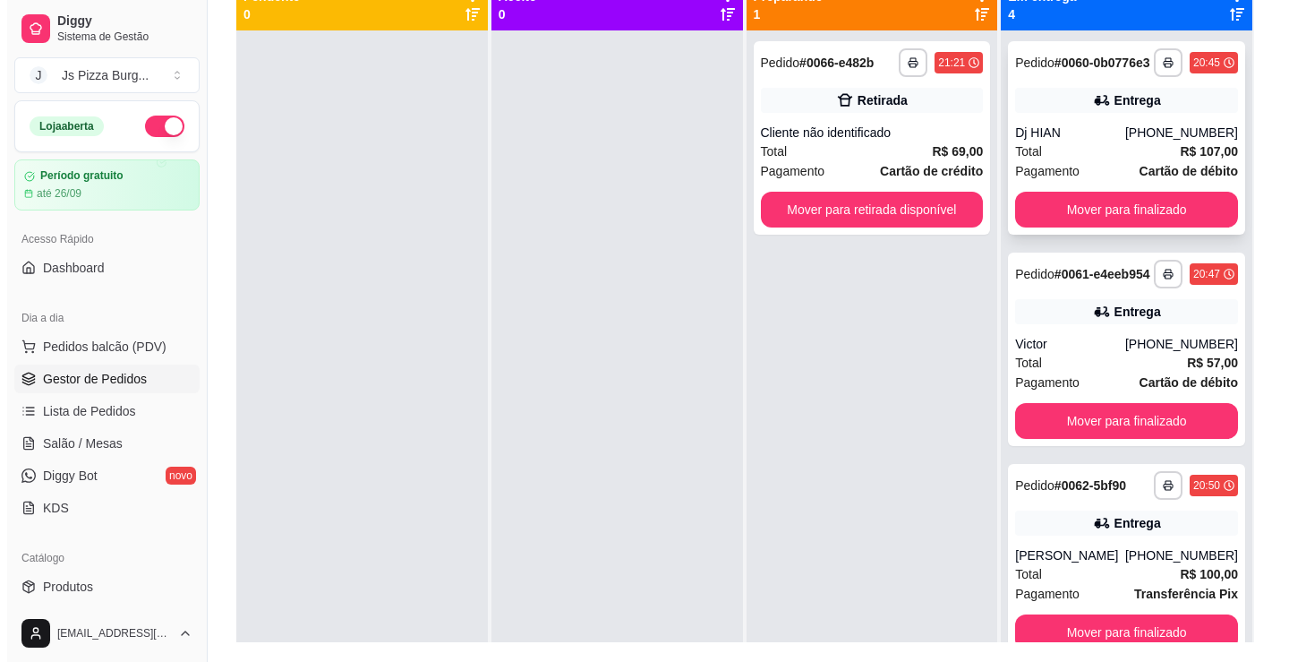
scroll to position [179, 0]
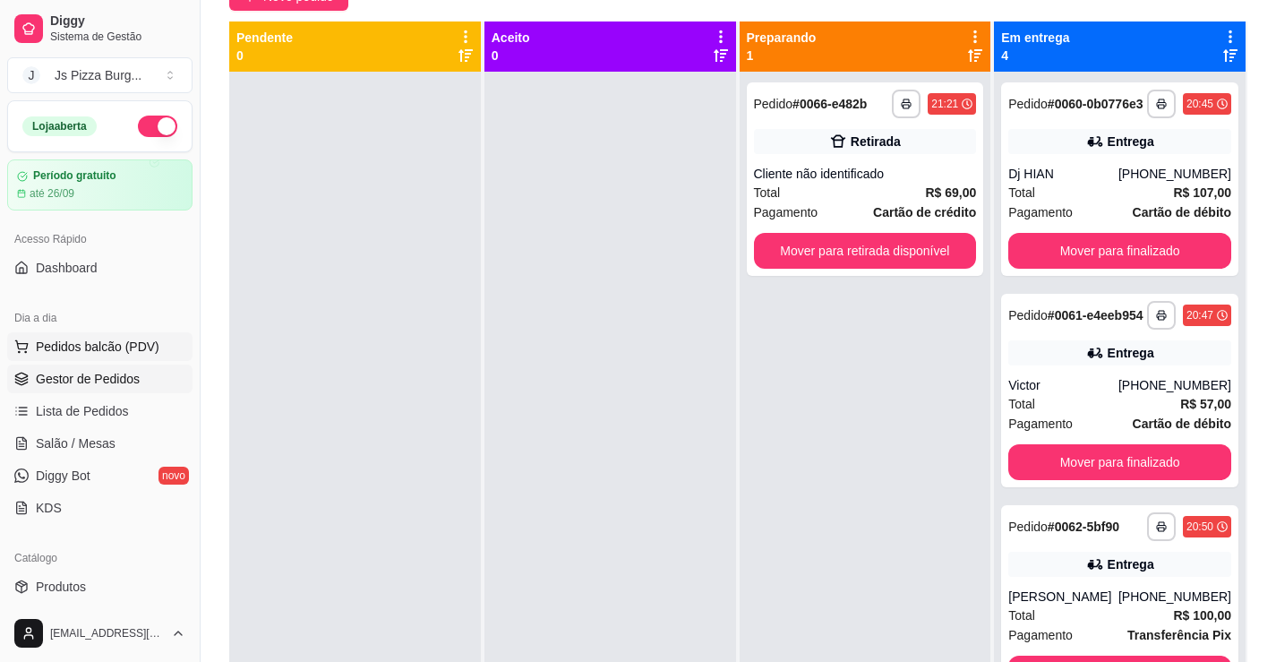
drag, startPoint x: 78, startPoint y: 353, endPoint x: 138, endPoint y: 325, distance: 66.1
click at [80, 353] on span "Pedidos balcão (PDV)" at bounding box center [98, 347] width 124 height 18
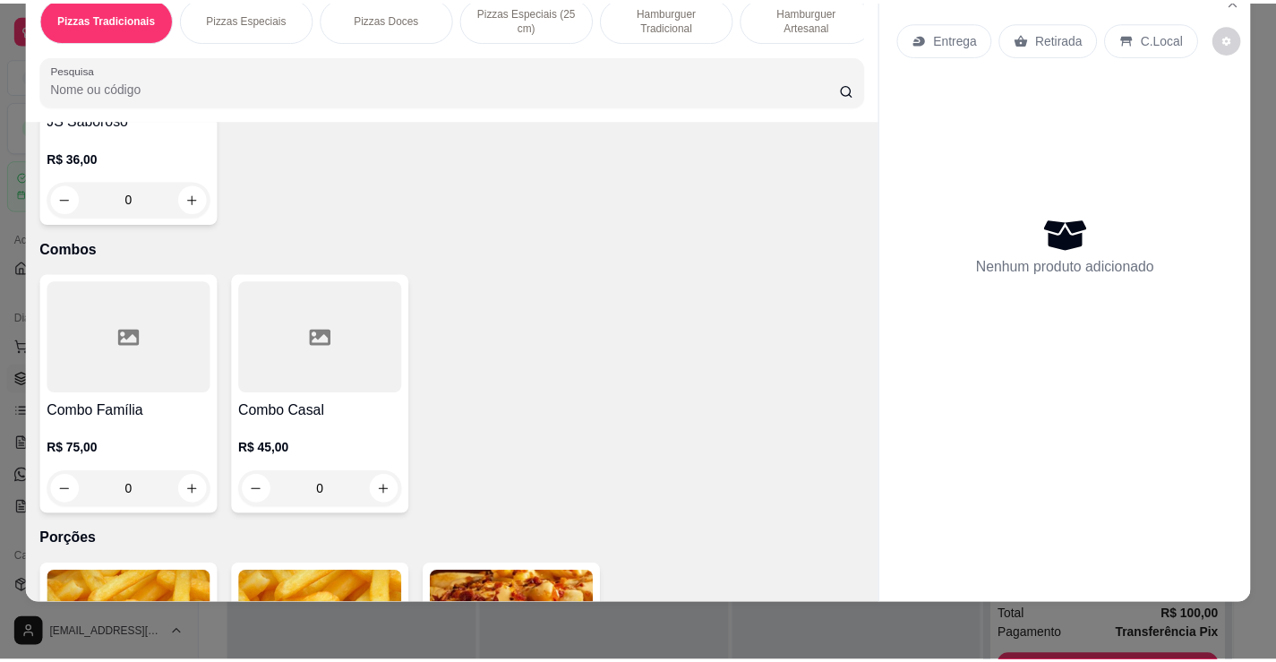
scroll to position [3044, 0]
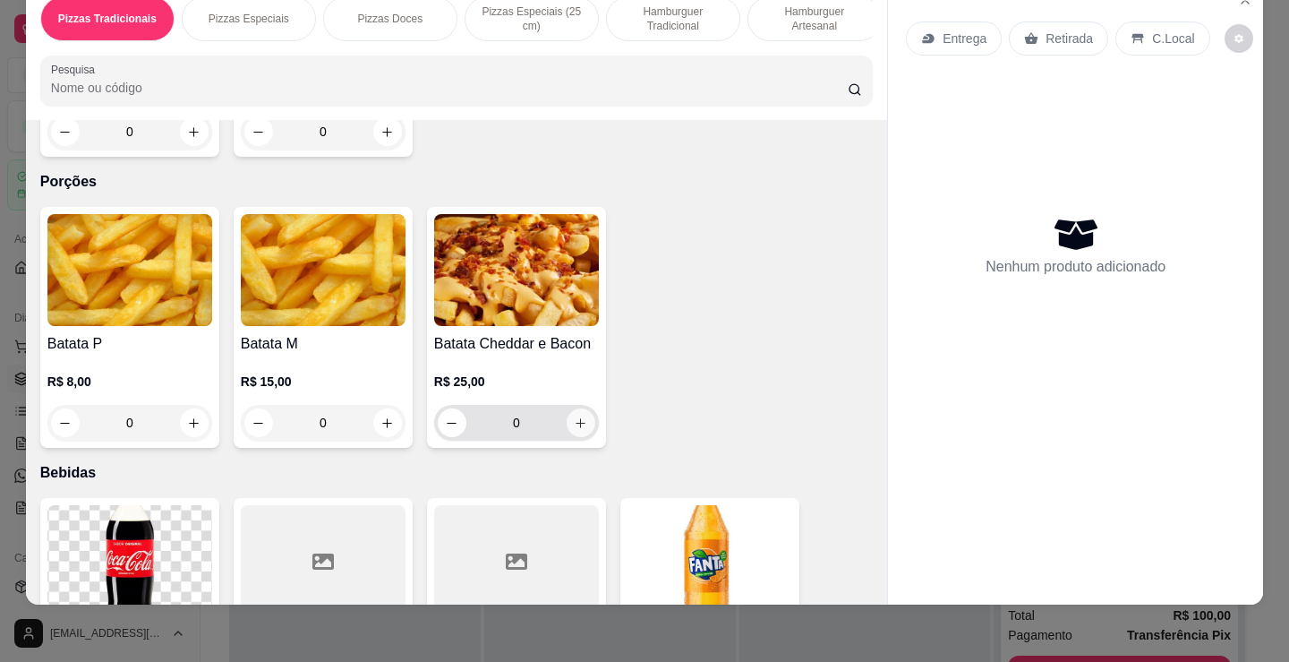
click at [574, 417] on icon "increase-product-quantity" at bounding box center [580, 422] width 13 height 13
type input "1"
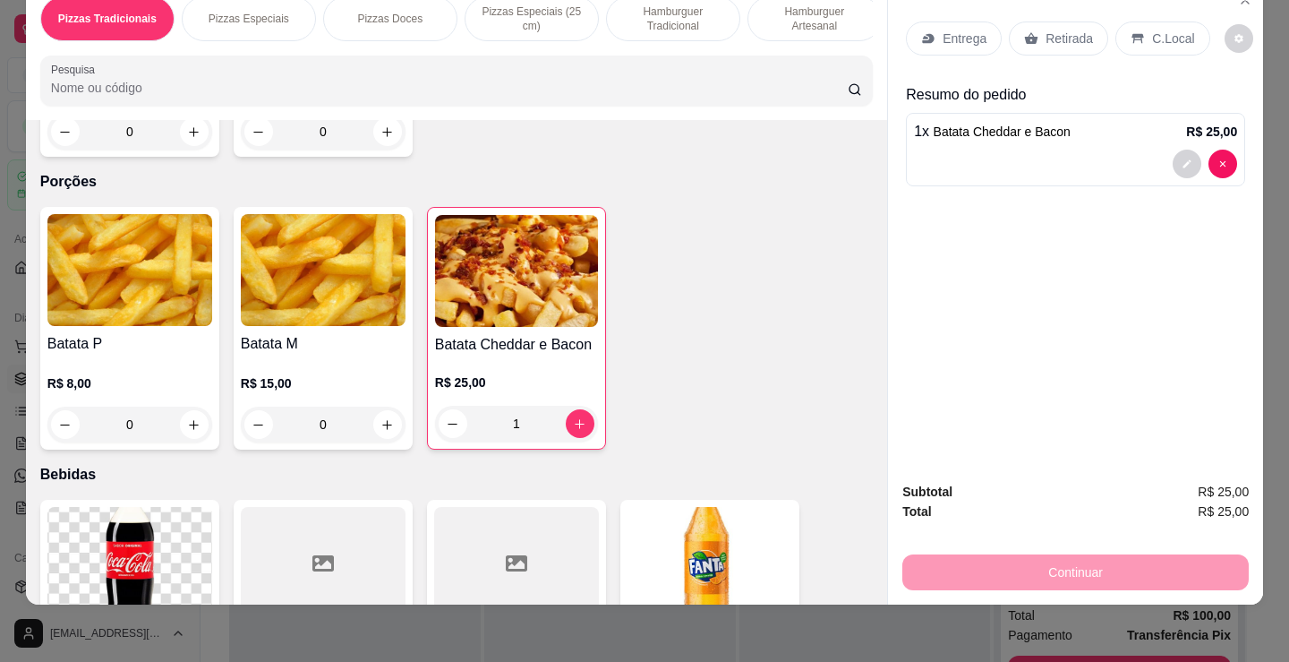
click at [1054, 30] on p "Retirada" at bounding box center [1069, 39] width 47 height 18
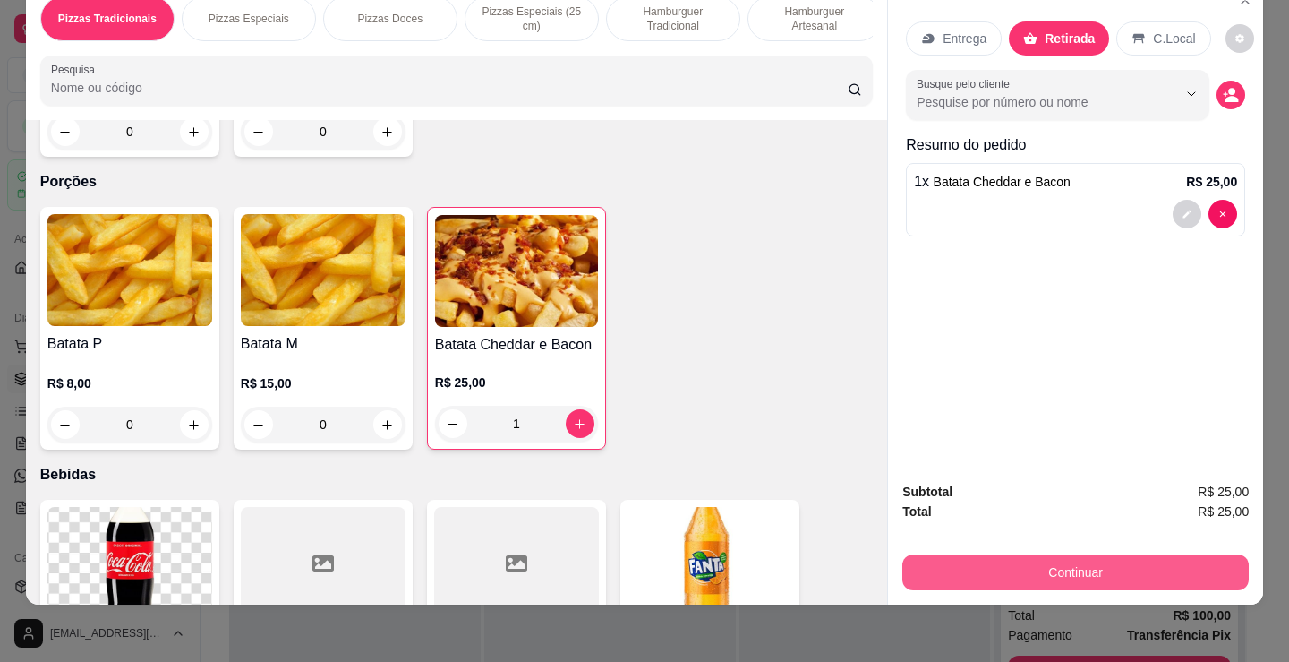
click at [1021, 567] on button "Continuar" at bounding box center [1075, 572] width 346 height 36
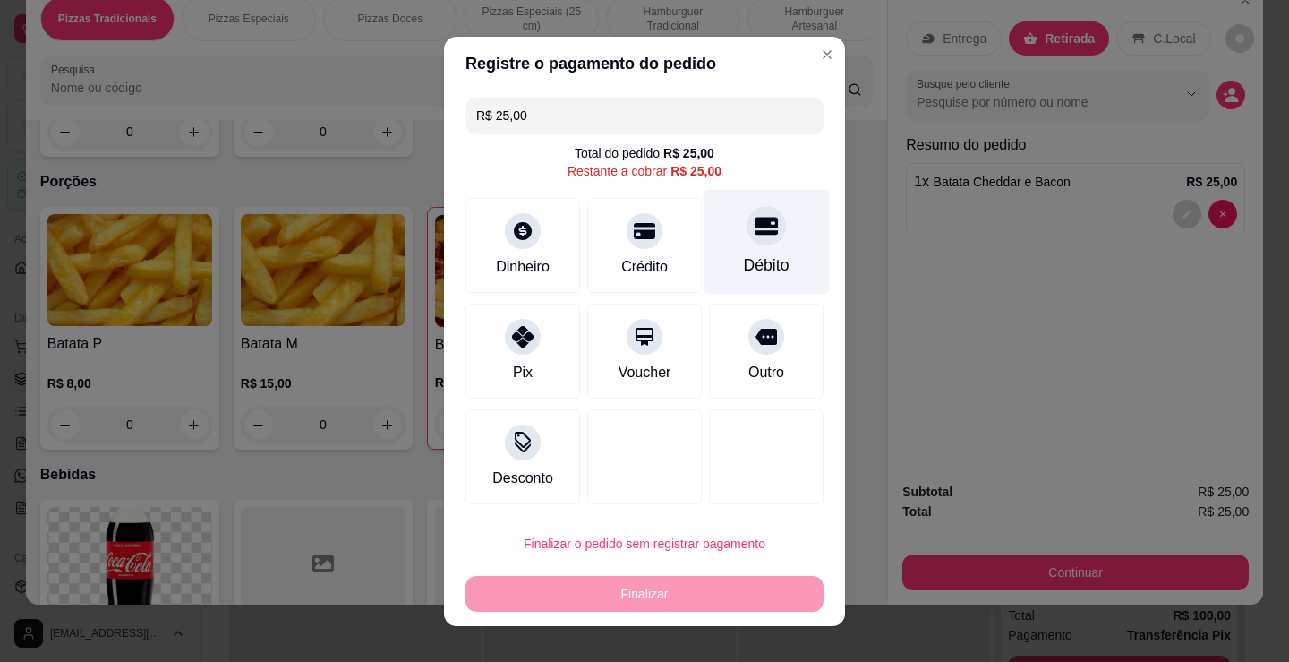
click at [748, 262] on div "Débito" at bounding box center [767, 264] width 46 height 23
type input "R$ 0,00"
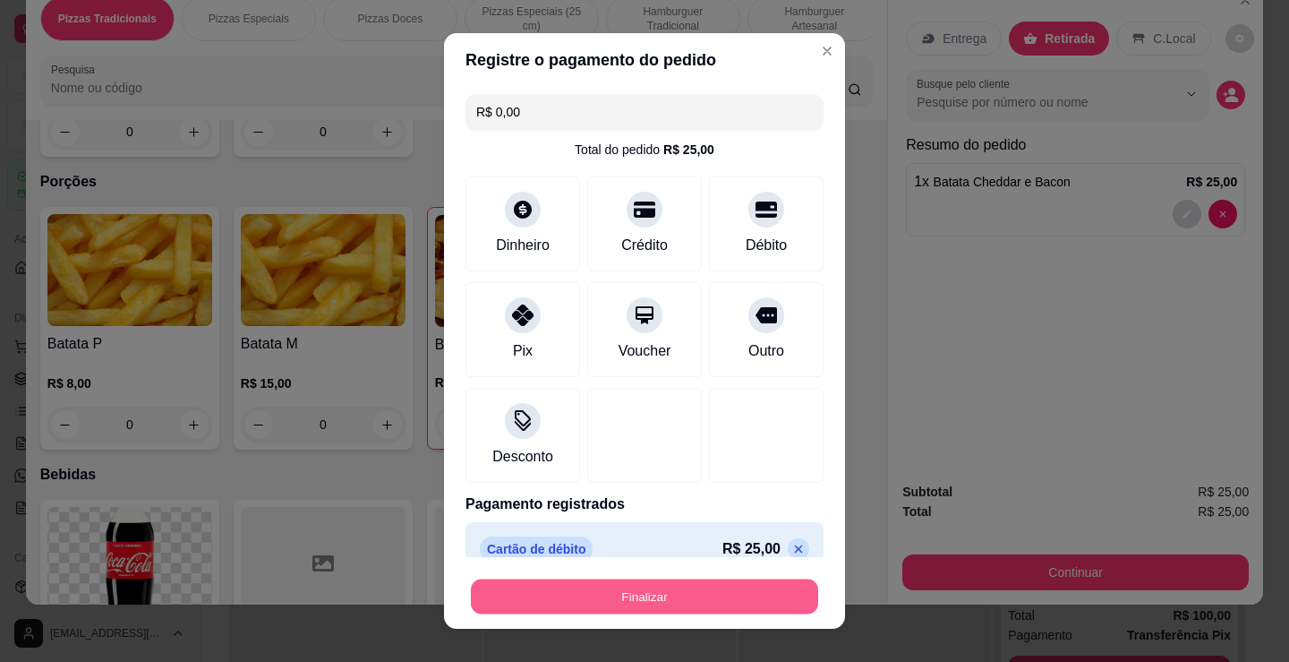
click at [739, 602] on button "Finalizar" at bounding box center [644, 596] width 347 height 35
click at [626, 602] on button "Finalizar" at bounding box center [644, 596] width 347 height 35
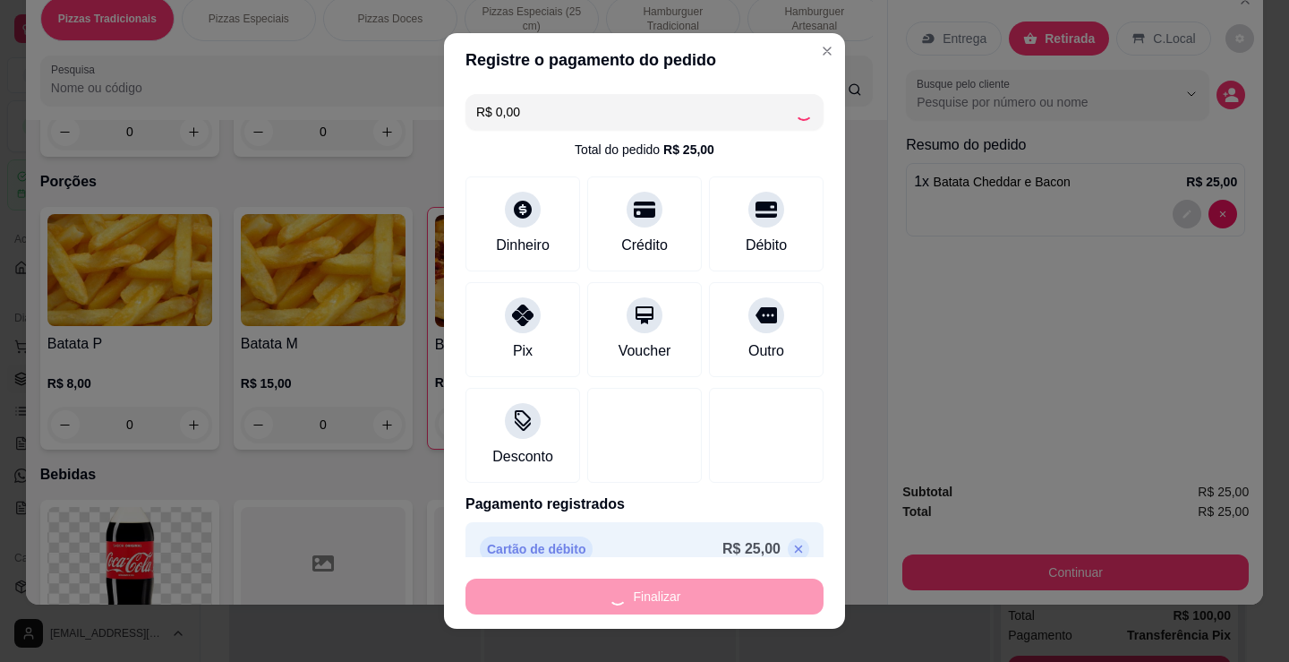
type input "0"
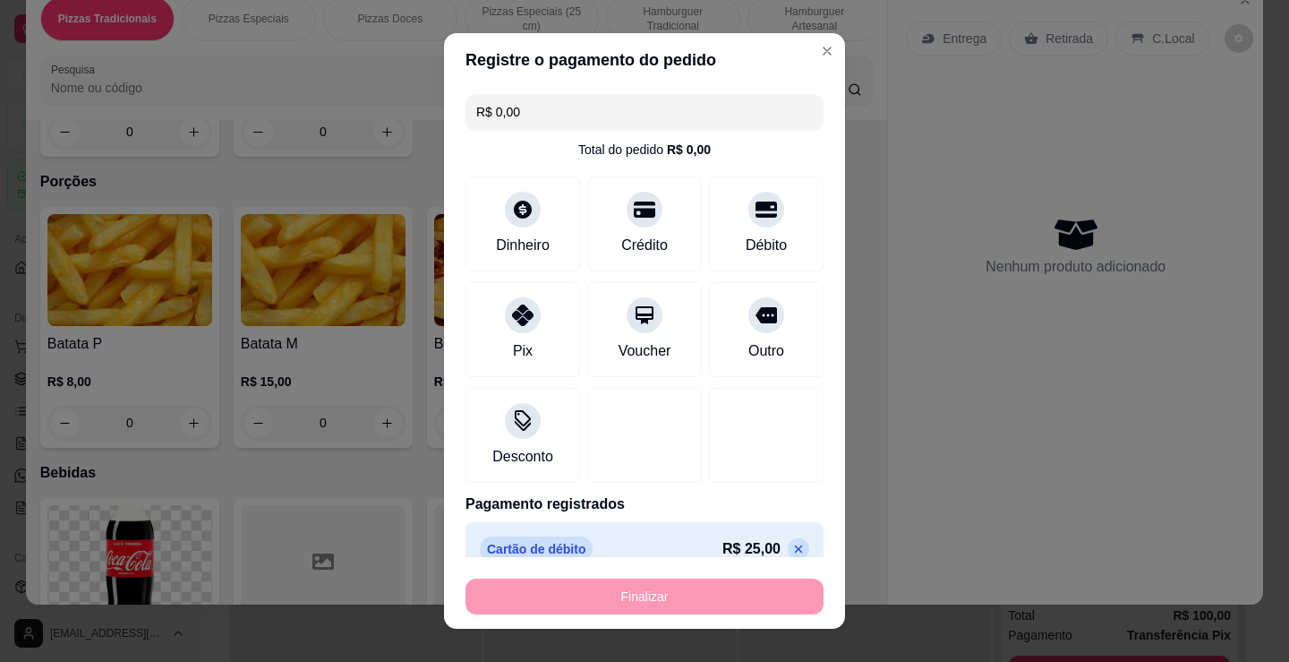
type input "-R$ 25,00"
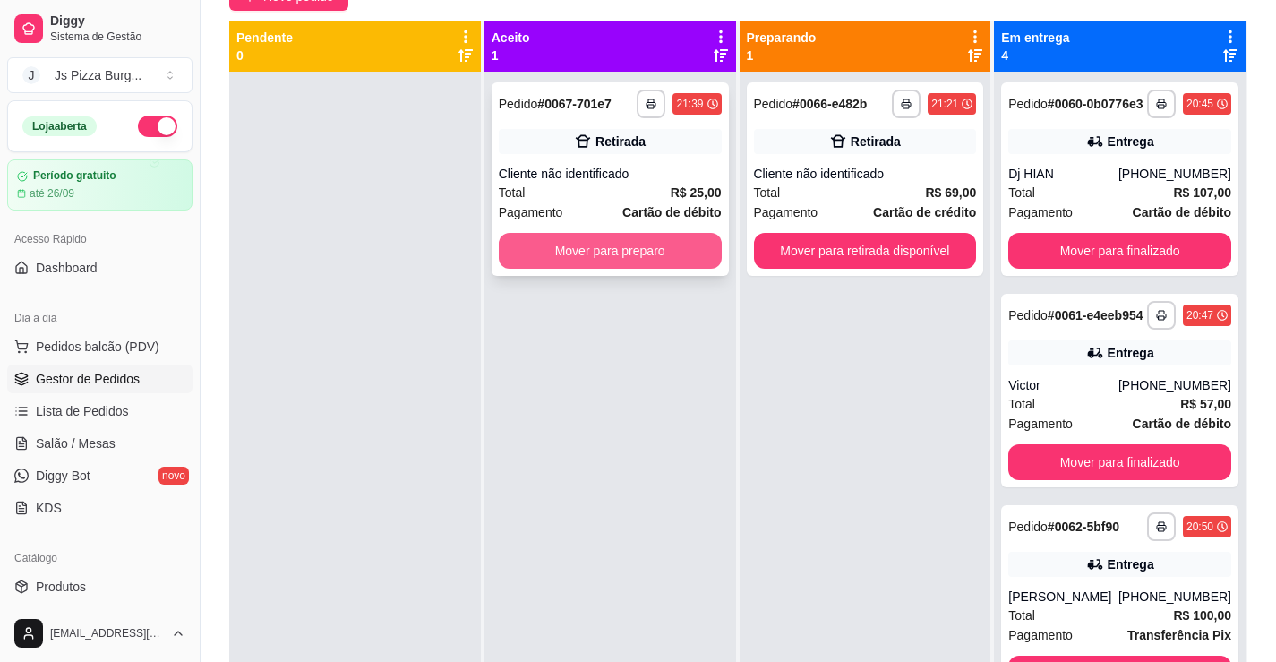
click at [682, 254] on button "Mover para preparo" at bounding box center [610, 251] width 223 height 36
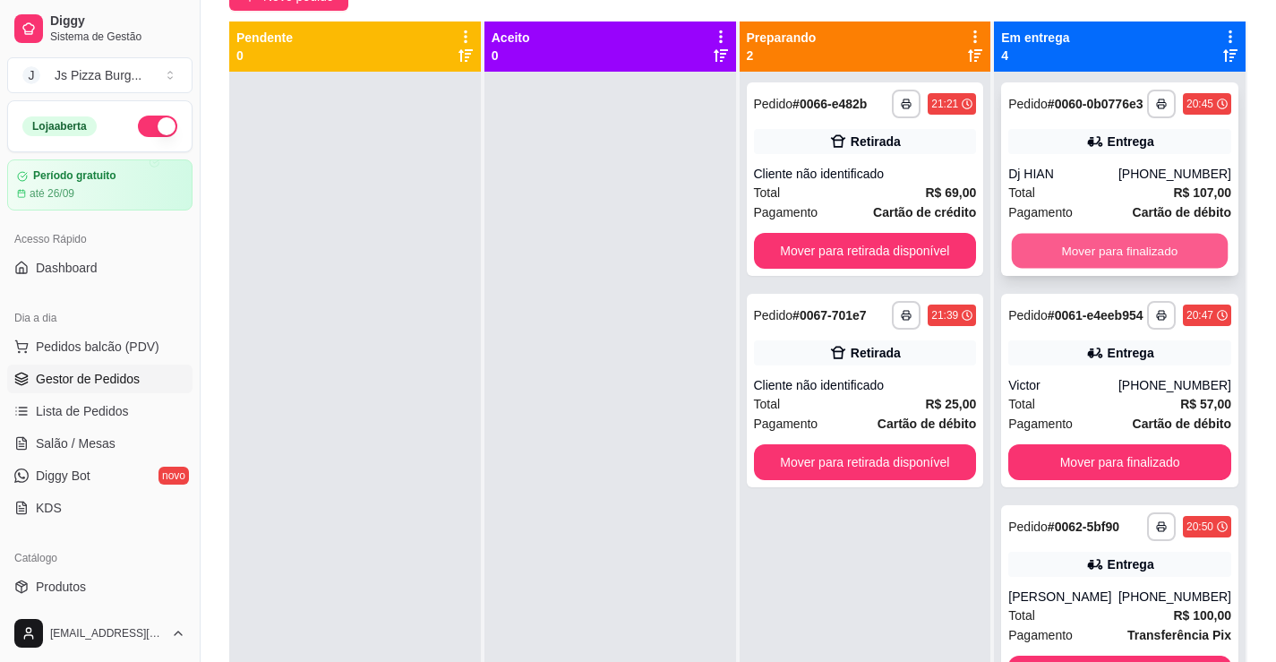
click at [1147, 264] on button "Mover para finalizado" at bounding box center [1120, 251] width 216 height 35
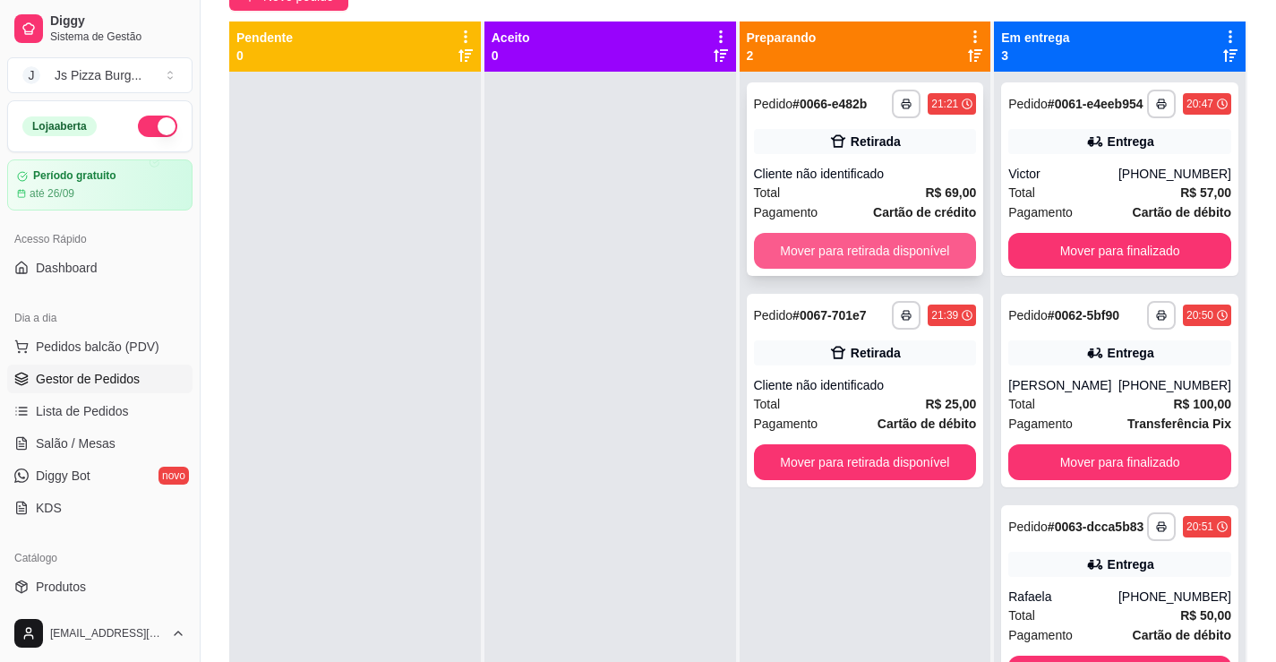
click at [912, 244] on button "Mover para retirada disponível" at bounding box center [865, 251] width 223 height 36
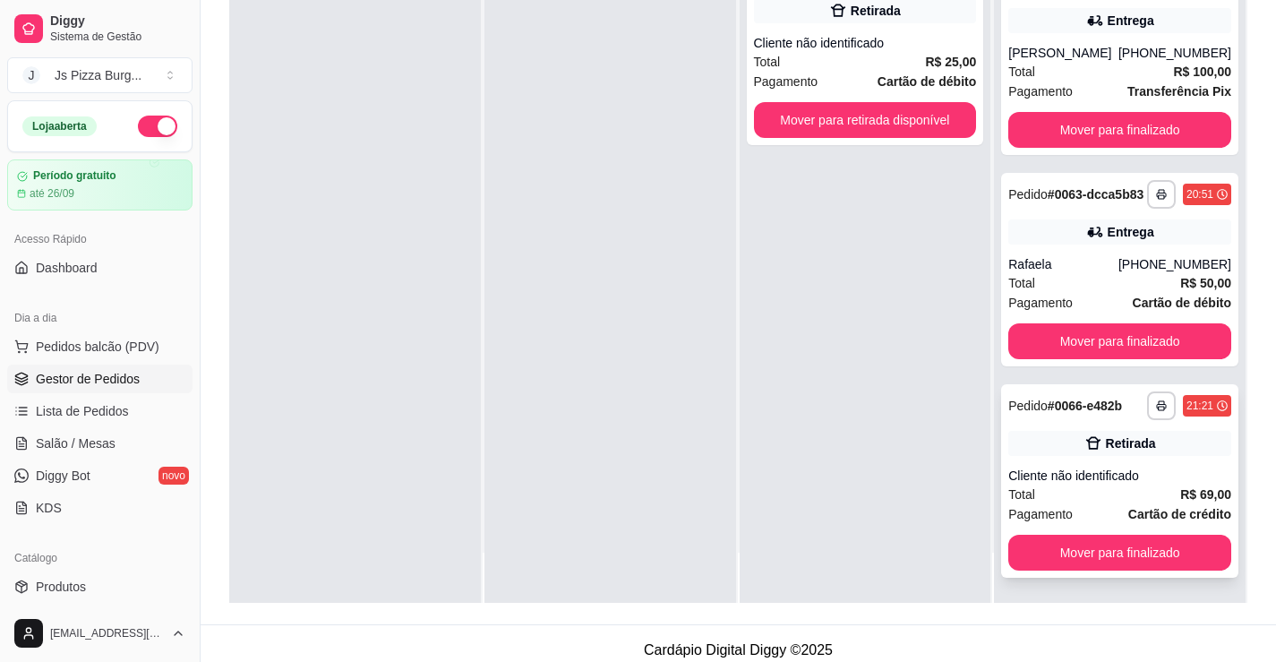
scroll to position [273, 0]
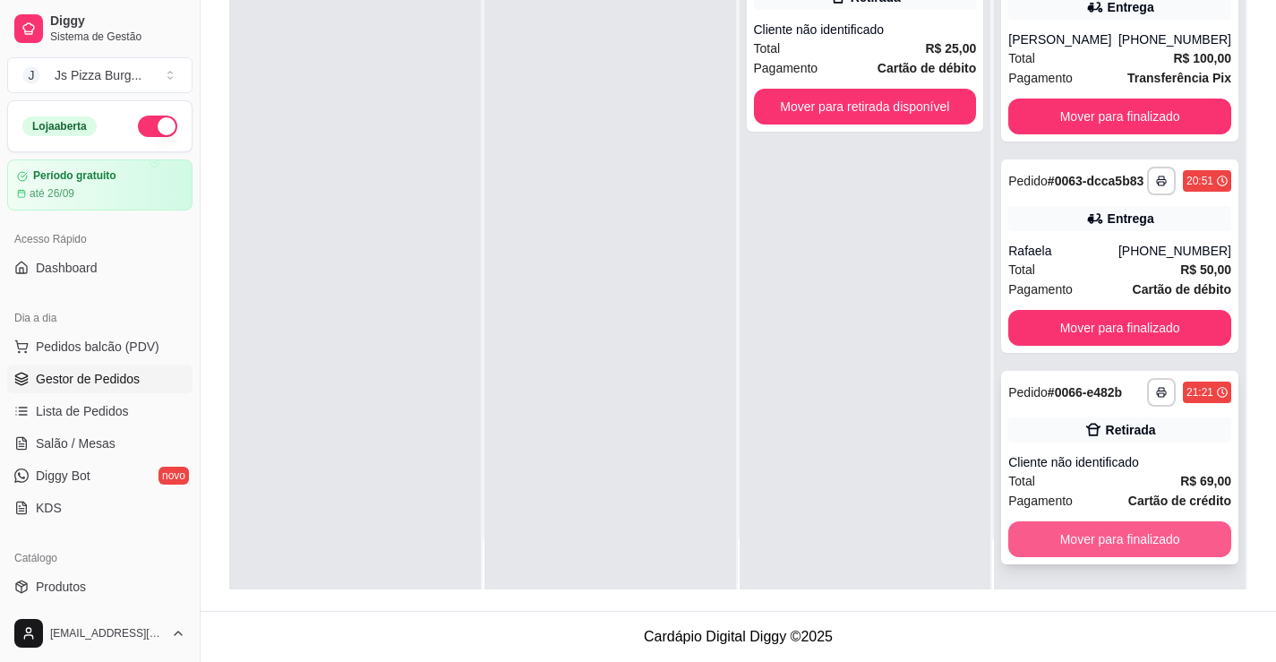
click at [1096, 540] on button "Mover para finalizado" at bounding box center [1119, 539] width 223 height 36
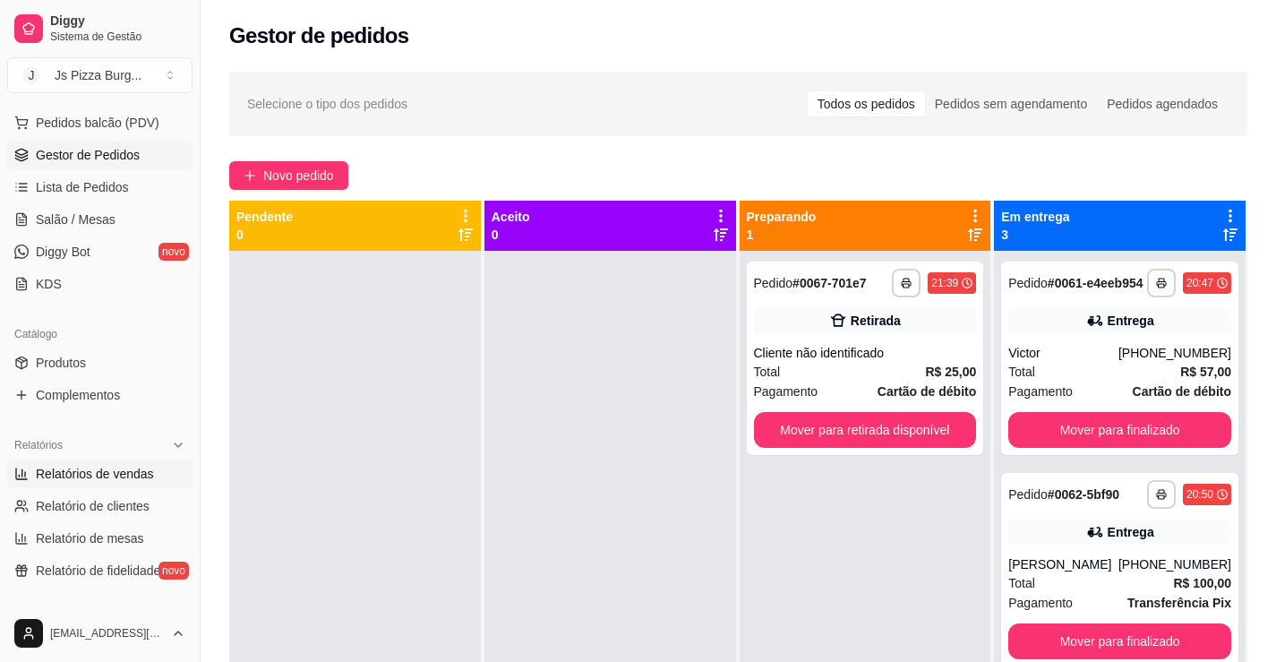
scroll to position [269, 0]
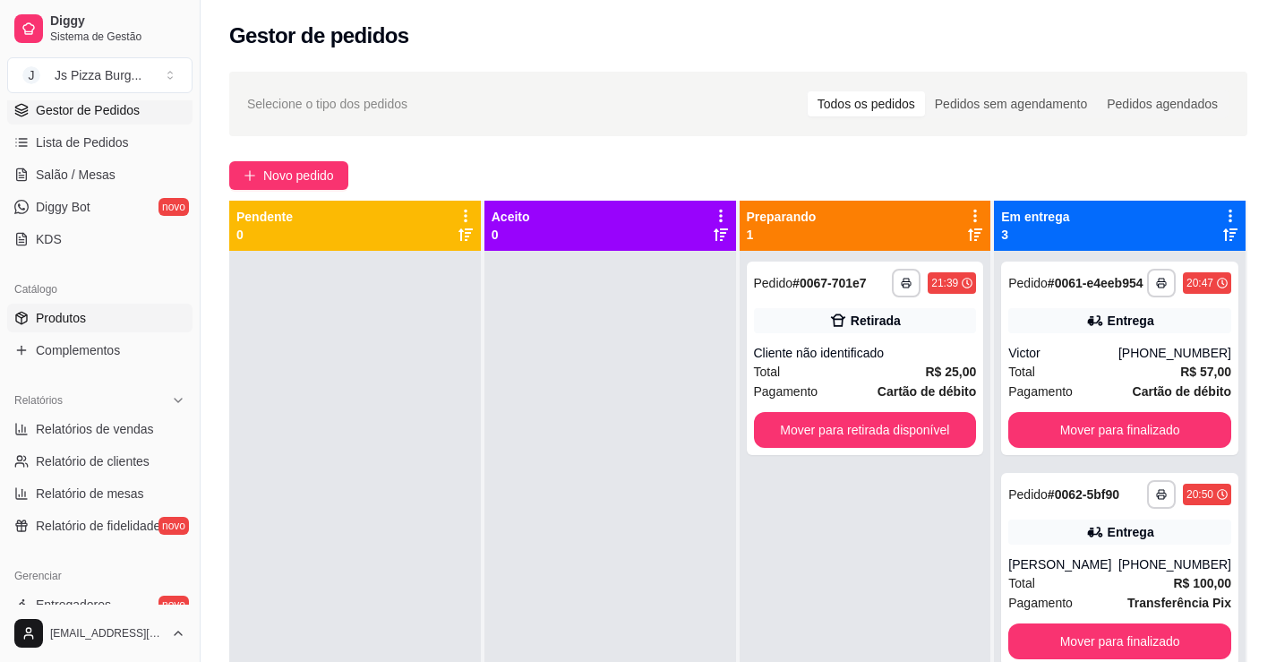
click at [102, 314] on link "Produtos" at bounding box center [99, 317] width 185 height 29
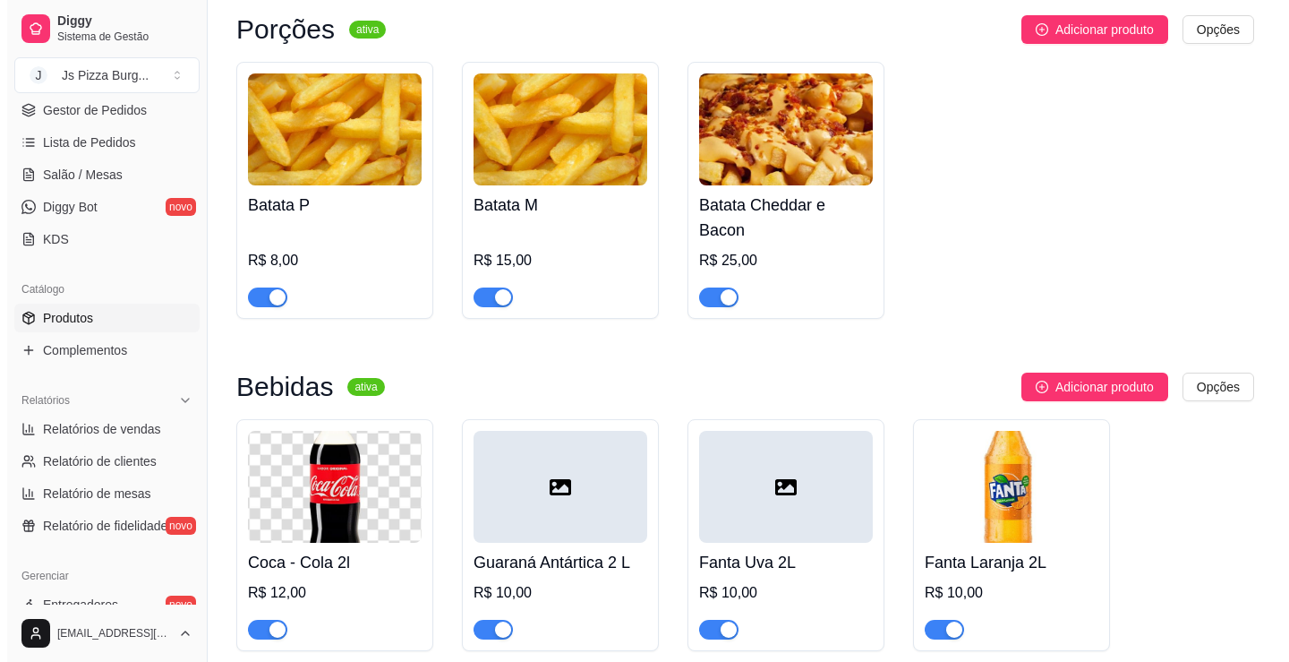
scroll to position [6446, 0]
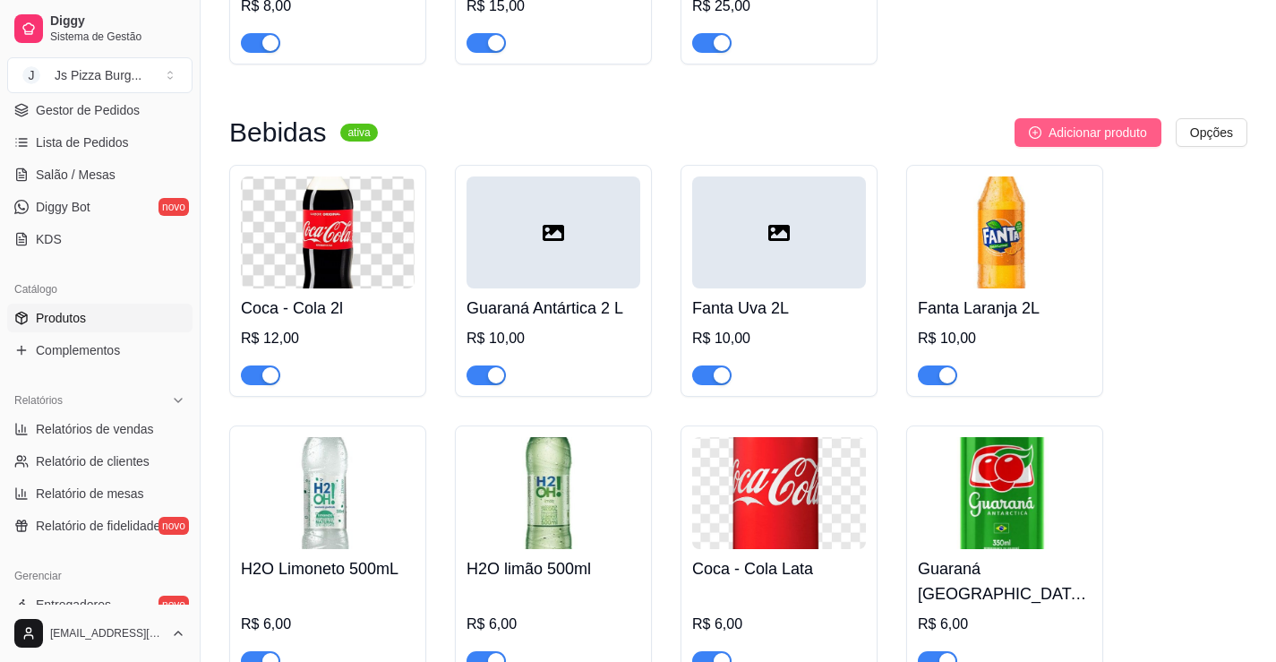
click at [1048, 142] on span "Adicionar produto" at bounding box center [1097, 133] width 98 height 20
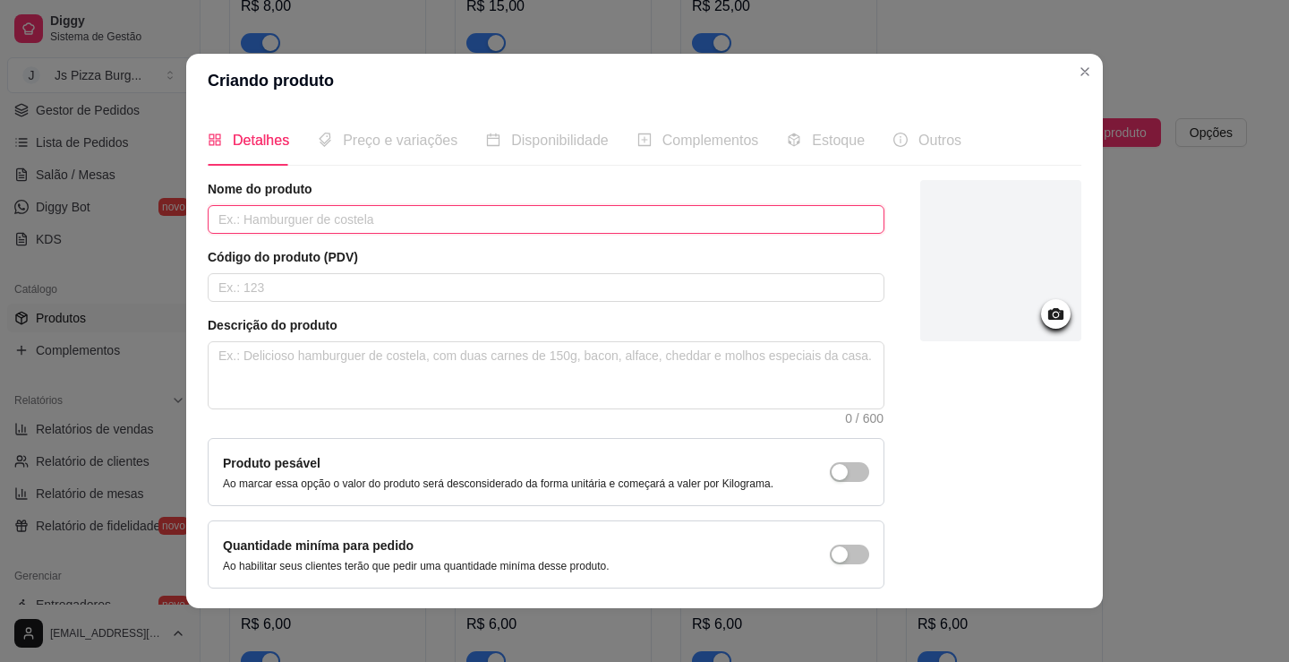
click at [607, 227] on input "text" at bounding box center [546, 219] width 677 height 29
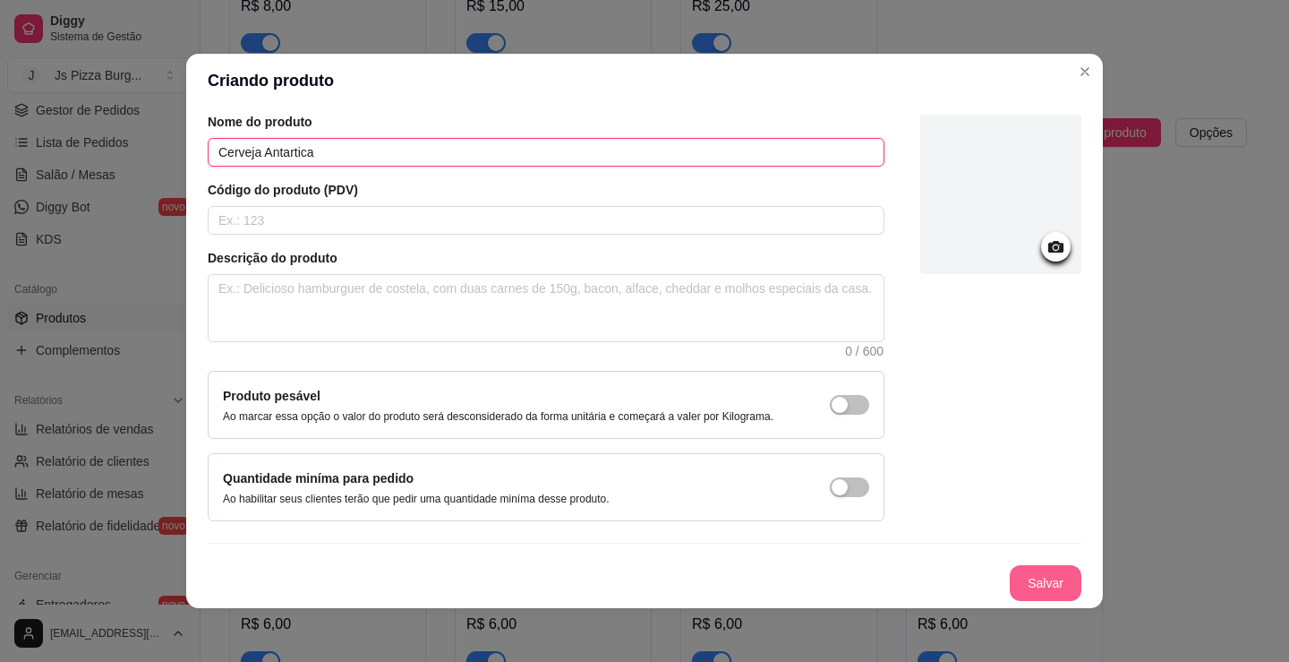
type input "Cerveja Antartica"
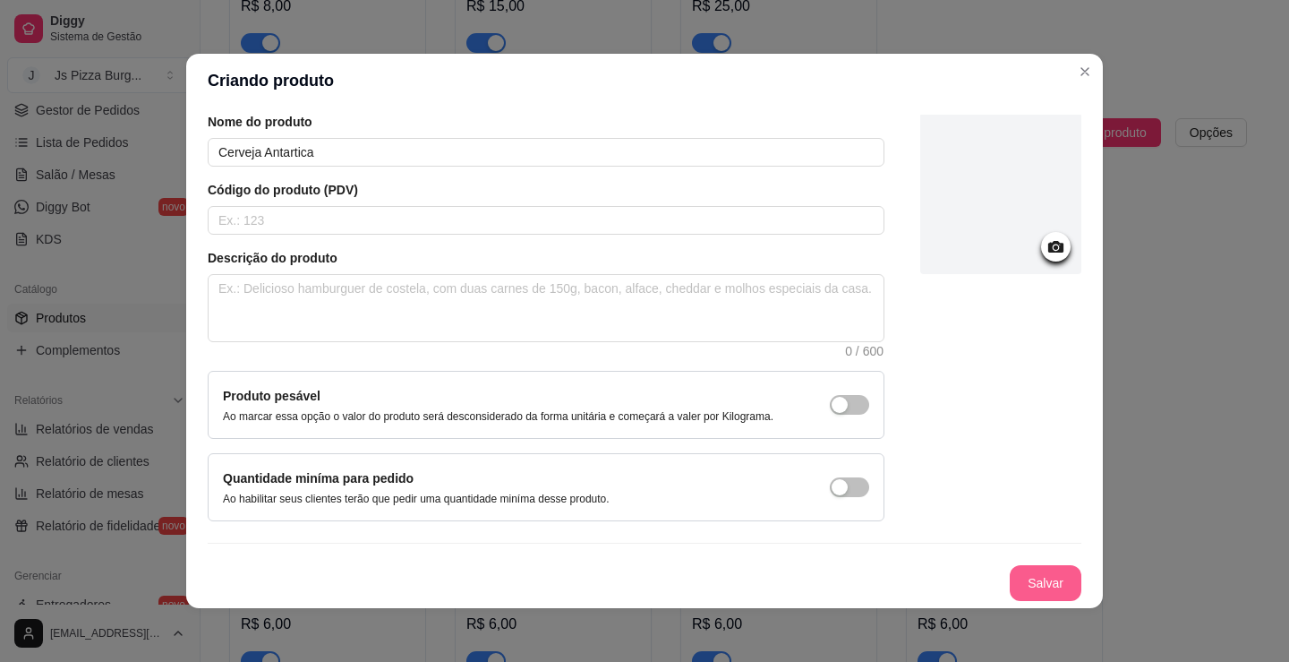
click at [1015, 590] on button "Salvar" at bounding box center [1046, 583] width 72 height 36
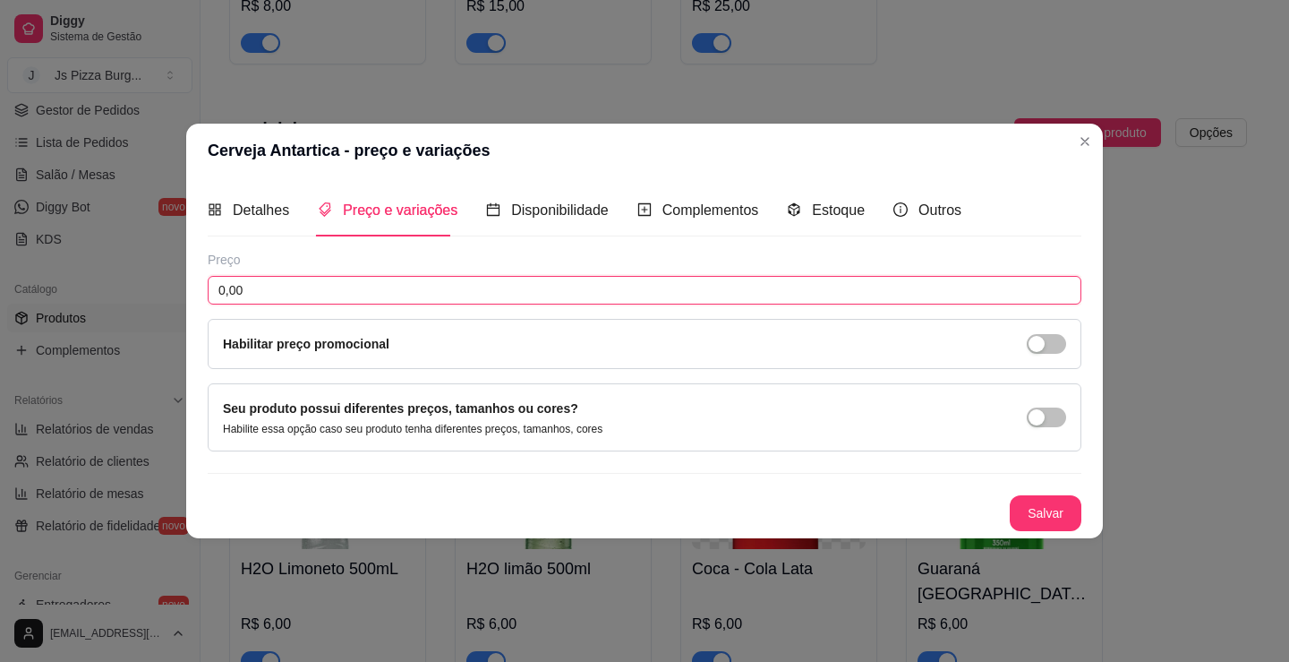
click at [420, 290] on input "0,00" at bounding box center [645, 290] width 874 height 29
type input "6,00"
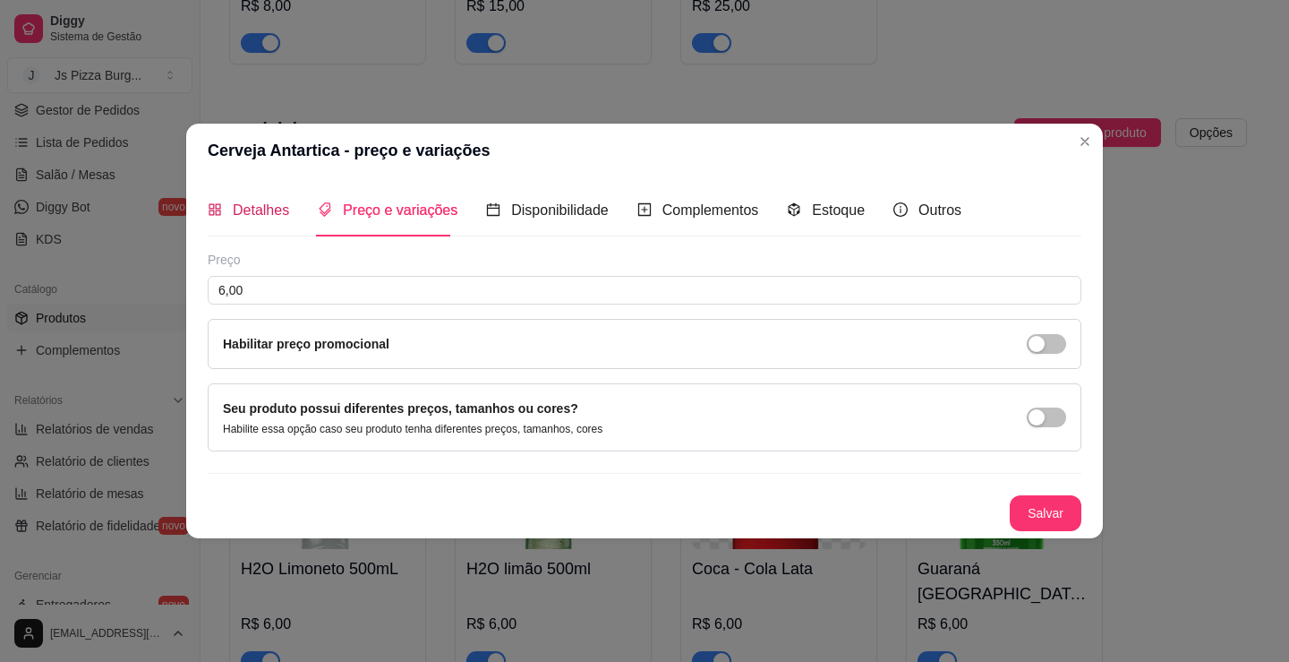
click at [273, 210] on span "Detalhes" at bounding box center [261, 209] width 56 height 15
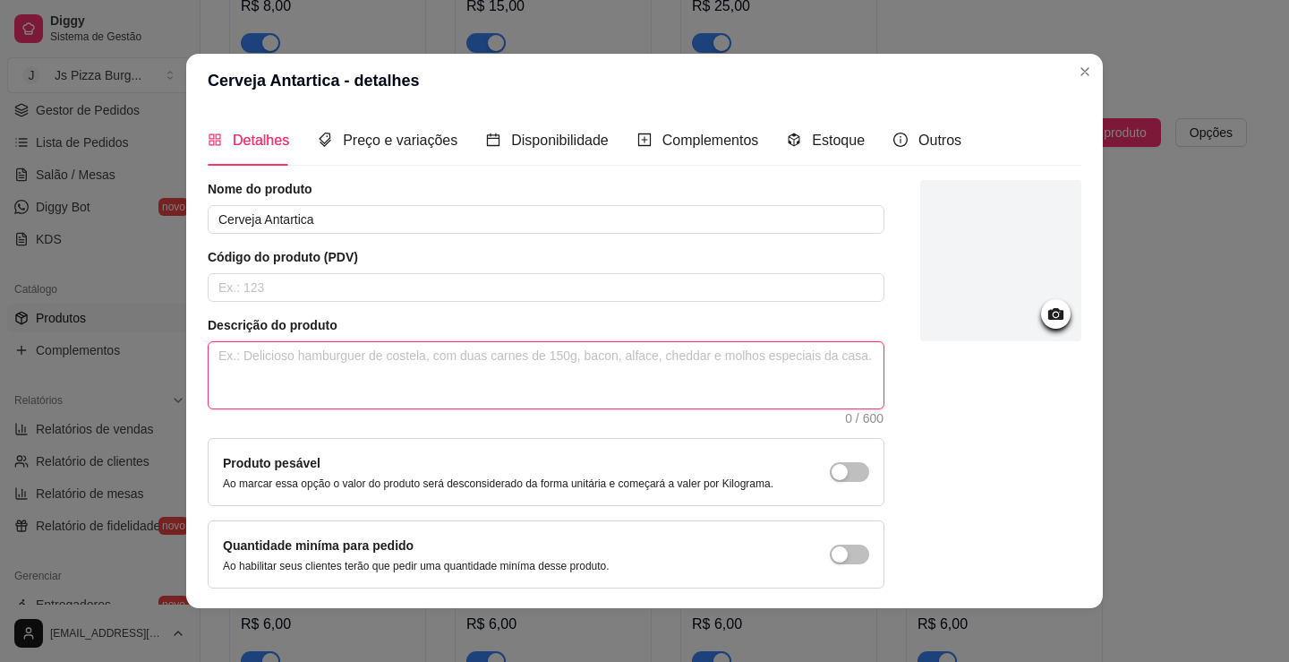
click at [460, 372] on textarea at bounding box center [546, 375] width 675 height 66
type textarea "4"
type textarea "47"
type textarea "473"
type textarea "473m"
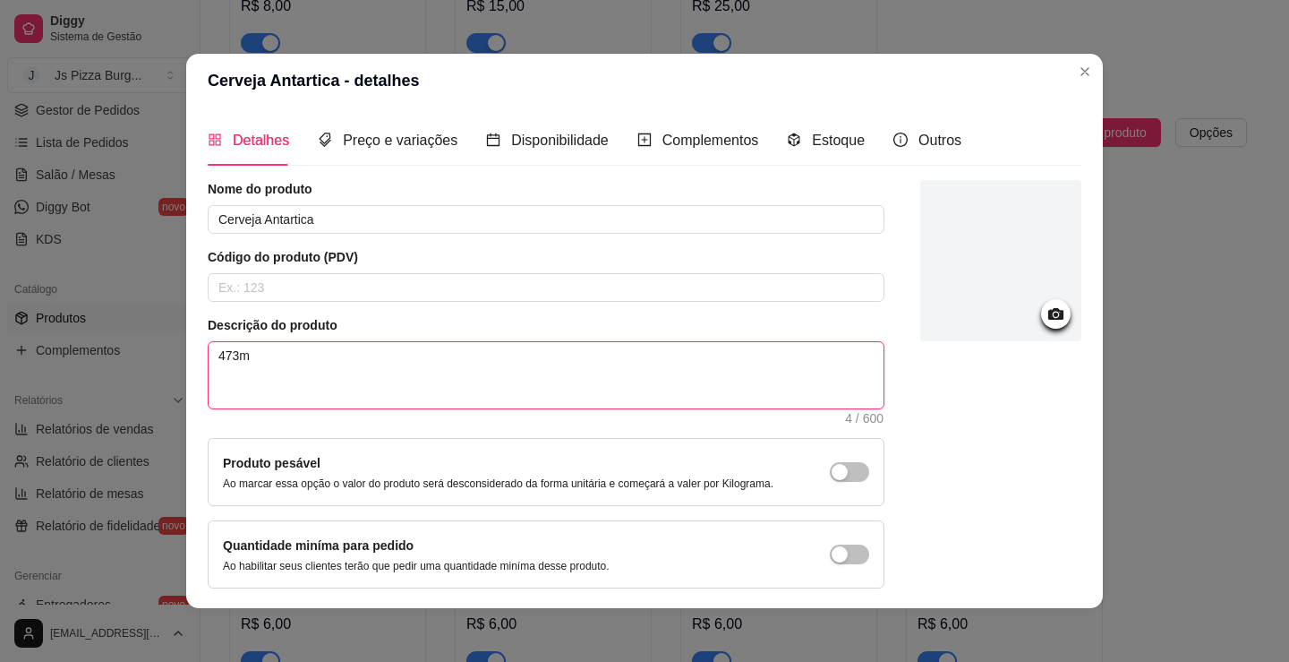
type textarea "473ml"
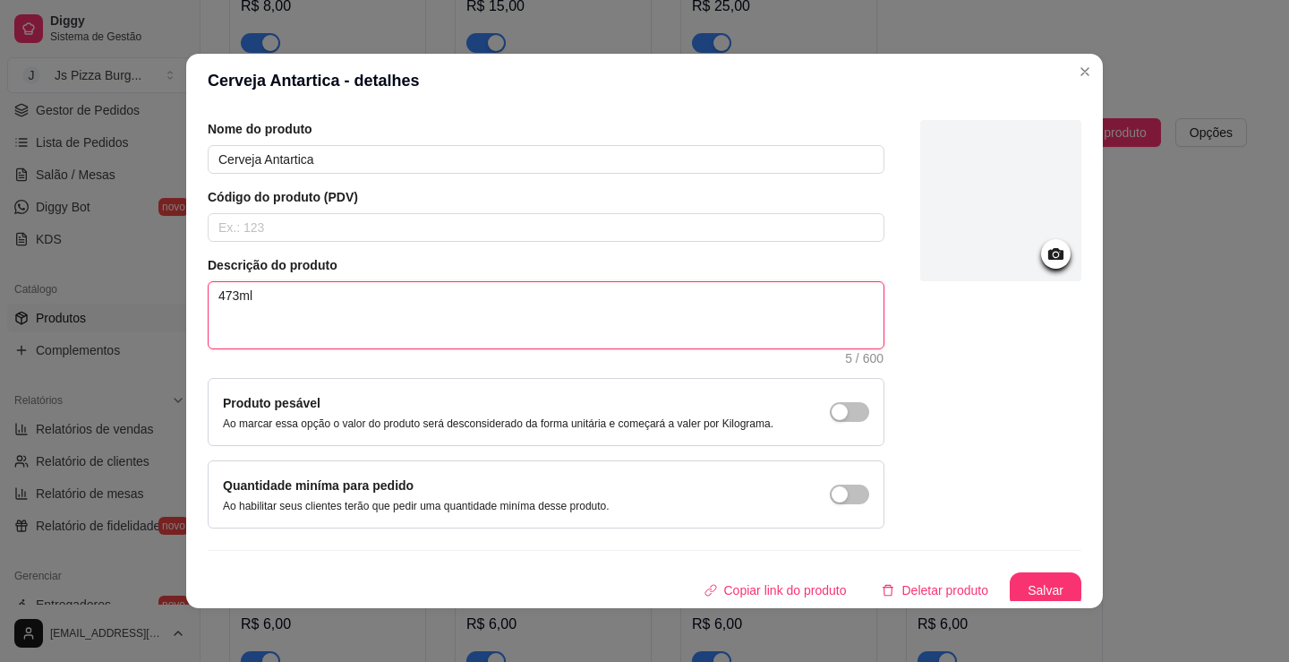
scroll to position [67, 0]
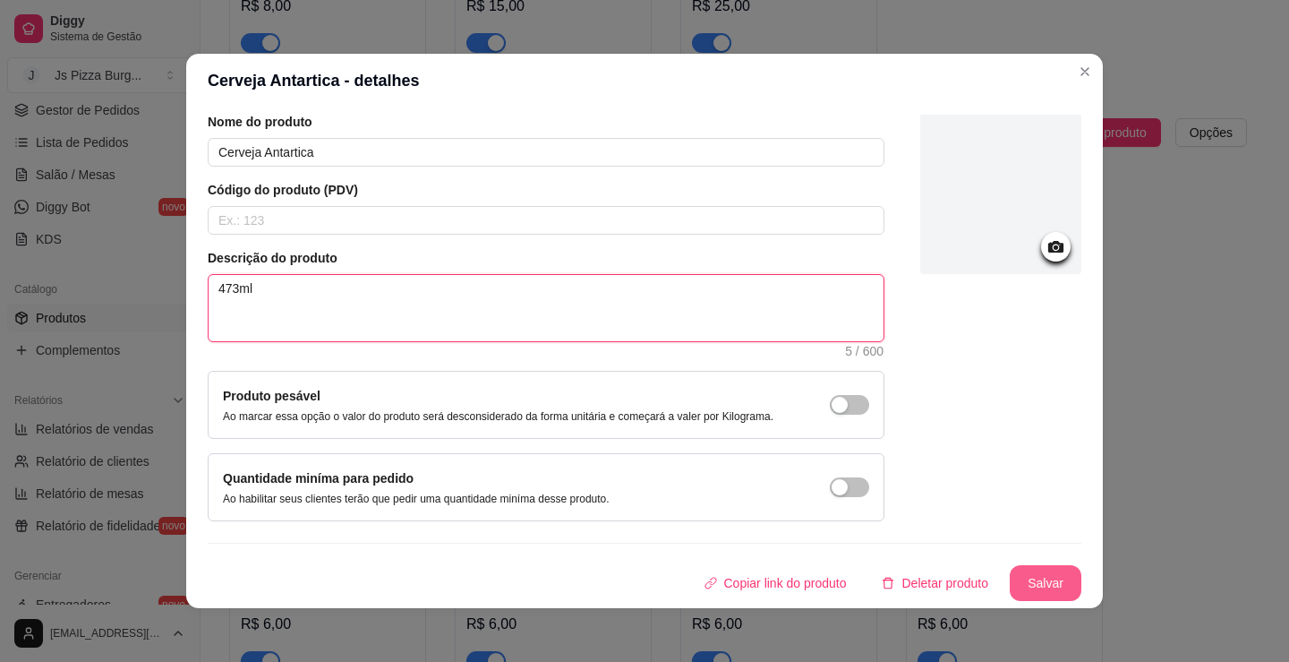
type textarea "473ml"
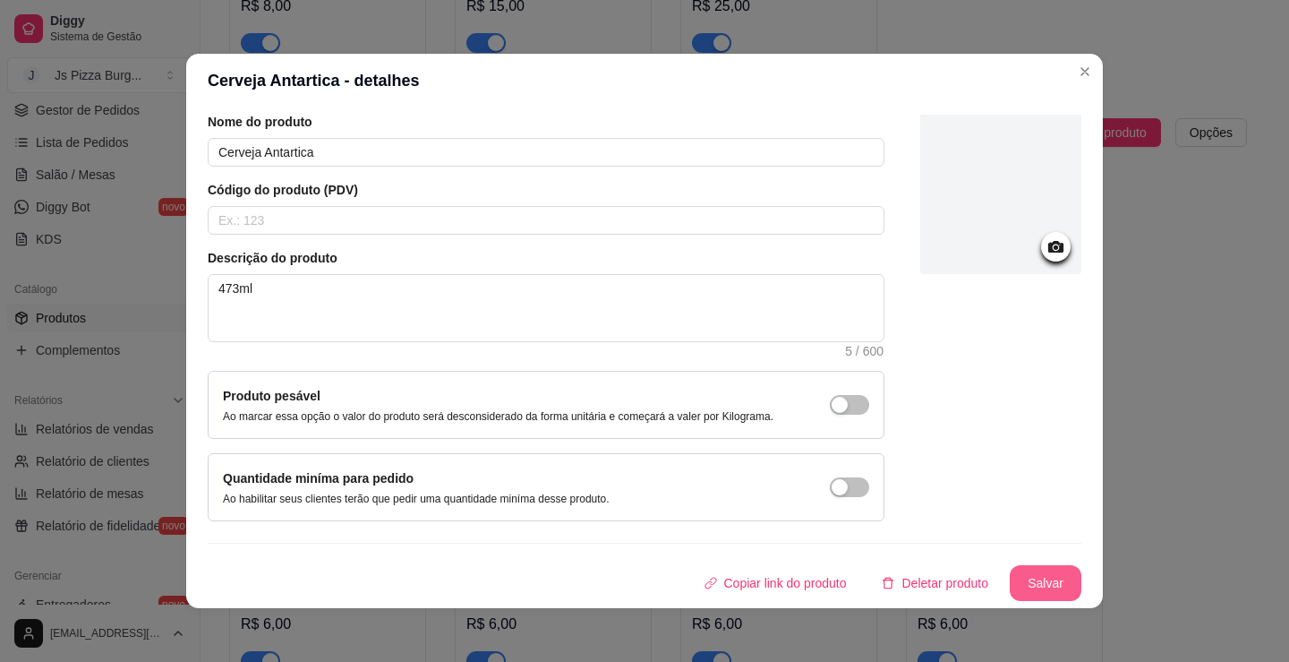
click at [1037, 574] on button "Salvar" at bounding box center [1046, 583] width 72 height 36
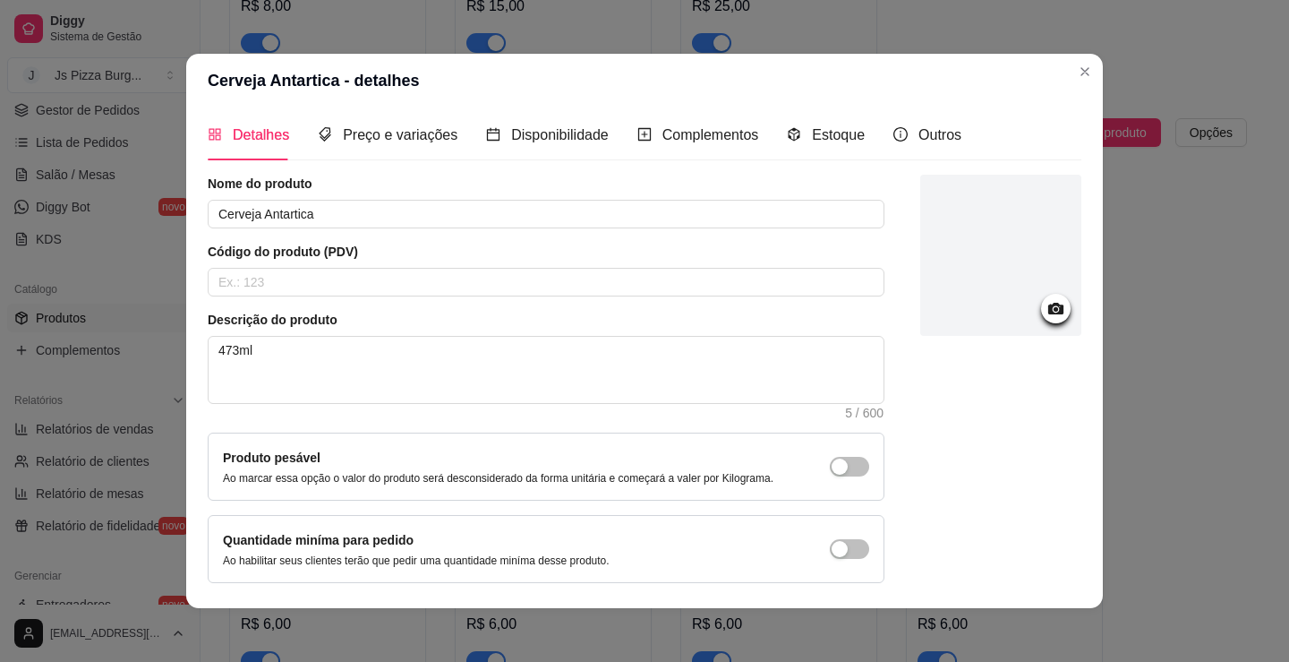
scroll to position [0, 0]
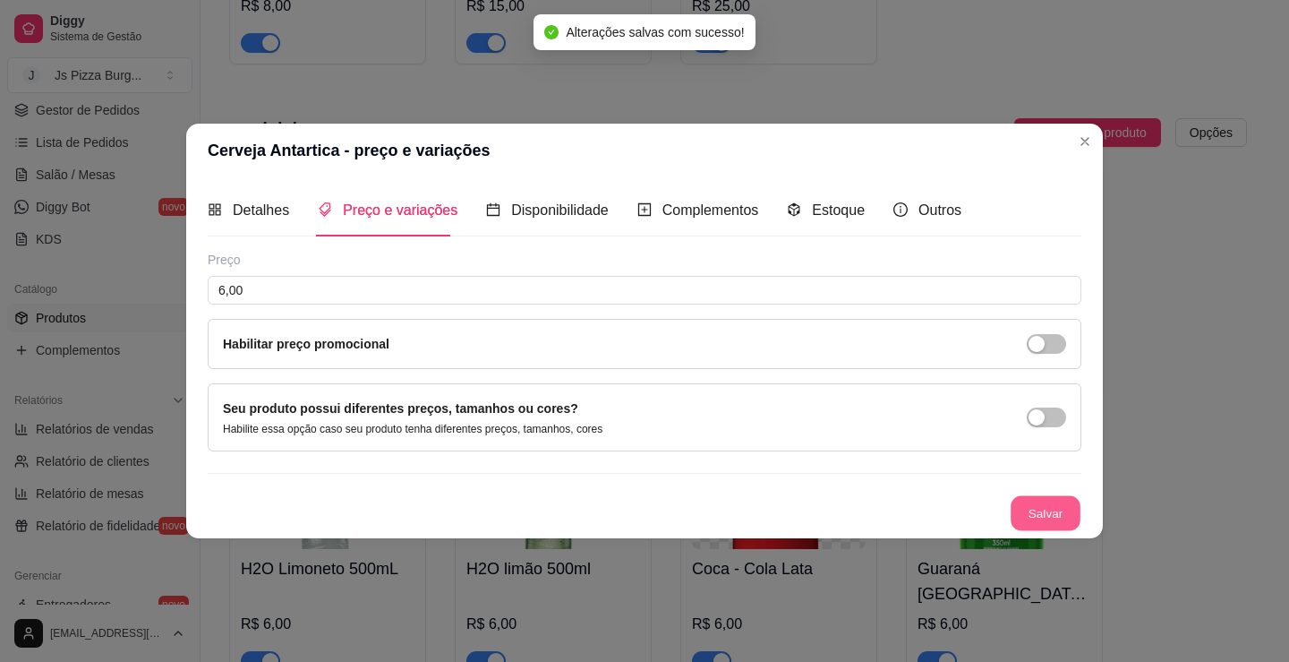
click at [1061, 524] on button "Salvar" at bounding box center [1046, 512] width 70 height 35
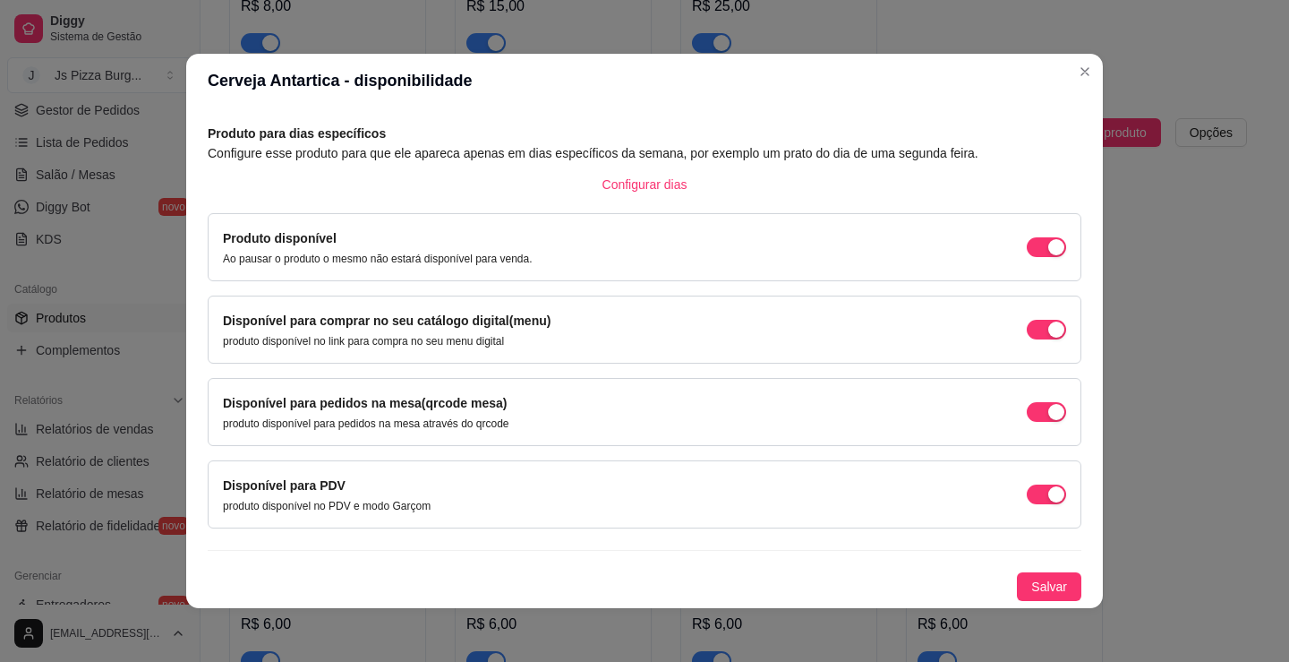
scroll to position [4, 0]
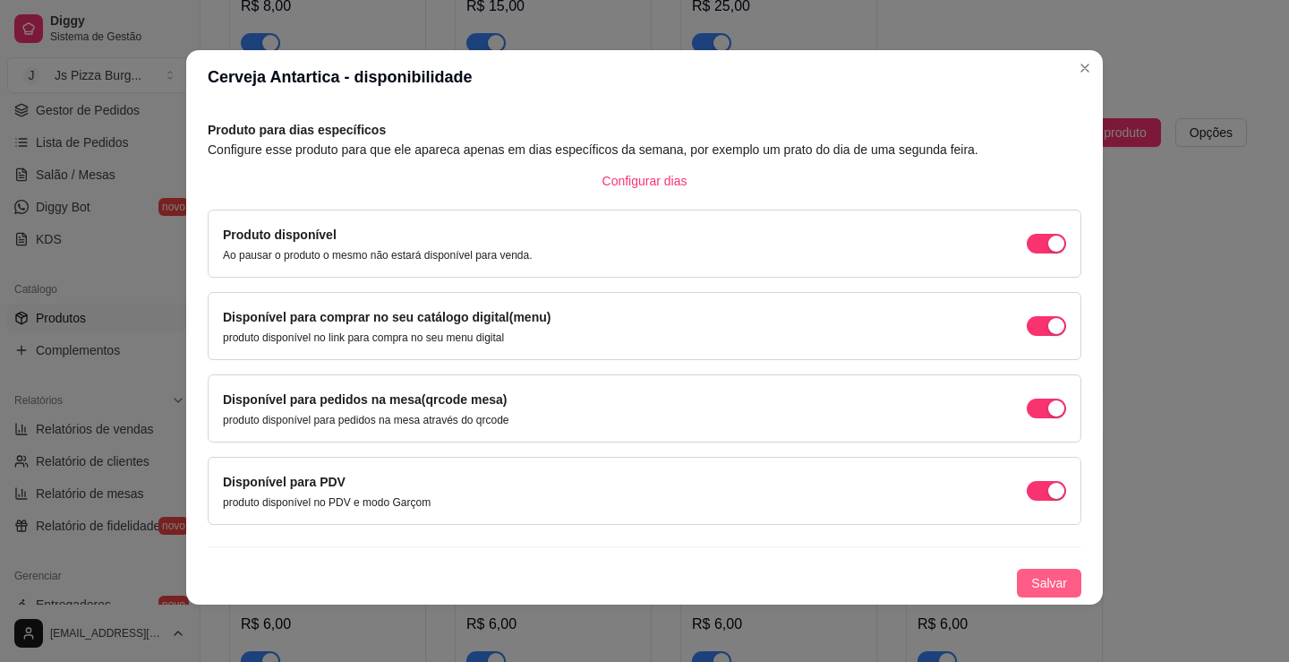
click at [1034, 572] on button "Salvar" at bounding box center [1049, 583] width 64 height 29
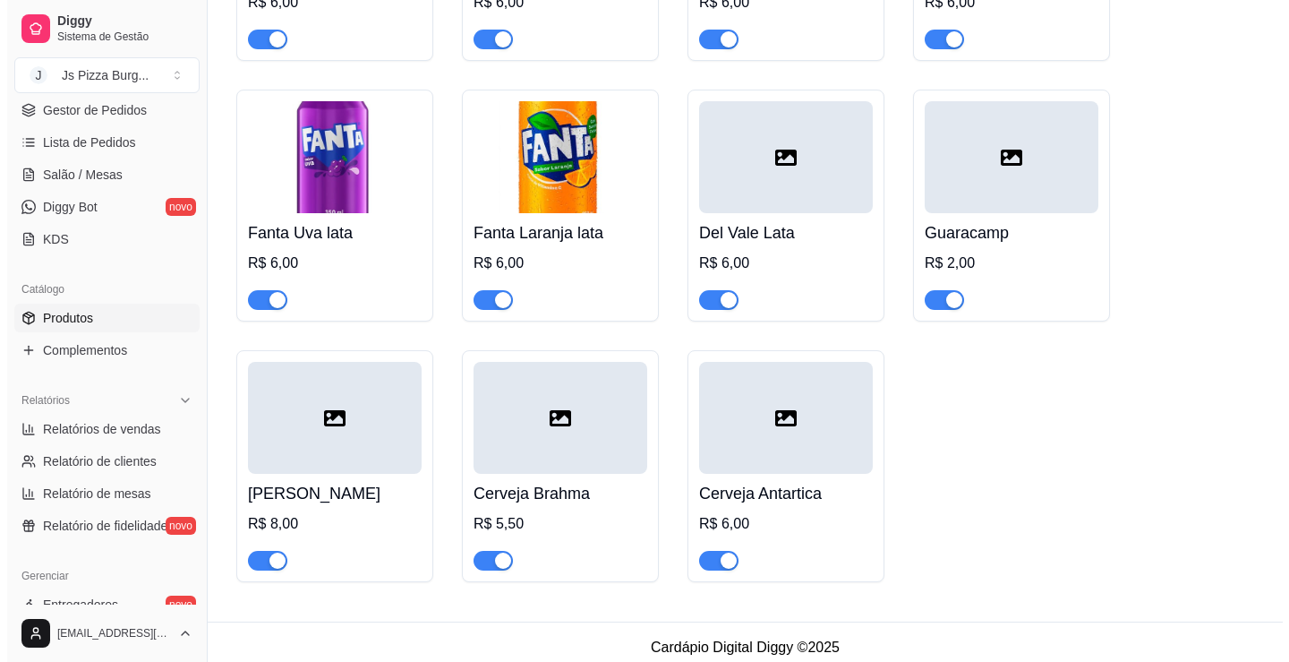
scroll to position [7094, 0]
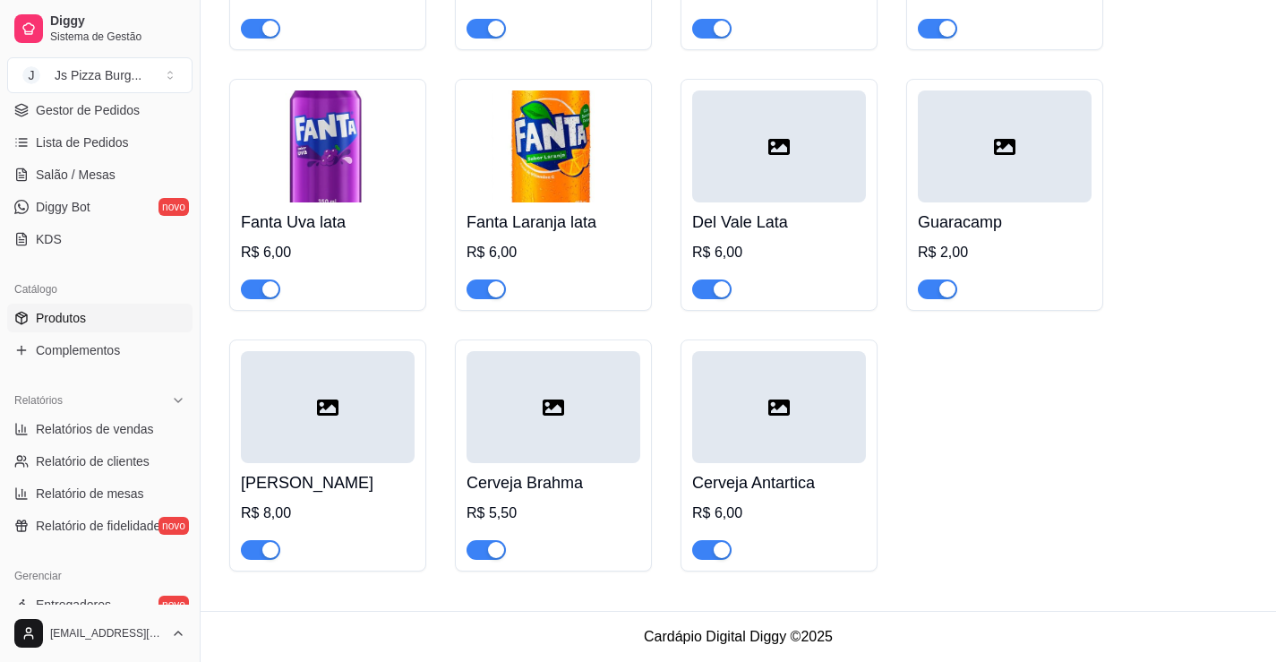
click at [825, 483] on h4 "Cerveja Antartica" at bounding box center [779, 482] width 174 height 25
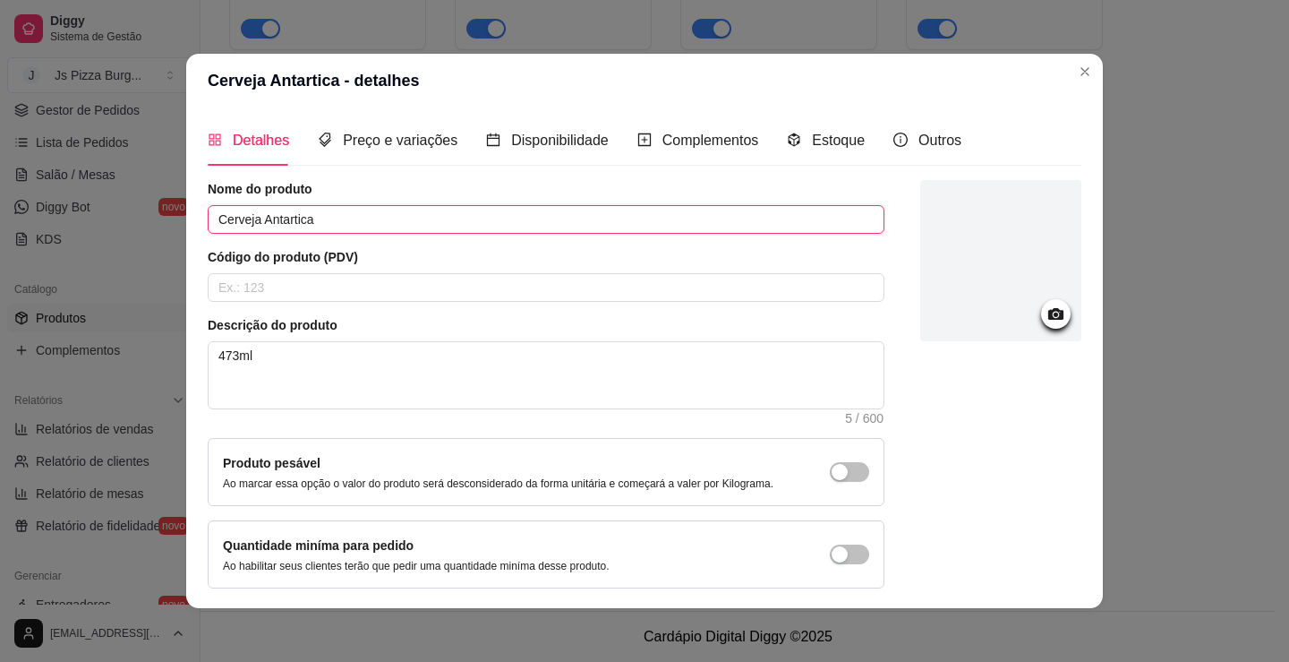
click at [338, 218] on input "Cerveja Antartica" at bounding box center [546, 219] width 677 height 29
click at [307, 224] on input "Cerveja Antartica473ml" at bounding box center [546, 219] width 677 height 29
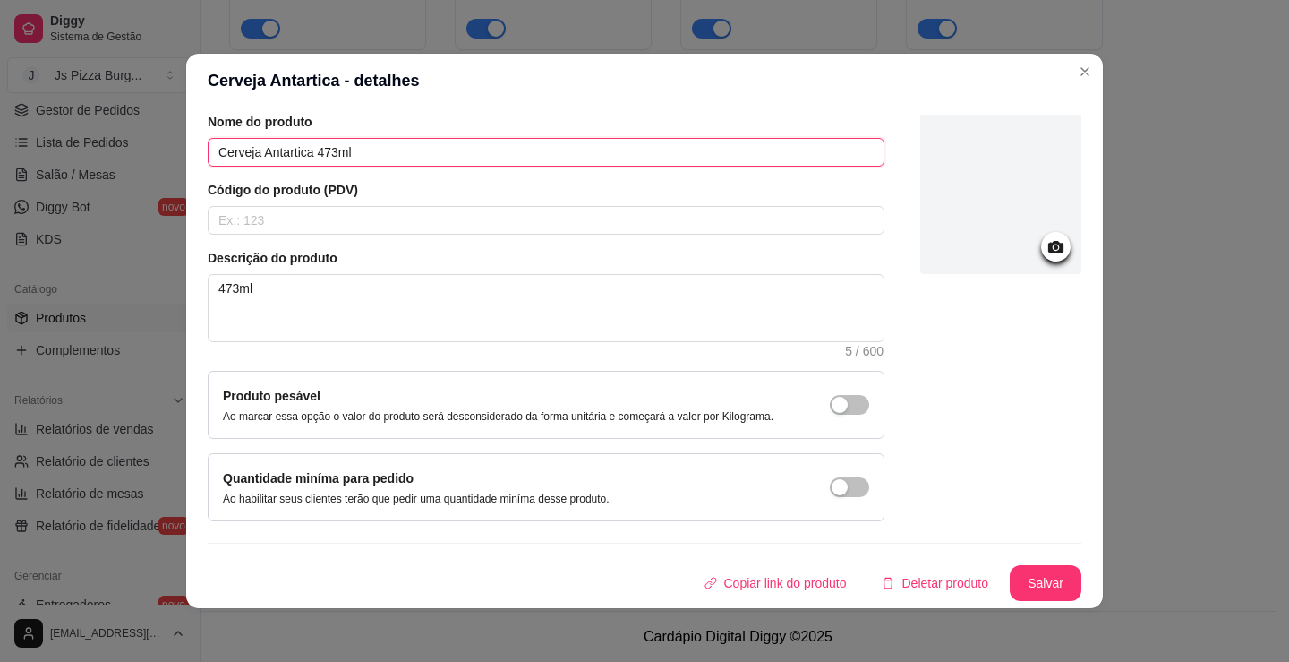
scroll to position [4, 0]
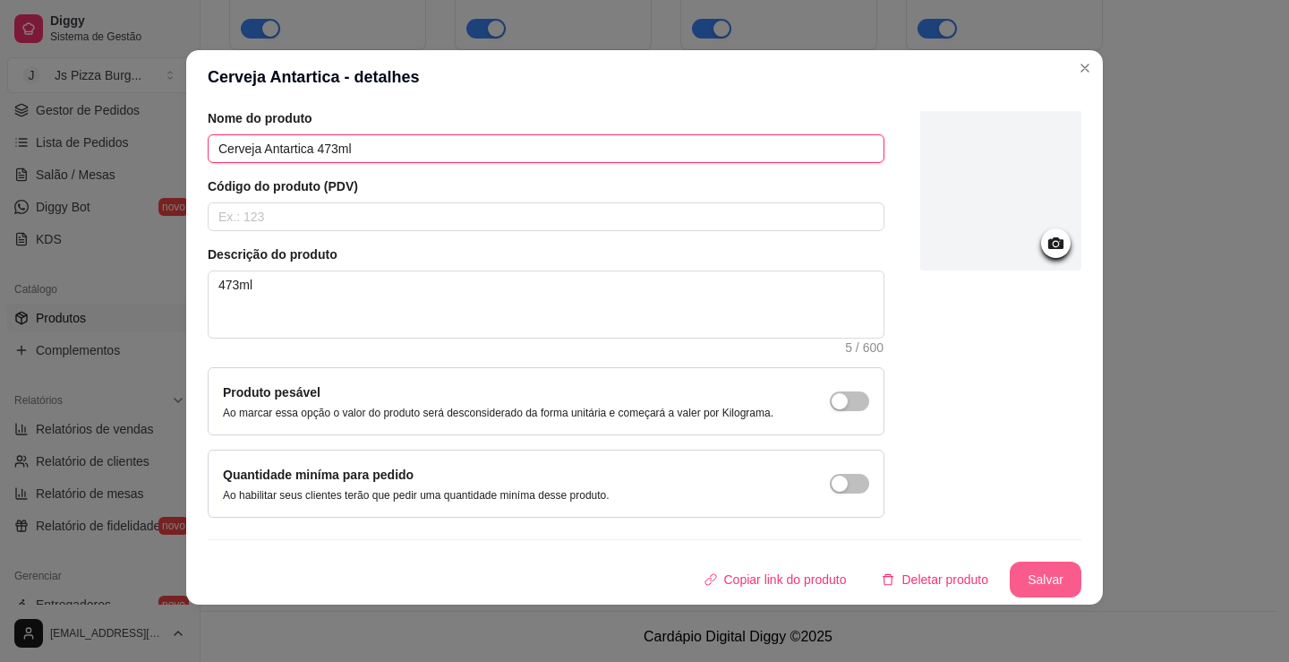
type input "Cerveja Antartica 473ml"
click at [1035, 580] on button "Salvar" at bounding box center [1046, 579] width 70 height 35
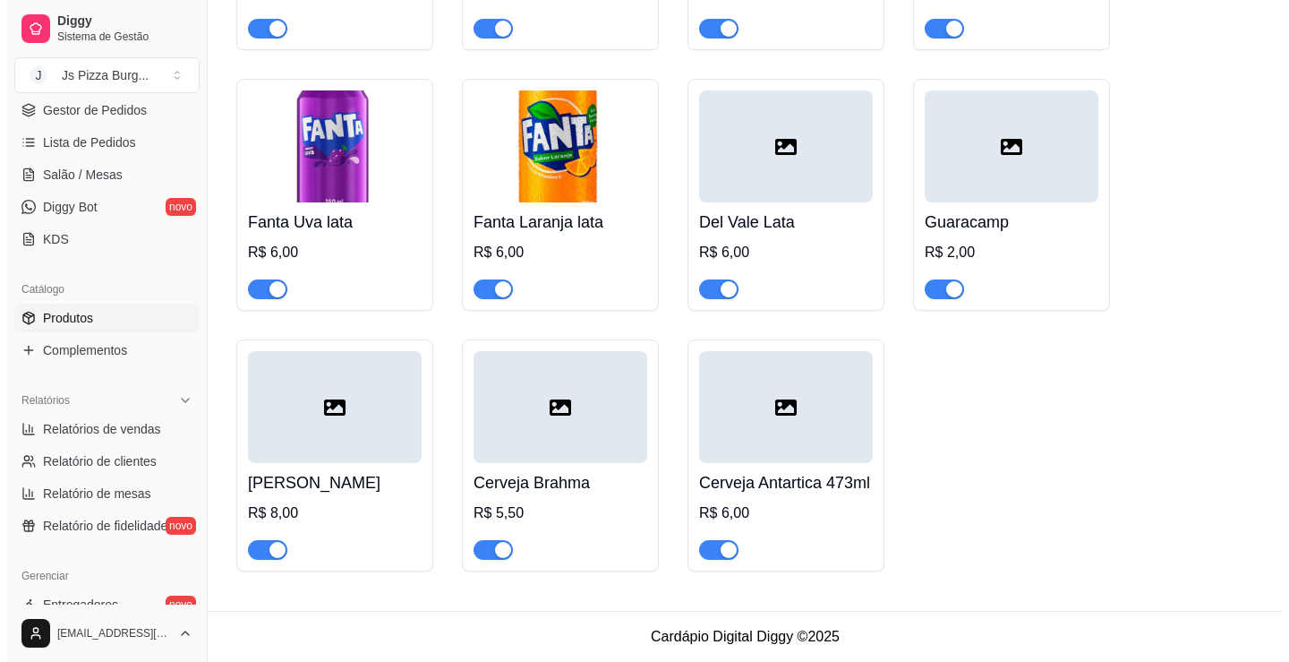
scroll to position [7119, 0]
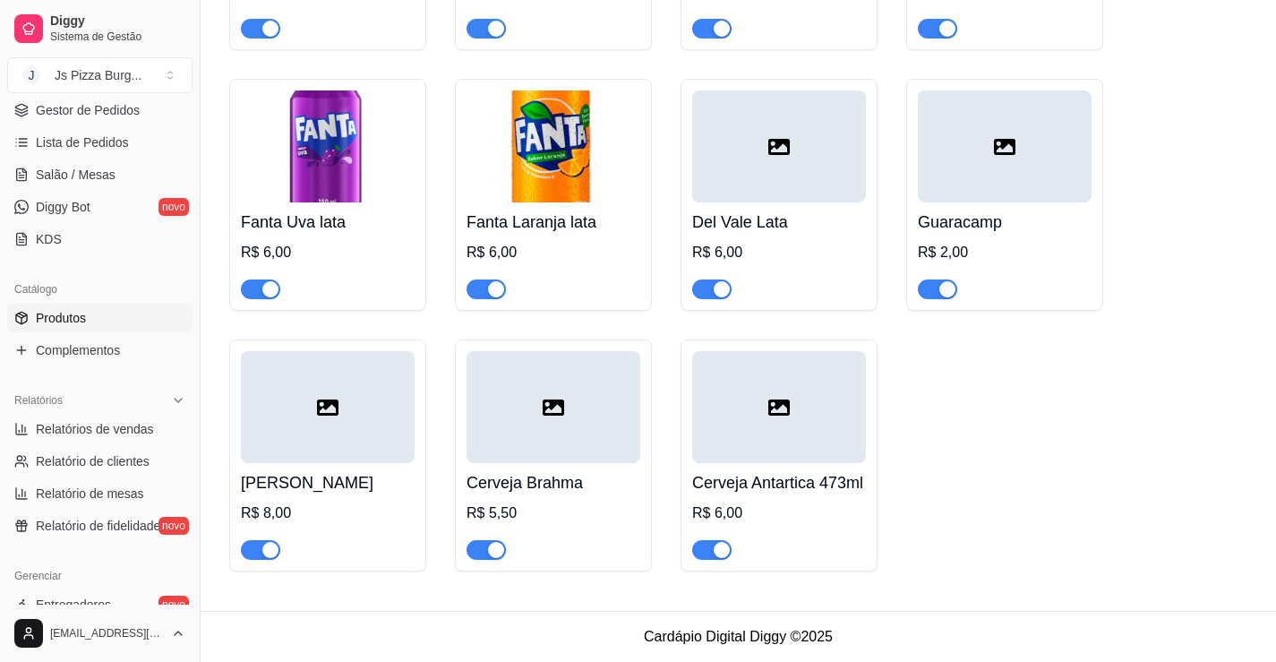
click at [550, 502] on div "R$ 5,50" at bounding box center [553, 530] width 174 height 57
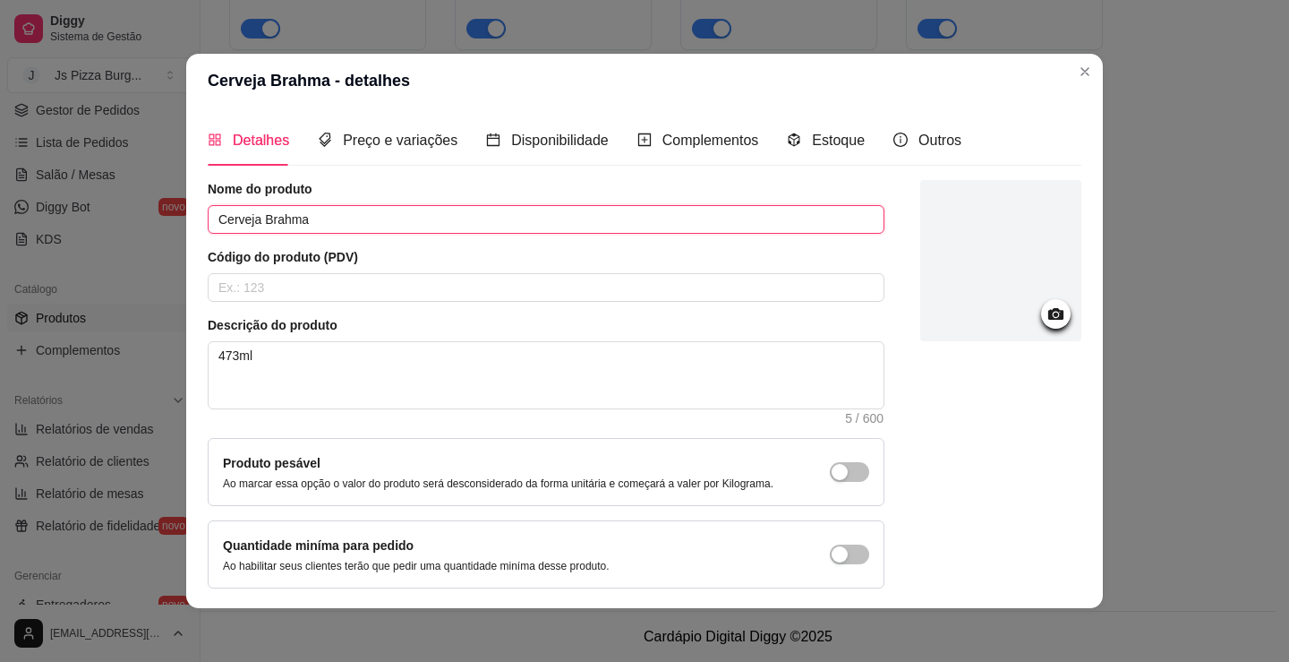
click at [447, 207] on input "Cerveja Brahma" at bounding box center [546, 219] width 677 height 29
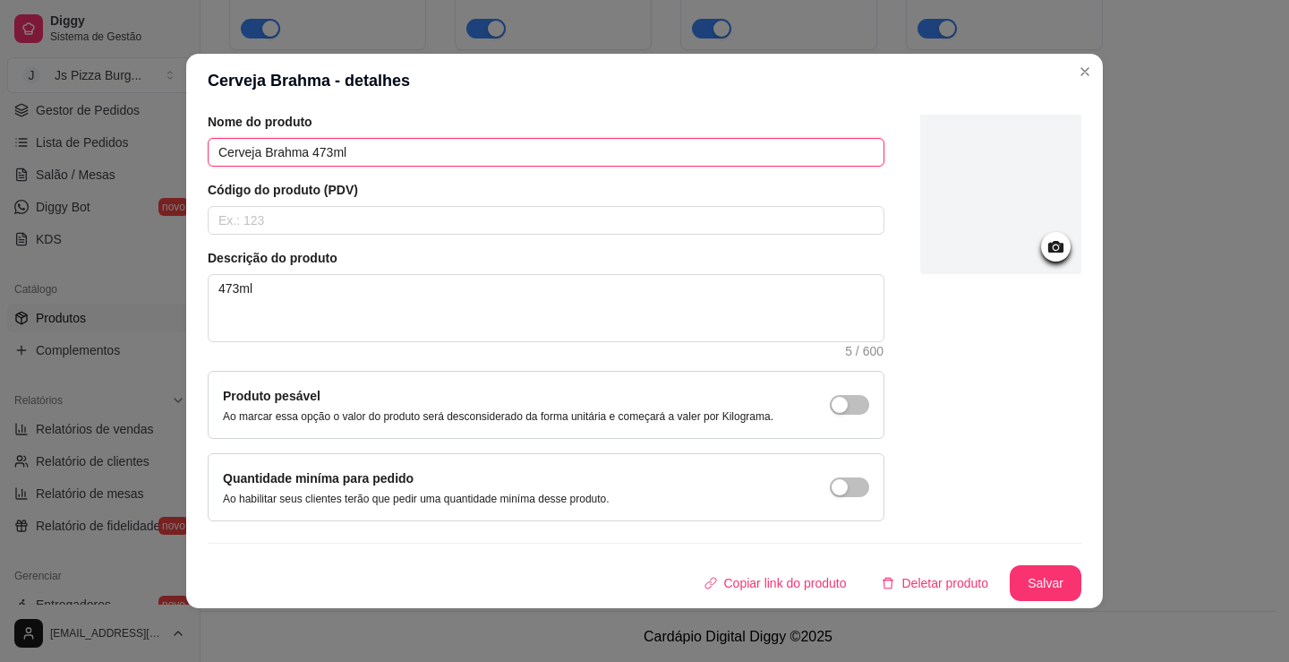
scroll to position [4, 0]
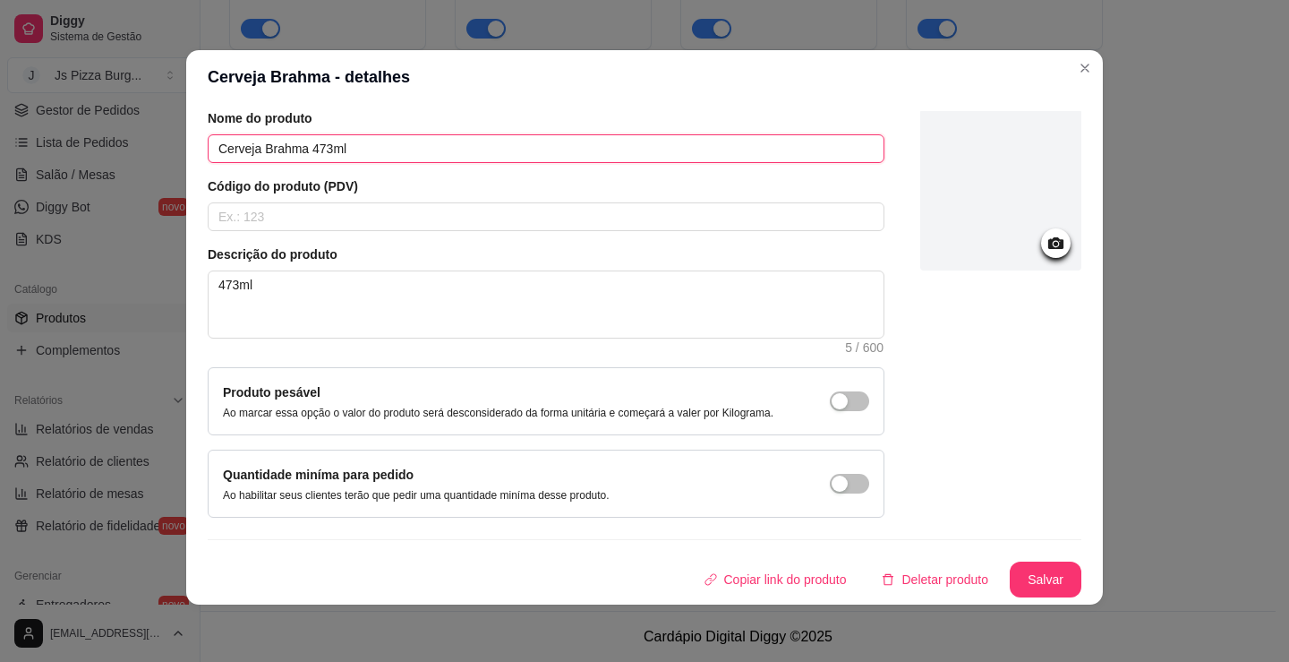
type input "Cerveja Brahma 473ml"
click at [1011, 580] on button "Salvar" at bounding box center [1046, 579] width 70 height 35
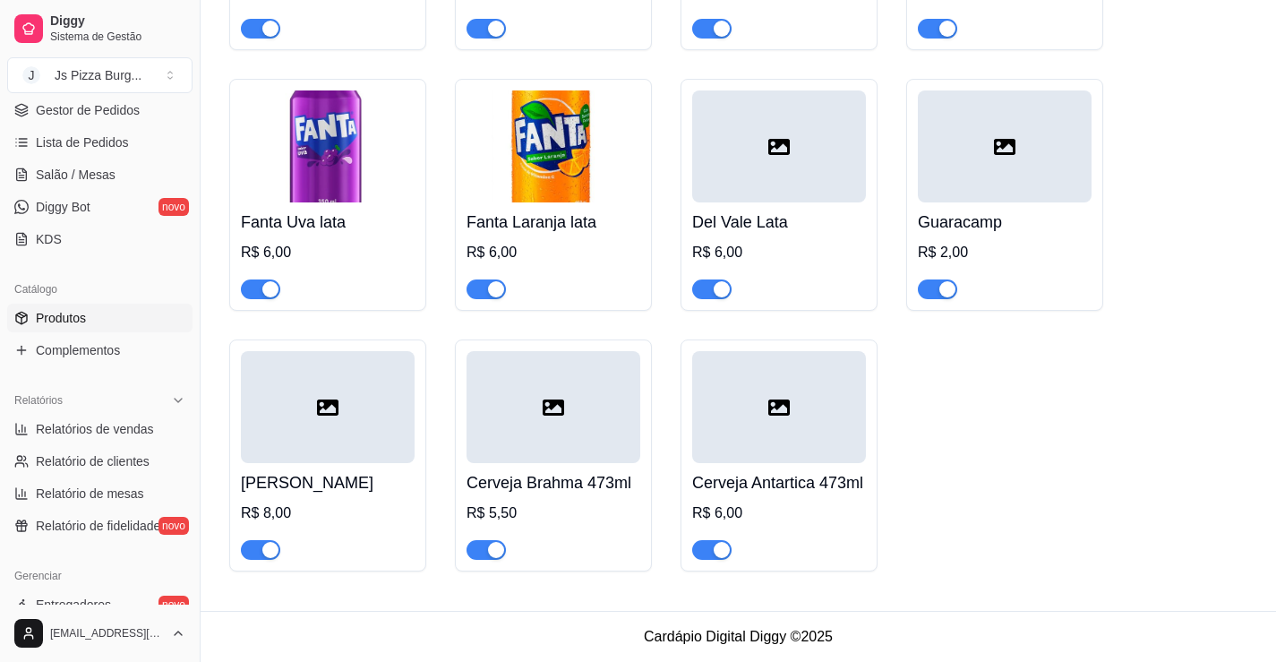
click at [374, 469] on div "Cerveja Heineke R$ 8,00" at bounding box center [328, 511] width 174 height 97
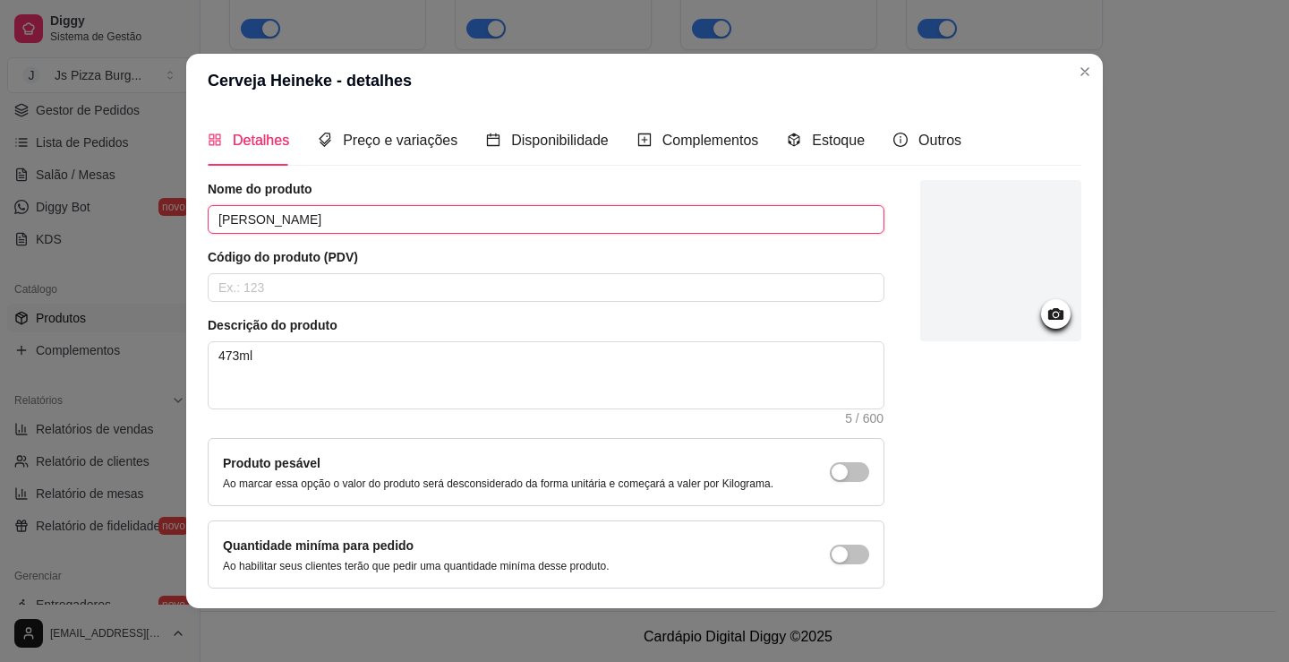
click at [361, 216] on input "[PERSON_NAME]" at bounding box center [546, 219] width 677 height 29
click at [301, 218] on input "Cerveja Heineke 473ml" at bounding box center [546, 219] width 677 height 29
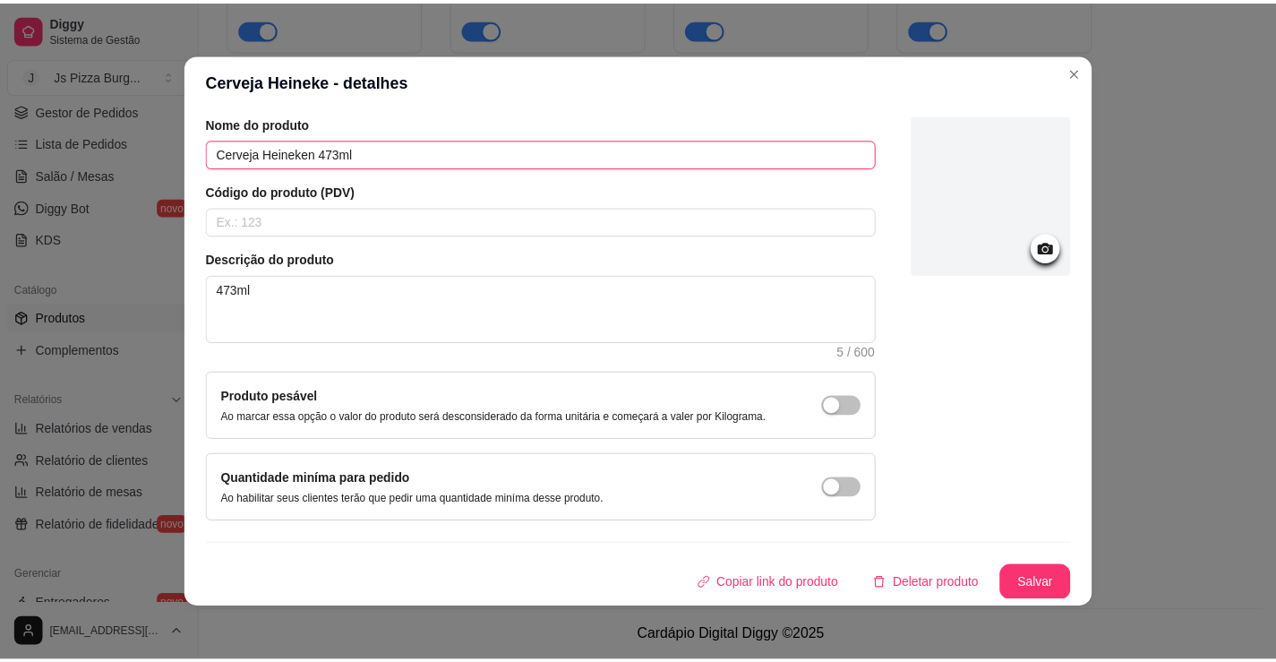
scroll to position [67, 0]
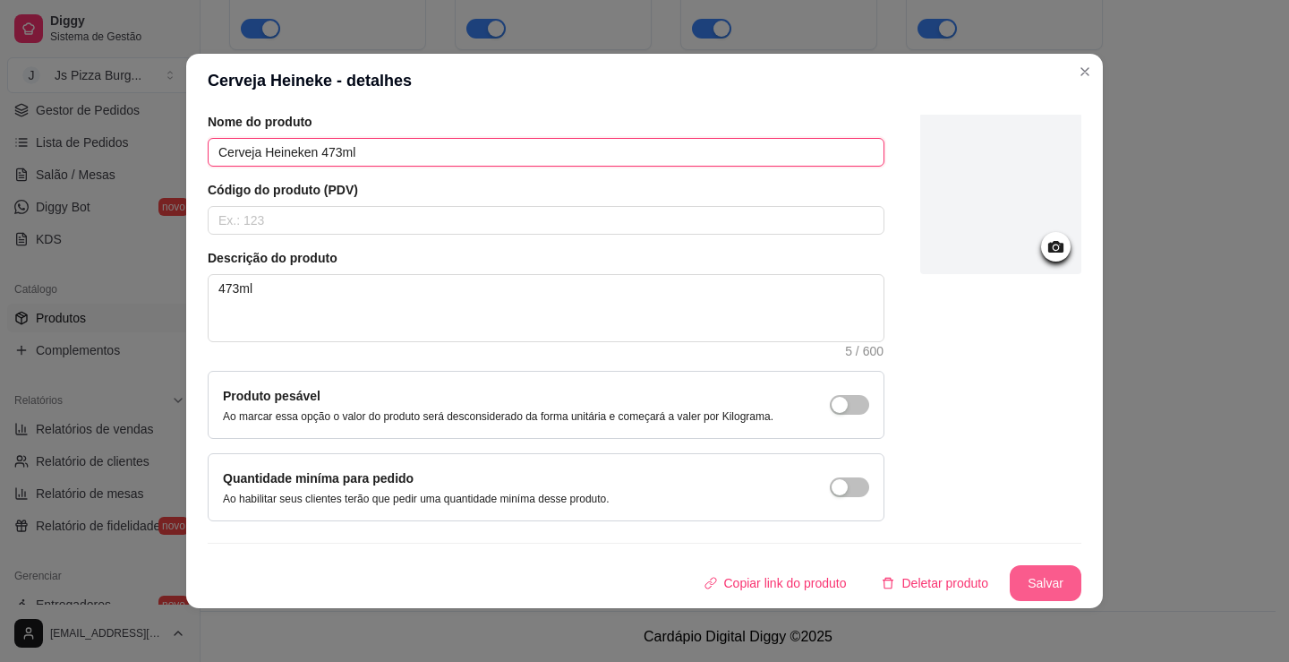
type input "Cerveja Heineken 473ml"
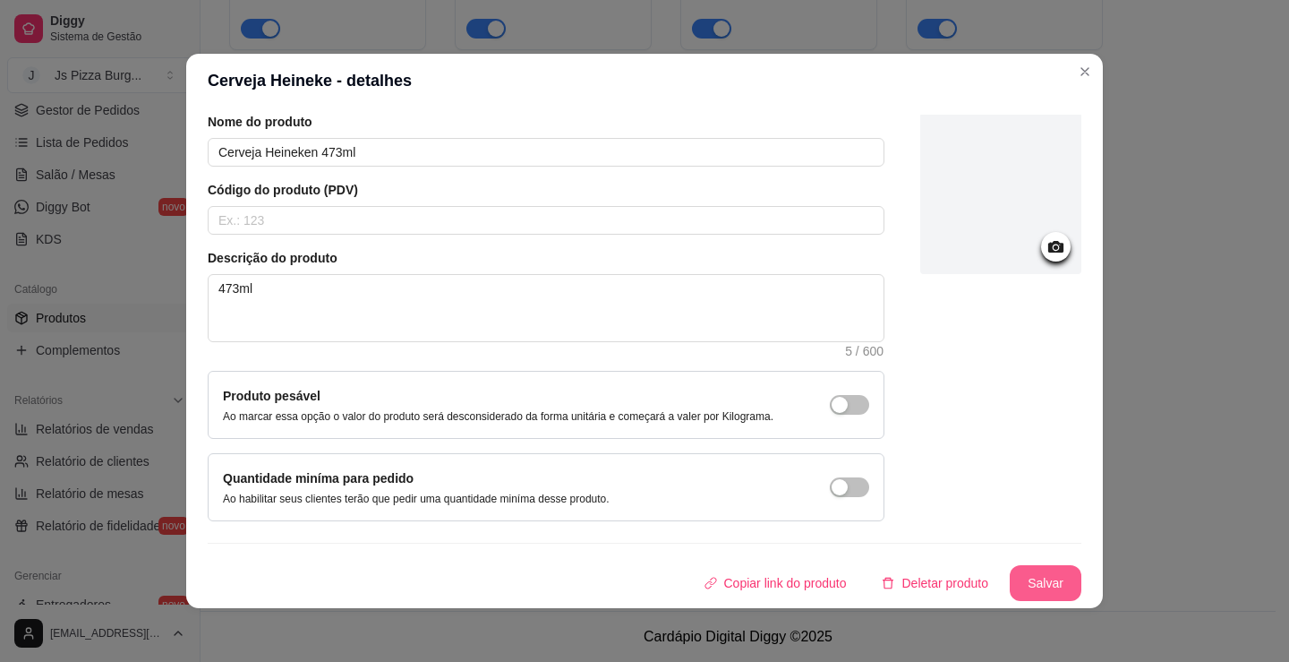
click at [1038, 582] on button "Salvar" at bounding box center [1046, 583] width 72 height 36
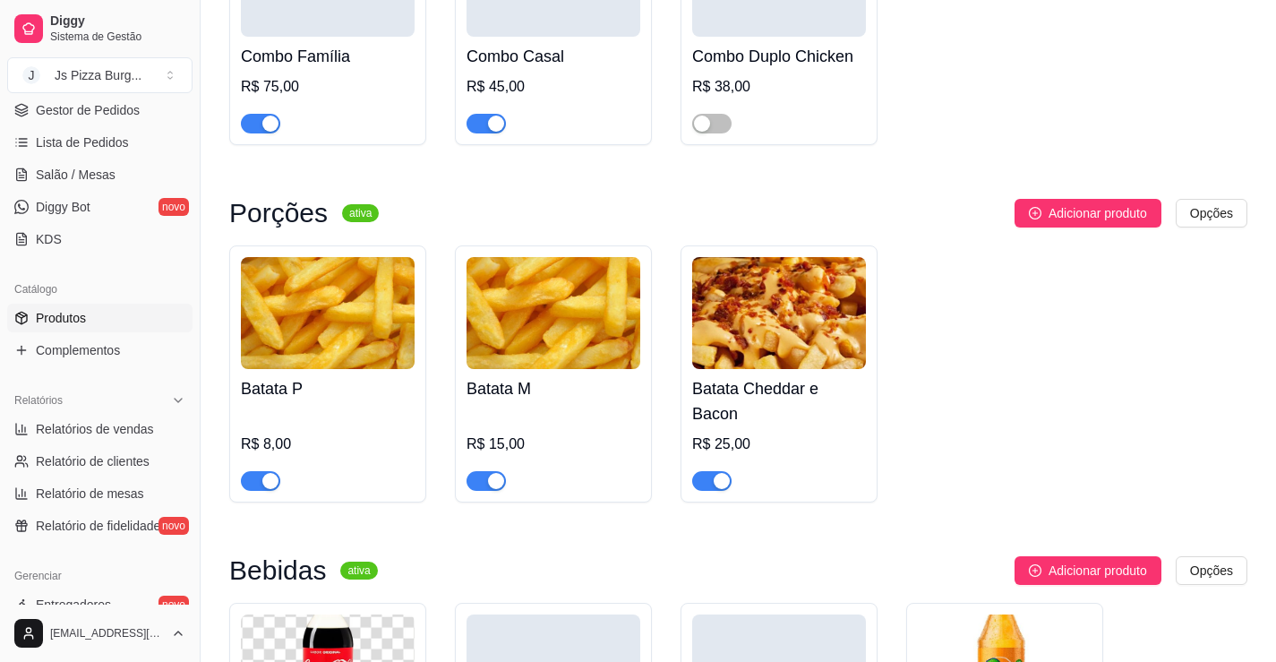
scroll to position [5866, 0]
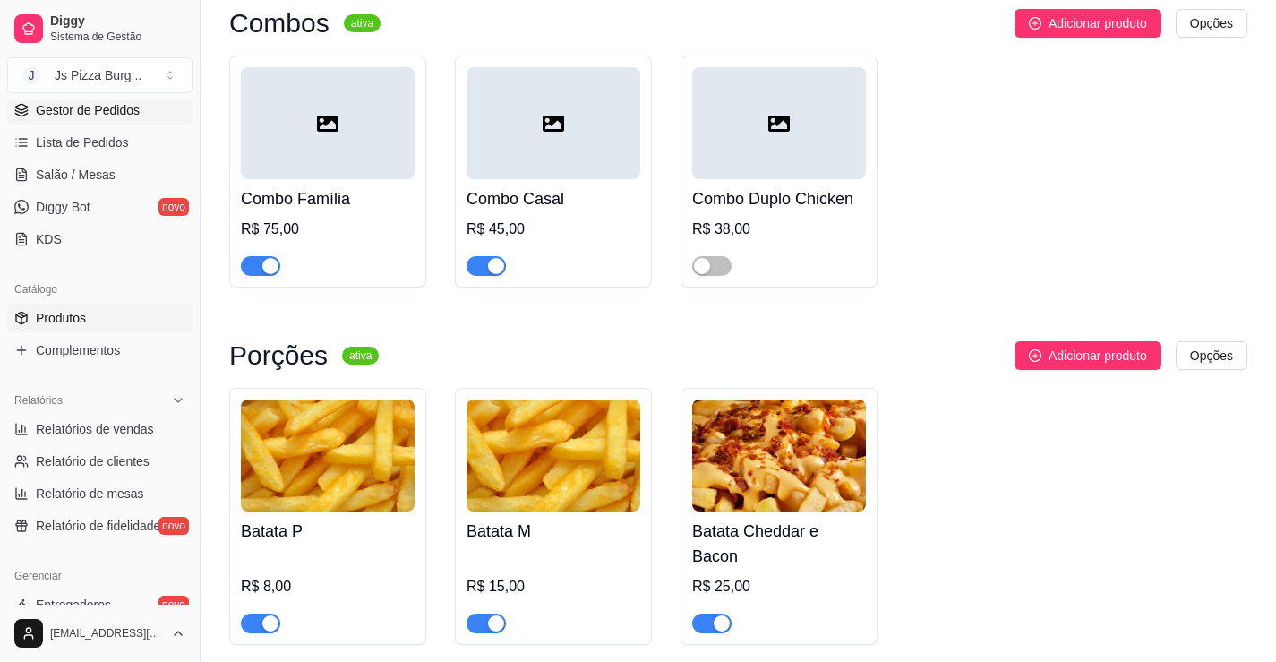
click at [126, 114] on span "Gestor de Pedidos" at bounding box center [88, 110] width 104 height 18
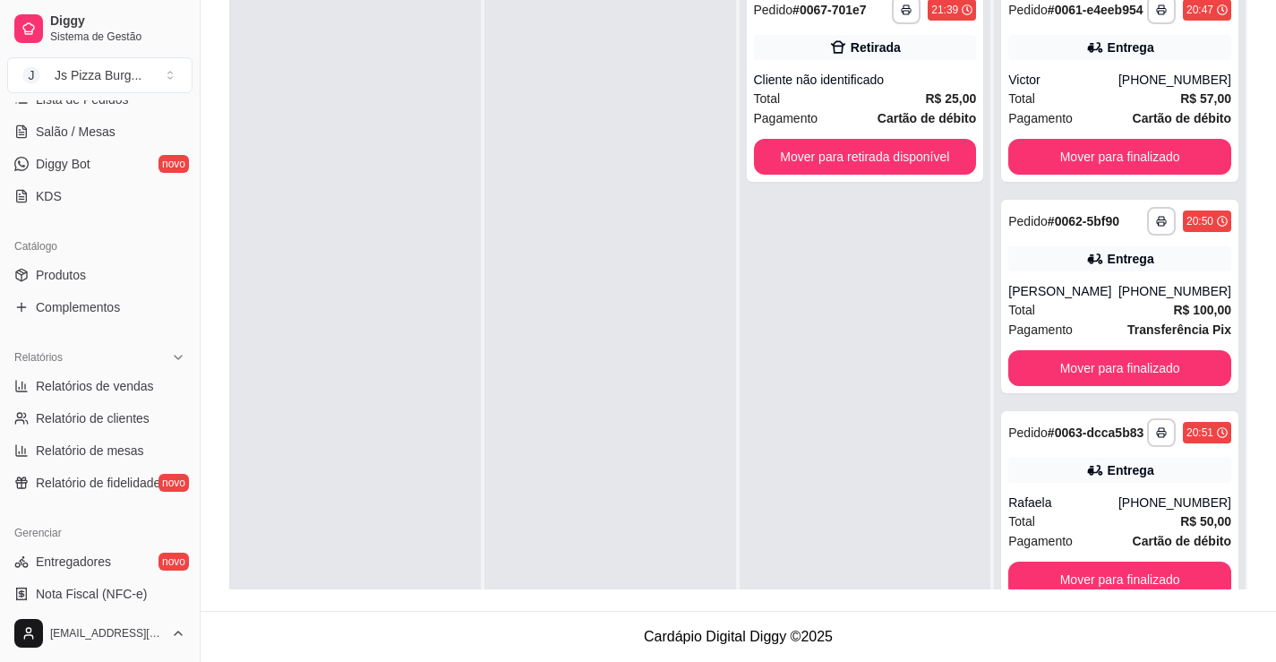
scroll to position [269, 0]
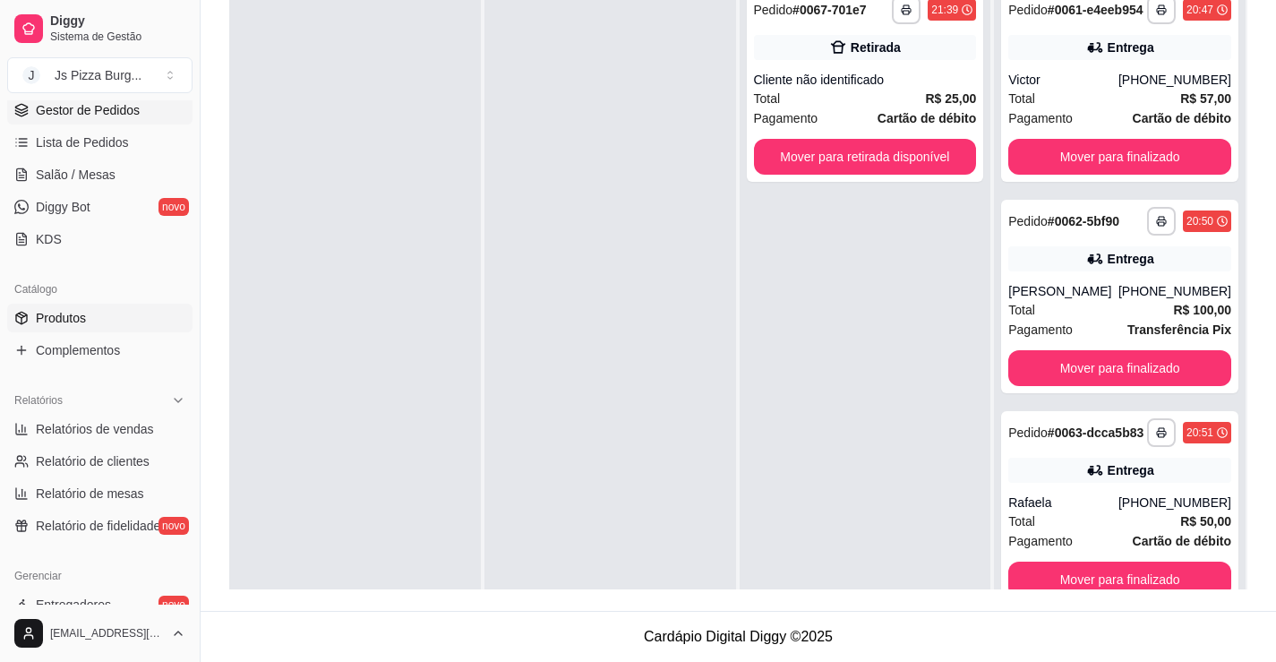
click at [133, 312] on link "Produtos" at bounding box center [99, 317] width 185 height 29
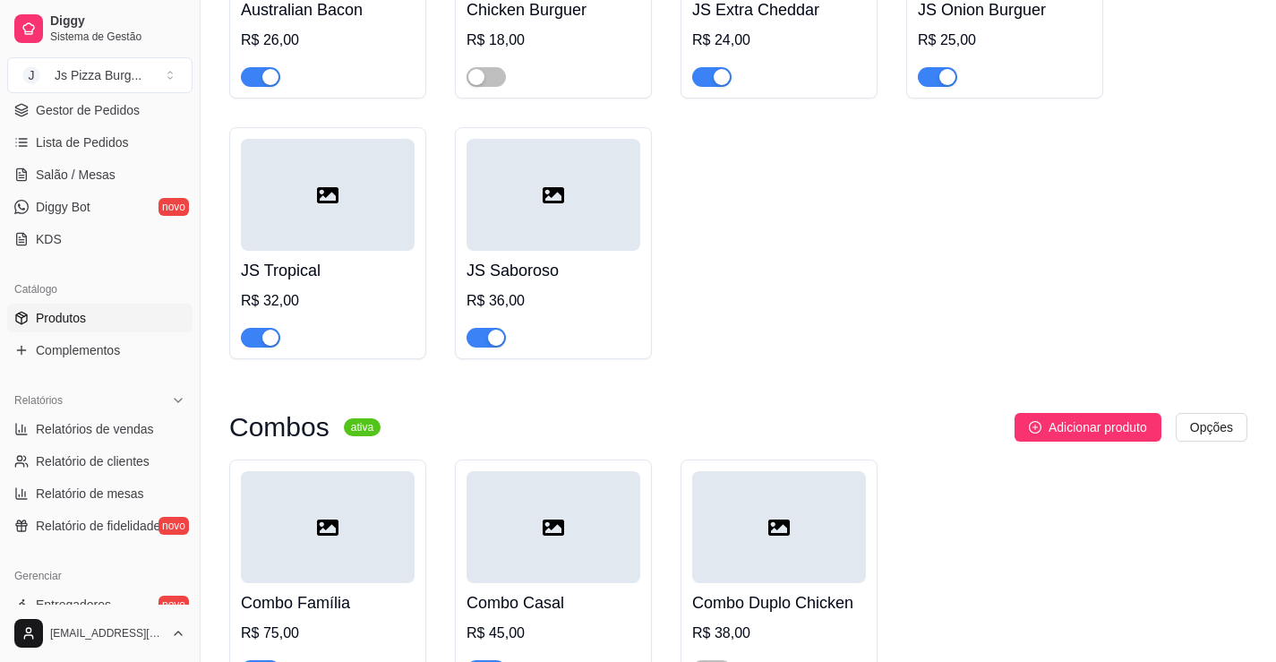
scroll to position [5461, 0]
click at [168, 110] on link "Gestor de Pedidos" at bounding box center [99, 110] width 185 height 29
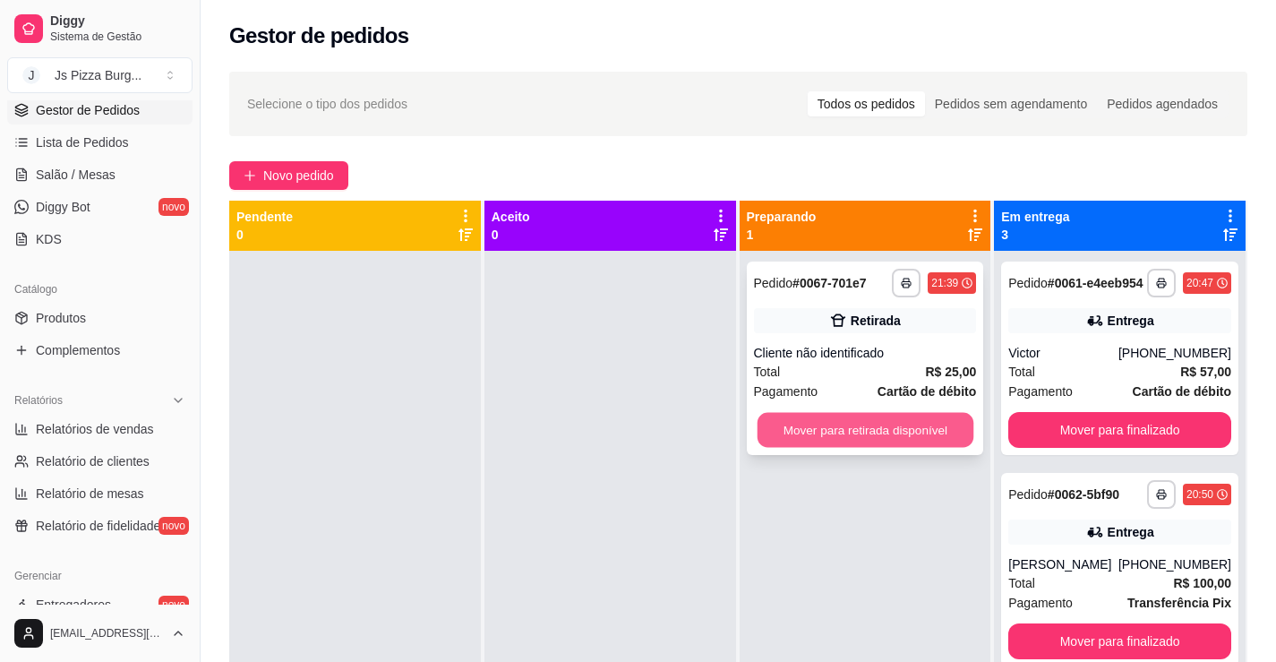
click at [894, 438] on button "Mover para retirada disponível" at bounding box center [865, 430] width 216 height 35
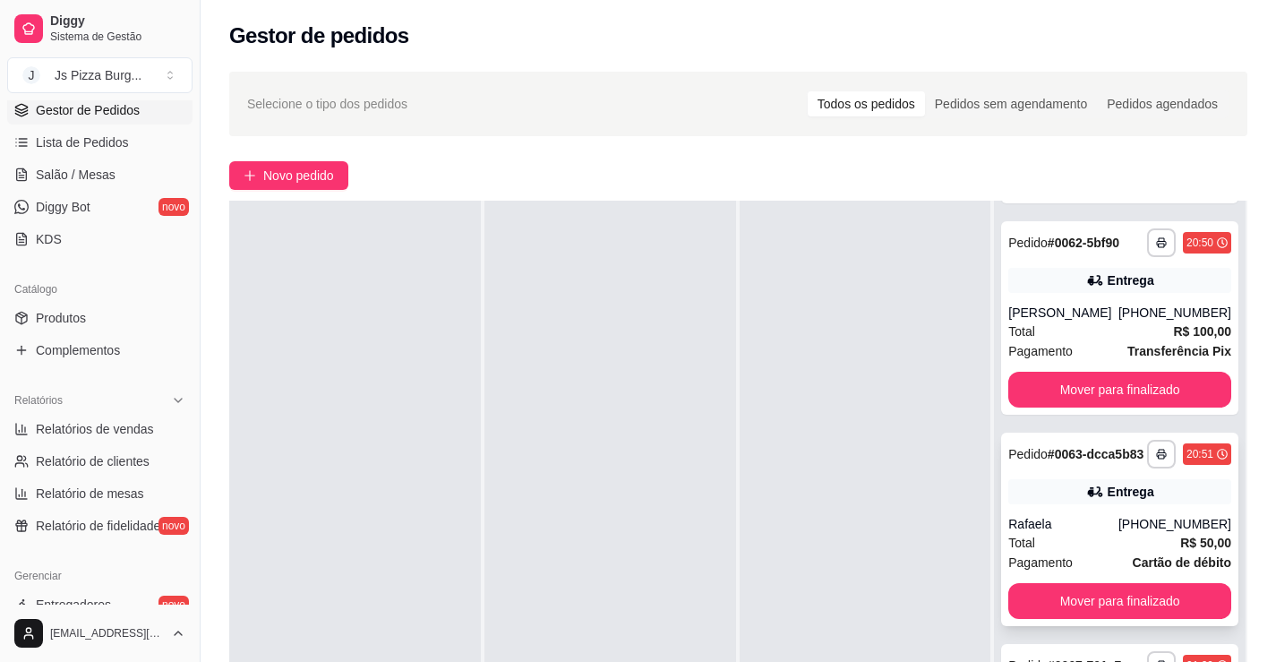
scroll to position [273, 0]
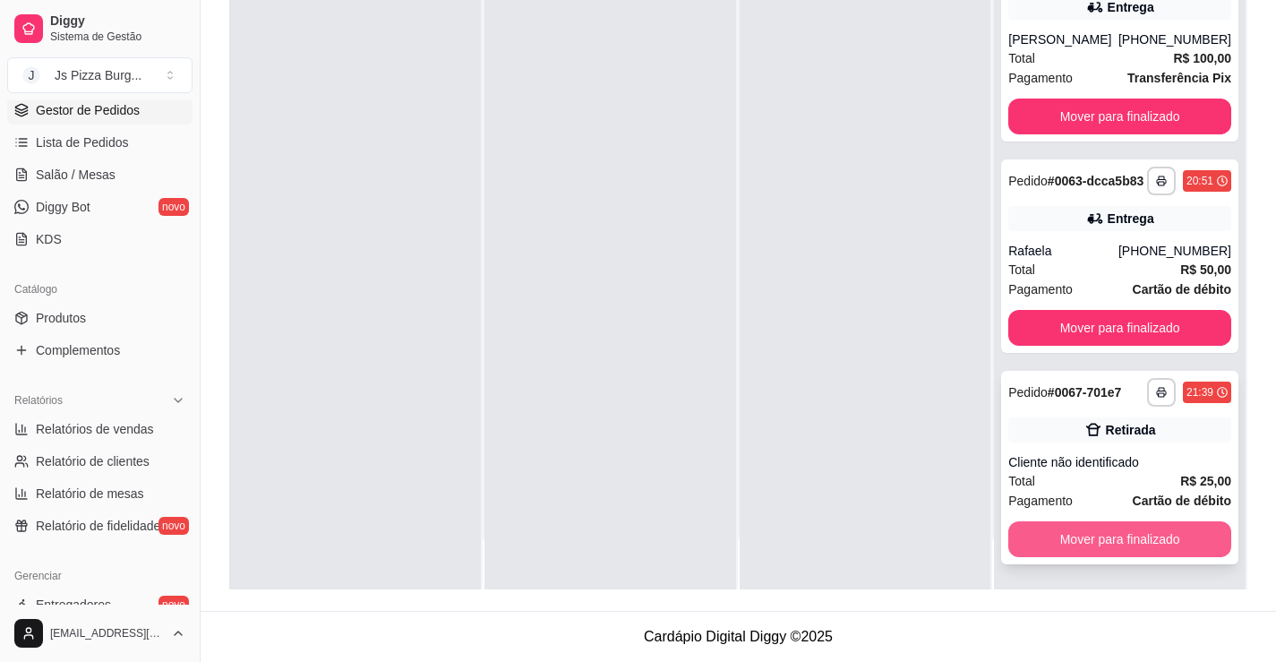
click at [1134, 534] on button "Mover para finalizado" at bounding box center [1119, 539] width 223 height 36
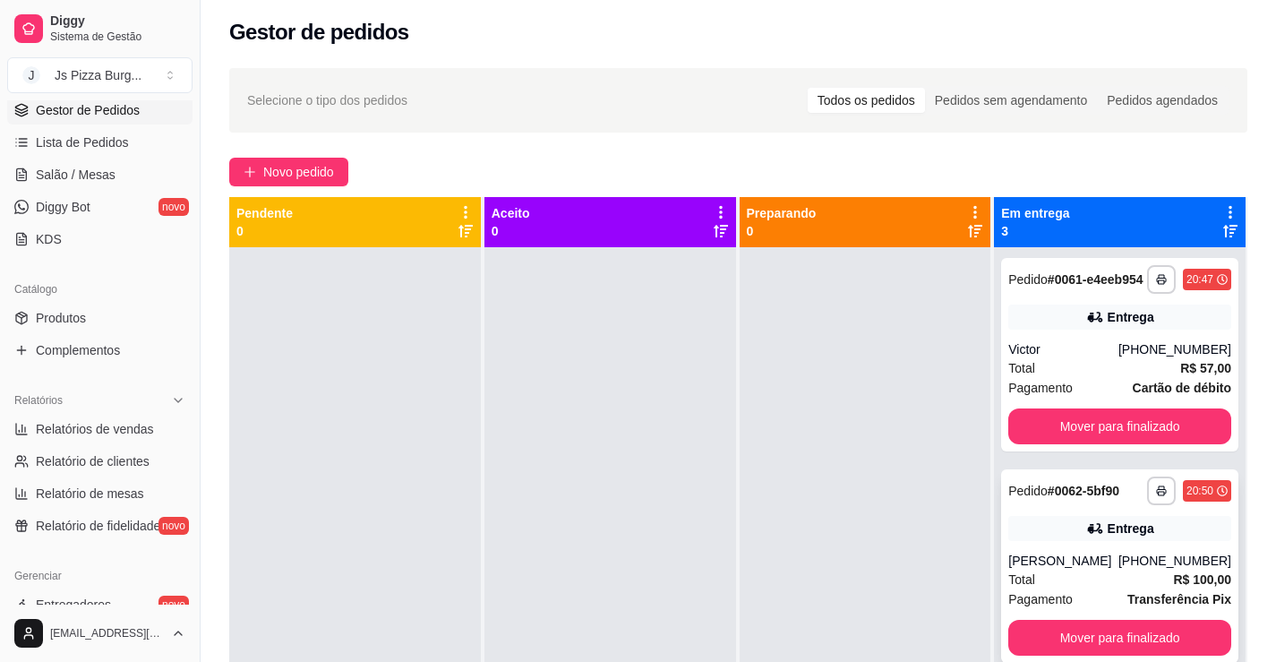
scroll to position [0, 0]
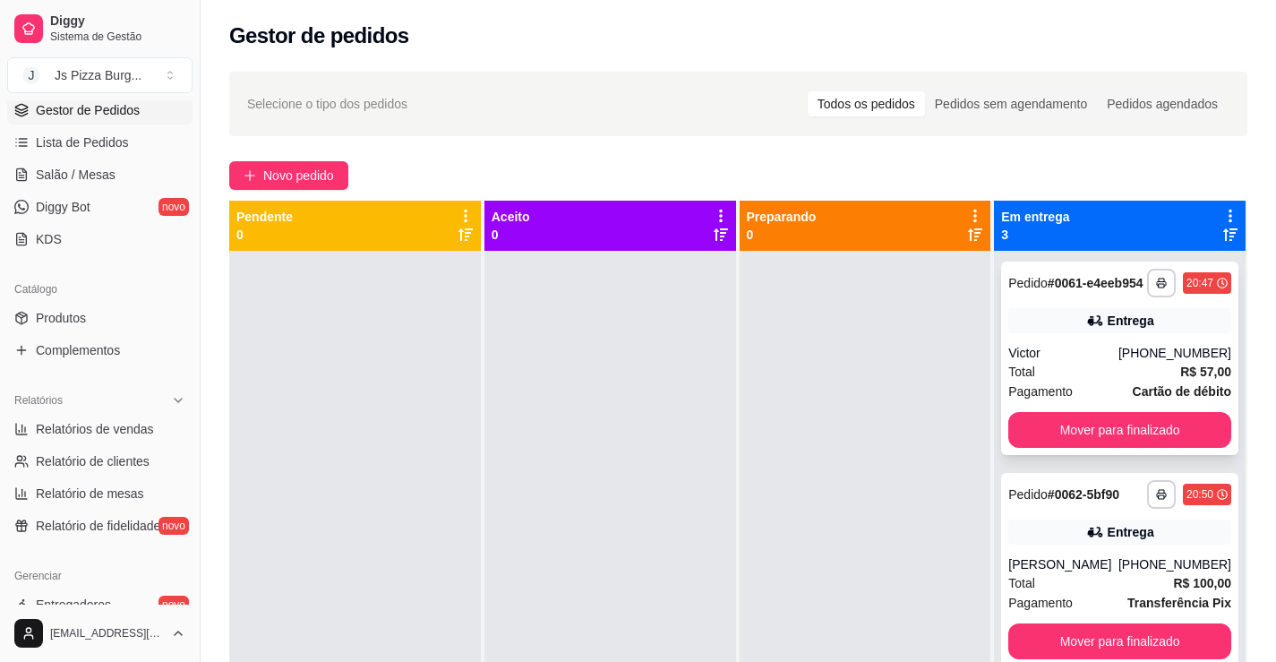
click at [1068, 294] on div "Pedido # 0061-e4eeb954" at bounding box center [1075, 282] width 134 height 21
click at [1109, 439] on button "Mover para finalizado" at bounding box center [1119, 430] width 223 height 36
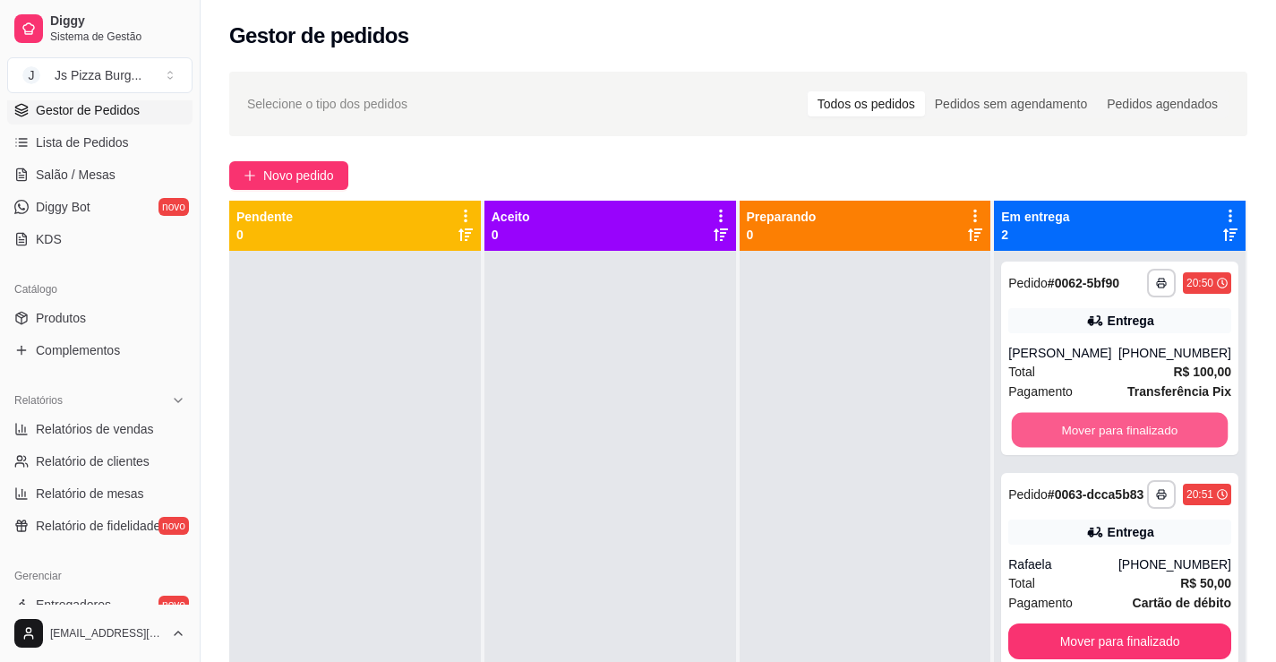
click at [1109, 439] on button "Mover para finalizado" at bounding box center [1120, 430] width 216 height 35
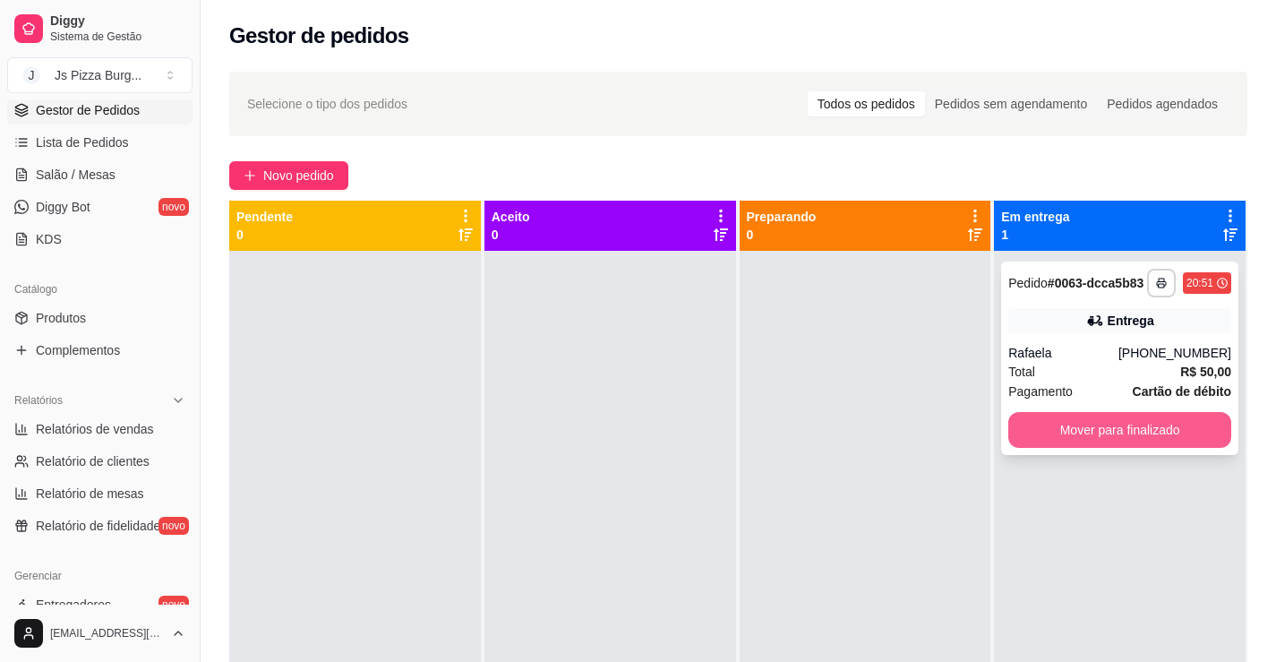
click at [1123, 432] on button "Mover para finalizado" at bounding box center [1119, 430] width 223 height 36
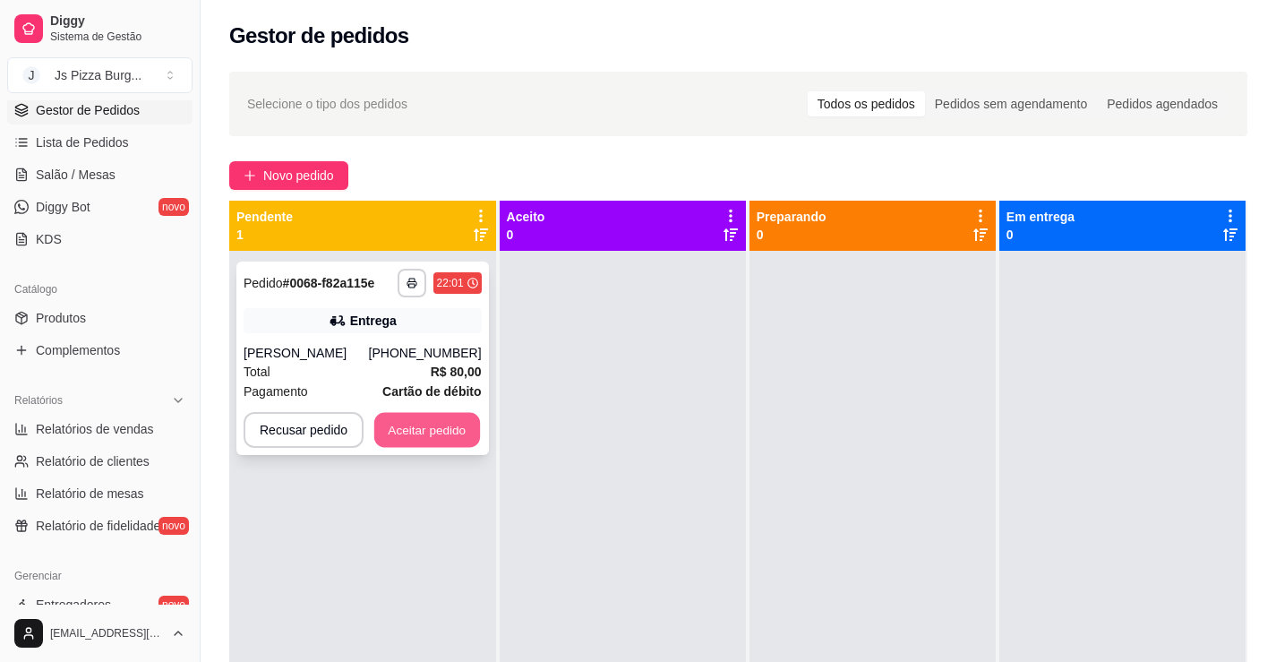
click at [431, 430] on button "Aceitar pedido" at bounding box center [427, 430] width 106 height 35
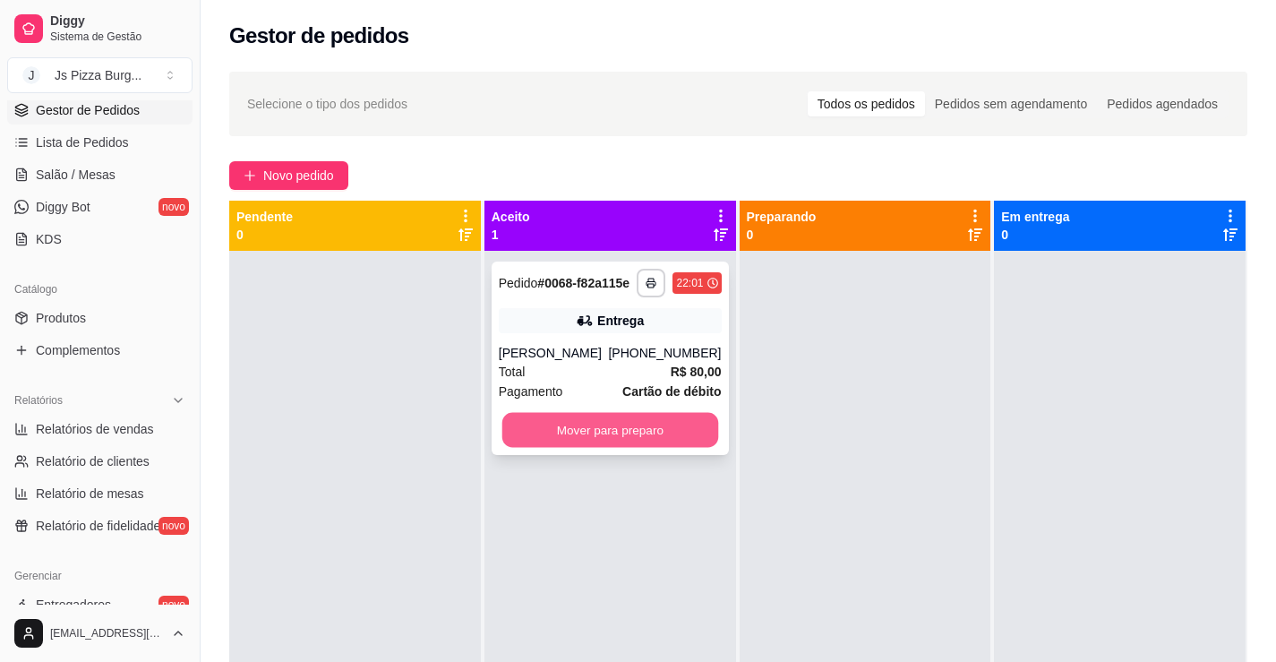
click at [659, 427] on button "Mover para preparo" at bounding box center [609, 430] width 216 height 35
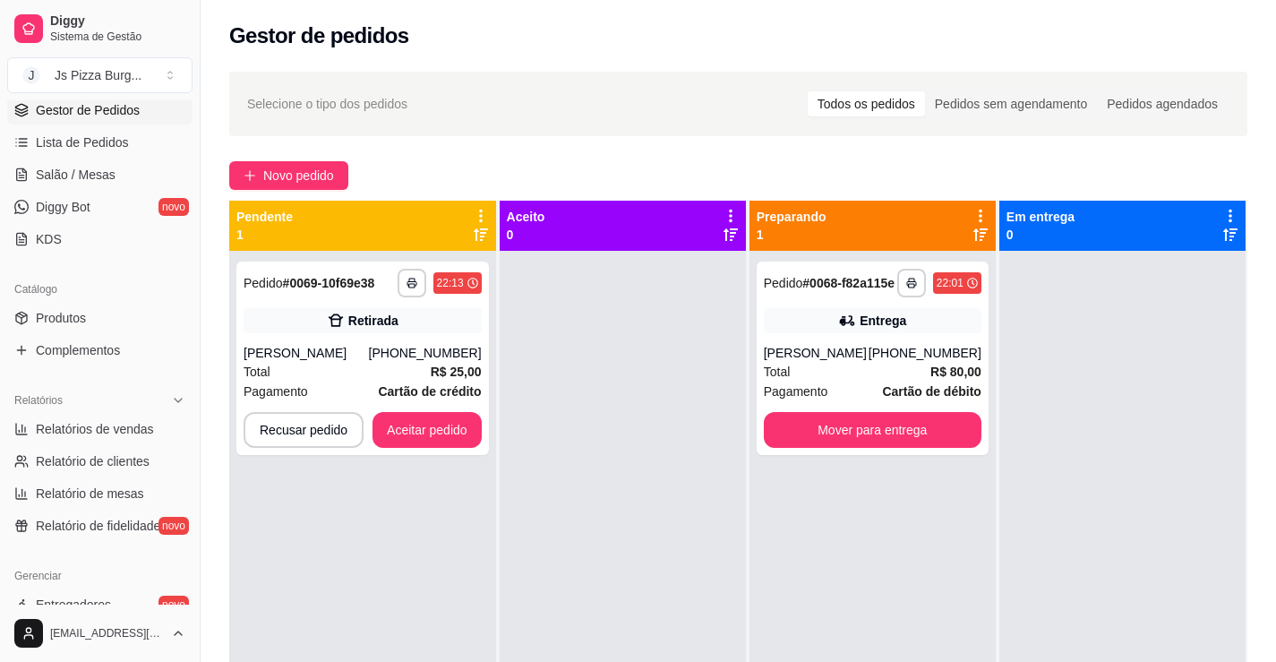
click at [659, 427] on div at bounding box center [623, 582] width 246 height 662
click at [428, 432] on button "Aceitar pedido" at bounding box center [426, 430] width 109 height 36
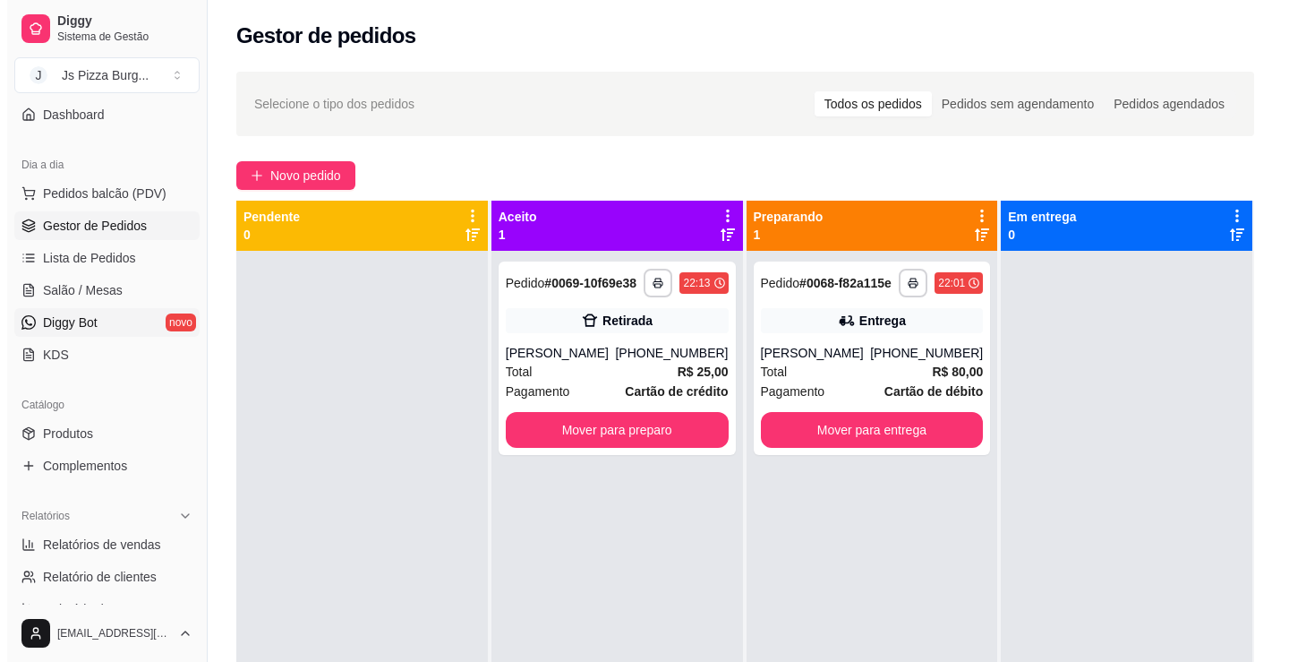
scroll to position [90, 0]
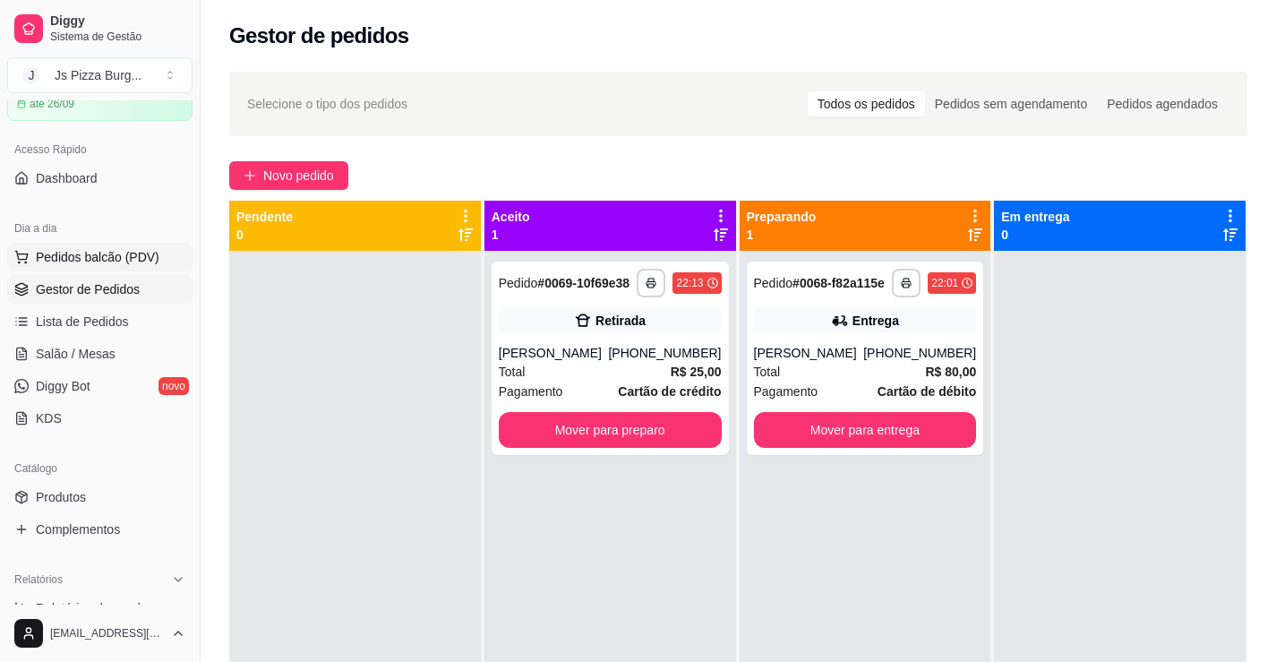
click at [106, 256] on span "Pedidos balcão (PDV)" at bounding box center [98, 257] width 124 height 18
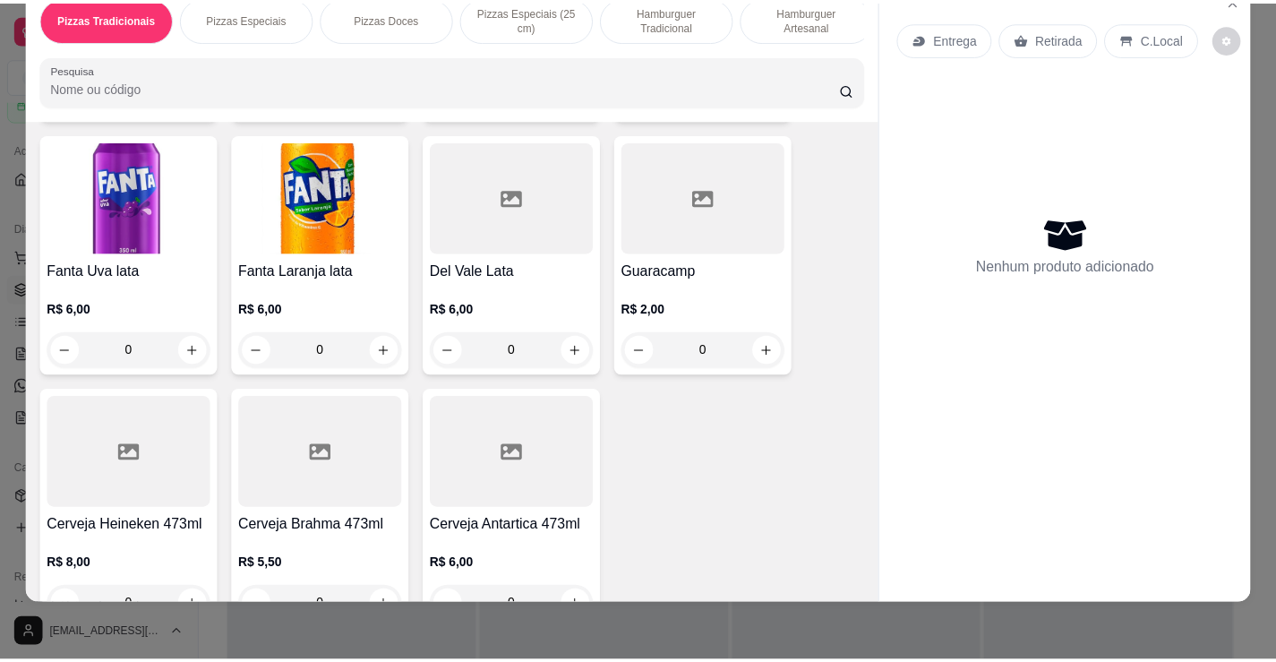
scroll to position [3971, 0]
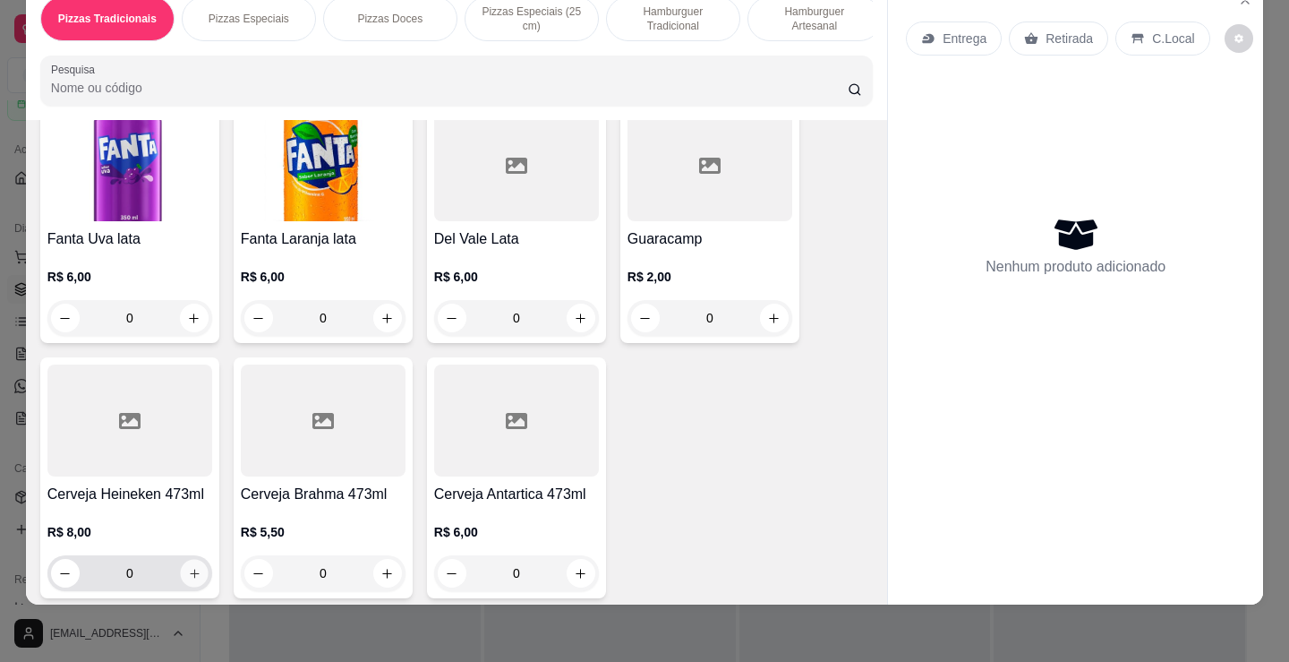
click at [190, 569] on icon "increase-product-quantity" at bounding box center [194, 573] width 9 height 9
type input "1"
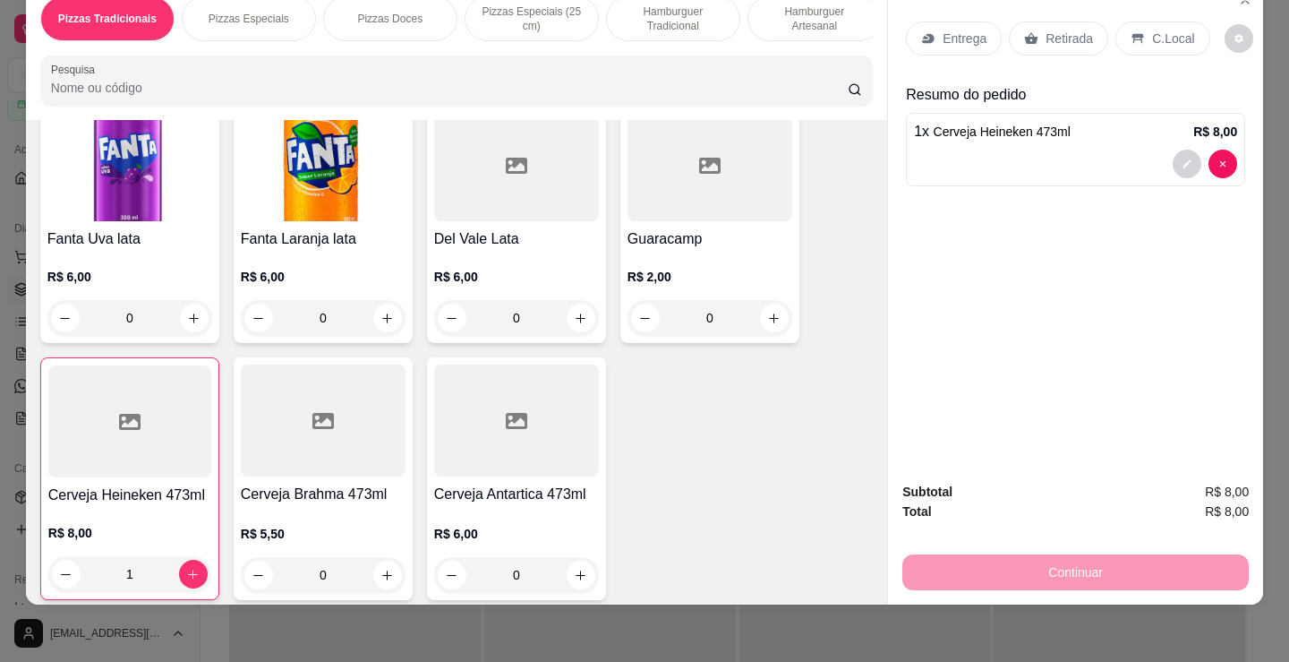
click at [1053, 30] on p "Retirada" at bounding box center [1069, 39] width 47 height 18
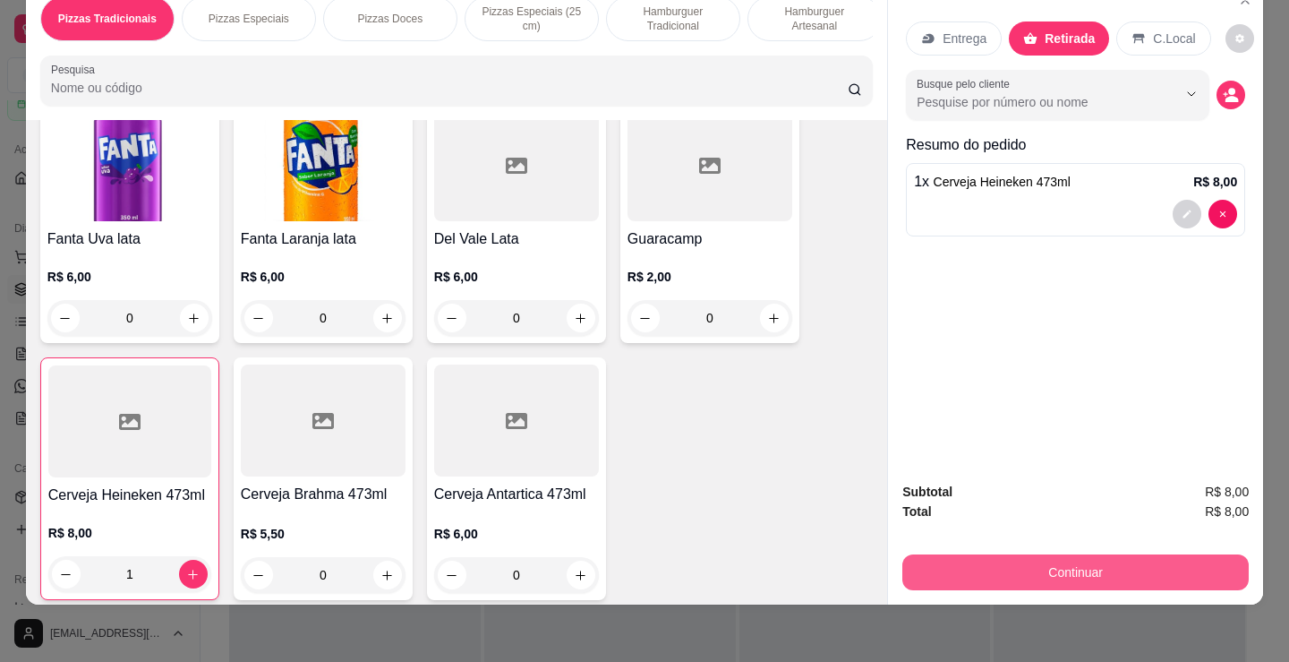
click at [1051, 558] on button "Continuar" at bounding box center [1075, 572] width 346 height 36
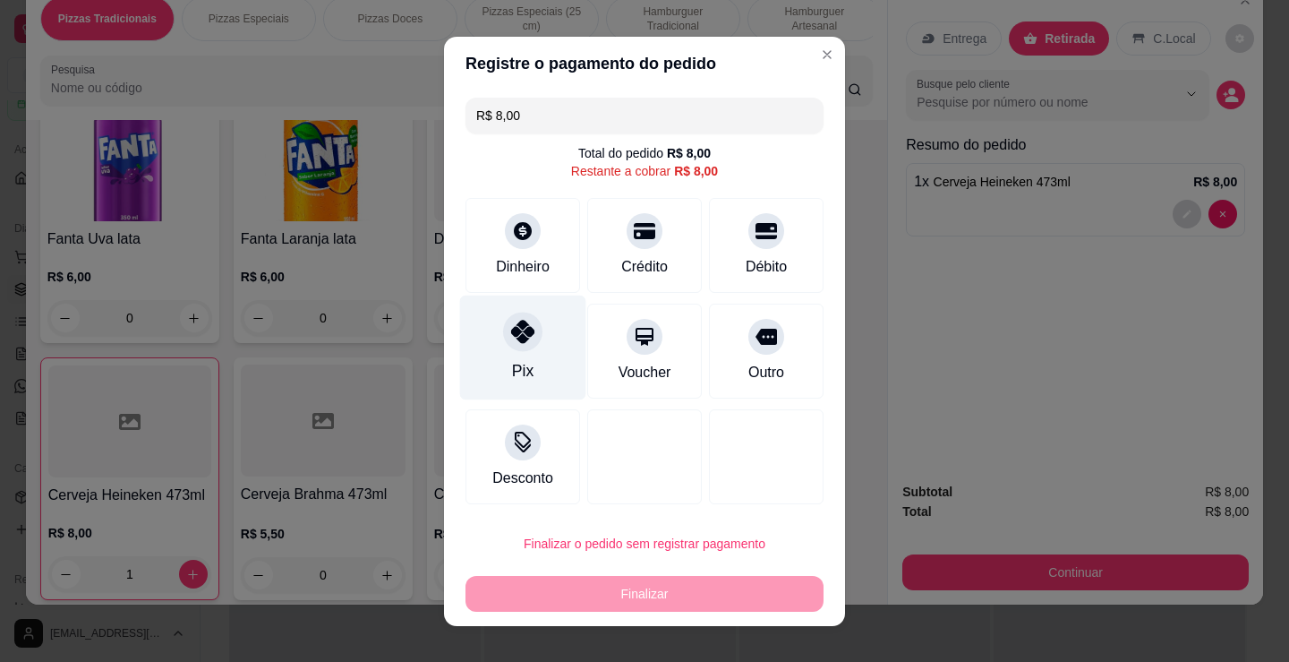
drag, startPoint x: 523, startPoint y: 344, endPoint x: 497, endPoint y: 333, distance: 28.1
click at [509, 336] on div at bounding box center [522, 331] width 39 height 39
type input "R$ 0,00"
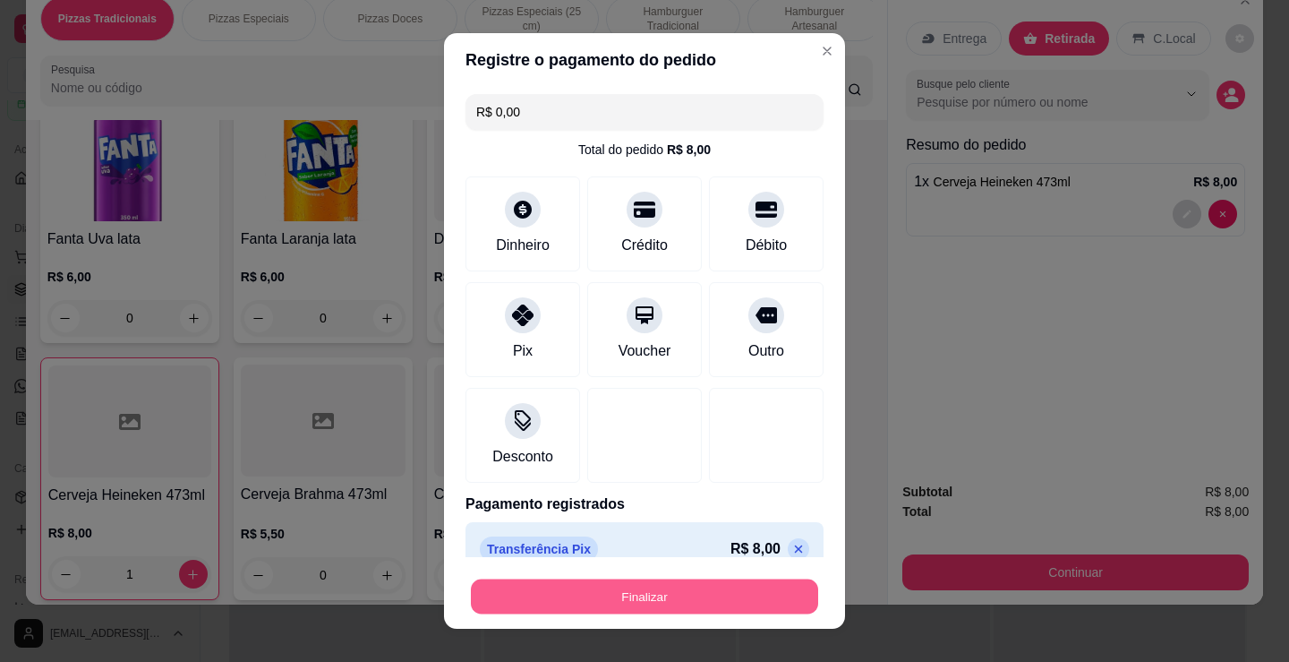
click at [707, 603] on button "Finalizar" at bounding box center [644, 596] width 347 height 35
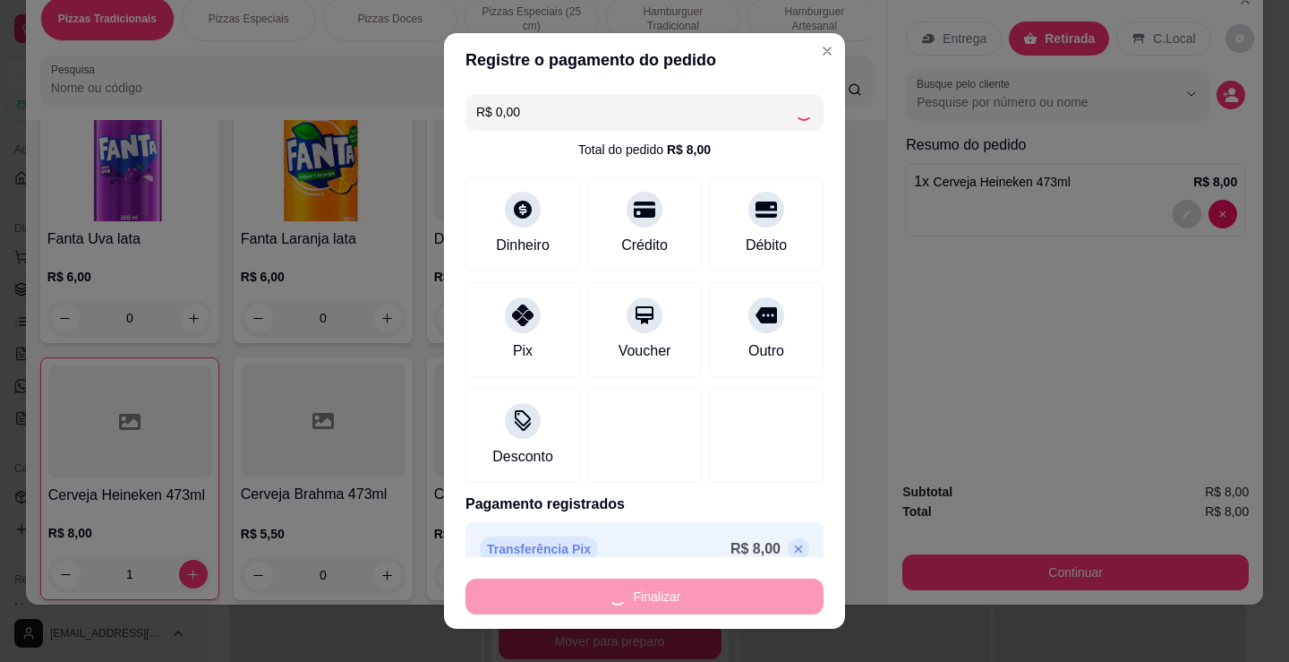
type input "0"
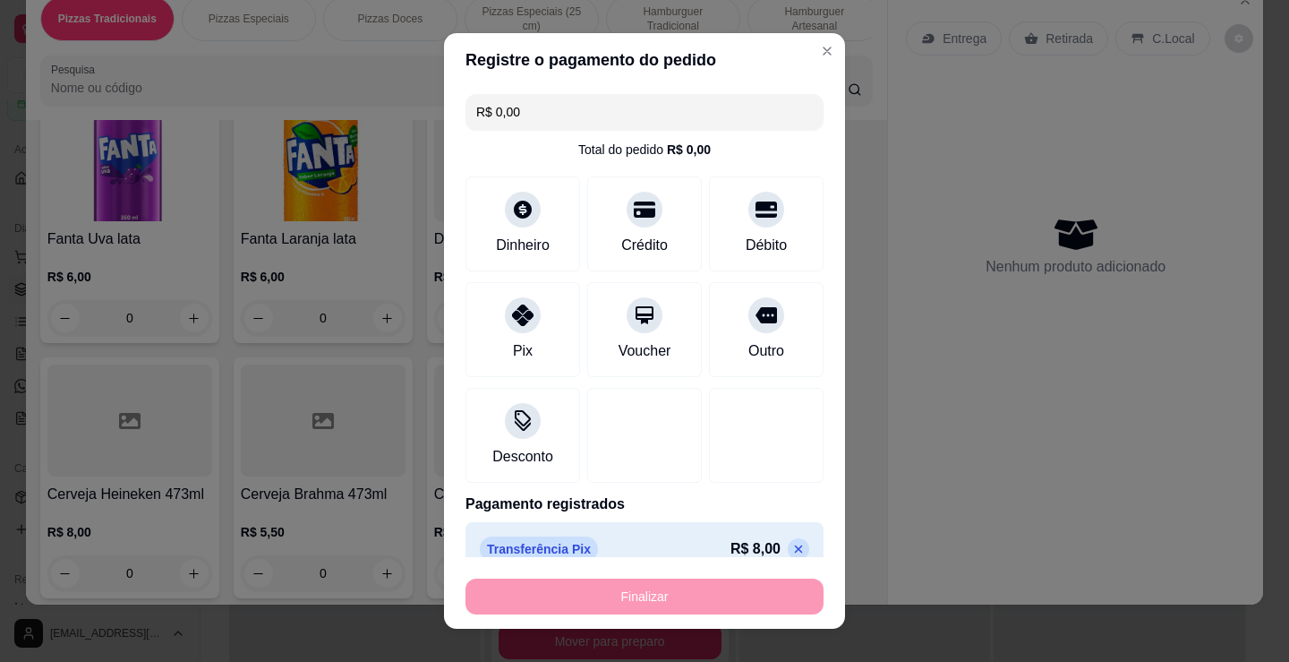
type input "-R$ 8,00"
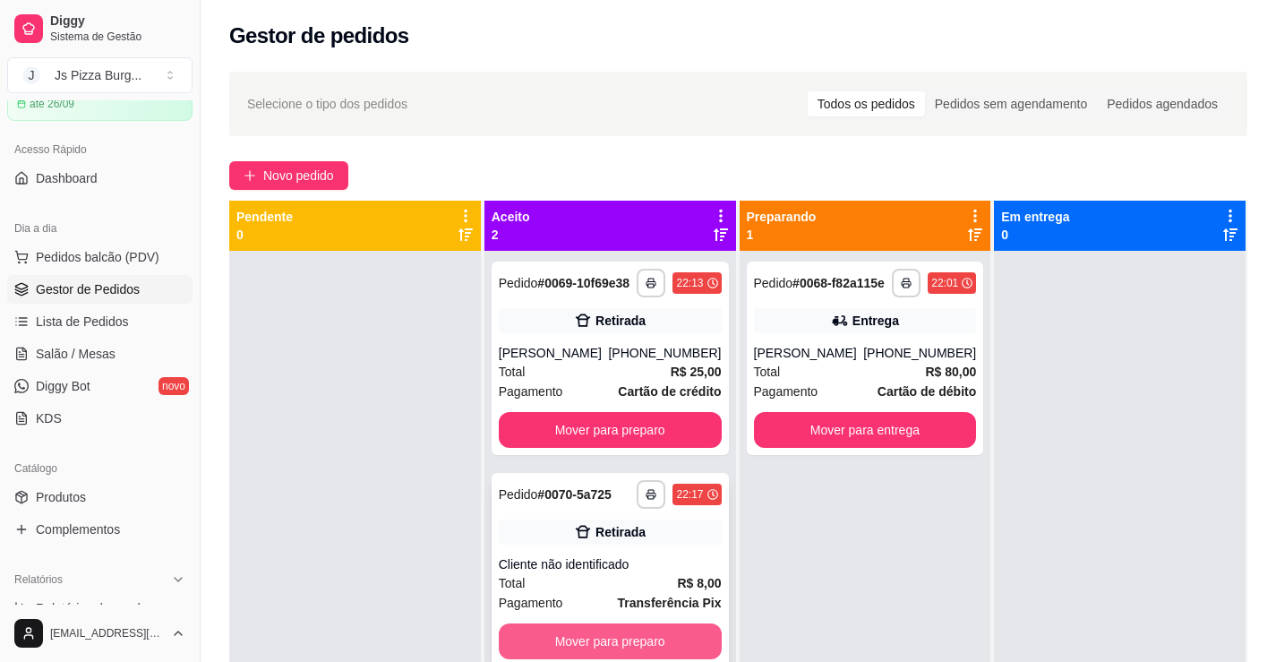
click at [666, 647] on button "Mover para preparo" at bounding box center [610, 641] width 223 height 36
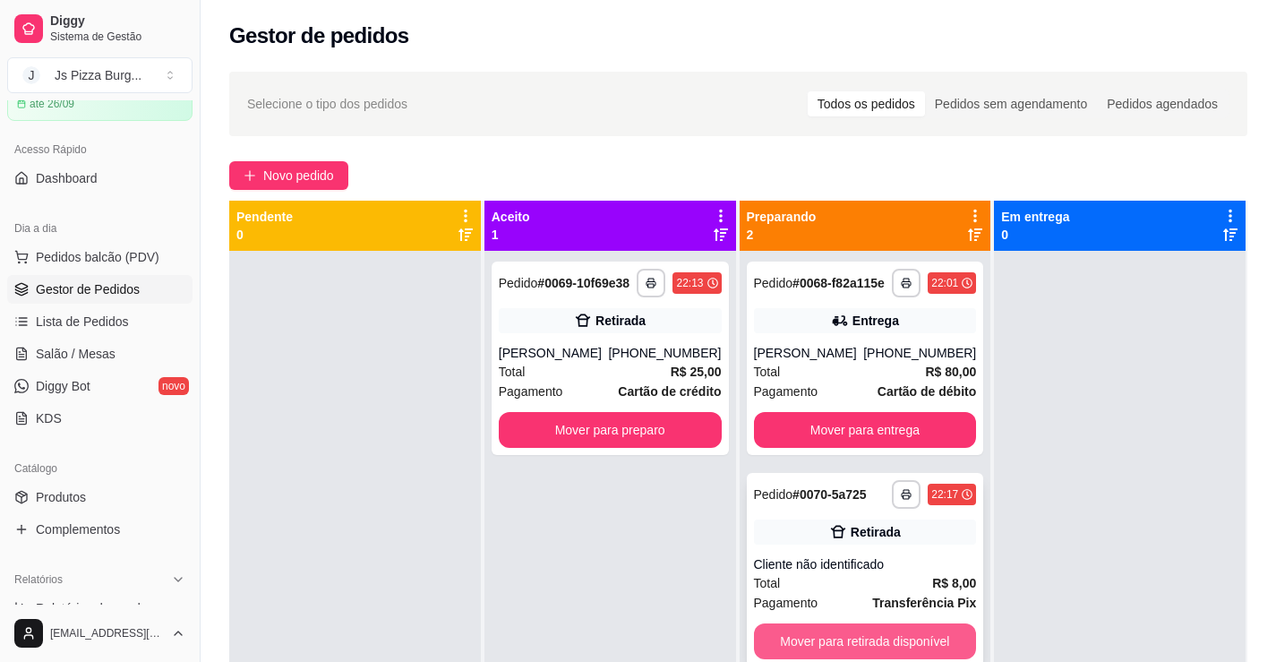
click at [885, 636] on button "Mover para retirada disponível" at bounding box center [865, 641] width 223 height 36
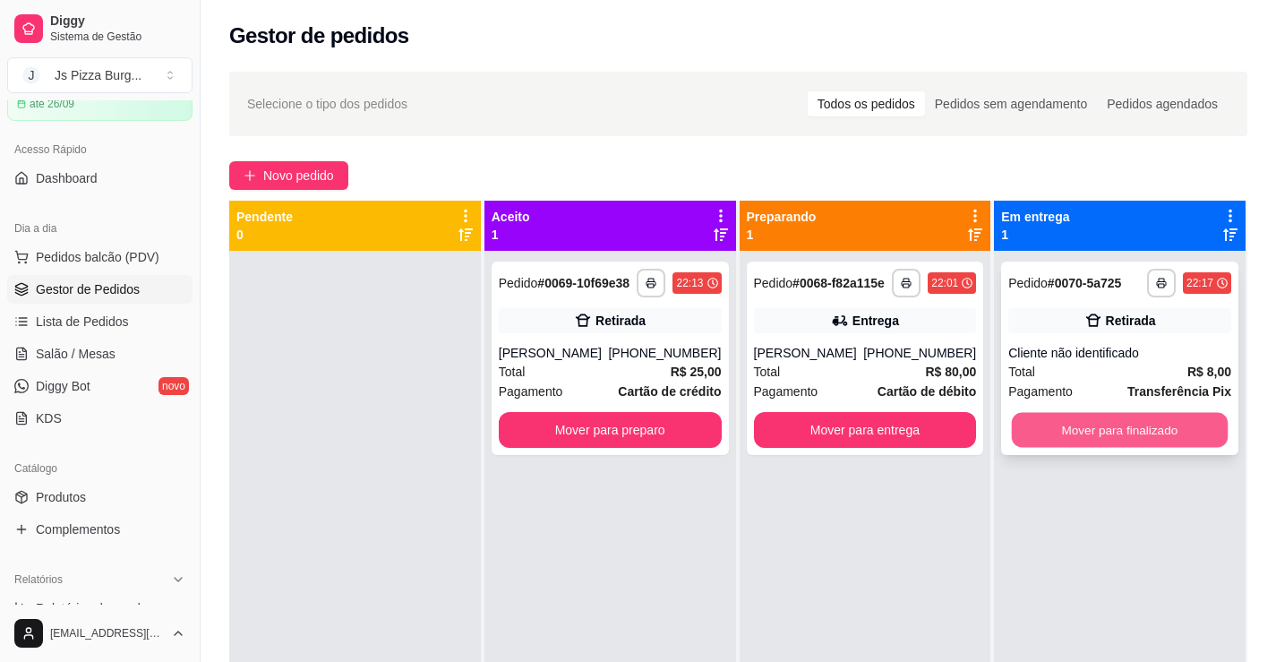
click at [1069, 430] on button "Mover para finalizado" at bounding box center [1120, 430] width 216 height 35
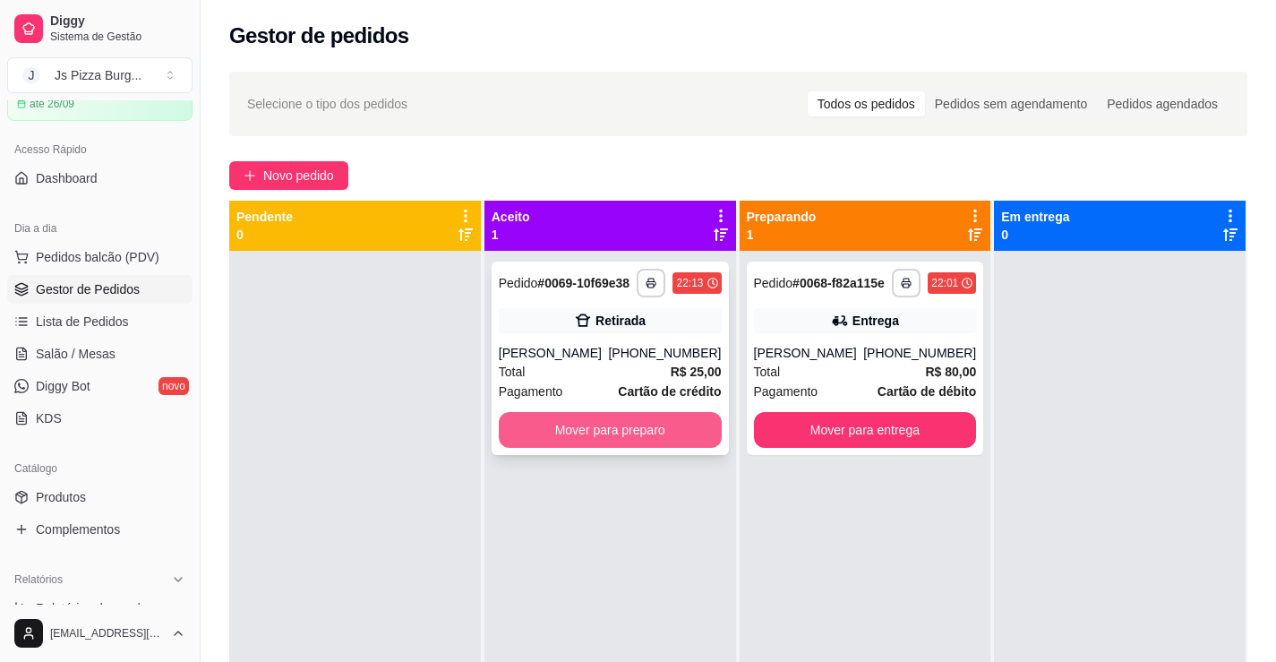
click at [673, 428] on button "Mover para preparo" at bounding box center [610, 430] width 223 height 36
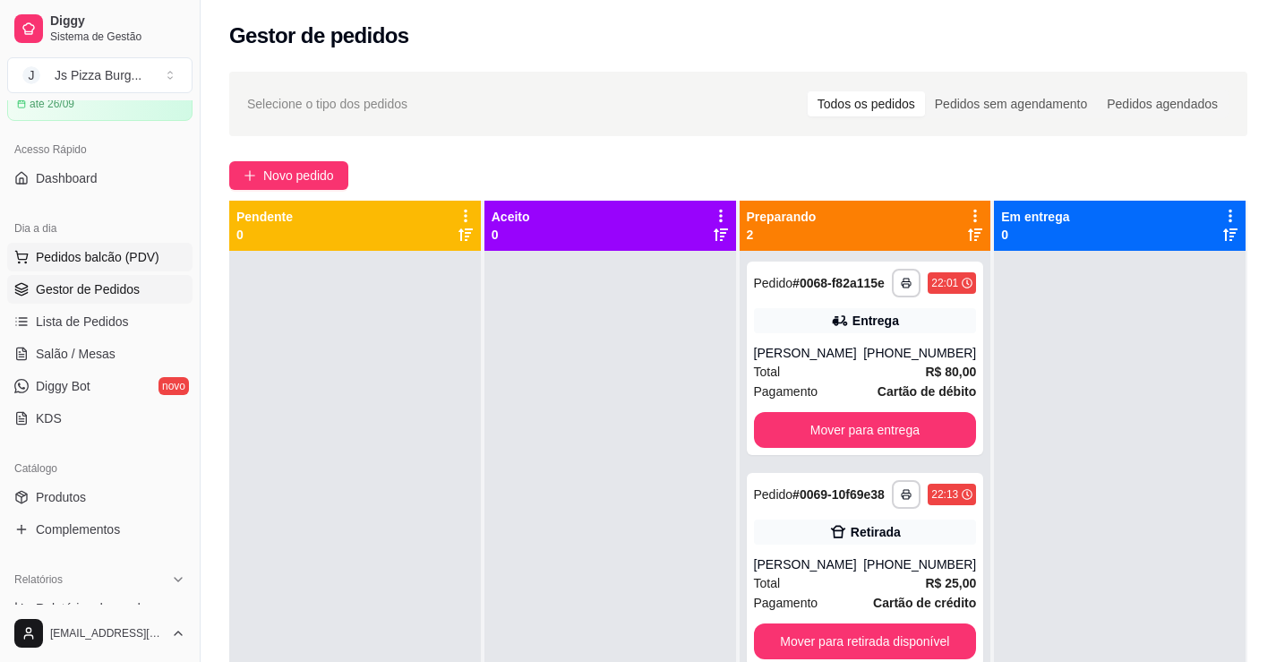
click at [81, 260] on span "Pedidos balcão (PDV)" at bounding box center [98, 257] width 124 height 18
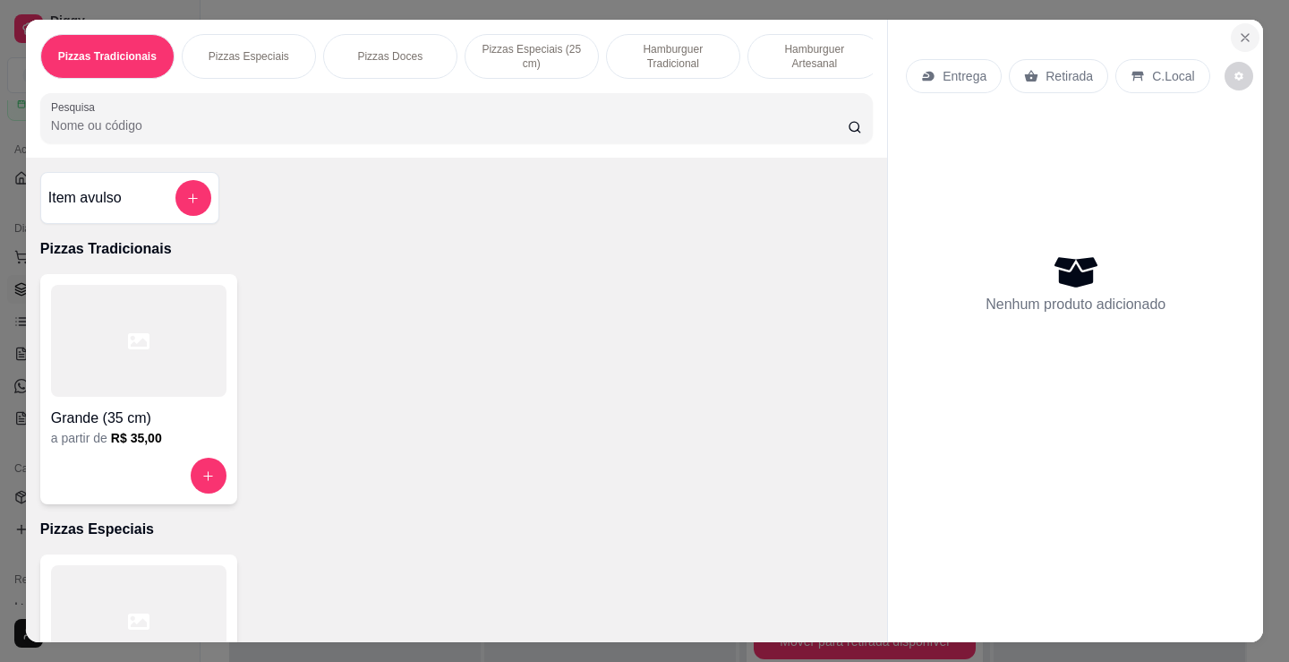
click at [1243, 30] on icon "Close" at bounding box center [1245, 37] width 14 height 14
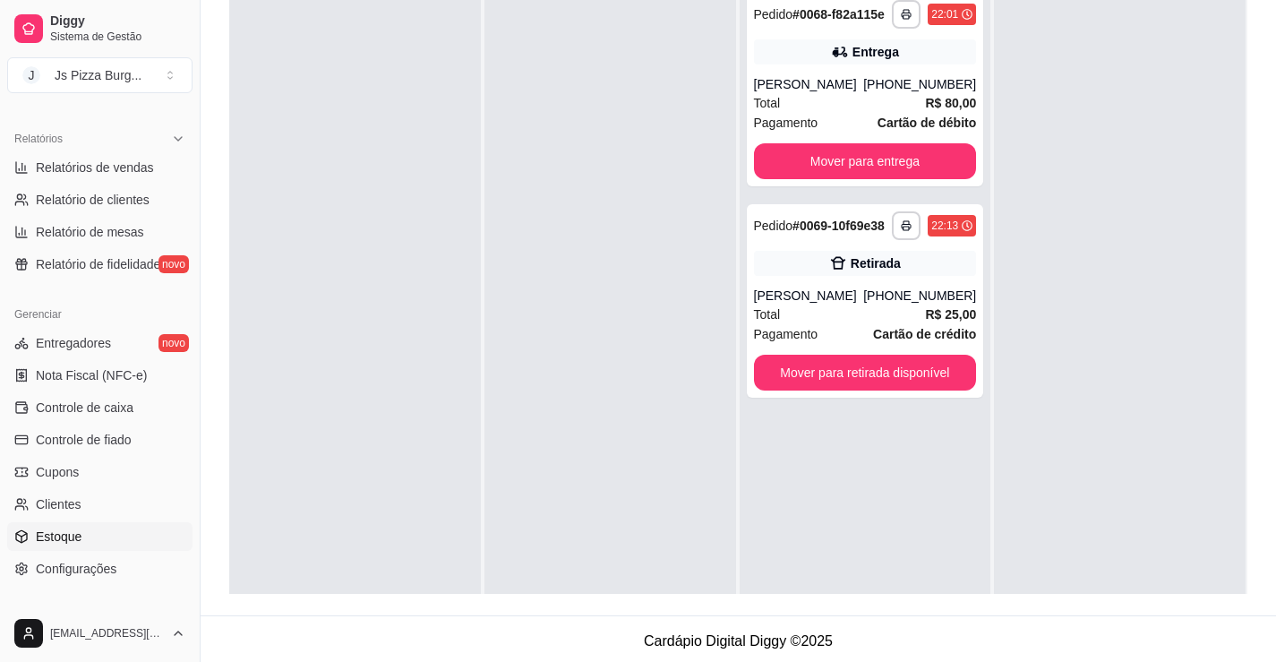
scroll to position [358, 0]
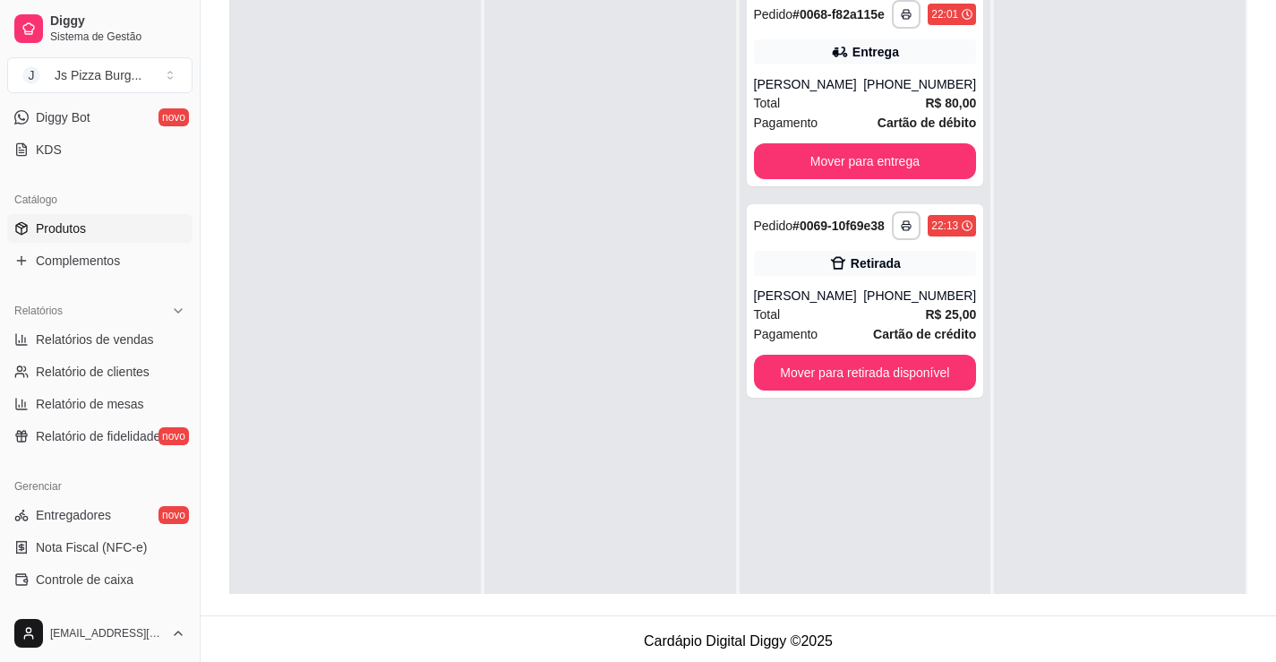
click at [109, 237] on link "Produtos" at bounding box center [99, 228] width 185 height 29
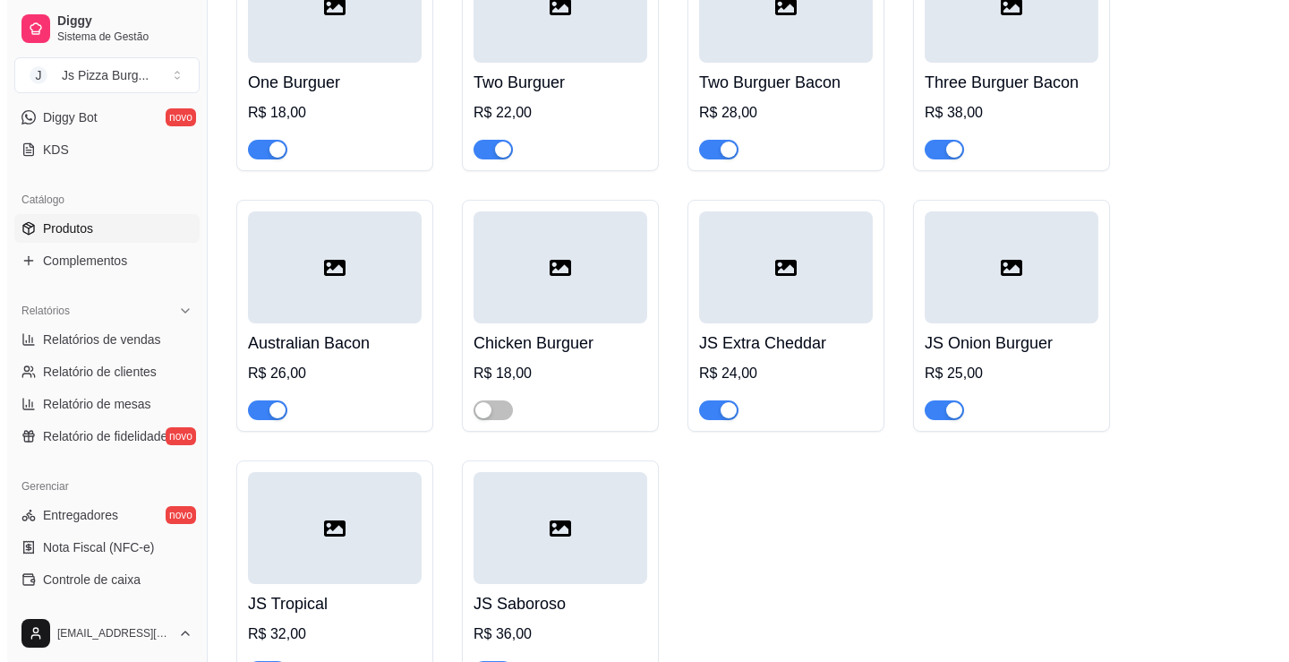
scroll to position [5103, 0]
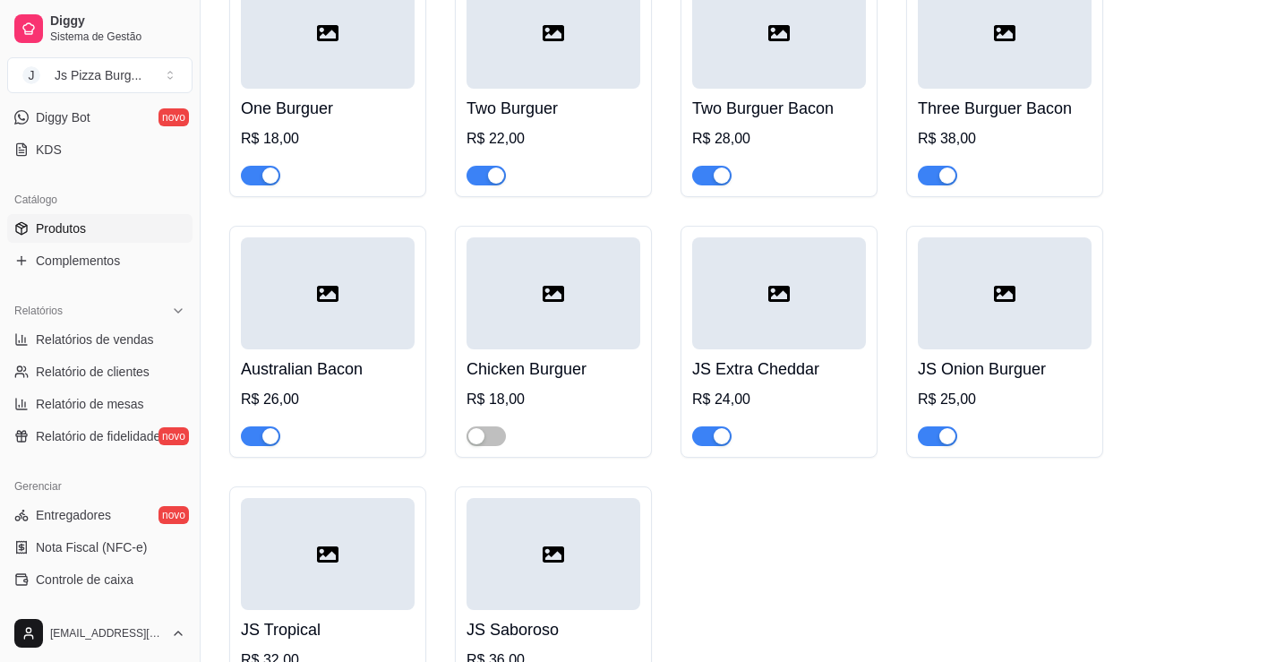
click at [362, 73] on div at bounding box center [328, 33] width 174 height 112
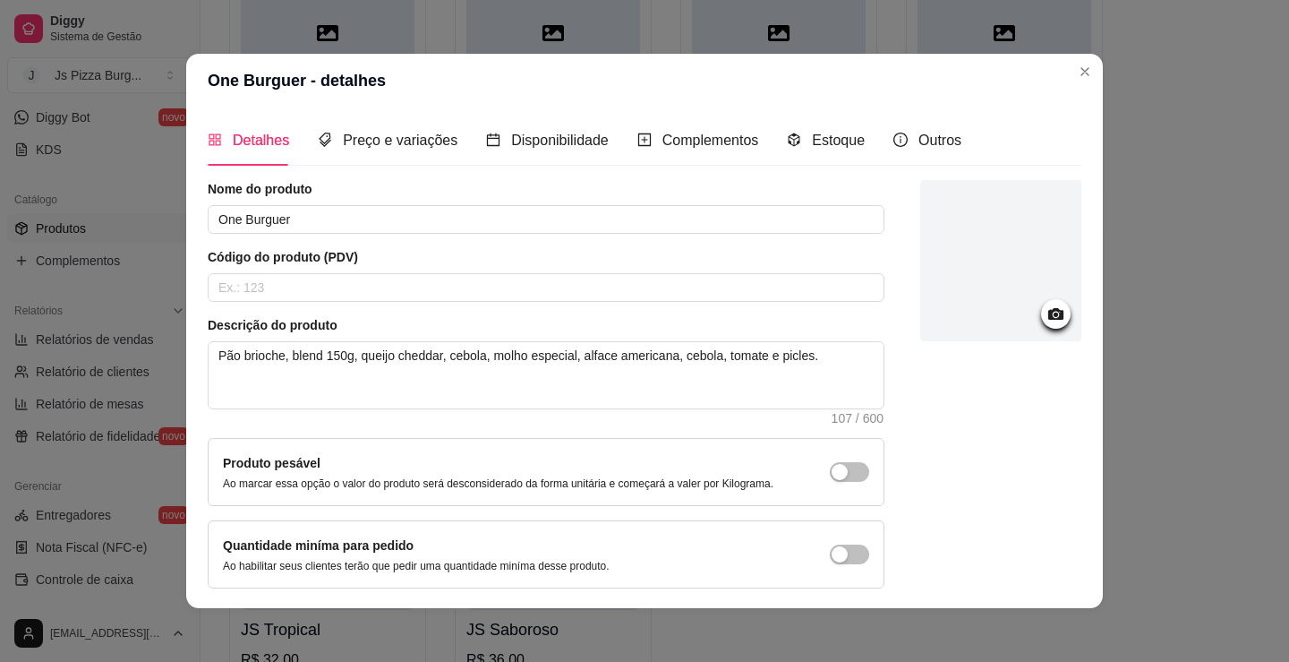
click at [1048, 319] on icon at bounding box center [1055, 314] width 15 height 12
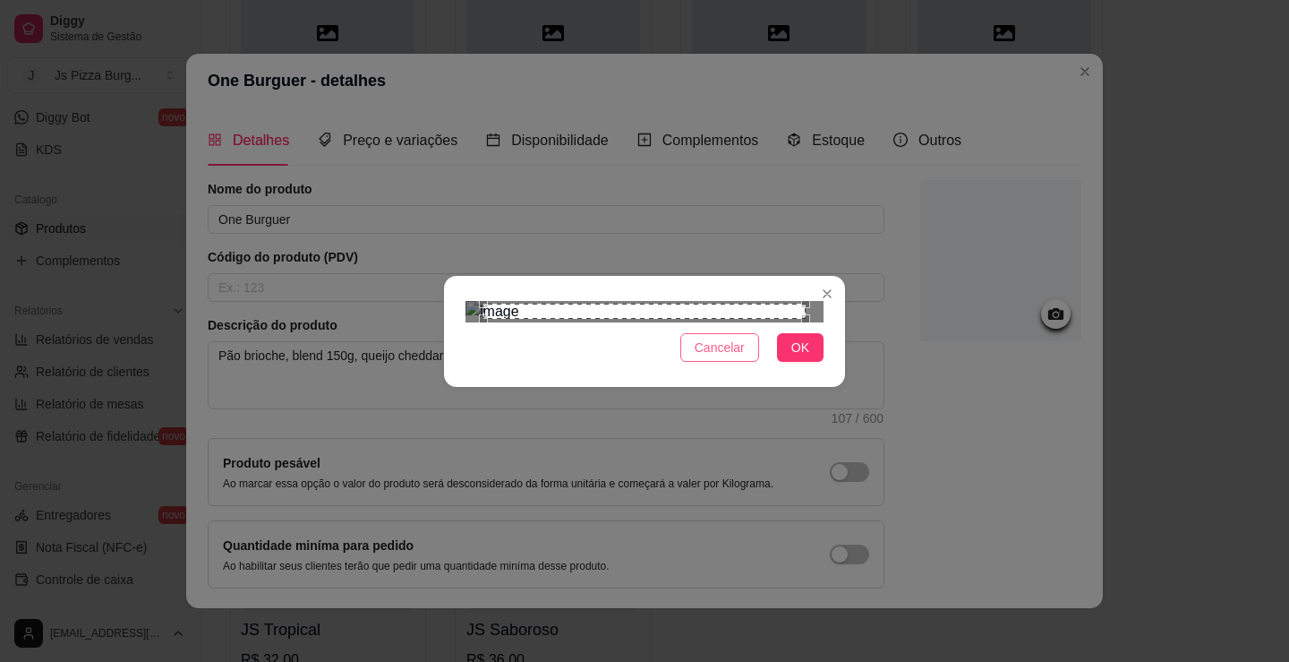
click at [728, 357] on span "Cancelar" at bounding box center [720, 348] width 50 height 20
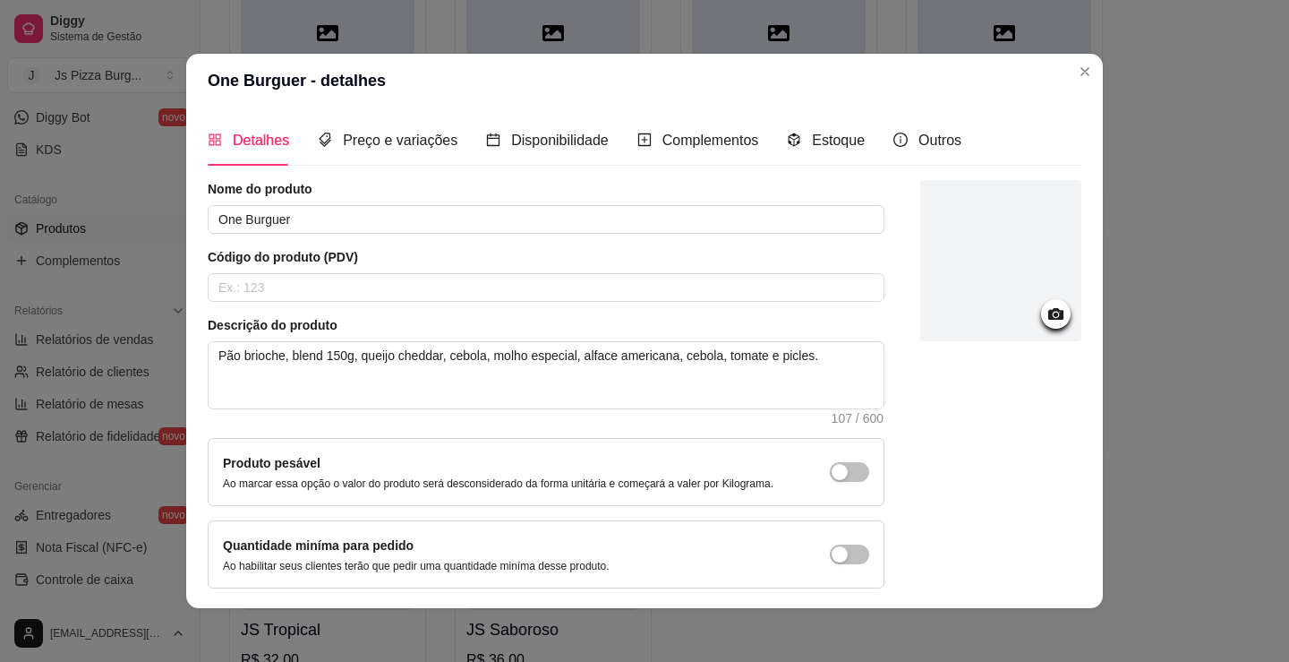
click at [920, 269] on div at bounding box center [1000, 260] width 161 height 161
click at [1008, 322] on div at bounding box center [1000, 260] width 161 height 161
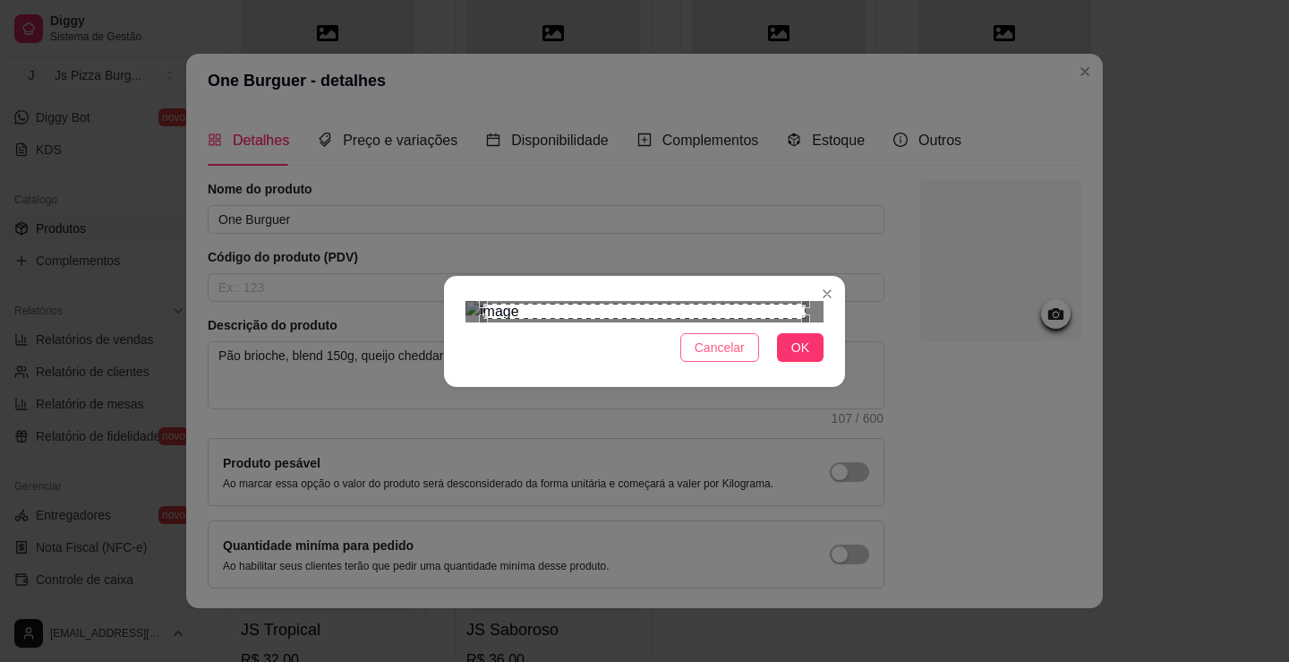
click at [702, 362] on button "Cancelar" at bounding box center [719, 347] width 79 height 29
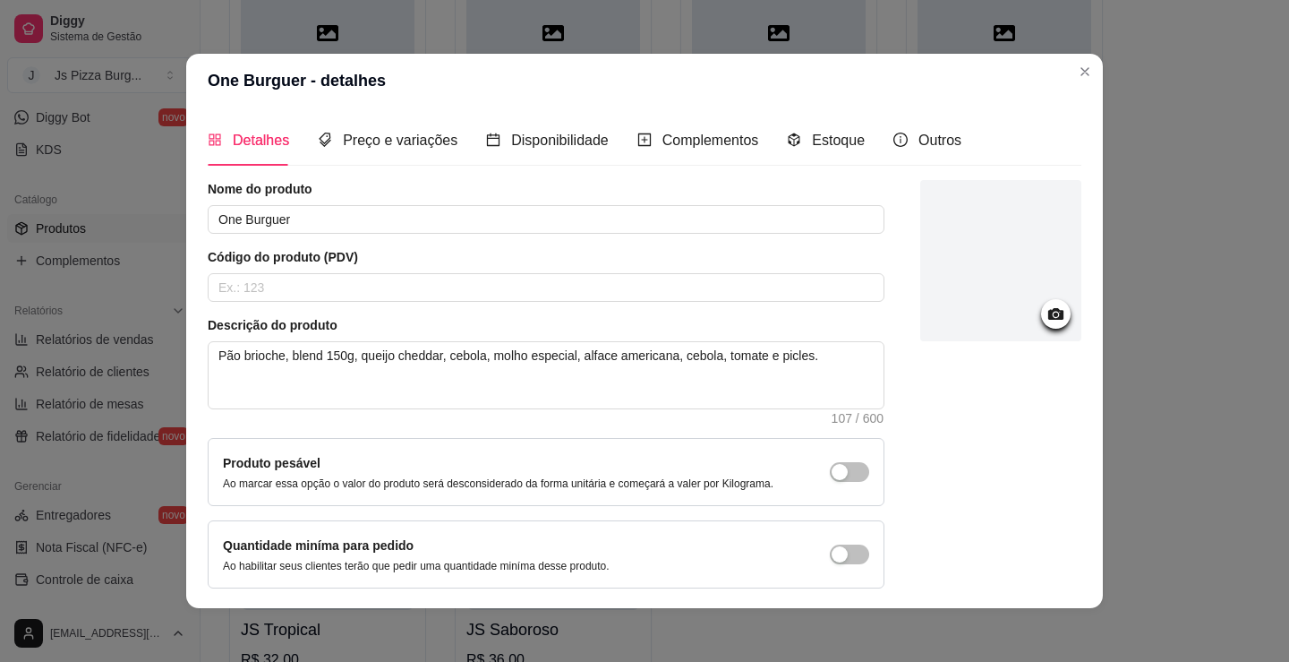
click at [1044, 254] on div at bounding box center [1000, 260] width 161 height 161
click at [920, 289] on div at bounding box center [1000, 260] width 161 height 161
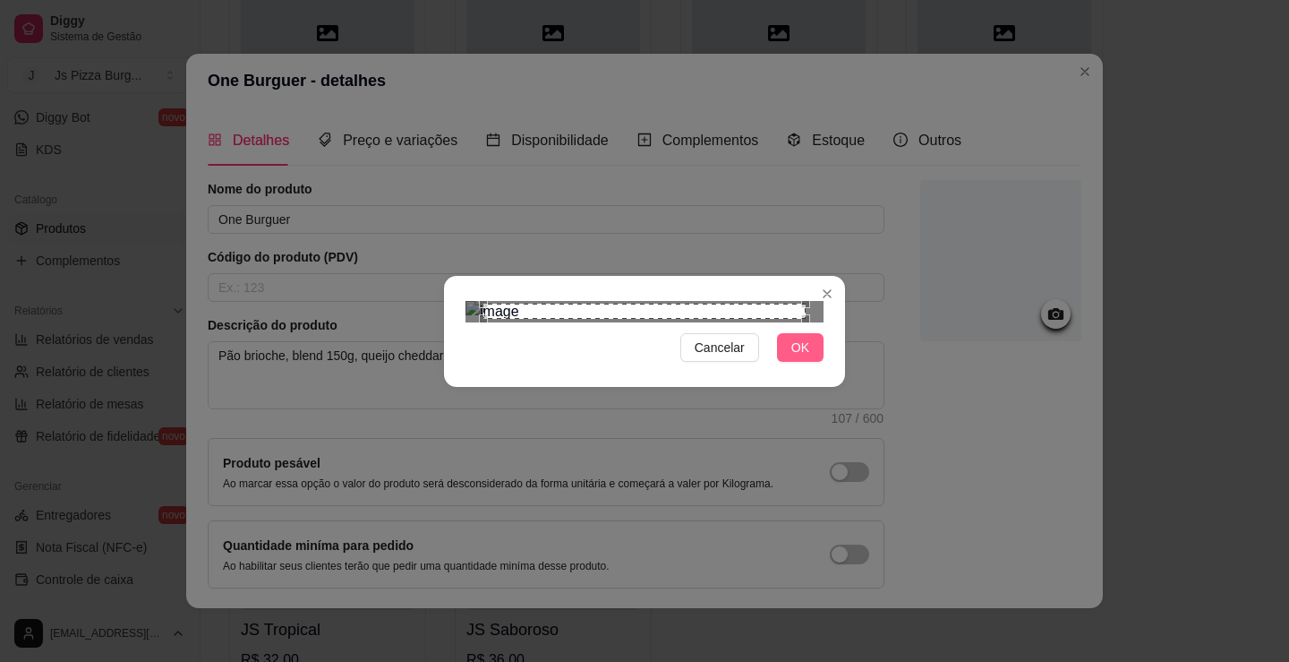
click at [780, 362] on button "OK" at bounding box center [800, 347] width 47 height 29
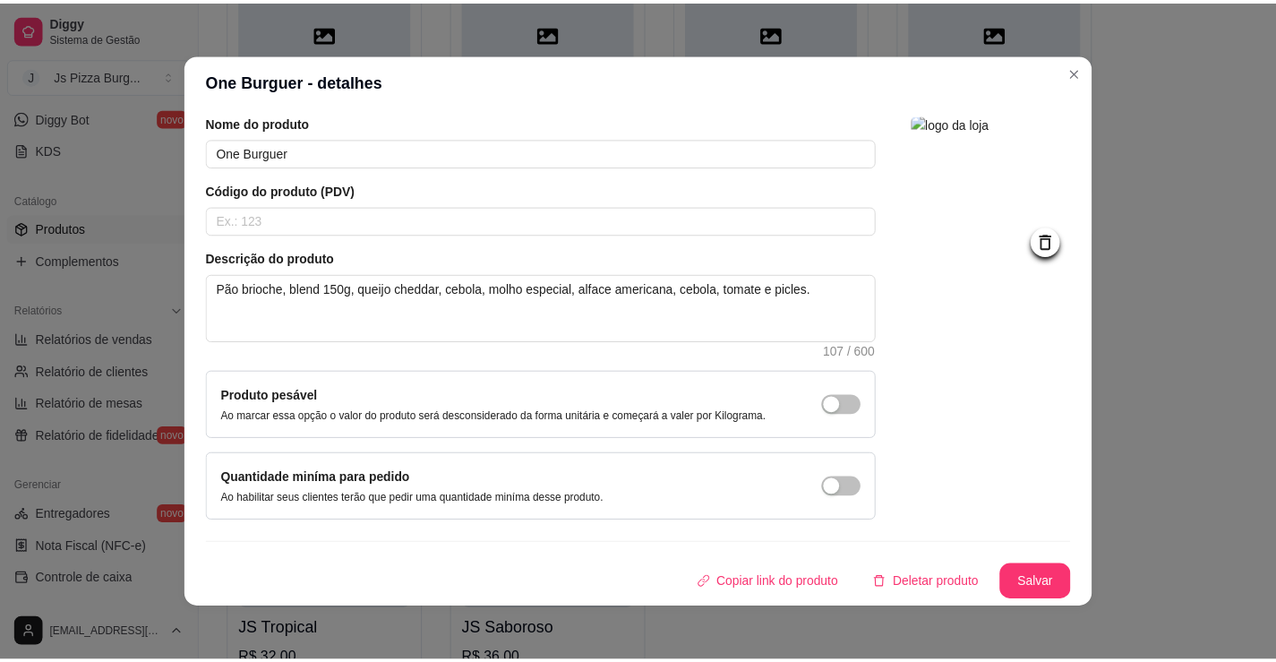
scroll to position [4, 0]
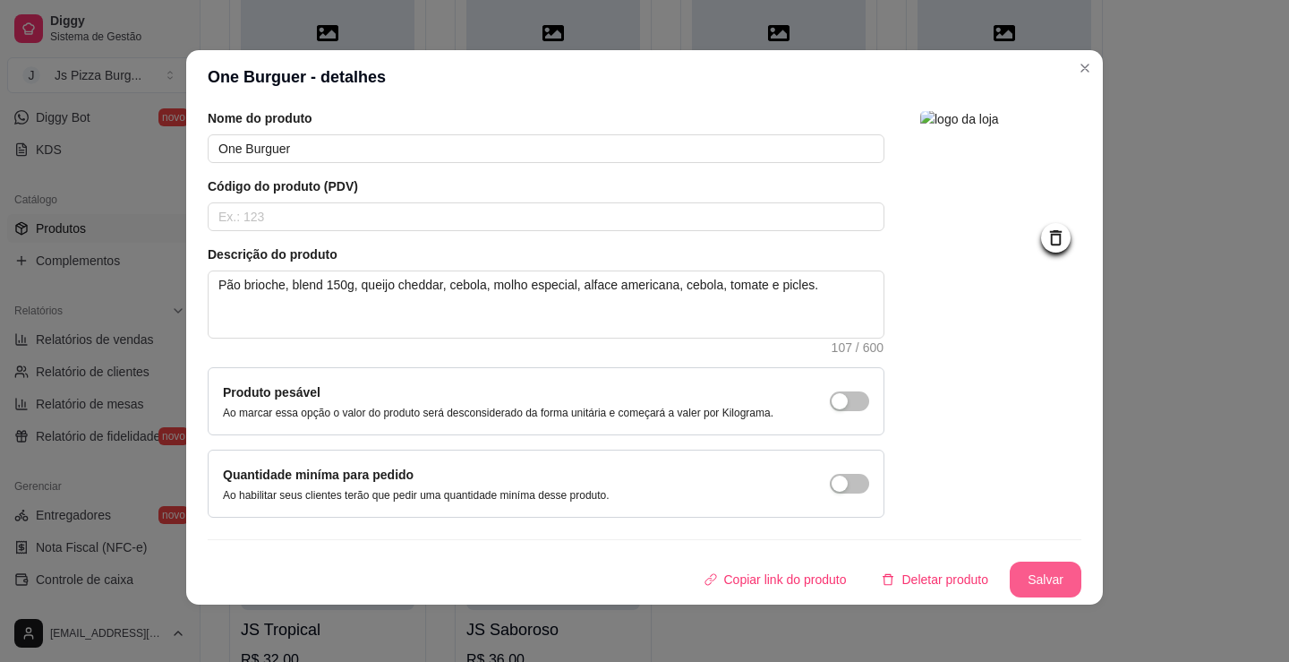
click at [1022, 577] on button "Salvar" at bounding box center [1046, 579] width 72 height 36
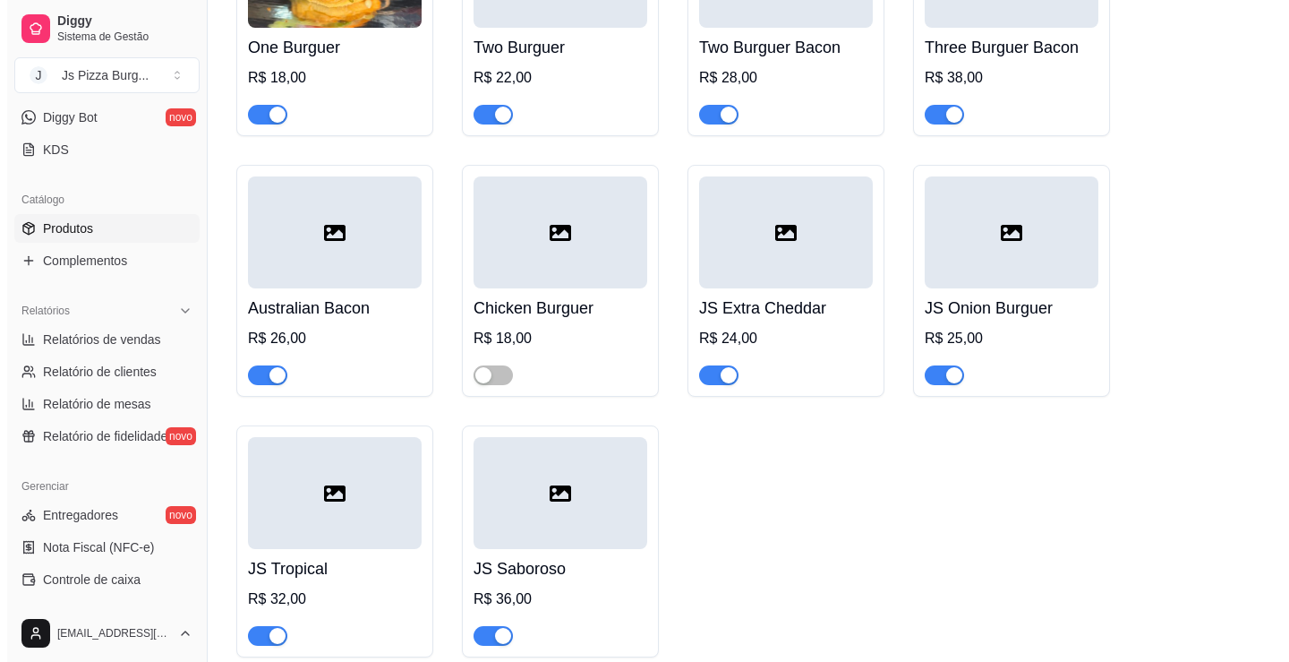
scroll to position [5193, 0]
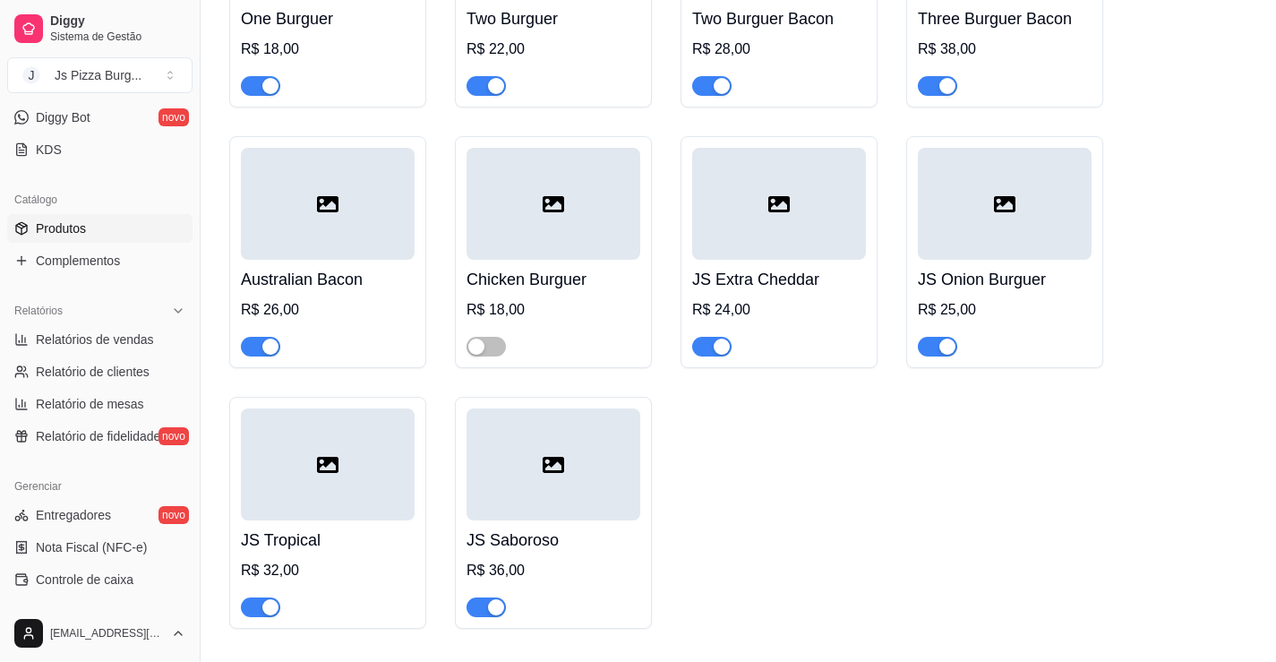
click at [296, 292] on h4 "Australian Bacon" at bounding box center [328, 279] width 174 height 25
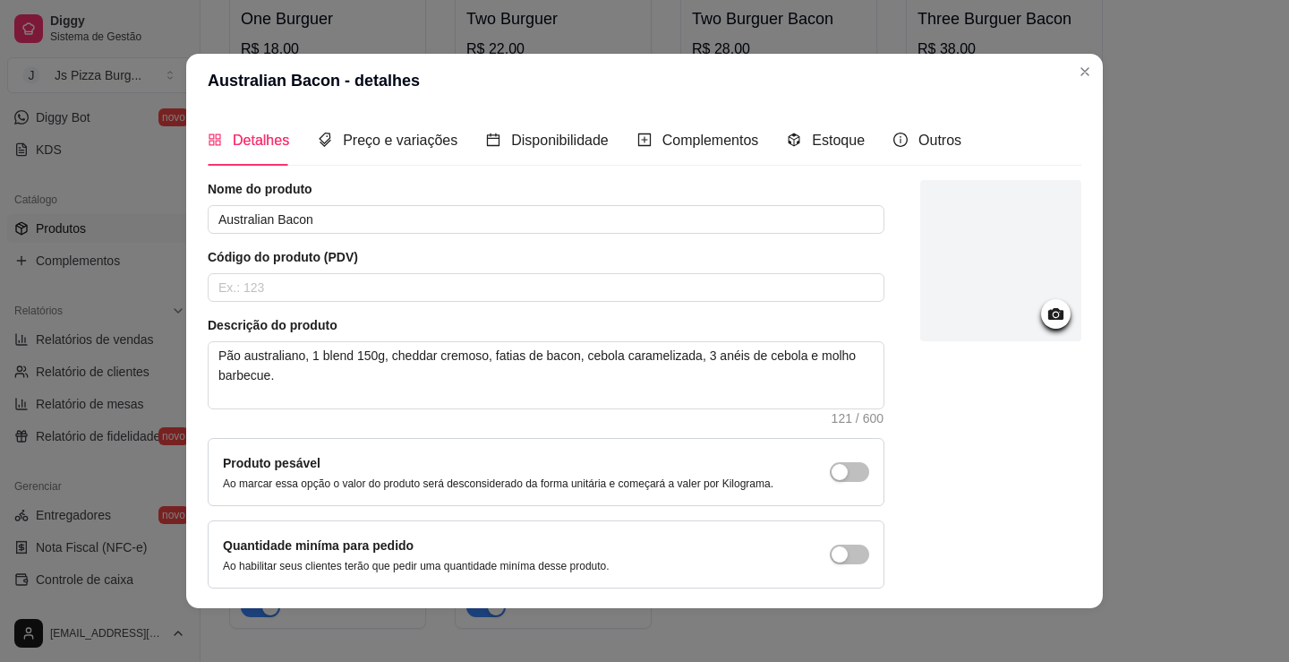
drag, startPoint x: 990, startPoint y: 123, endPoint x: 986, endPoint y: 180, distance: 57.5
click at [990, 124] on div "Detalhes Preço e variações Disponibilidade Complementos Estoque Outros" at bounding box center [645, 140] width 874 height 51
click at [987, 211] on div at bounding box center [1000, 260] width 161 height 161
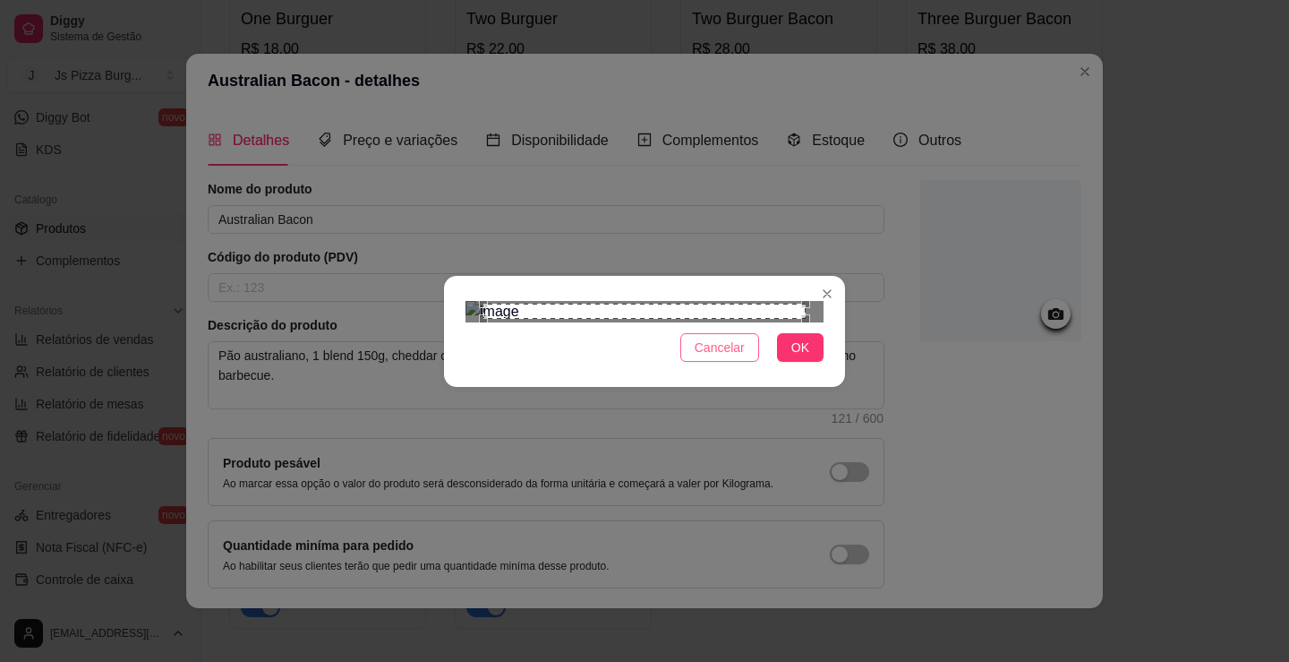
click at [722, 357] on span "Cancelar" at bounding box center [720, 348] width 50 height 20
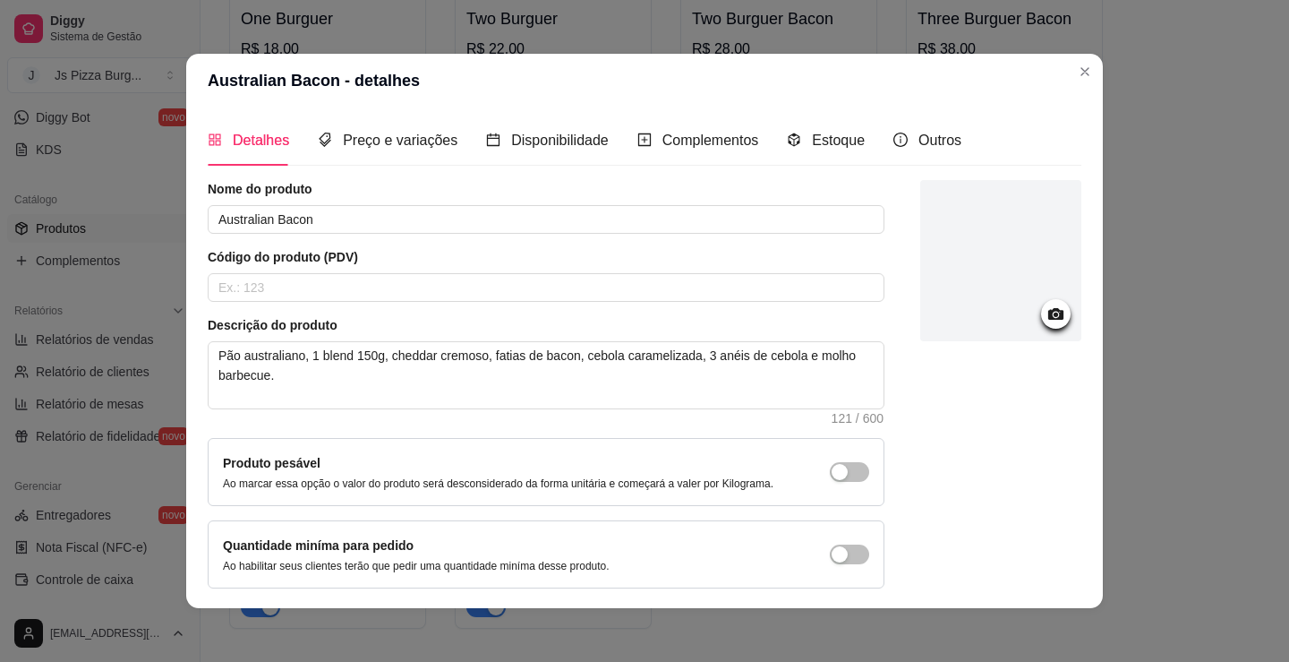
click at [971, 252] on div at bounding box center [1000, 260] width 161 height 161
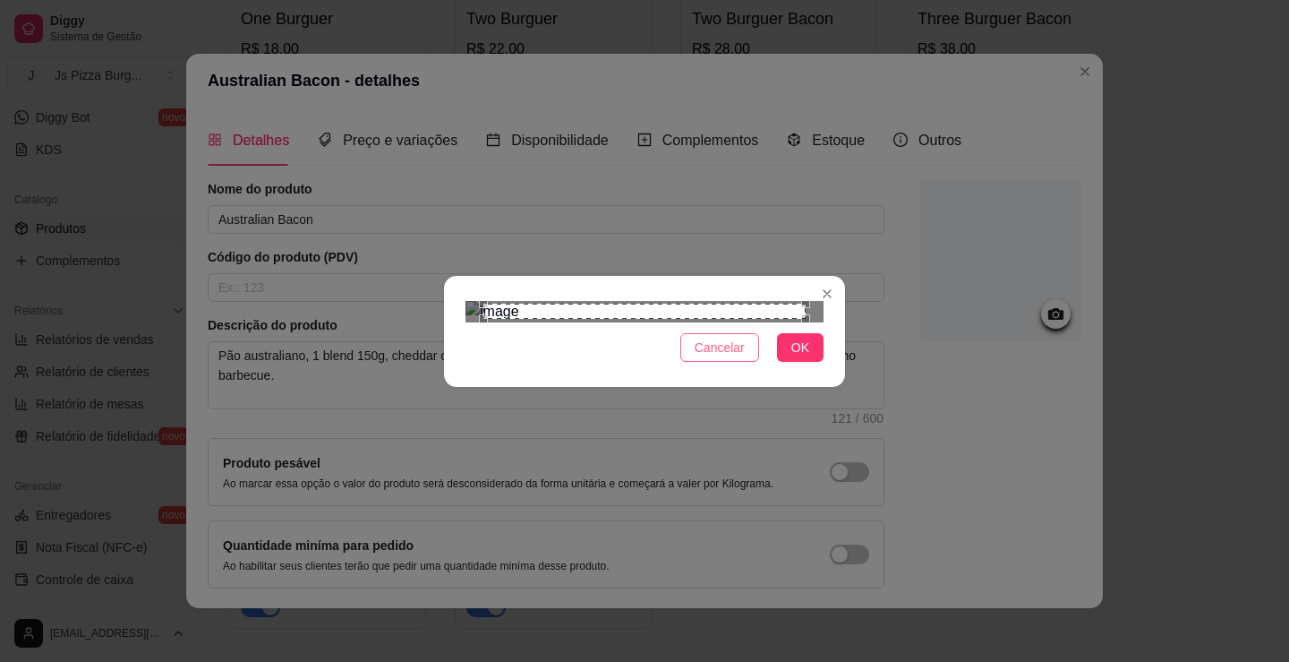
click at [718, 362] on button "Cancelar" at bounding box center [719, 347] width 79 height 29
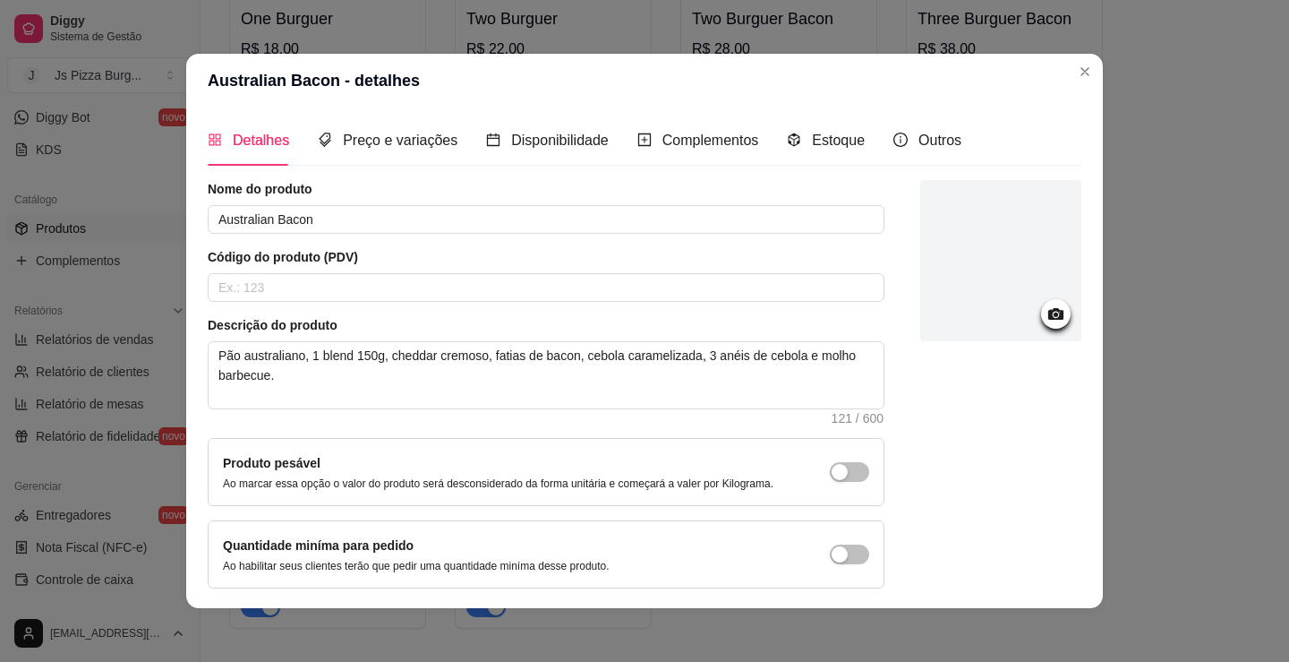
click at [922, 258] on div at bounding box center [1000, 260] width 161 height 161
click at [953, 248] on div at bounding box center [1000, 260] width 161 height 161
click at [987, 278] on div at bounding box center [1000, 260] width 161 height 161
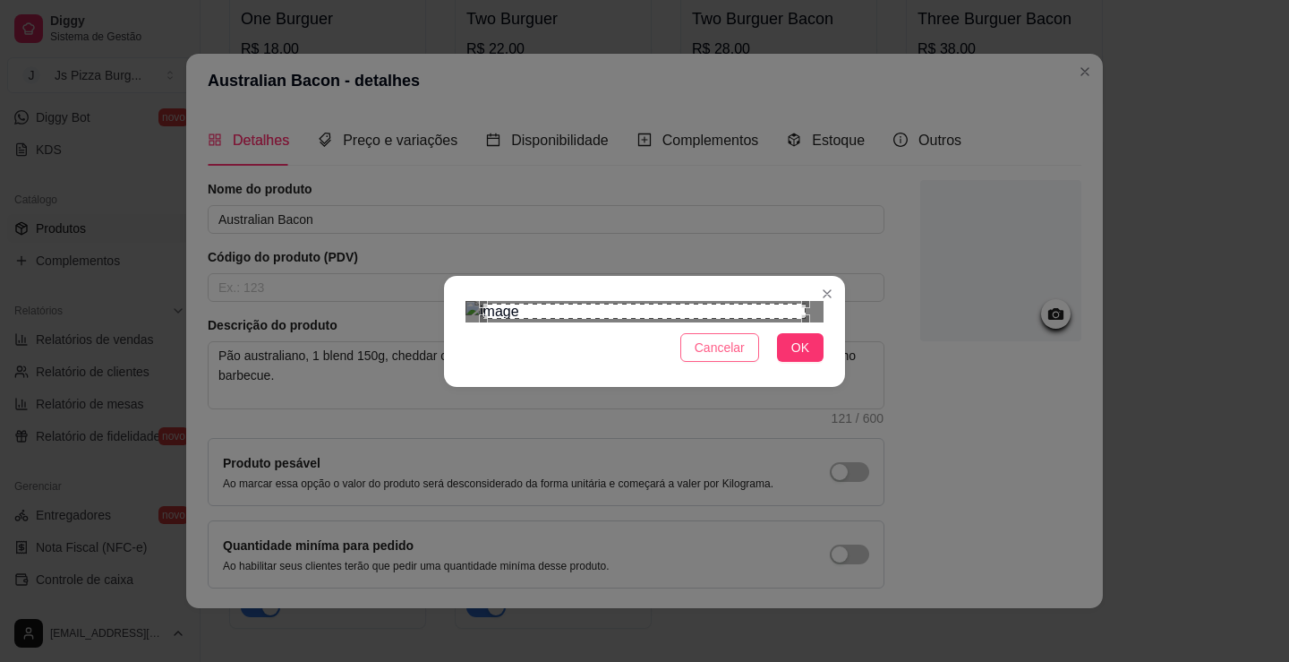
click at [726, 357] on span "Cancelar" at bounding box center [720, 348] width 50 height 20
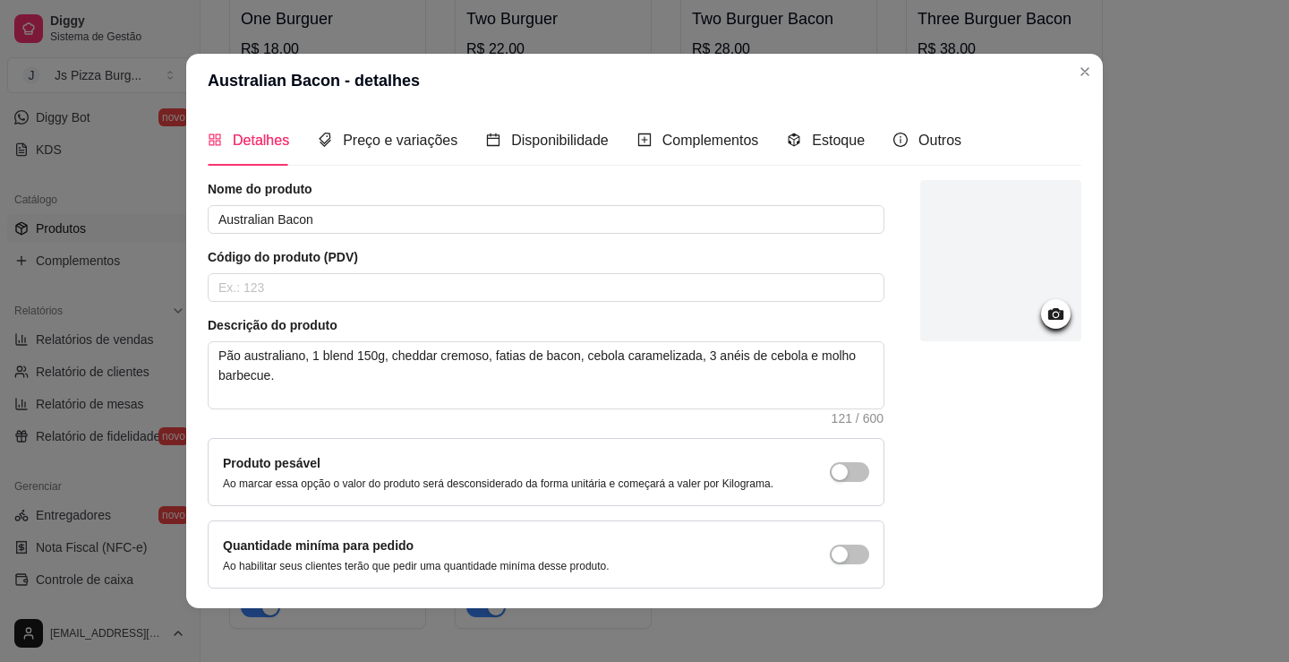
click at [990, 321] on div at bounding box center [1000, 260] width 161 height 161
click at [1002, 244] on div at bounding box center [1000, 260] width 161 height 161
click at [940, 261] on div at bounding box center [1000, 260] width 161 height 161
click at [982, 296] on div at bounding box center [1000, 260] width 161 height 161
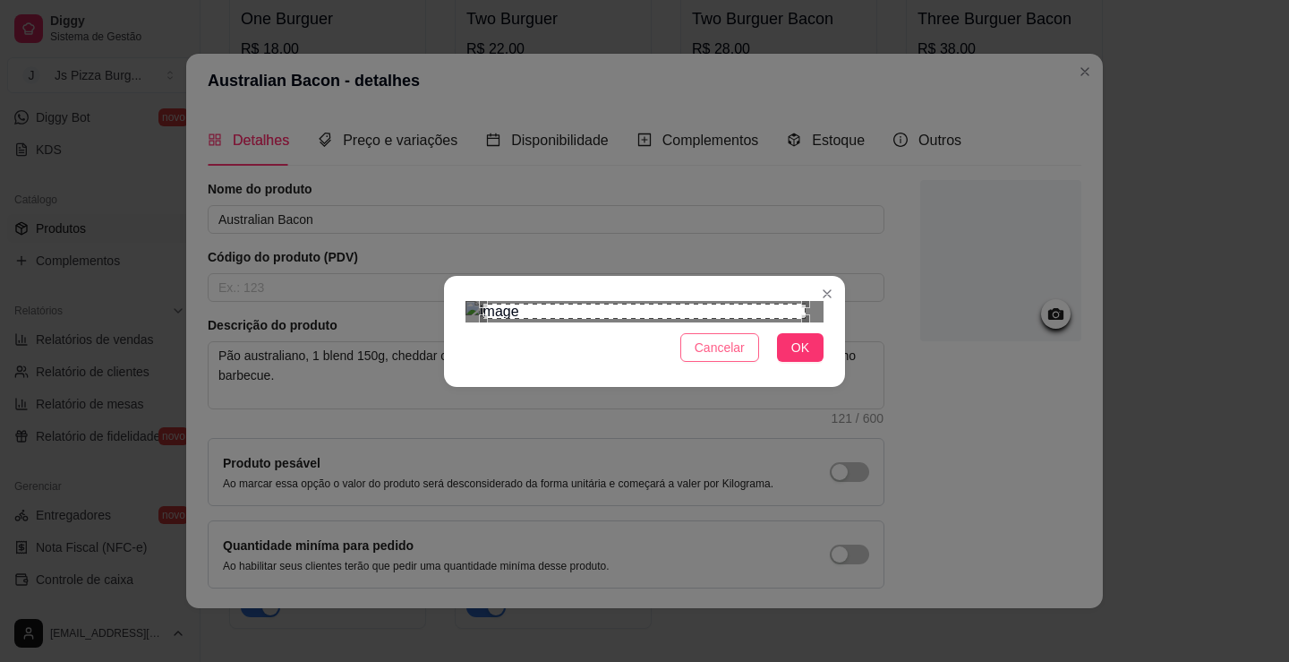
click at [707, 357] on span "Cancelar" at bounding box center [720, 348] width 50 height 20
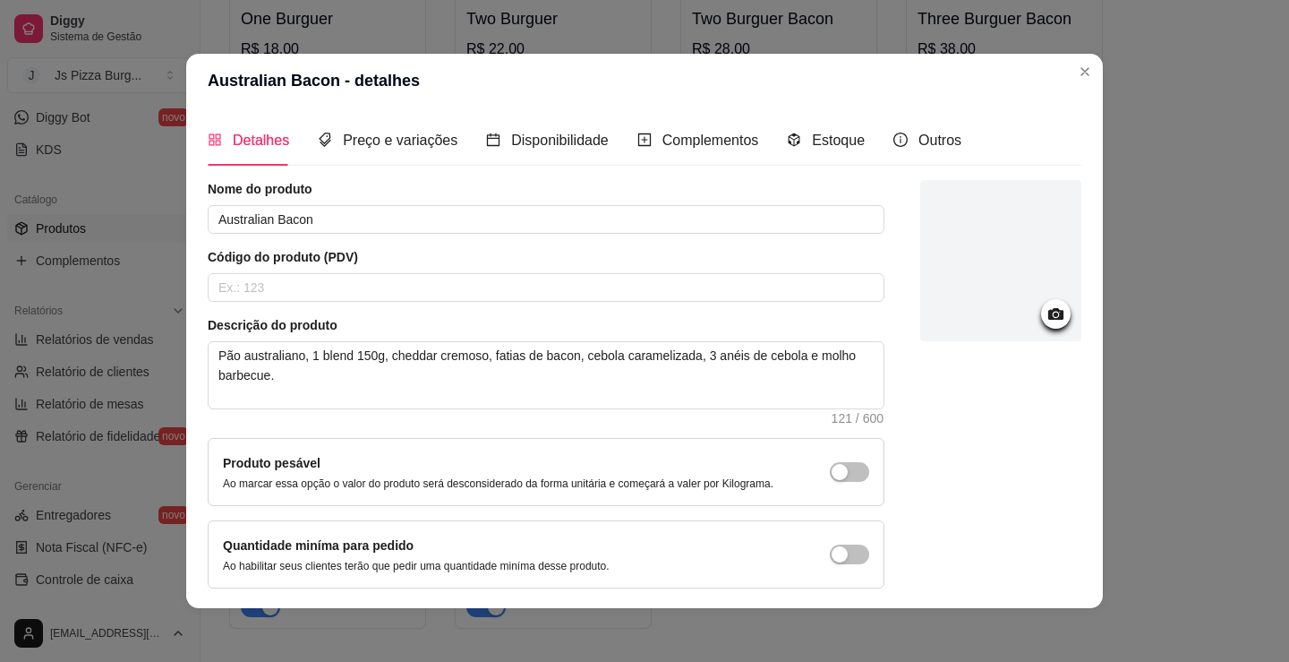
click at [971, 243] on div at bounding box center [1000, 260] width 161 height 161
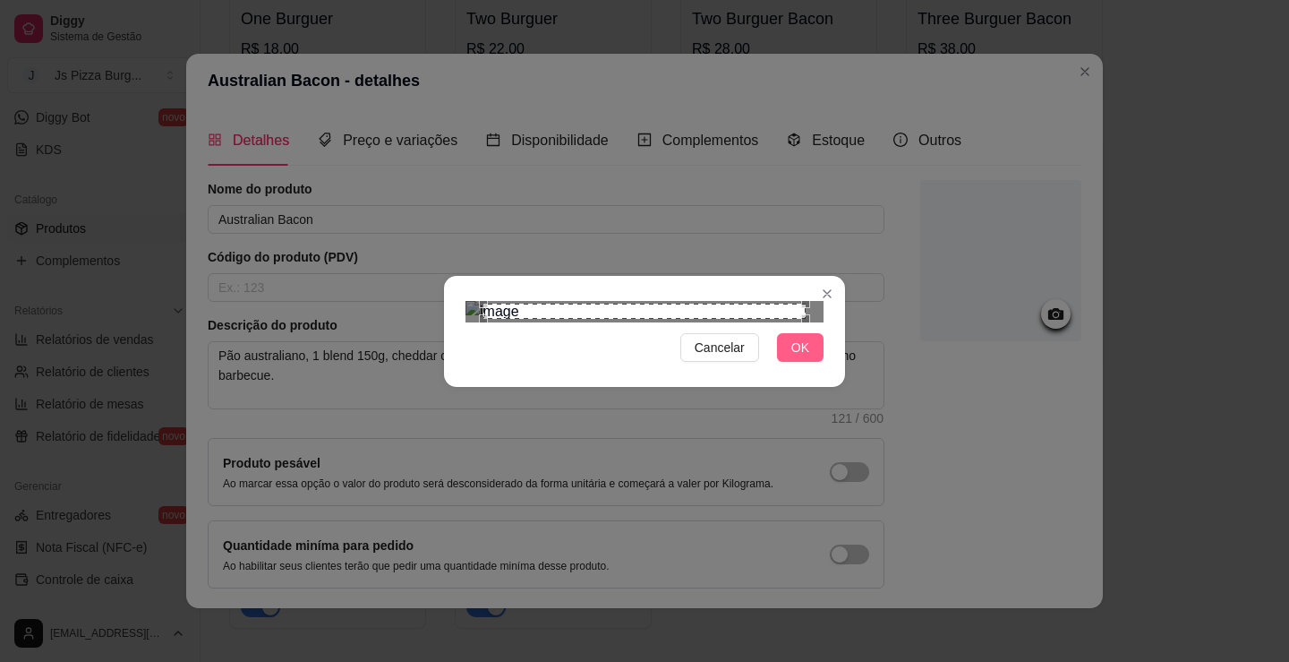
click at [795, 357] on span "OK" at bounding box center [800, 348] width 18 height 20
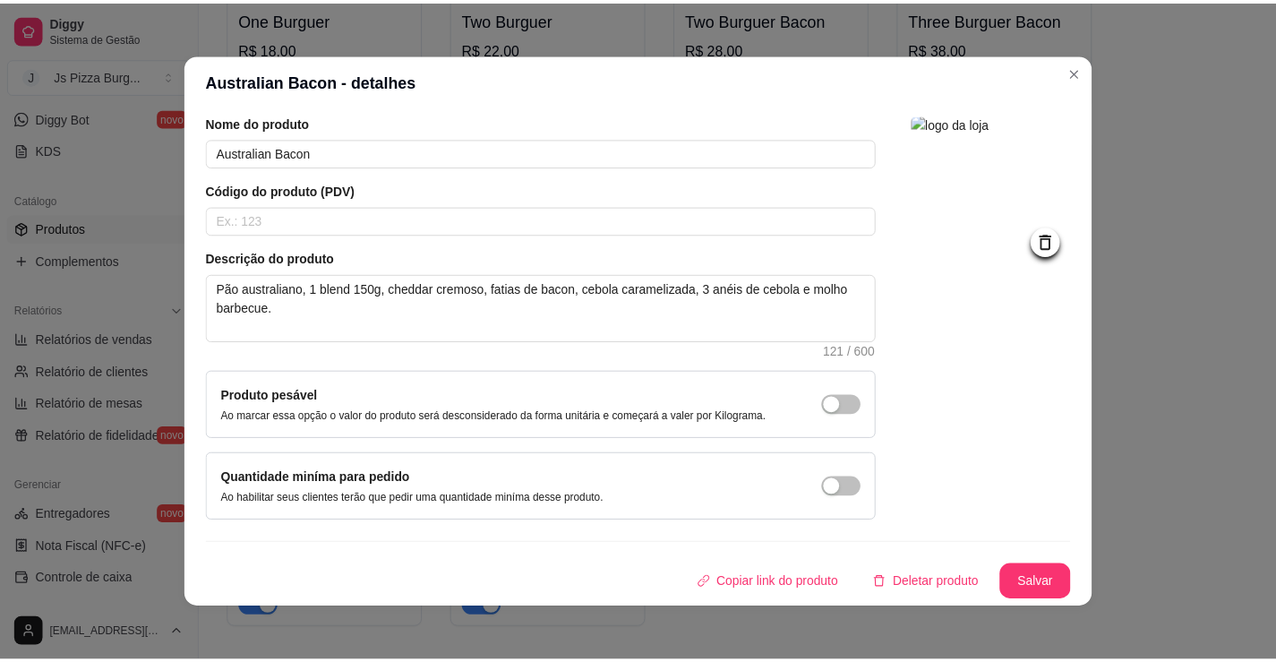
scroll to position [4, 0]
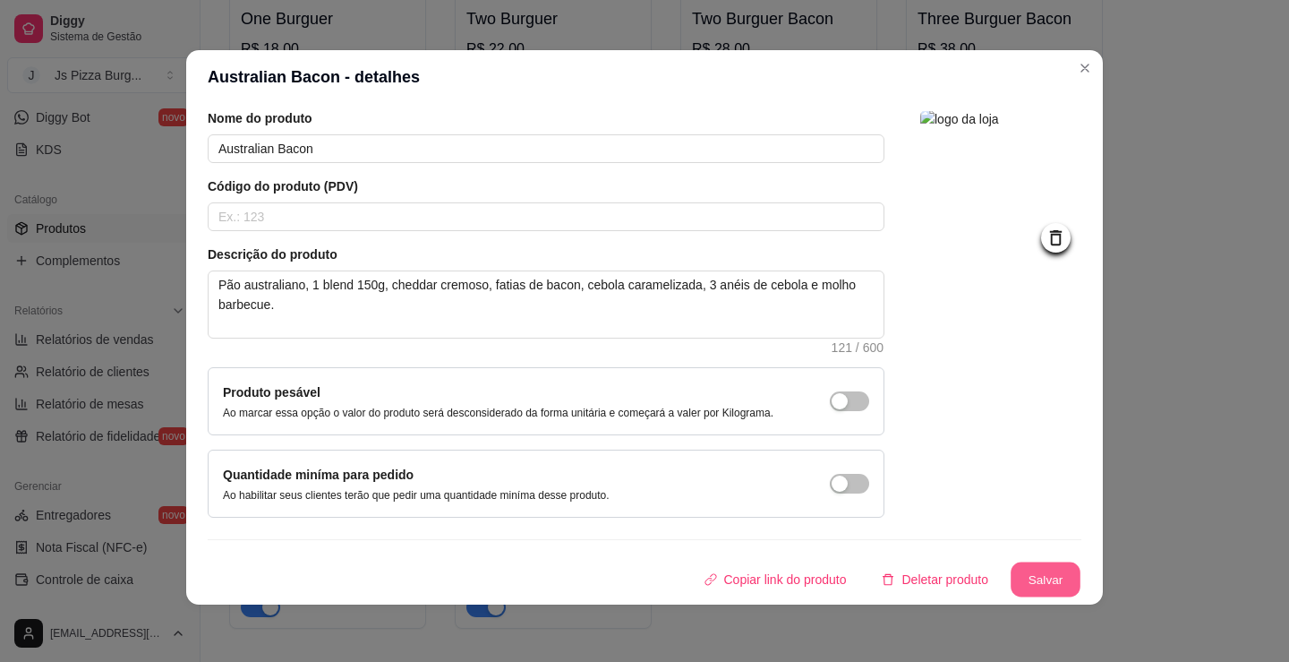
click at [1026, 581] on button "Salvar" at bounding box center [1046, 579] width 70 height 35
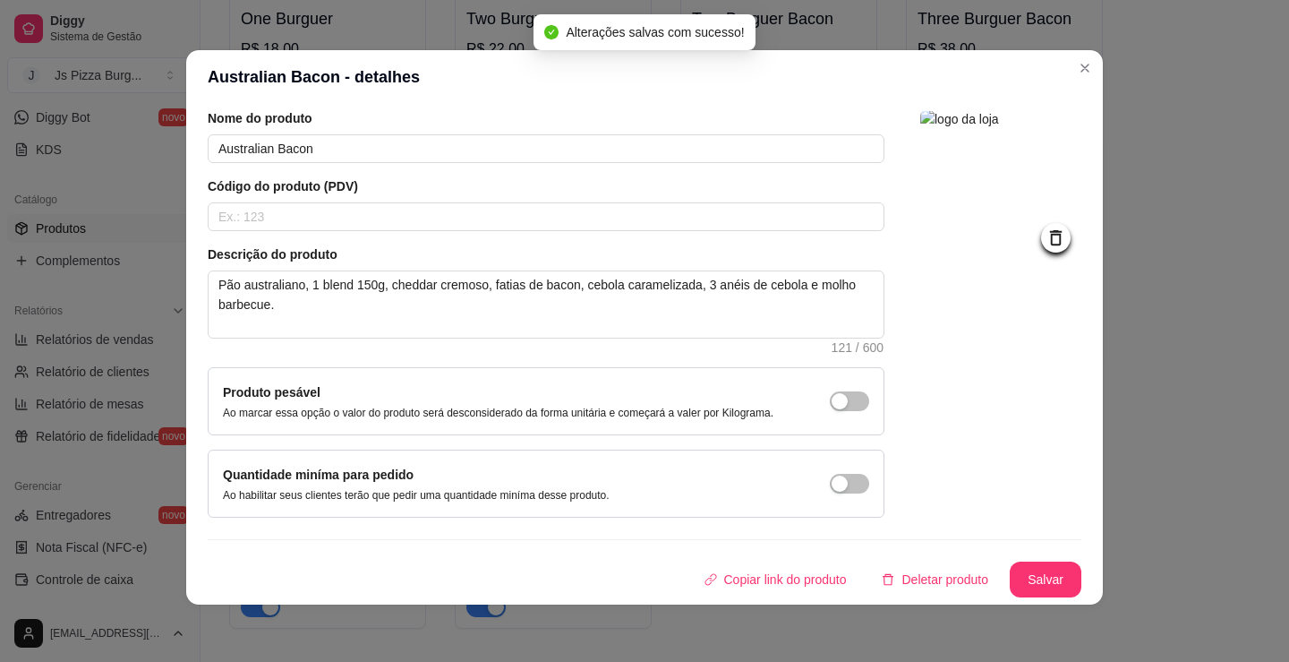
click at [1046, 248] on icon at bounding box center [1056, 237] width 21 height 21
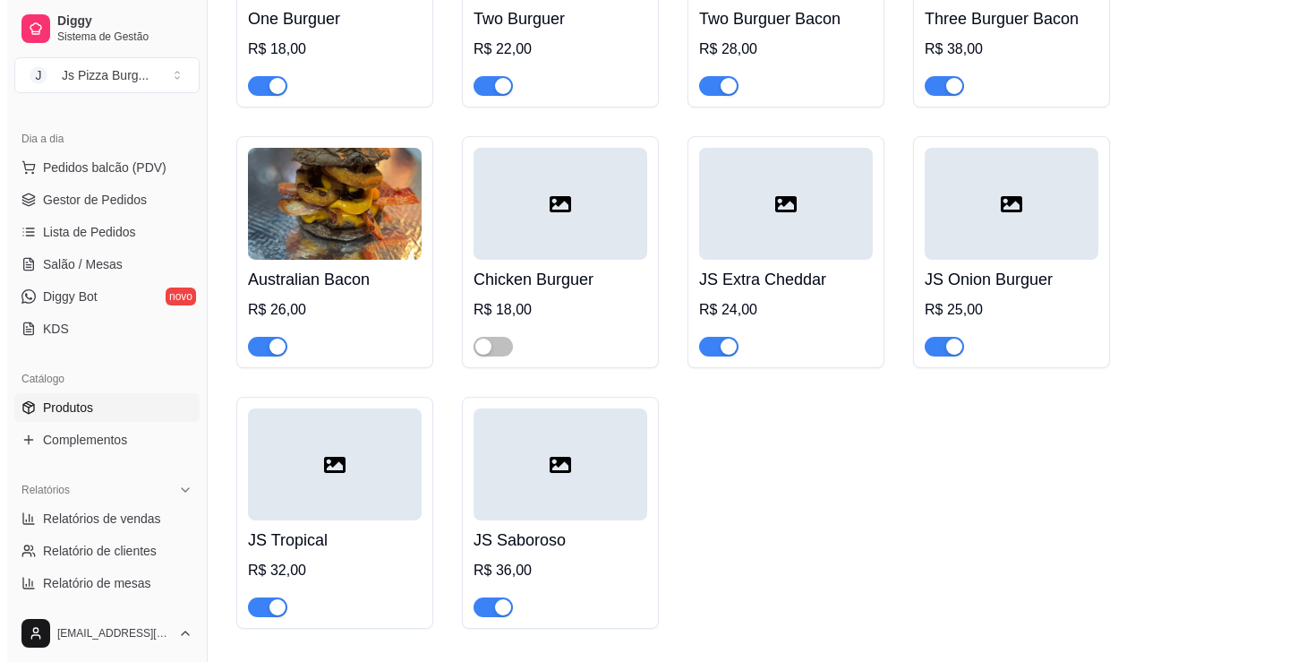
scroll to position [0, 0]
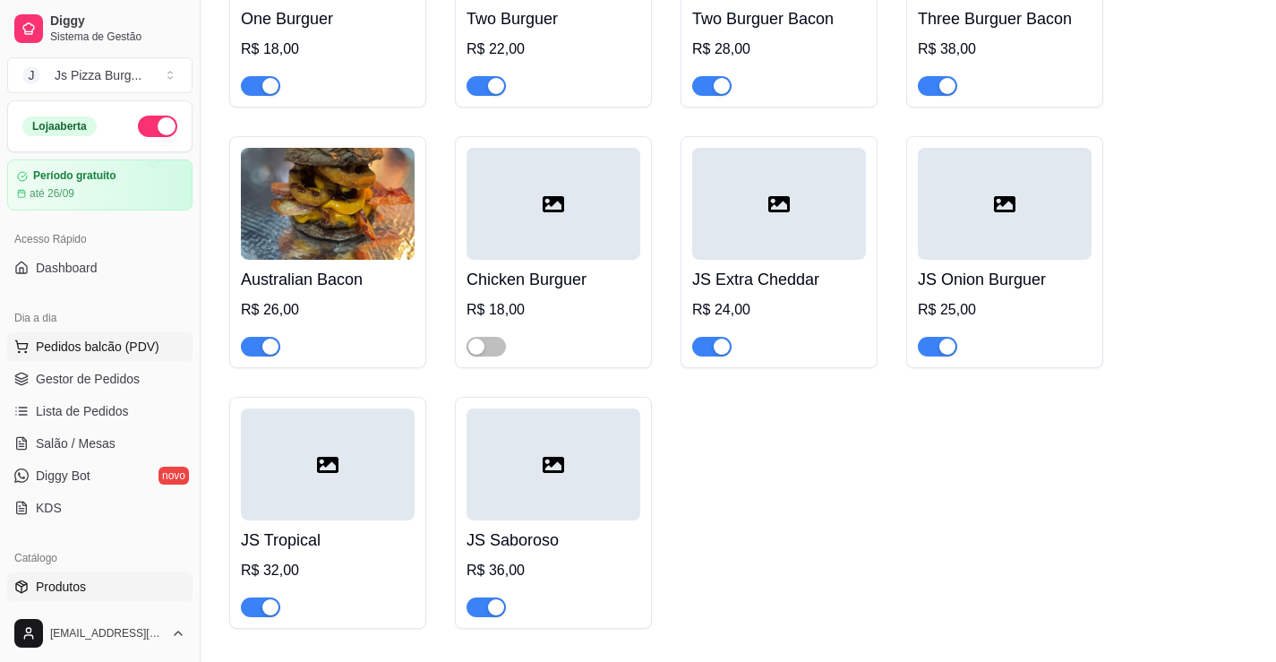
click at [80, 343] on button "Pedidos balcão (PDV)" at bounding box center [99, 346] width 185 height 29
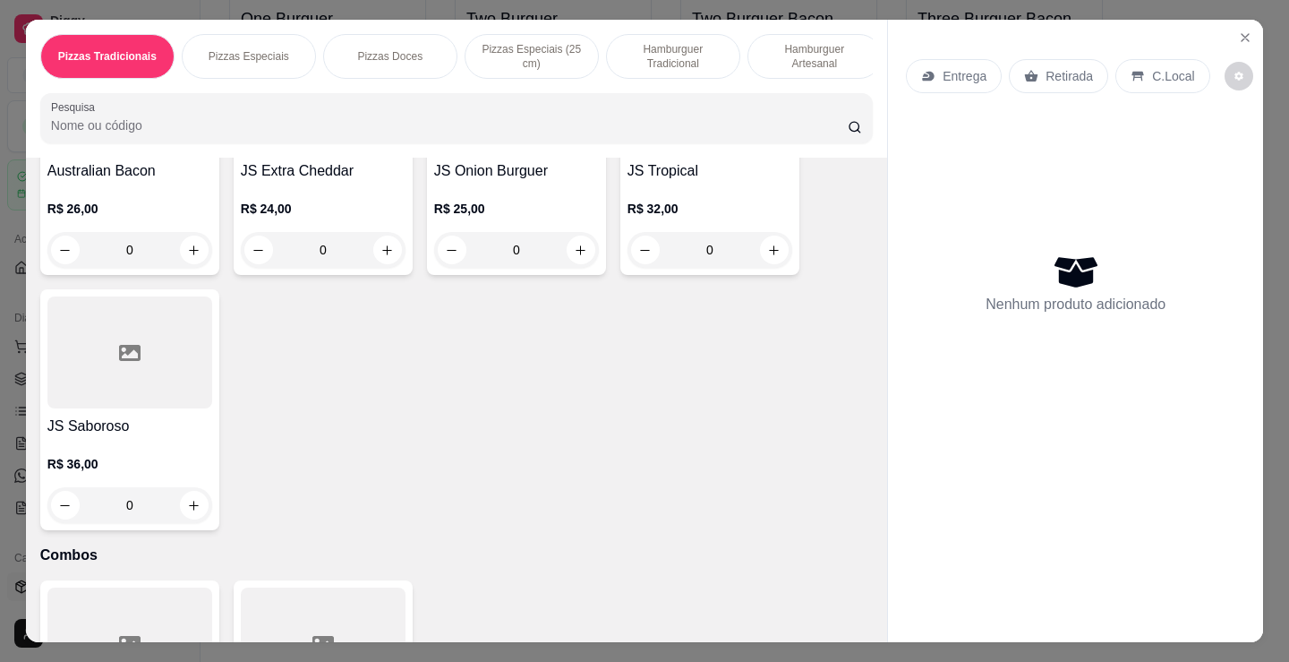
scroll to position [2686, 0]
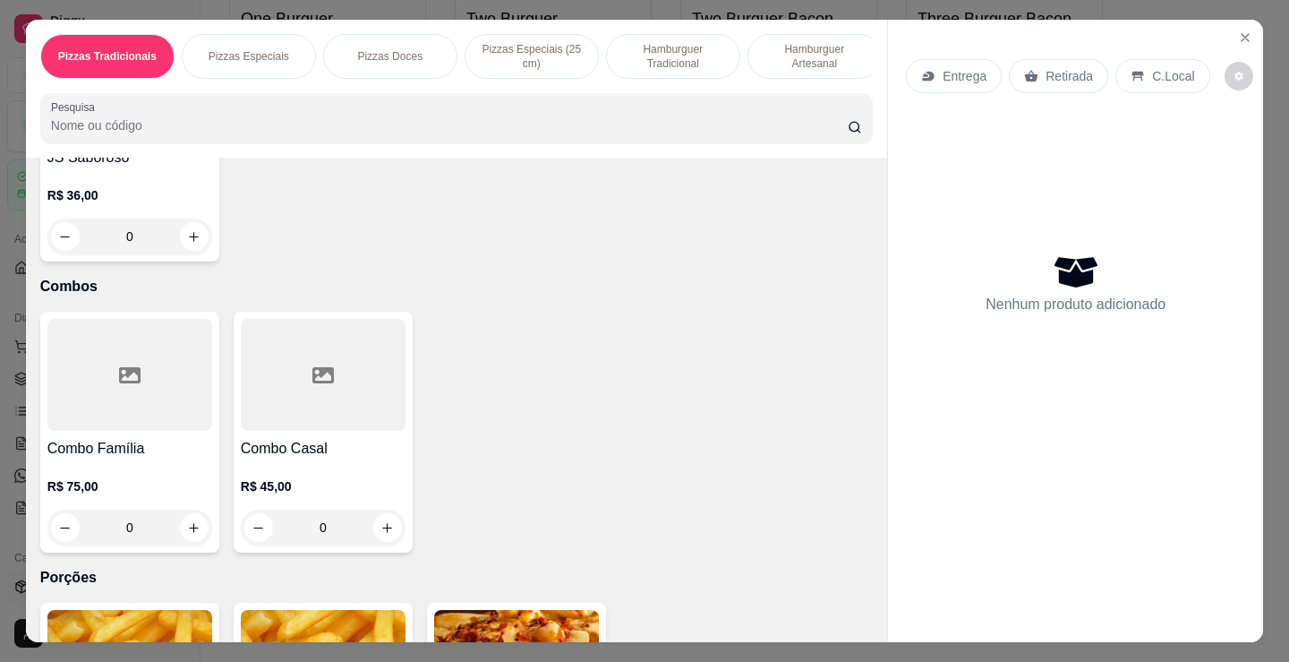
click at [140, 450] on h4 "Combo Família" at bounding box center [129, 448] width 165 height 21
click at [290, 459] on h4 "Combo Casal" at bounding box center [323, 448] width 165 height 21
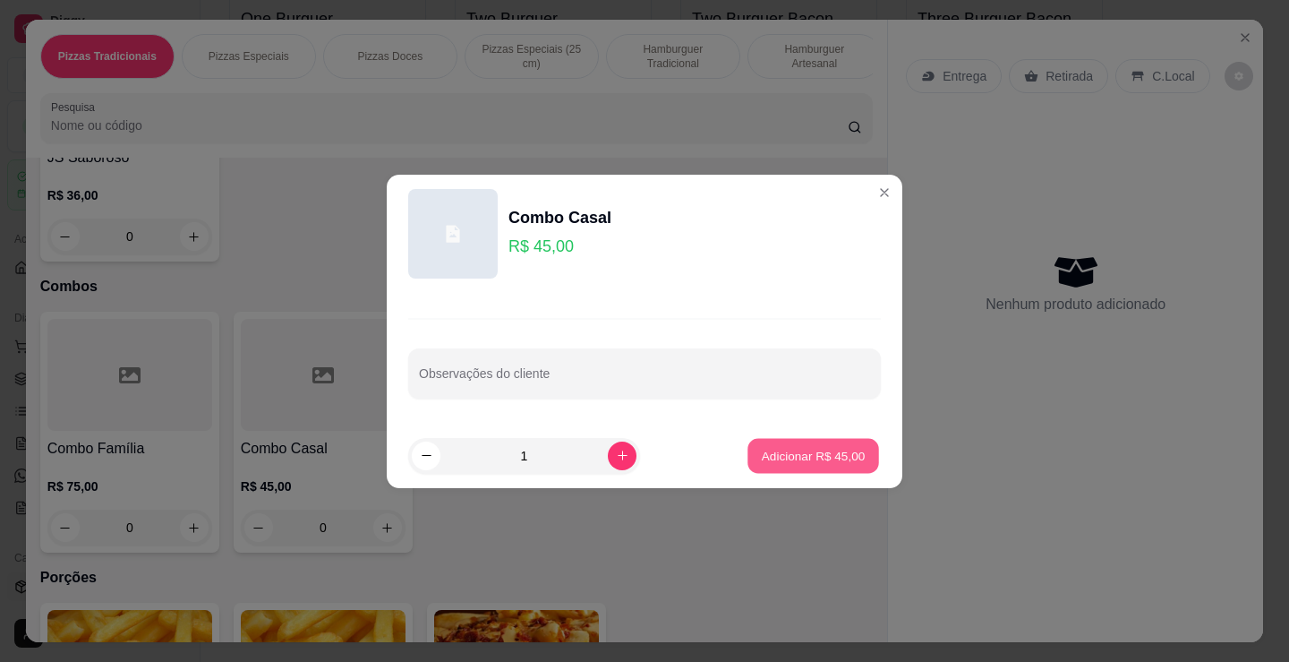
click at [773, 456] on p "Adicionar R$ 45,00" at bounding box center [814, 455] width 104 height 17
type input "1"
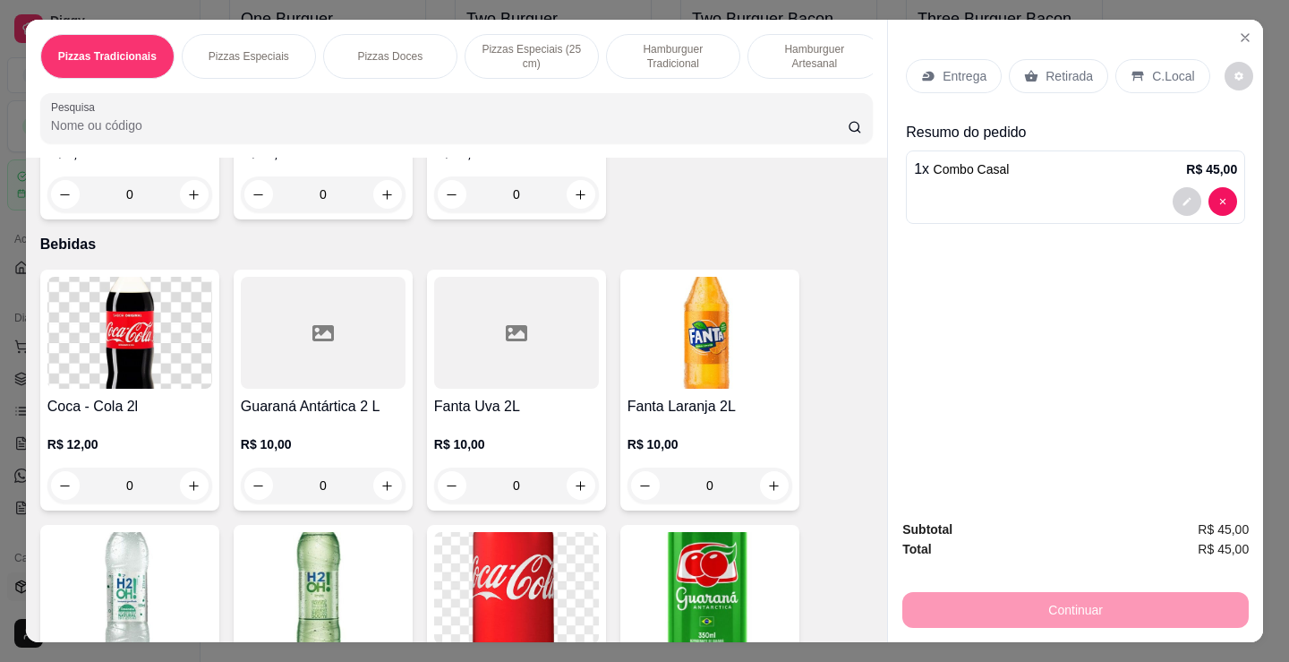
scroll to position [3313, 0]
click at [680, 359] on img at bounding box center [710, 332] width 165 height 112
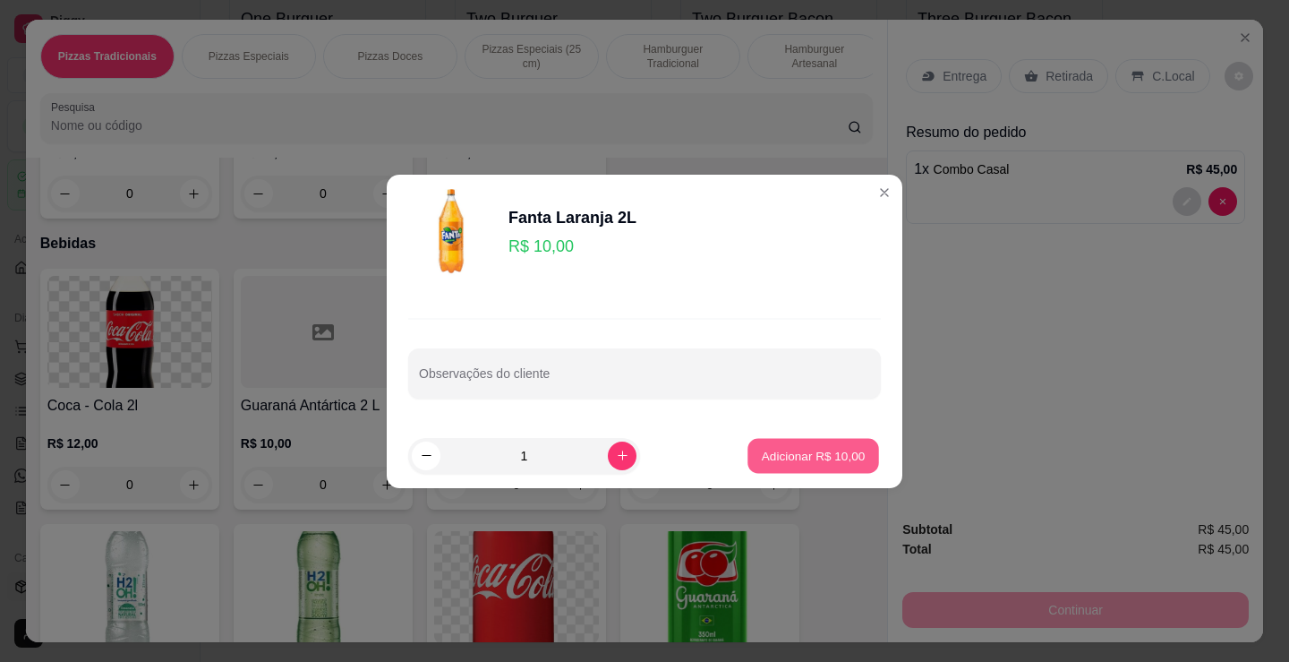
click at [825, 450] on p "Adicionar R$ 10,00" at bounding box center [814, 455] width 104 height 17
type input "1"
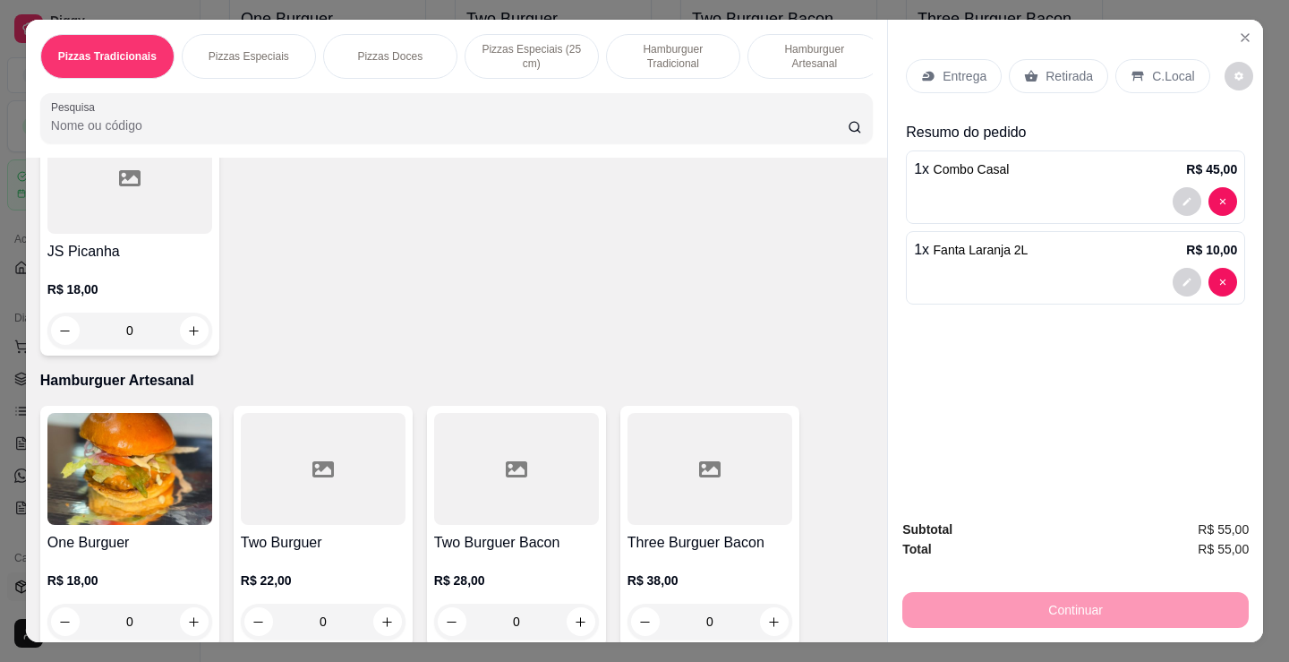
scroll to position [1970, 0]
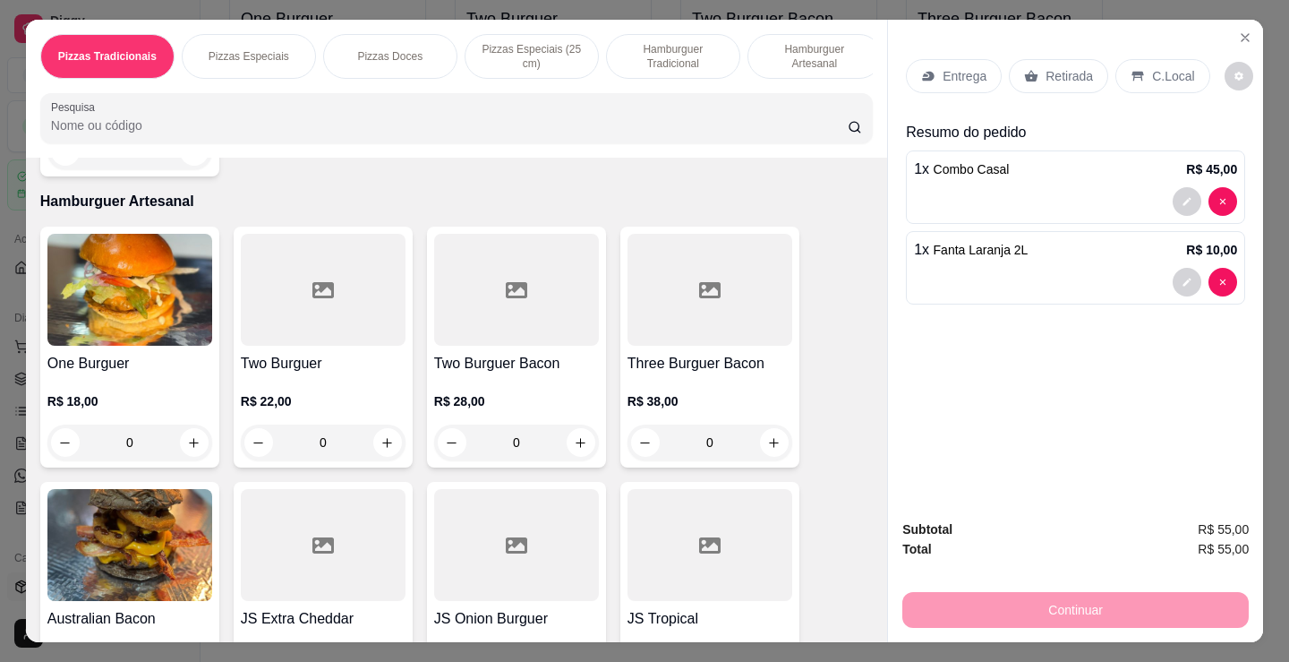
click at [132, 360] on h4 "One Burguer" at bounding box center [129, 363] width 165 height 21
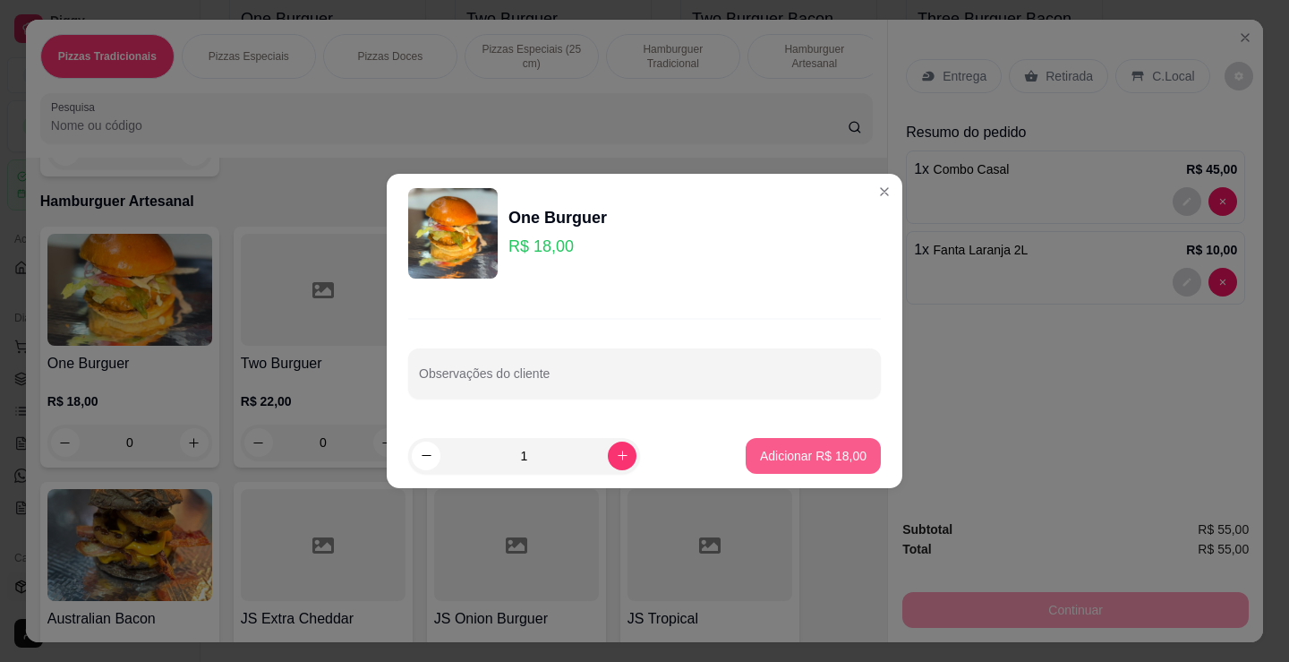
click at [807, 459] on p "Adicionar R$ 18,00" at bounding box center [813, 456] width 107 height 18
type input "1"
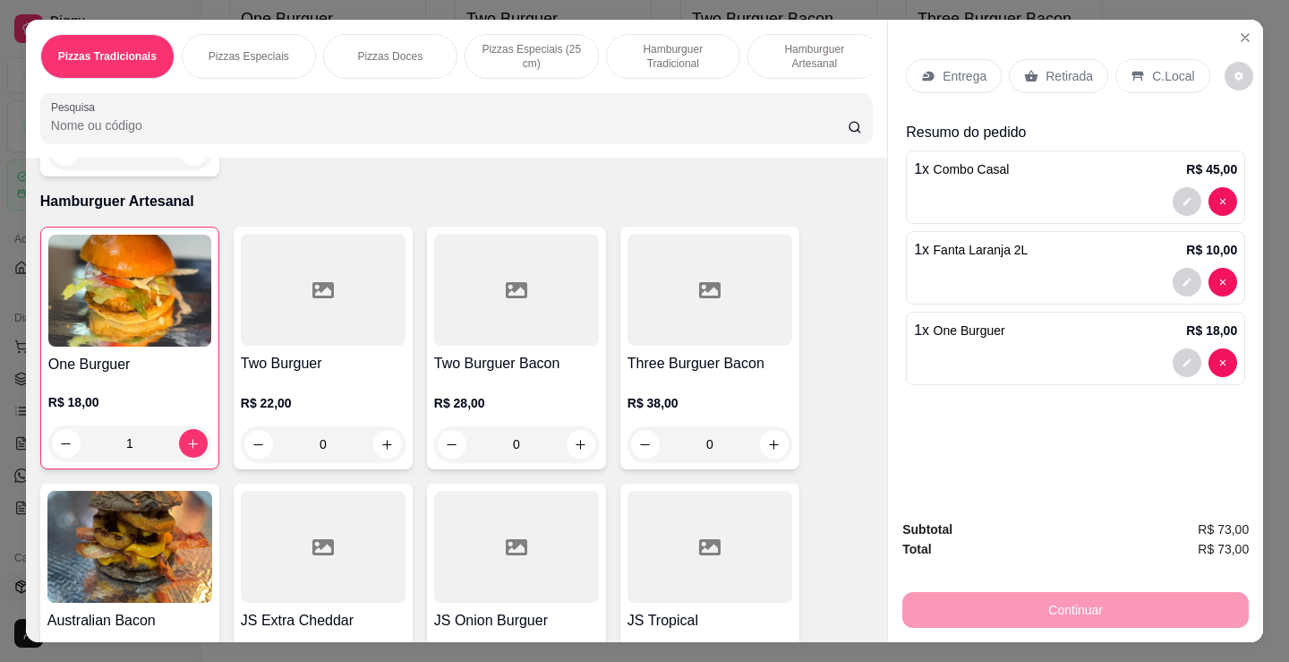
click at [1057, 70] on p "Retirada" at bounding box center [1069, 76] width 47 height 18
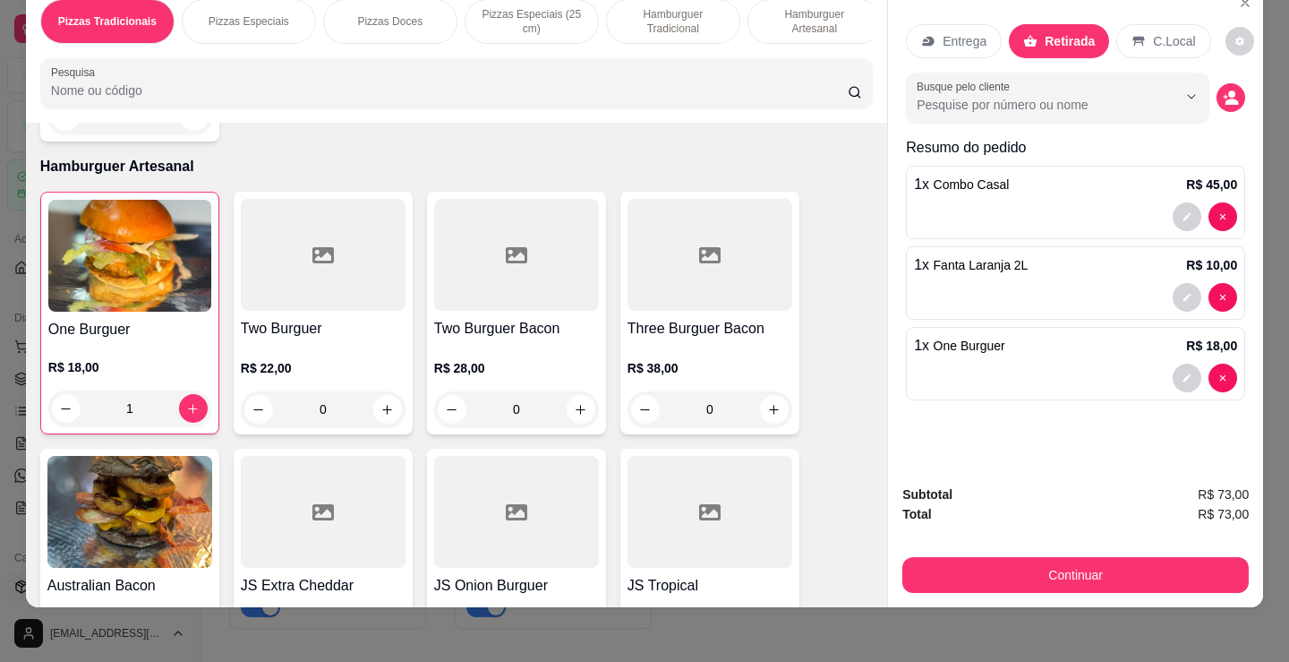
scroll to position [44, 0]
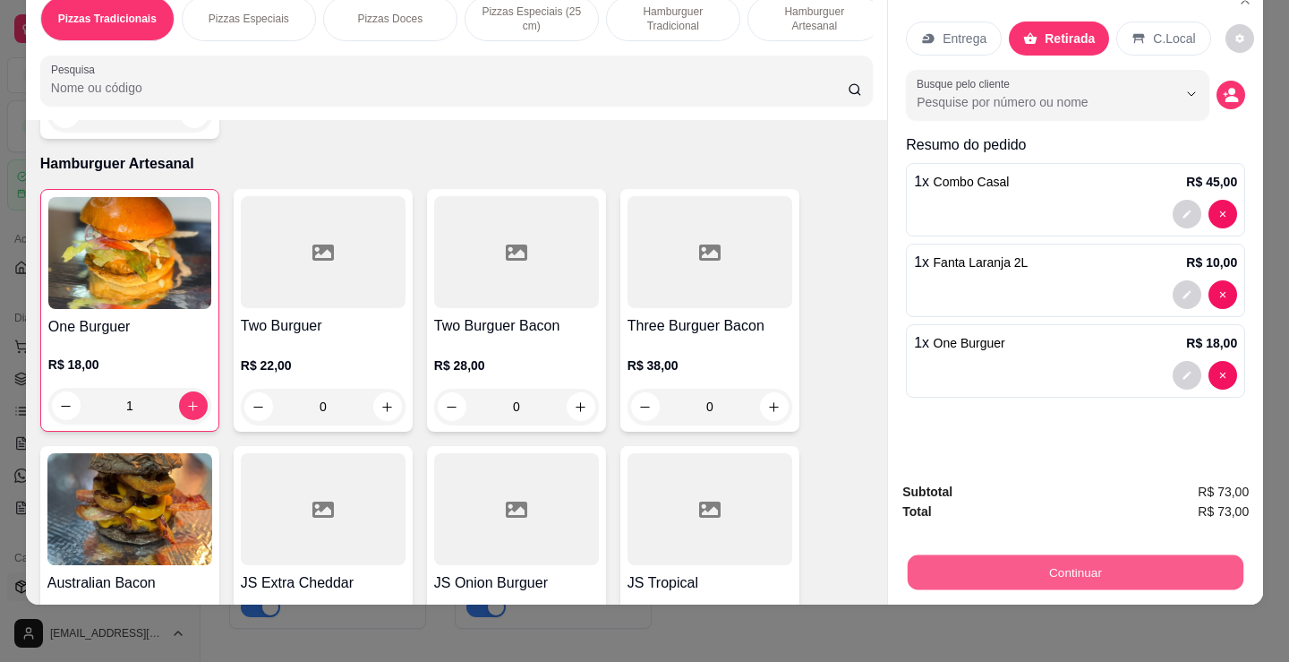
click at [1070, 566] on button "Continuar" at bounding box center [1076, 571] width 336 height 35
click at [1024, 554] on button "Continuar" at bounding box center [1076, 571] width 336 height 35
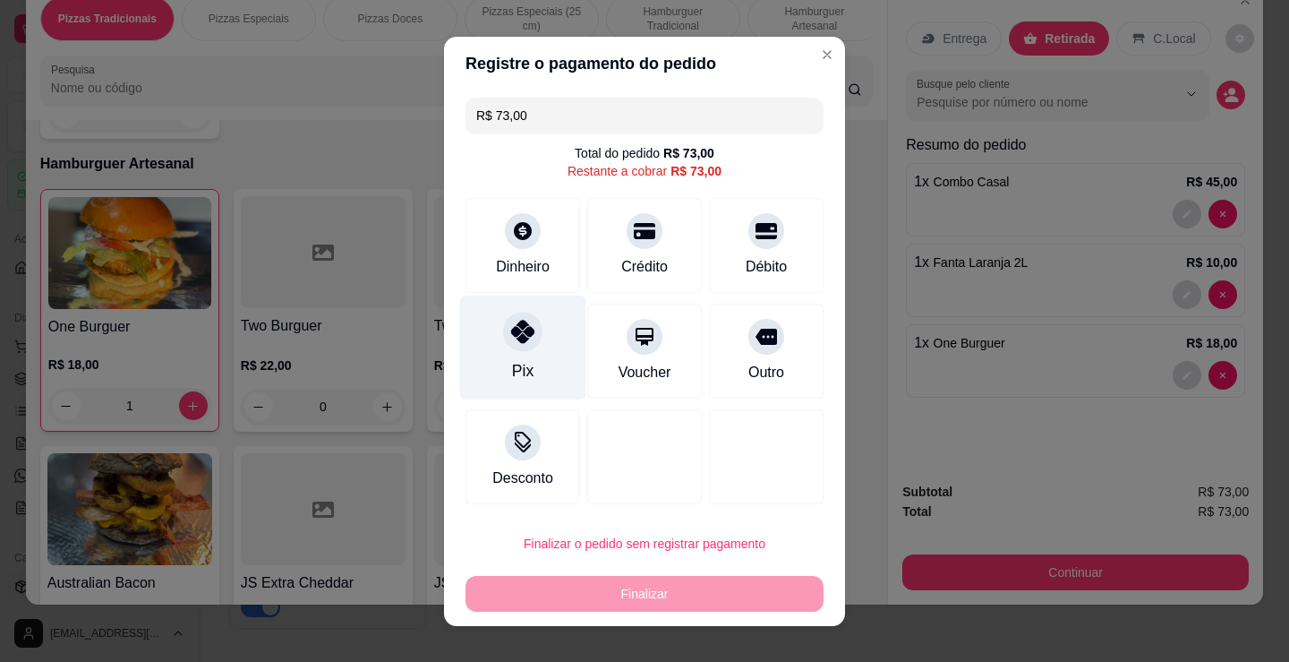
click at [520, 337] on icon at bounding box center [522, 331] width 23 height 23
type input "R$ 0,00"
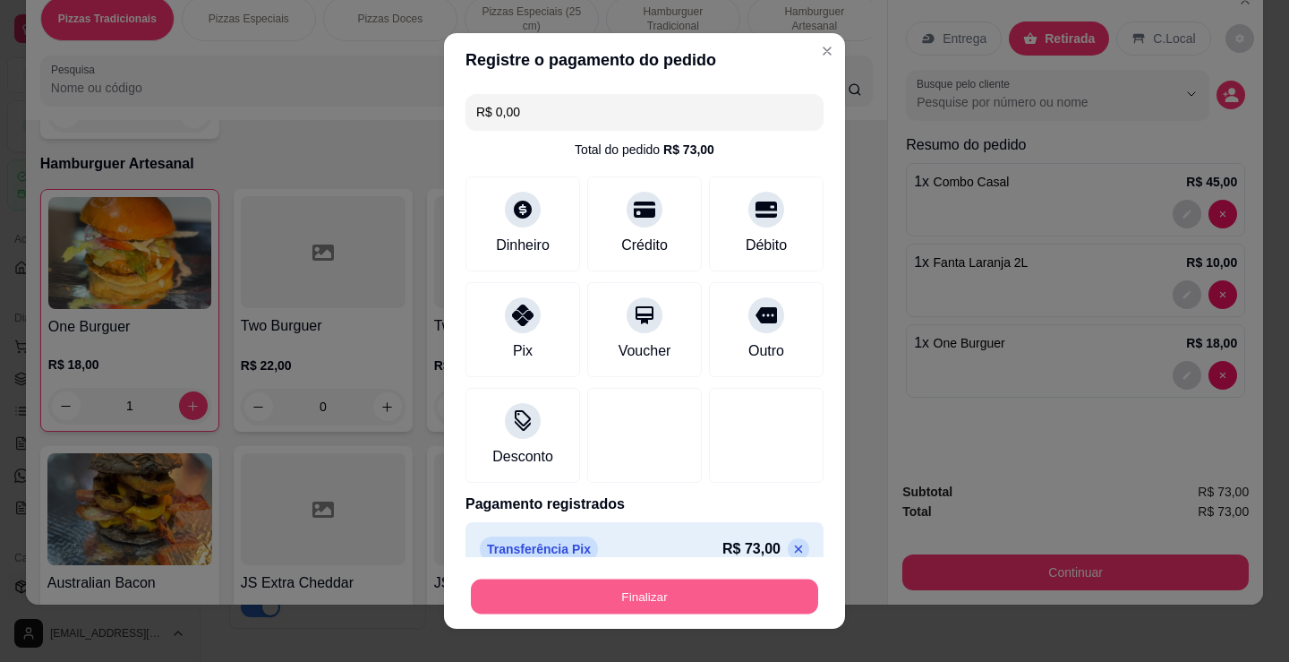
click at [632, 588] on button "Finalizar" at bounding box center [644, 596] width 347 height 35
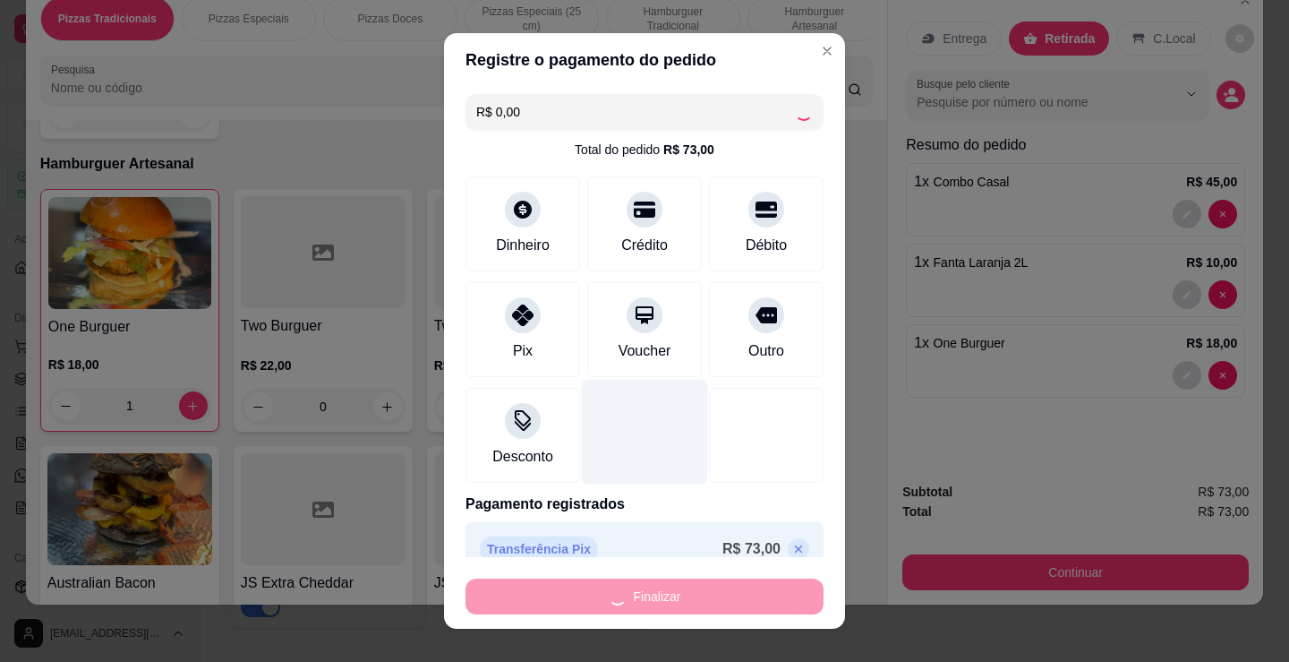
type input "0"
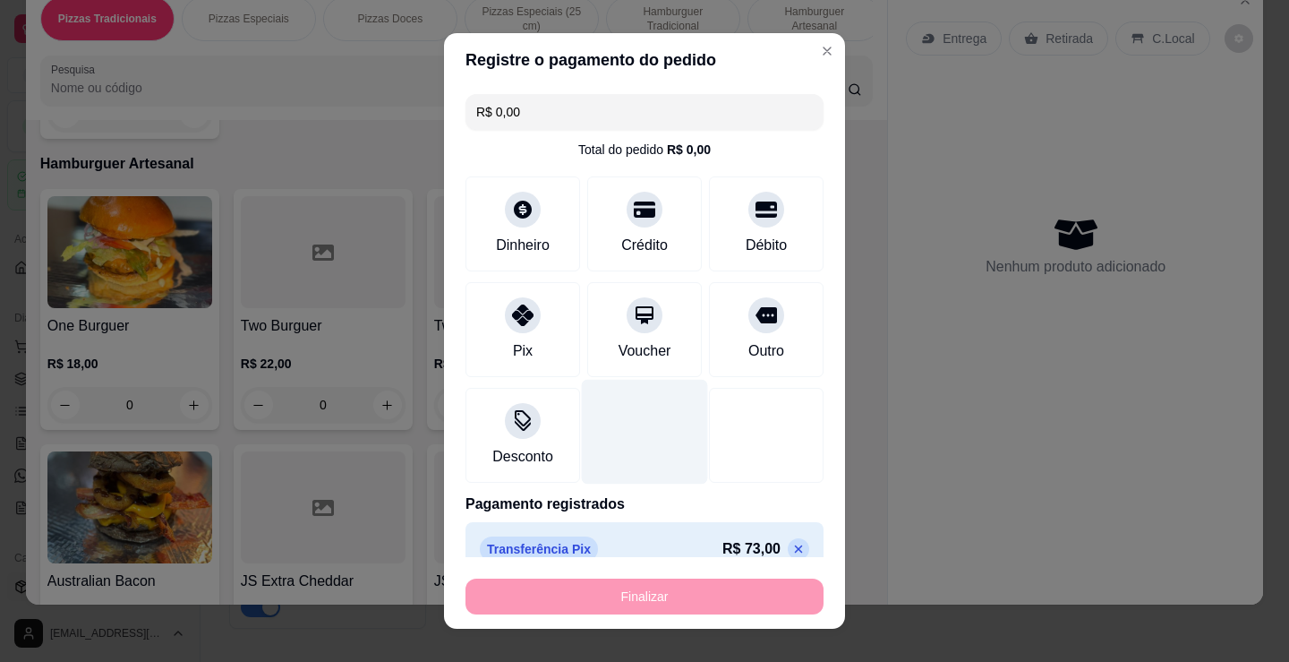
type input "-R$ 73,00"
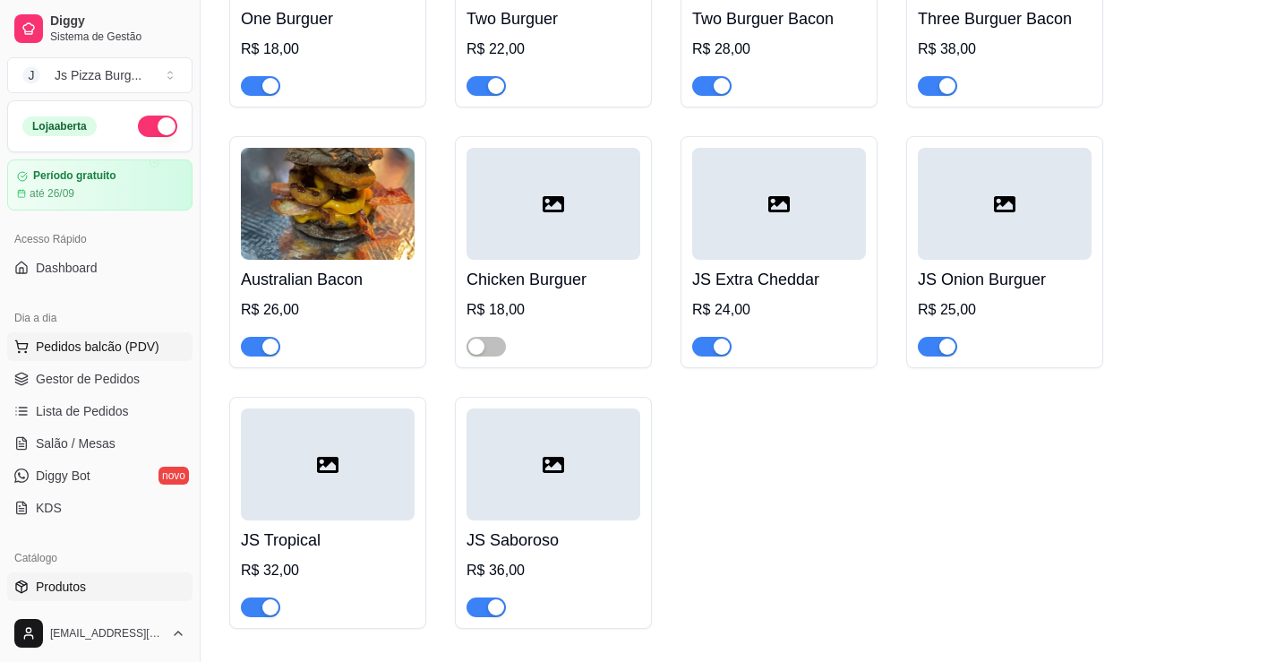
click at [88, 351] on span "Pedidos balcão (PDV)" at bounding box center [98, 347] width 124 height 18
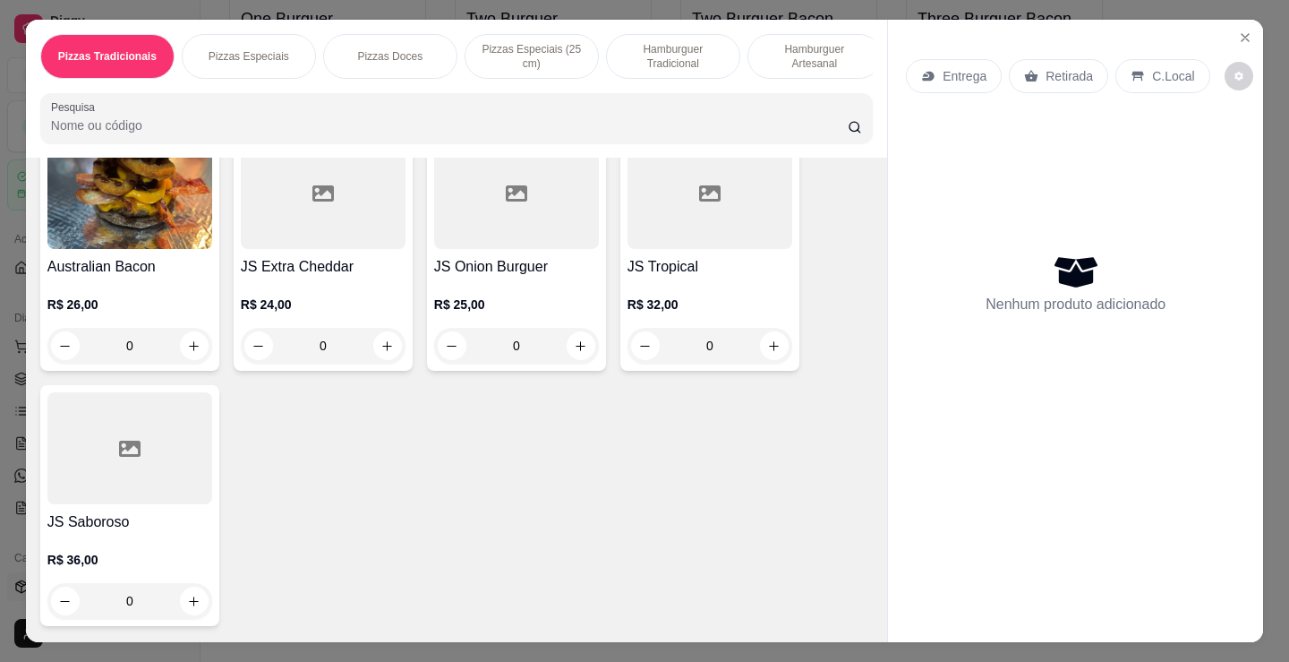
scroll to position [2328, 0]
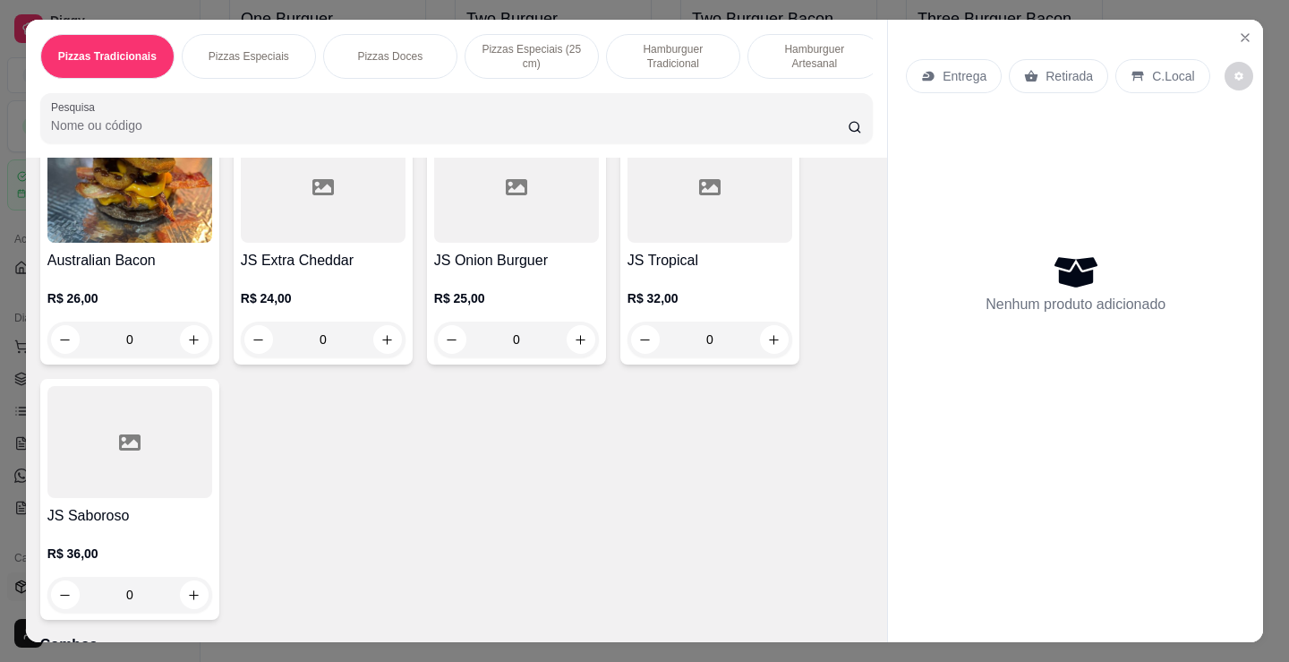
click at [317, 278] on div "R$ 24,00 0" at bounding box center [323, 314] width 165 height 86
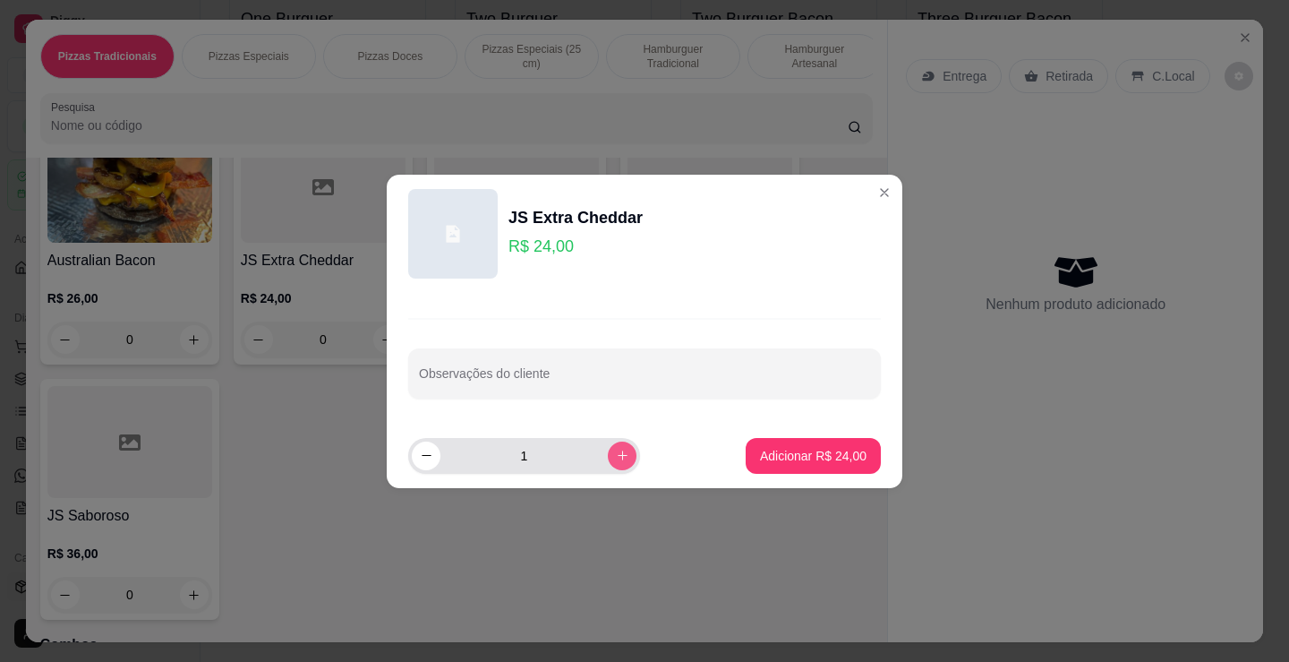
click at [616, 460] on icon "increase-product-quantity" at bounding box center [622, 455] width 13 height 13
type input "3"
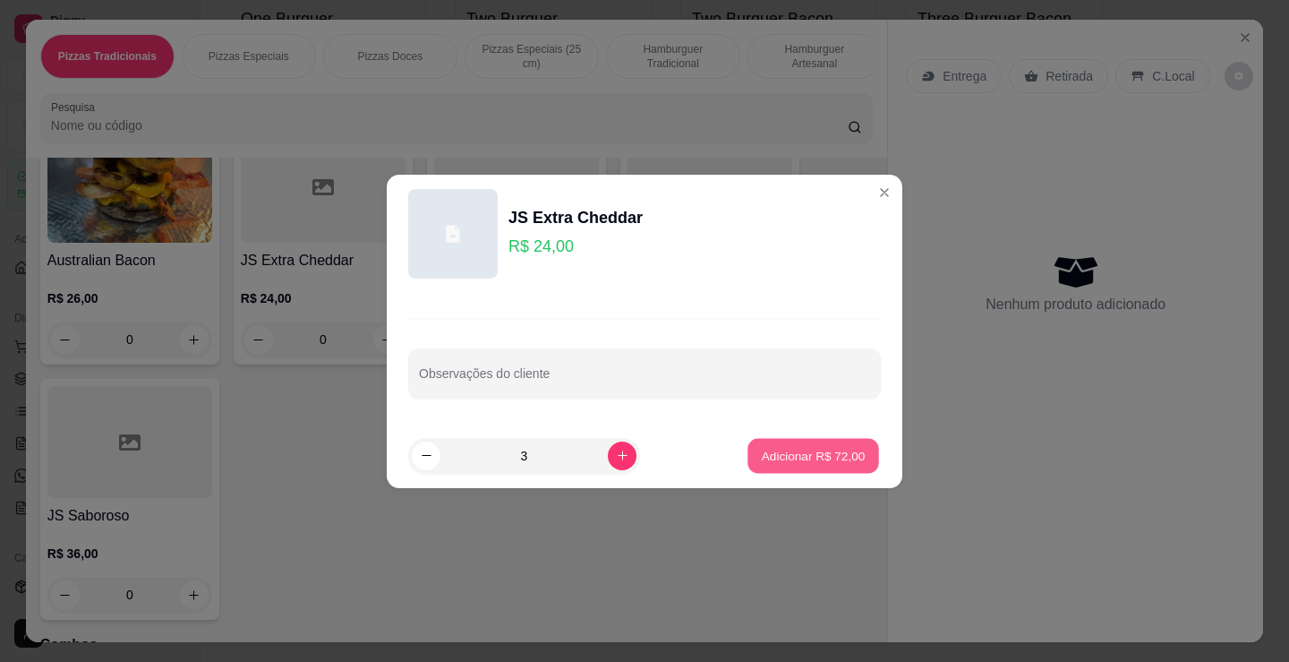
click at [749, 451] on button "Adicionar R$ 72,00" at bounding box center [814, 455] width 132 height 35
type input "3"
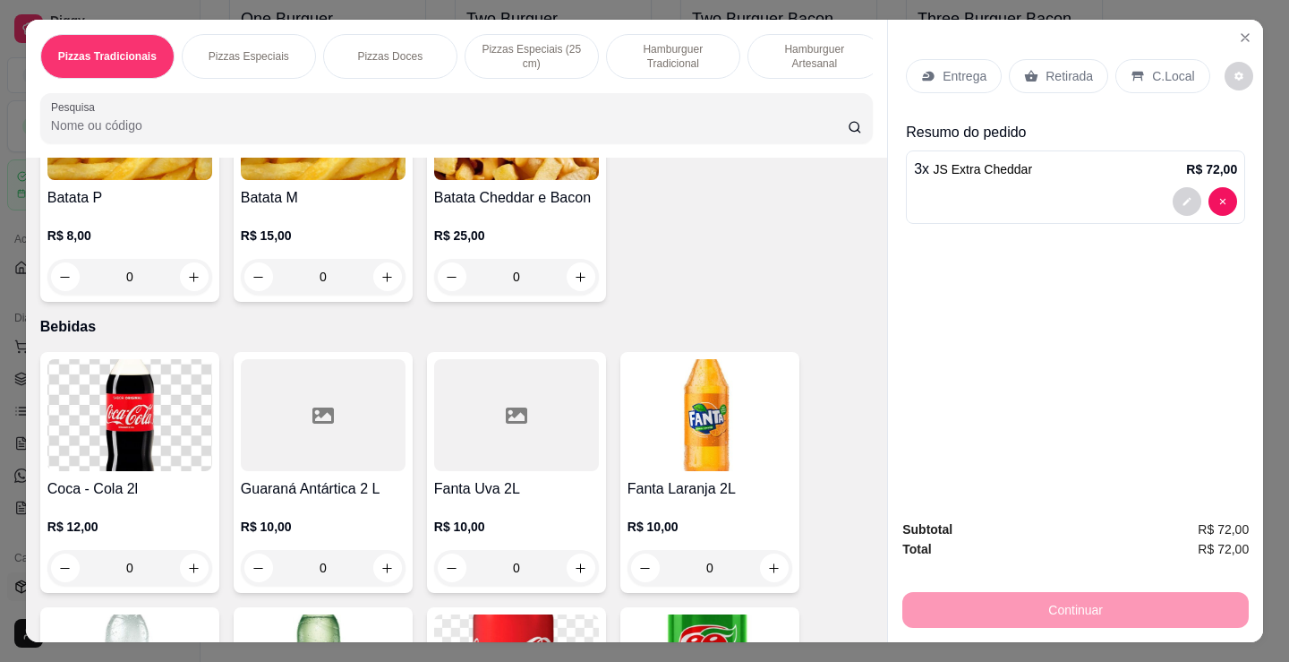
scroll to position [3492, 0]
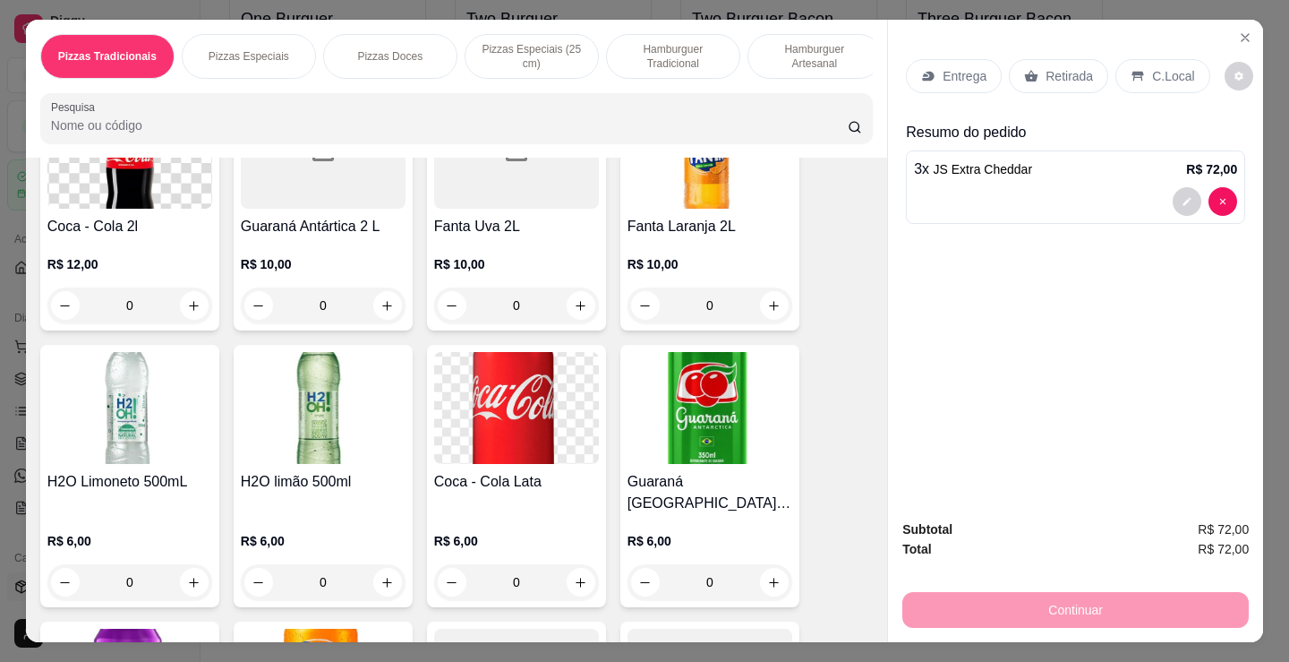
click at [117, 219] on div "Coca - Cola 2l R$ 12,00 0" at bounding box center [129, 210] width 179 height 241
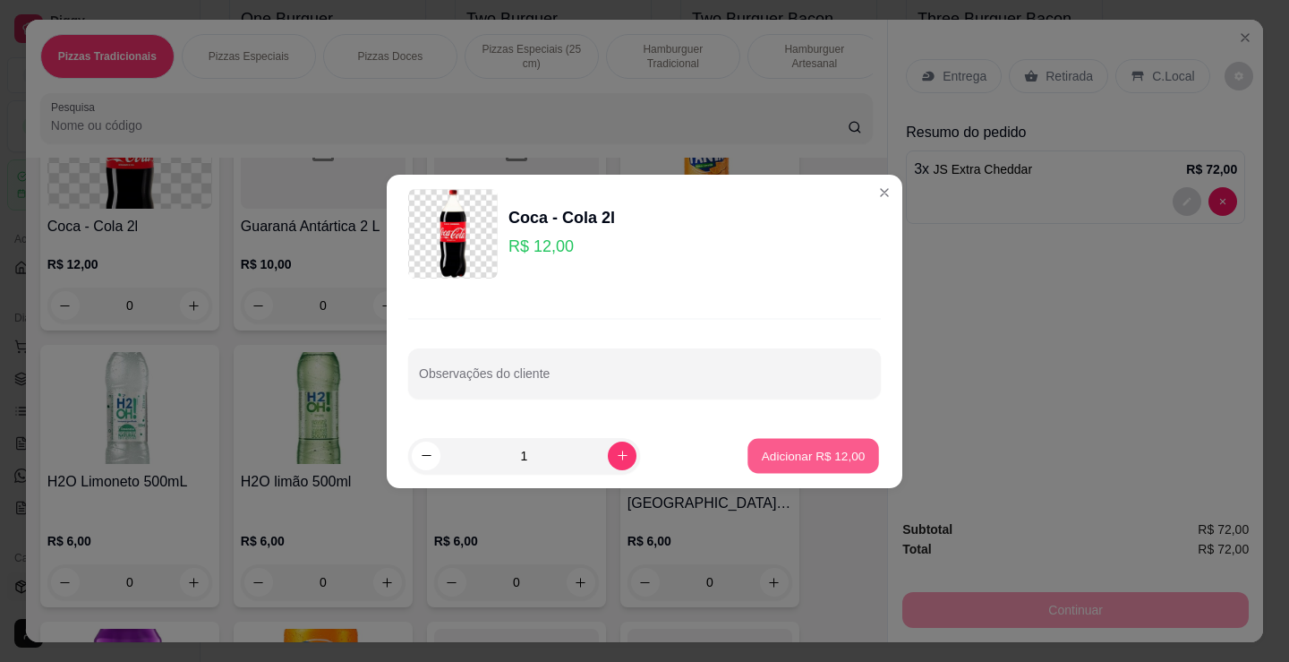
click at [818, 453] on p "Adicionar R$ 12,00" at bounding box center [814, 455] width 104 height 17
type input "1"
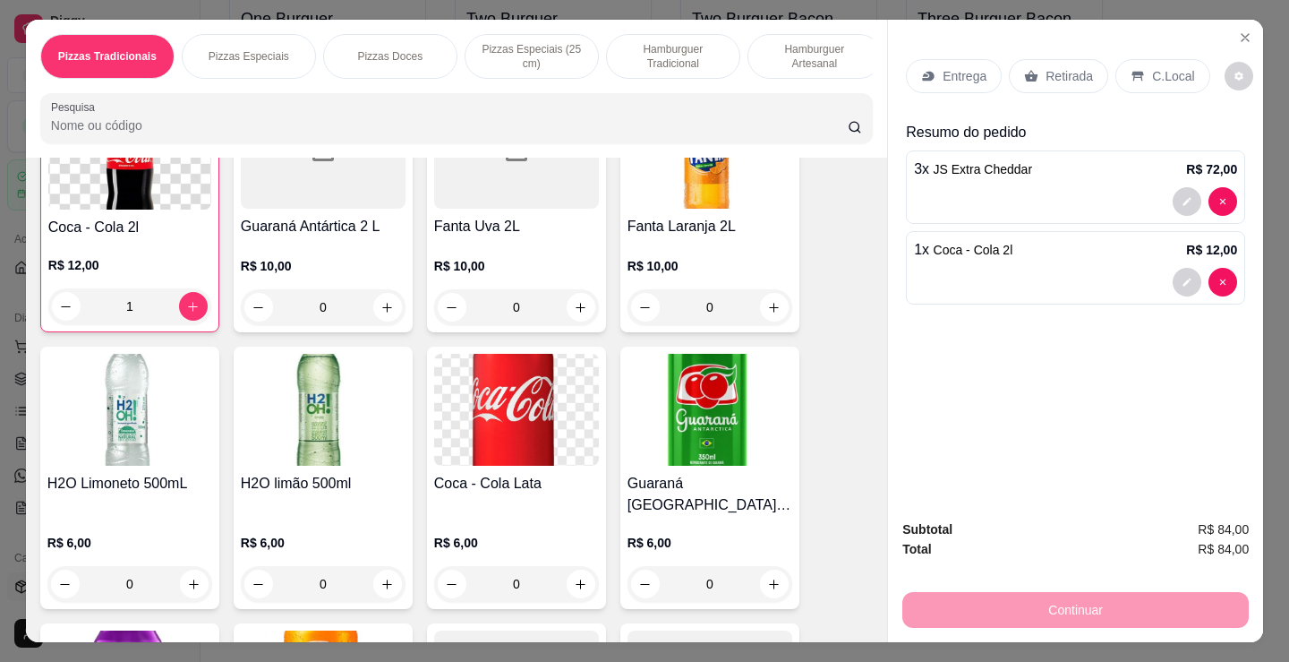
scroll to position [3492, 0]
click at [1152, 67] on p "C.Local" at bounding box center [1173, 76] width 42 height 18
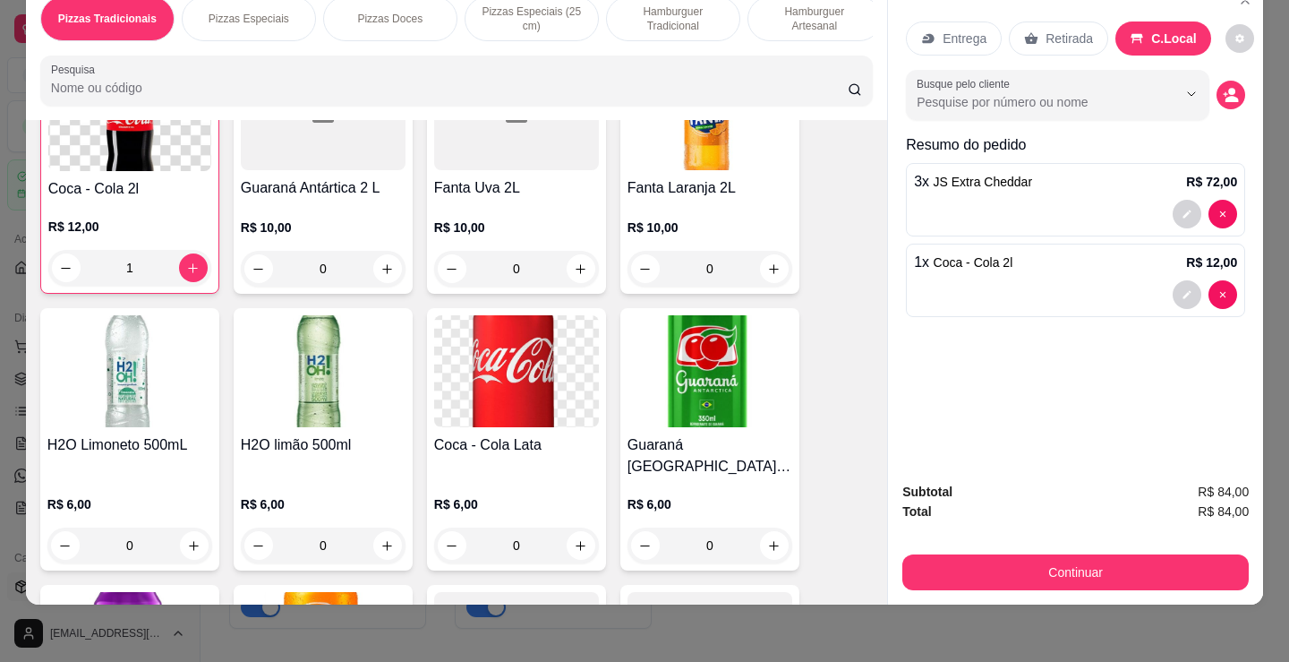
scroll to position [44, 0]
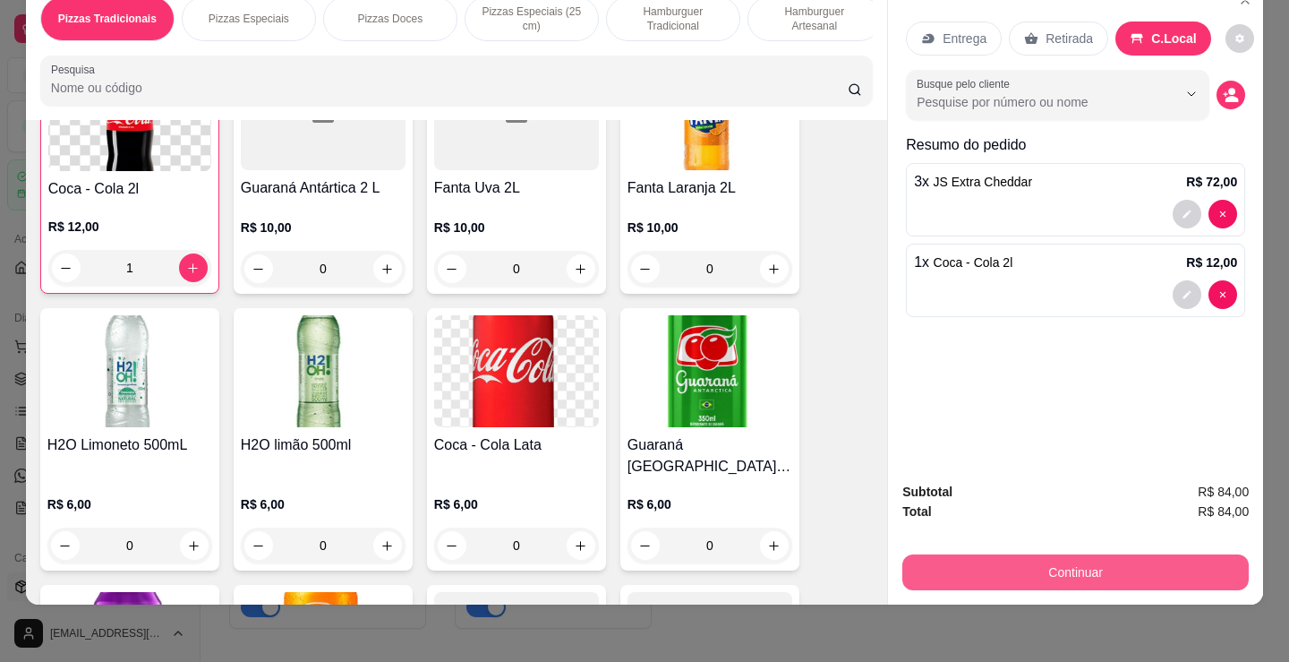
click at [1073, 556] on button "Continuar" at bounding box center [1075, 572] width 346 height 36
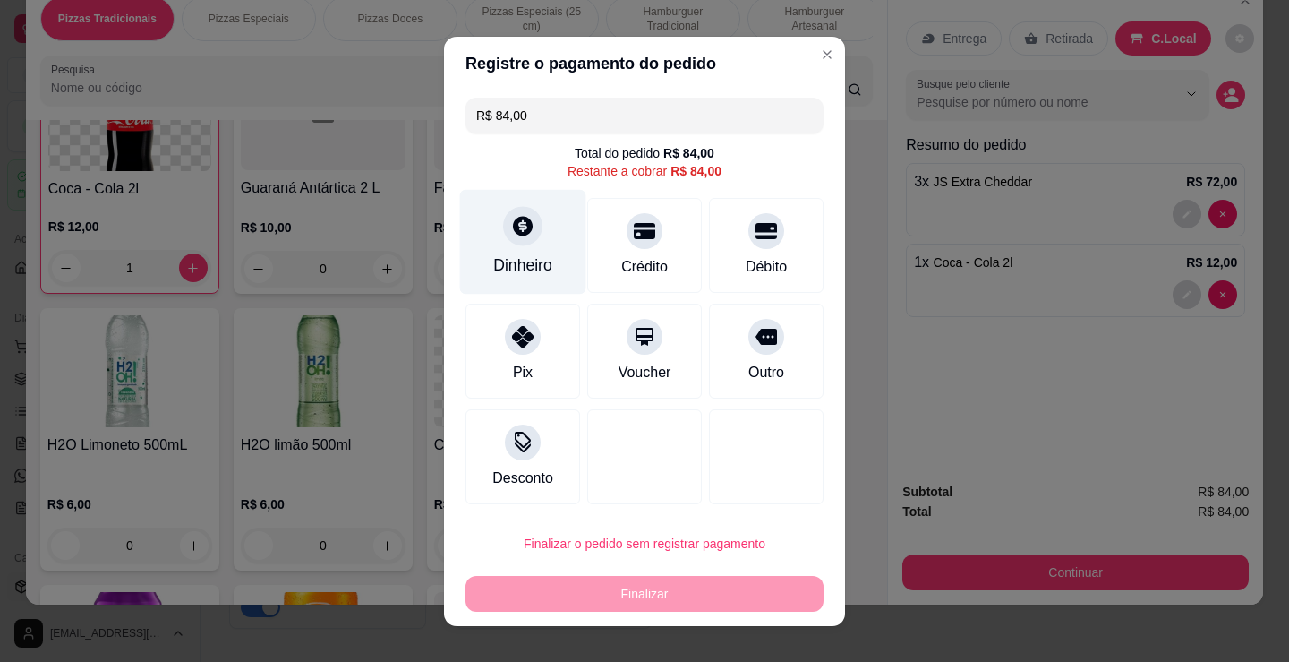
click at [503, 215] on div at bounding box center [522, 225] width 39 height 39
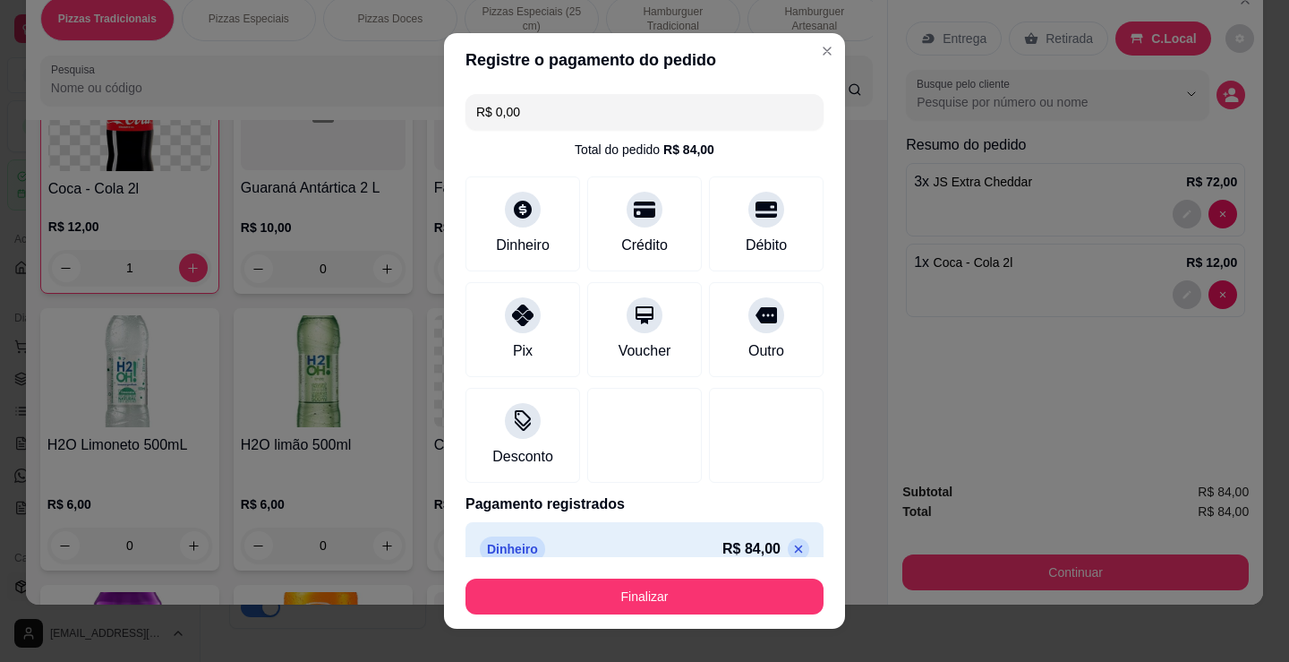
type input "R$ 0,00"
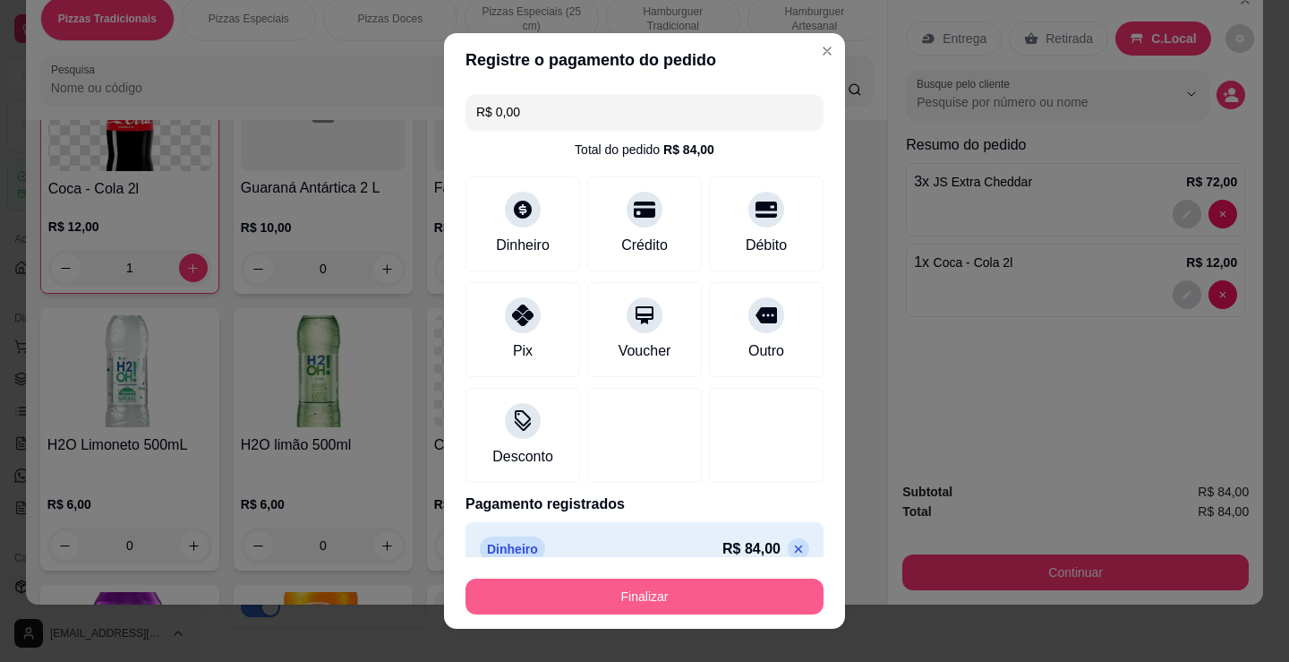
click at [645, 593] on button "Finalizar" at bounding box center [645, 596] width 358 height 36
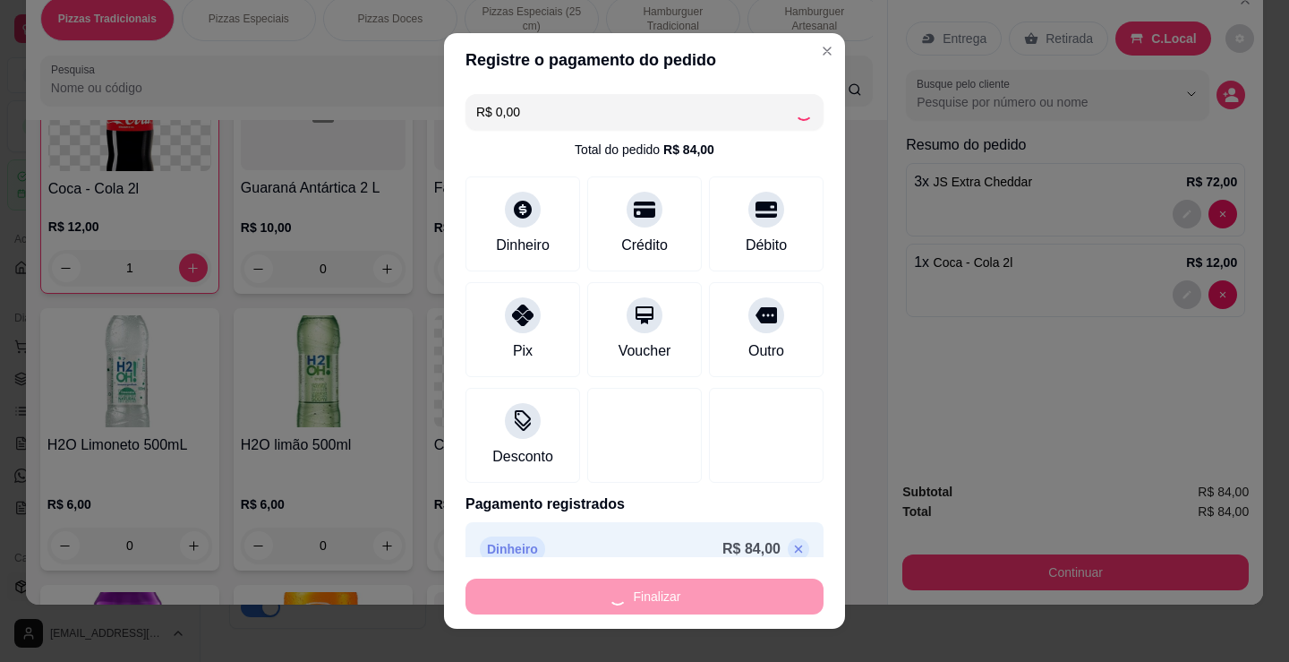
type input "0"
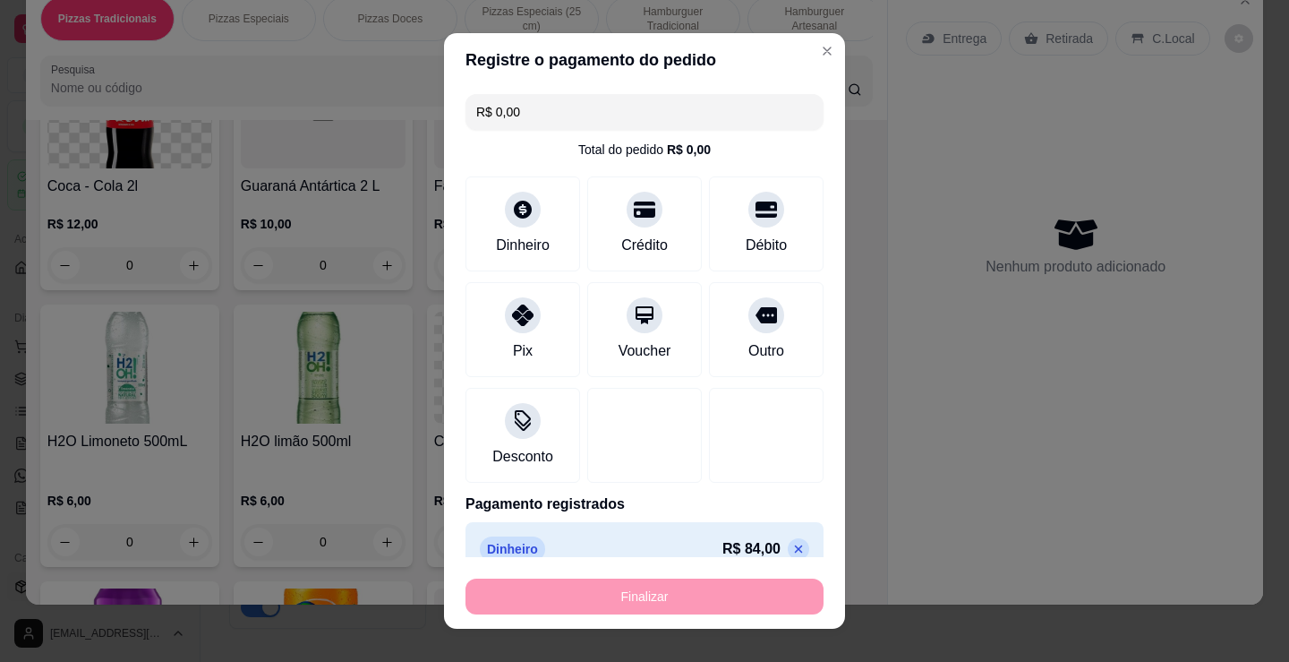
type input "-R$ 84,00"
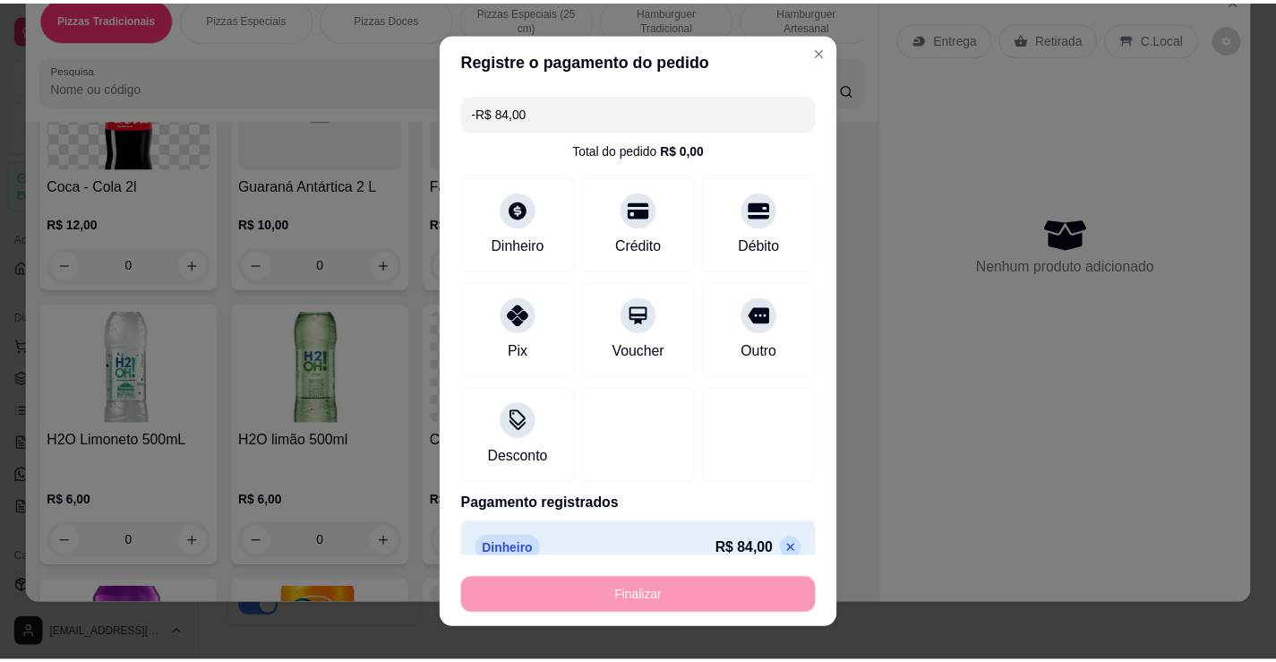
scroll to position [3490, 0]
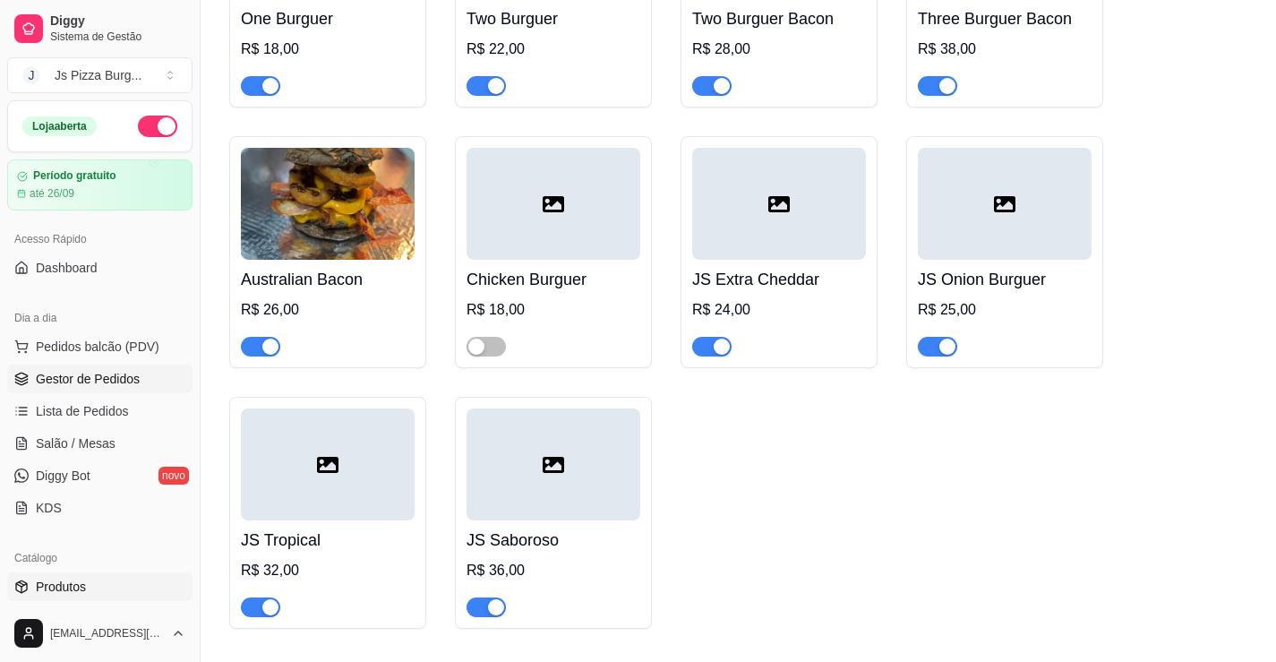
click at [101, 383] on span "Gestor de Pedidos" at bounding box center [88, 379] width 104 height 18
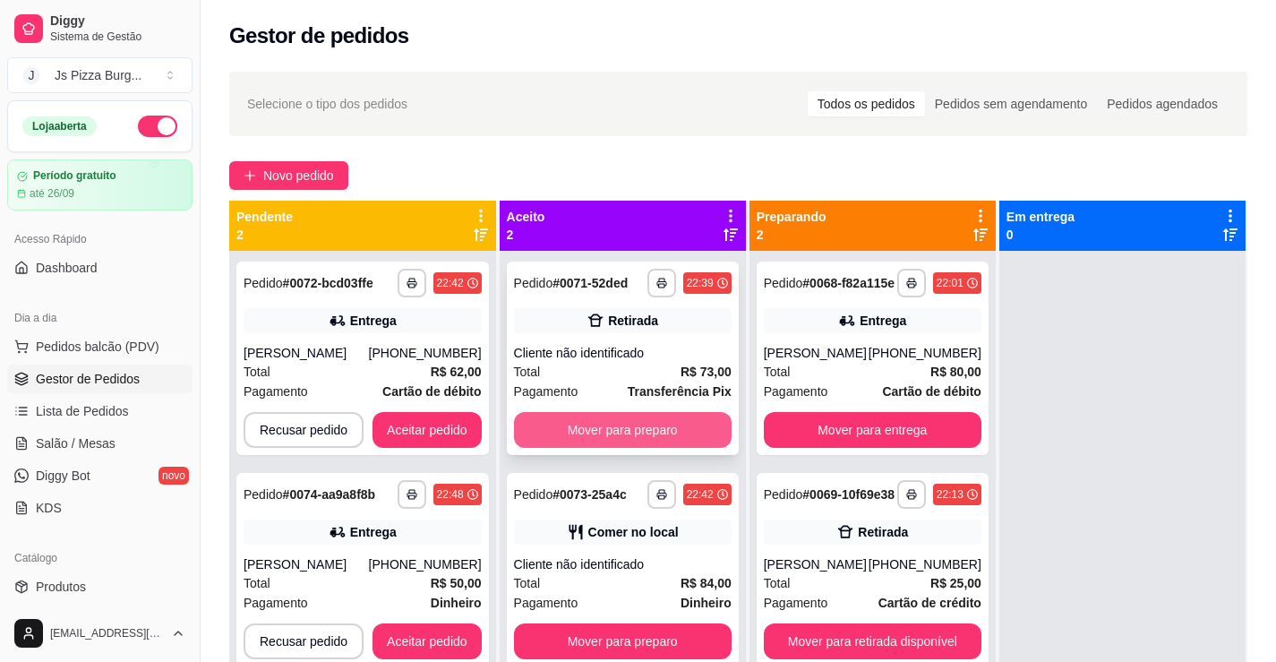
click at [593, 429] on button "Mover para preparo" at bounding box center [623, 430] width 218 height 36
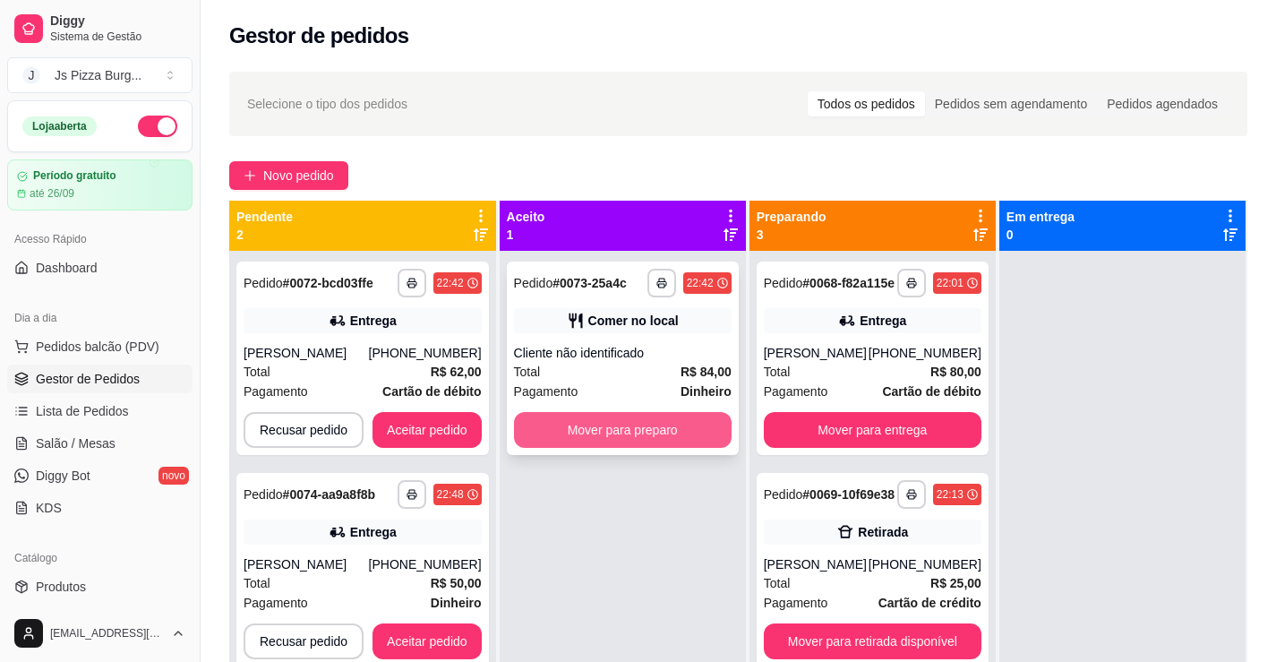
click at [604, 429] on button "Mover para preparo" at bounding box center [623, 430] width 218 height 36
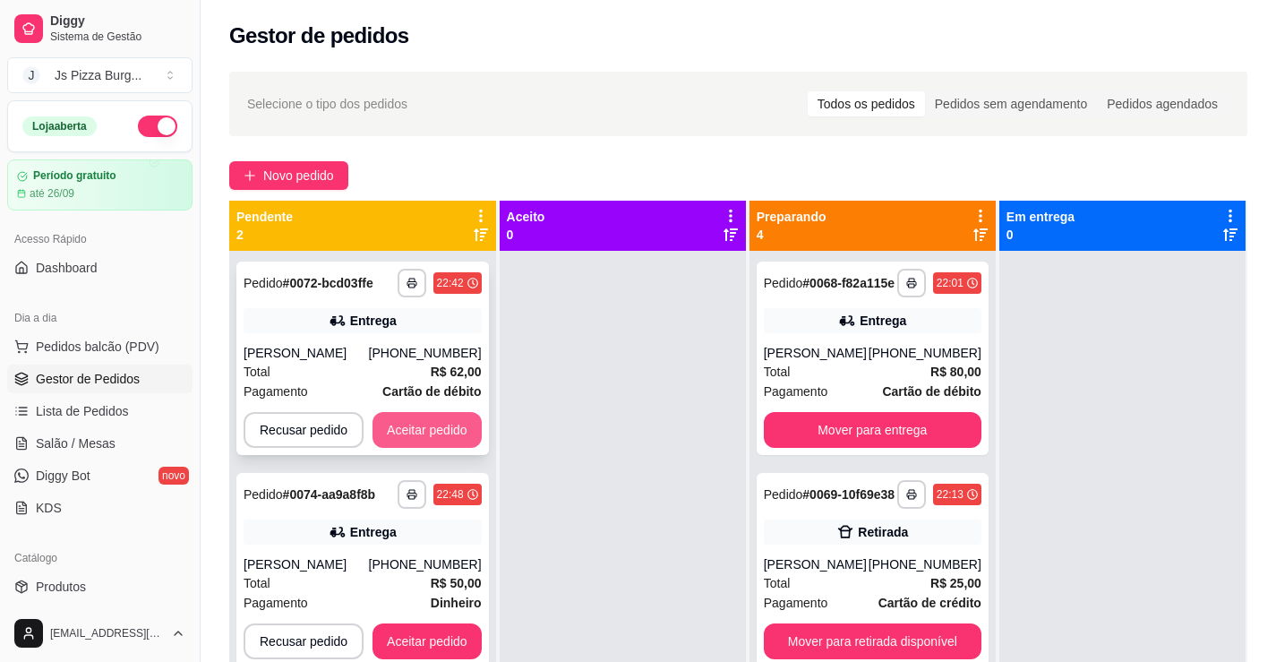
click at [452, 426] on button "Aceitar pedido" at bounding box center [426, 430] width 109 height 36
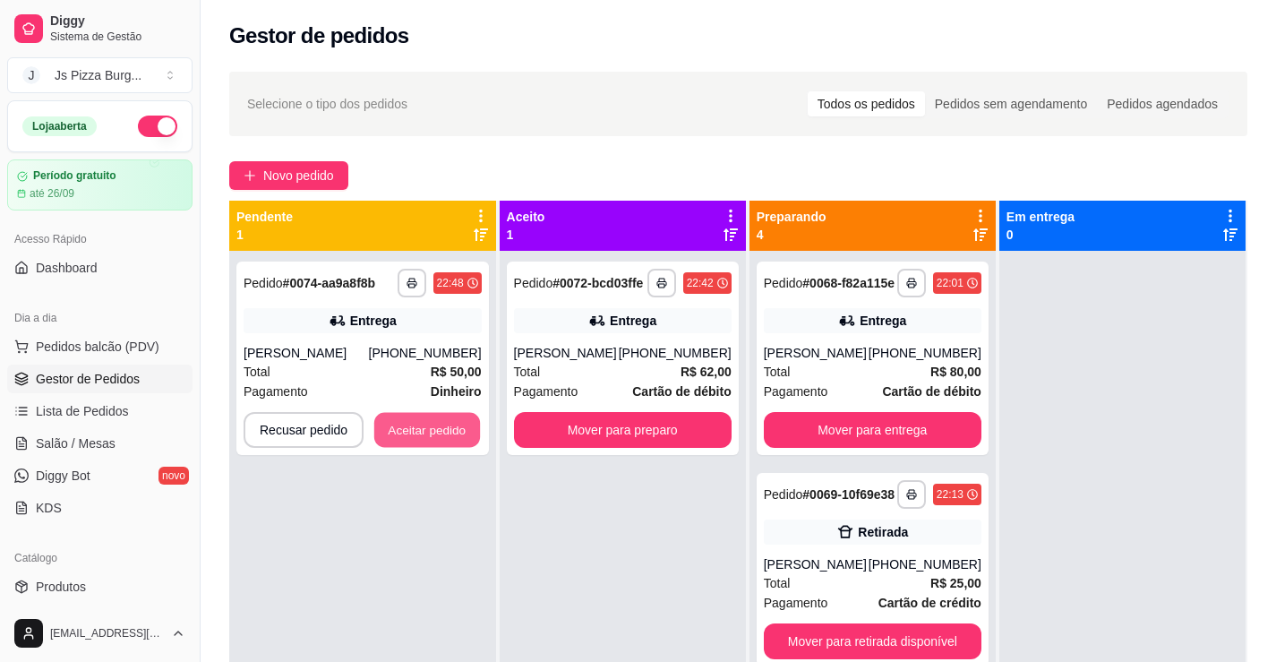
click at [452, 426] on button "Aceitar pedido" at bounding box center [427, 430] width 106 height 35
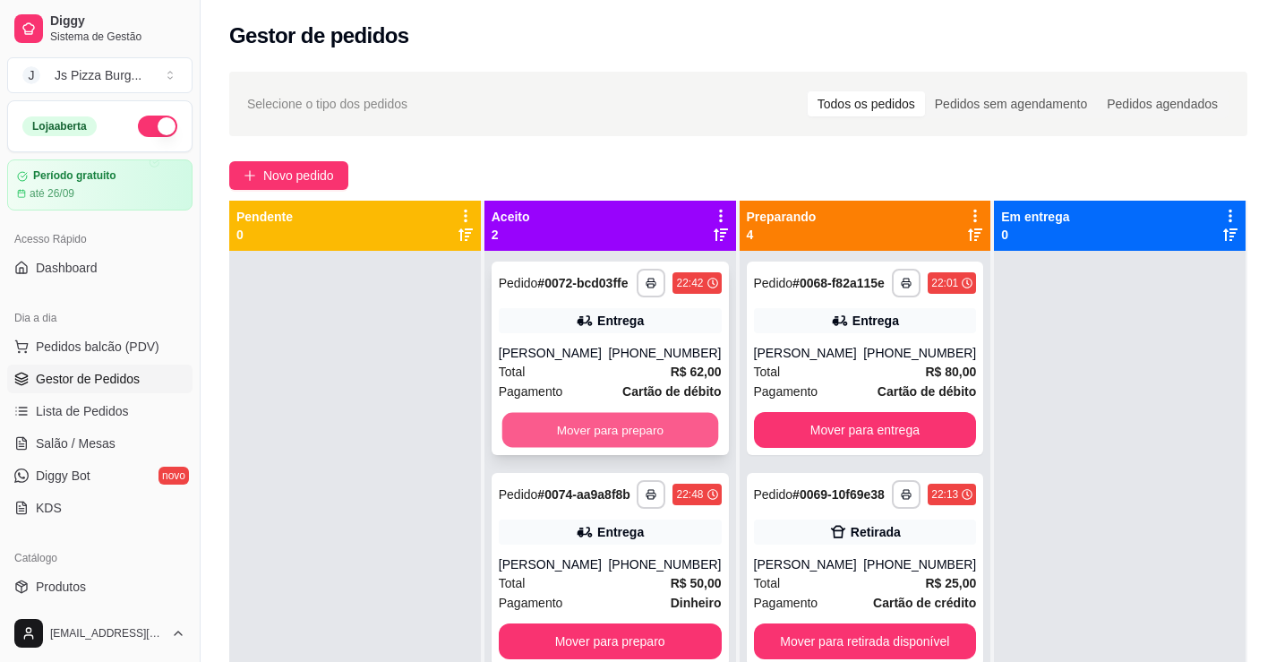
click at [528, 420] on button "Mover para preparo" at bounding box center [609, 430] width 216 height 35
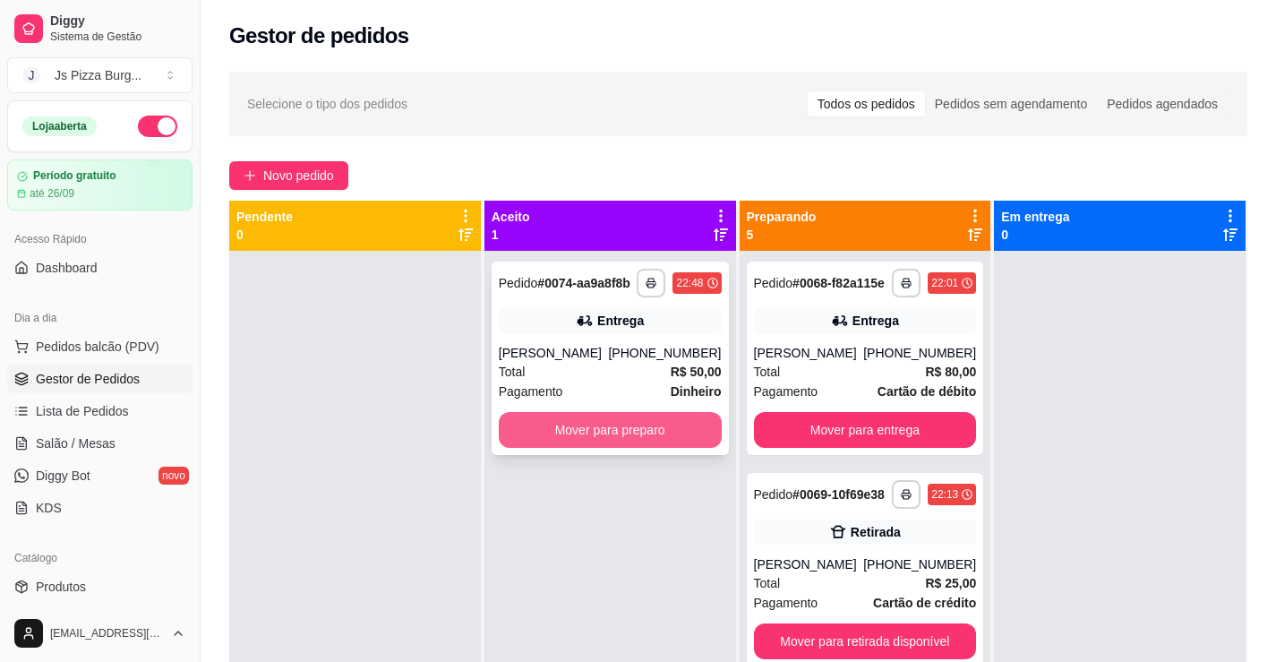
click at [632, 433] on button "Mover para preparo" at bounding box center [610, 430] width 223 height 36
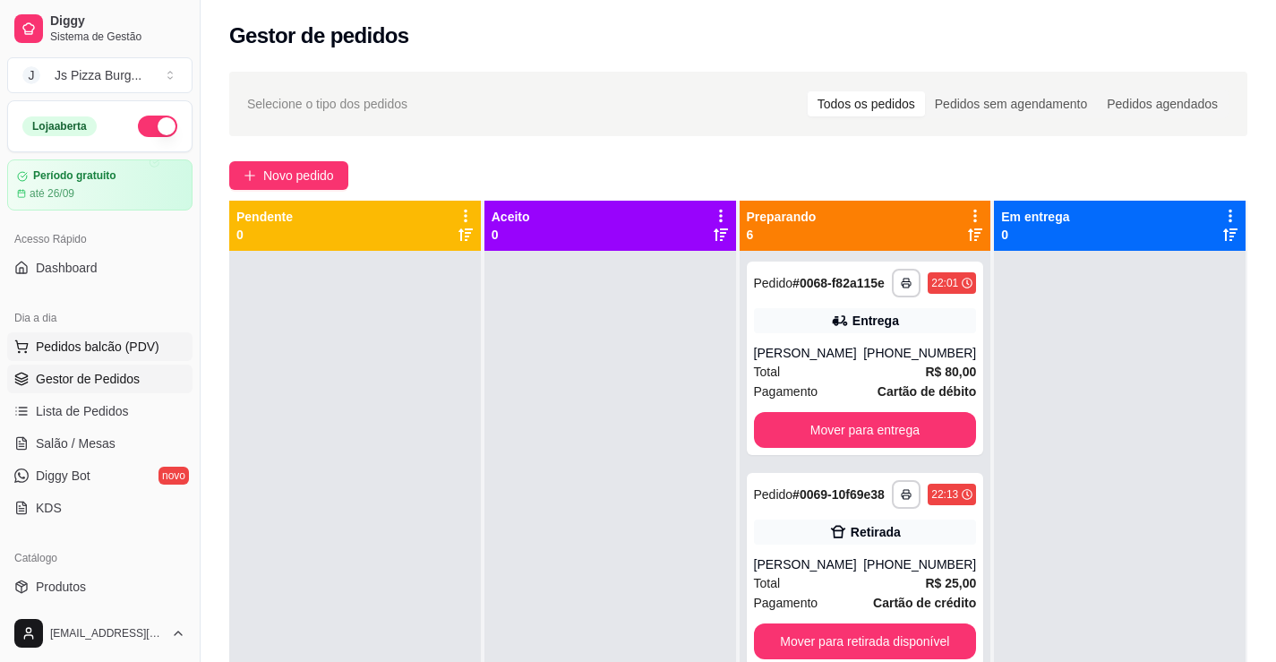
click at [64, 346] on span "Pedidos balcão (PDV)" at bounding box center [98, 347] width 124 height 18
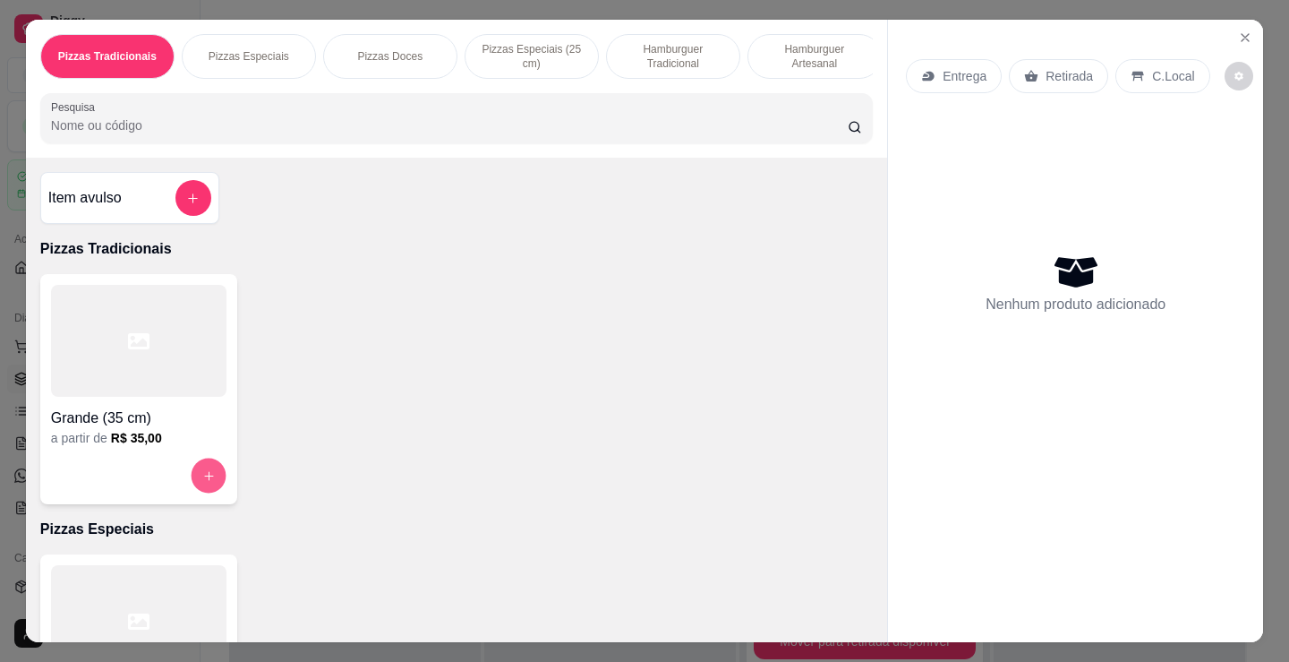
click at [192, 477] on button "increase-product-quantity" at bounding box center [208, 475] width 35 height 35
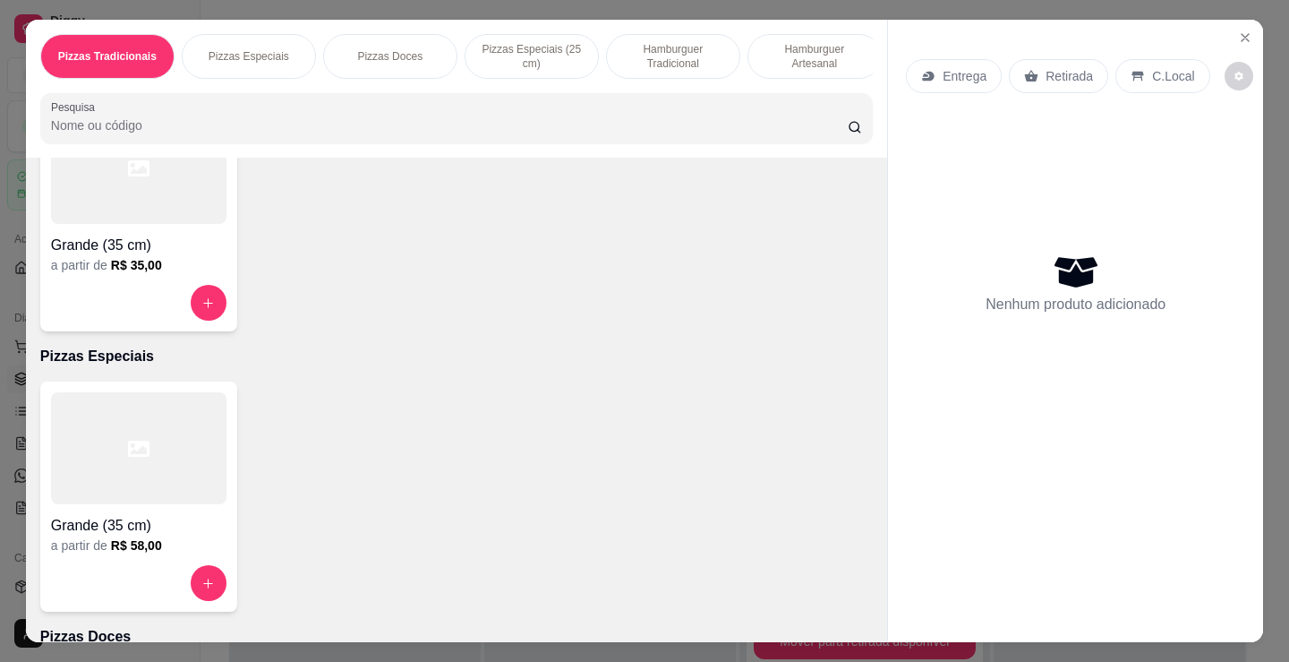
scroll to position [179, 0]
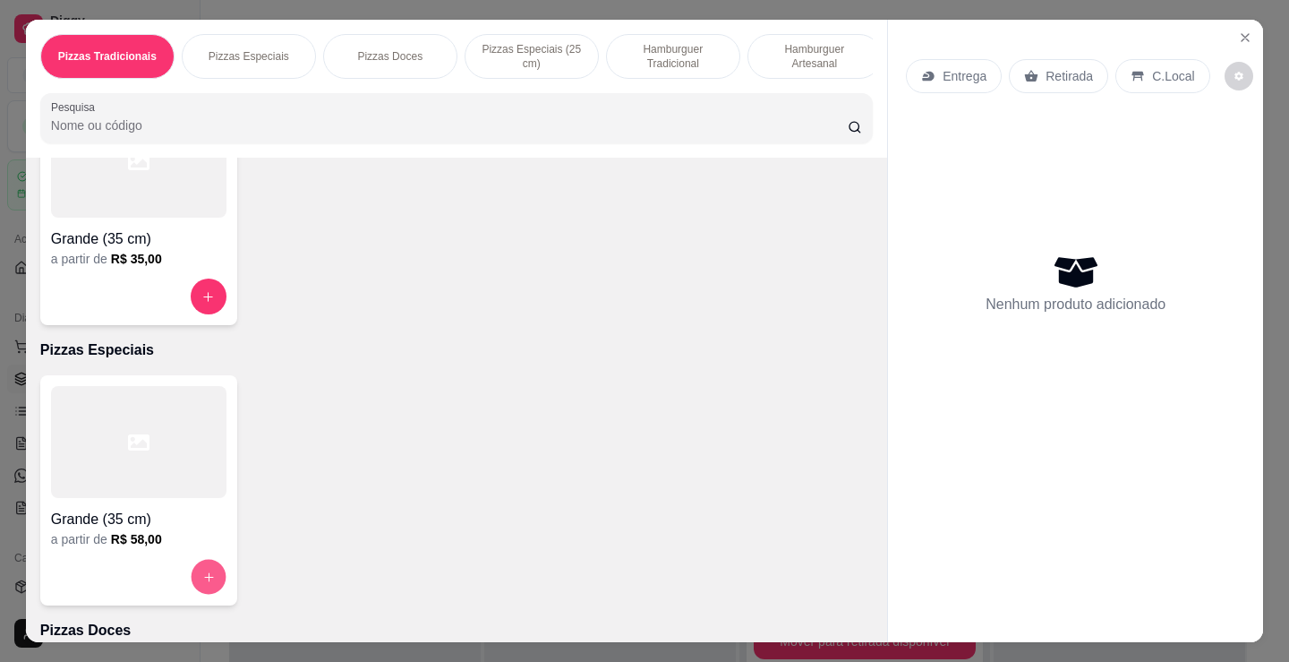
click at [202, 575] on button "increase-product-quantity" at bounding box center [208, 577] width 35 height 35
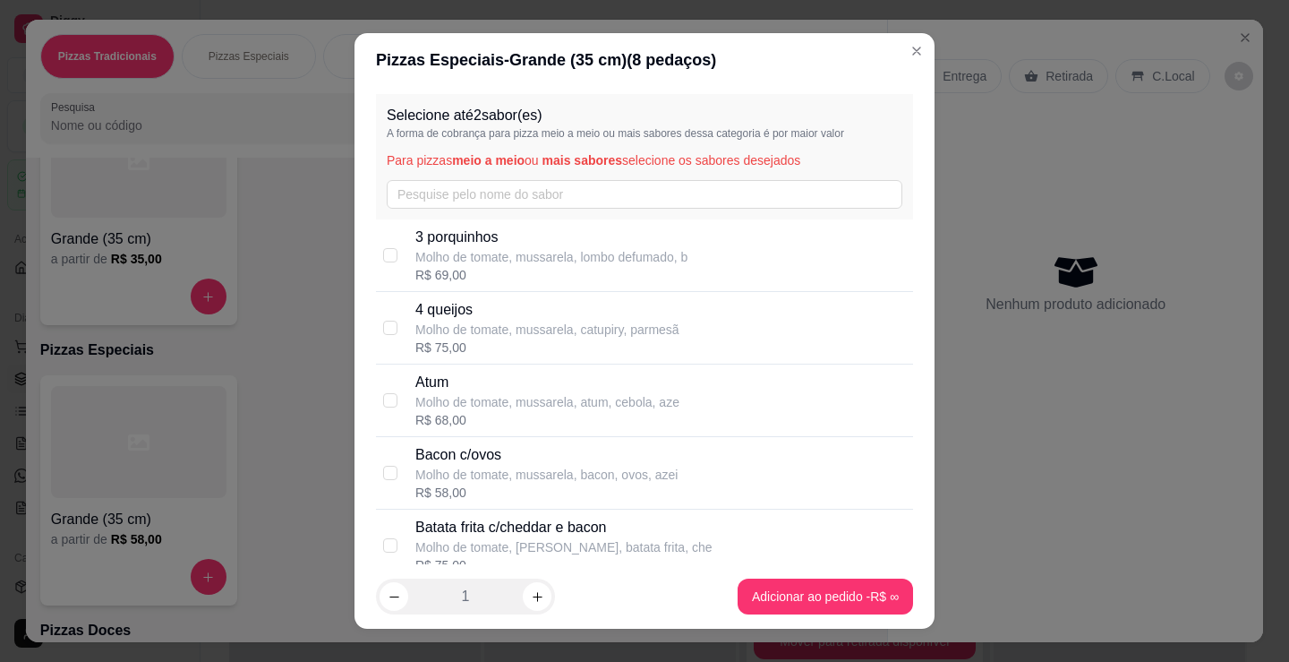
click at [509, 457] on p "Bacon c/ovos" at bounding box center [546, 454] width 262 height 21
checkbox input "true"
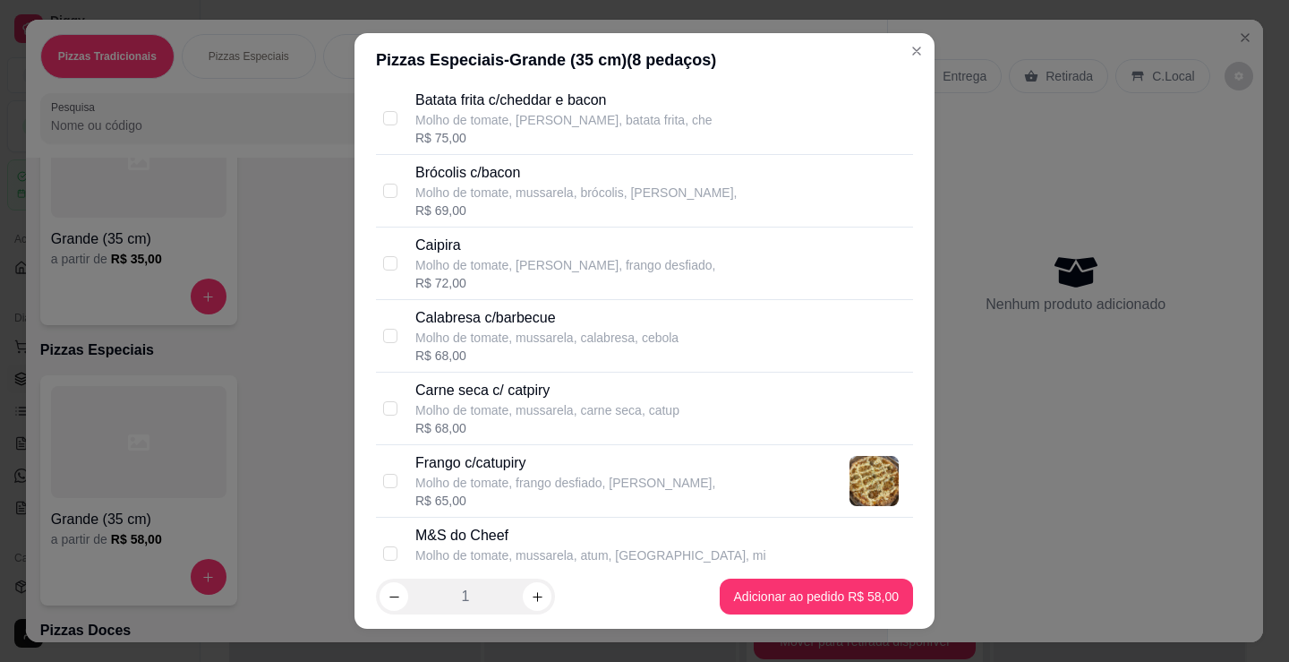
scroll to position [448, 0]
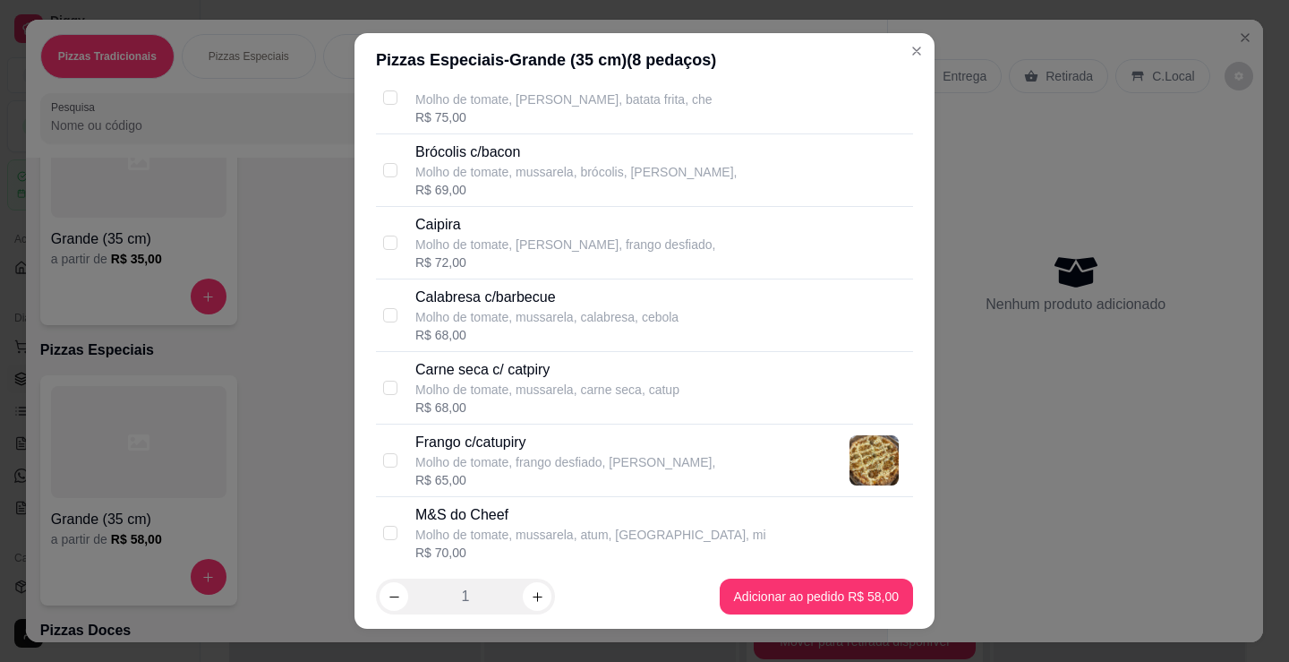
click at [536, 460] on p "Molho de tomate, frango desfiado, [PERSON_NAME]," at bounding box center [565, 462] width 300 height 18
checkbox input "true"
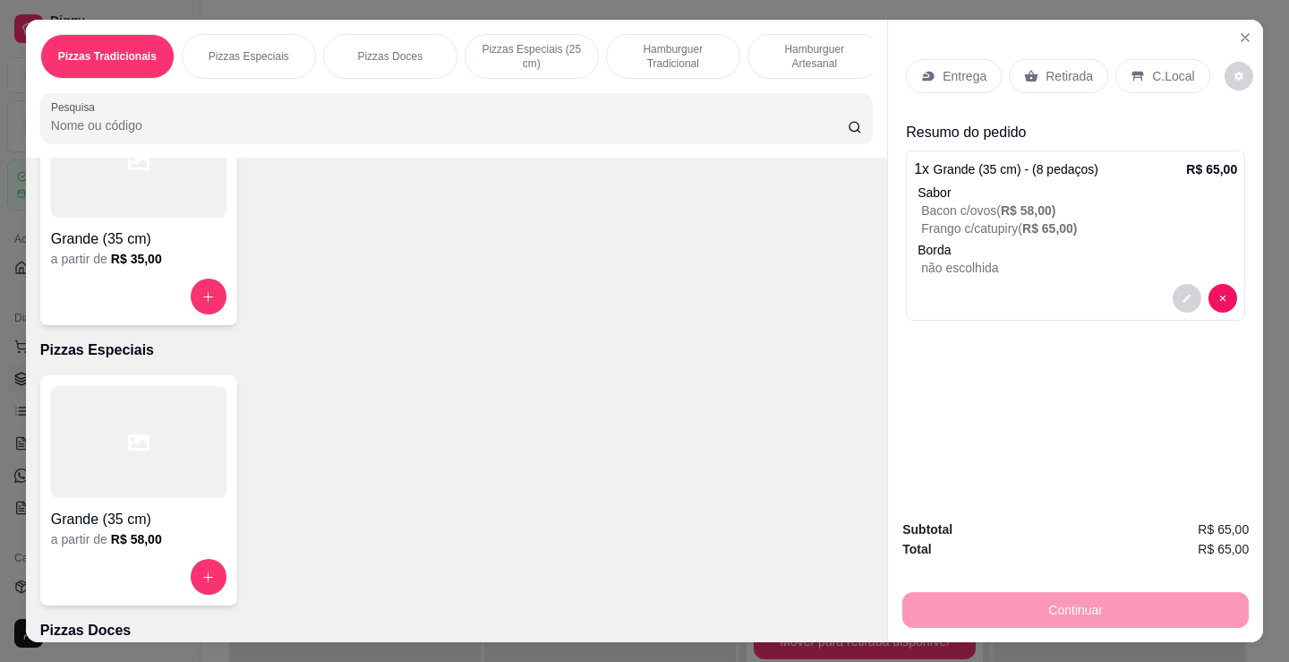
click at [969, 246] on p "Borda" at bounding box center [1078, 250] width 320 height 18
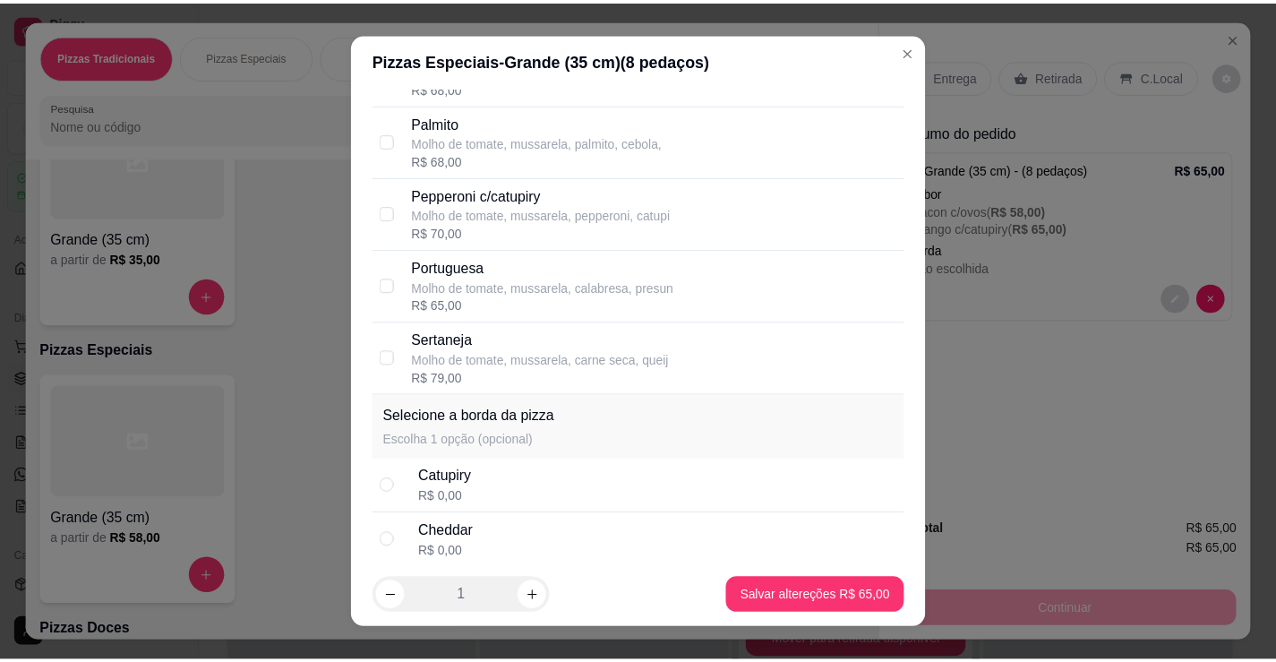
scroll to position [1074, 0]
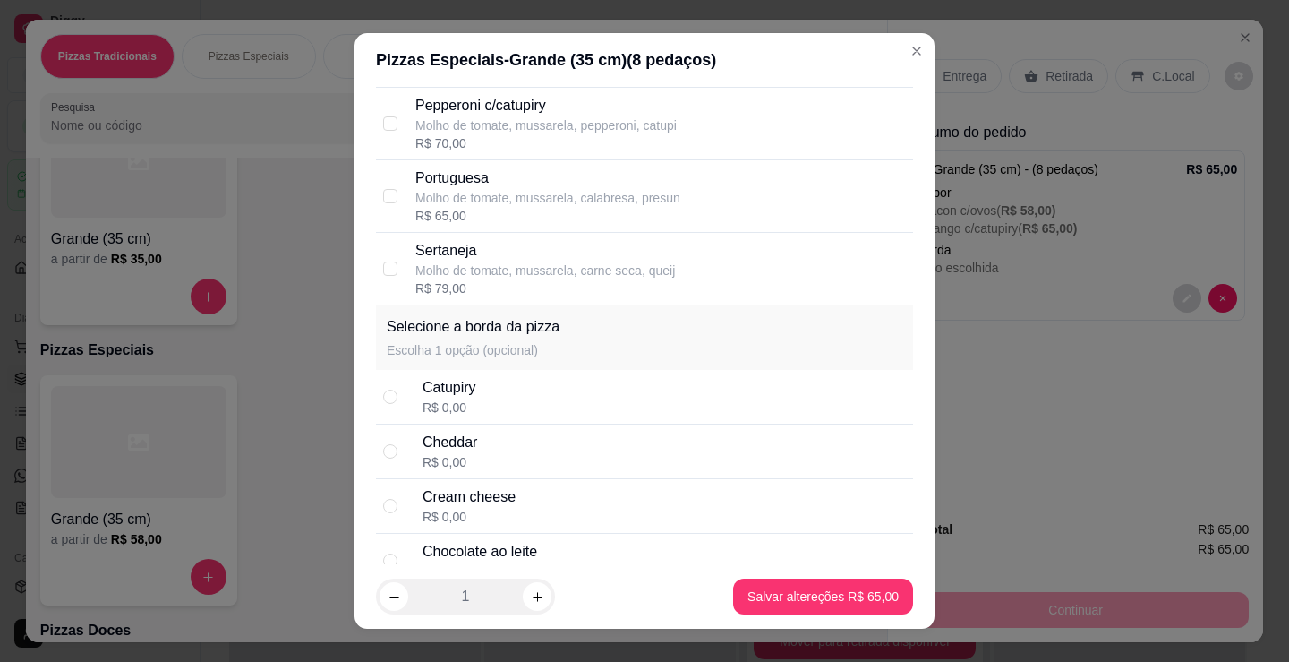
click at [599, 447] on div "Cheddar R$ 0,00" at bounding box center [664, 451] width 483 height 39
radio input "true"
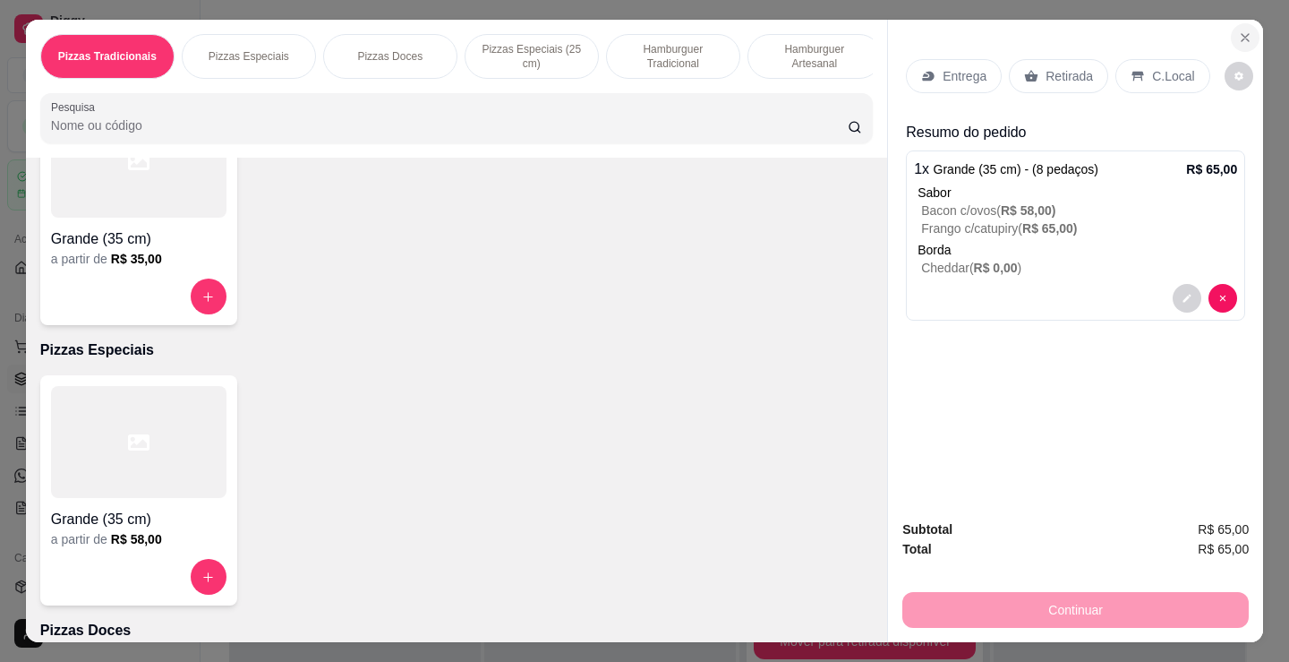
click at [1240, 30] on icon "Close" at bounding box center [1245, 37] width 14 height 14
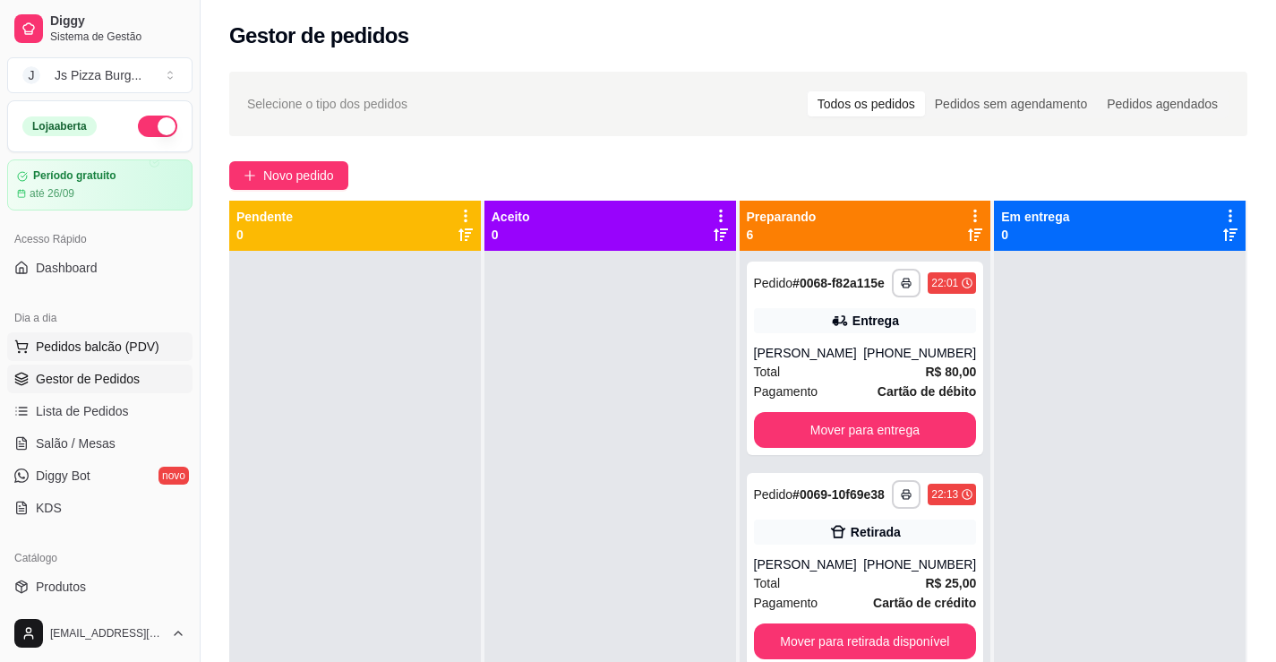
click at [128, 336] on button "Pedidos balcão (PDV)" at bounding box center [99, 346] width 185 height 29
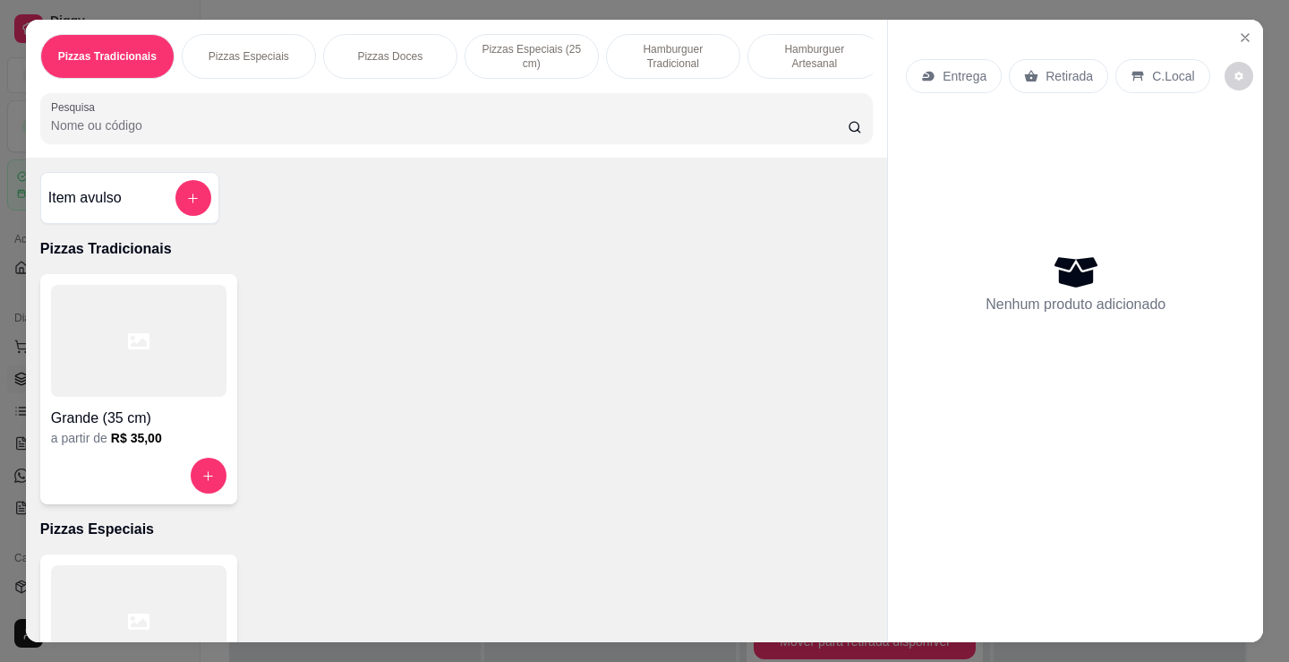
scroll to position [269, 0]
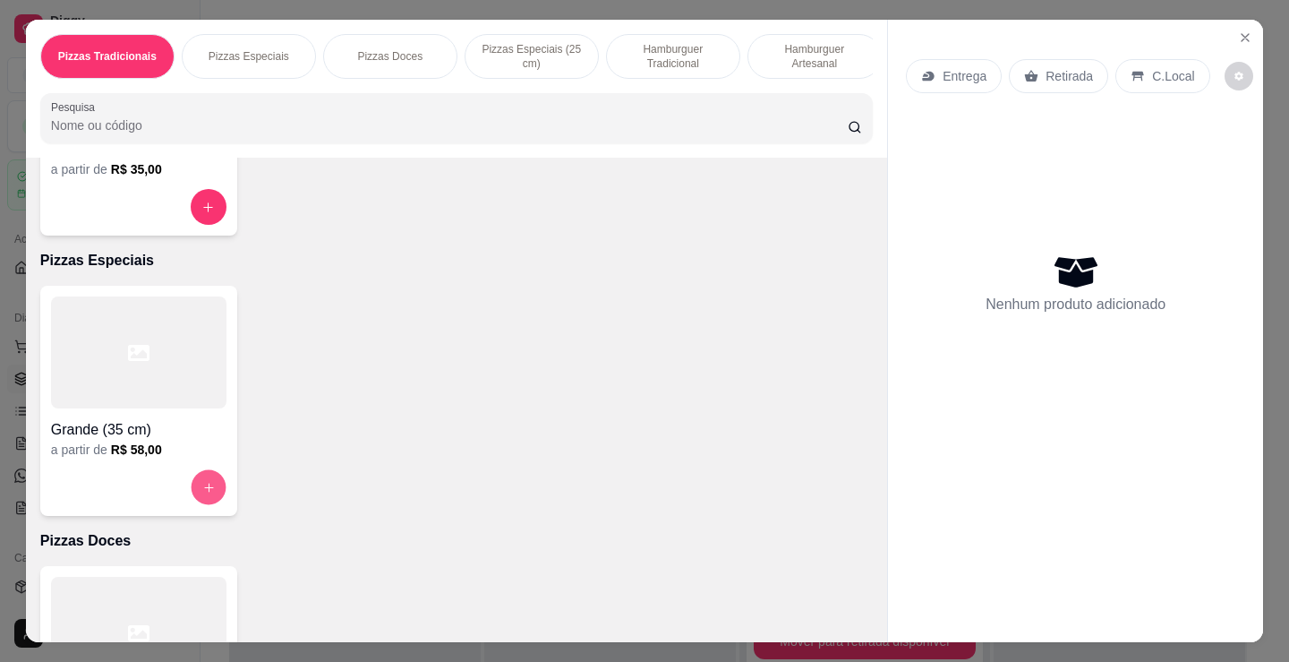
click at [202, 489] on icon "increase-product-quantity" at bounding box center [208, 487] width 13 height 13
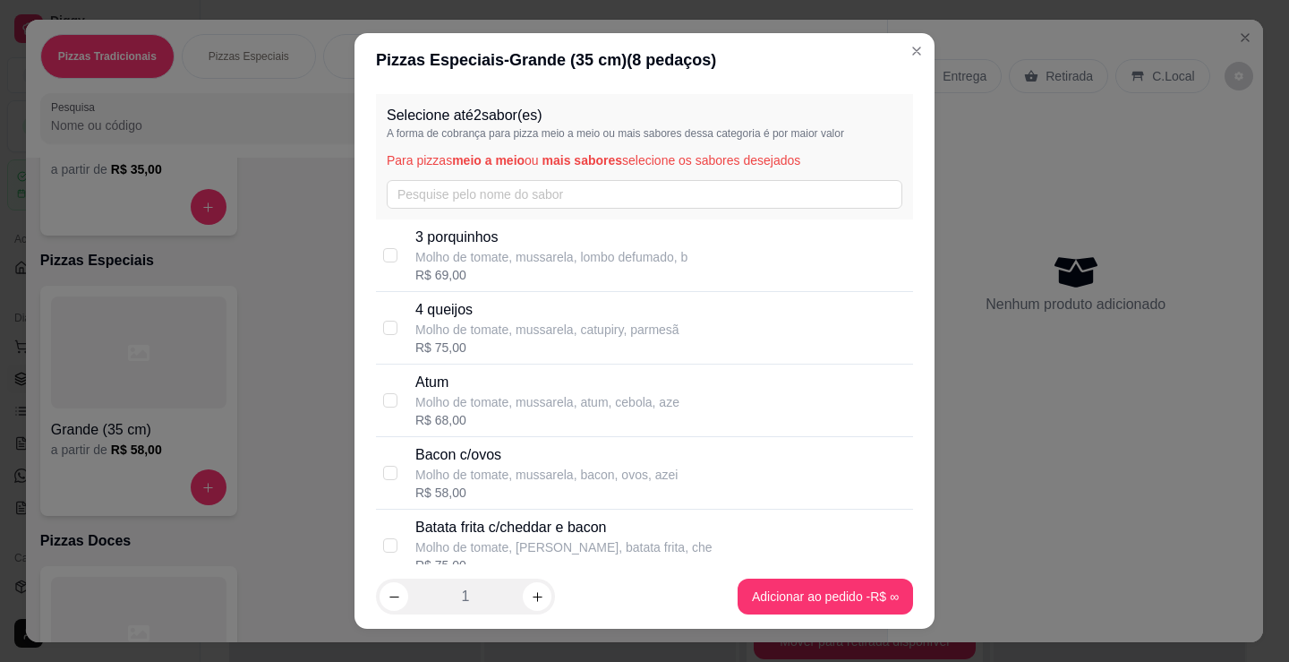
click at [521, 463] on p "Bacon c/ovos" at bounding box center [546, 454] width 262 height 21
checkbox input "true"
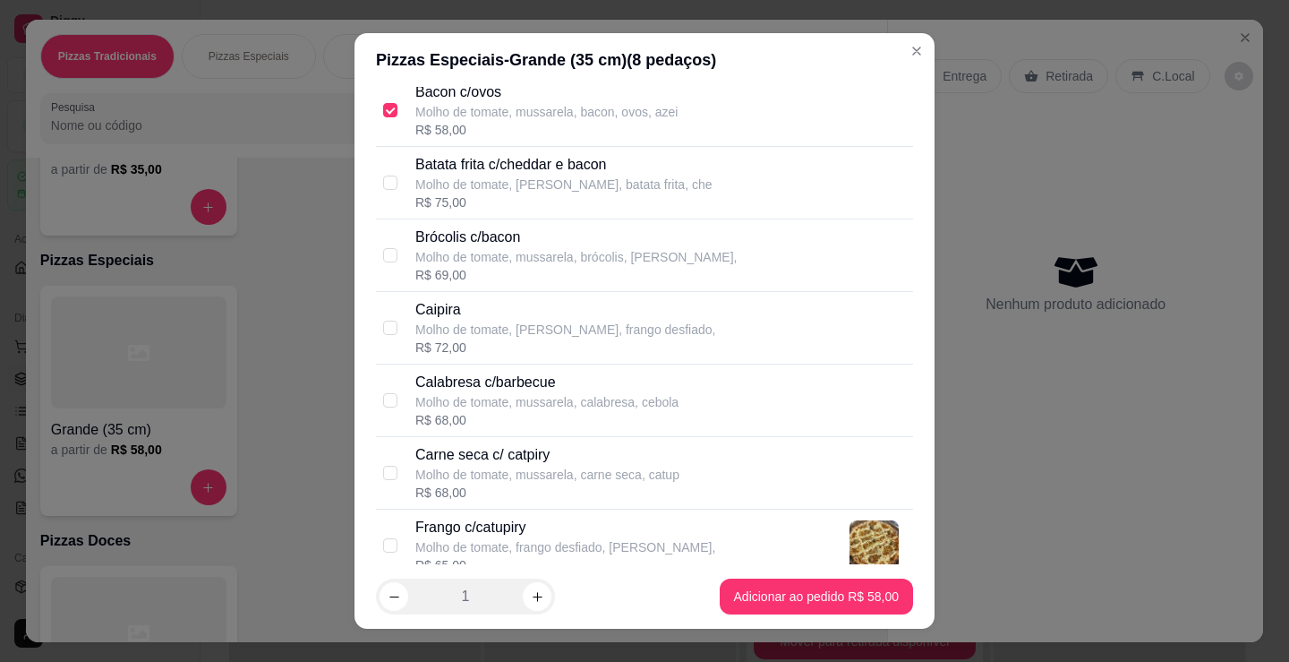
scroll to position [448, 0]
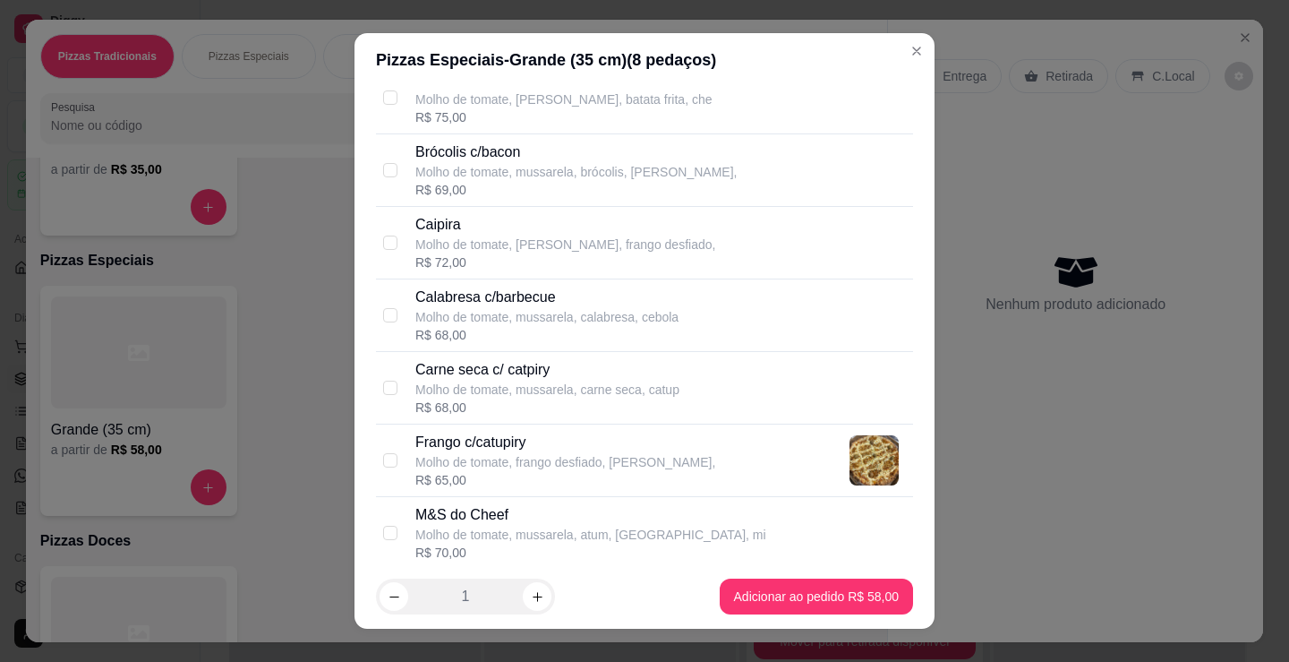
click at [521, 463] on p "Molho de tomate, frango desfiado, [PERSON_NAME]," at bounding box center [565, 462] width 300 height 18
checkbox input "true"
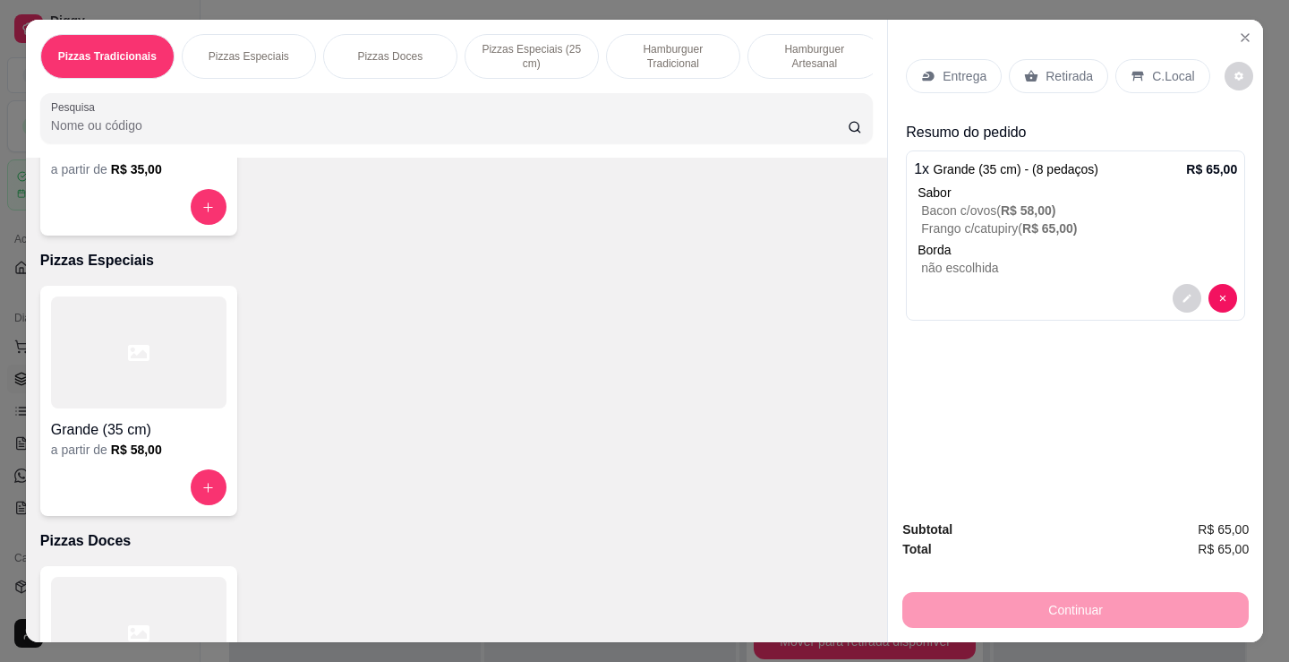
click at [1031, 269] on p "não escolhida" at bounding box center [1079, 268] width 316 height 18
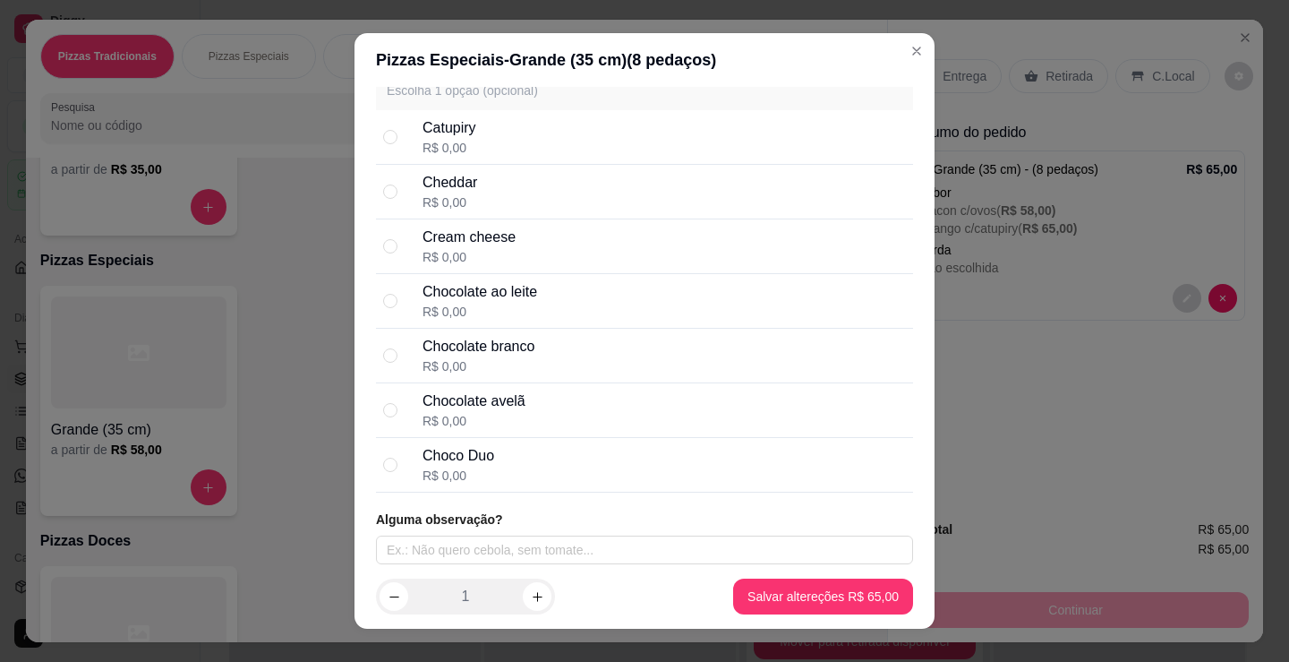
scroll to position [1341, 0]
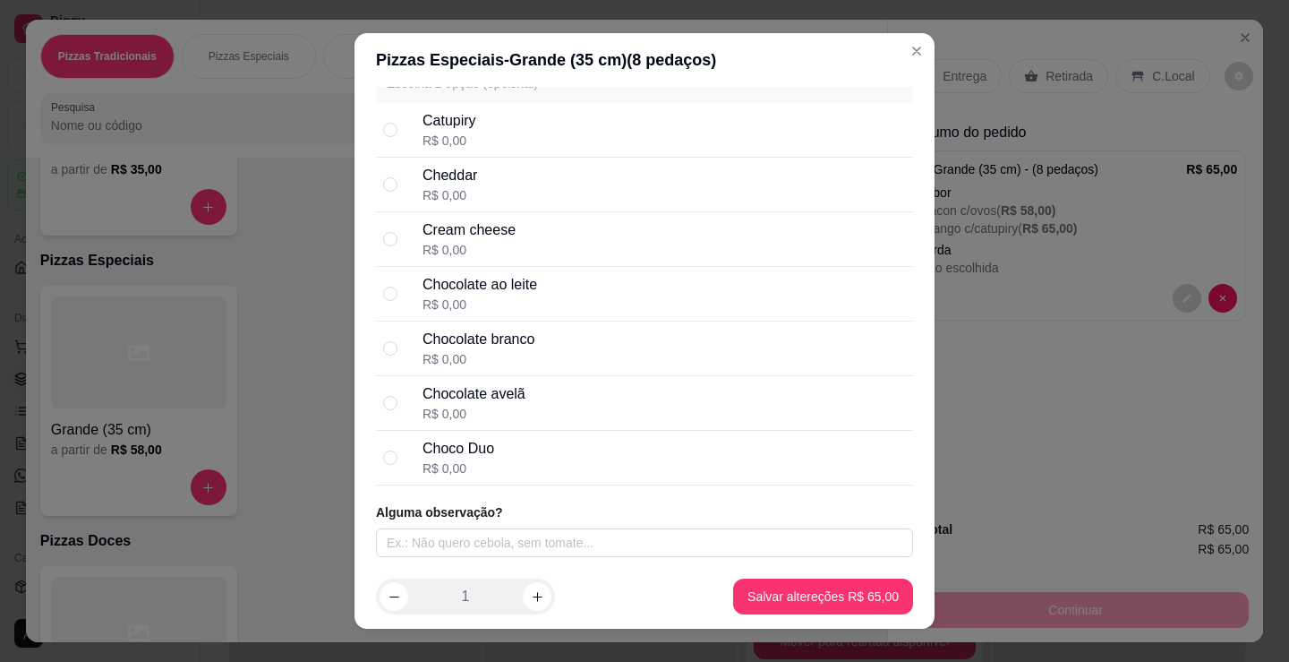
click at [538, 188] on div "Cheddar R$ 0,00" at bounding box center [664, 184] width 483 height 39
radio input "true"
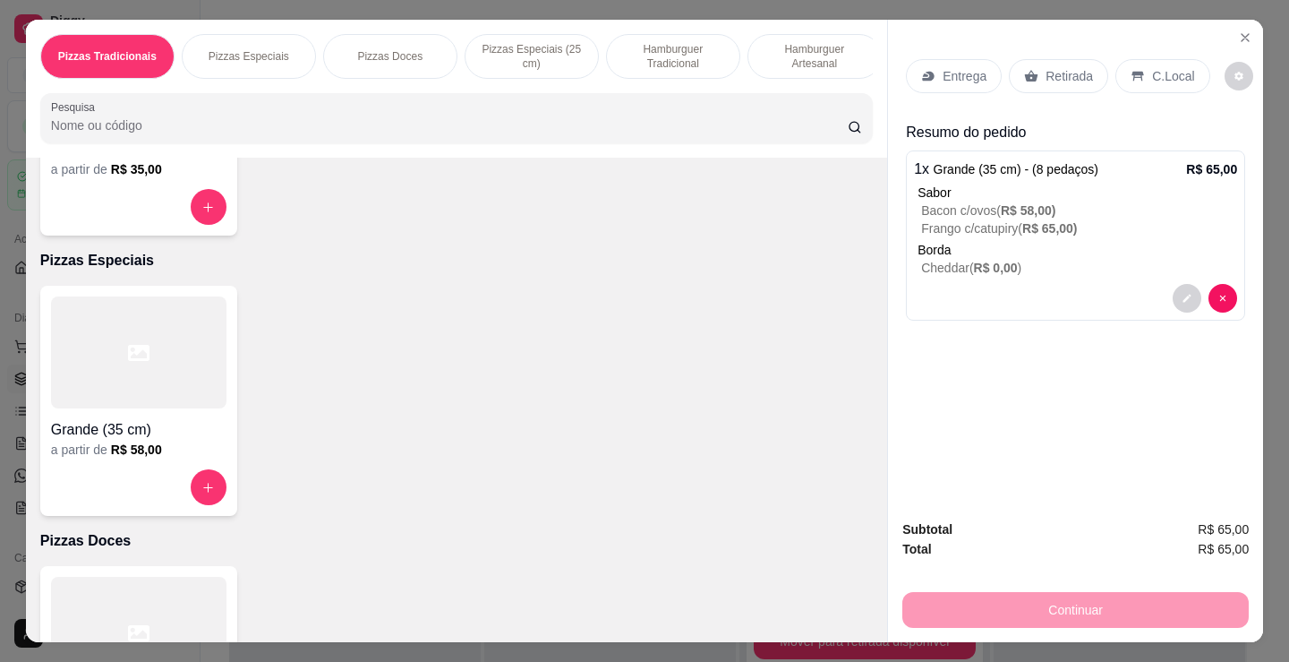
click at [959, 59] on div "Entrega" at bounding box center [954, 76] width 96 height 34
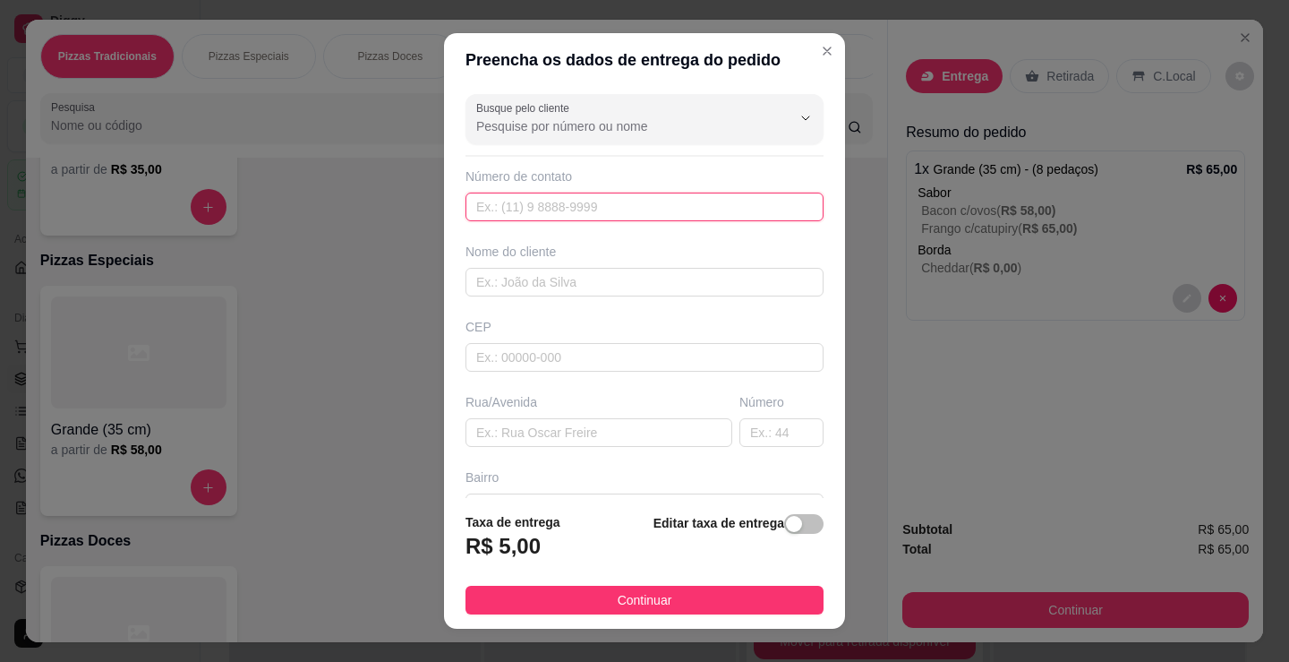
click at [639, 210] on input "text" at bounding box center [645, 206] width 358 height 29
type input "[PHONE_NUMBER]"
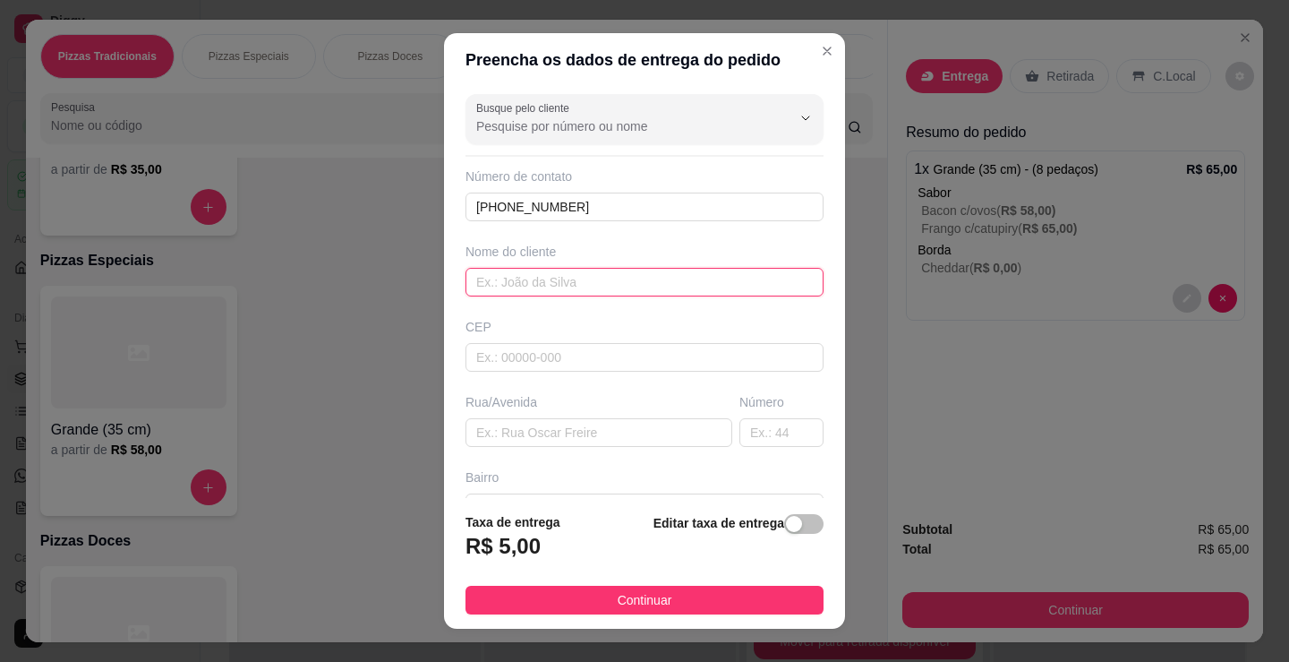
click at [661, 281] on input "text" at bounding box center [645, 282] width 358 height 29
type input "[PERSON_NAME]"
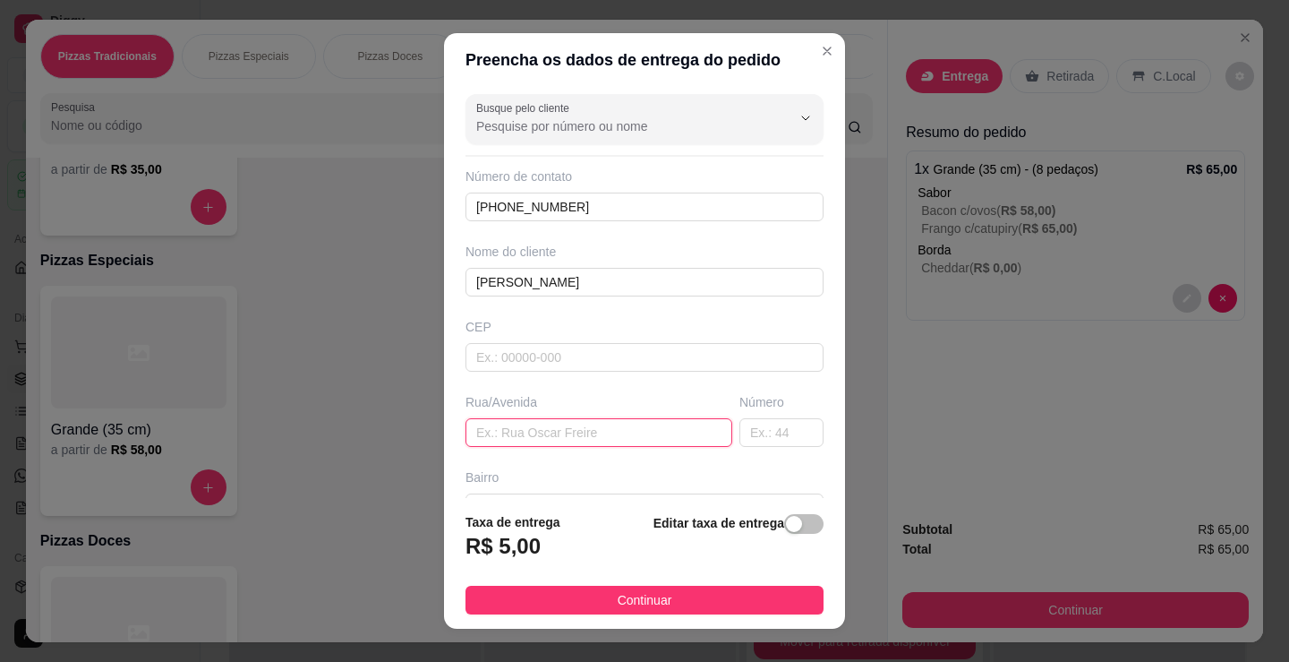
click at [644, 437] on input "text" at bounding box center [599, 432] width 267 height 29
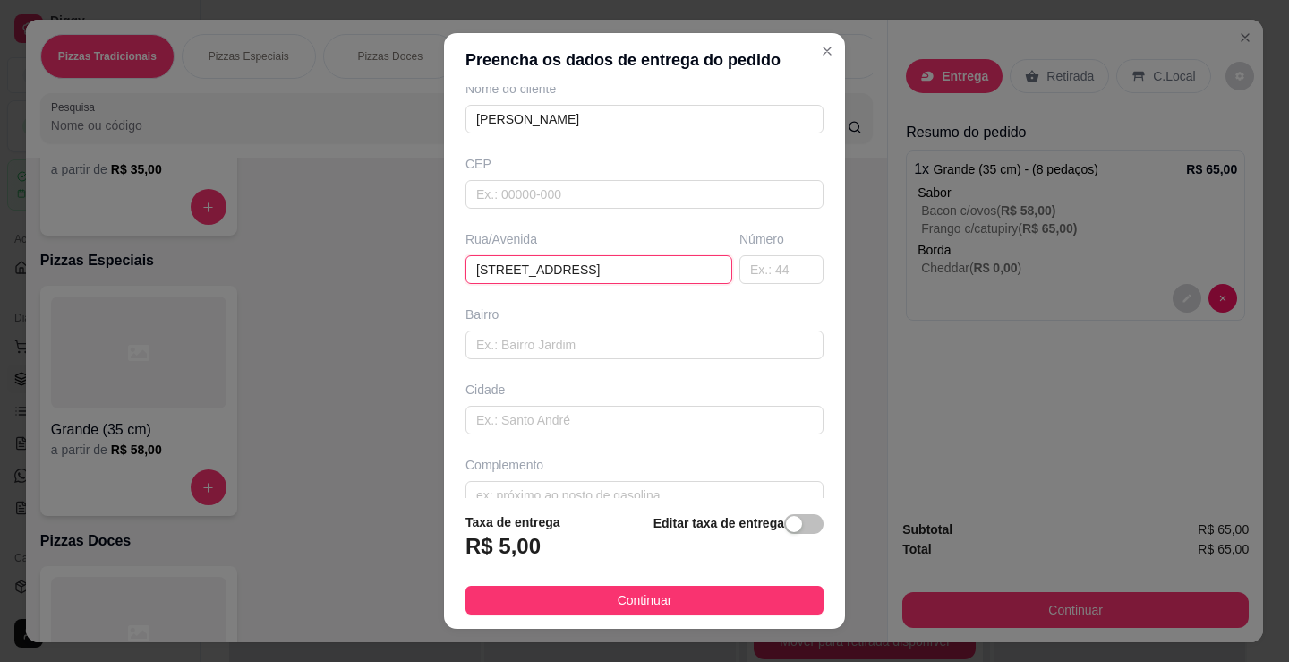
scroll to position [192, 0]
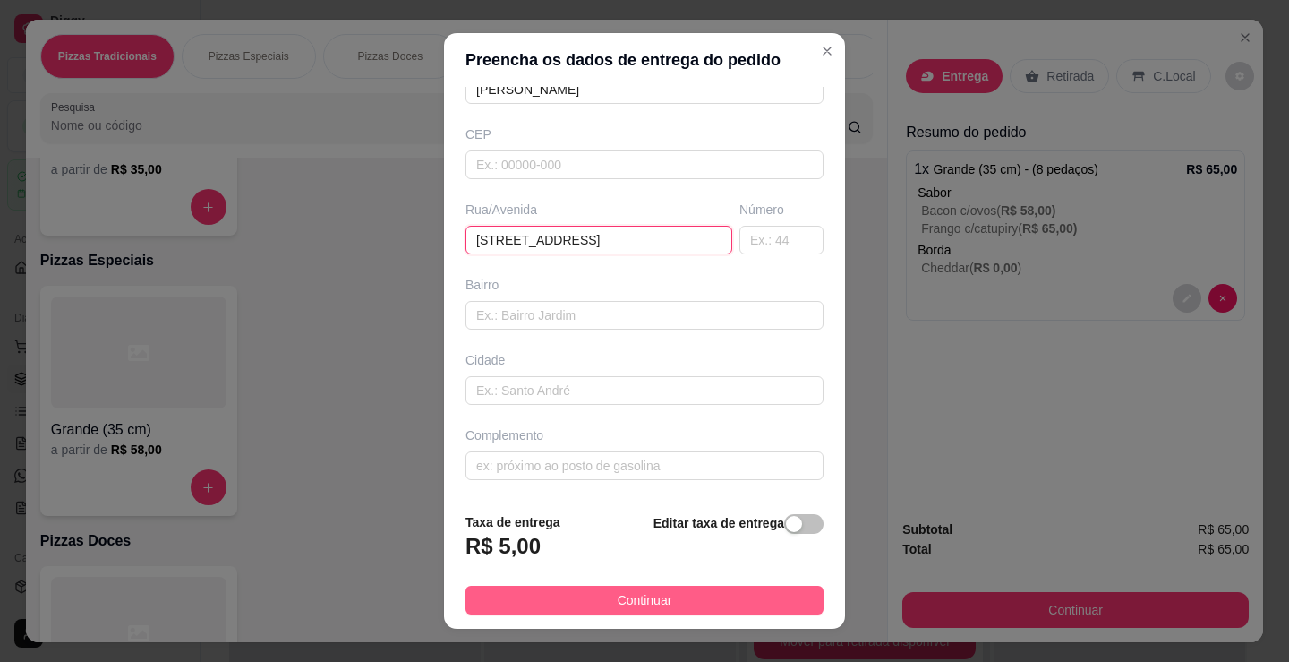
type input "[STREET_ADDRESS]"
click at [694, 597] on button "Continuar" at bounding box center [645, 600] width 358 height 29
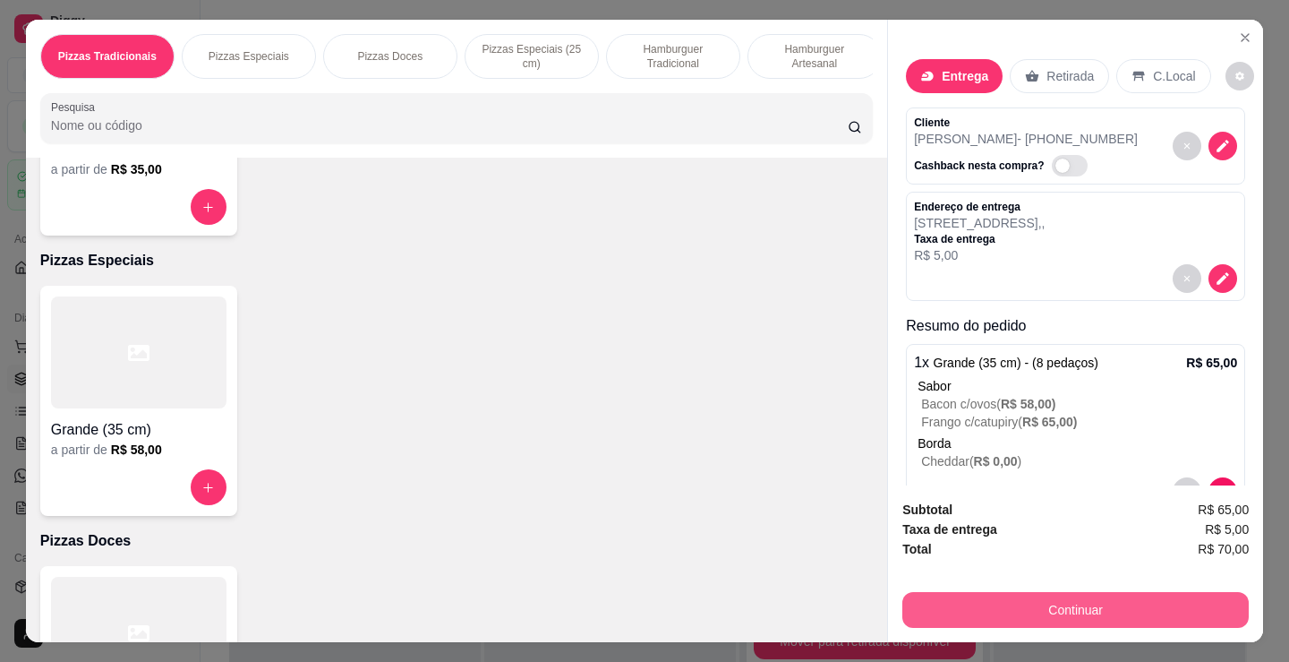
click at [976, 613] on button "Continuar" at bounding box center [1075, 610] width 346 height 36
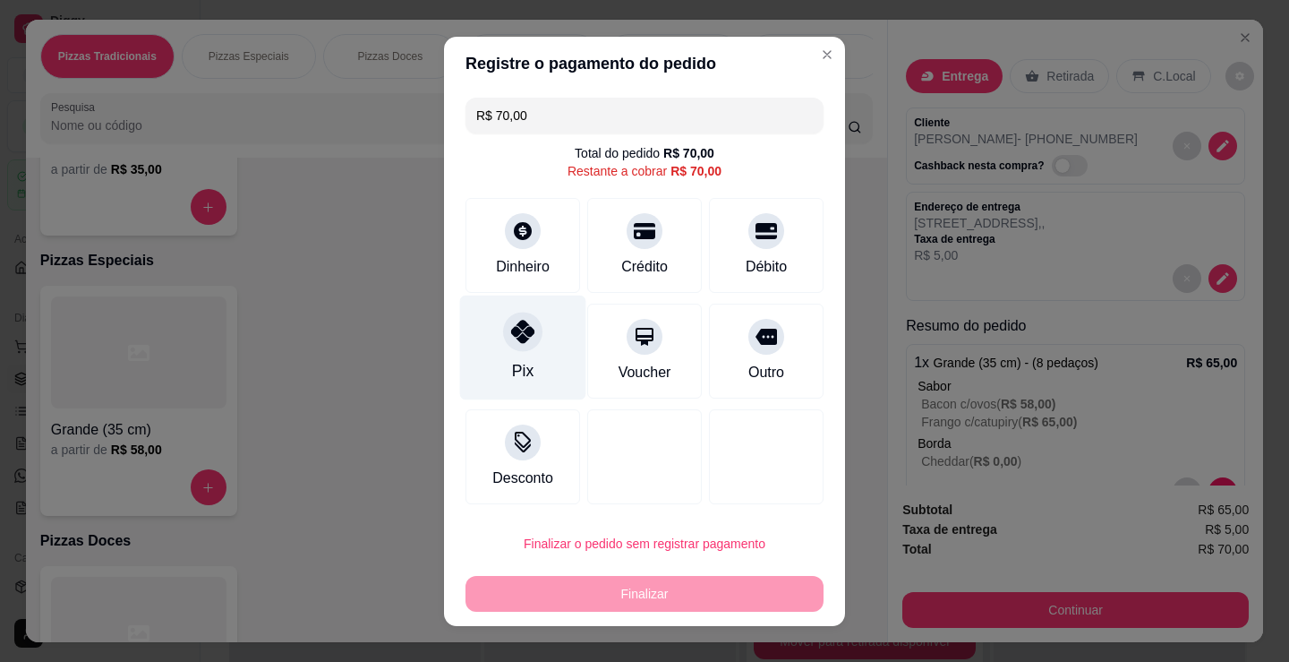
click at [526, 359] on div "Pix" at bounding box center [523, 347] width 126 height 105
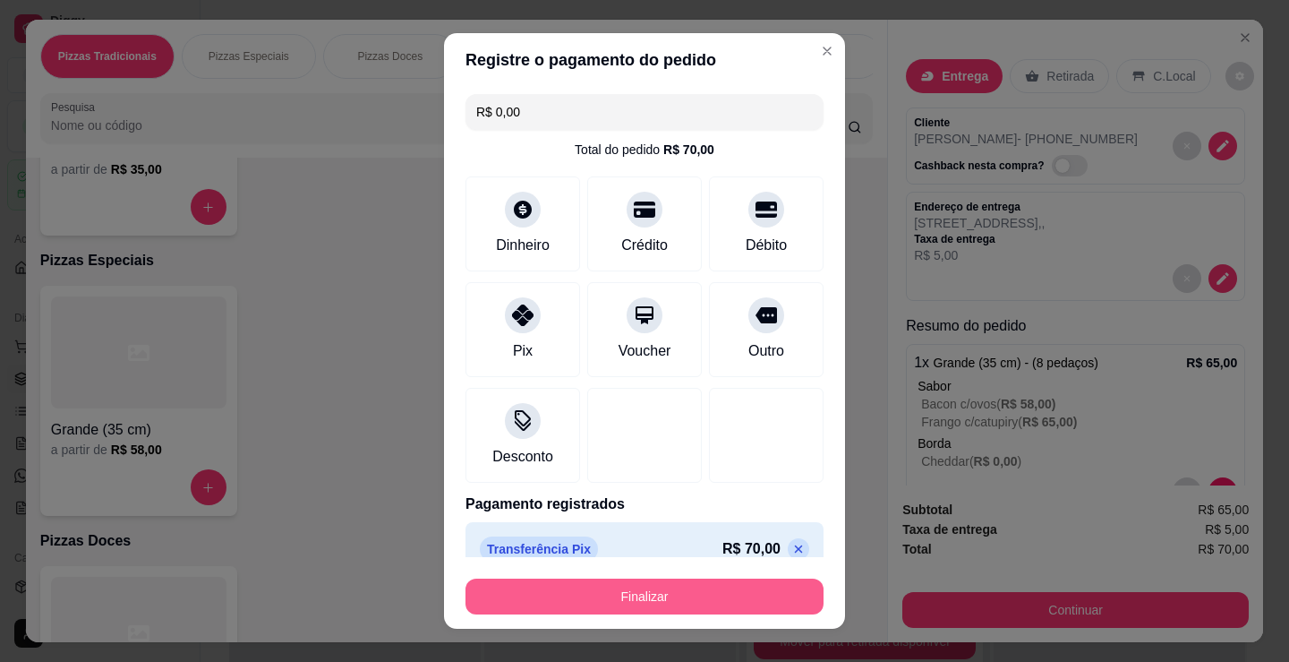
click at [668, 603] on button "Finalizar" at bounding box center [645, 596] width 358 height 36
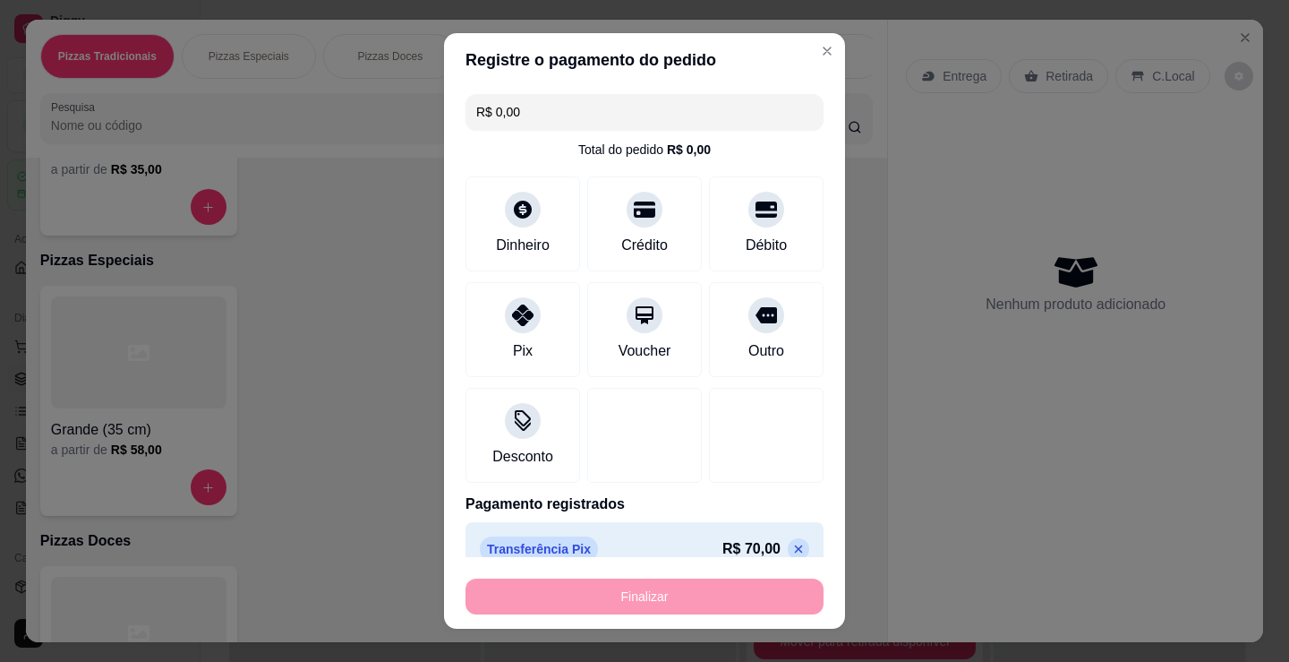
type input "-R$ 70,00"
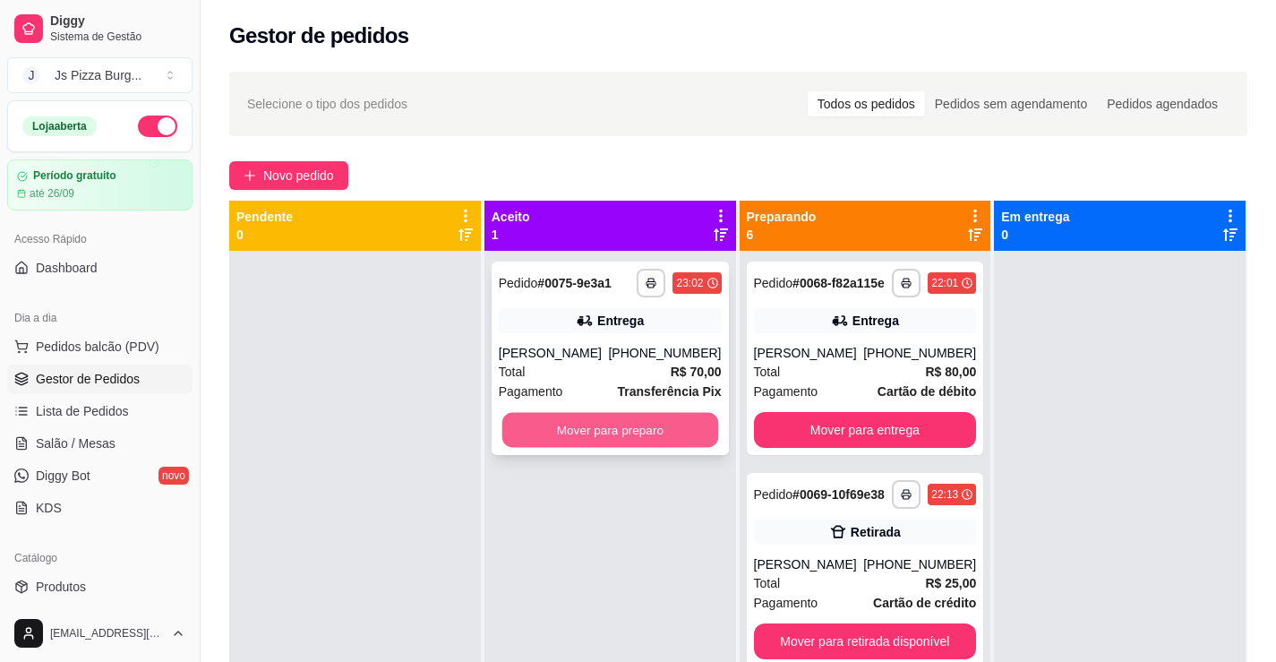
click at [667, 426] on button "Mover para preparo" at bounding box center [609, 430] width 216 height 35
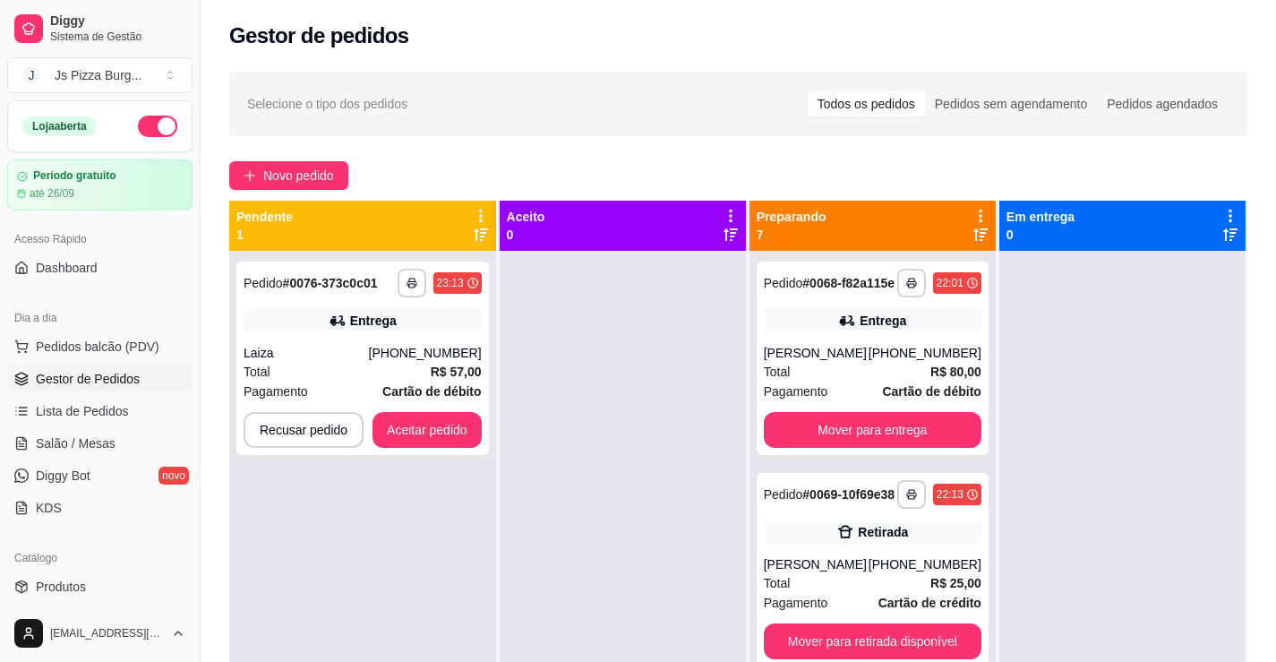
drag, startPoint x: 748, startPoint y: 409, endPoint x: 736, endPoint y: 441, distance: 34.6
click at [749, 410] on div "**********" at bounding box center [872, 582] width 246 height 662
click at [442, 430] on button "Aceitar pedido" at bounding box center [427, 430] width 106 height 35
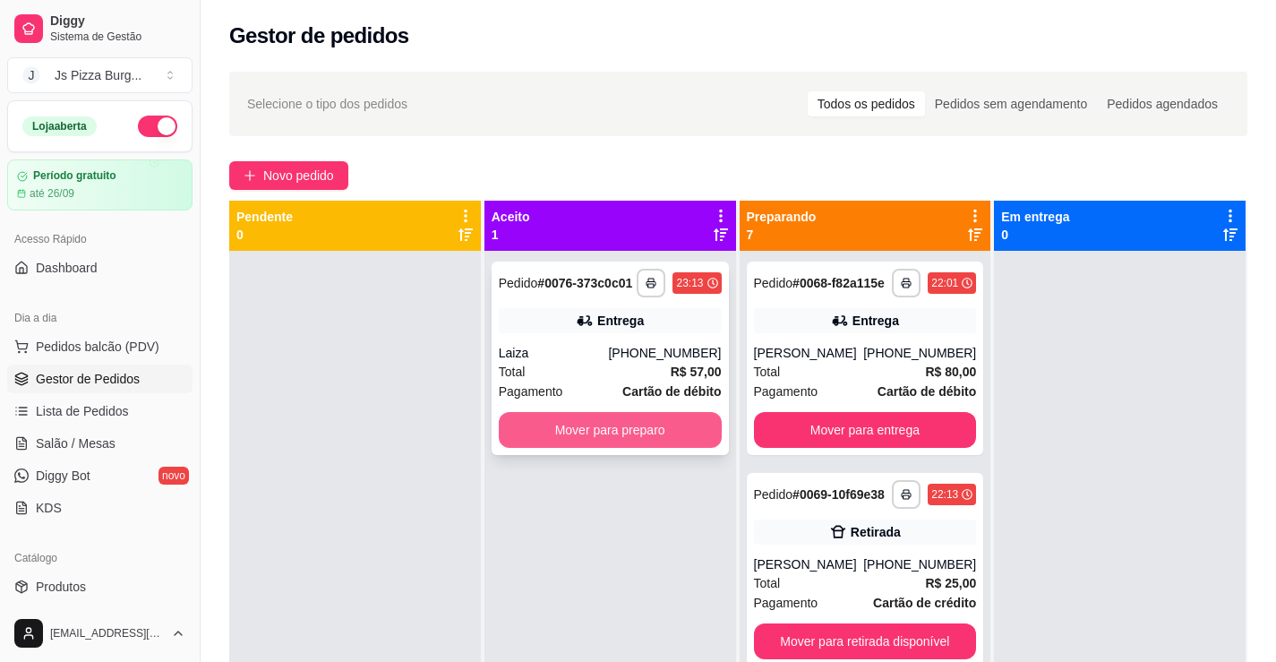
click at [658, 420] on button "Mover para preparo" at bounding box center [610, 430] width 223 height 36
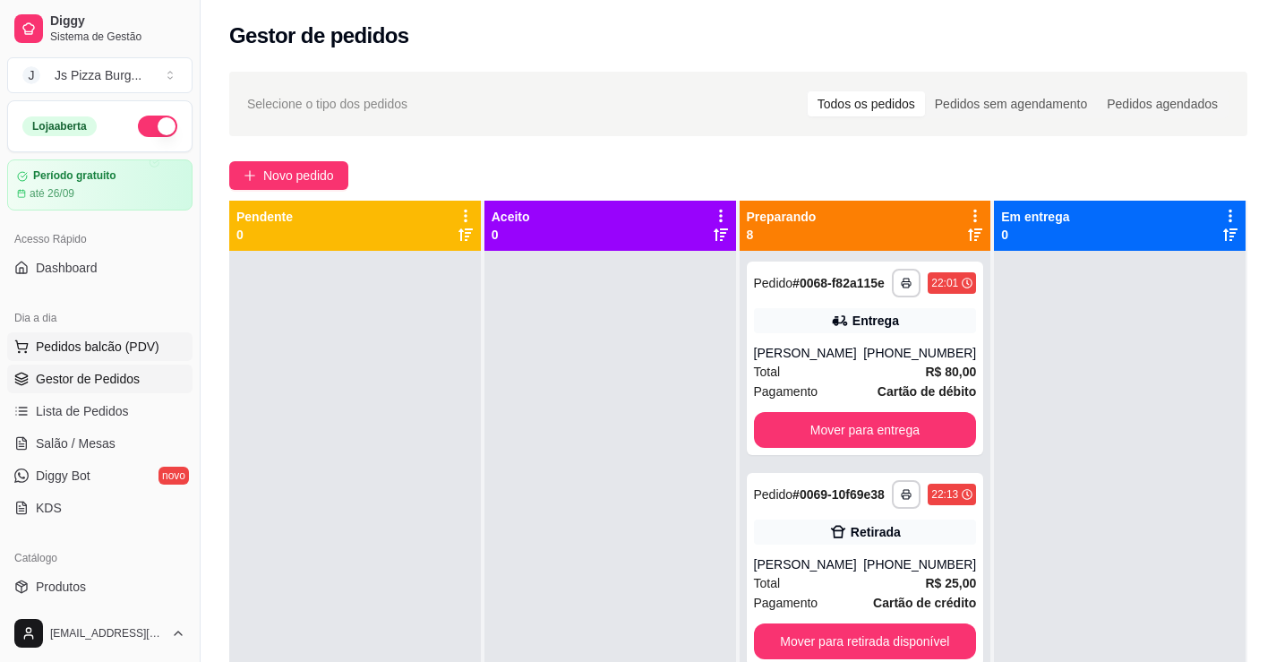
click at [116, 343] on span "Pedidos balcão (PDV)" at bounding box center [98, 347] width 124 height 18
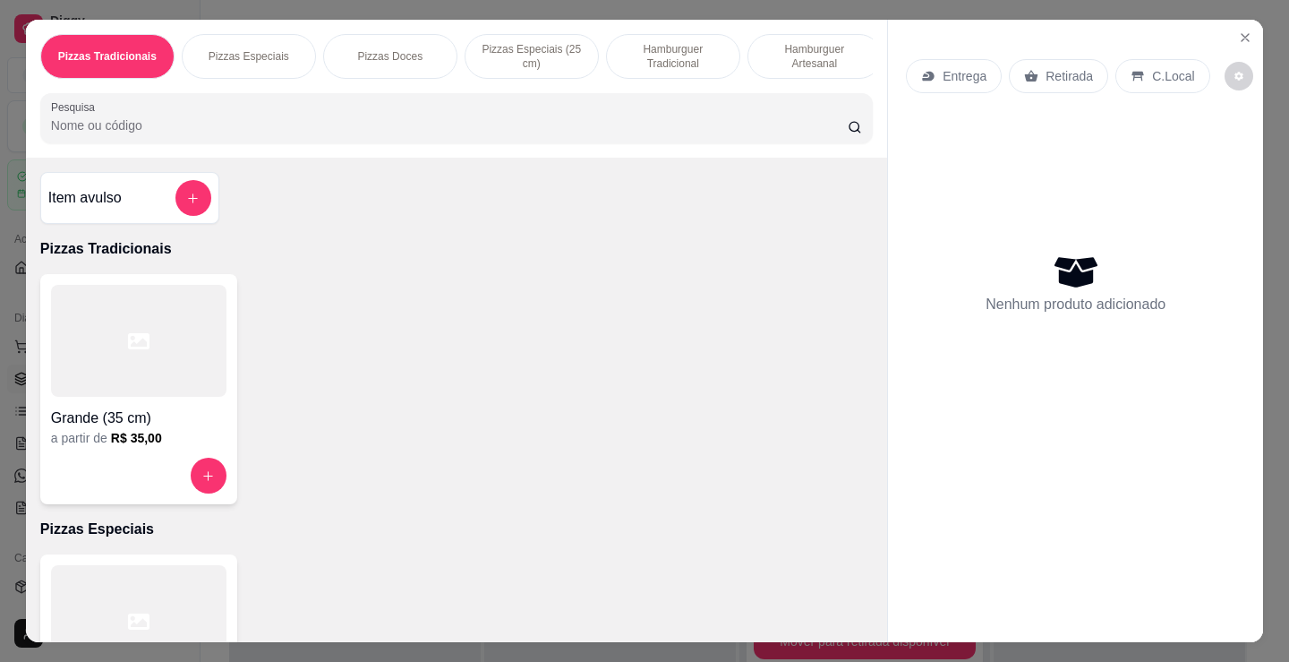
click at [621, 48] on p "Hamburguer Tradicional" at bounding box center [673, 56] width 104 height 29
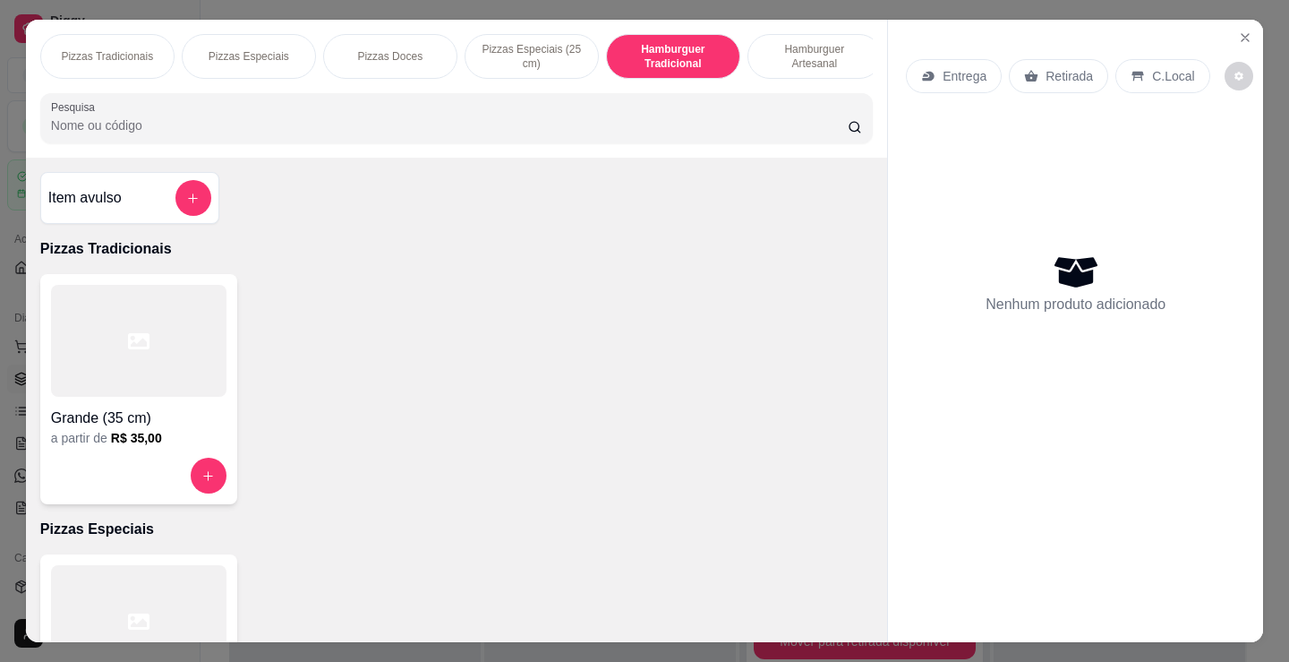
scroll to position [44, 0]
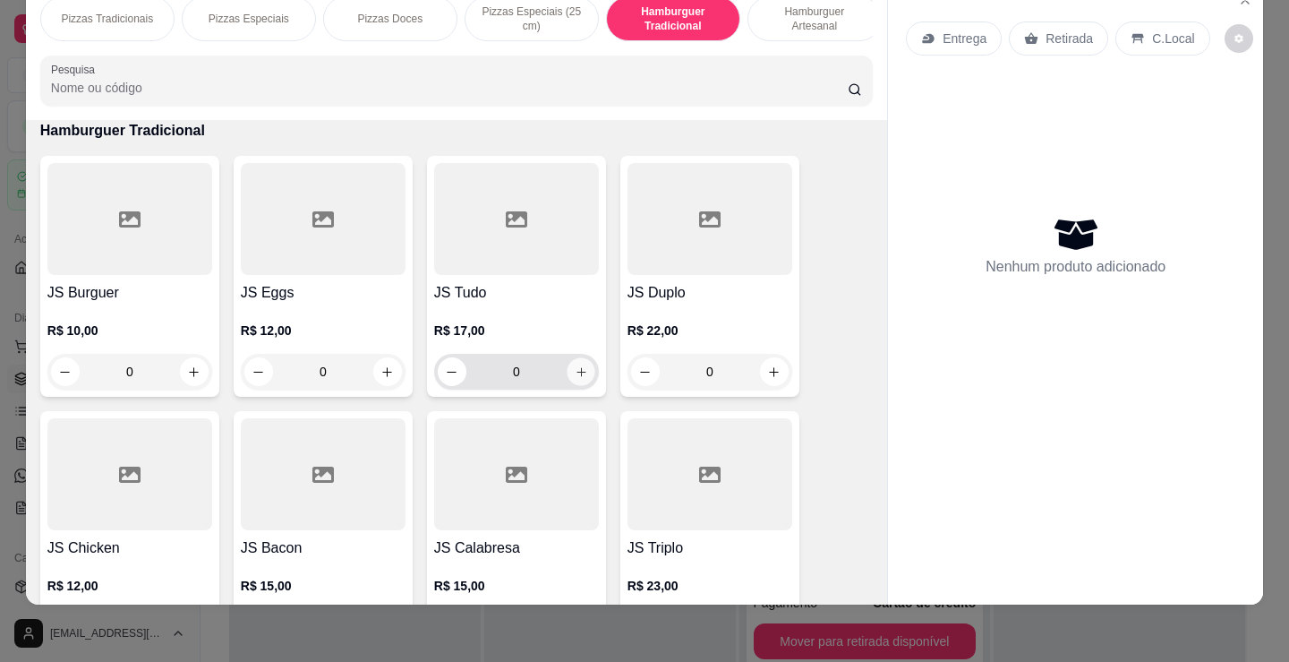
click at [573, 380] on button "increase-product-quantity" at bounding box center [581, 372] width 28 height 28
type input "1"
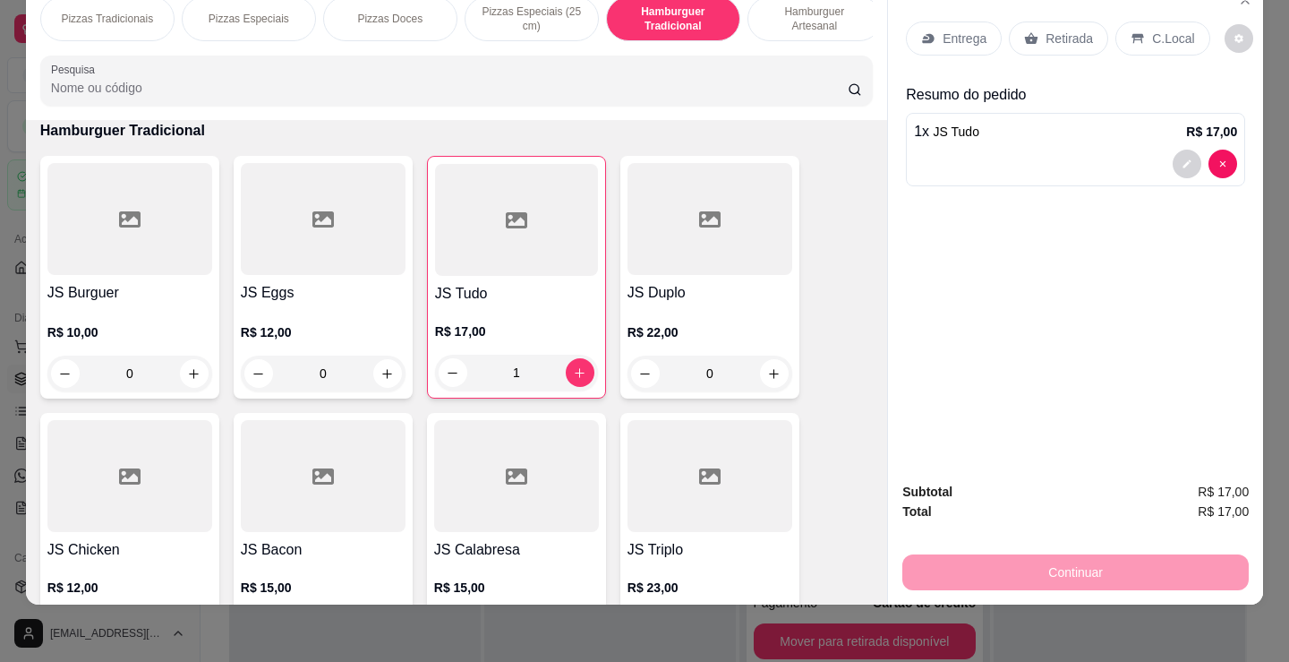
click at [485, 305] on div "R$ 17,00 1" at bounding box center [516, 347] width 163 height 86
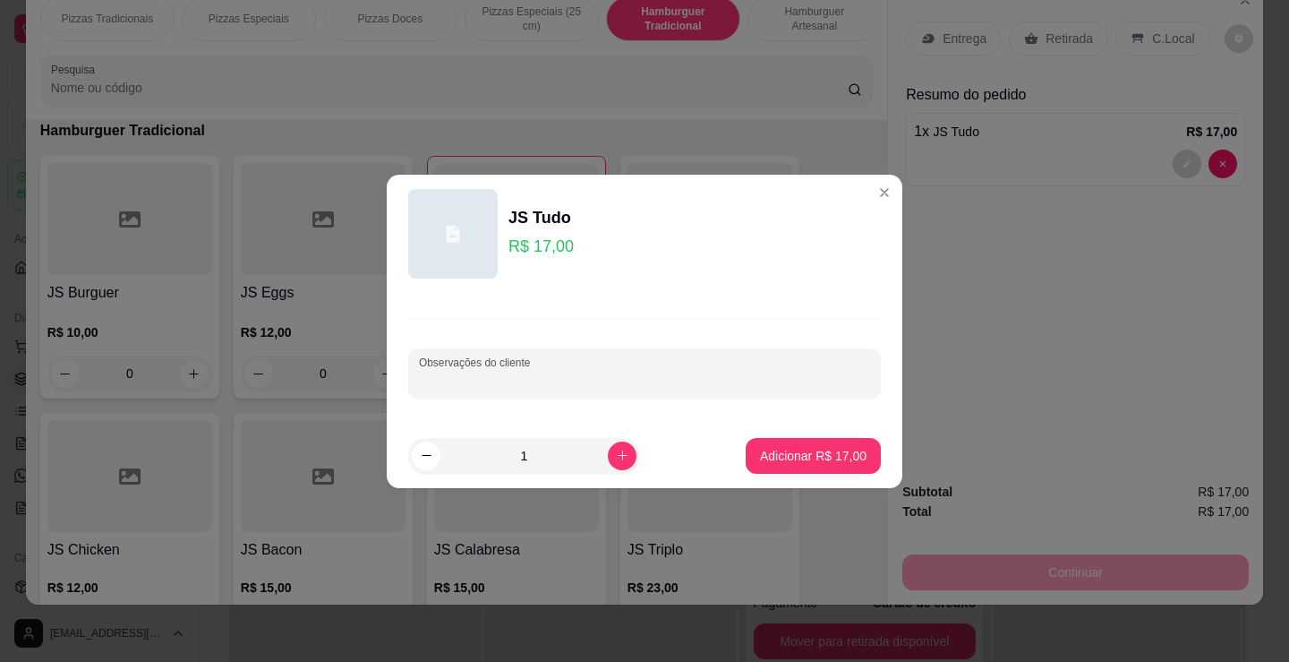
click at [549, 373] on input "Observações do cliente" at bounding box center [644, 381] width 451 height 18
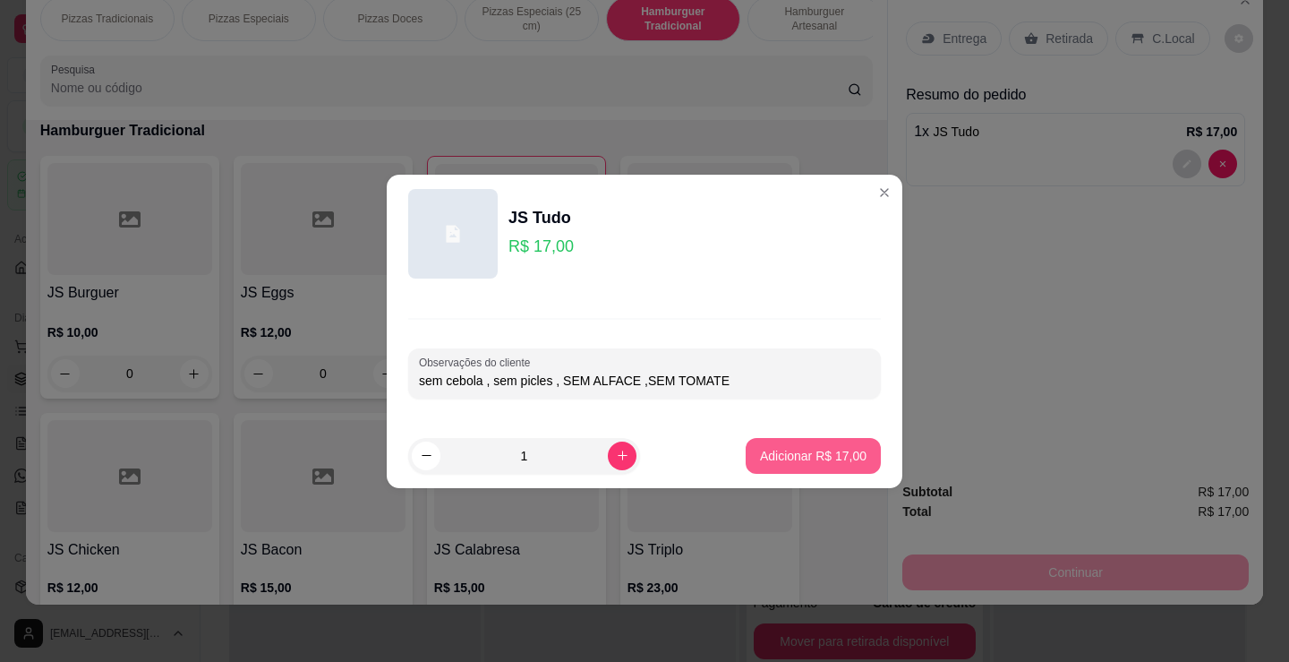
type input "sem cebola , sem picles , SEM ALFACE ,SEM TOMATE"
click at [827, 465] on button "Adicionar R$ 17,00" at bounding box center [813, 456] width 135 height 36
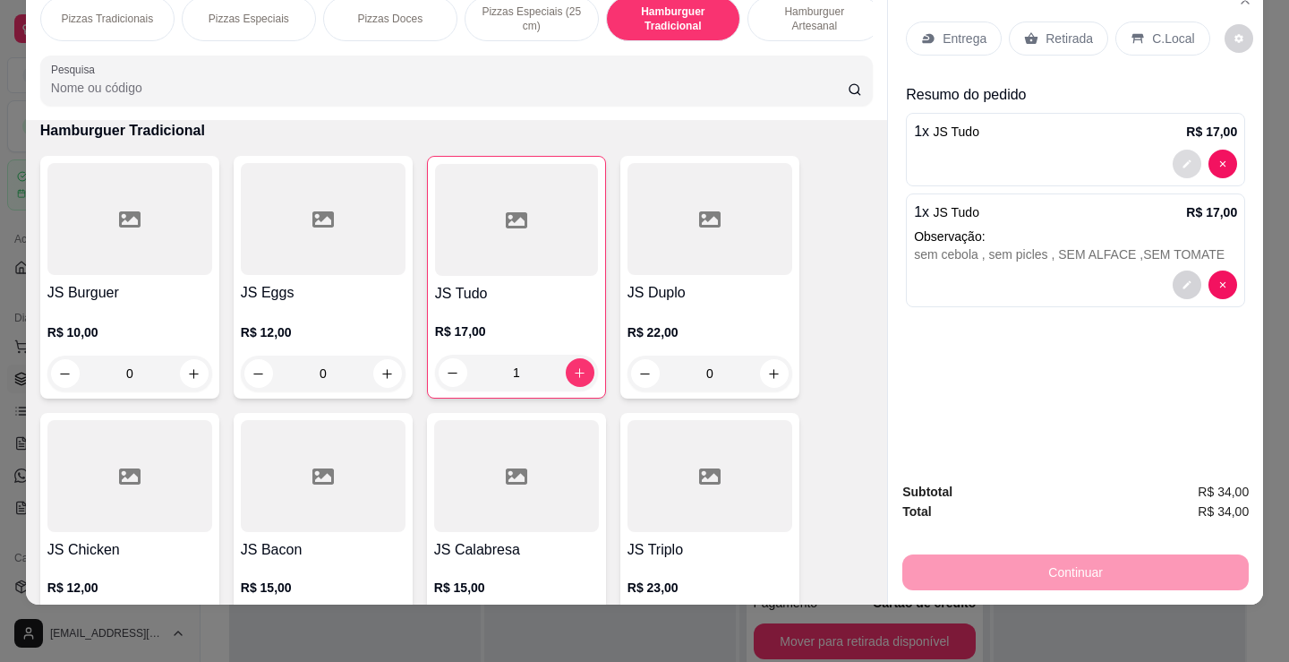
click at [1182, 158] on icon "decrease-product-quantity" at bounding box center [1187, 163] width 11 height 11
type input "0"
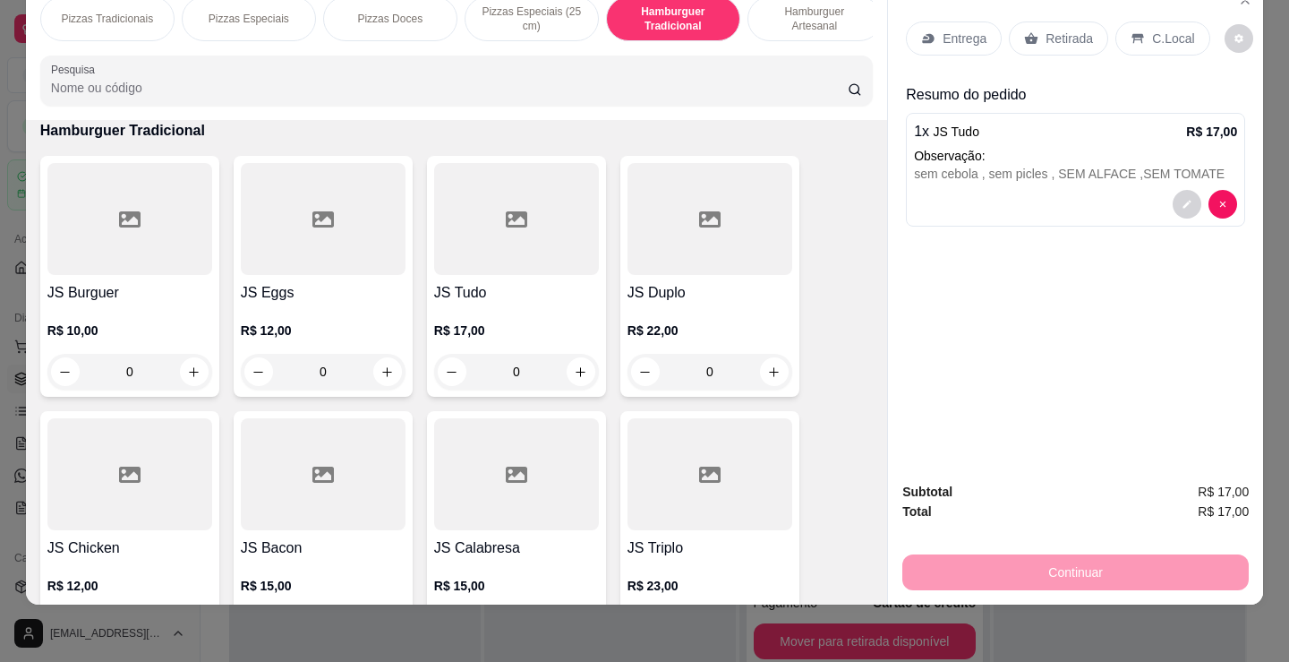
click at [1065, 30] on p "Retirada" at bounding box center [1069, 39] width 47 height 18
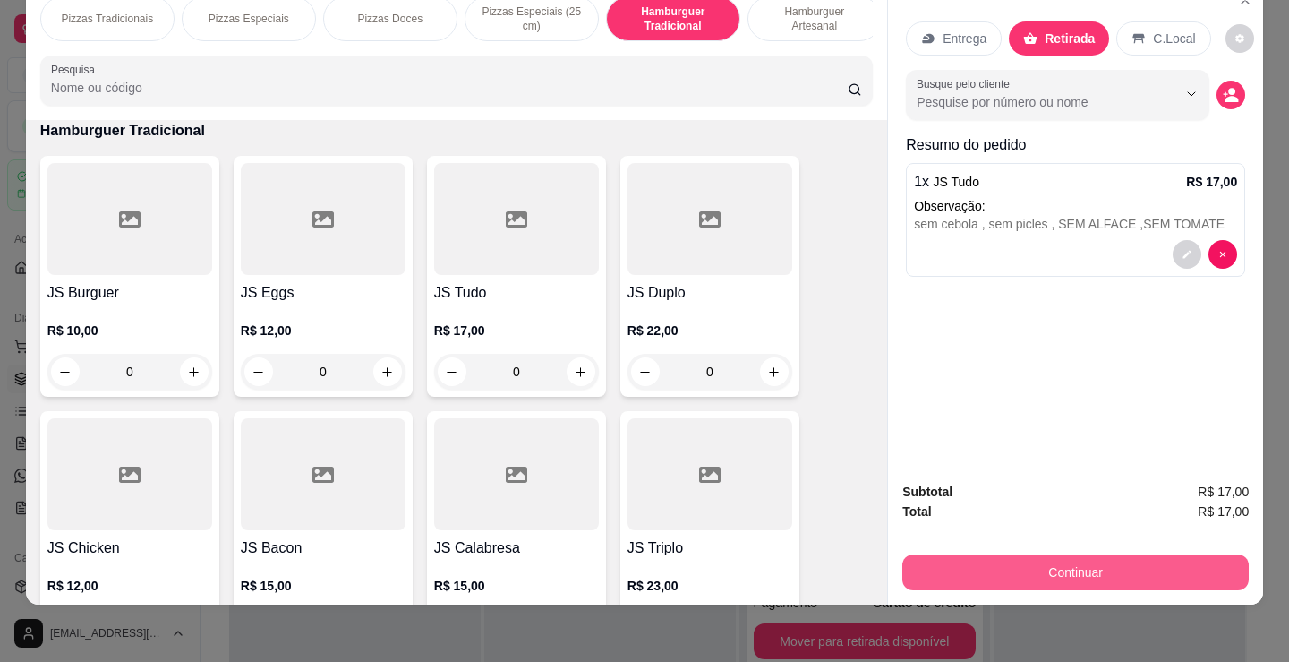
click at [1077, 560] on button "Continuar" at bounding box center [1075, 572] width 346 height 36
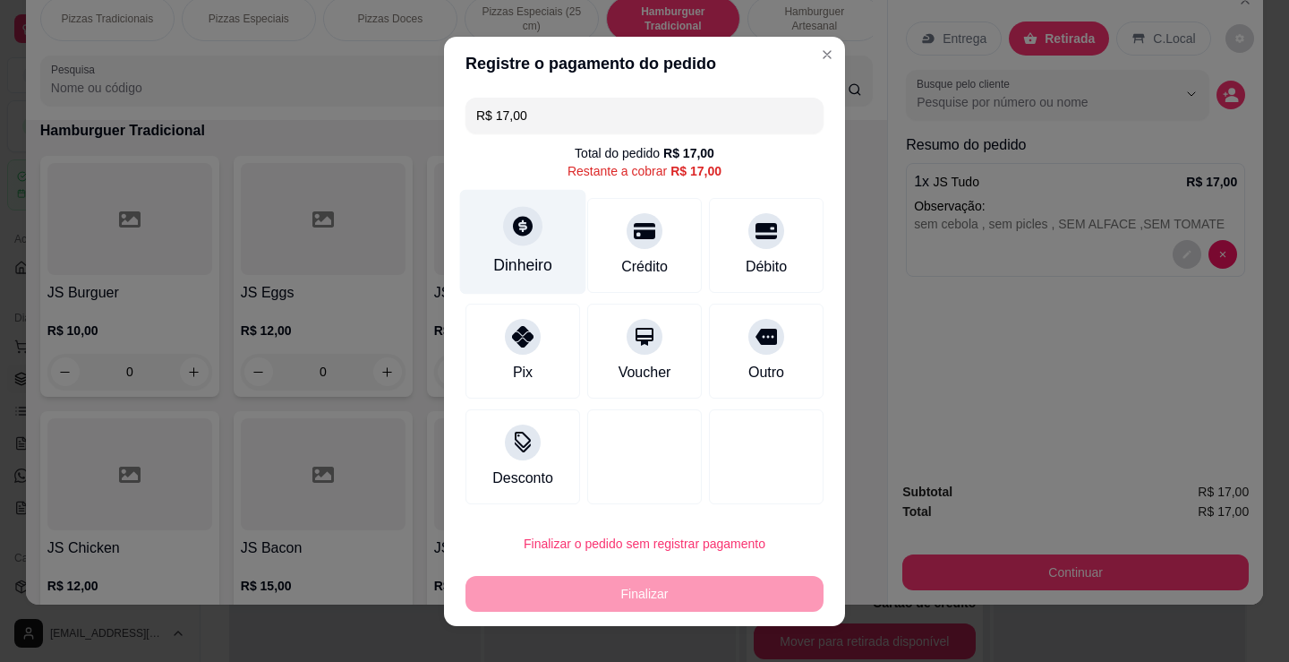
click at [499, 259] on div "Dinheiro" at bounding box center [522, 264] width 59 height 23
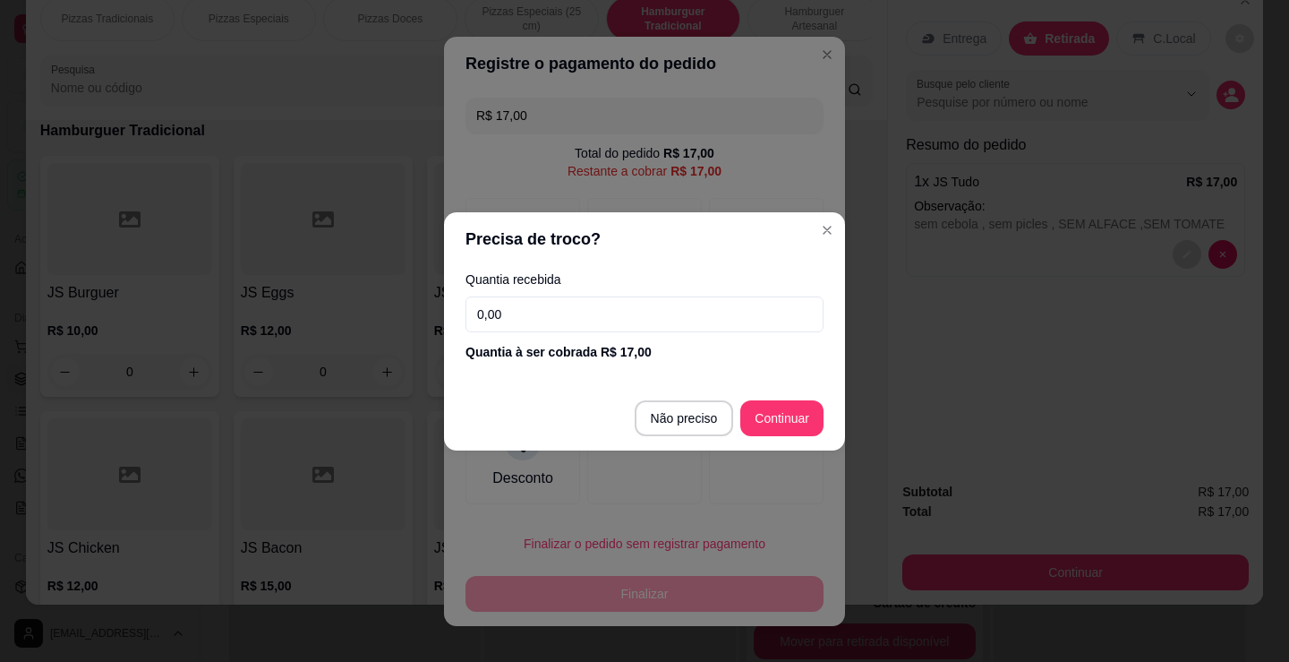
click at [611, 312] on input "0,00" at bounding box center [645, 314] width 358 height 36
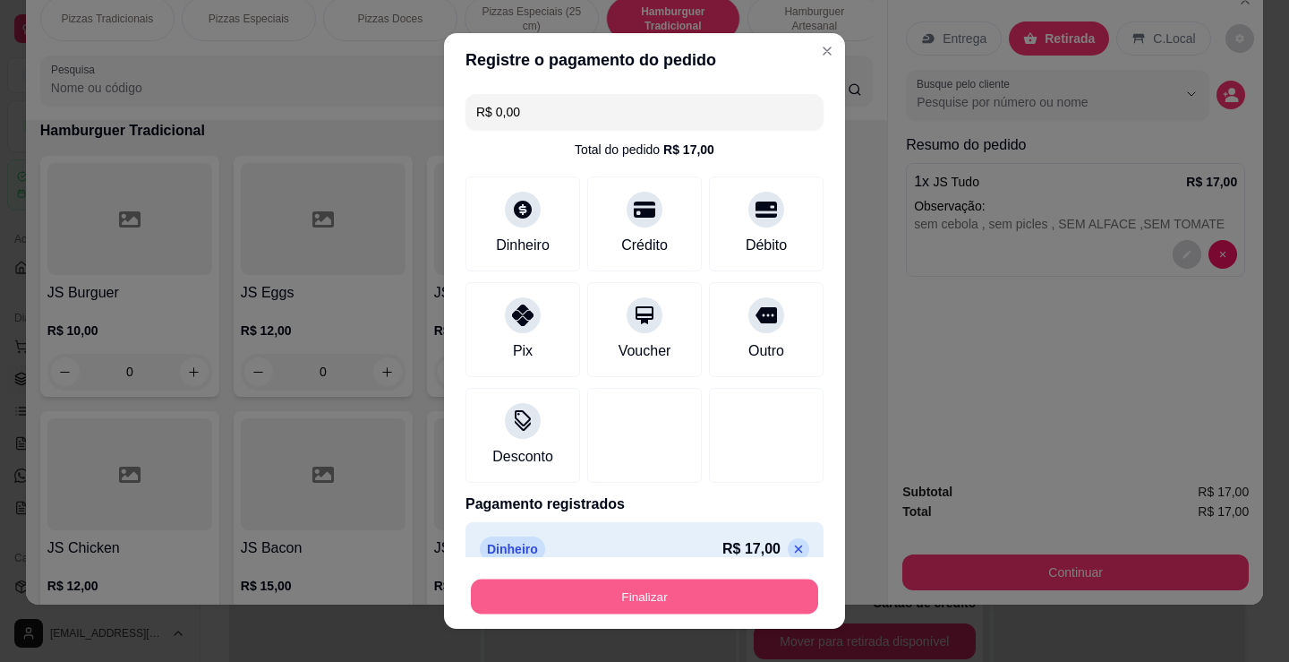
click at [705, 598] on button "Finalizar" at bounding box center [644, 596] width 347 height 35
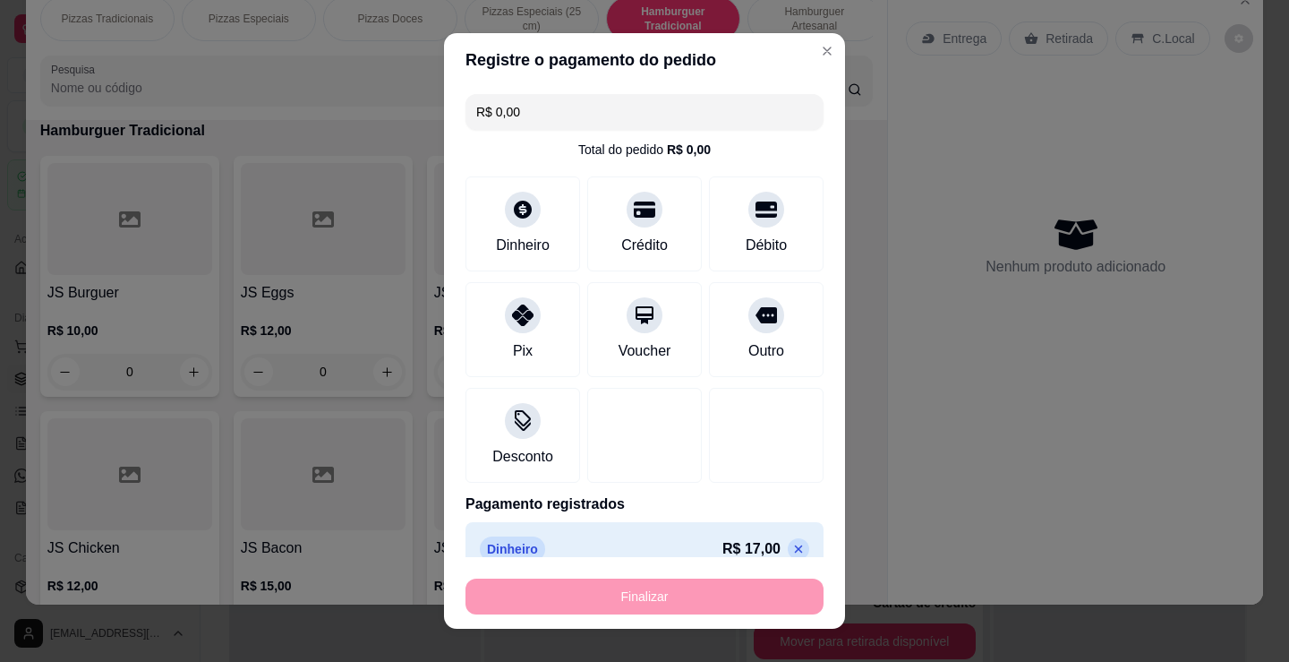
type input "-R$ 17,00"
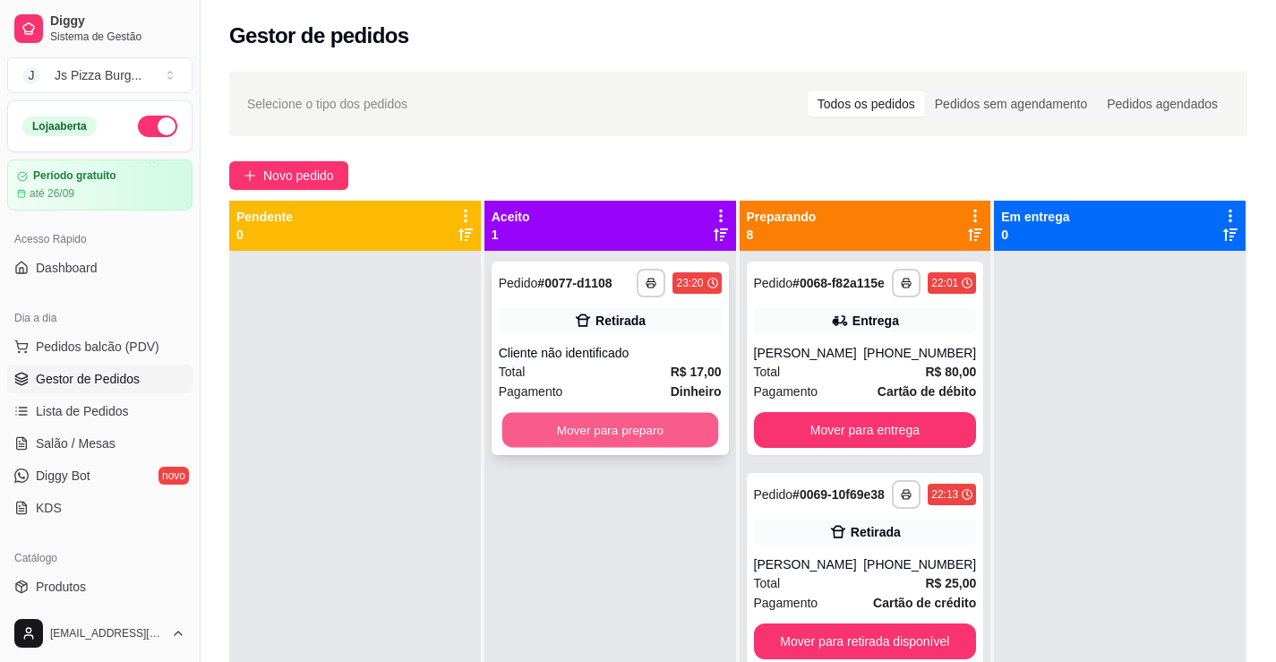
click at [681, 444] on button "Mover para preparo" at bounding box center [609, 430] width 216 height 35
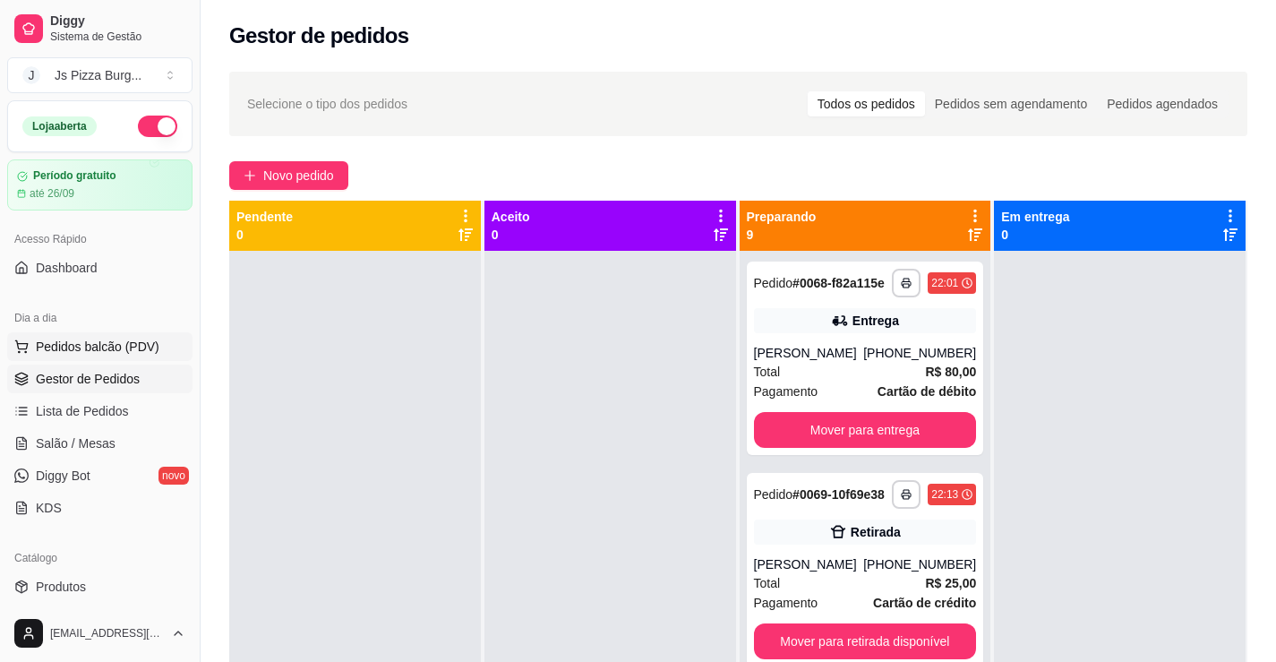
click at [158, 346] on button "Pedidos balcão (PDV)" at bounding box center [99, 346] width 185 height 29
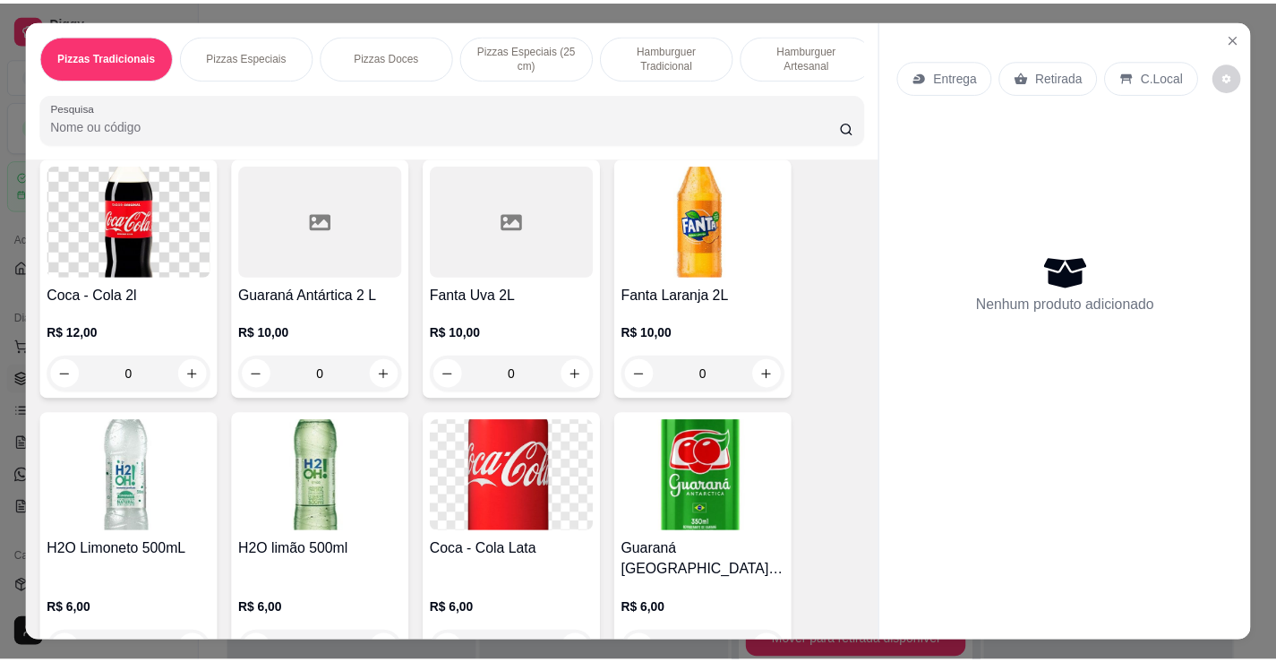
scroll to position [3402, 0]
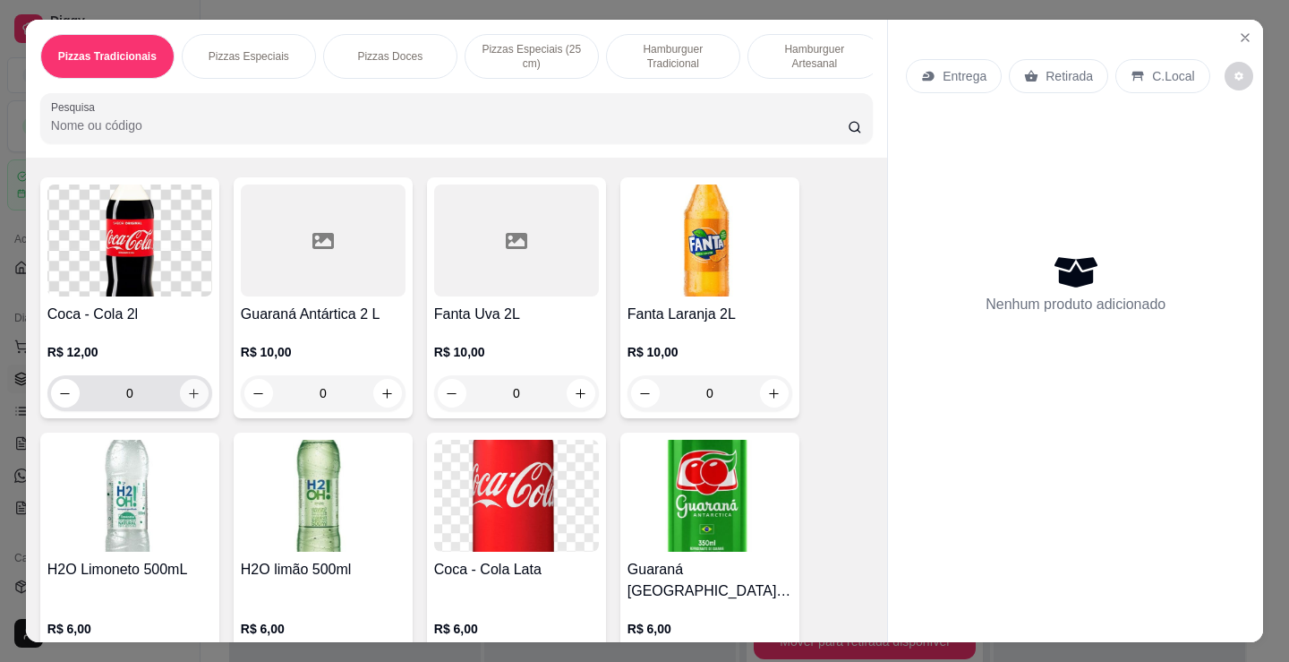
click at [181, 407] on button "increase-product-quantity" at bounding box center [194, 393] width 29 height 29
type input "1"
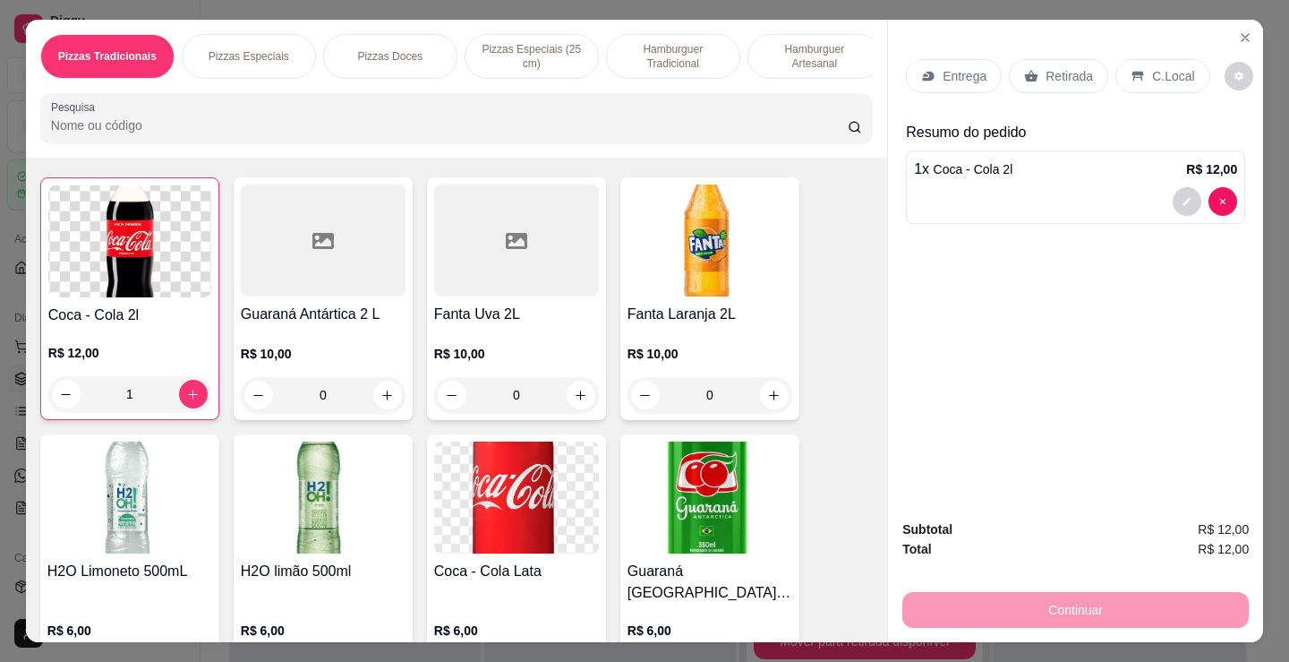
click at [1073, 76] on p "Retirada" at bounding box center [1069, 76] width 47 height 18
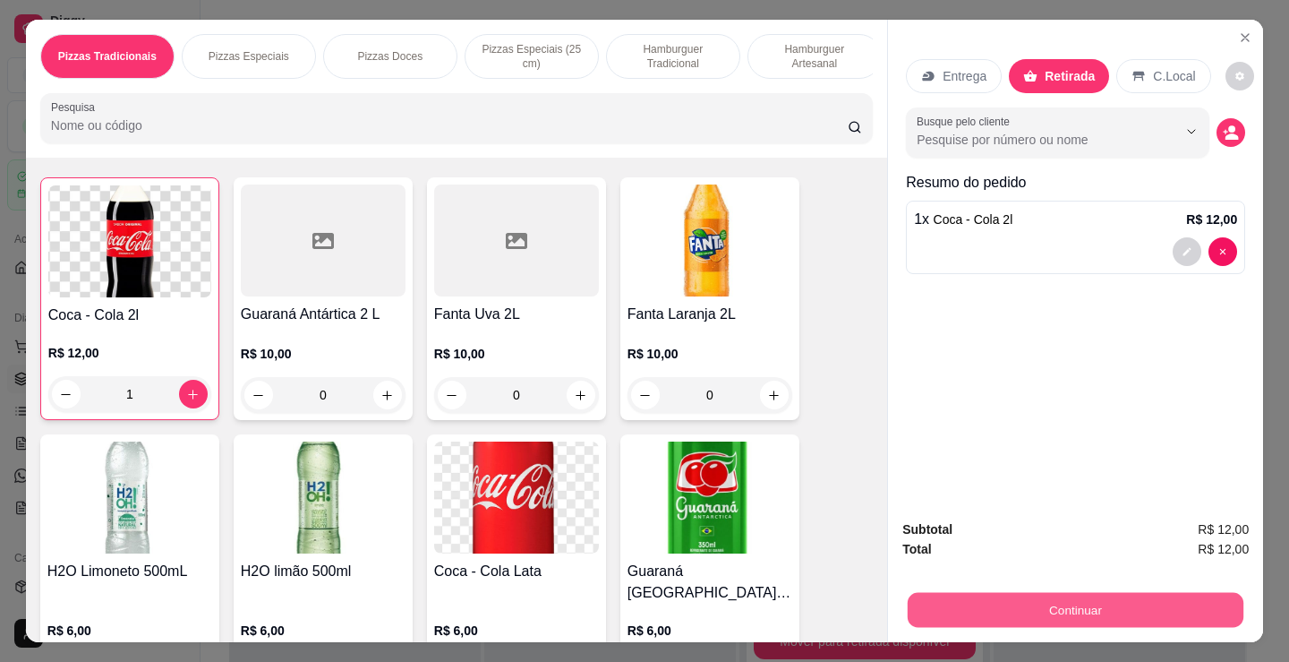
click at [1029, 600] on button "Continuar" at bounding box center [1076, 609] width 336 height 35
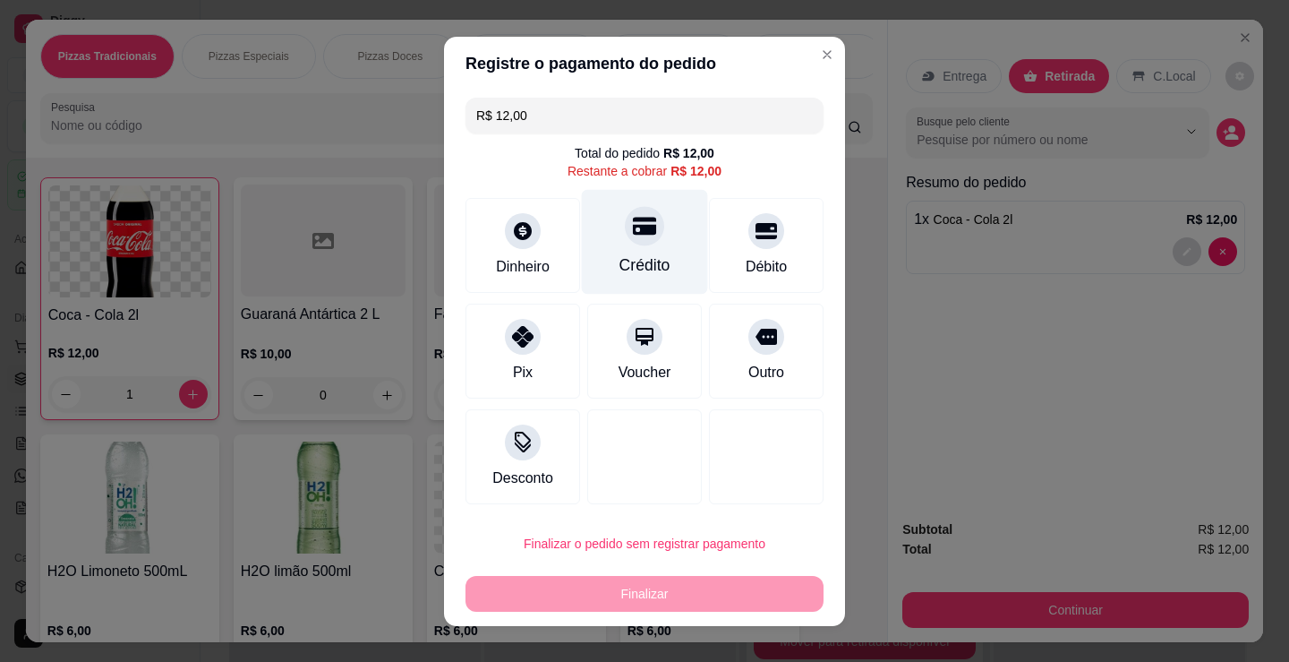
click at [624, 248] on div "Crédito" at bounding box center [645, 241] width 126 height 105
type input "R$ 0,00"
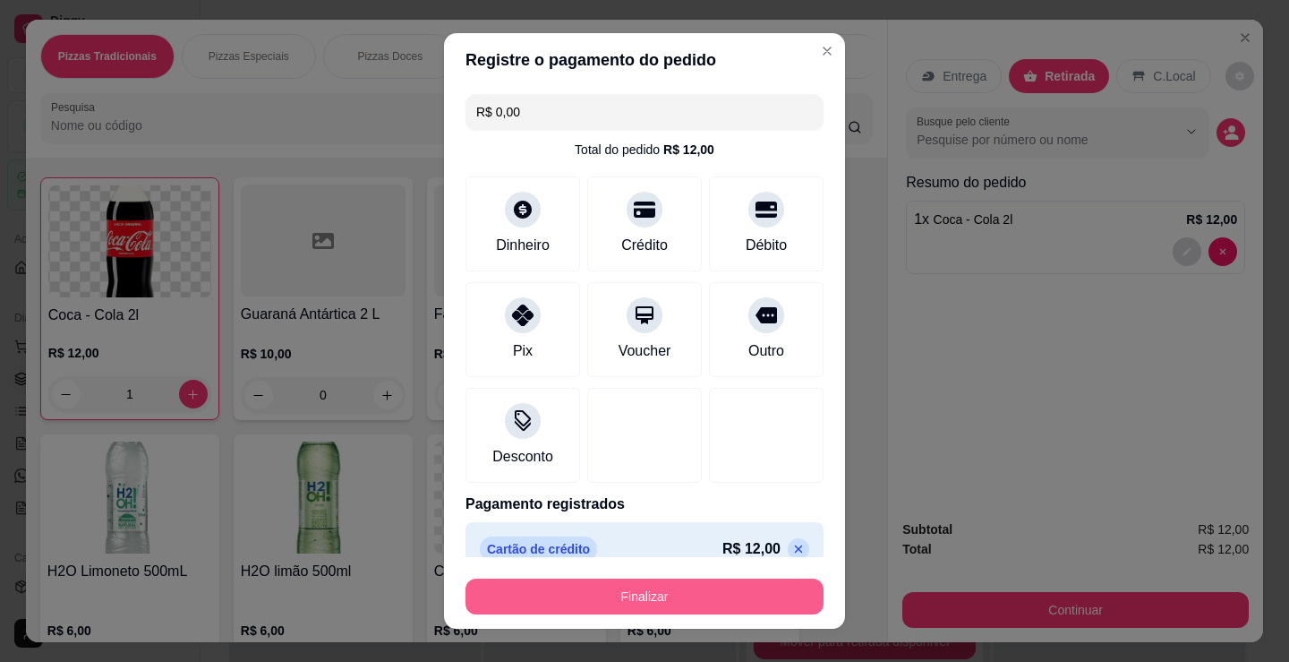
click at [664, 591] on button "Finalizar" at bounding box center [645, 596] width 358 height 36
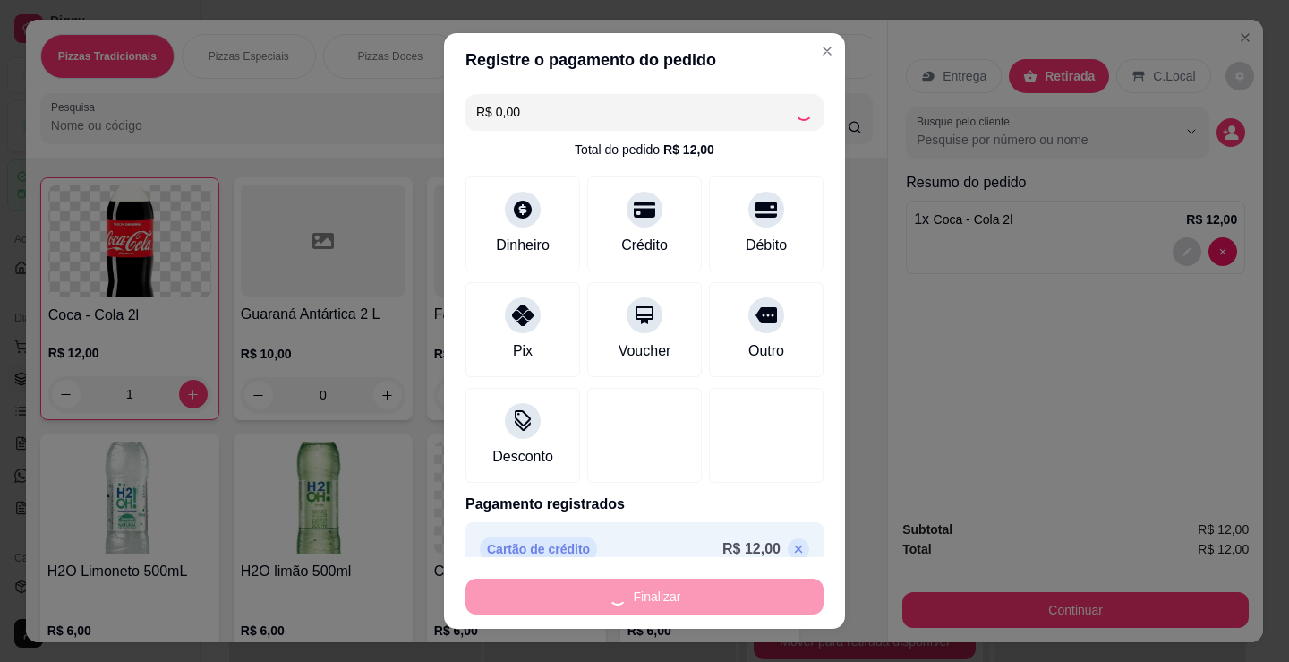
type input "0"
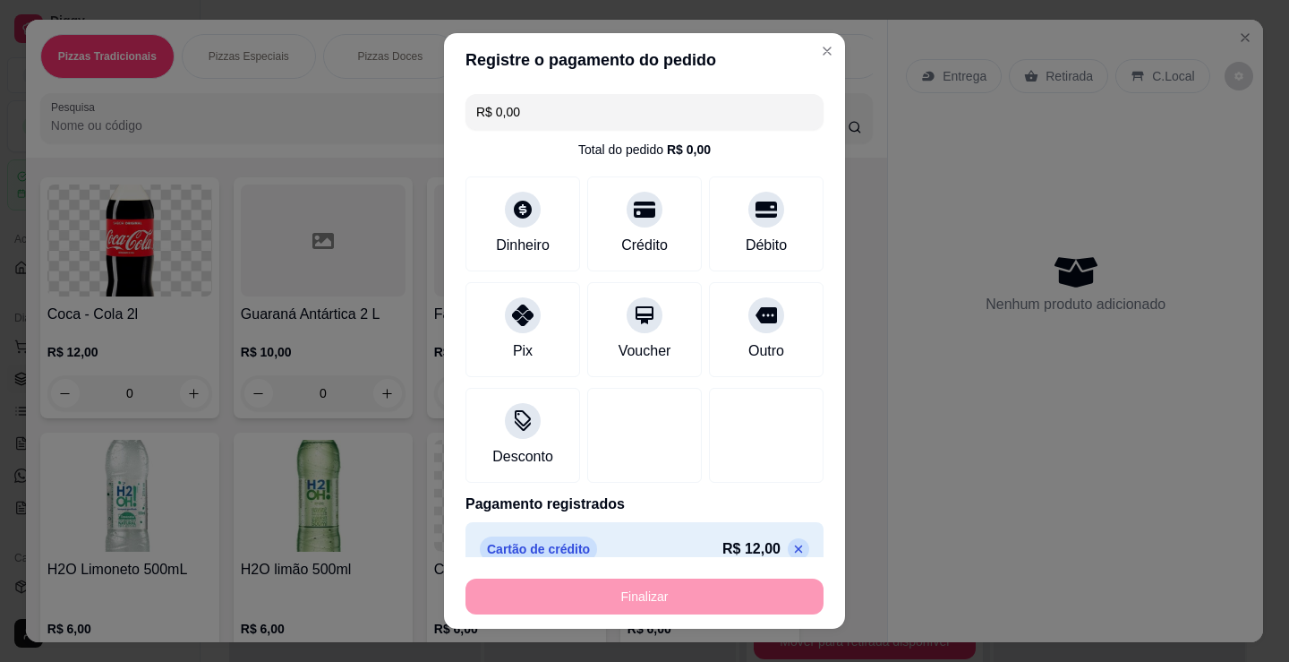
type input "-R$ 12,00"
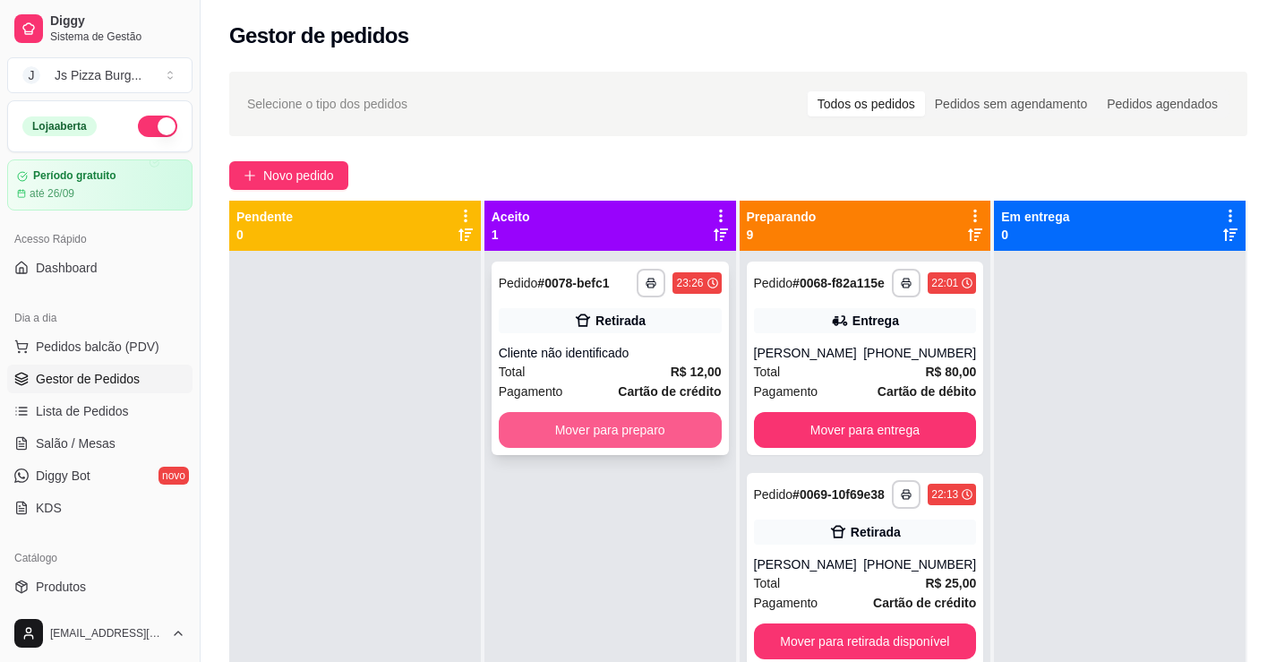
click at [644, 441] on button "Mover para preparo" at bounding box center [610, 430] width 223 height 36
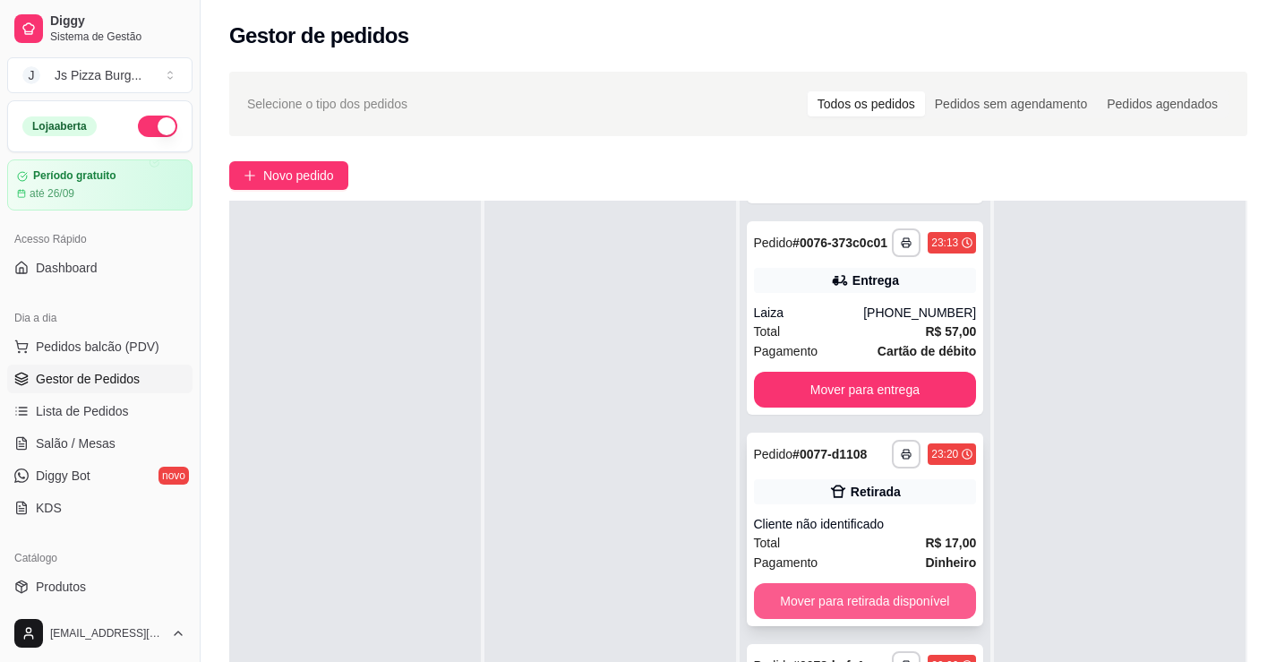
scroll to position [273, 0]
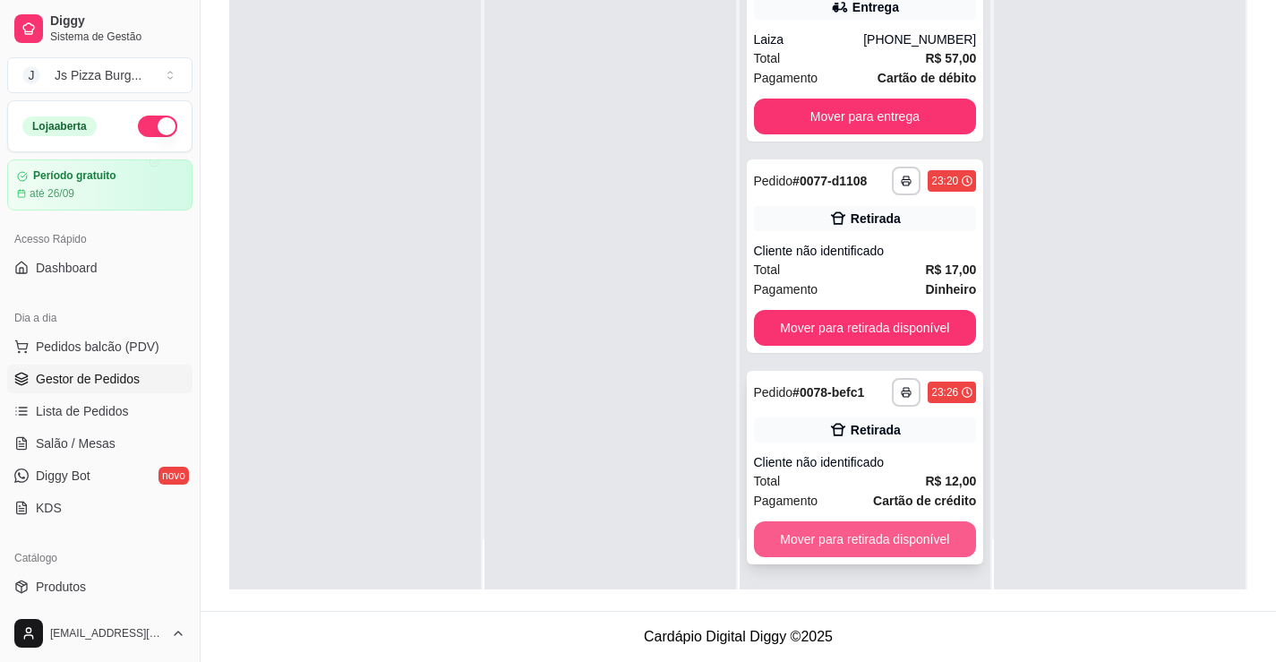
click at [860, 545] on button "Mover para retirada disponível" at bounding box center [865, 539] width 223 height 36
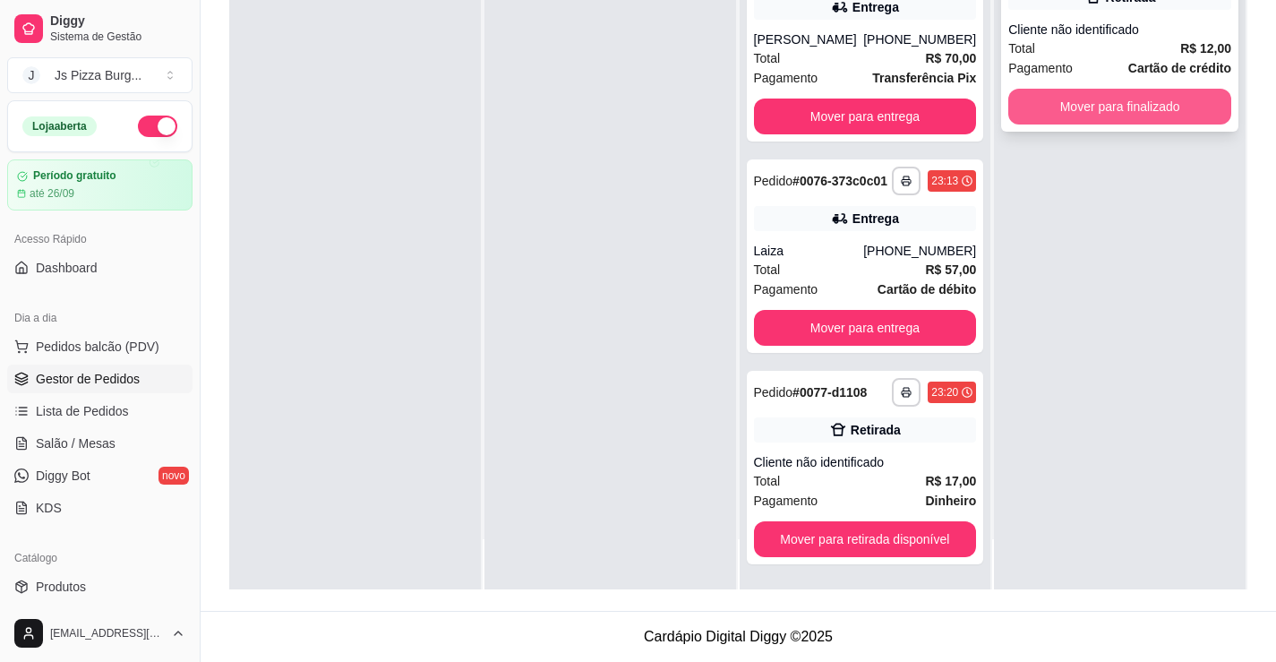
click at [1179, 98] on button "Mover para finalizado" at bounding box center [1119, 107] width 223 height 36
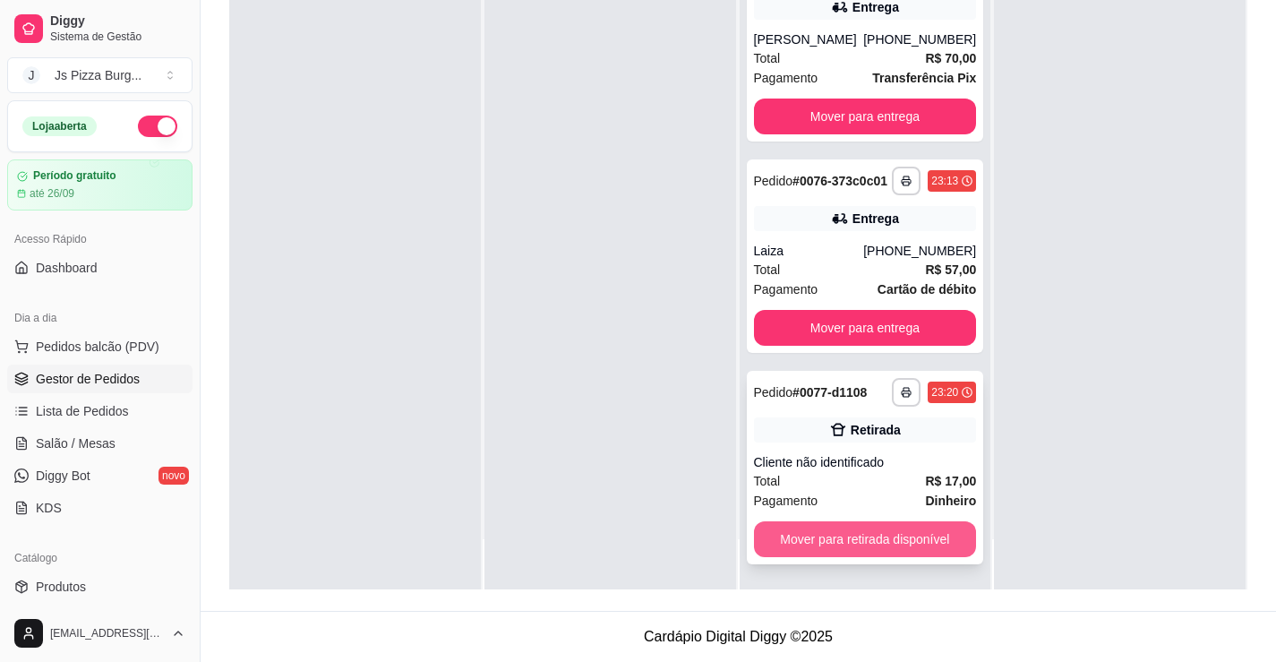
click at [902, 528] on button "Mover para retirada disponível" at bounding box center [865, 539] width 223 height 36
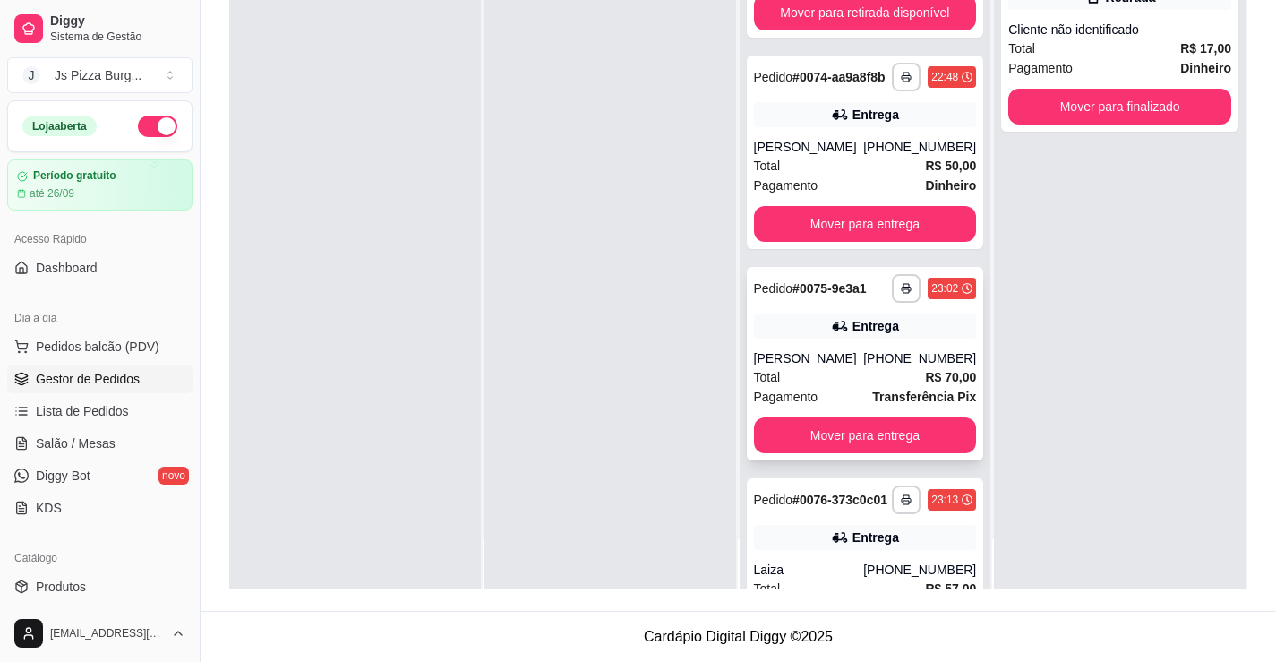
scroll to position [1118, 0]
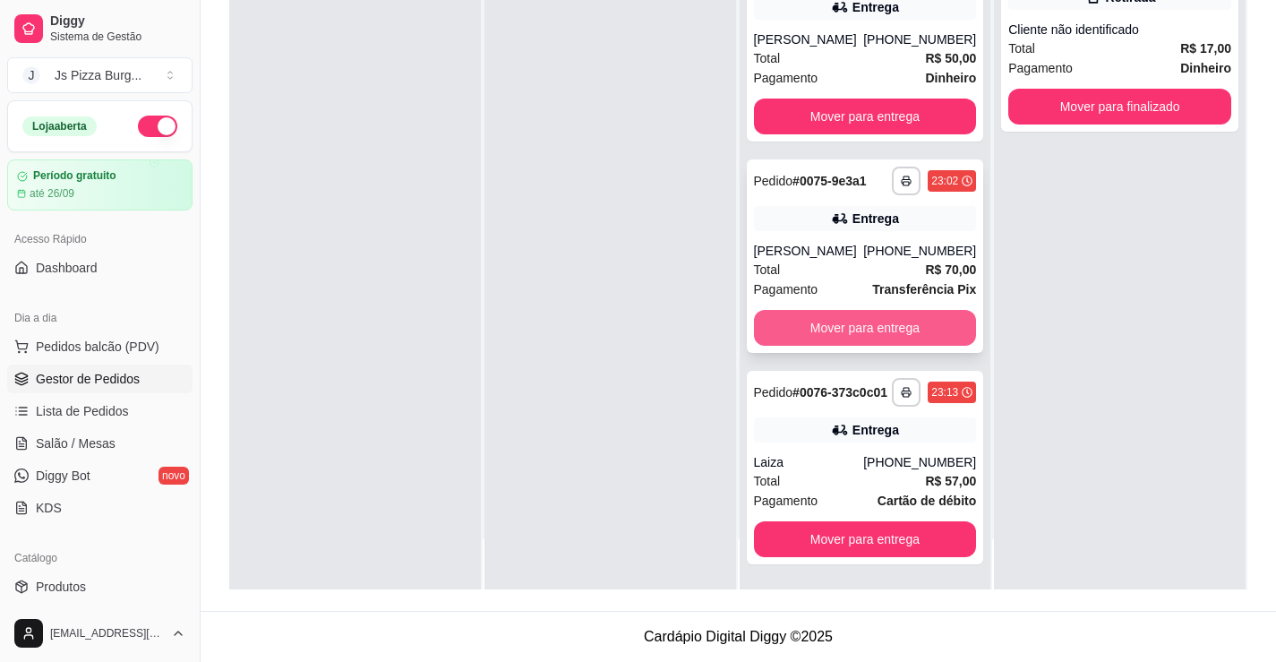
click at [885, 311] on button "Mover para entrega" at bounding box center [865, 328] width 223 height 36
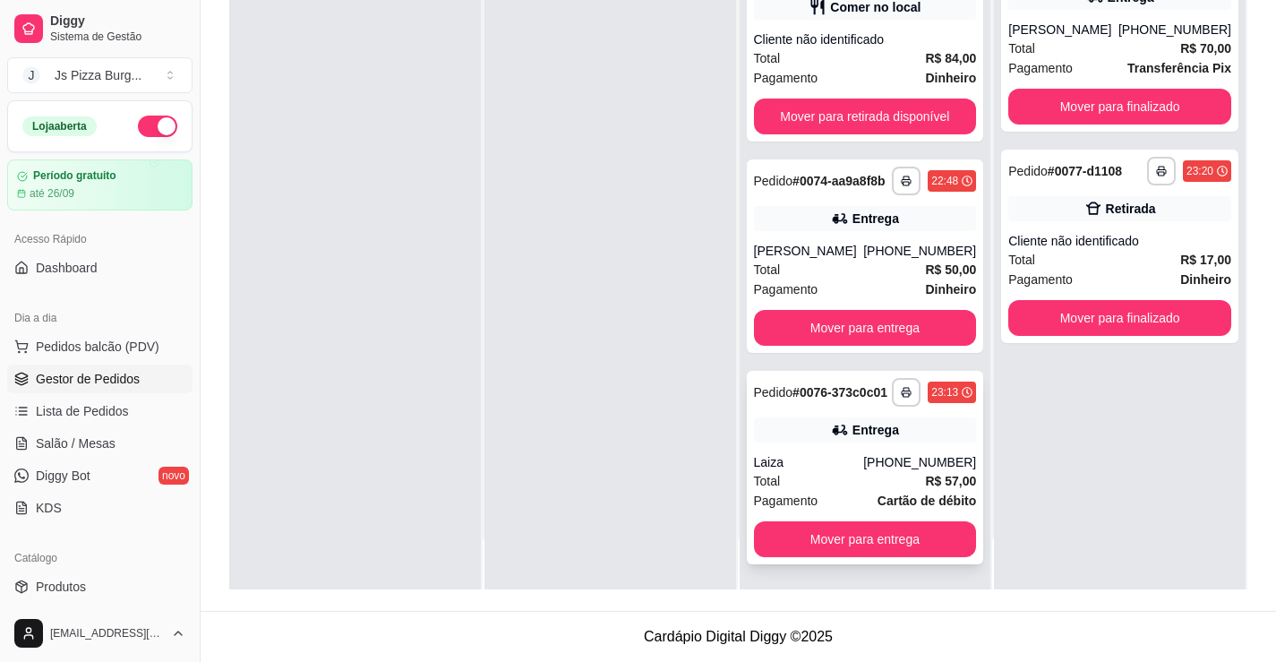
scroll to position [907, 0]
click at [872, 526] on button "Mover para entrega" at bounding box center [865, 539] width 223 height 36
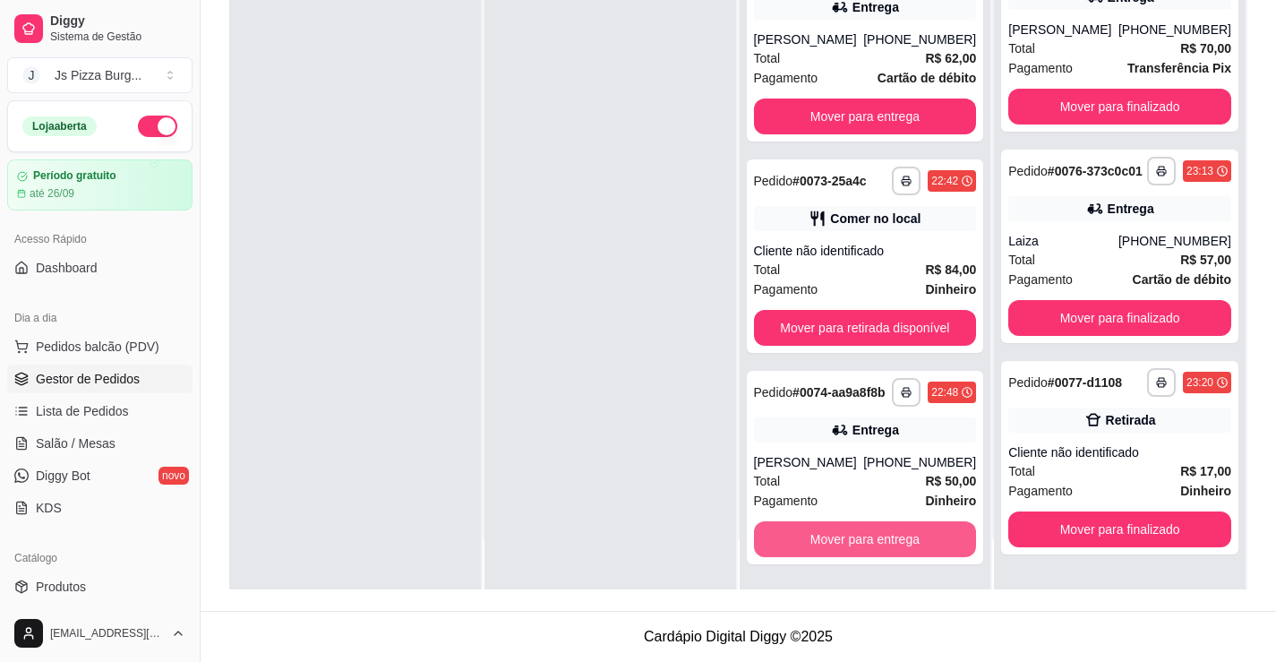
scroll to position [681, 0]
click at [870, 528] on button "Mover para entrega" at bounding box center [865, 539] width 223 height 36
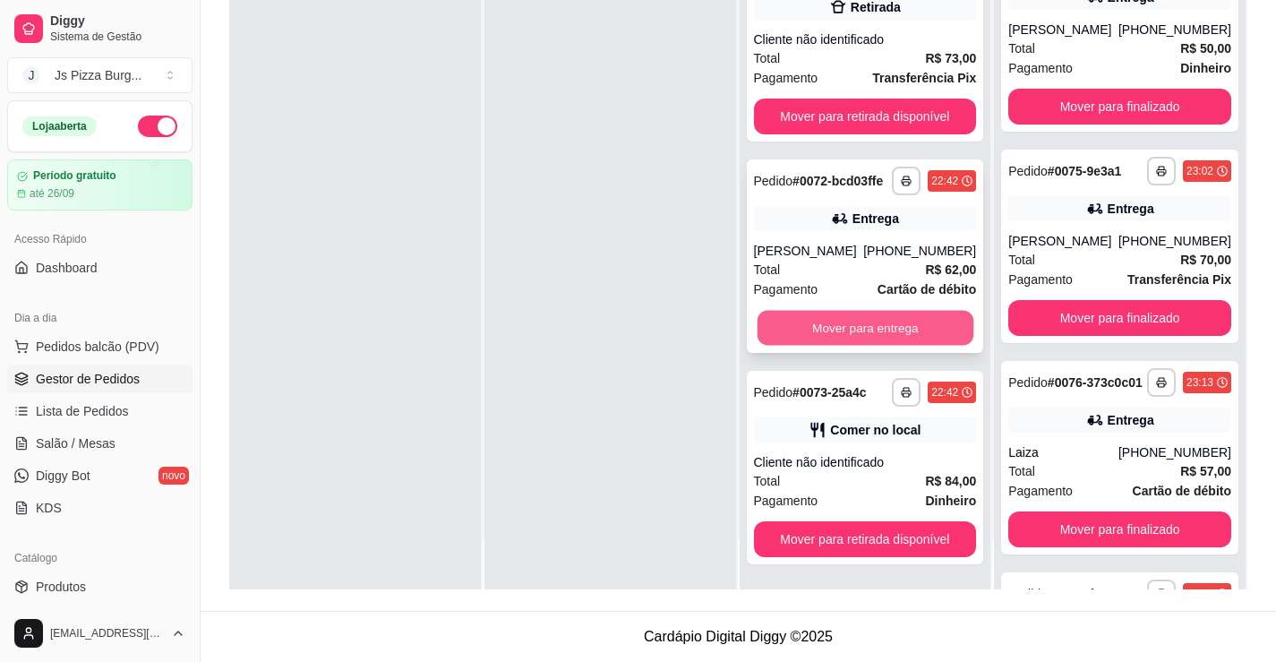
click at [882, 317] on button "Mover para entrega" at bounding box center [865, 328] width 216 height 35
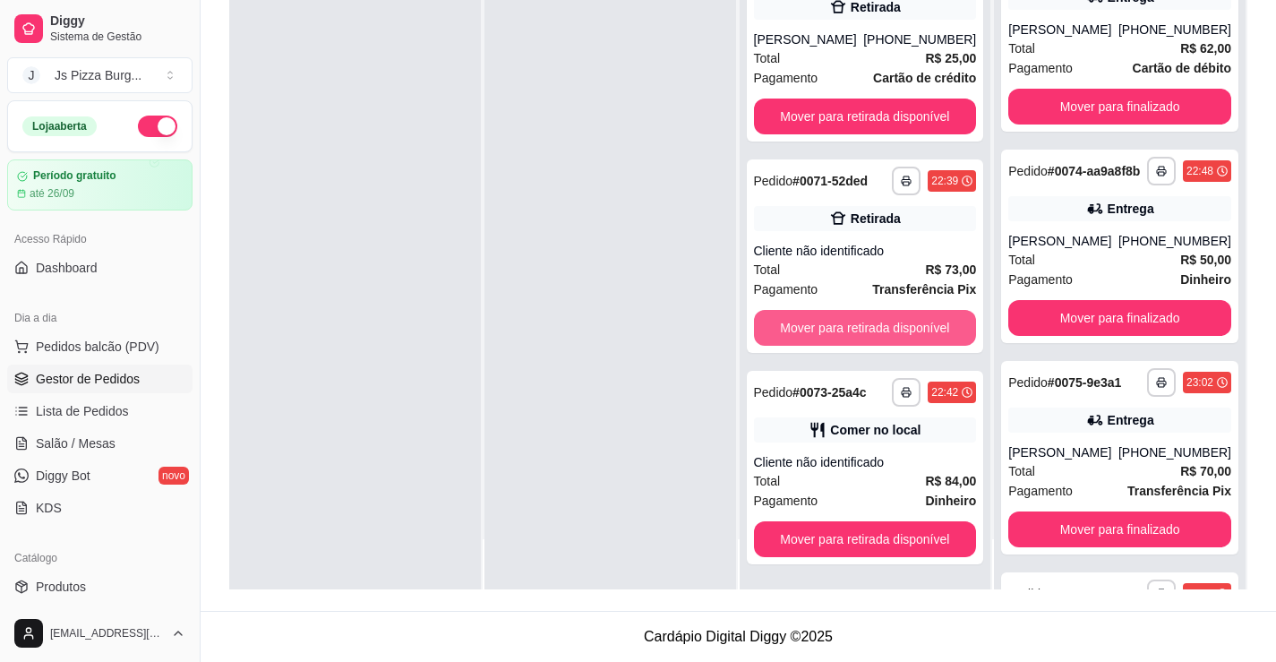
scroll to position [230, 0]
click at [849, 336] on button "Mover para retirada disponível" at bounding box center [865, 328] width 216 height 35
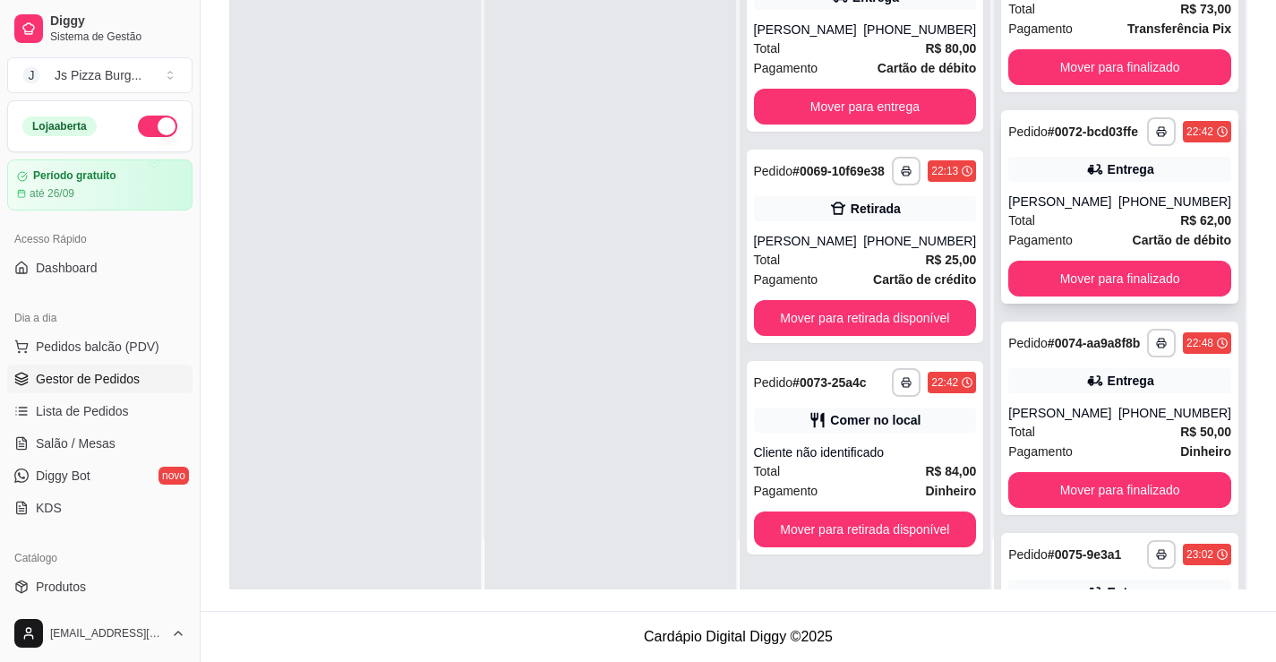
scroll to position [0, 0]
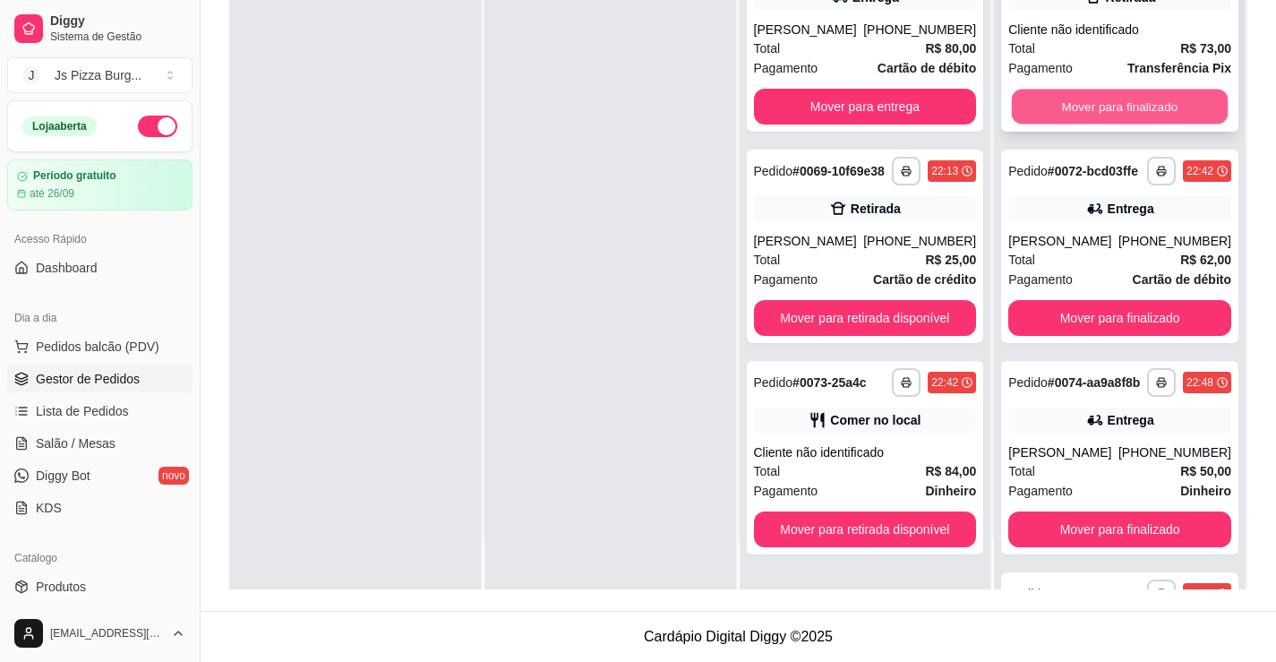
click at [1124, 98] on button "Mover para finalizado" at bounding box center [1120, 107] width 216 height 35
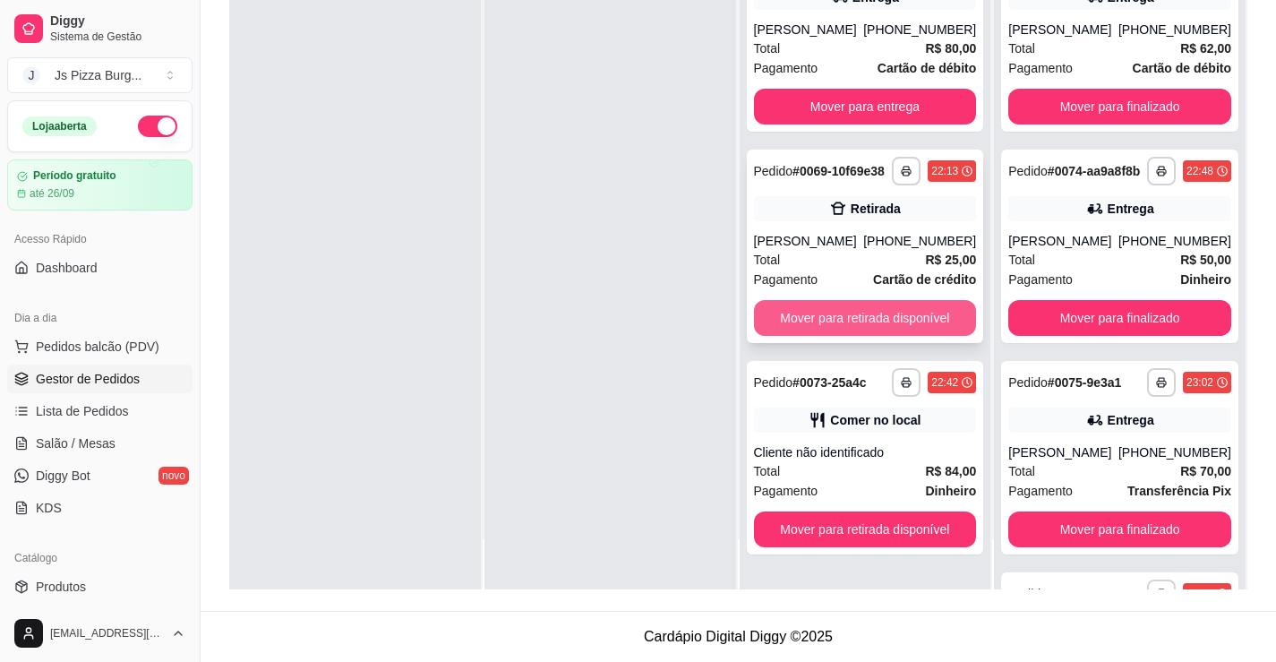
click at [900, 333] on button "Mover para retirada disponível" at bounding box center [865, 318] width 223 height 36
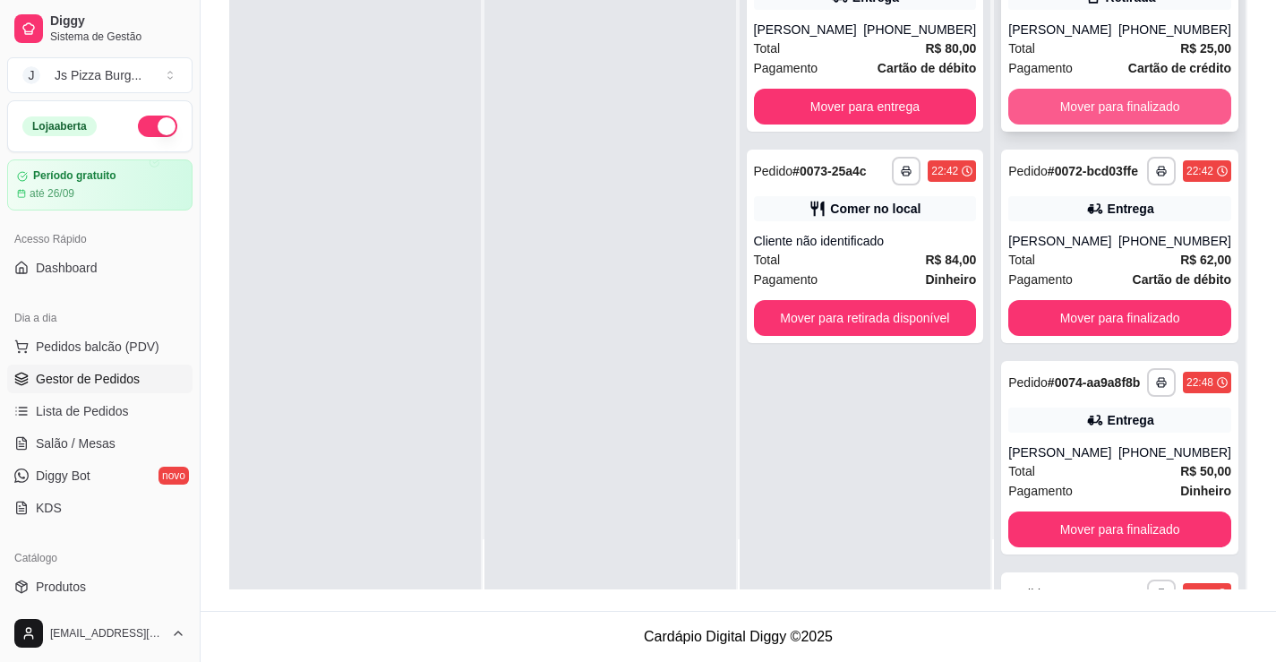
click at [1087, 124] on button "Mover para finalizado" at bounding box center [1119, 107] width 223 height 36
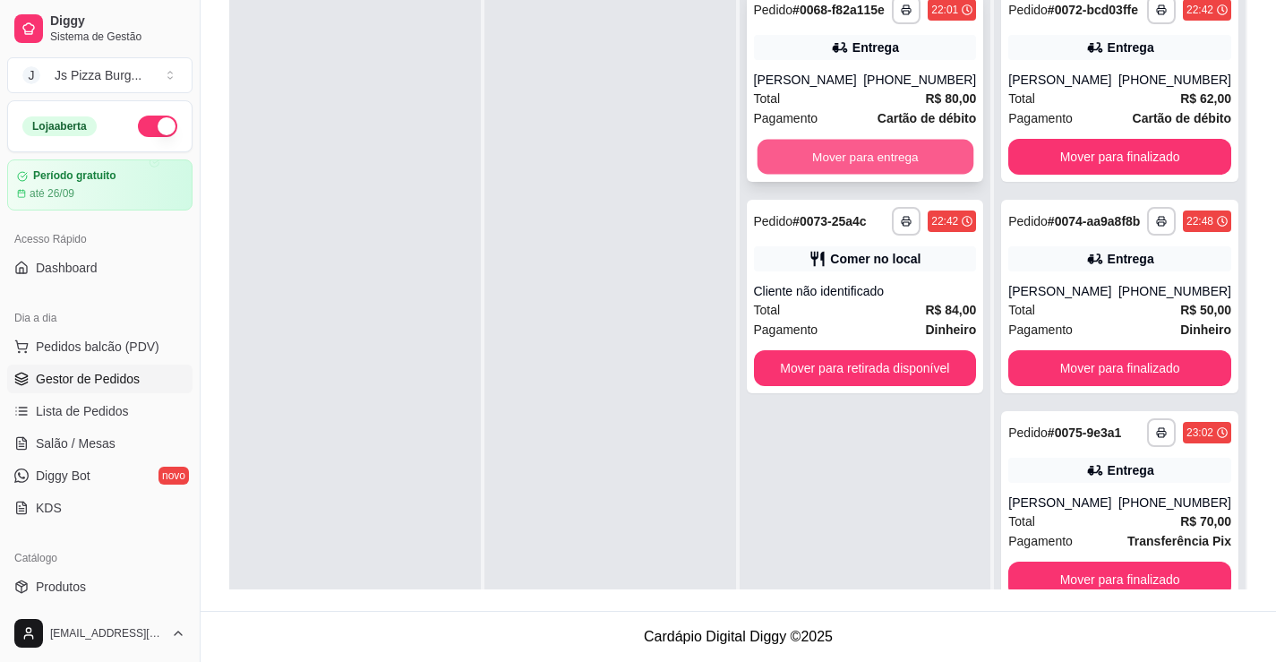
click at [929, 152] on button "Mover para entrega" at bounding box center [865, 157] width 216 height 35
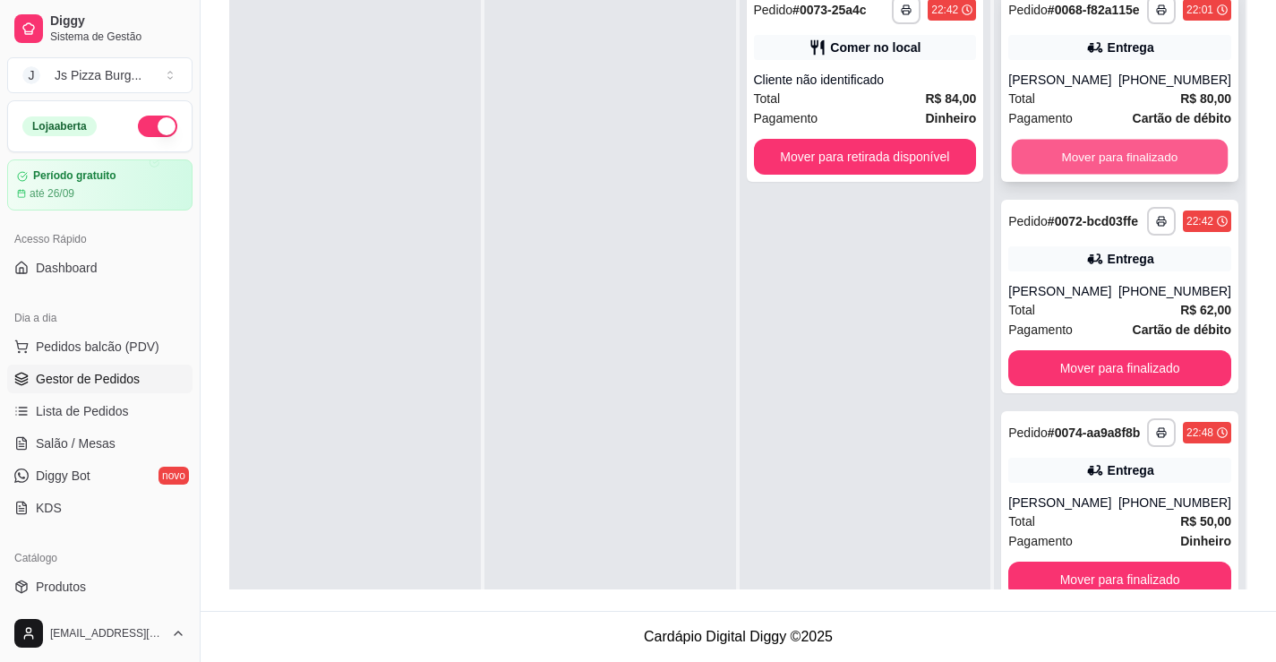
click at [1124, 175] on button "Mover para finalizado" at bounding box center [1120, 157] width 216 height 35
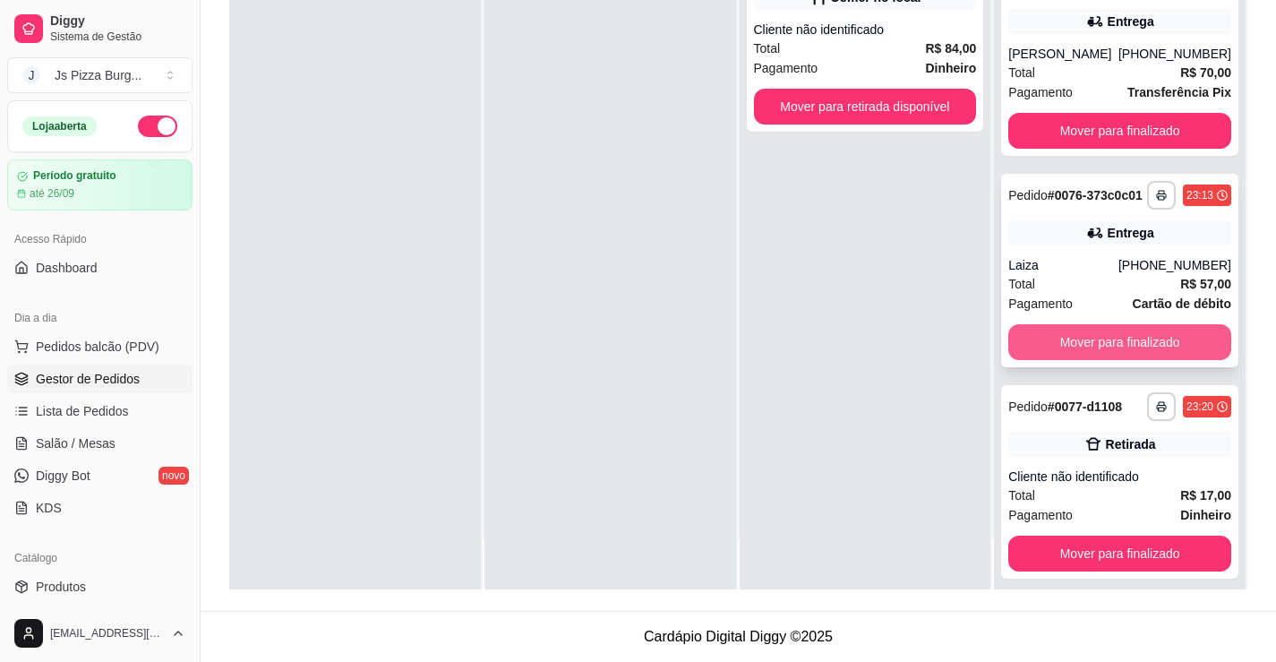
scroll to position [366, 0]
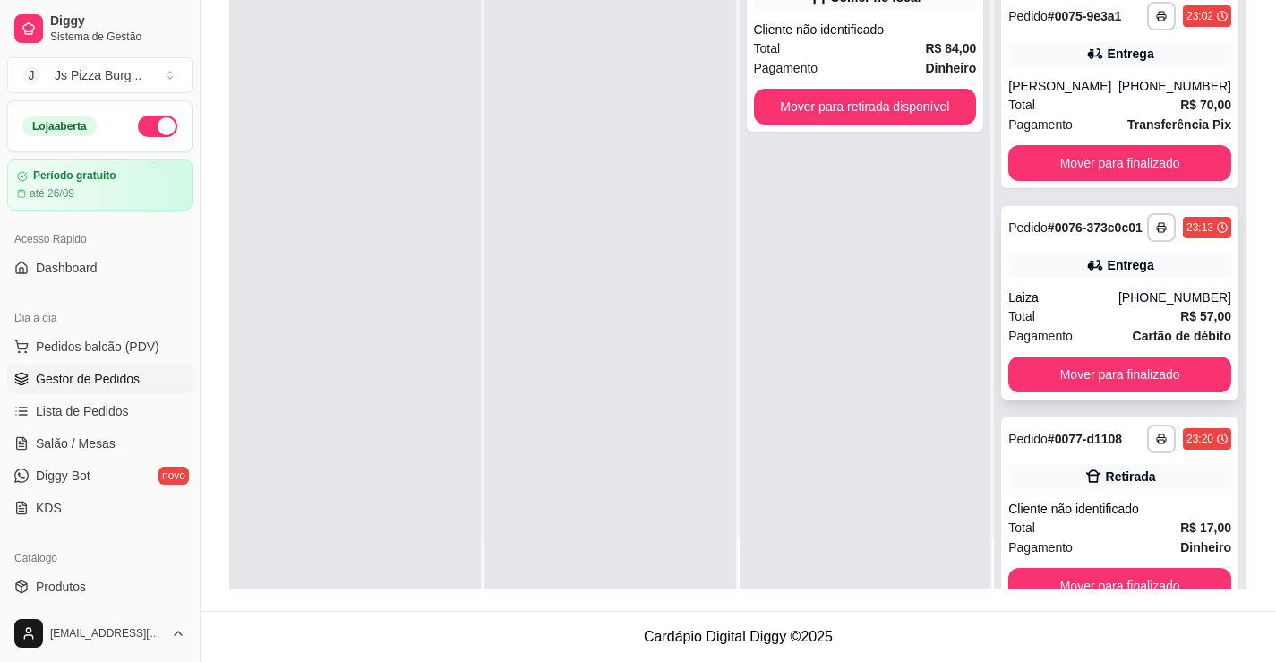
click at [1069, 326] on div "Total R$ 57,00" at bounding box center [1119, 316] width 223 height 20
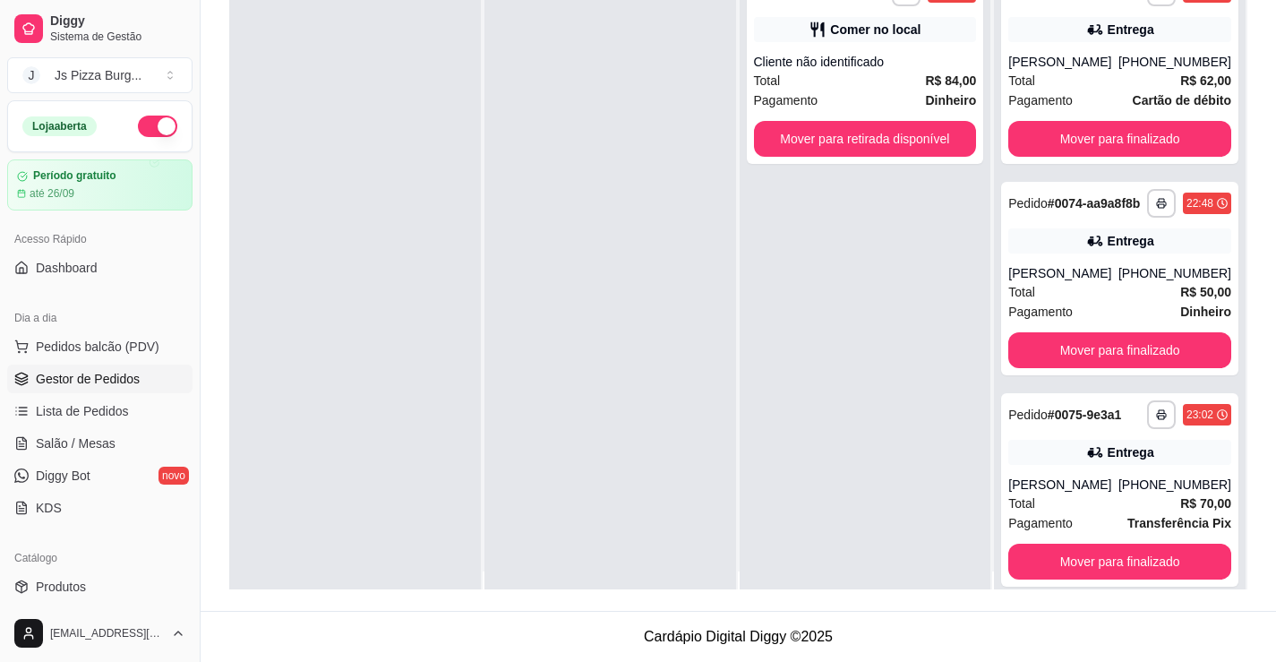
scroll to position [0, 0]
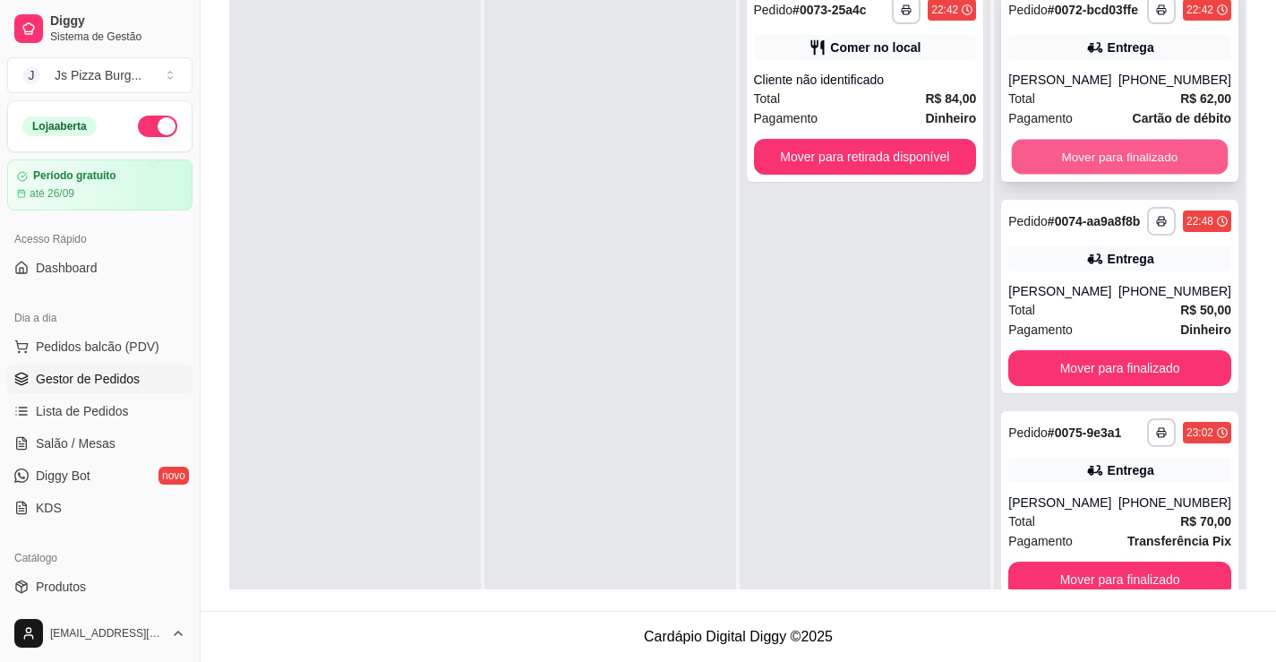
click at [1188, 175] on button "Mover para finalizado" at bounding box center [1120, 157] width 216 height 35
click at [1147, 171] on button "Mover para finalizado" at bounding box center [1119, 157] width 223 height 36
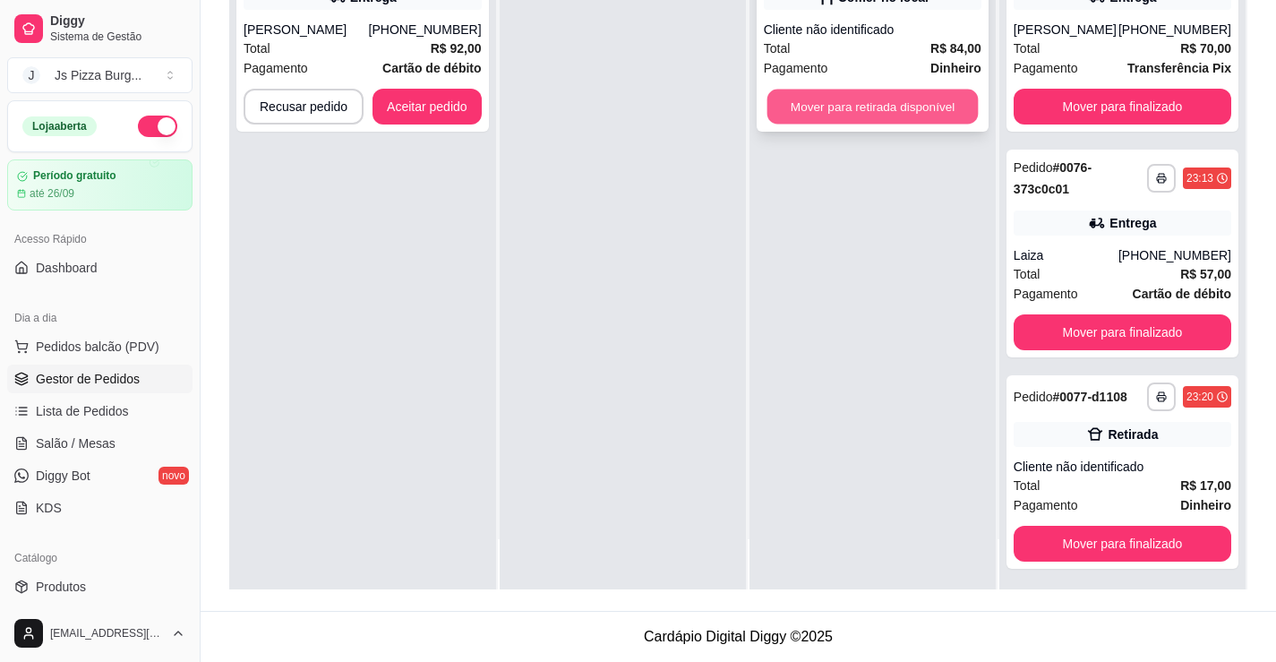
click at [917, 103] on button "Mover para retirada disponível" at bounding box center [871, 107] width 211 height 35
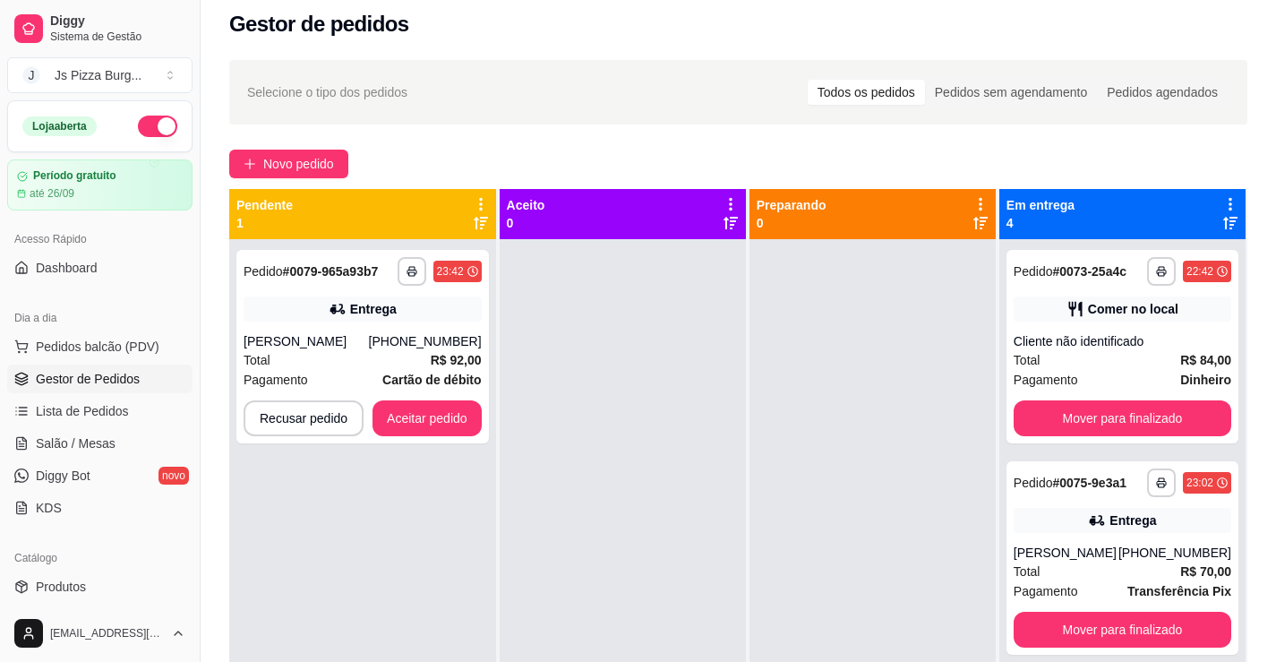
scroll to position [4, 0]
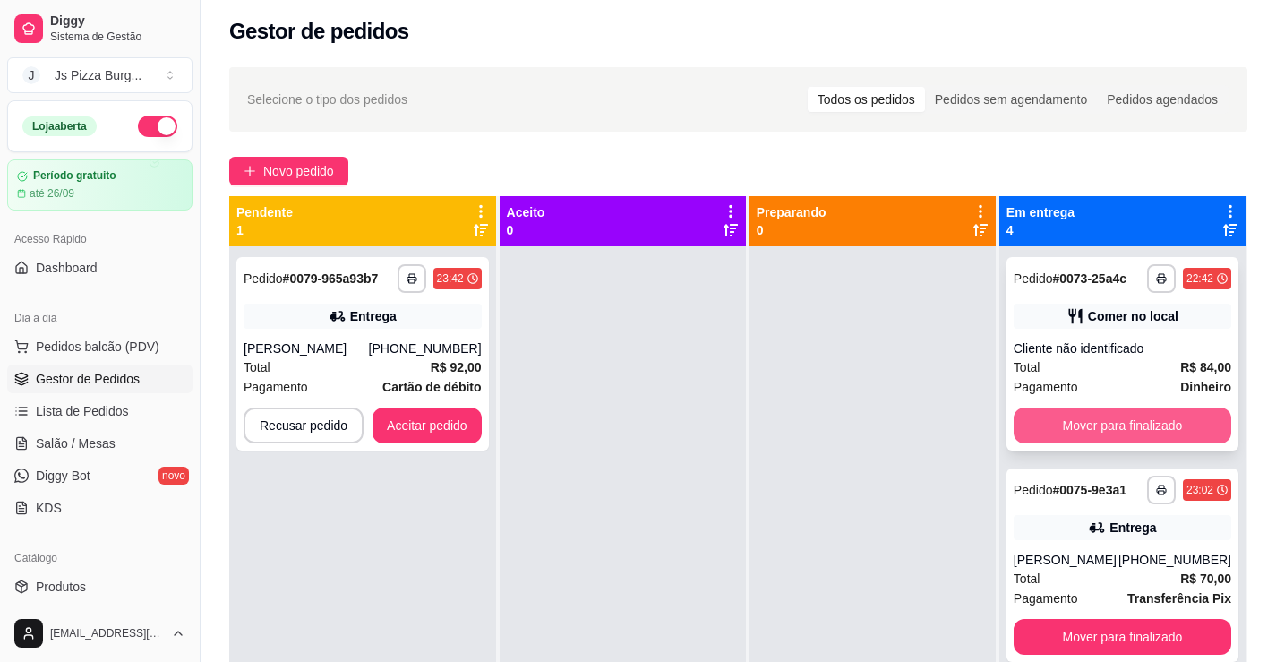
click at [1129, 432] on button "Mover para finalizado" at bounding box center [1122, 425] width 218 height 36
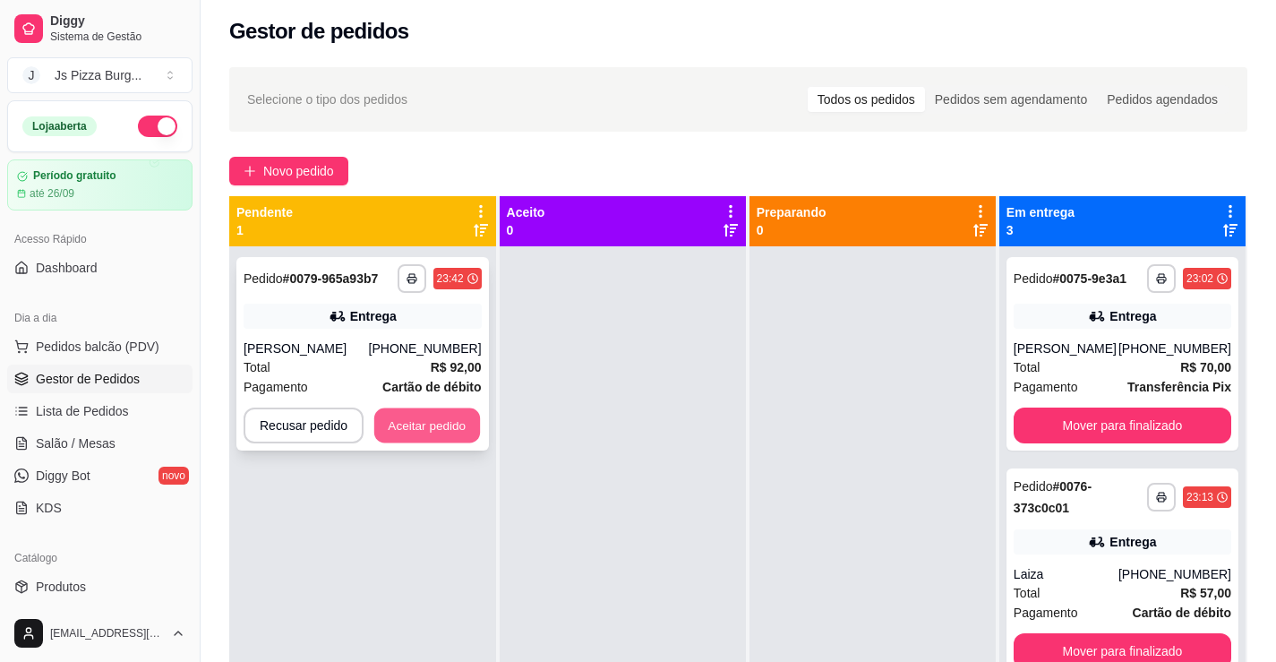
click at [392, 423] on button "Aceitar pedido" at bounding box center [427, 425] width 106 height 35
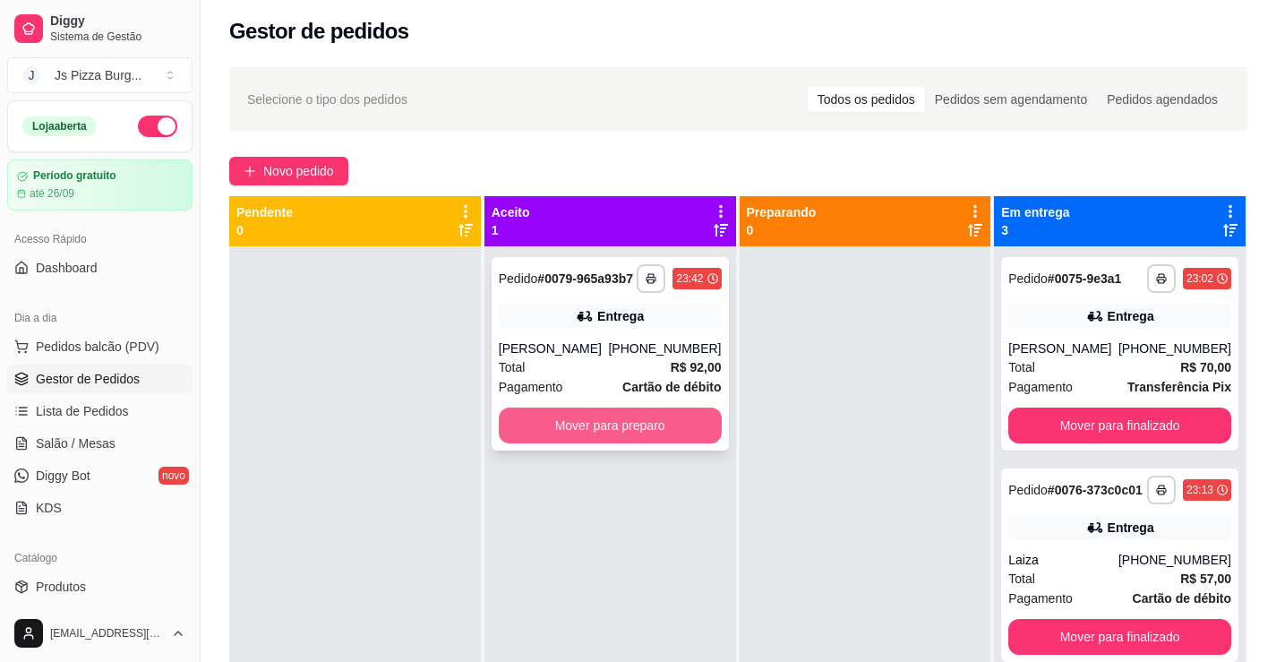
click at [632, 438] on button "Mover para preparo" at bounding box center [610, 425] width 223 height 36
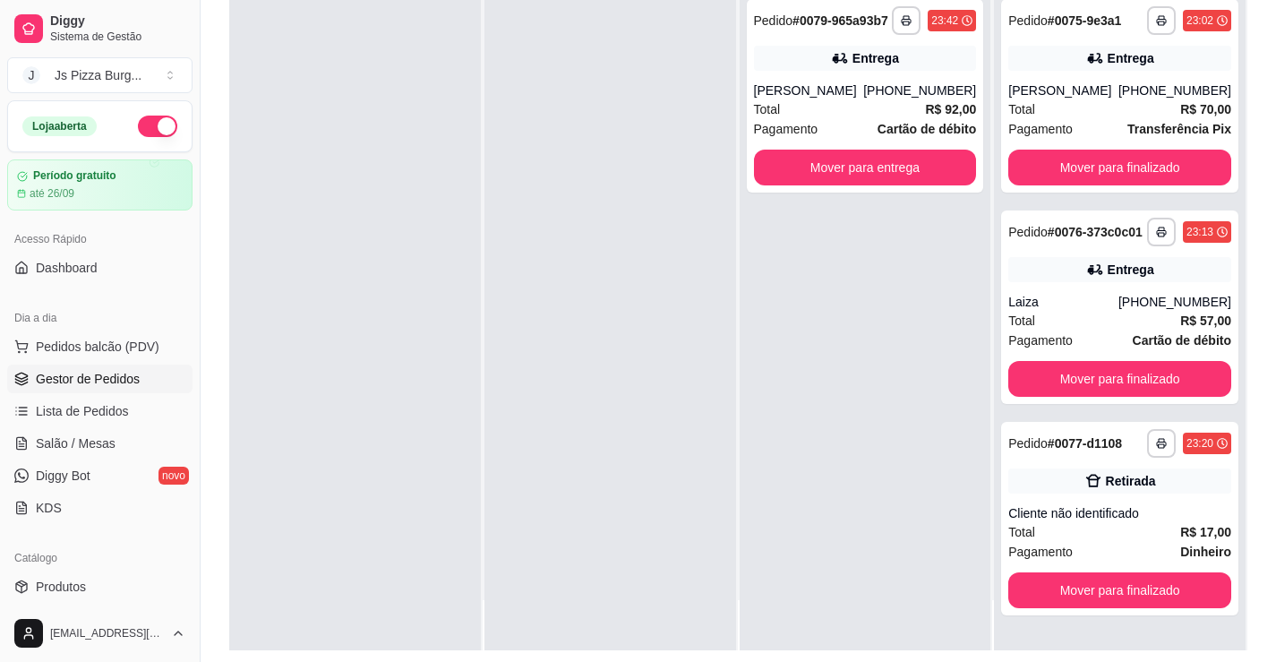
scroll to position [273, 0]
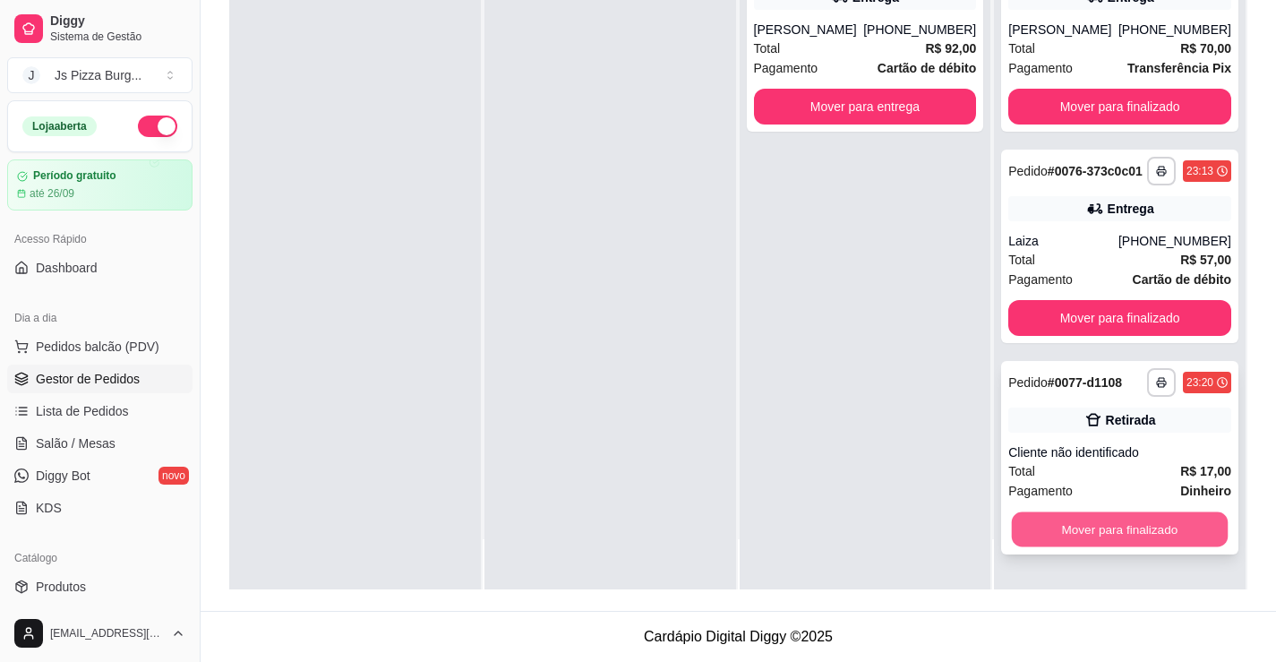
click at [1186, 547] on button "Mover para finalizado" at bounding box center [1120, 529] width 216 height 35
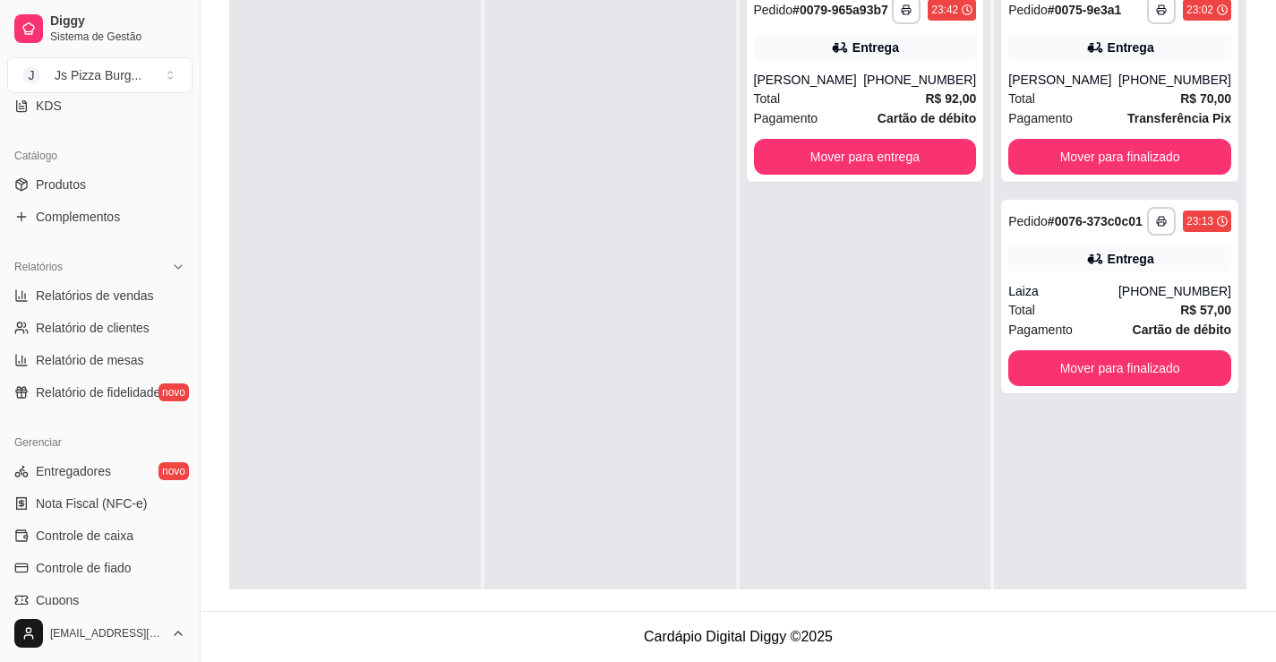
scroll to position [358, 0]
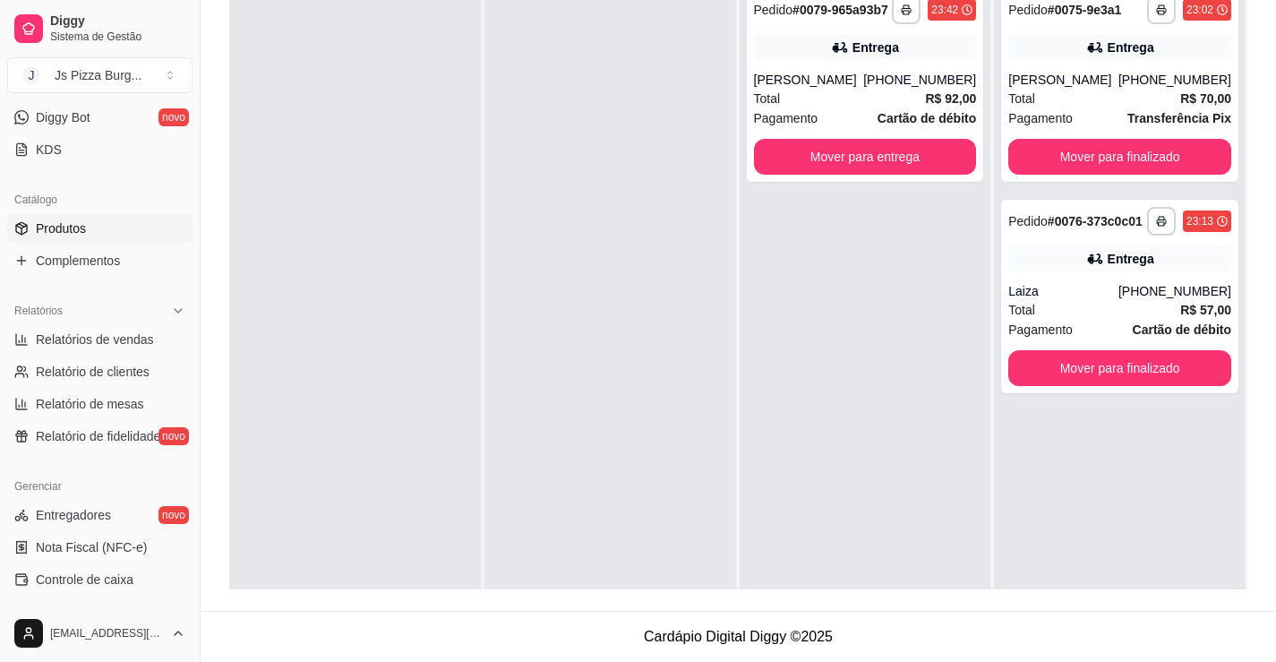
click at [83, 235] on span "Produtos" at bounding box center [61, 228] width 50 height 18
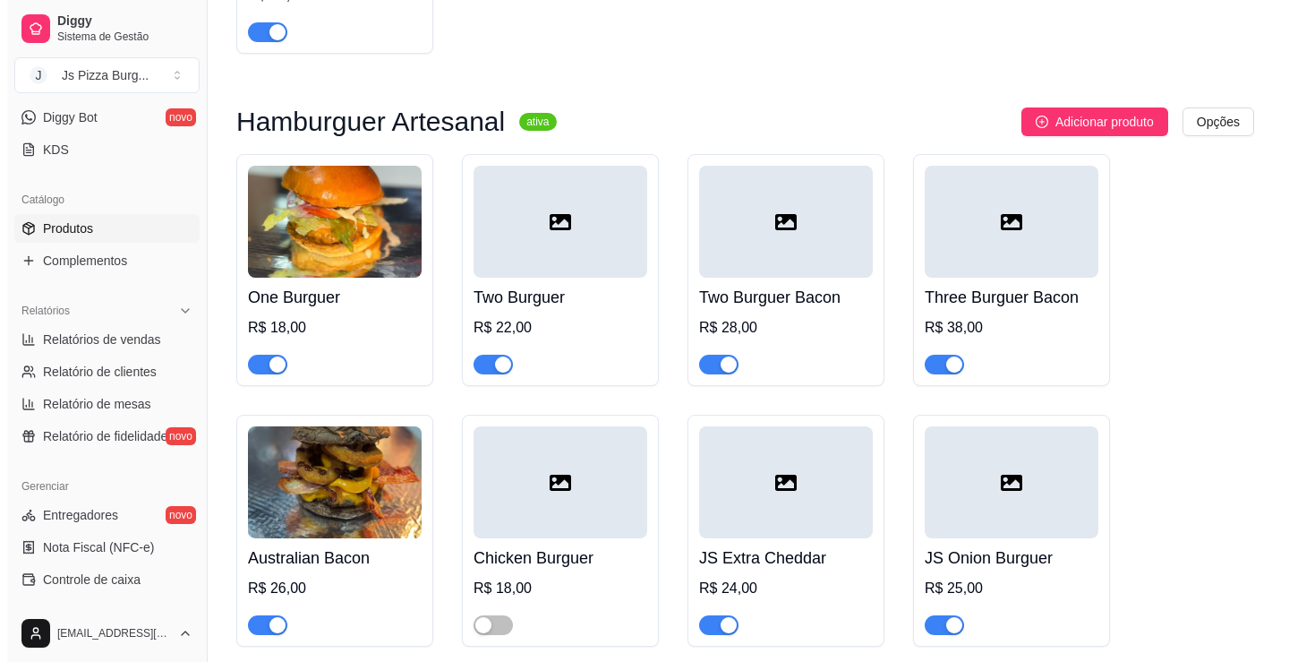
scroll to position [4924, 0]
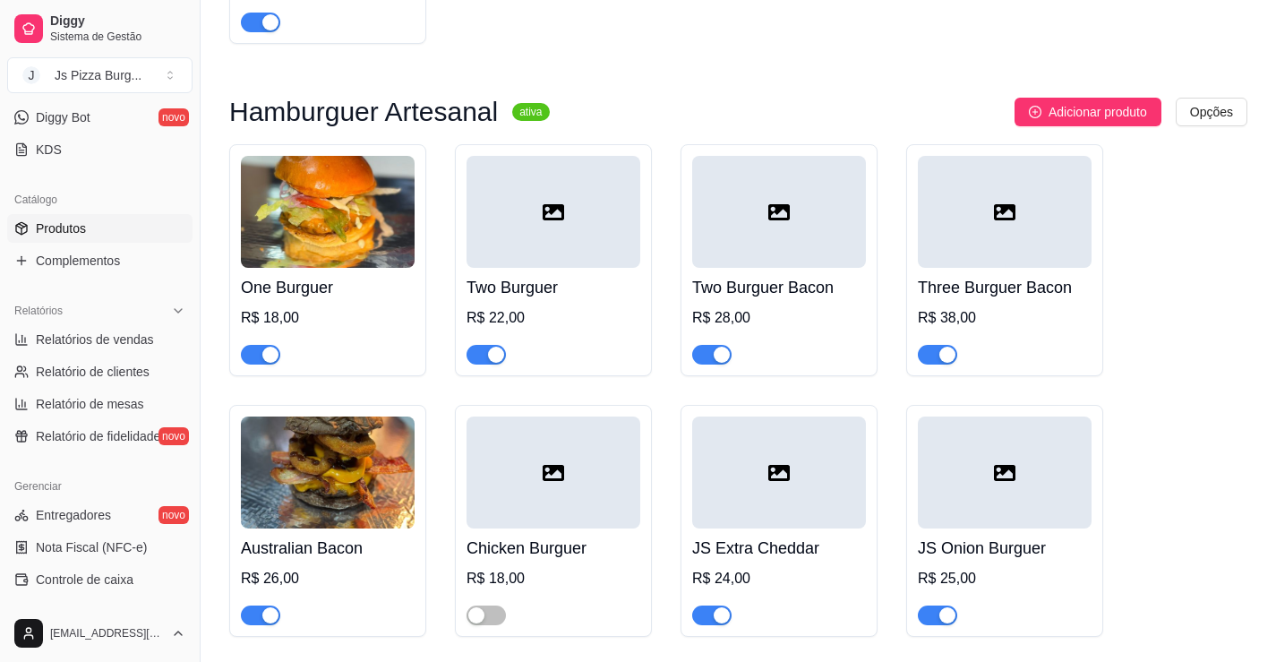
click at [785, 267] on div at bounding box center [779, 212] width 174 height 112
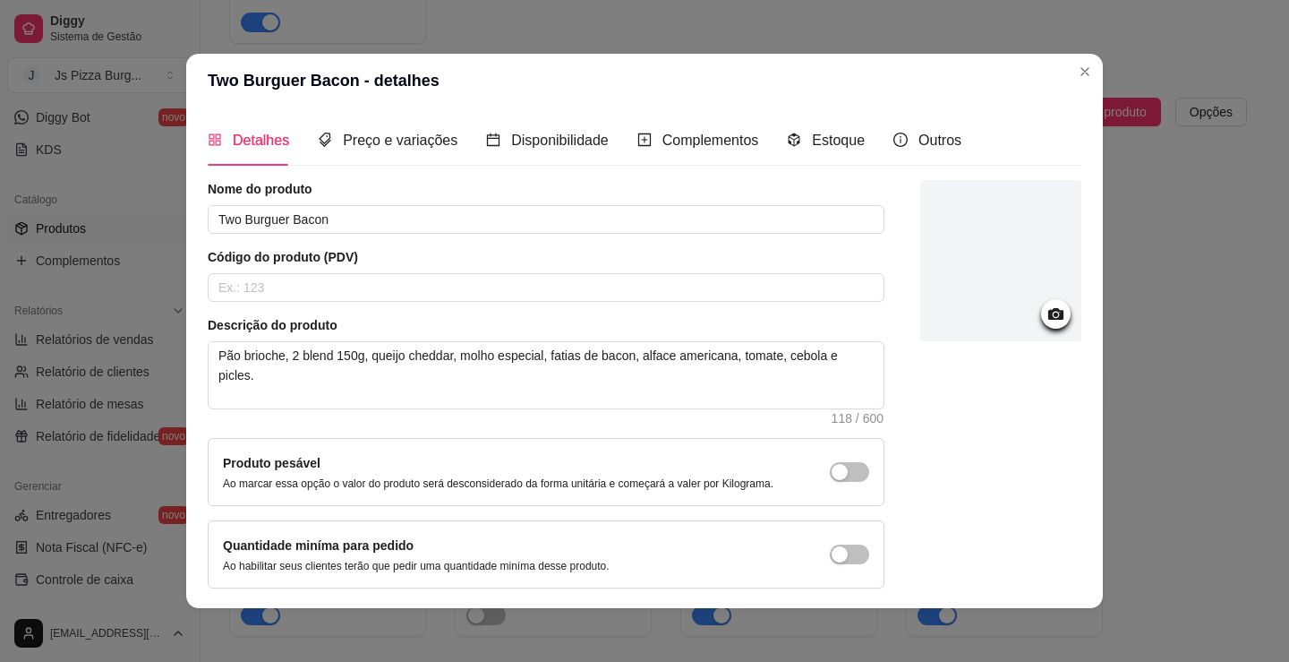
click at [938, 228] on div at bounding box center [1000, 260] width 161 height 161
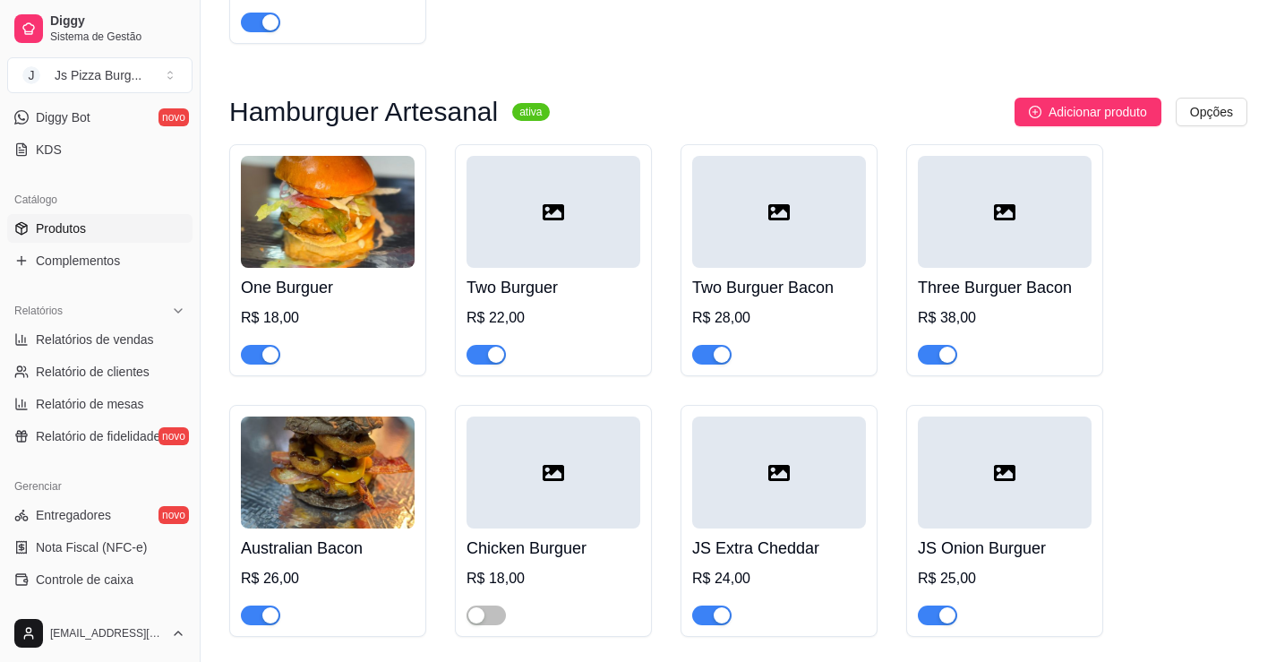
click at [784, 268] on div at bounding box center [779, 212] width 174 height 112
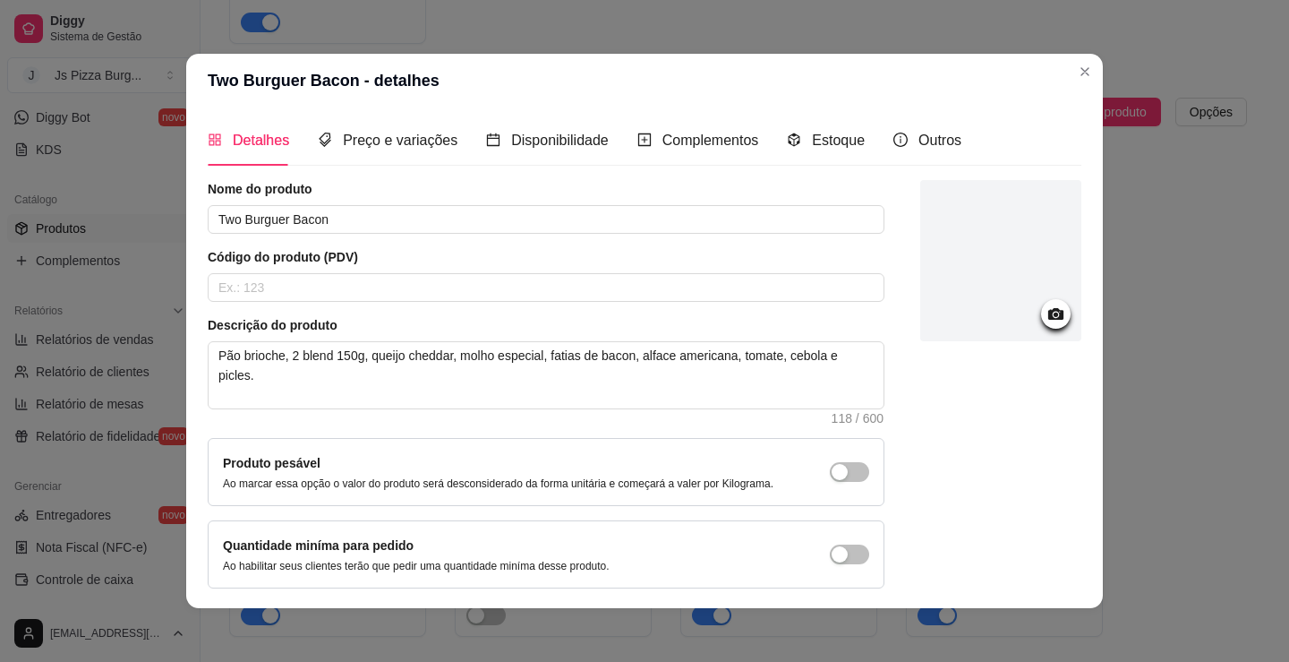
click at [962, 283] on div at bounding box center [1000, 260] width 161 height 161
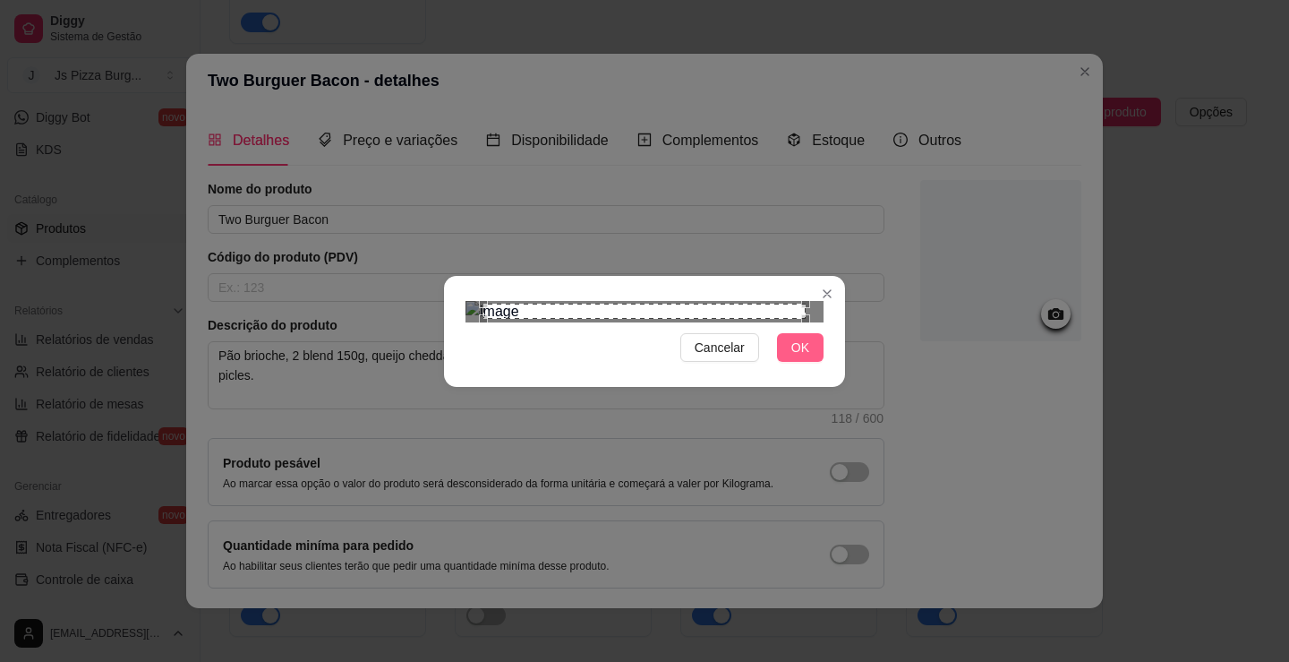
click at [791, 357] on span "OK" at bounding box center [800, 348] width 18 height 20
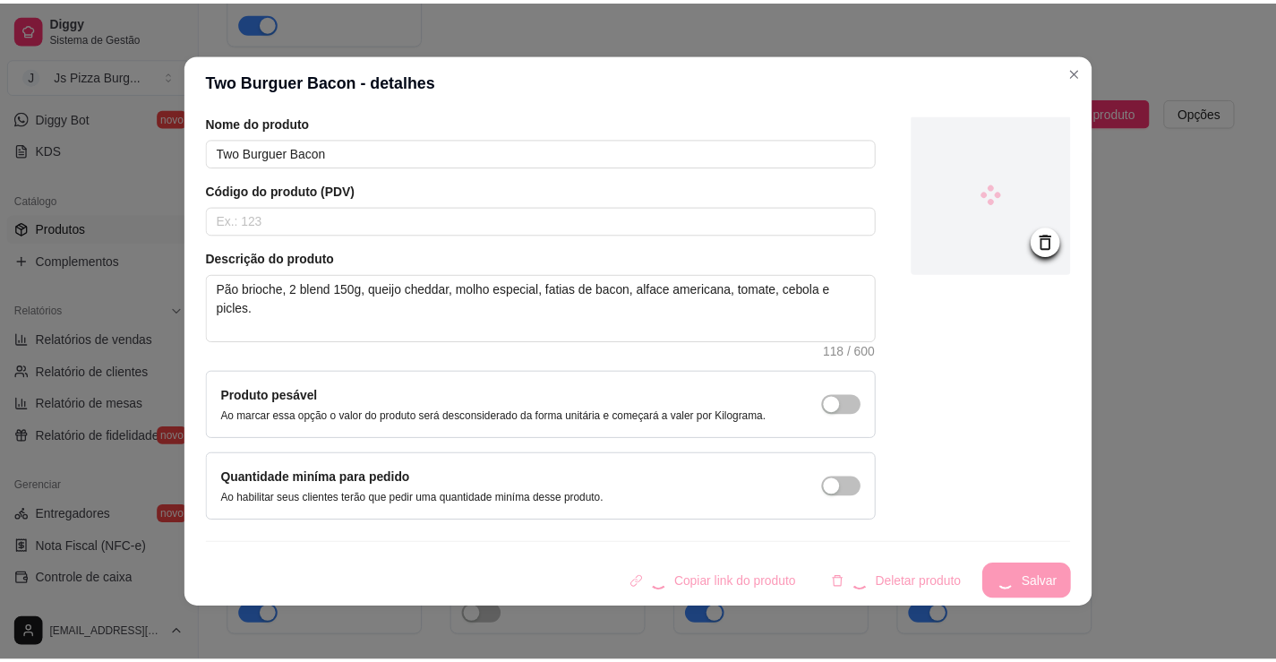
scroll to position [4, 0]
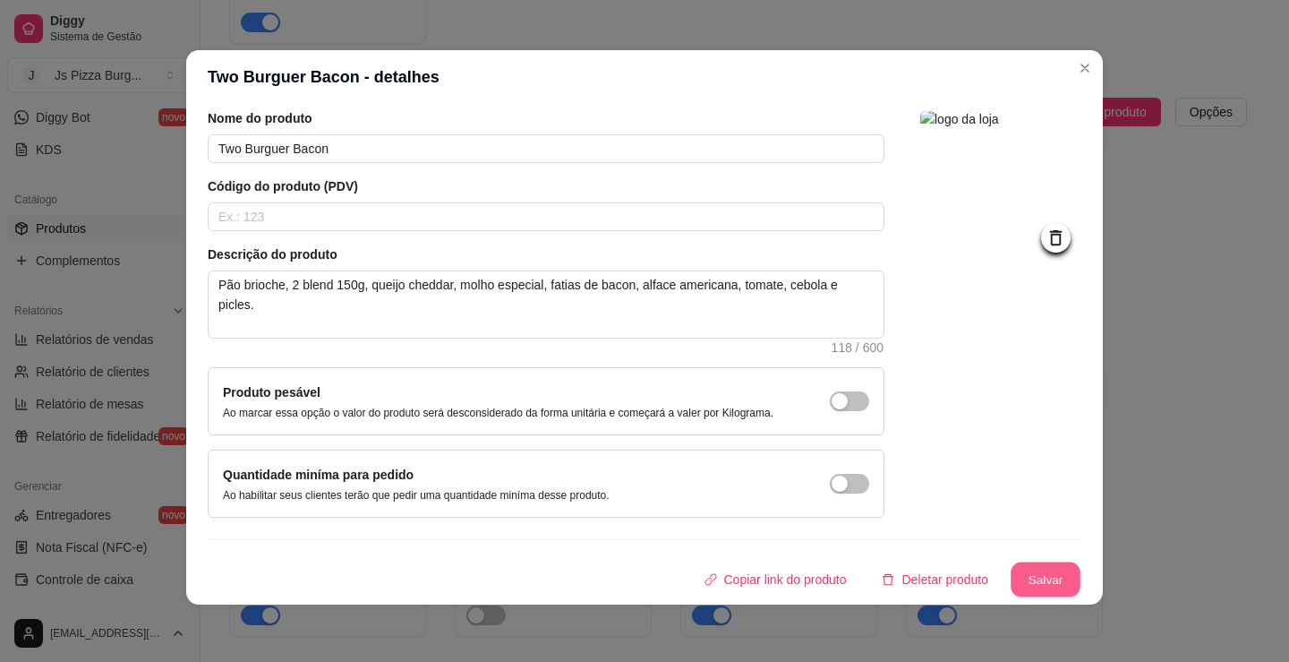
click at [1039, 569] on button "Salvar" at bounding box center [1046, 579] width 70 height 35
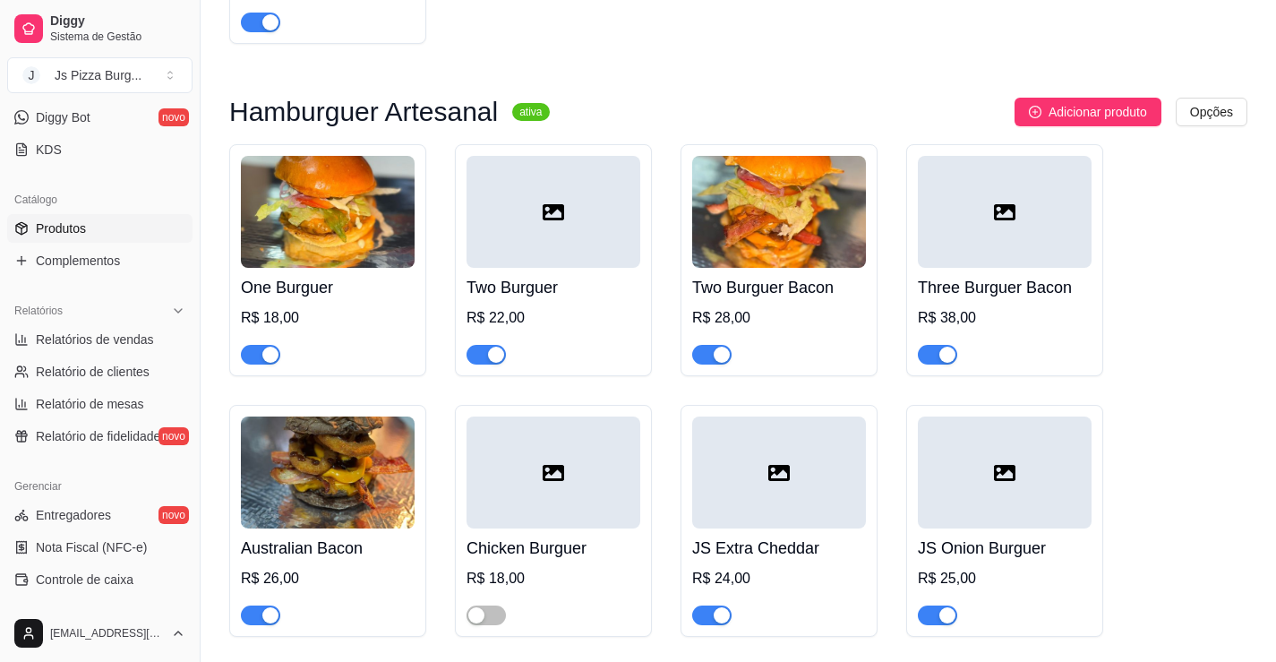
click at [70, 219] on span "Produtos" at bounding box center [61, 228] width 50 height 18
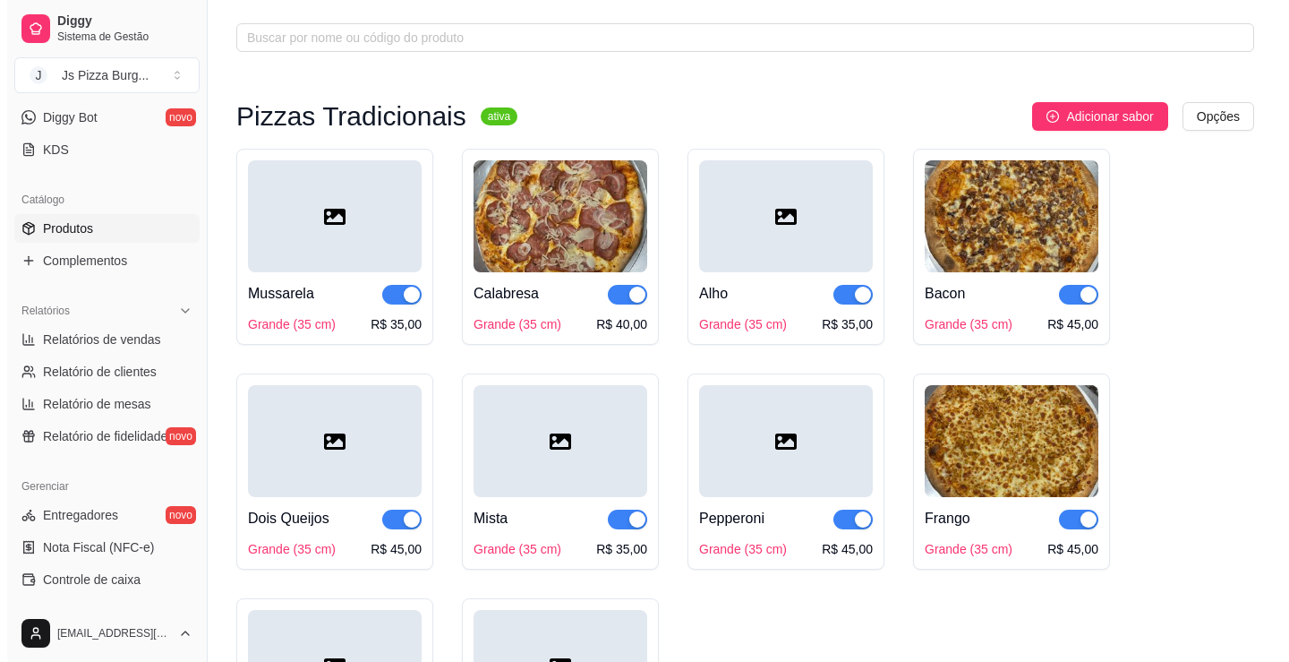
scroll to position [179, 0]
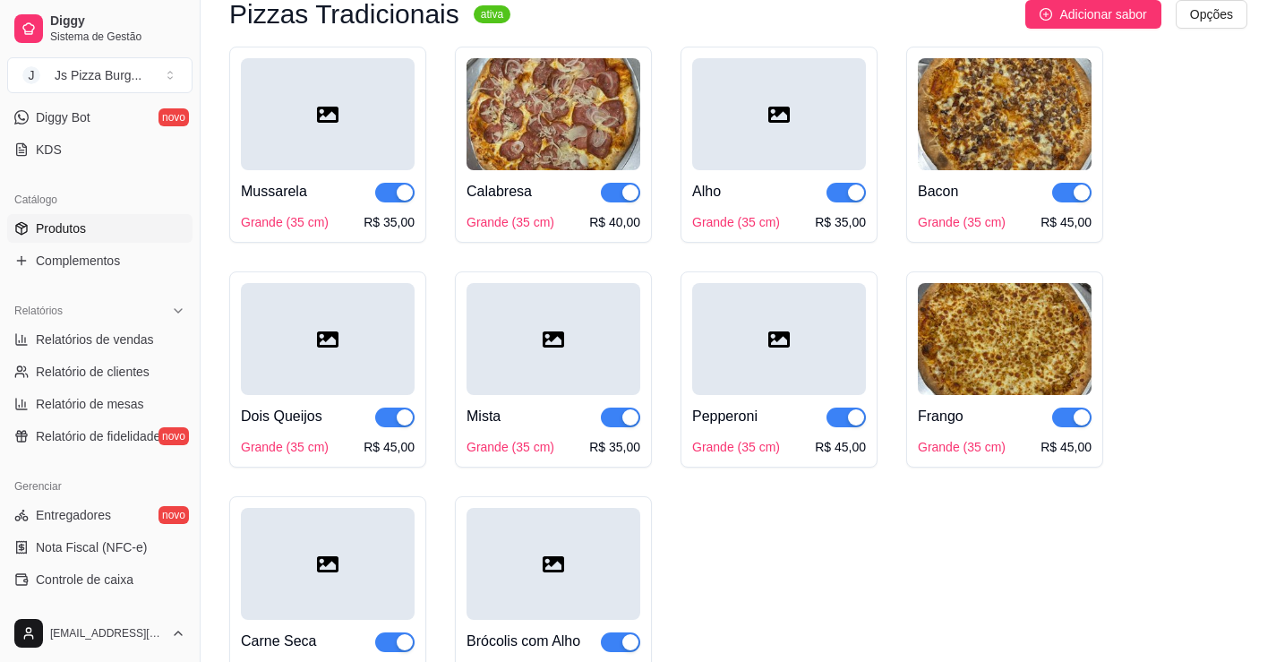
click at [278, 196] on div "Mussarela" at bounding box center [274, 191] width 66 height 21
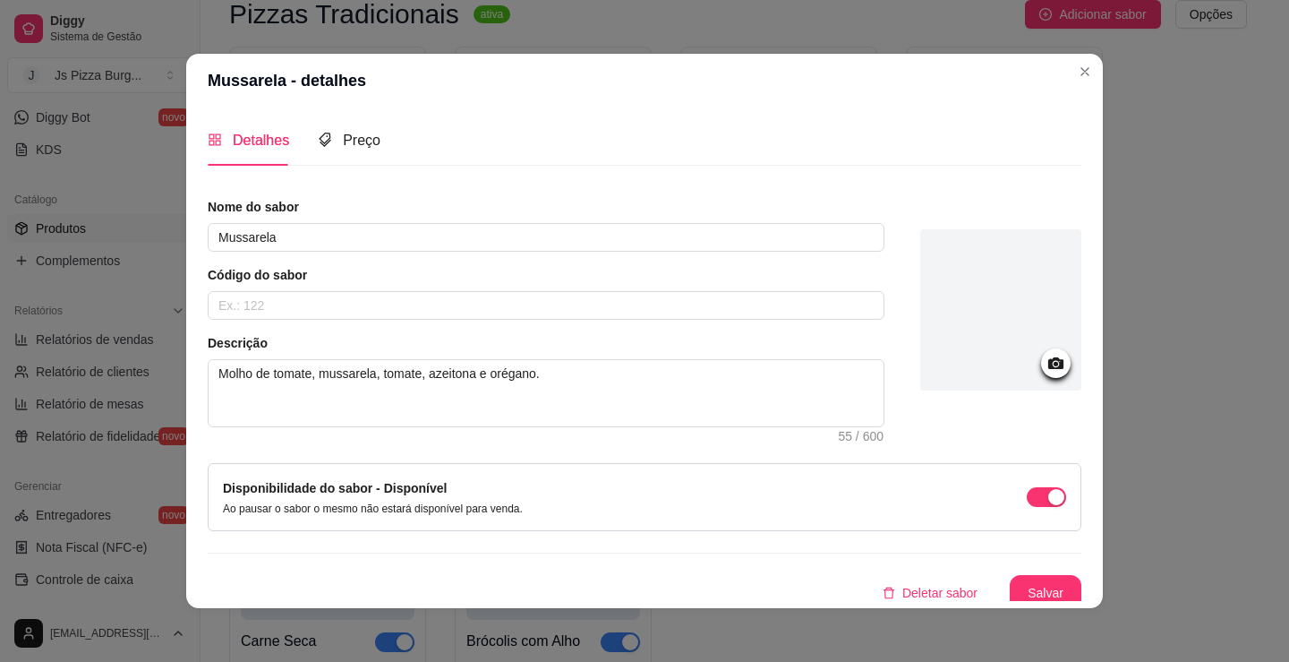
click at [985, 331] on div at bounding box center [1000, 309] width 161 height 161
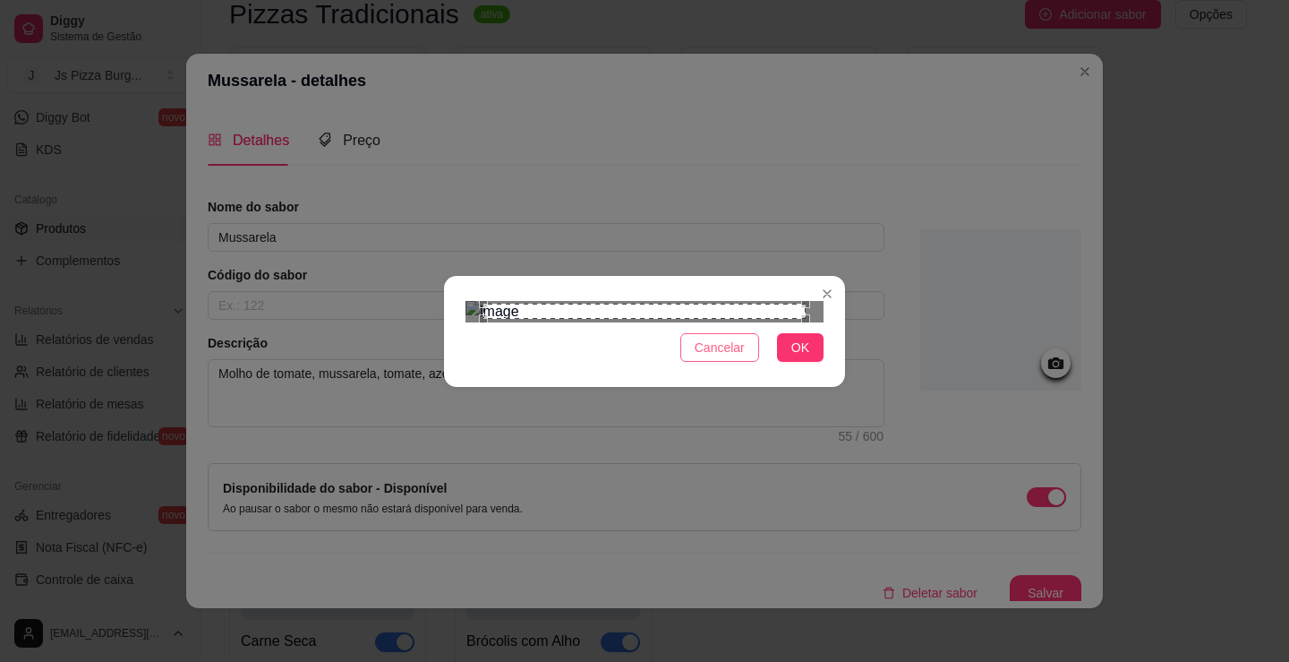
click at [697, 357] on span "Cancelar" at bounding box center [720, 348] width 50 height 20
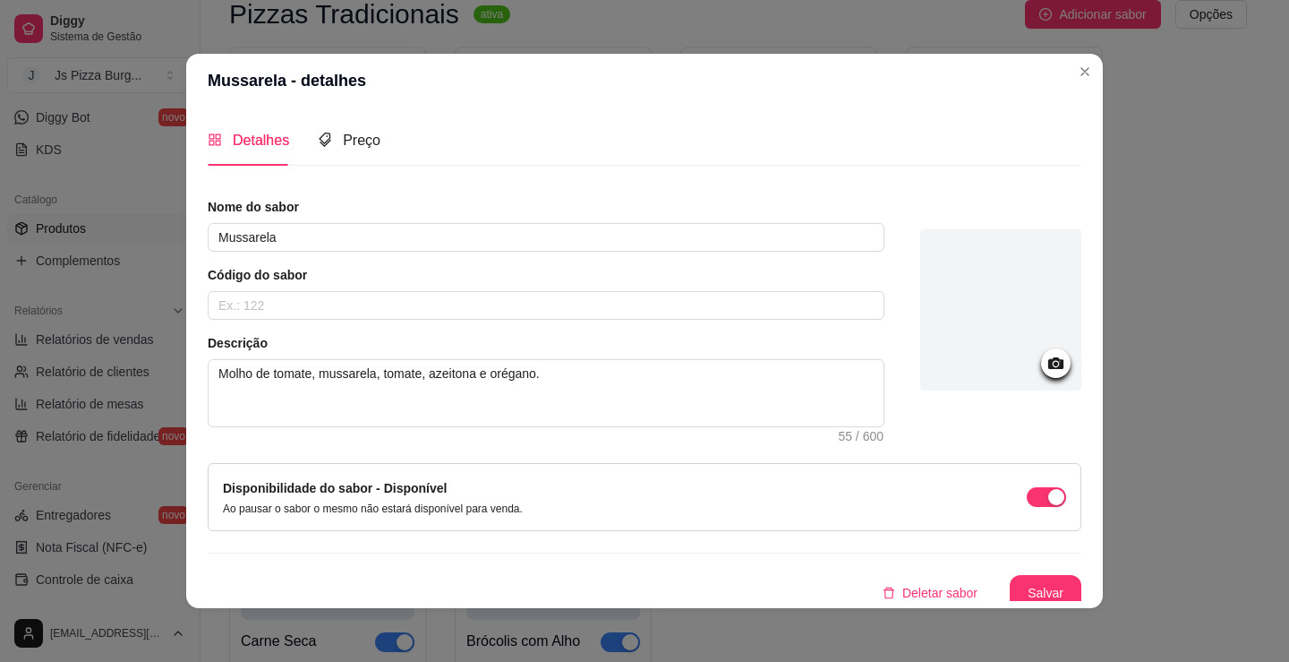
click at [962, 342] on div at bounding box center [1000, 309] width 161 height 161
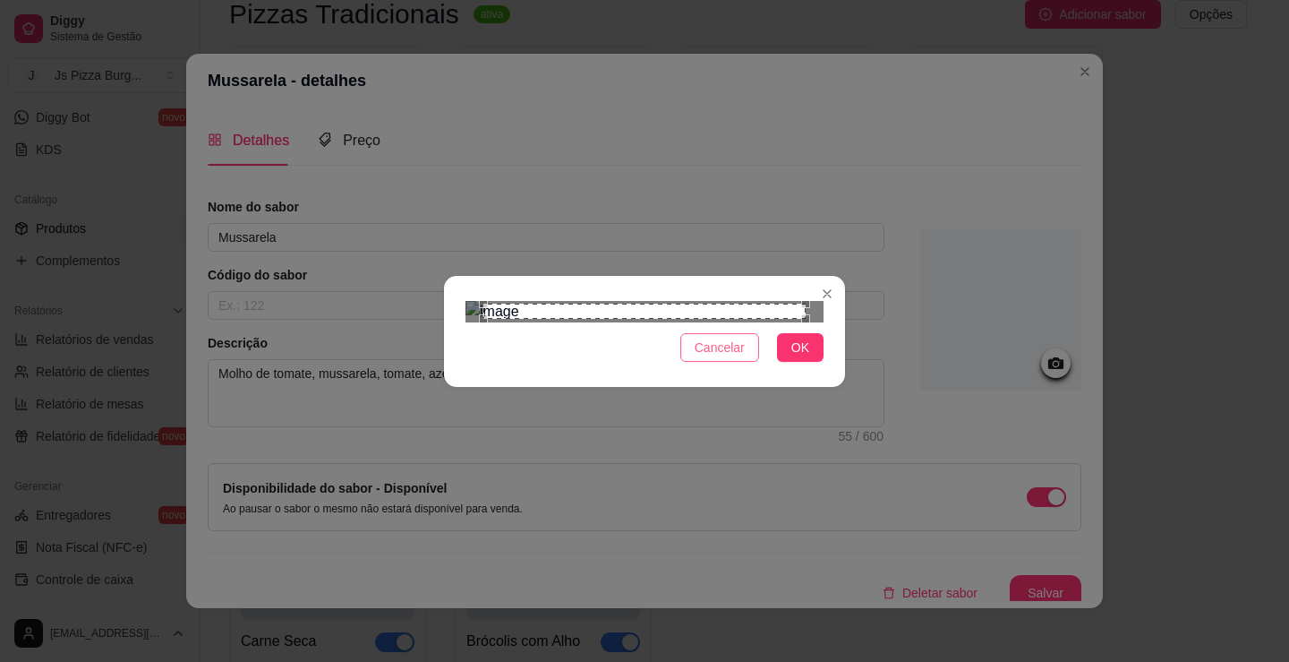
click at [727, 357] on span "Cancelar" at bounding box center [720, 348] width 50 height 20
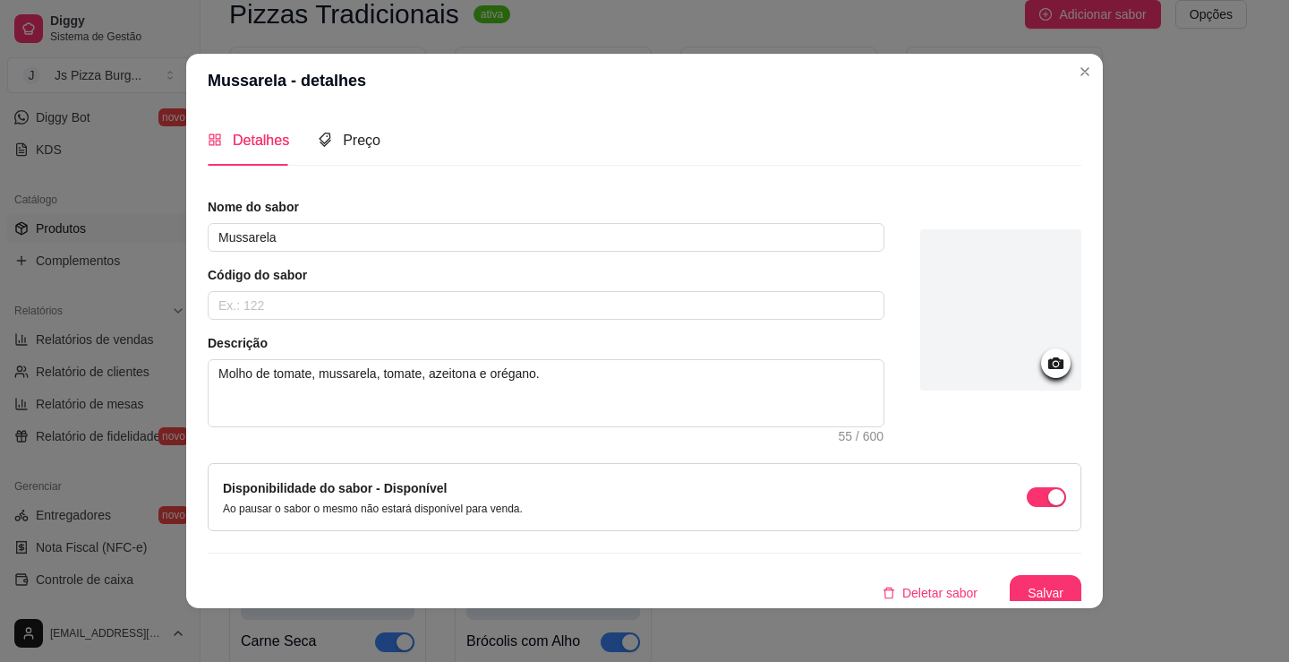
click at [960, 408] on div at bounding box center [1000, 312] width 161 height 229
click at [962, 345] on div at bounding box center [1000, 309] width 161 height 161
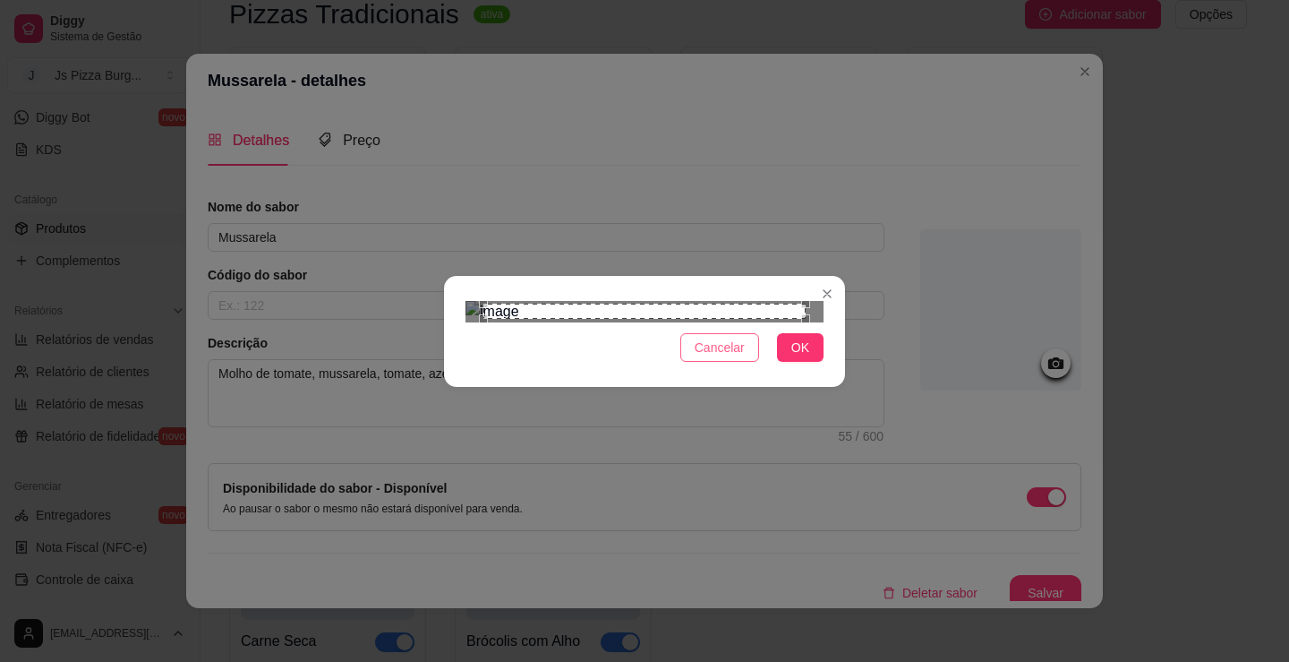
click at [713, 357] on span "Cancelar" at bounding box center [720, 348] width 50 height 20
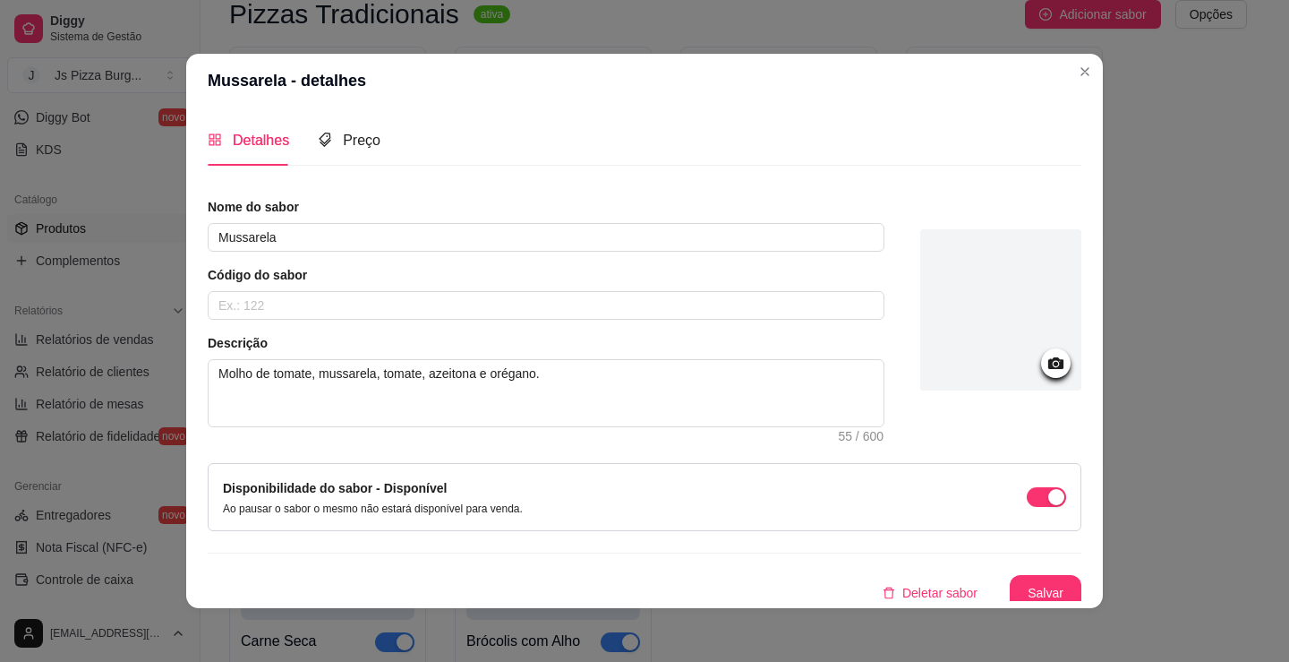
click at [924, 318] on div at bounding box center [1000, 309] width 161 height 161
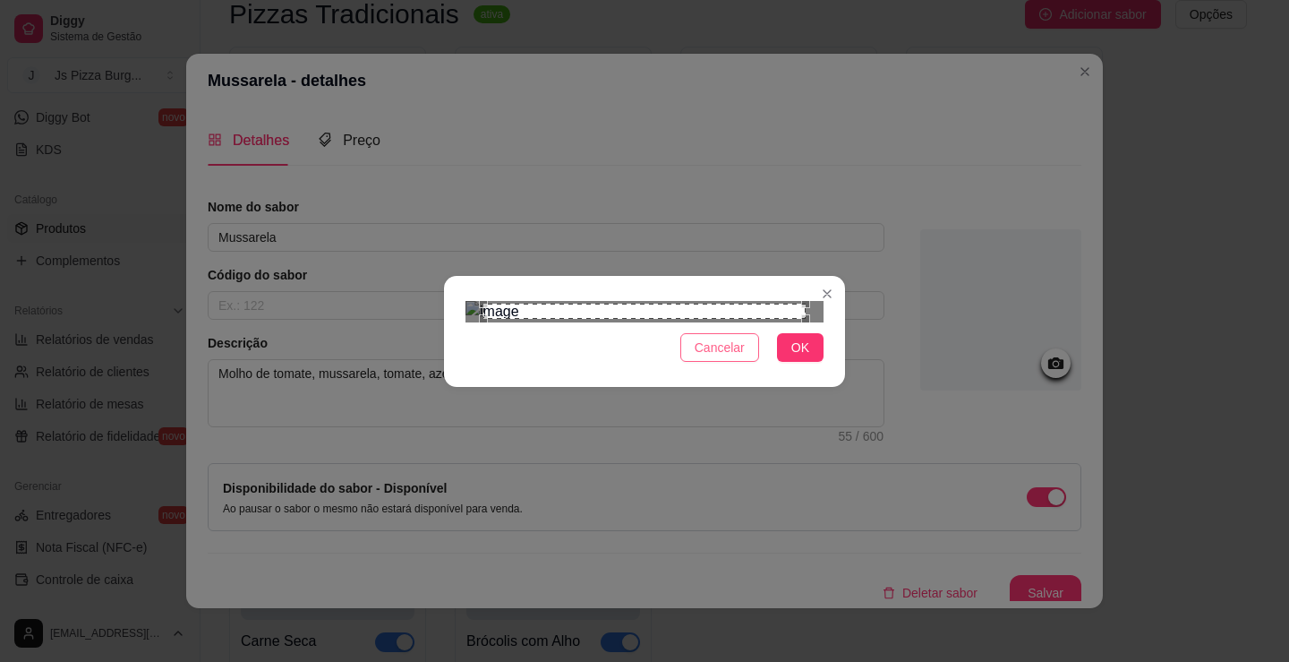
click at [725, 357] on span "Cancelar" at bounding box center [720, 348] width 50 height 20
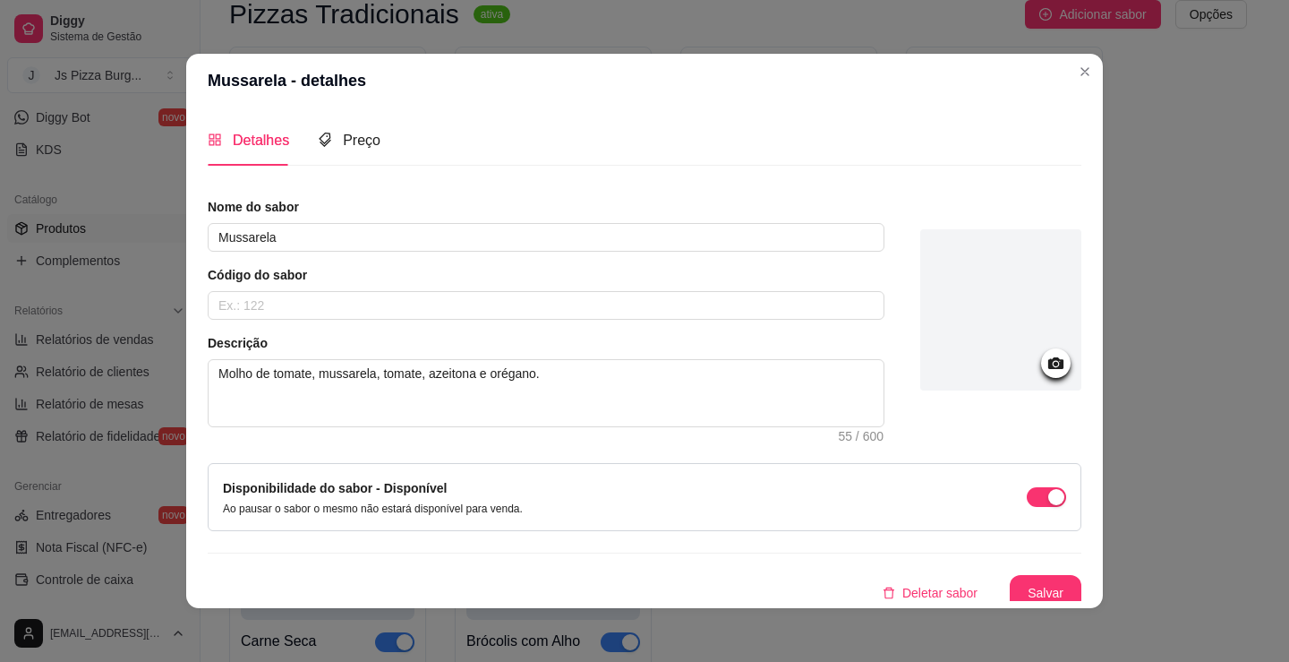
click at [985, 320] on div at bounding box center [1000, 309] width 161 height 161
click at [986, 377] on div at bounding box center [1000, 309] width 161 height 161
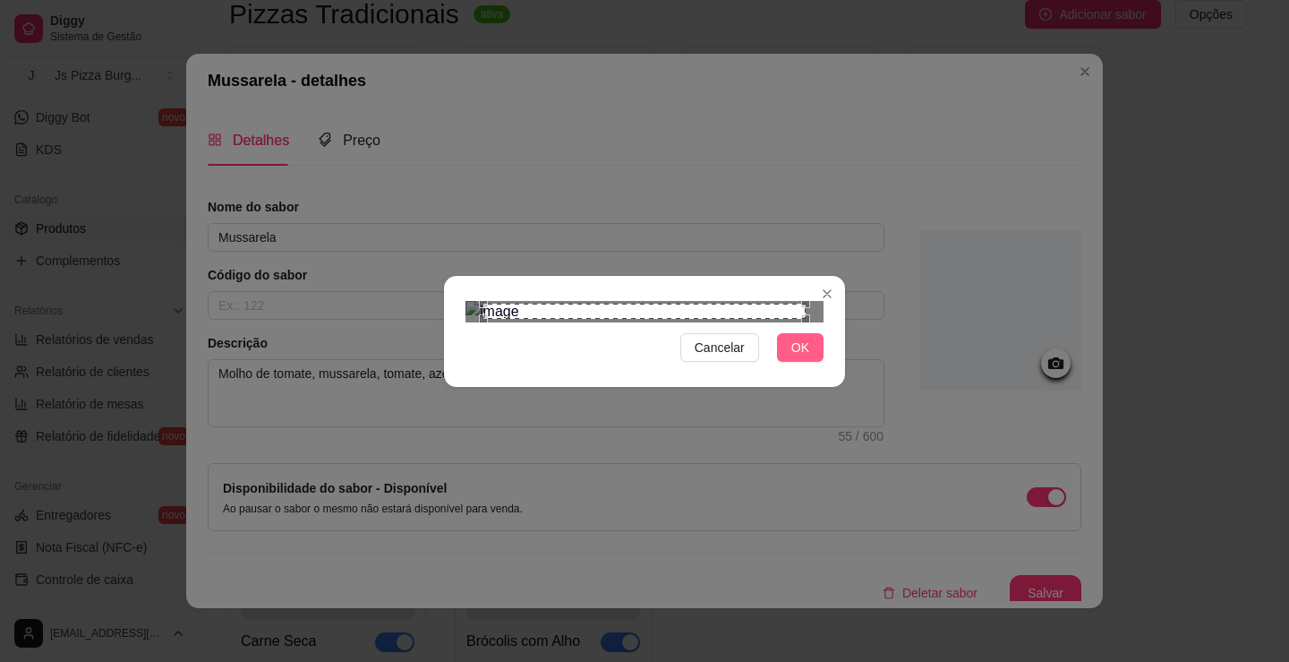
click at [796, 357] on span "OK" at bounding box center [800, 348] width 18 height 20
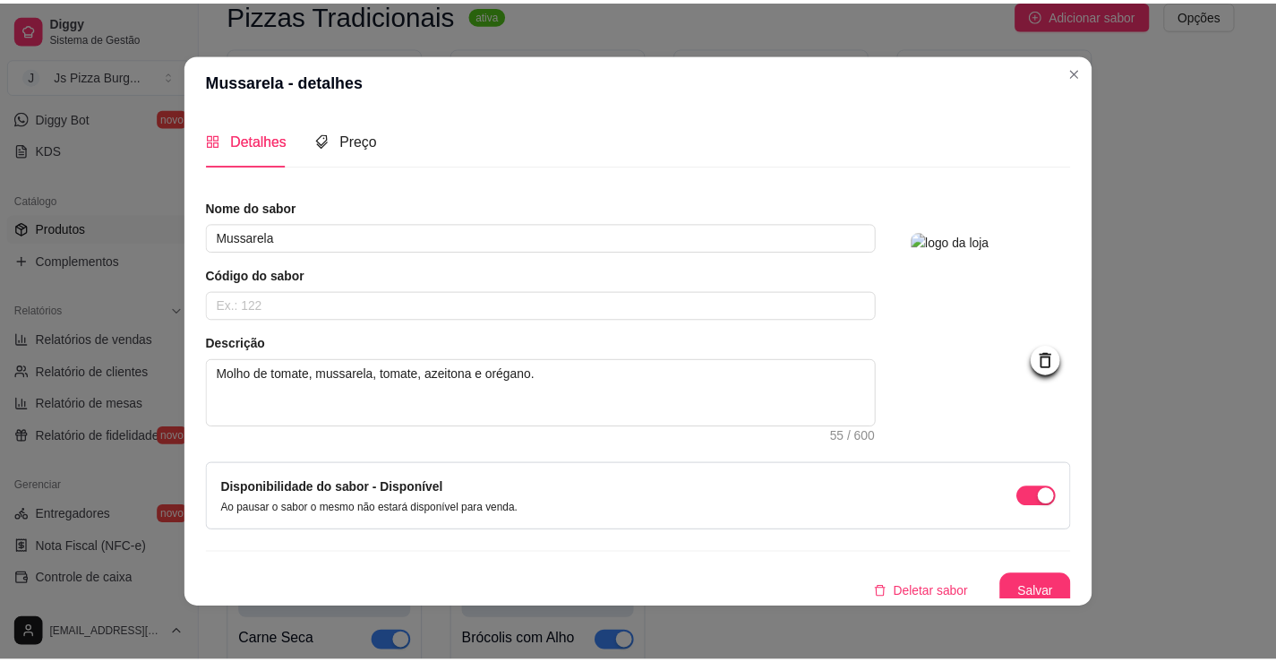
scroll to position [10, 0]
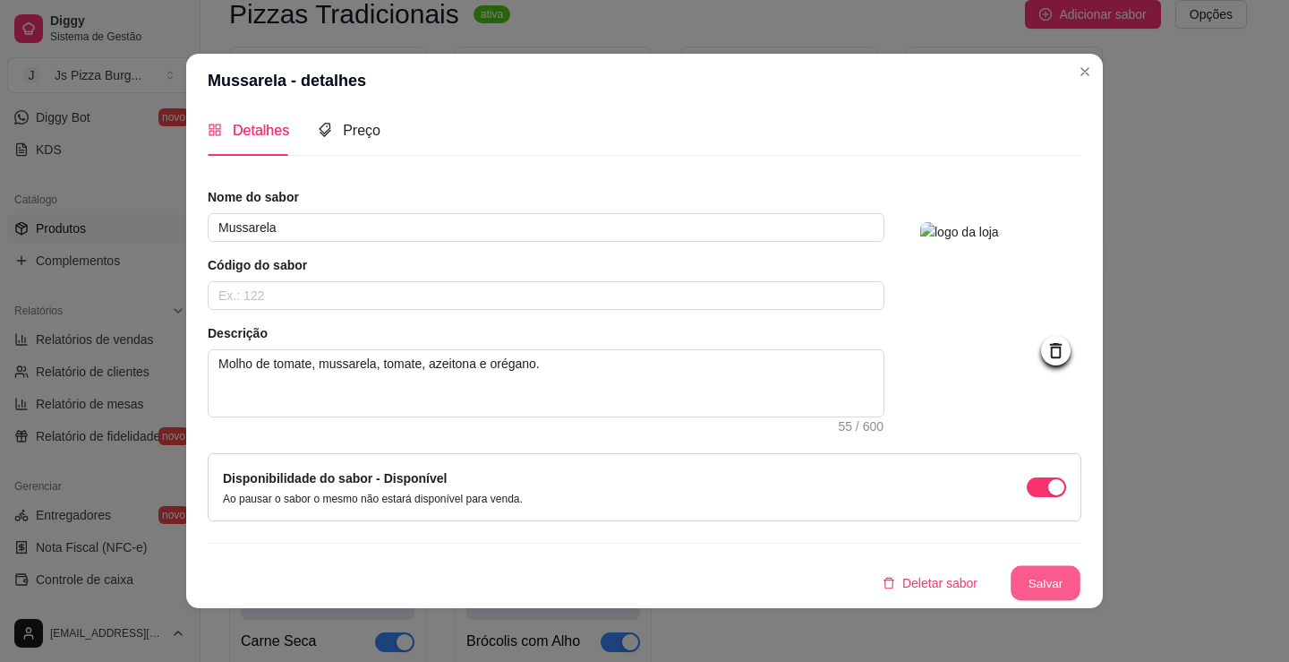
click at [1023, 586] on button "Salvar" at bounding box center [1046, 583] width 70 height 35
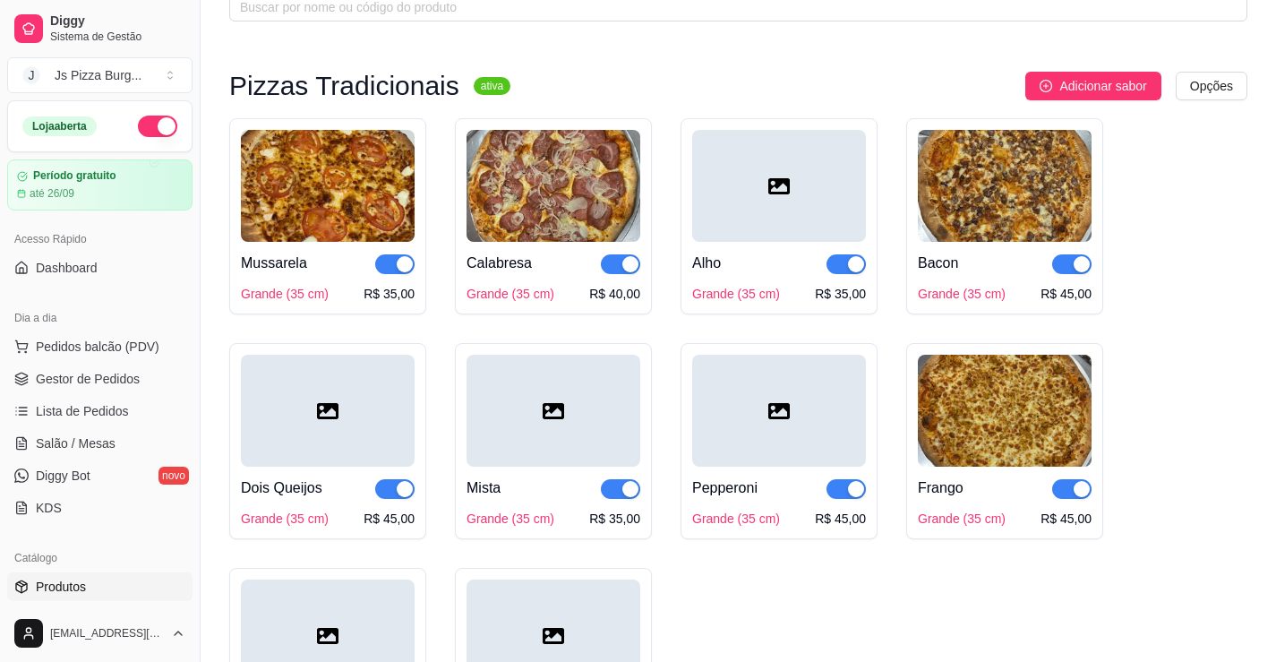
scroll to position [90, 0]
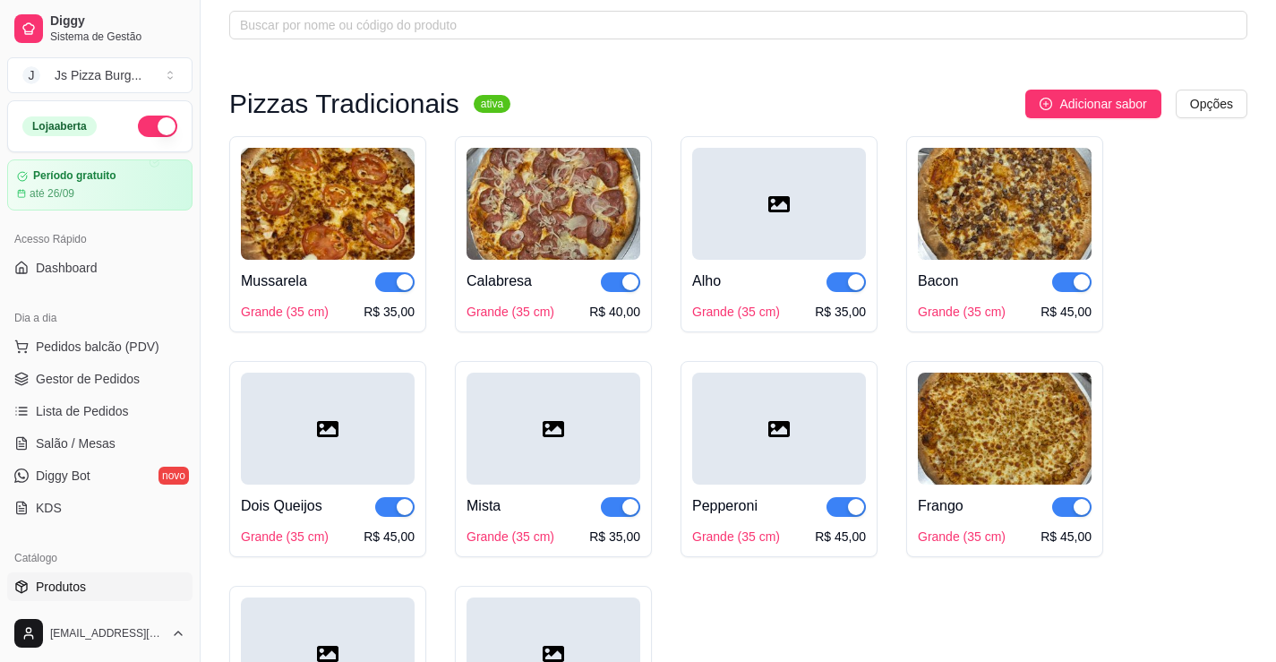
click at [138, 120] on button "button" at bounding box center [157, 125] width 39 height 21
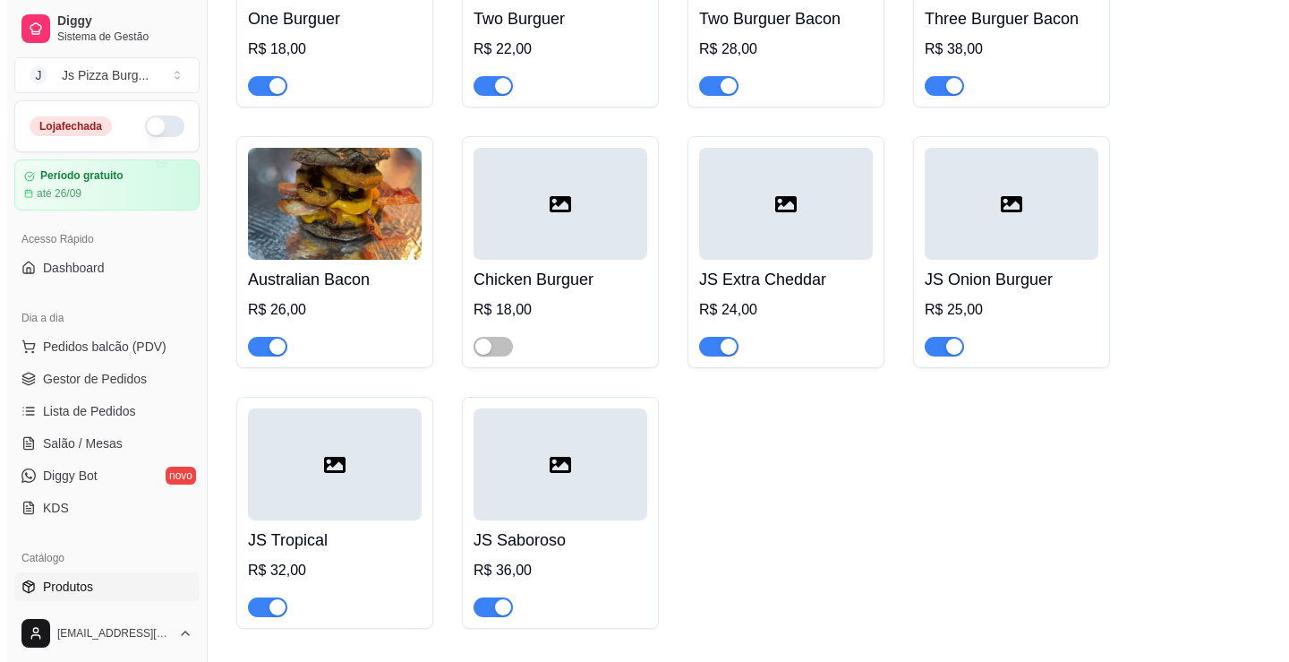
scroll to position [5372, 0]
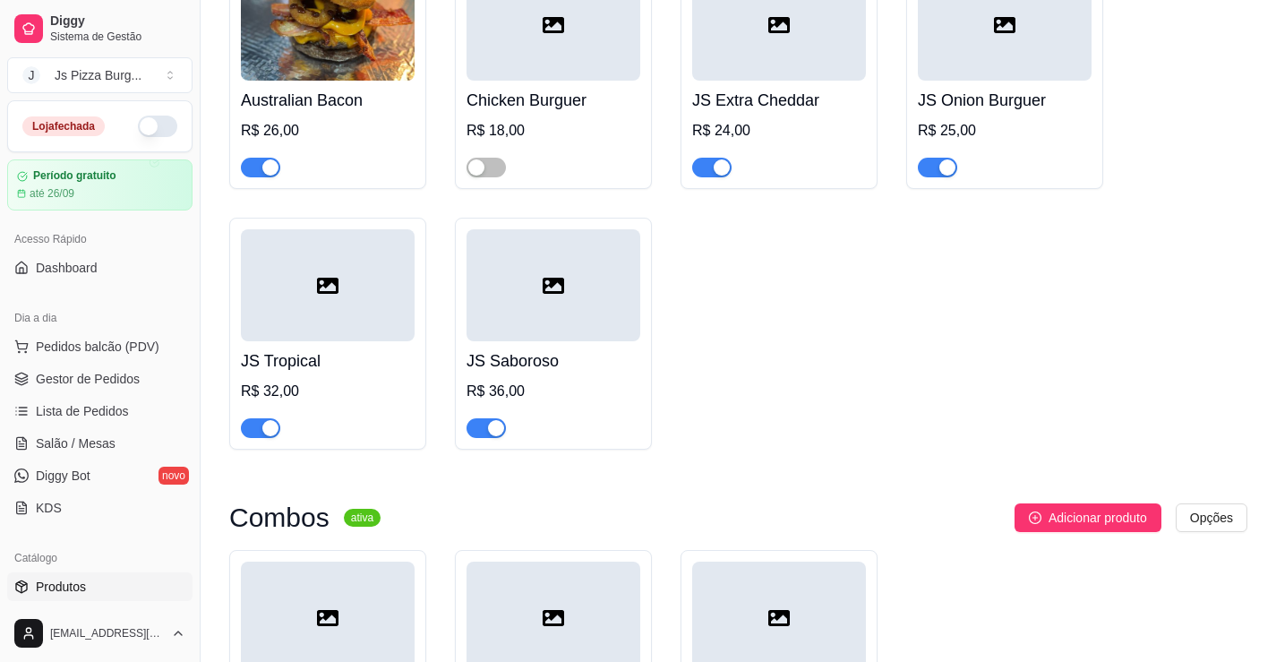
click at [987, 113] on h4 "JS Onion Burguer" at bounding box center [1005, 100] width 174 height 25
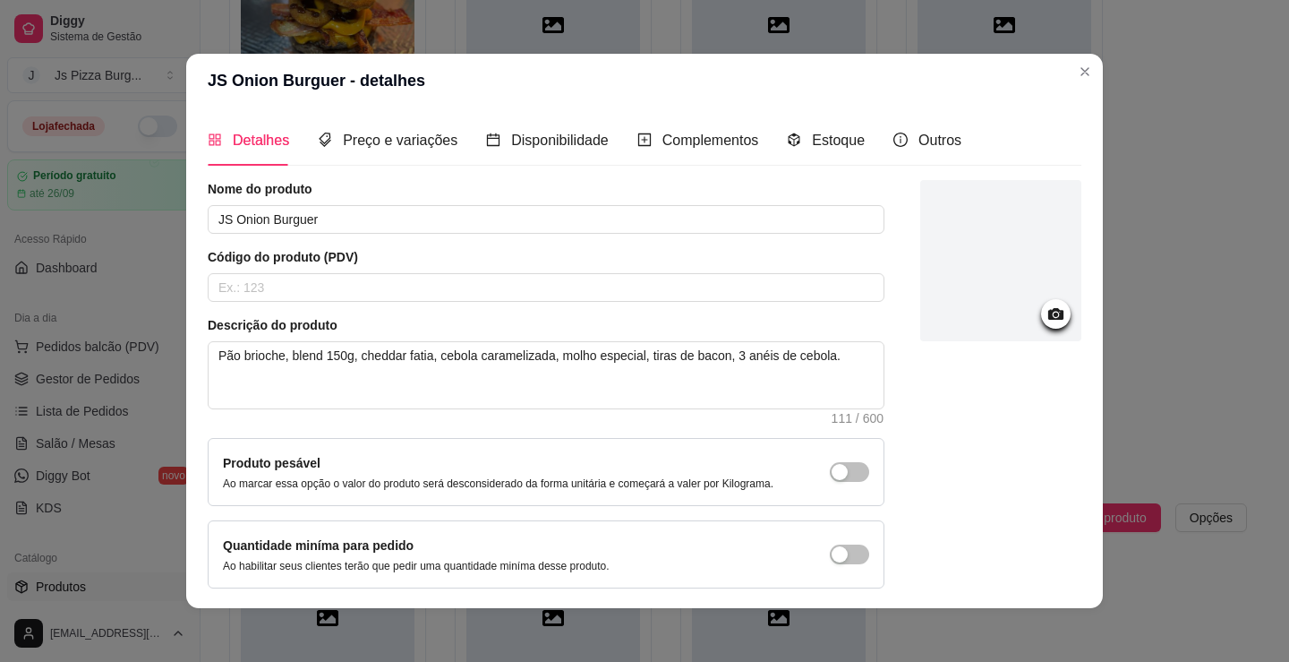
click at [984, 282] on div at bounding box center [1000, 260] width 161 height 161
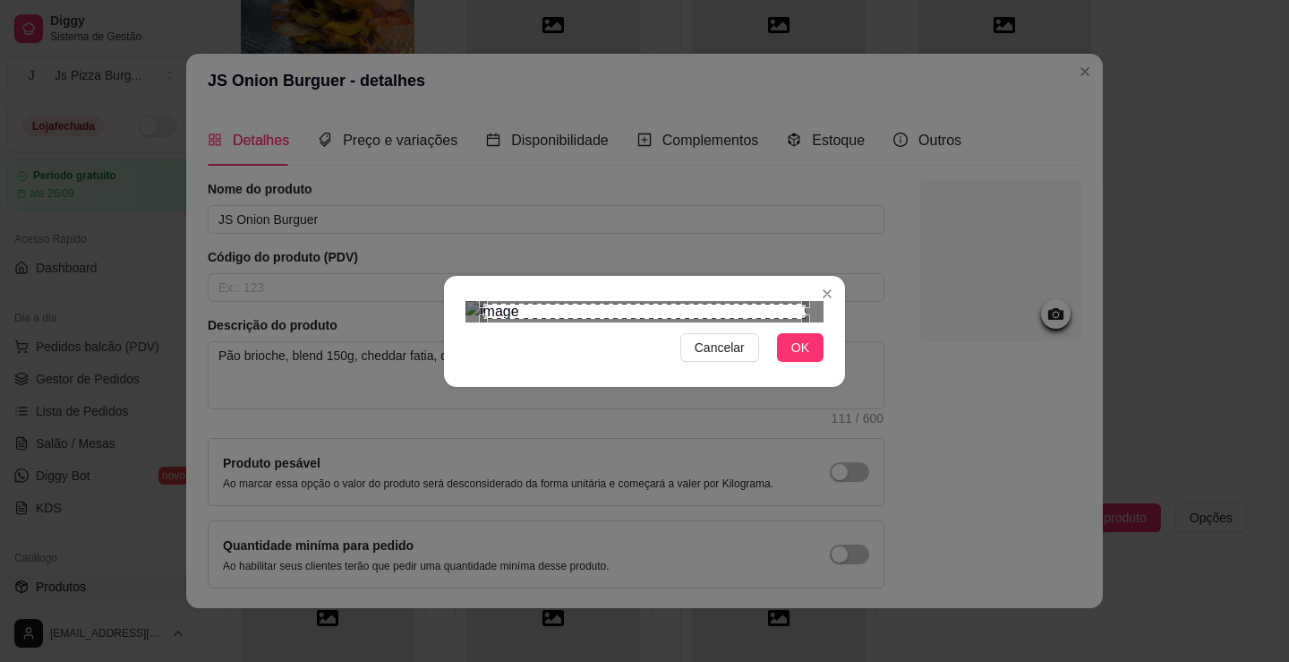
click at [790, 369] on div "Cancelar OK" at bounding box center [644, 331] width 401 height 75
click at [791, 357] on span "OK" at bounding box center [800, 348] width 18 height 20
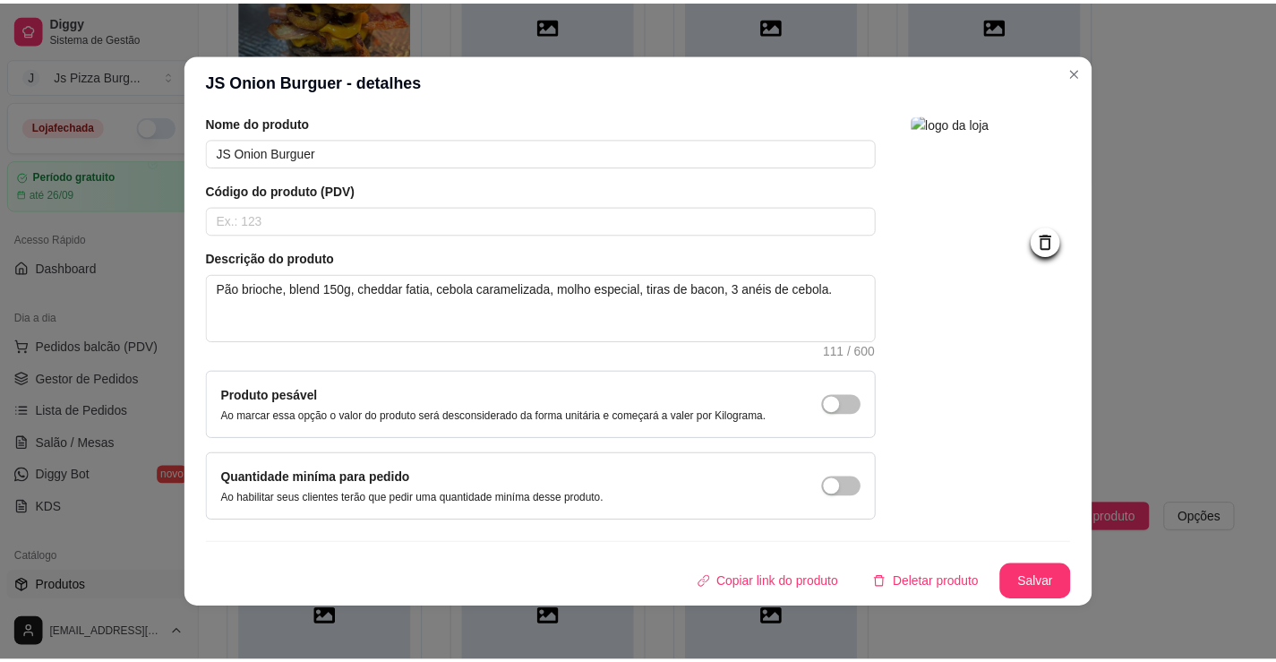
scroll to position [4, 0]
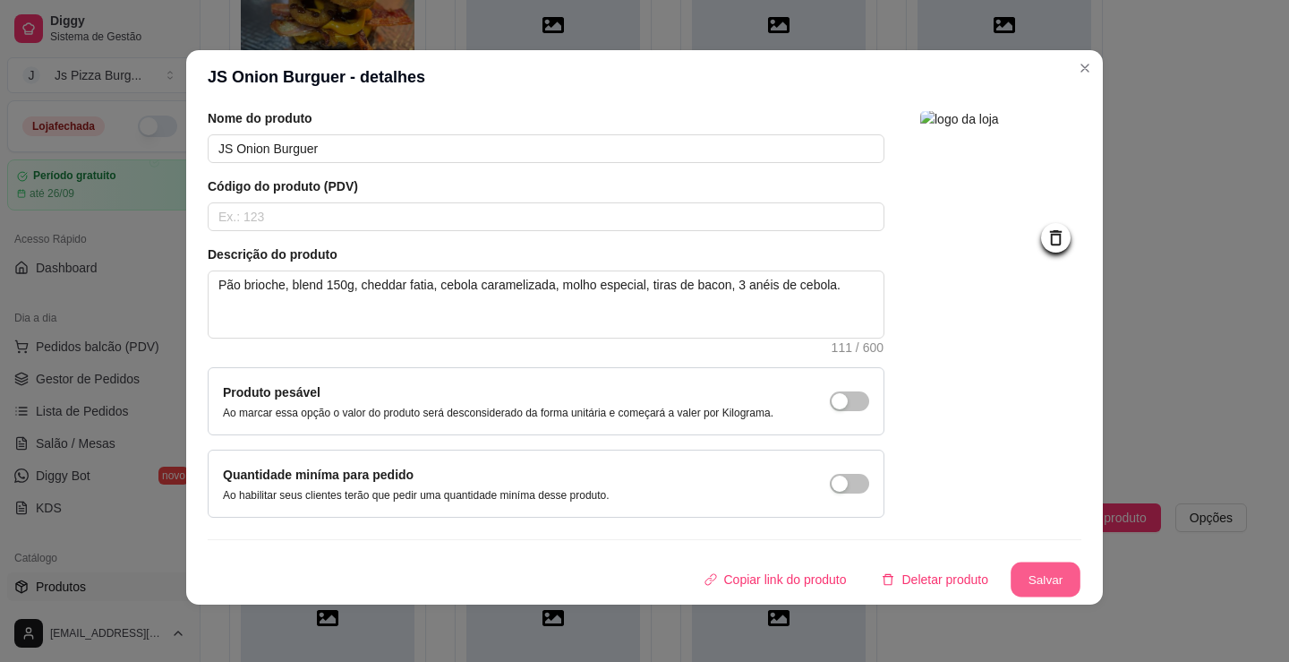
click at [1011, 577] on button "Salvar" at bounding box center [1046, 579] width 70 height 35
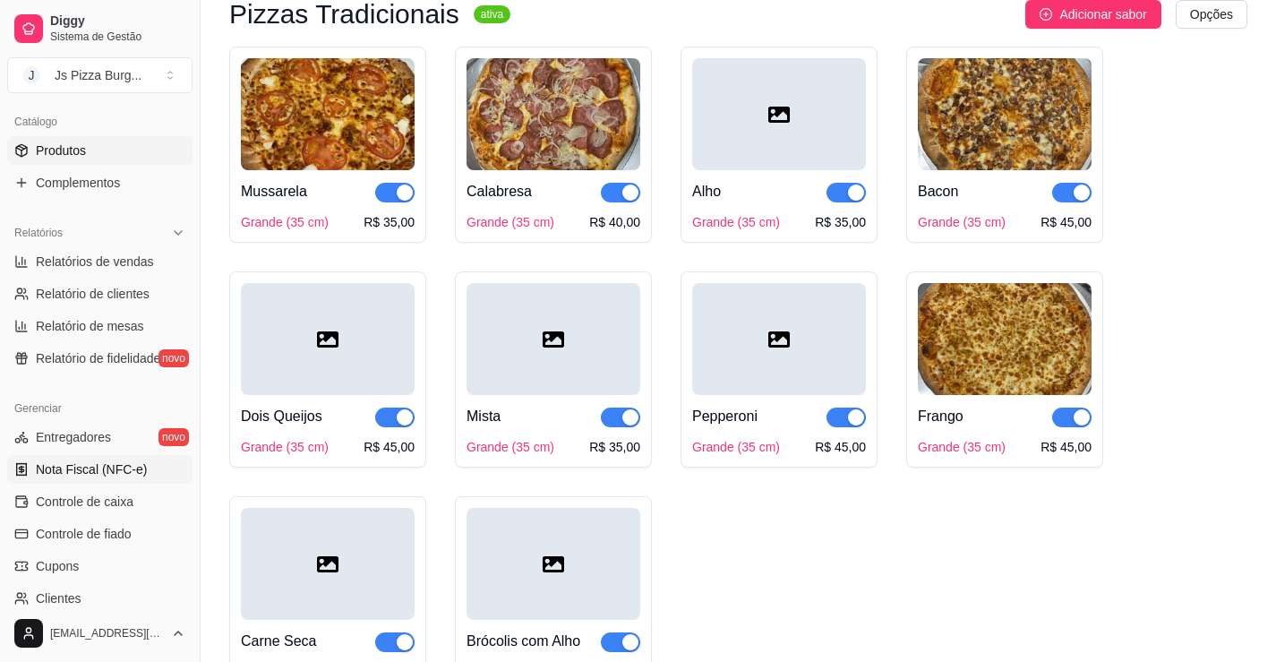
scroll to position [537, 0]
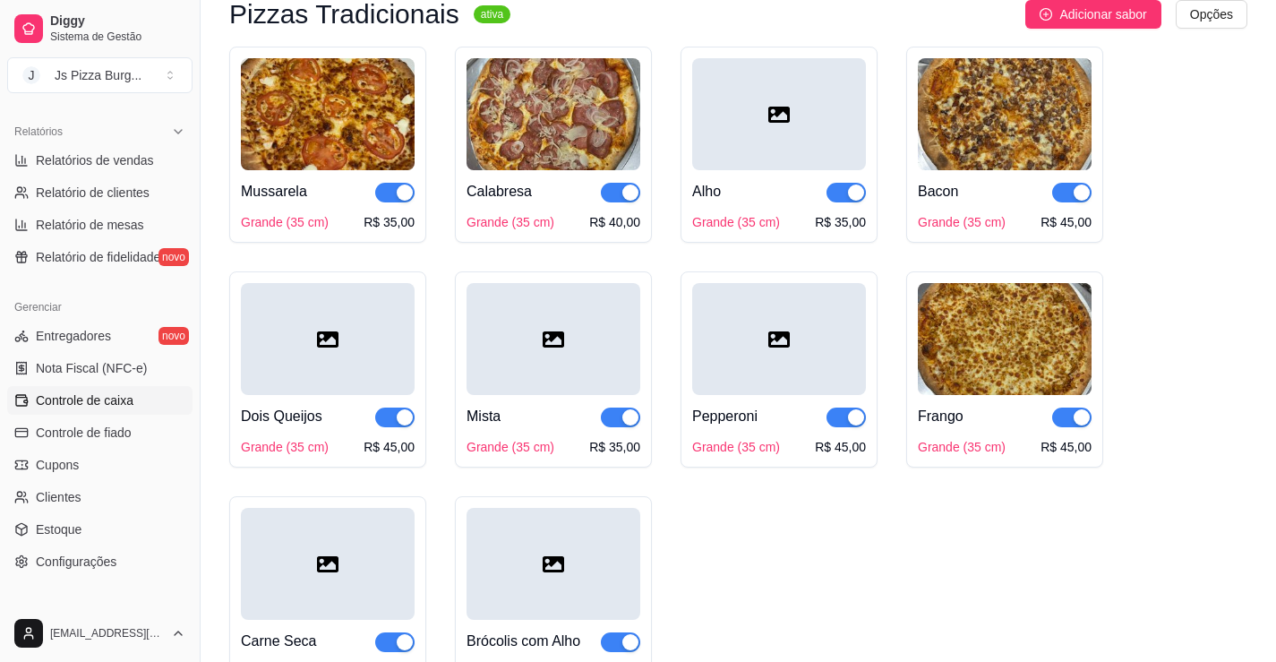
click at [100, 402] on span "Controle de caixa" at bounding box center [85, 400] width 98 height 18
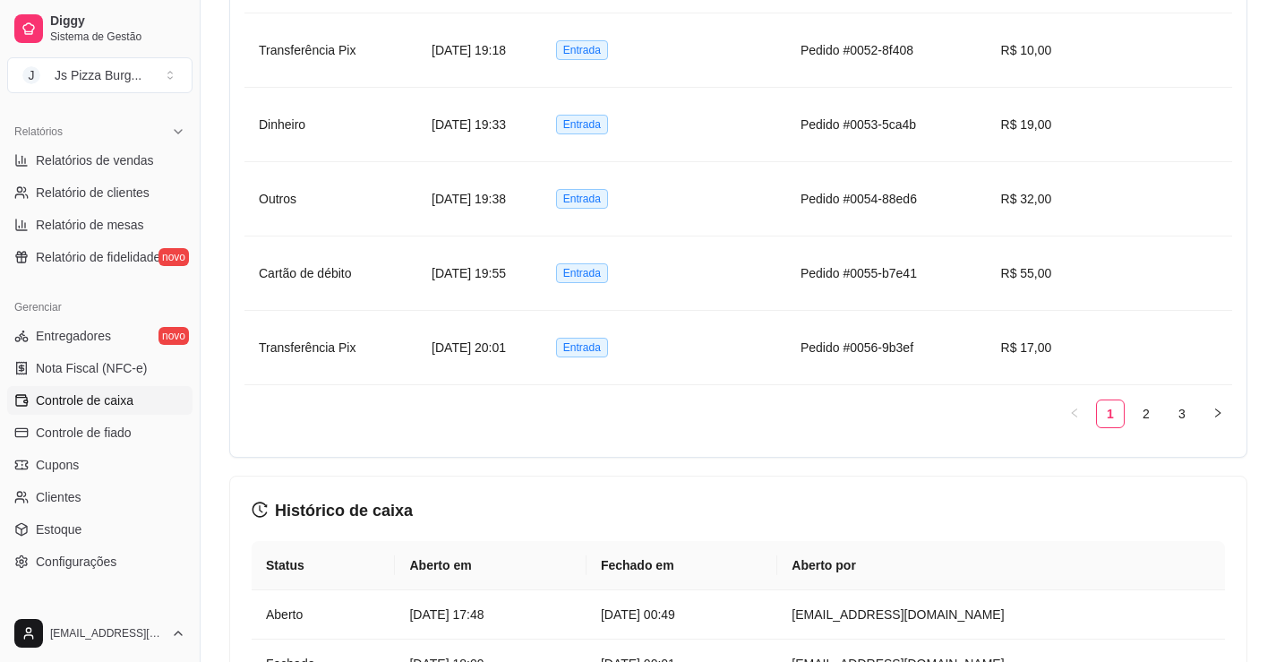
scroll to position [1612, 0]
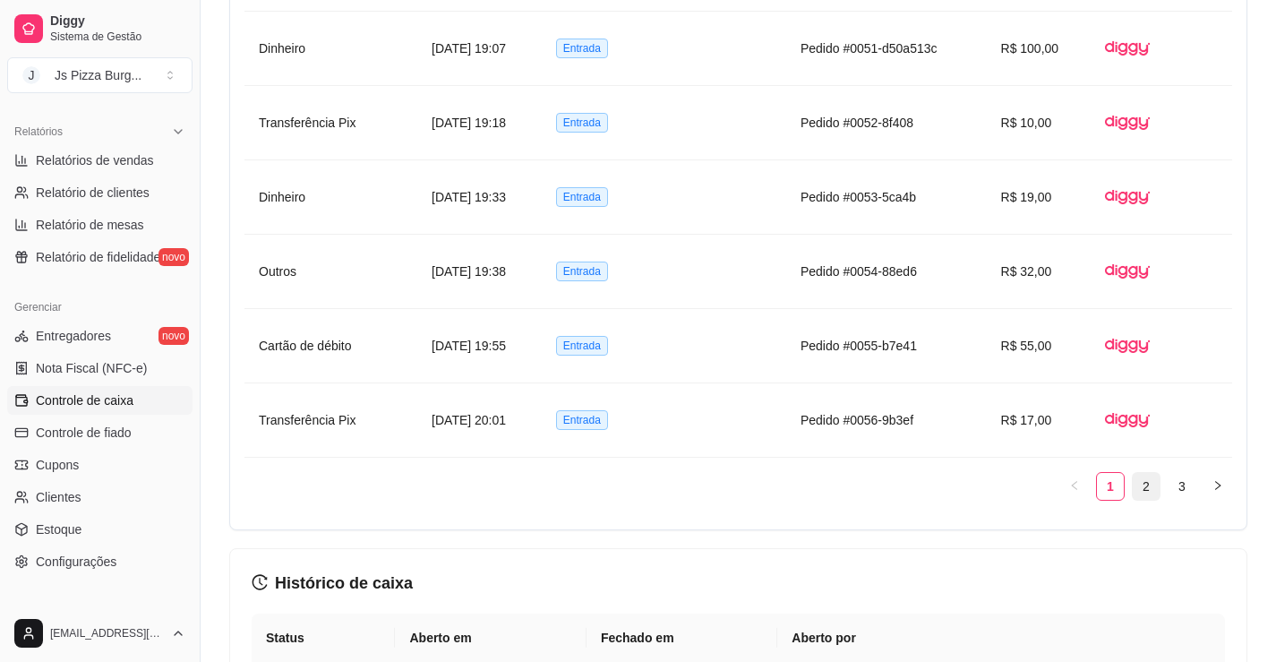
click at [1149, 483] on link "2" at bounding box center [1146, 486] width 27 height 27
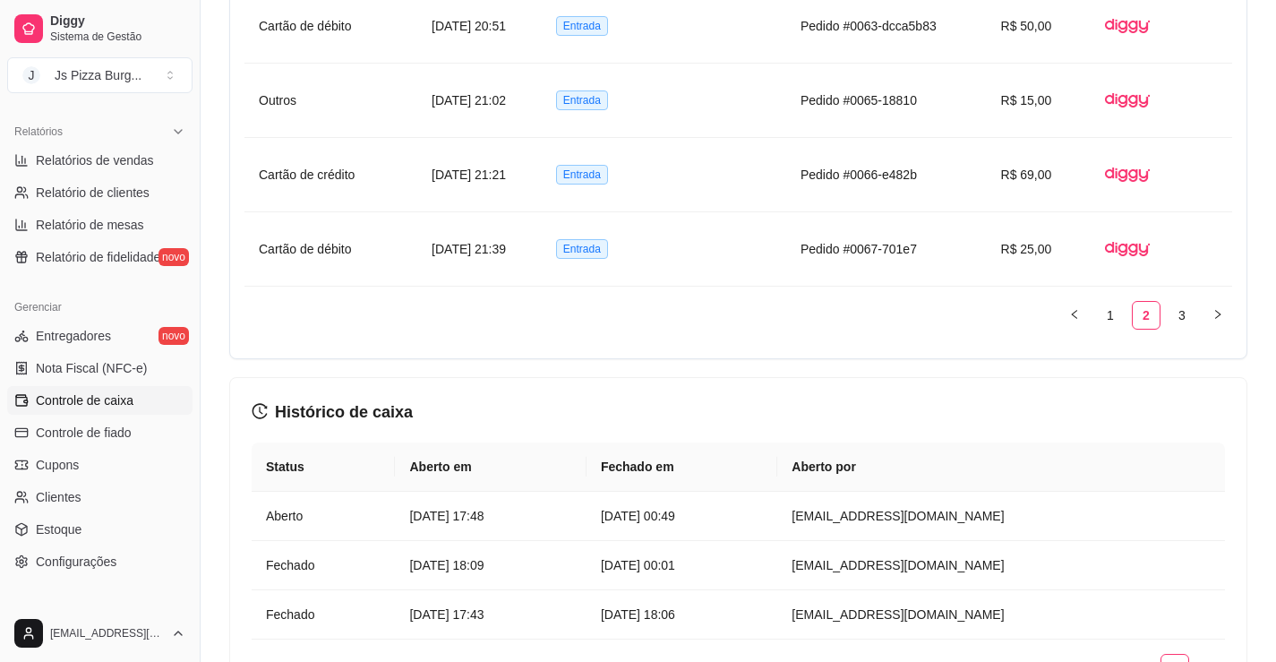
scroll to position [1880, 0]
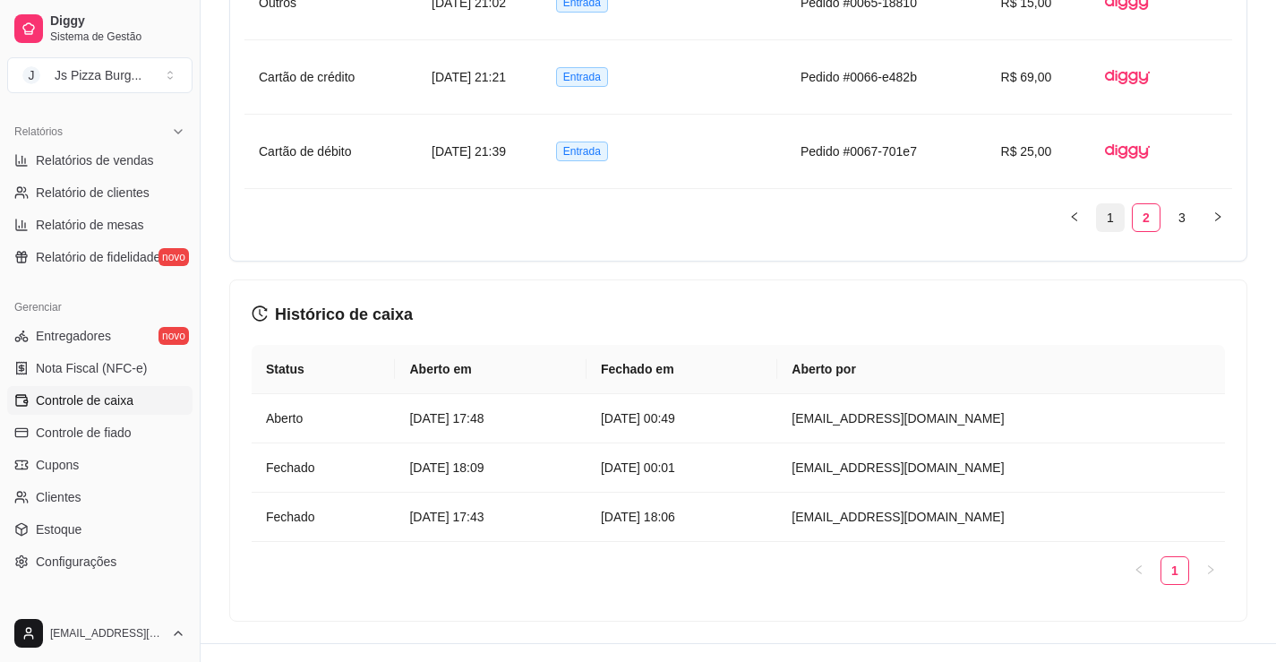
click at [1101, 226] on link "1" at bounding box center [1110, 217] width 27 height 27
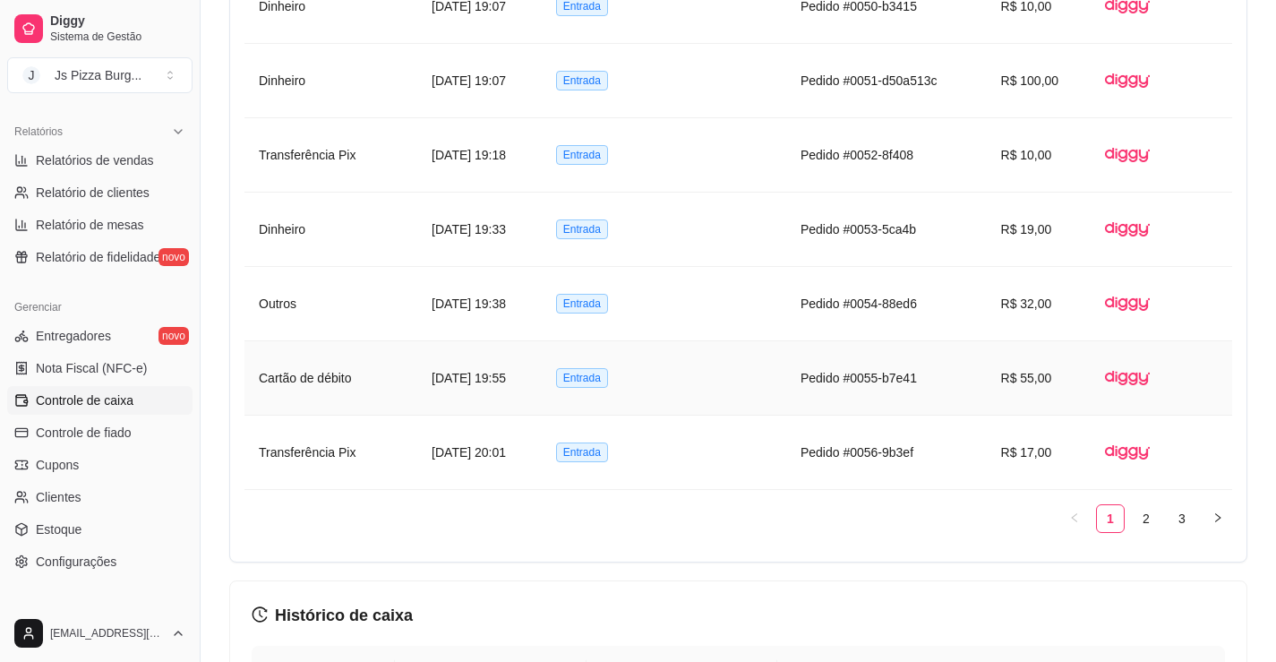
scroll to position [1612, 0]
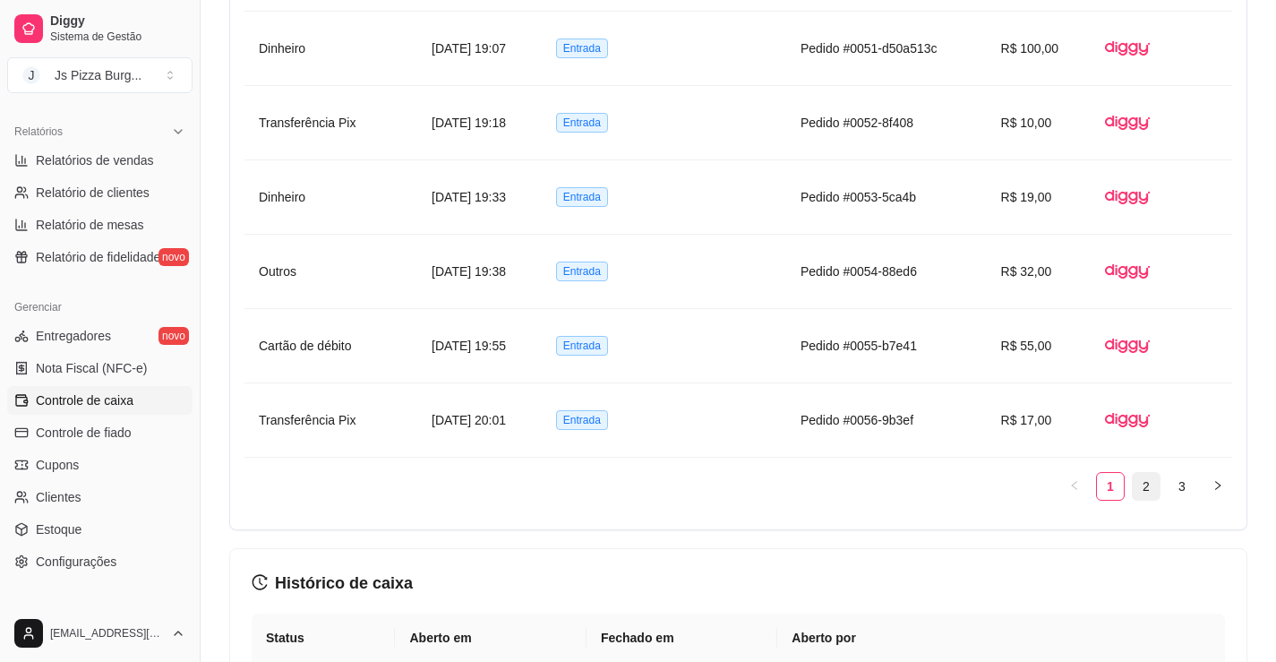
click at [1149, 486] on link "2" at bounding box center [1146, 486] width 27 height 27
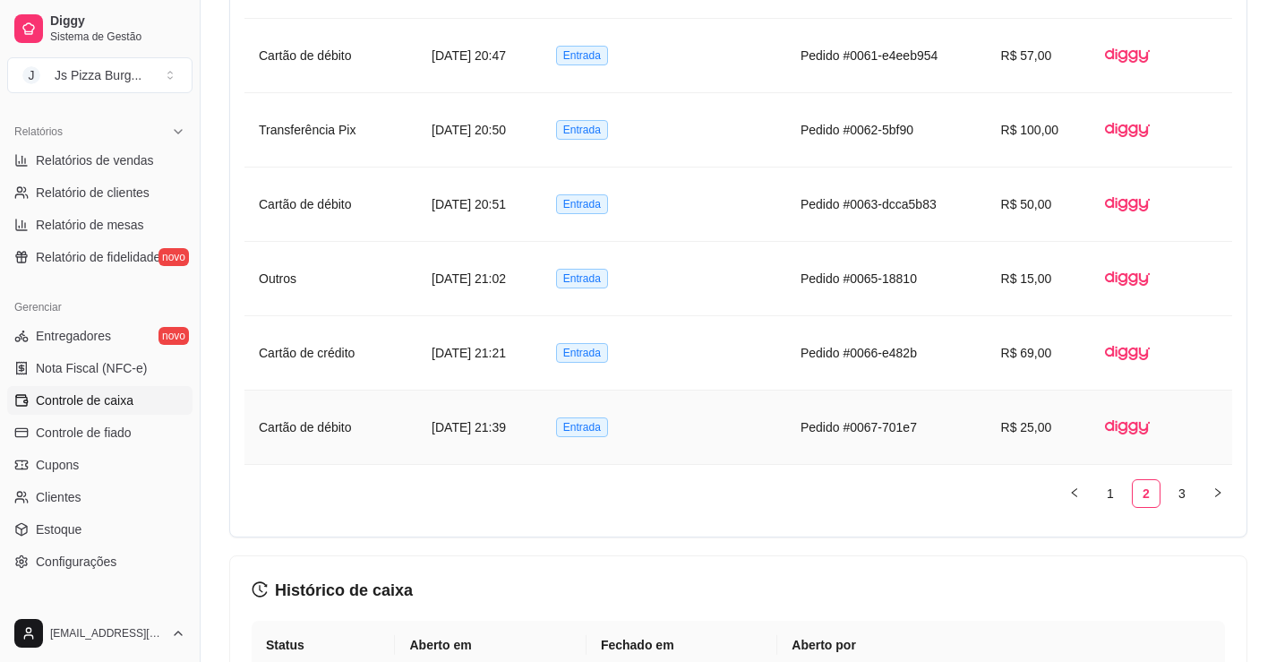
scroll to position [1701, 0]
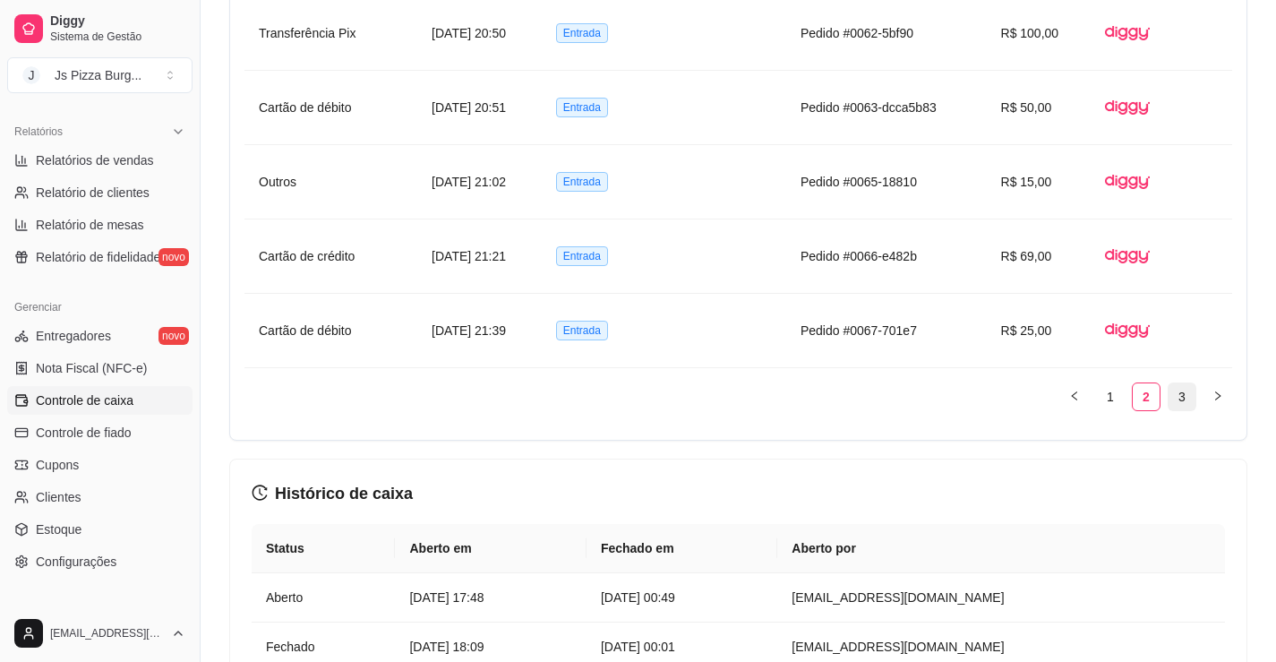
click at [1182, 383] on link "3" at bounding box center [1181, 396] width 27 height 27
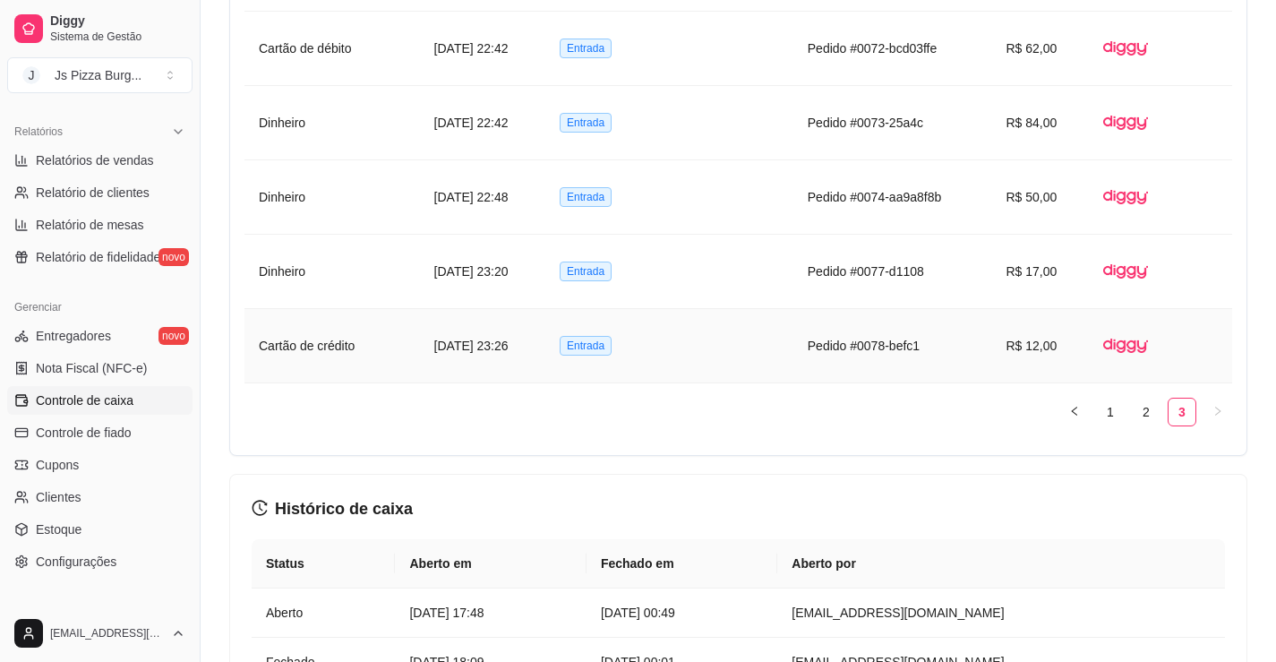
scroll to position [1522, 0]
